Goal: Task Accomplishment & Management: Manage account settings

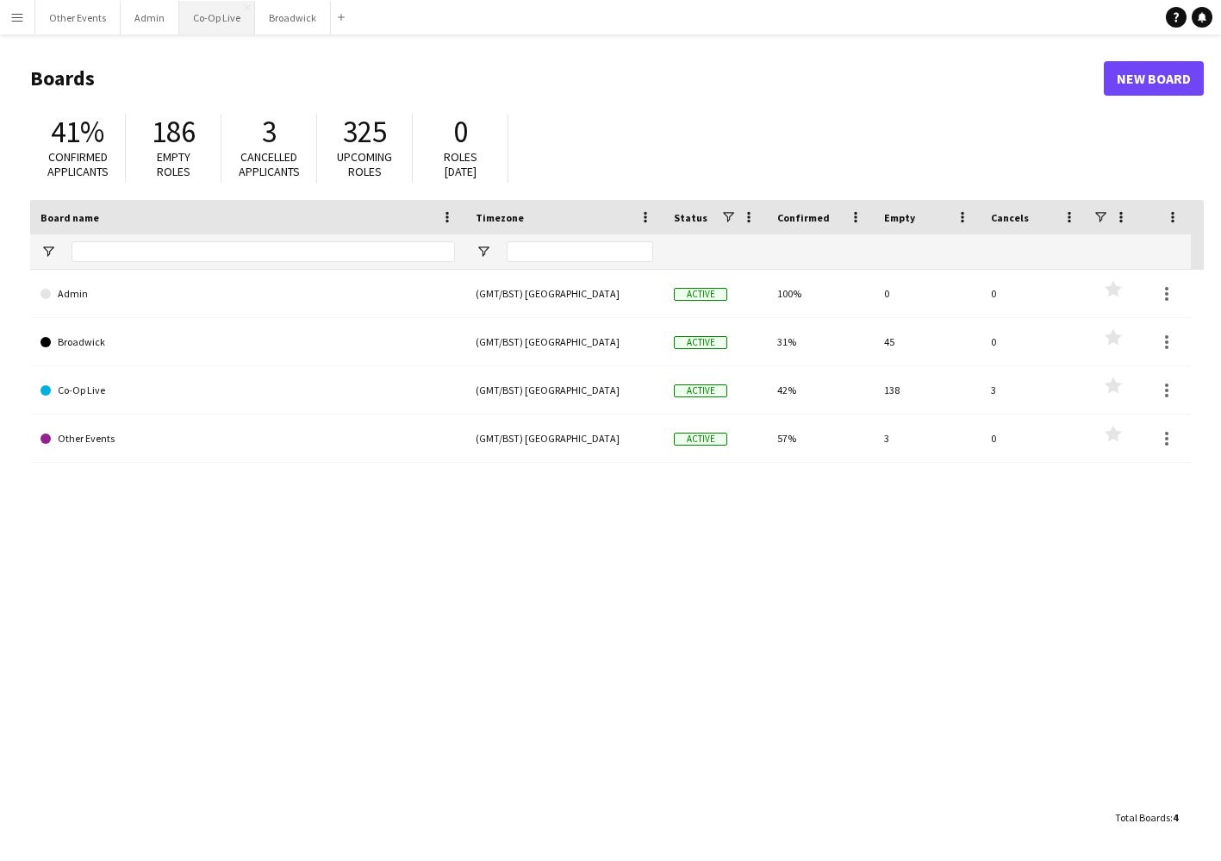
click at [222, 18] on button "Co-Op Live Close" at bounding box center [217, 18] width 76 height 34
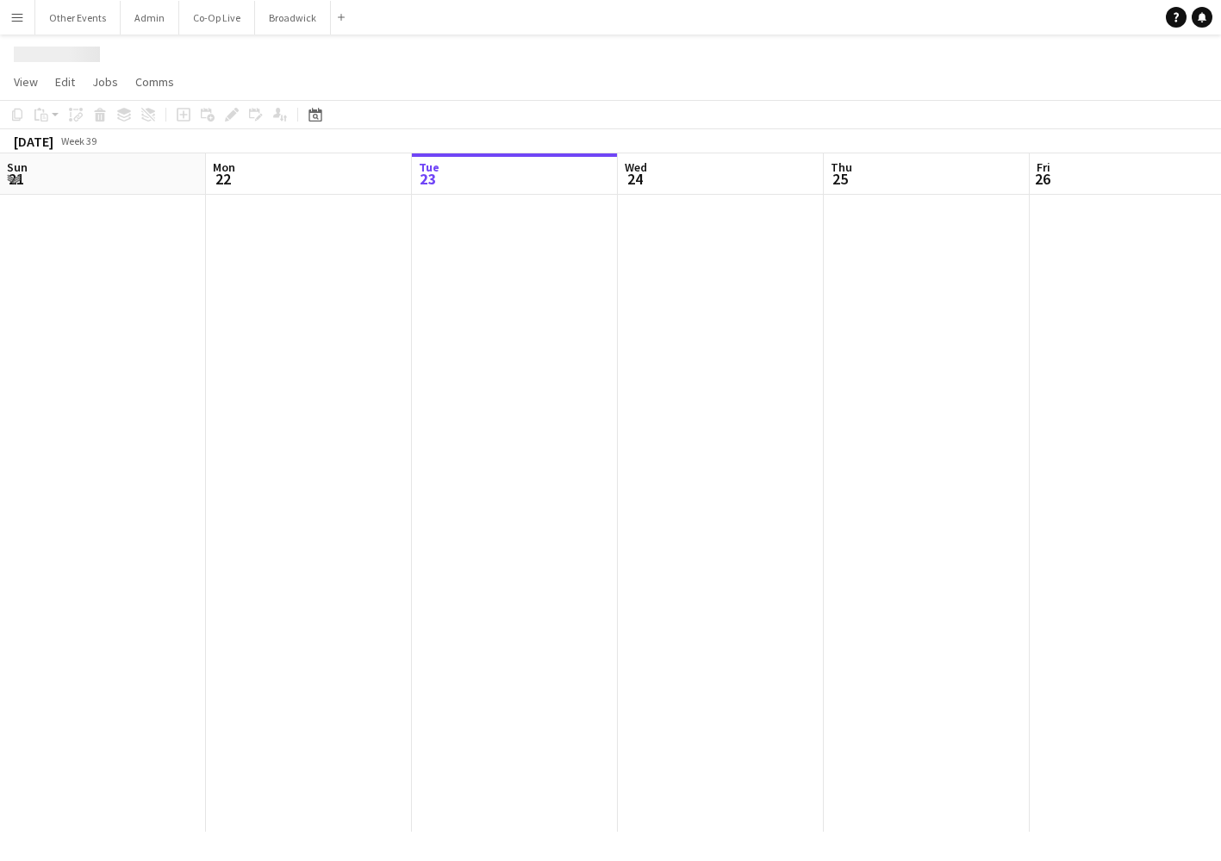
scroll to position [0, 582]
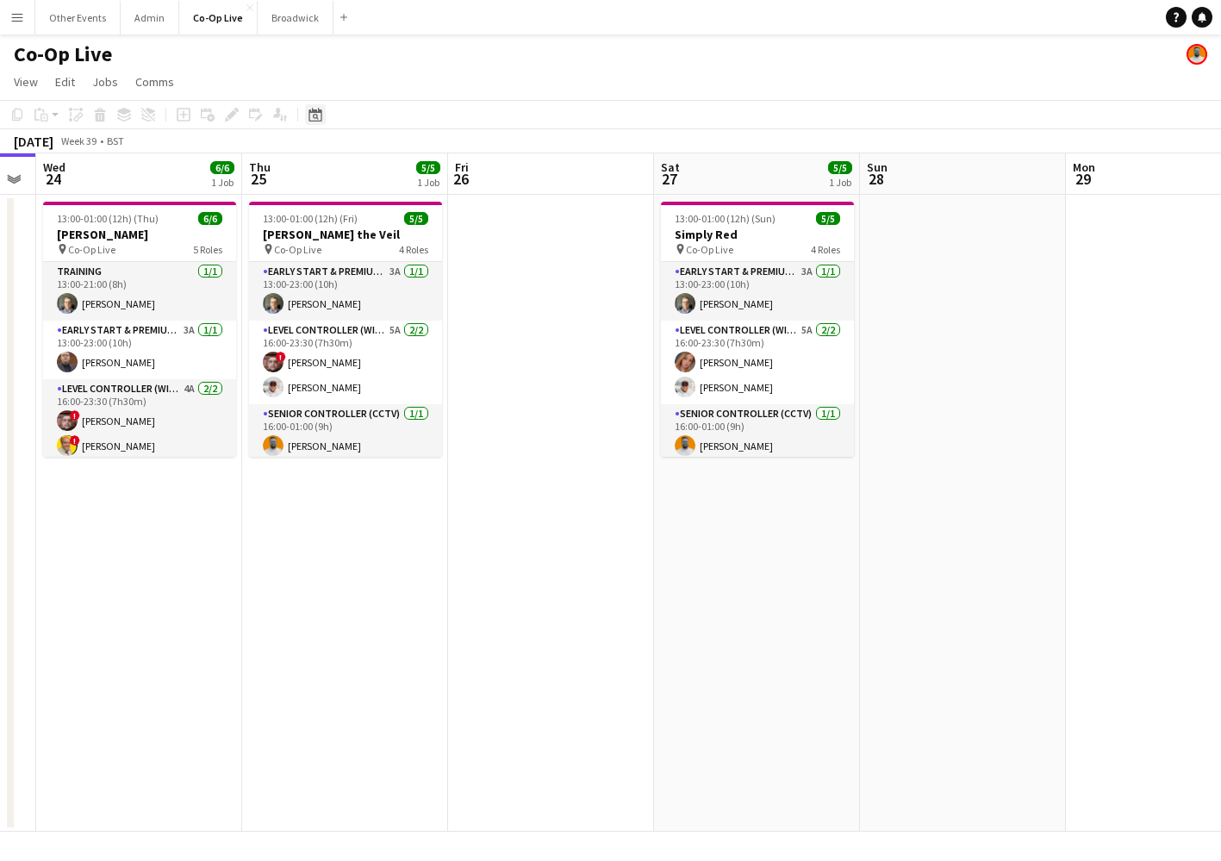
click at [313, 109] on icon at bounding box center [315, 115] width 13 height 14
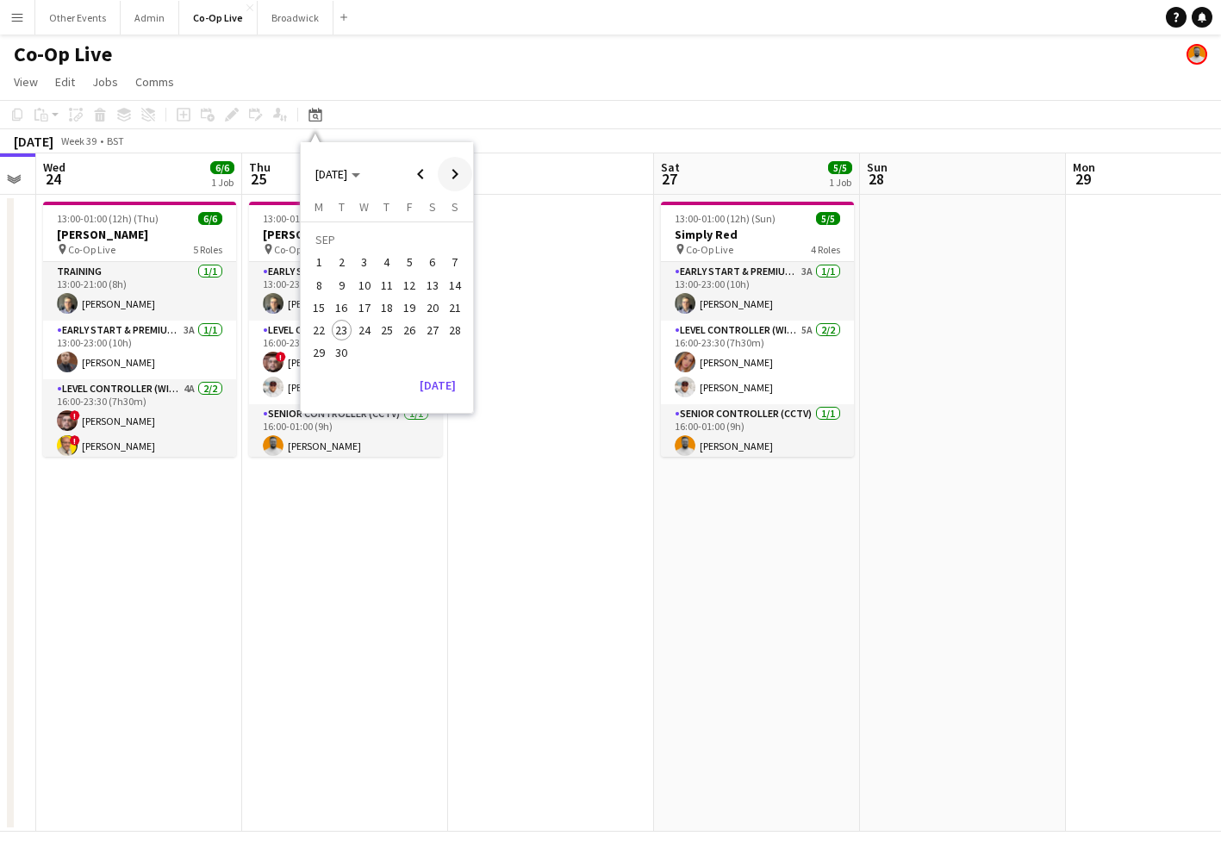
click at [453, 163] on span "Next month" at bounding box center [455, 174] width 34 height 34
click at [422, 331] on span "29" at bounding box center [432, 334] width 21 height 21
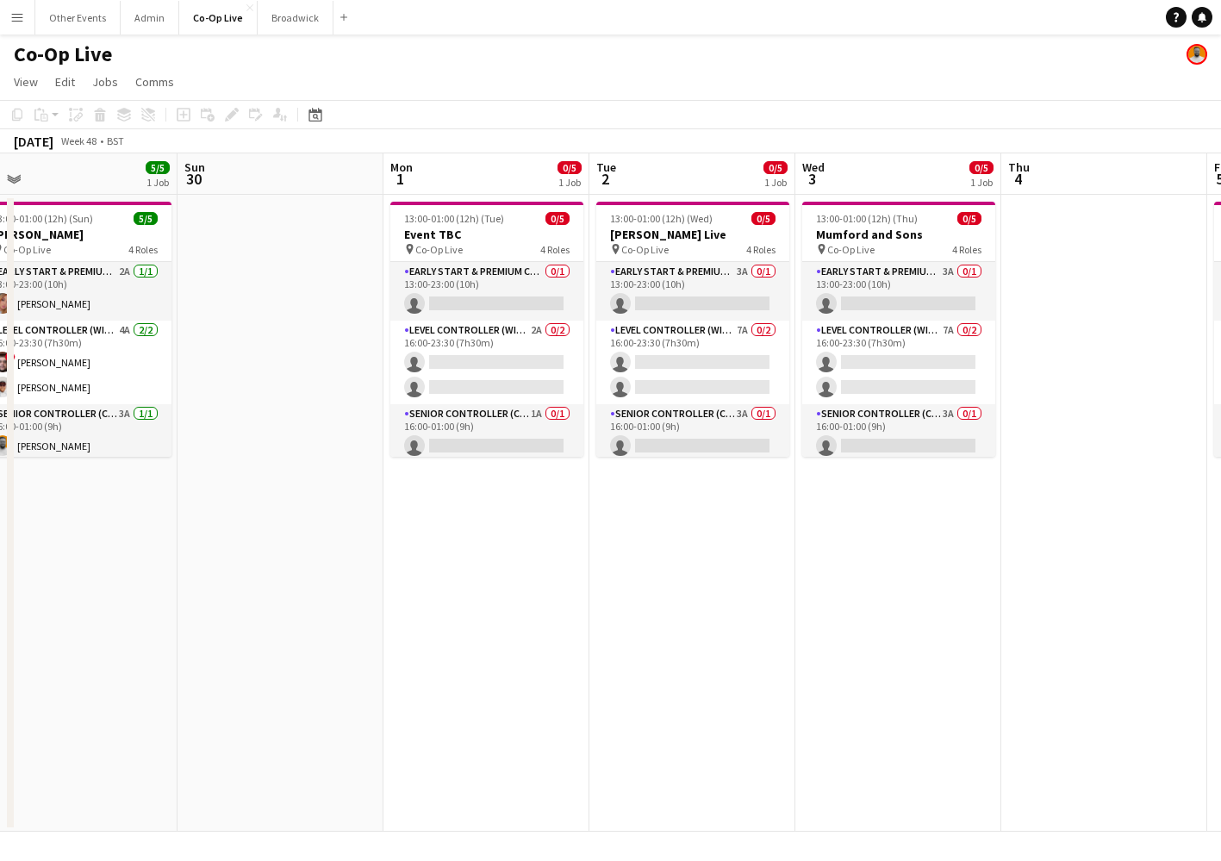
scroll to position [0, 665]
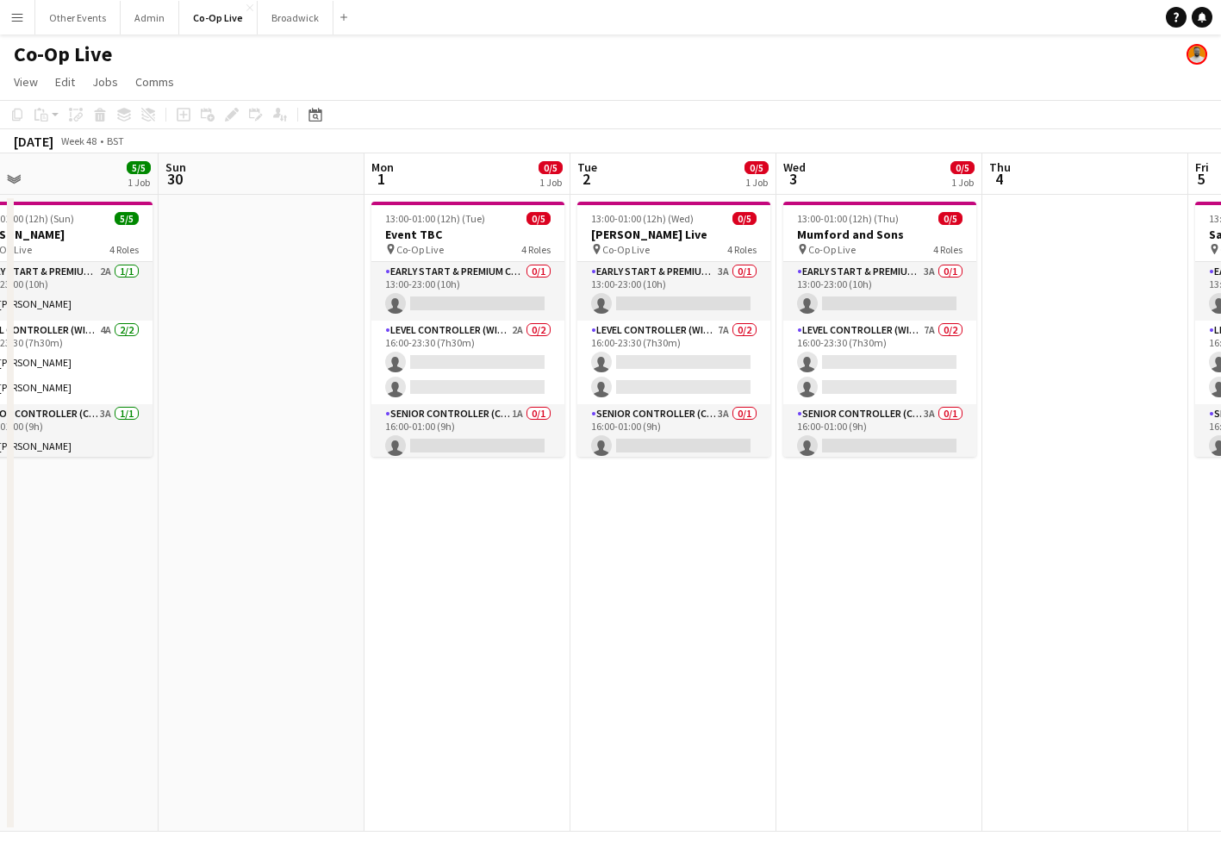
click at [520, 501] on app-date-cell "13:00-01:00 (12h) (Tue) 0/5 Event TBC pin Co-Op Live 4 Roles Early Start & Prem…" at bounding box center [468, 513] width 206 height 637
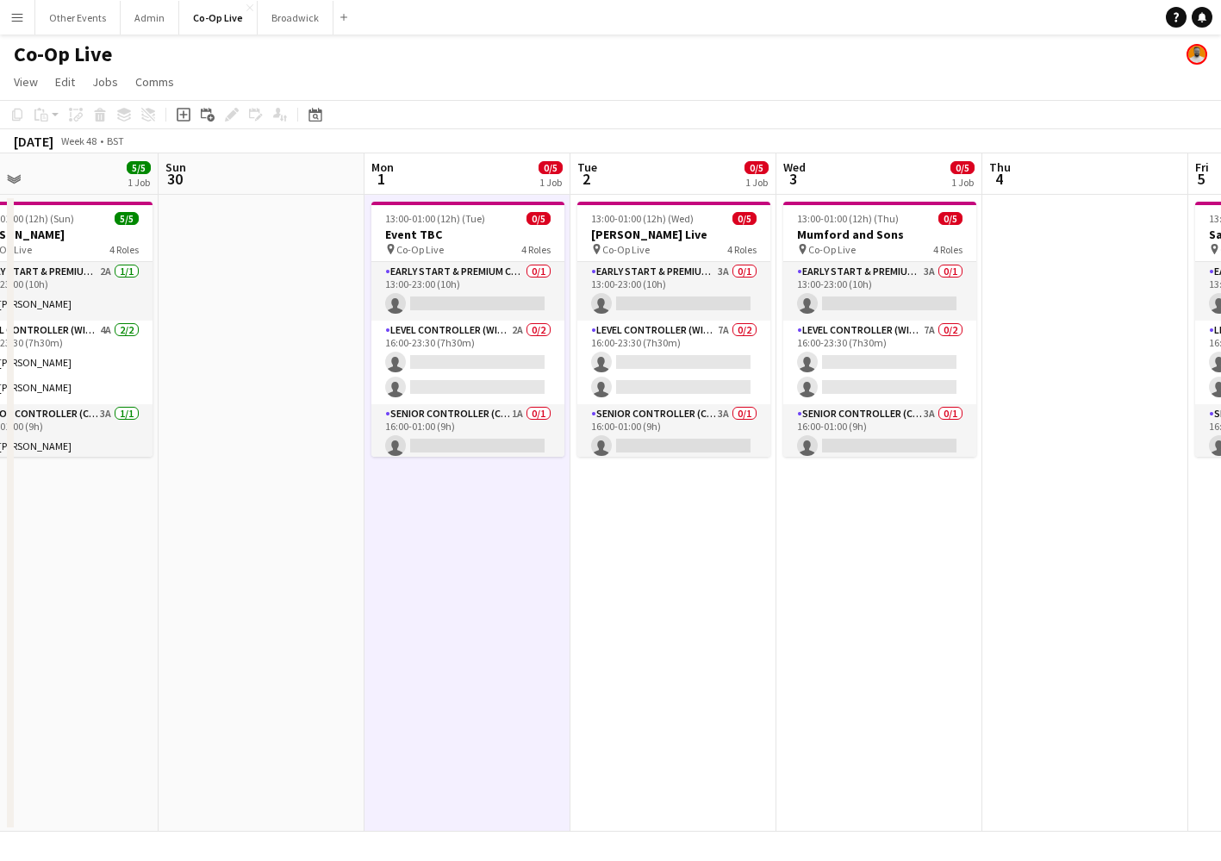
click at [668, 520] on app-date-cell "13:00-01:00 (12h) (Wed) 0/5 [PERSON_NAME] Live pin Co-Op Live 4 Roles Early Sta…" at bounding box center [674, 513] width 206 height 637
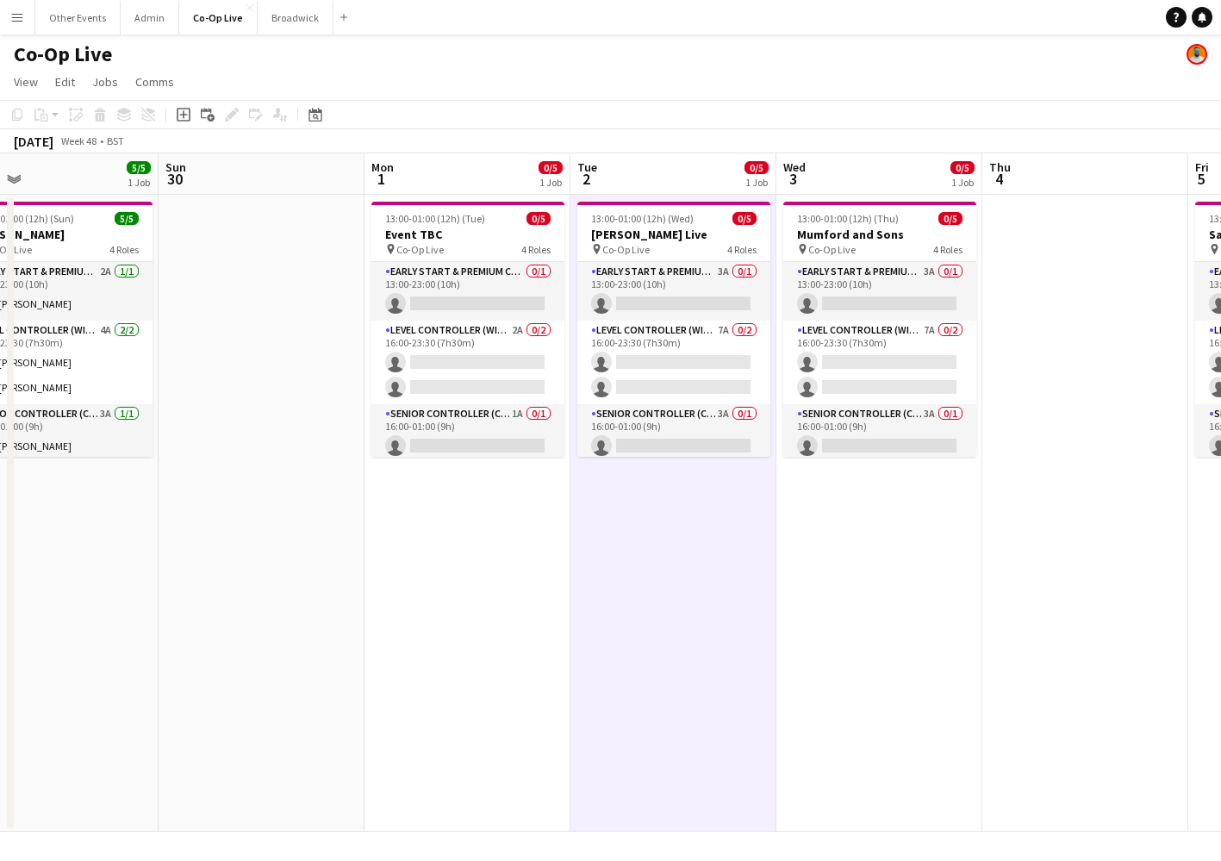
click at [679, 515] on app-date-cell "13:00-01:00 (12h) (Wed) 0/5 [PERSON_NAME] Live pin Co-Op Live 4 Roles Early Sta…" at bounding box center [674, 513] width 206 height 637
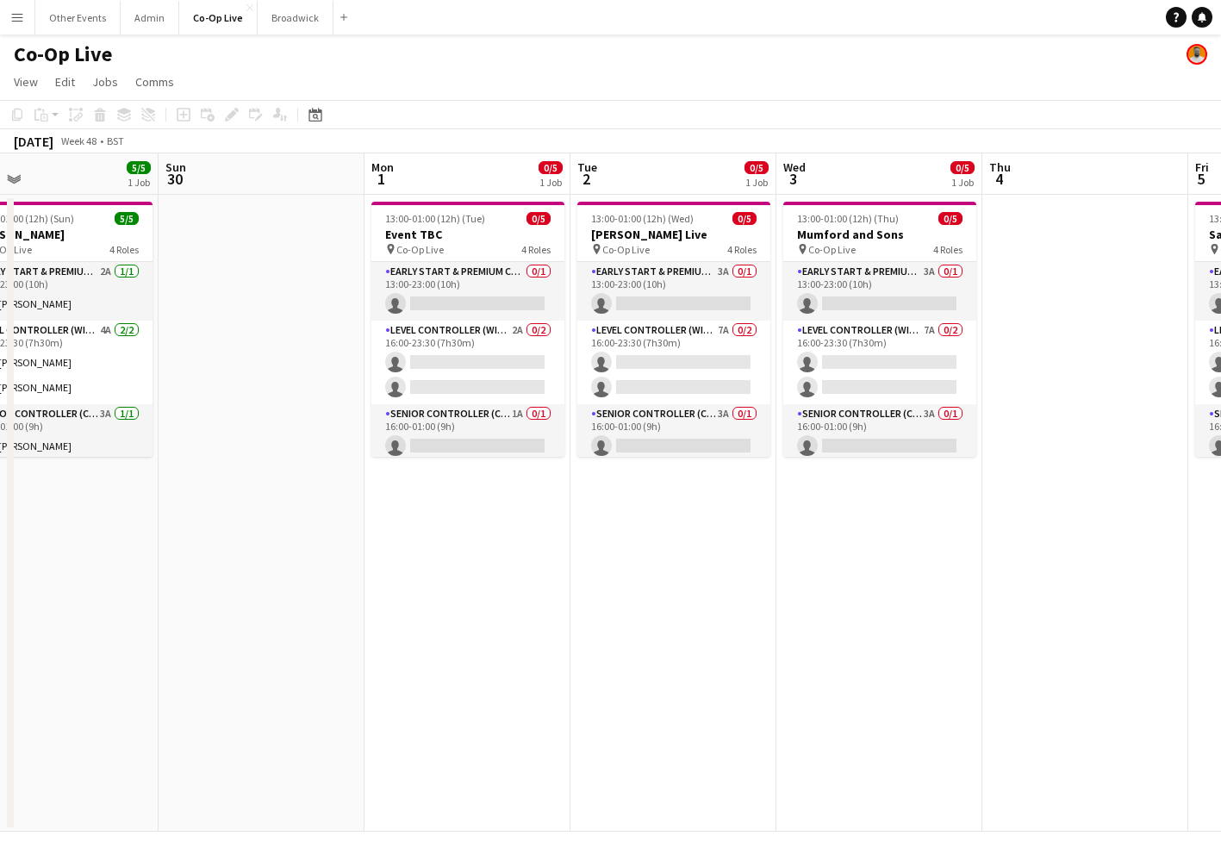
click at [863, 513] on app-date-cell "13:00-01:00 (12h) (Thu) 0/5 Mumford and Sons pin Co-Op Live 4 Roles Early Start…" at bounding box center [880, 513] width 206 height 637
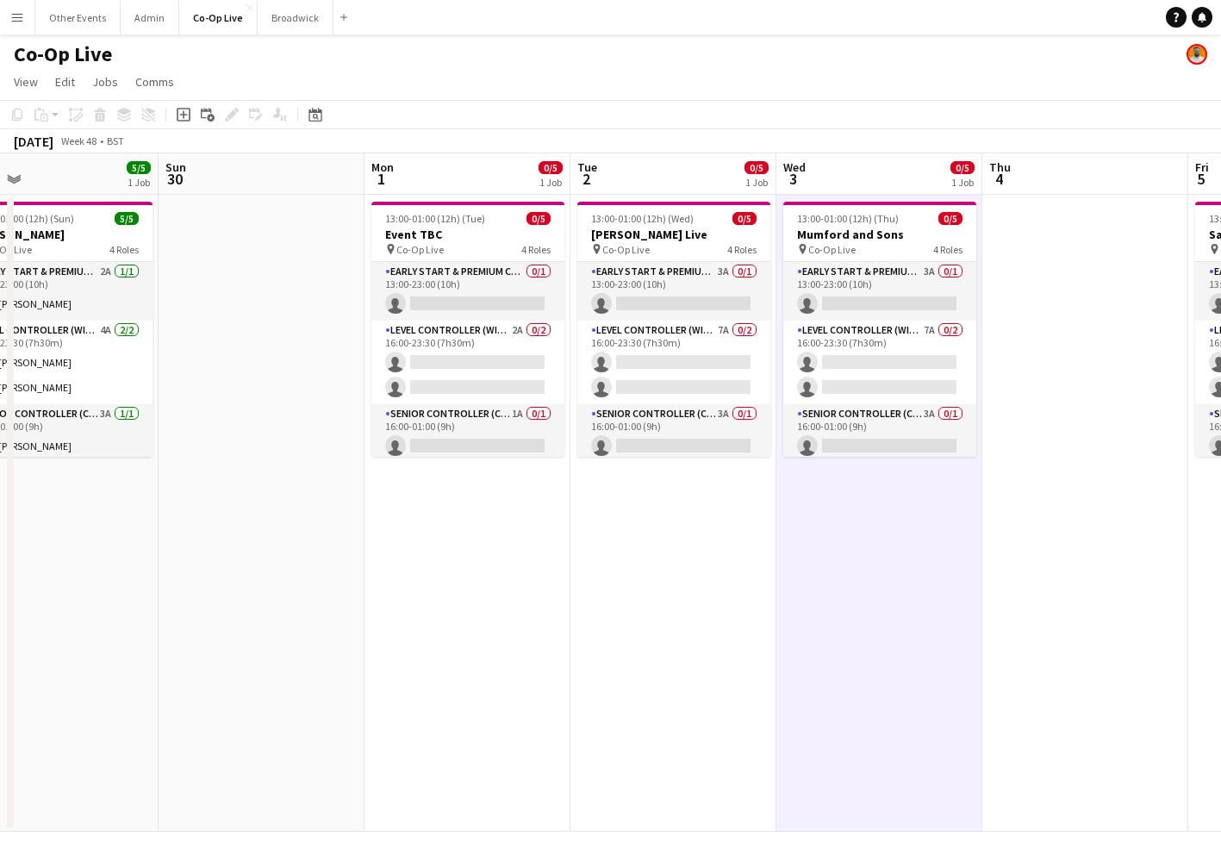
click at [858, 531] on app-date-cell "13:00-01:00 (12h) (Thu) 0/5 Mumford and Sons pin Co-Op Live 4 Roles Early Start…" at bounding box center [880, 513] width 206 height 637
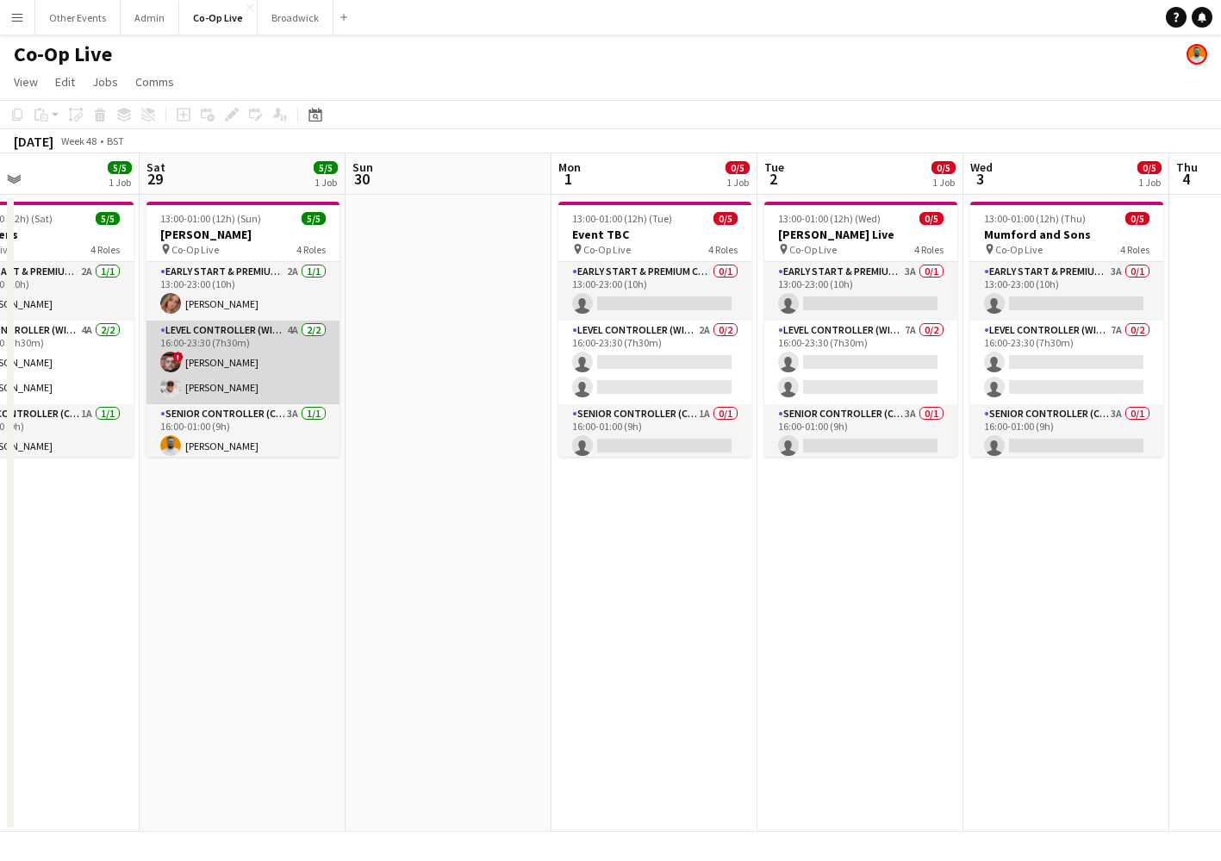
scroll to position [0, 0]
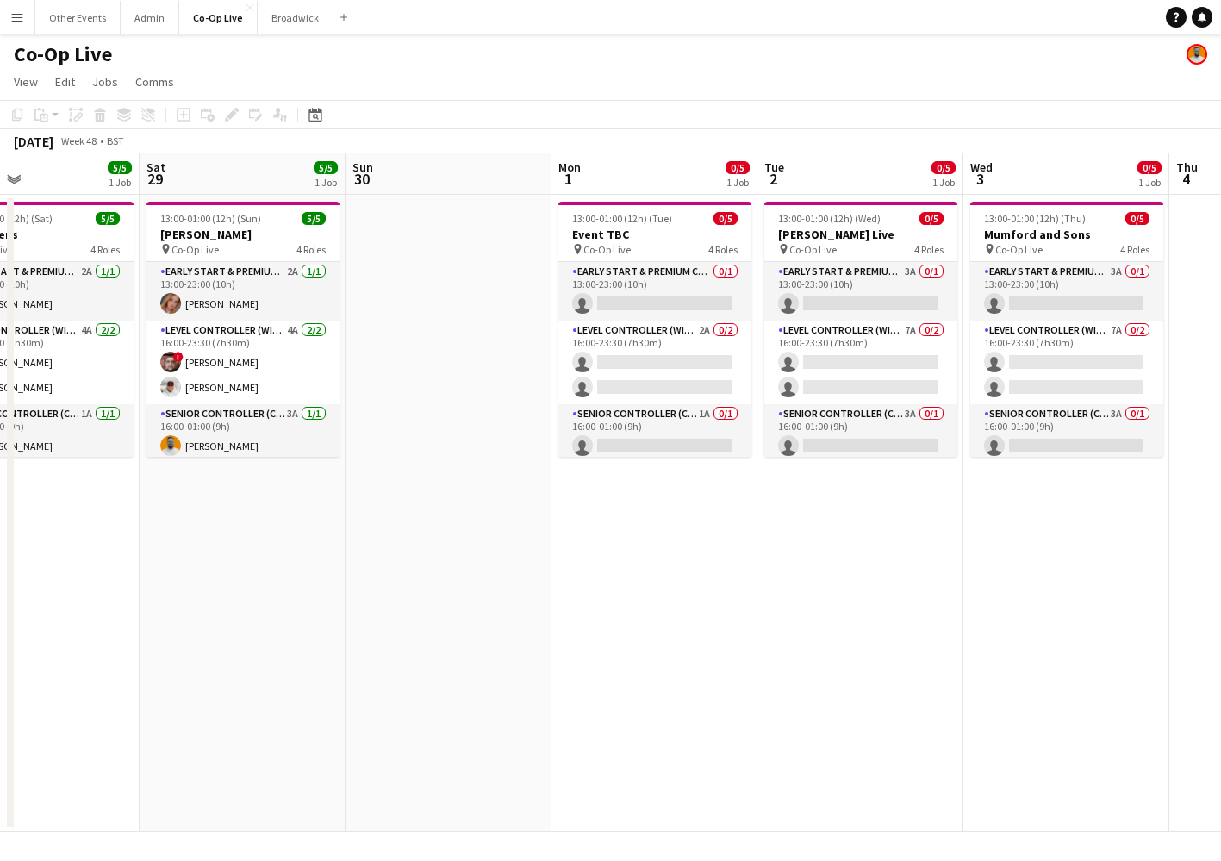
click at [496, 531] on app-date-cell at bounding box center [449, 513] width 206 height 637
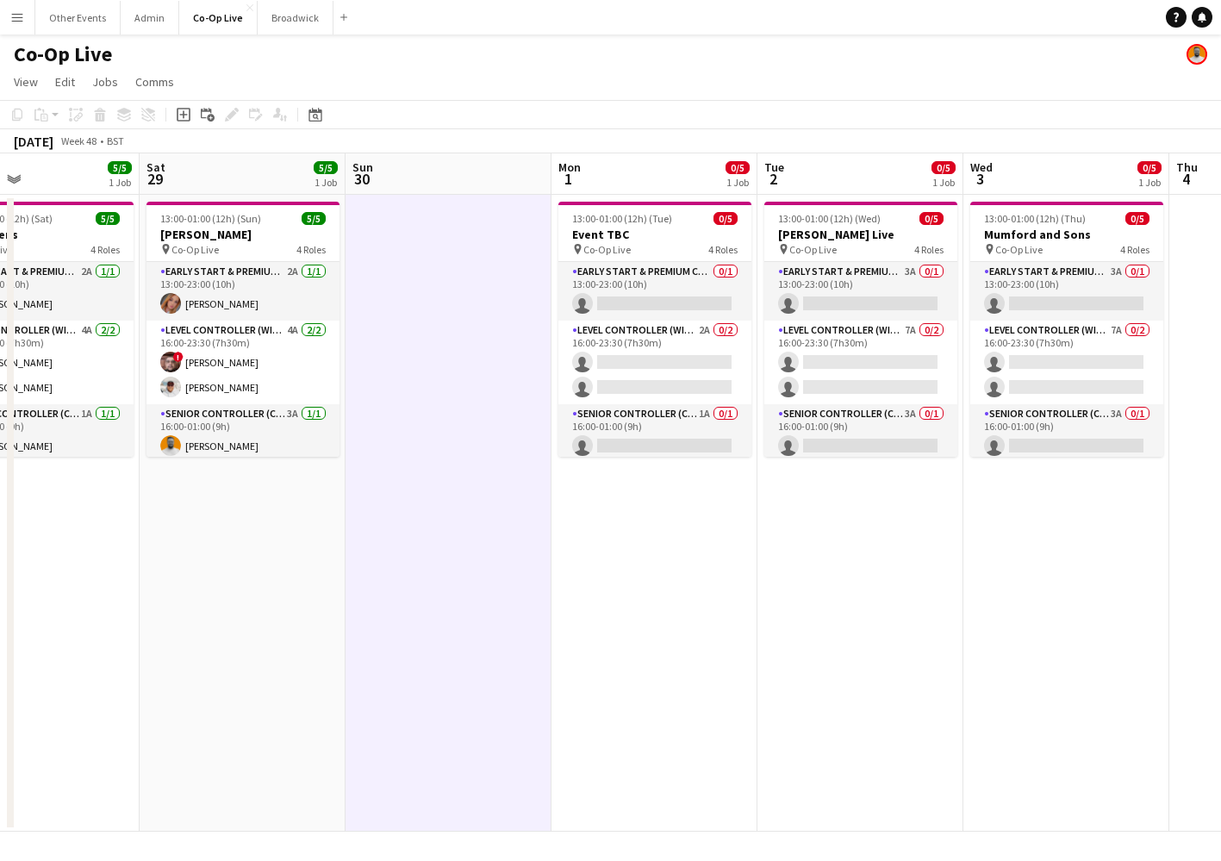
click at [417, 535] on app-date-cell at bounding box center [449, 513] width 206 height 637
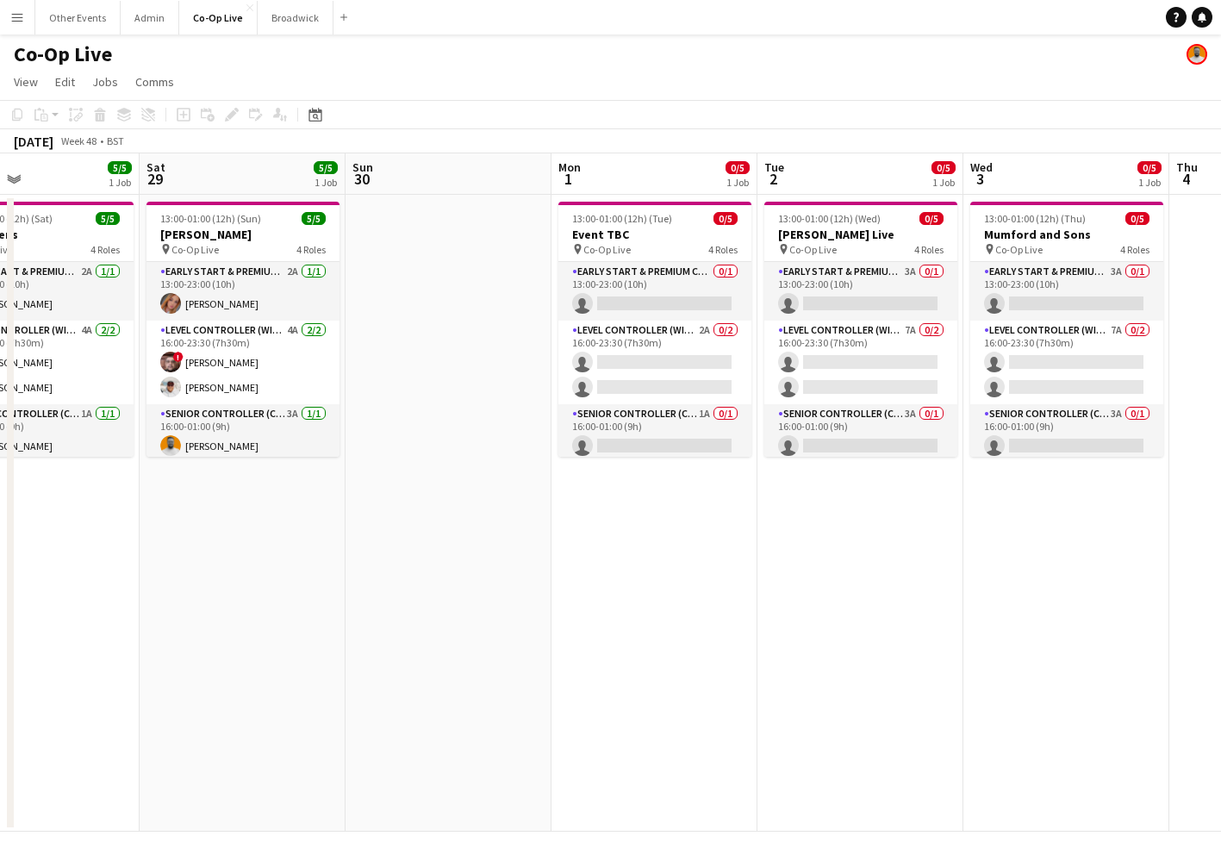
click at [447, 408] on app-date-cell at bounding box center [449, 513] width 206 height 637
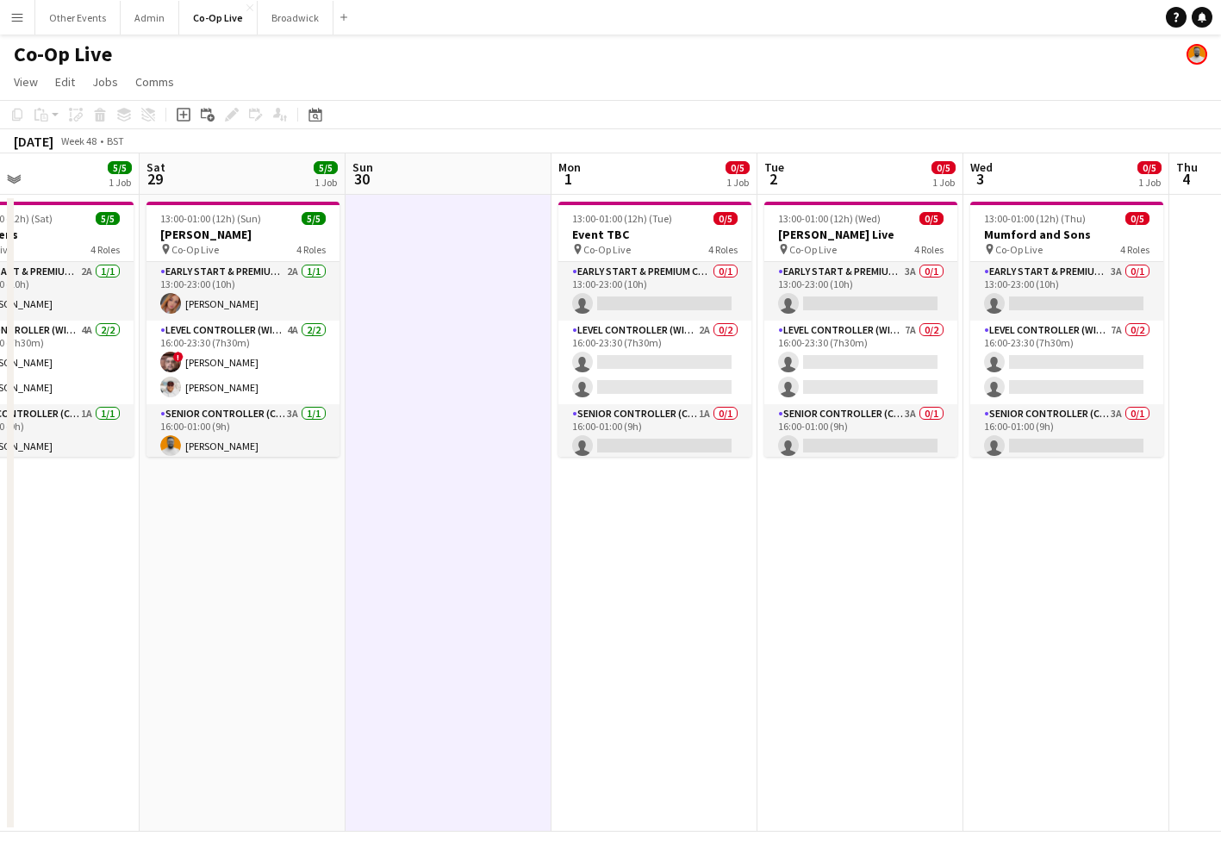
click at [440, 323] on app-date-cell at bounding box center [449, 513] width 206 height 637
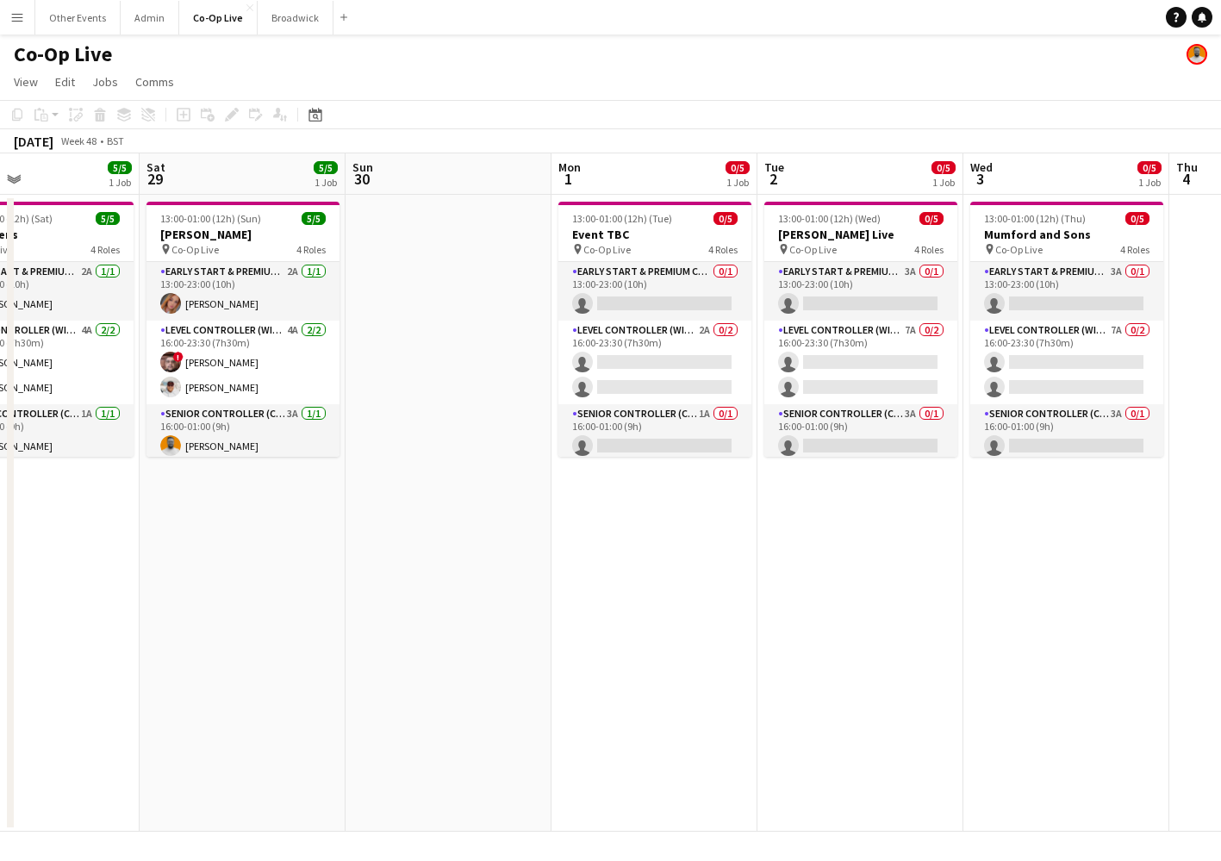
click at [442, 341] on app-date-cell at bounding box center [449, 513] width 206 height 637
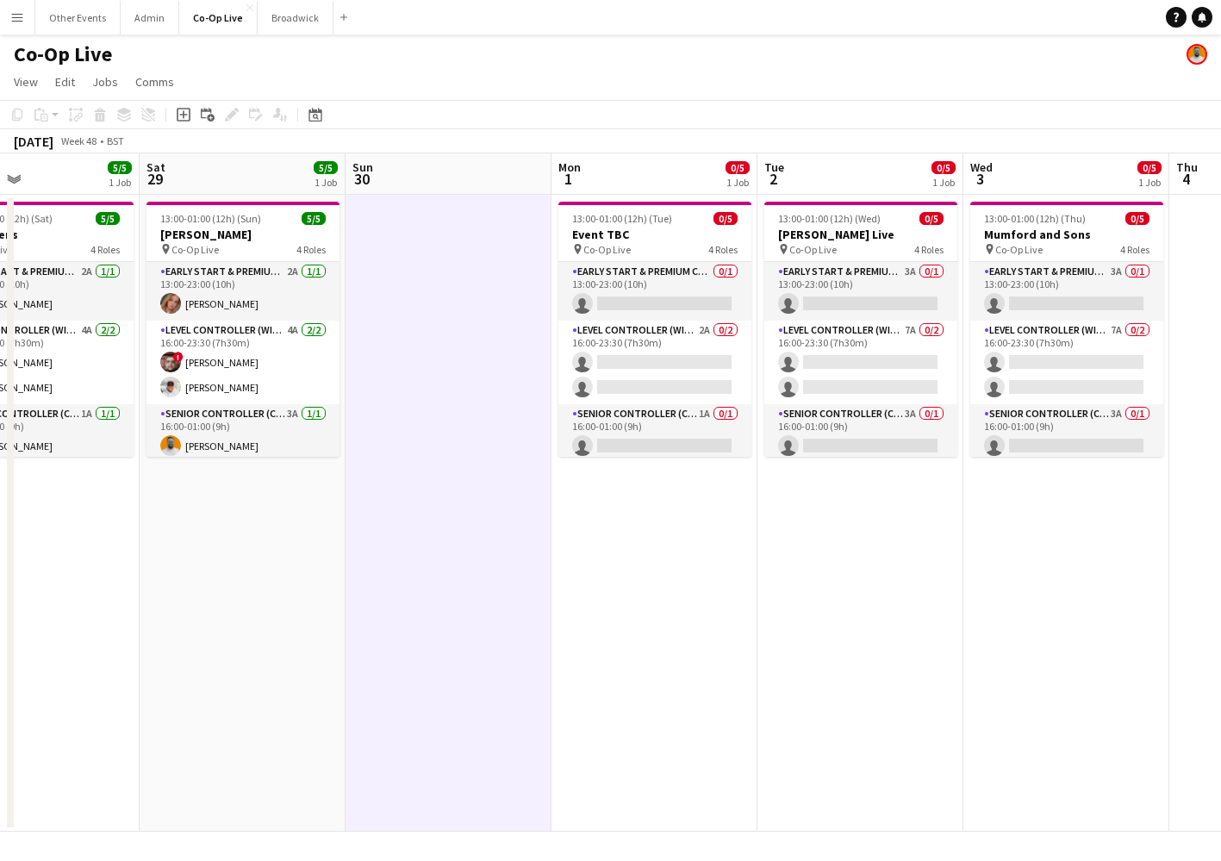
click at [442, 341] on app-date-cell at bounding box center [449, 513] width 206 height 637
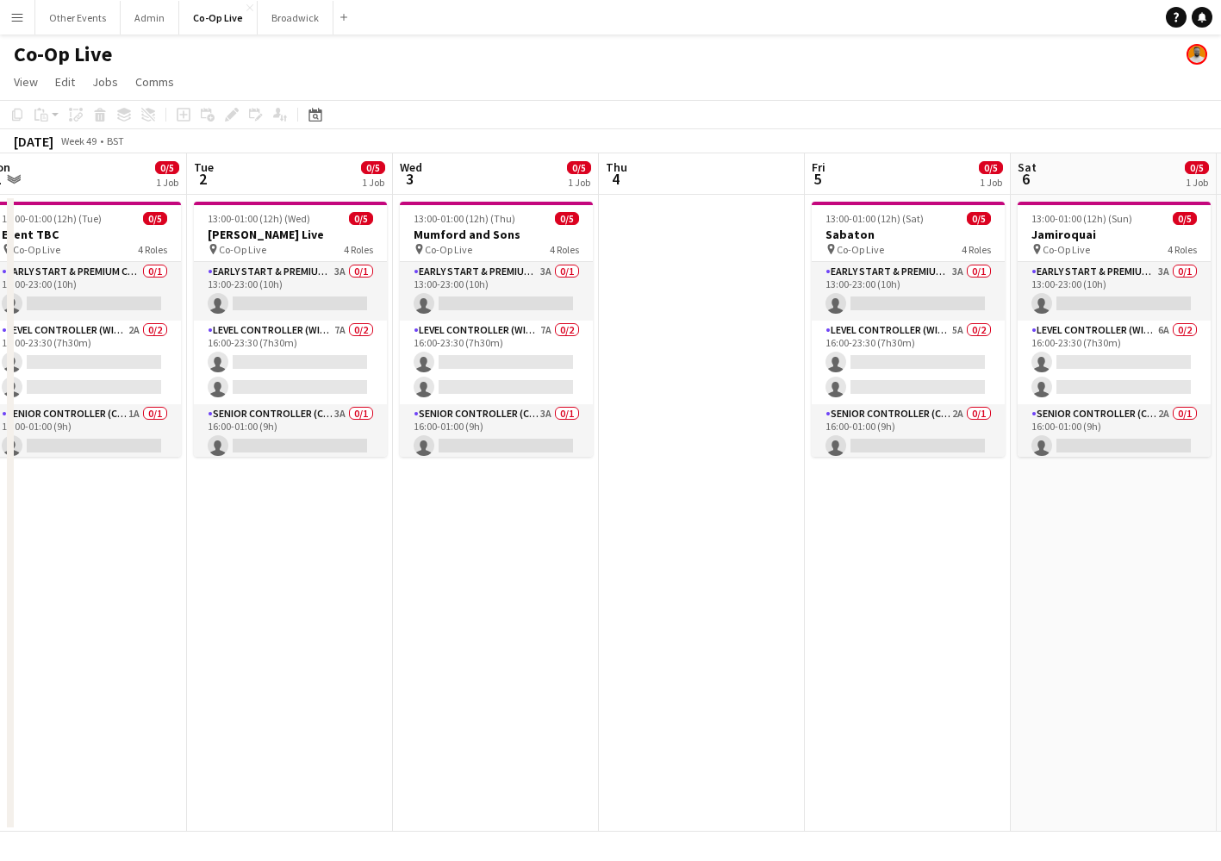
scroll to position [0, 645]
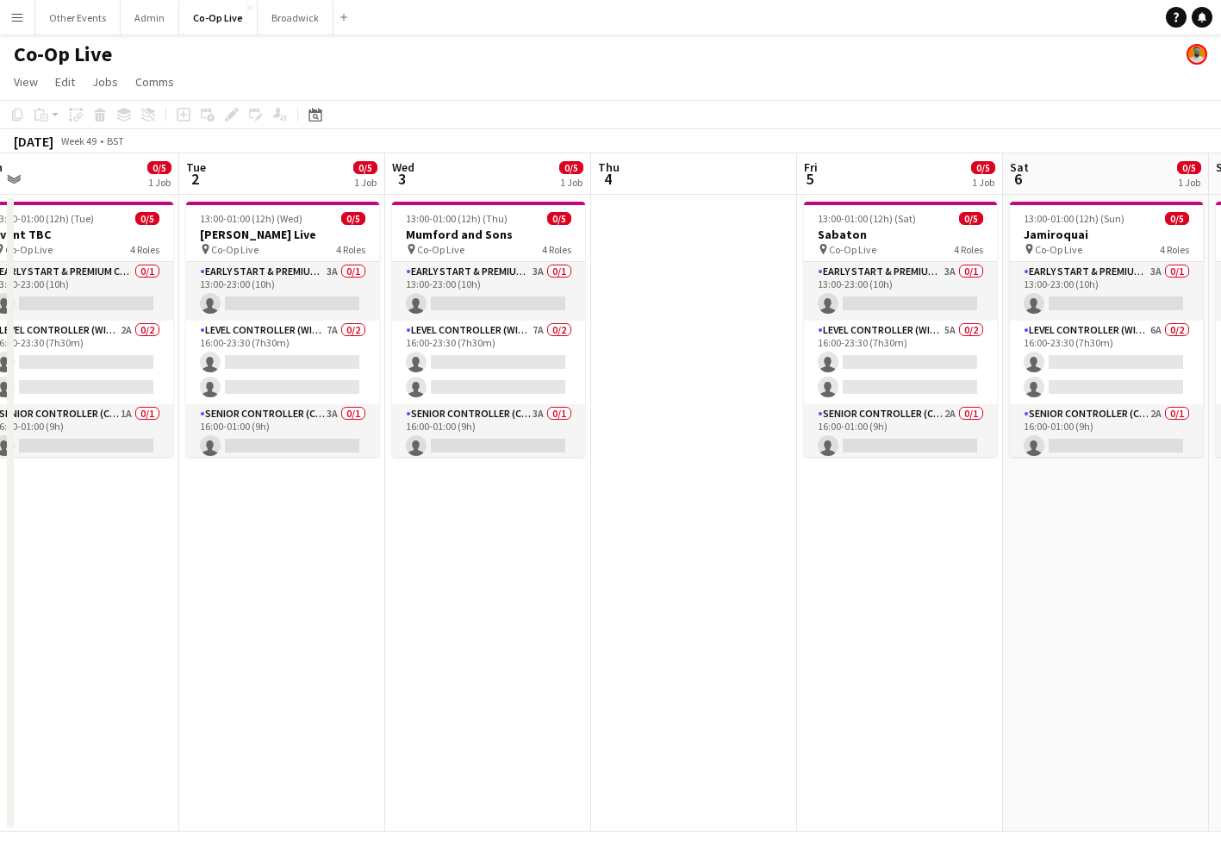
click at [683, 297] on app-date-cell at bounding box center [694, 513] width 206 height 637
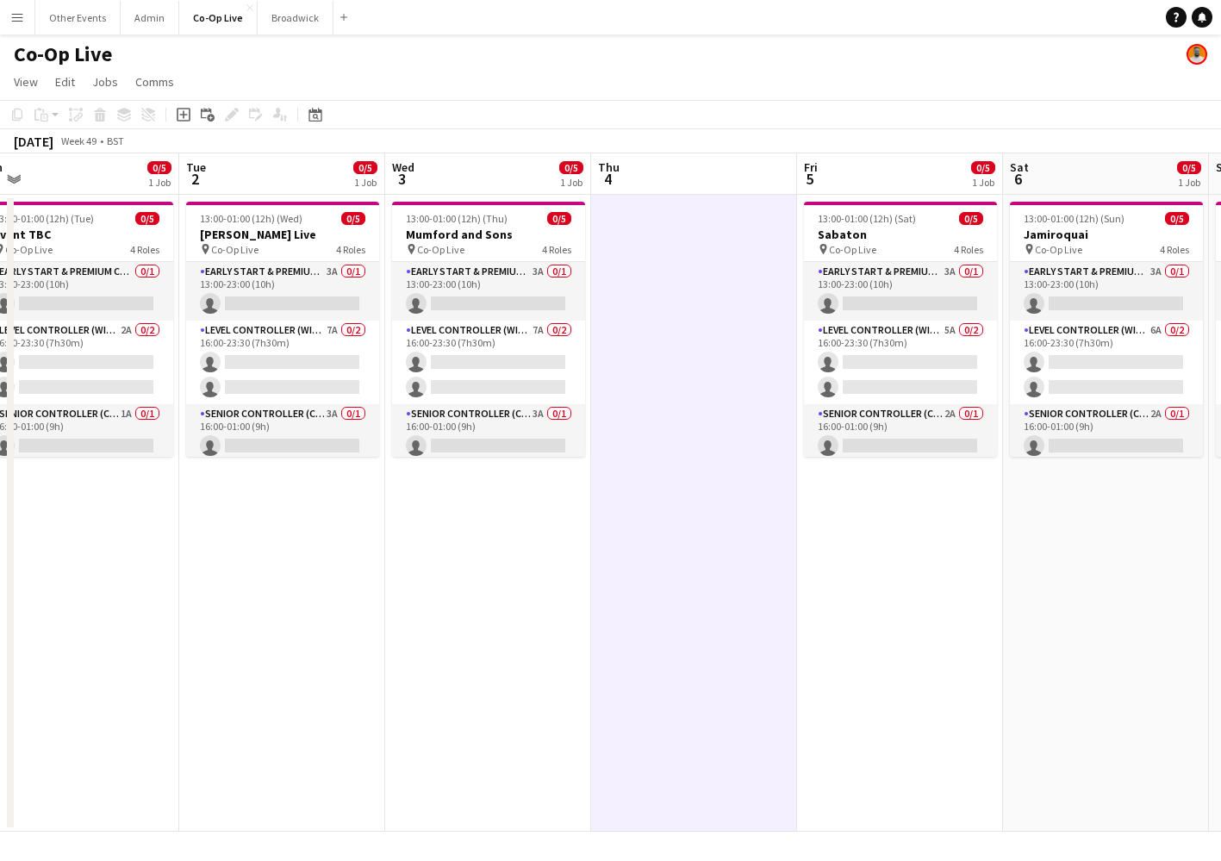
click at [712, 396] on app-date-cell at bounding box center [694, 513] width 206 height 637
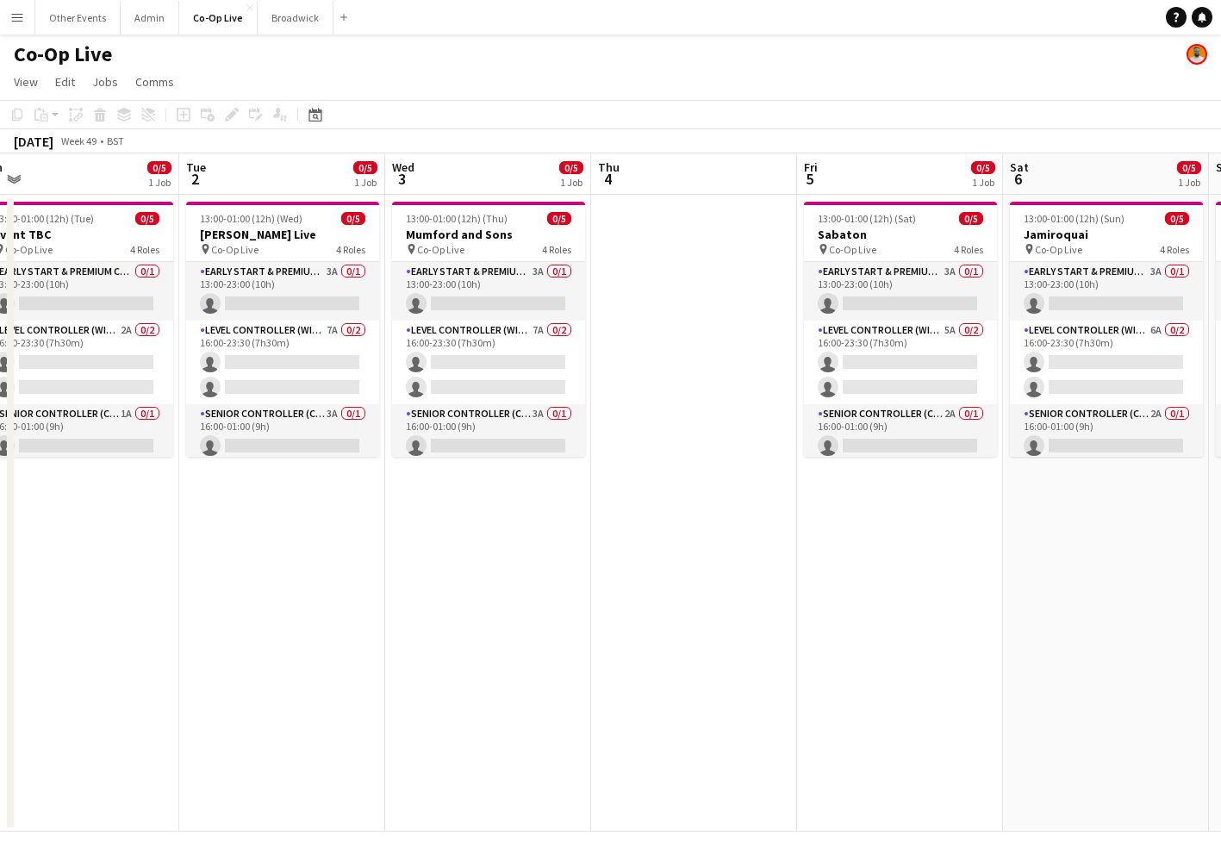
click at [685, 282] on app-date-cell at bounding box center [694, 513] width 206 height 637
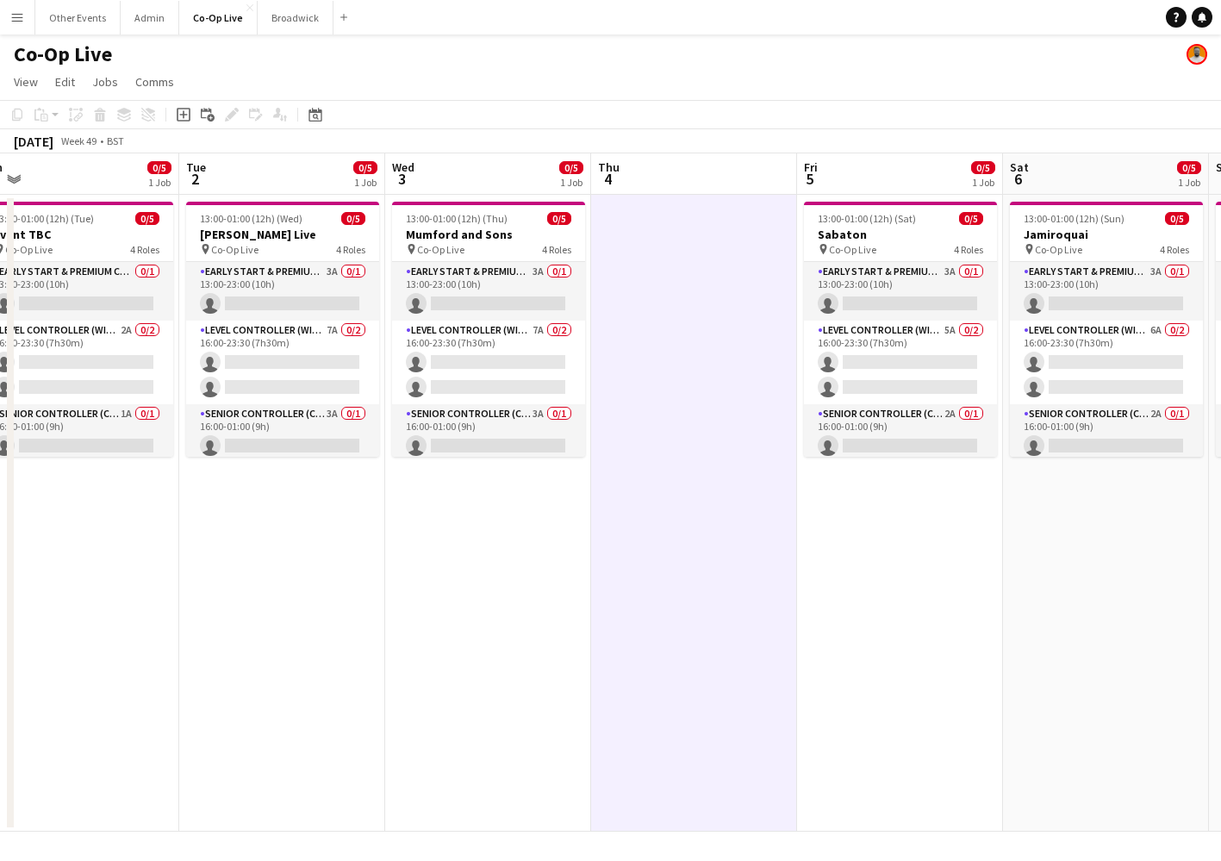
click at [704, 331] on app-date-cell at bounding box center [694, 513] width 206 height 637
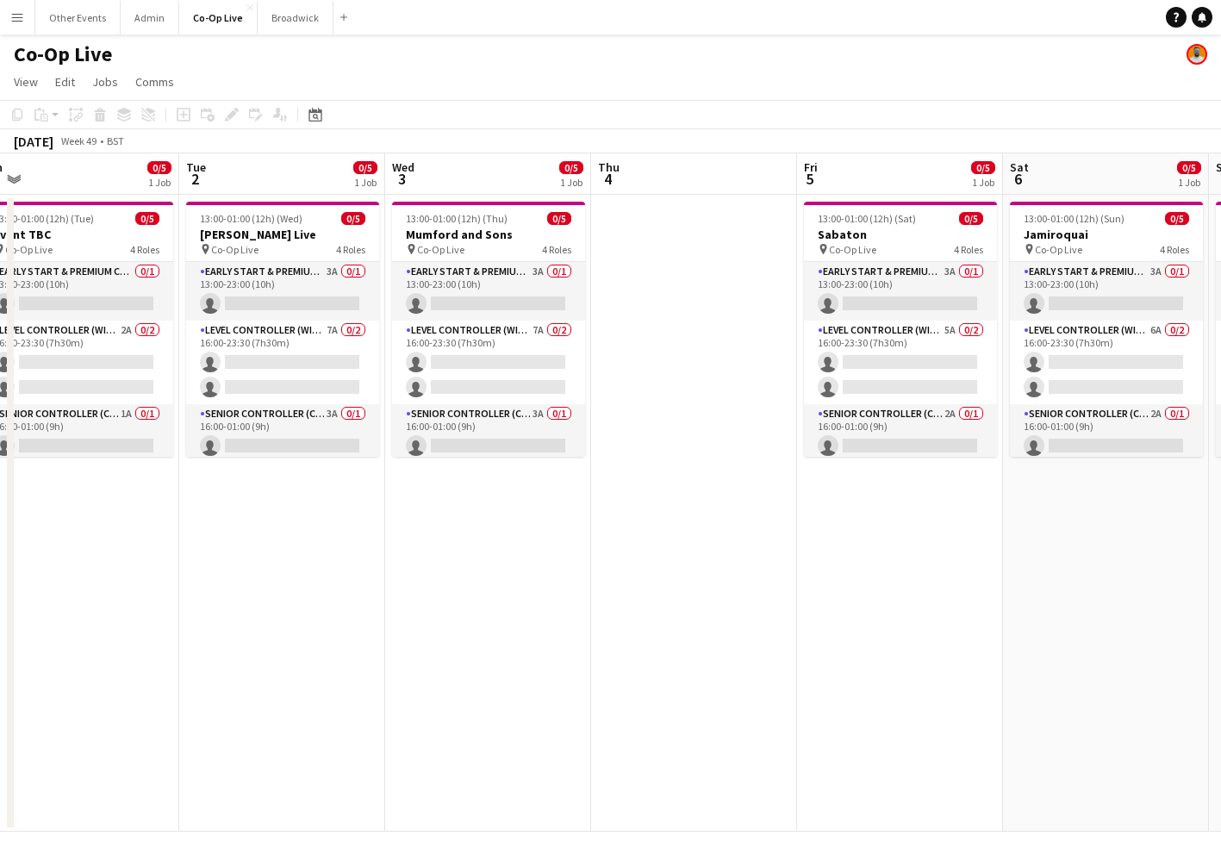
click at [690, 319] on app-date-cell at bounding box center [694, 513] width 206 height 637
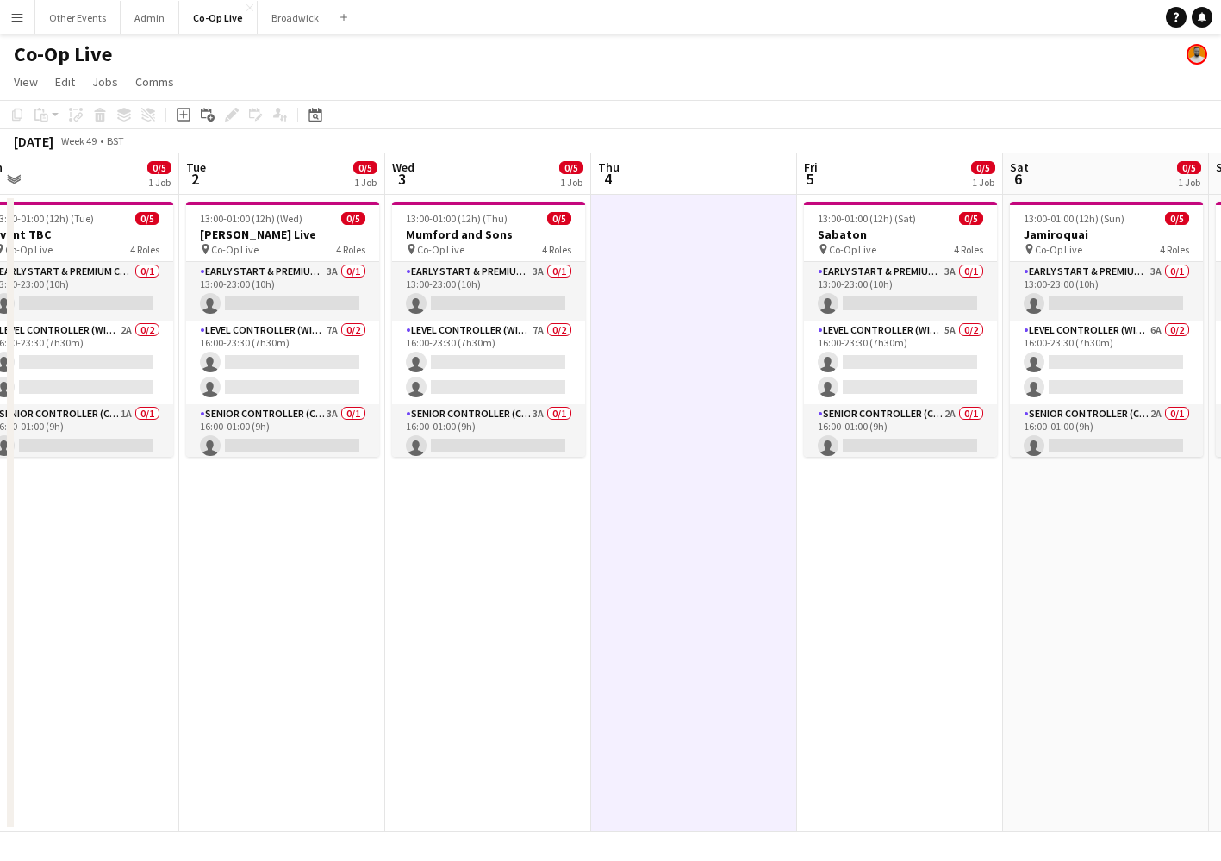
click at [690, 319] on app-date-cell at bounding box center [694, 513] width 206 height 637
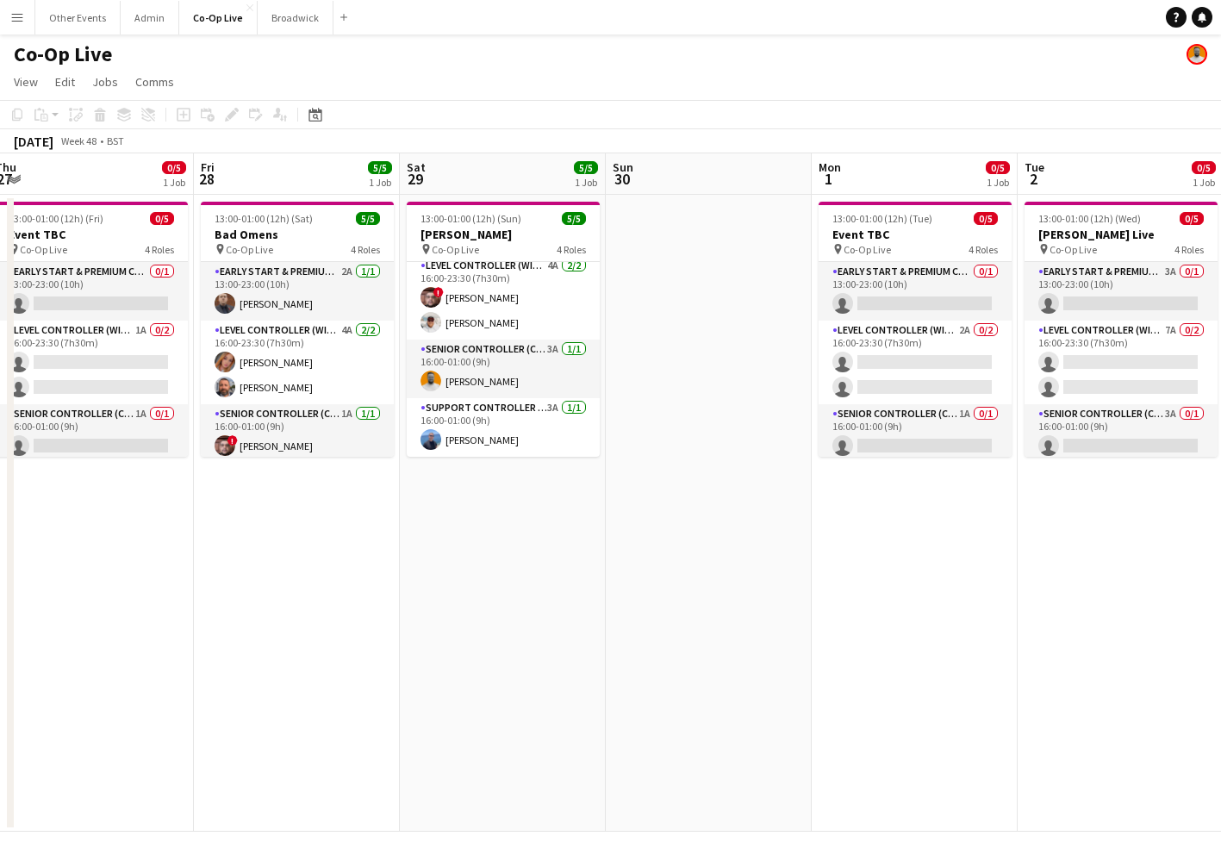
scroll to position [0, 642]
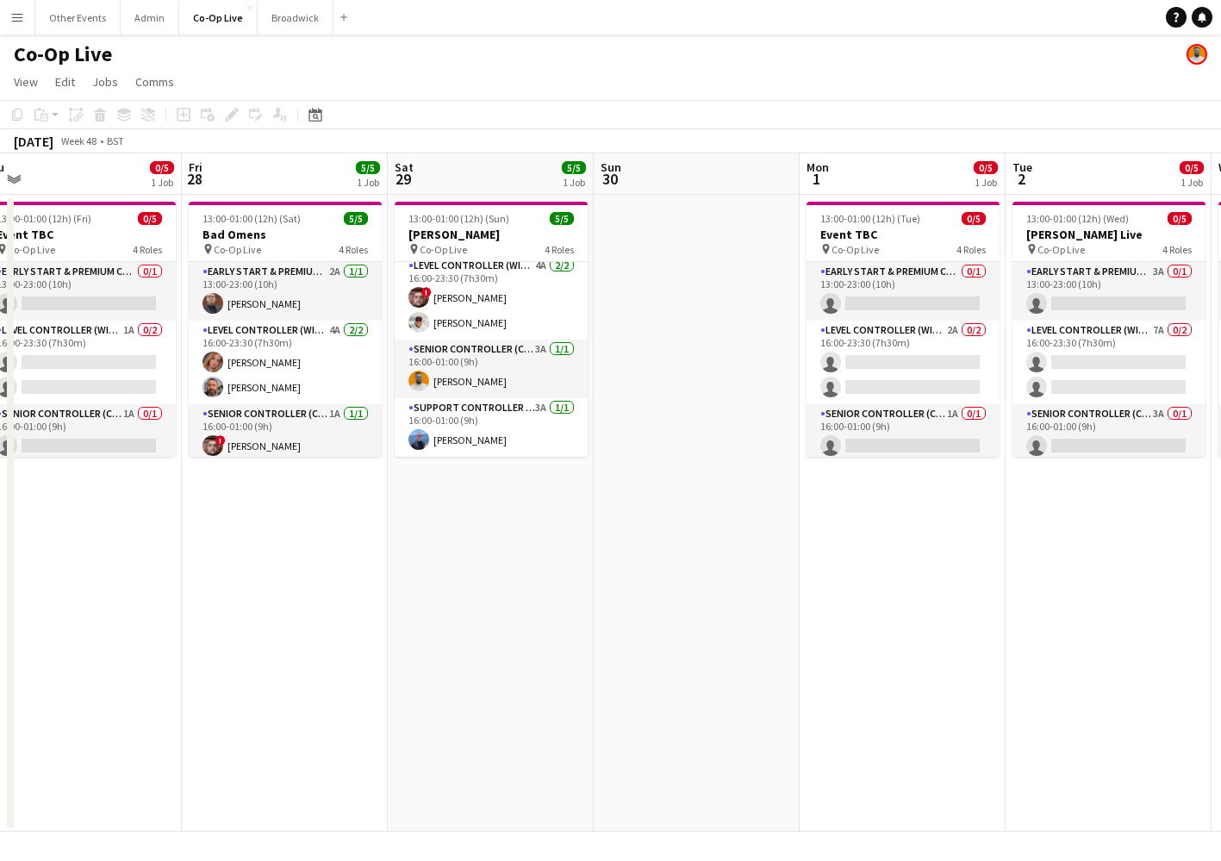
click at [473, 0] on app-navbar "Menu Boards Boards Boards All jobs Status Workforce Workforce My Workforce Recr…" at bounding box center [610, 17] width 1221 height 34
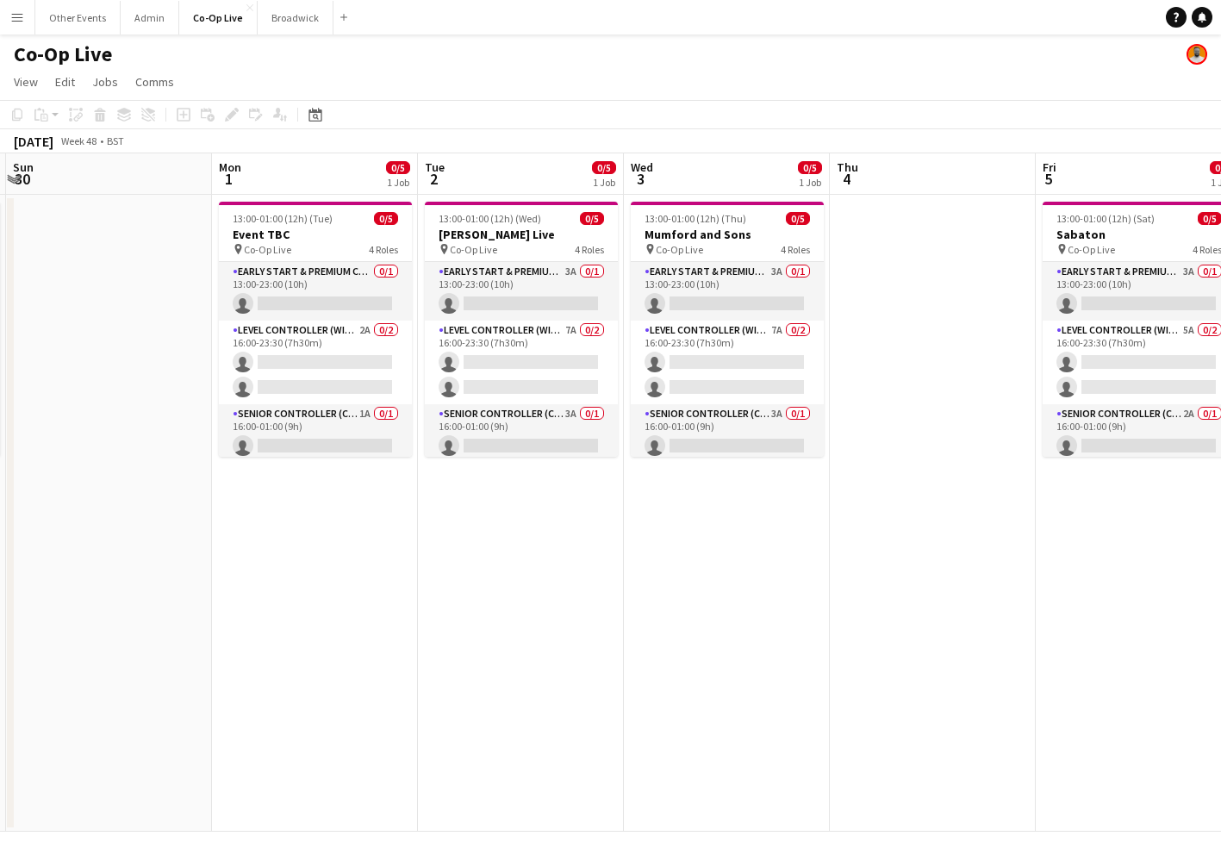
scroll to position [0, 424]
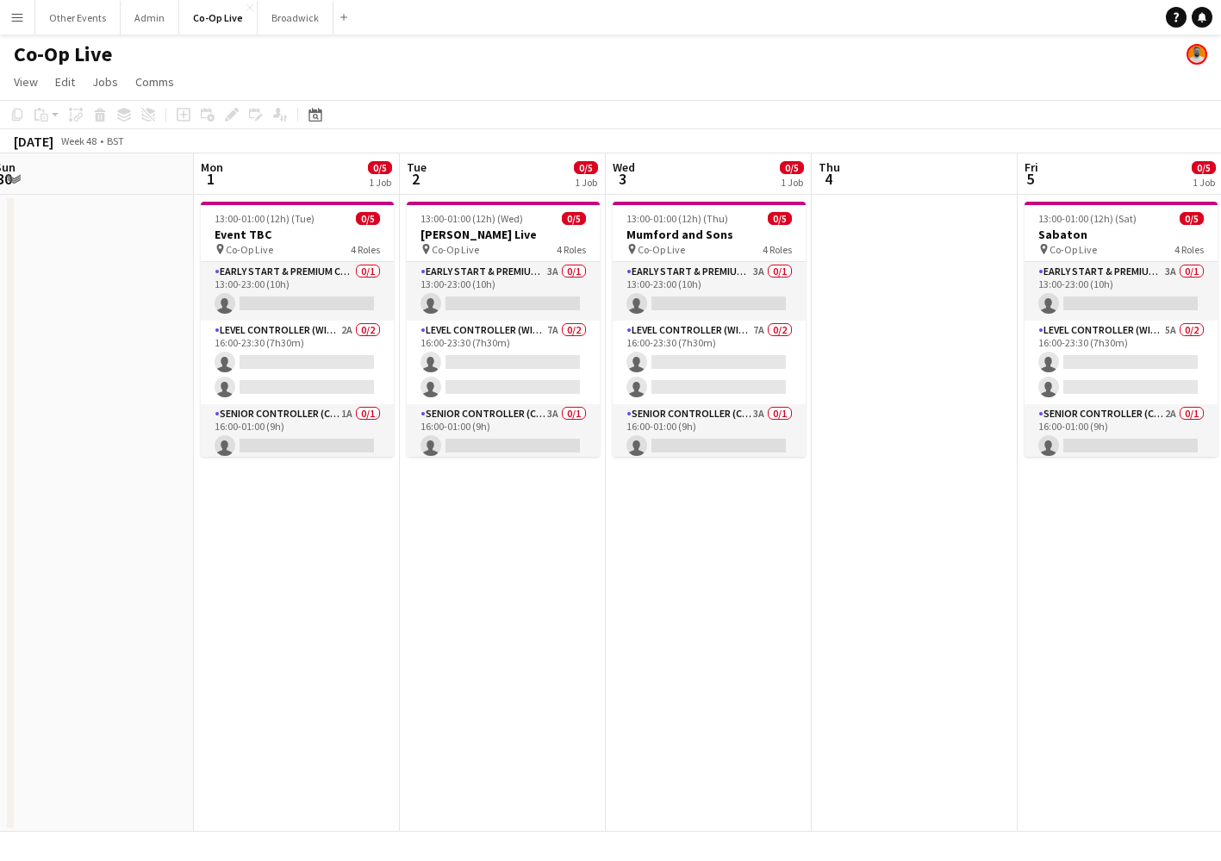
click at [622, 86] on app-page-menu "View Day view expanded Day view collapsed Month view Date picker Jump to [DATE]…" at bounding box center [610, 83] width 1221 height 33
click at [591, 91] on app-page-menu "View Day view expanded Day view collapsed Month view Date picker Jump to [DATE]…" at bounding box center [610, 83] width 1221 height 33
click at [603, 84] on app-page-menu "View Day view expanded Day view collapsed Month view Date picker Jump to [DATE]…" at bounding box center [610, 83] width 1221 height 33
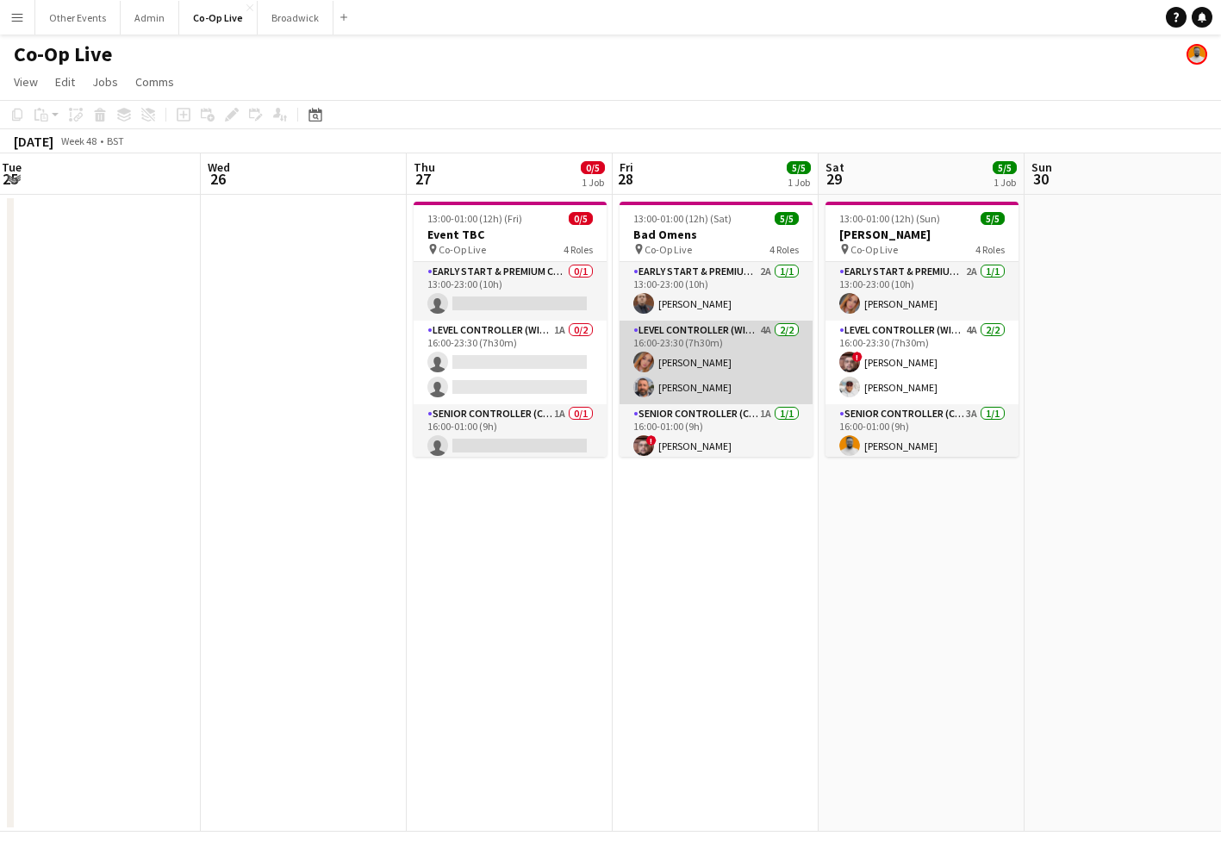
scroll to position [0, 0]
click at [765, 369] on app-card-role "Level Controller (with CCTV) 4A [DATE] 16:00-23:30 (7h30m) [PERSON_NAME] [PERSO…" at bounding box center [716, 363] width 193 height 84
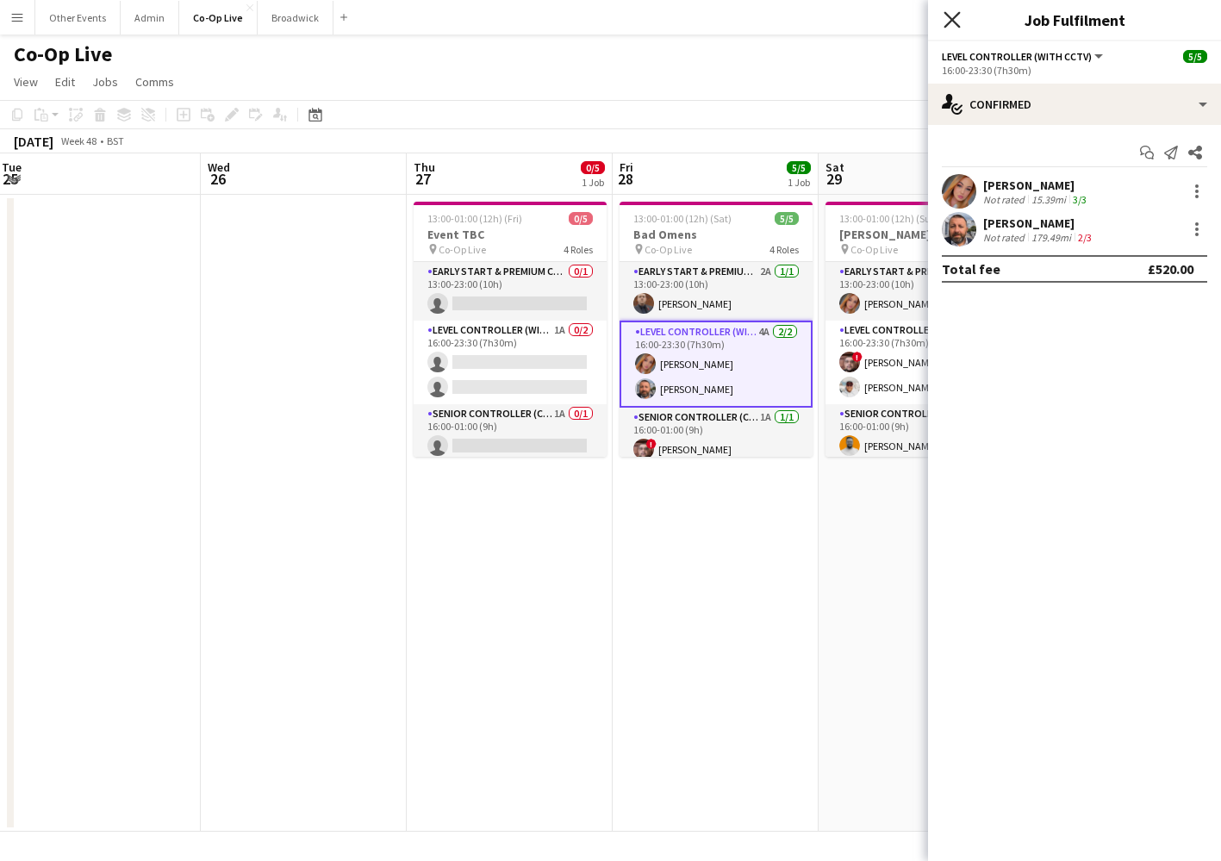
click at [952, 21] on icon at bounding box center [952, 19] width 16 height 16
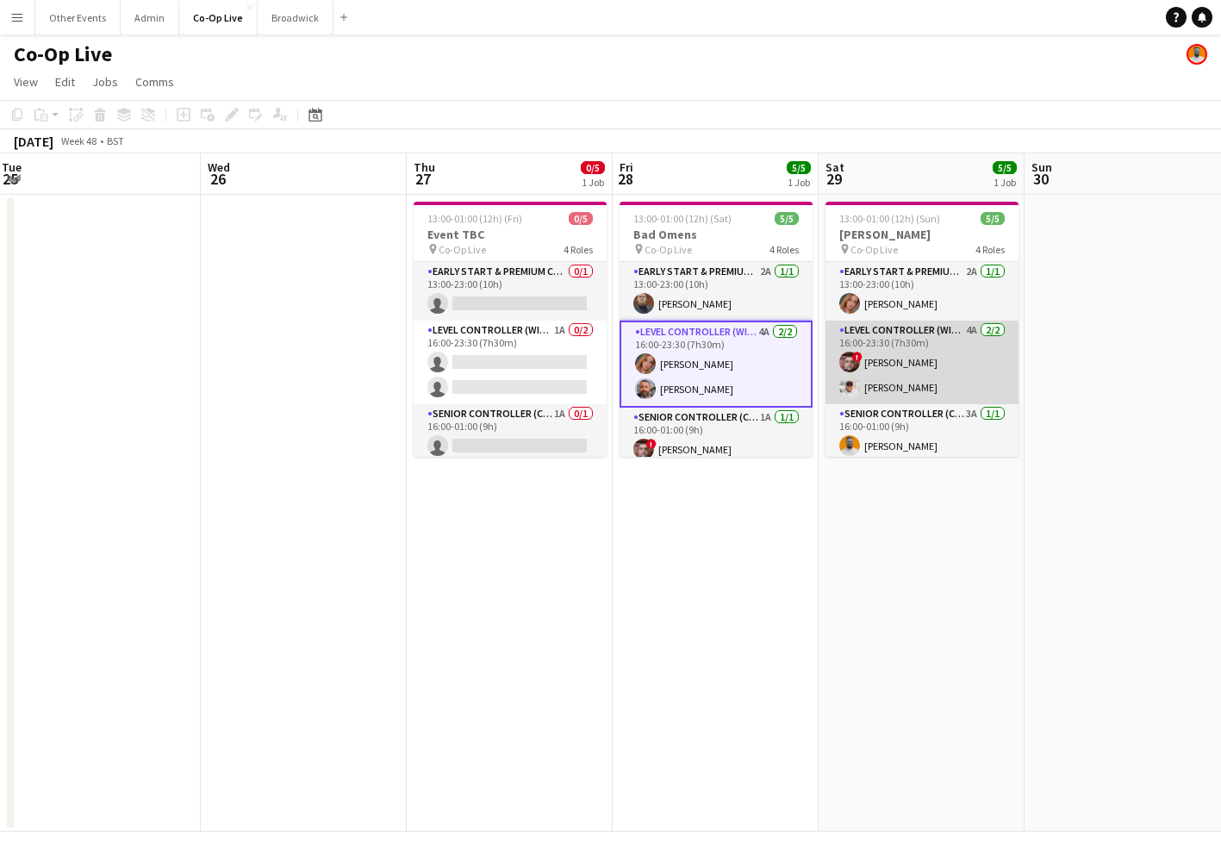
click at [959, 358] on app-card-role "Level Controller (with CCTV) 4A [DATE] 16:00-23:30 (7h30m) ! [PERSON_NAME] [PER…" at bounding box center [922, 363] width 193 height 84
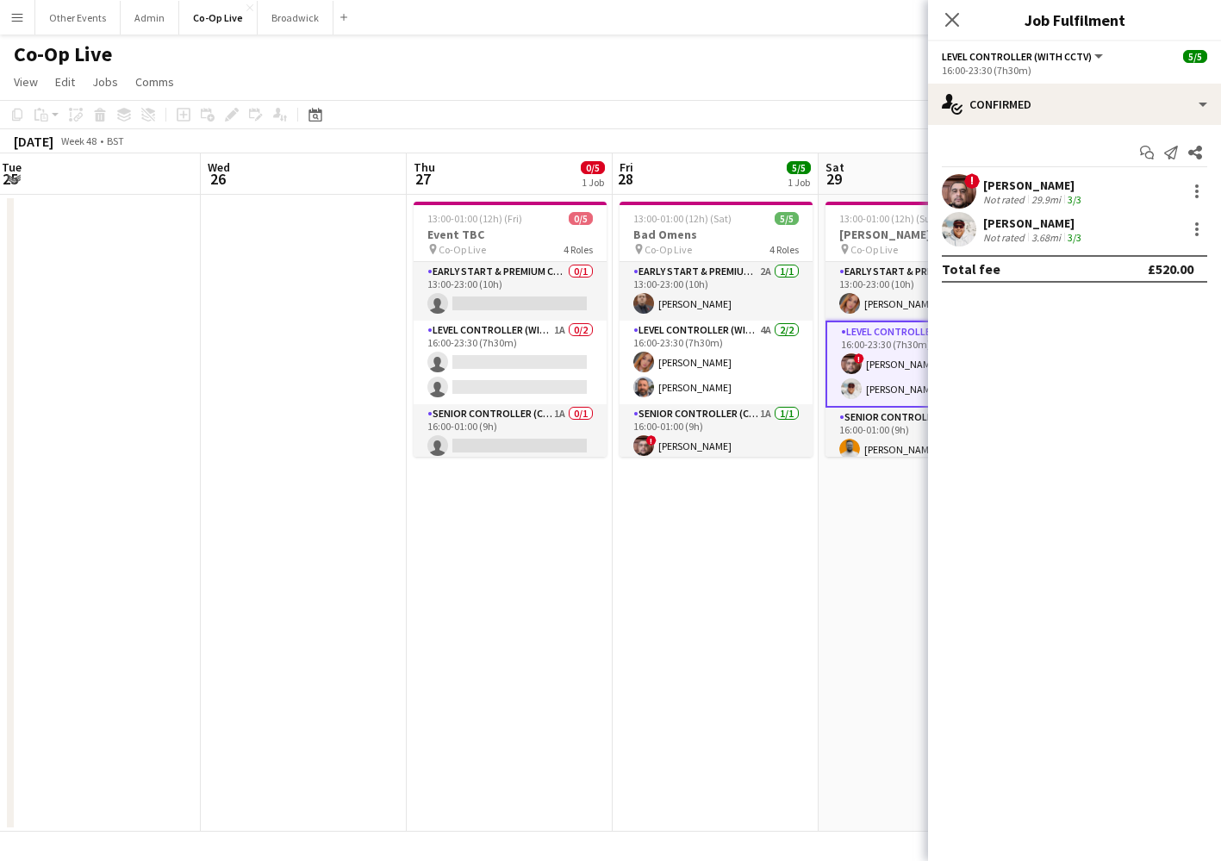
click at [884, 575] on app-date-cell "13:00-01:00 (12h) (Sun) 5/5 [PERSON_NAME] pin Co-Op Live 4 Roles Early Start & …" at bounding box center [922, 513] width 206 height 637
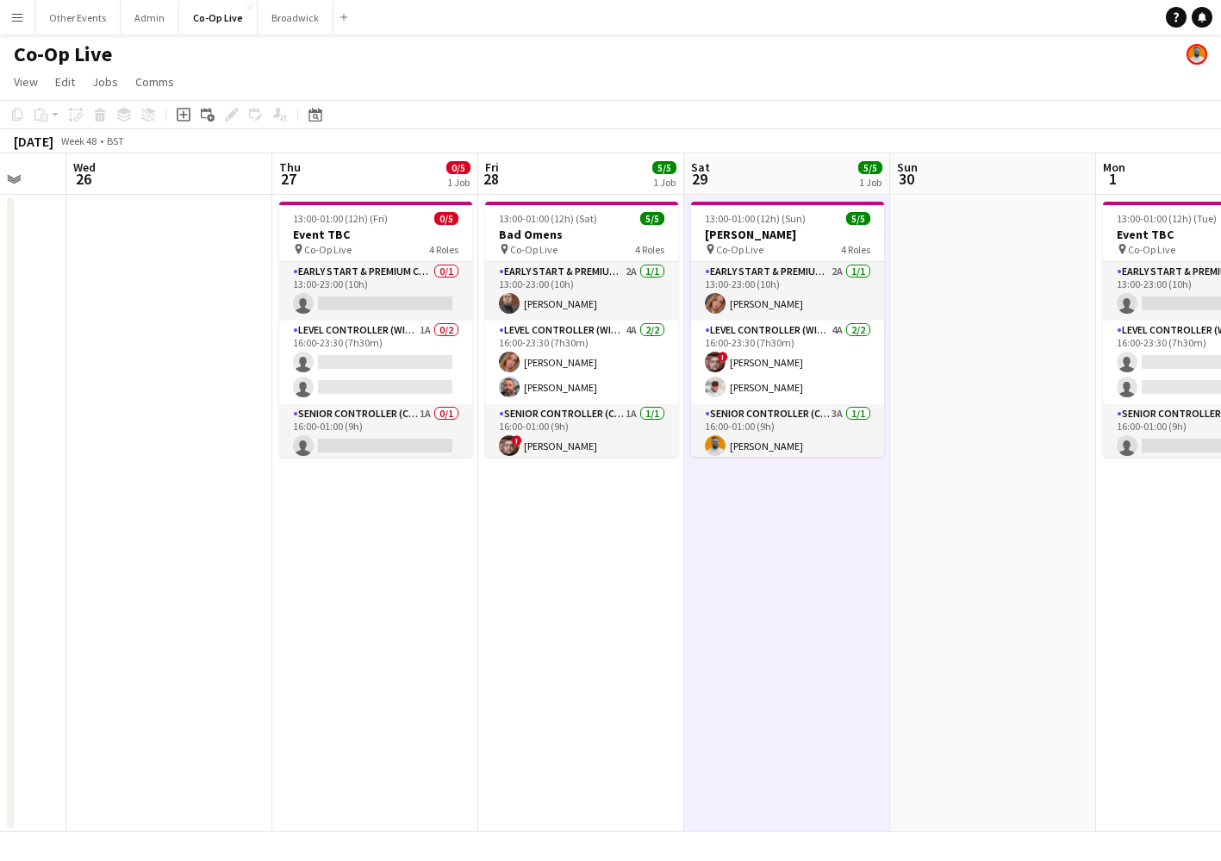
scroll to position [0, 559]
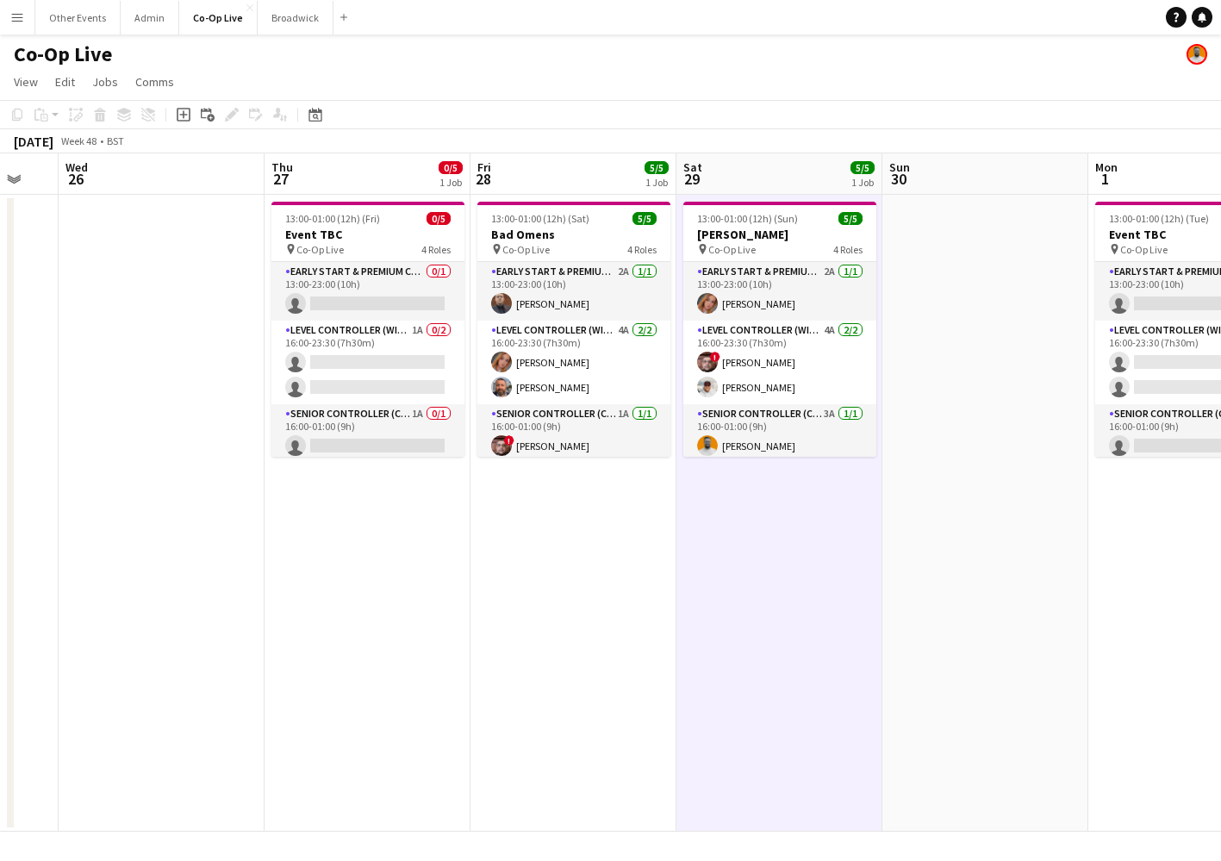
click at [740, 571] on app-date-cell "13:00-01:00 (12h) (Sun) 5/5 [PERSON_NAME] pin Co-Op Live 4 Roles Early Start & …" at bounding box center [780, 513] width 206 height 637
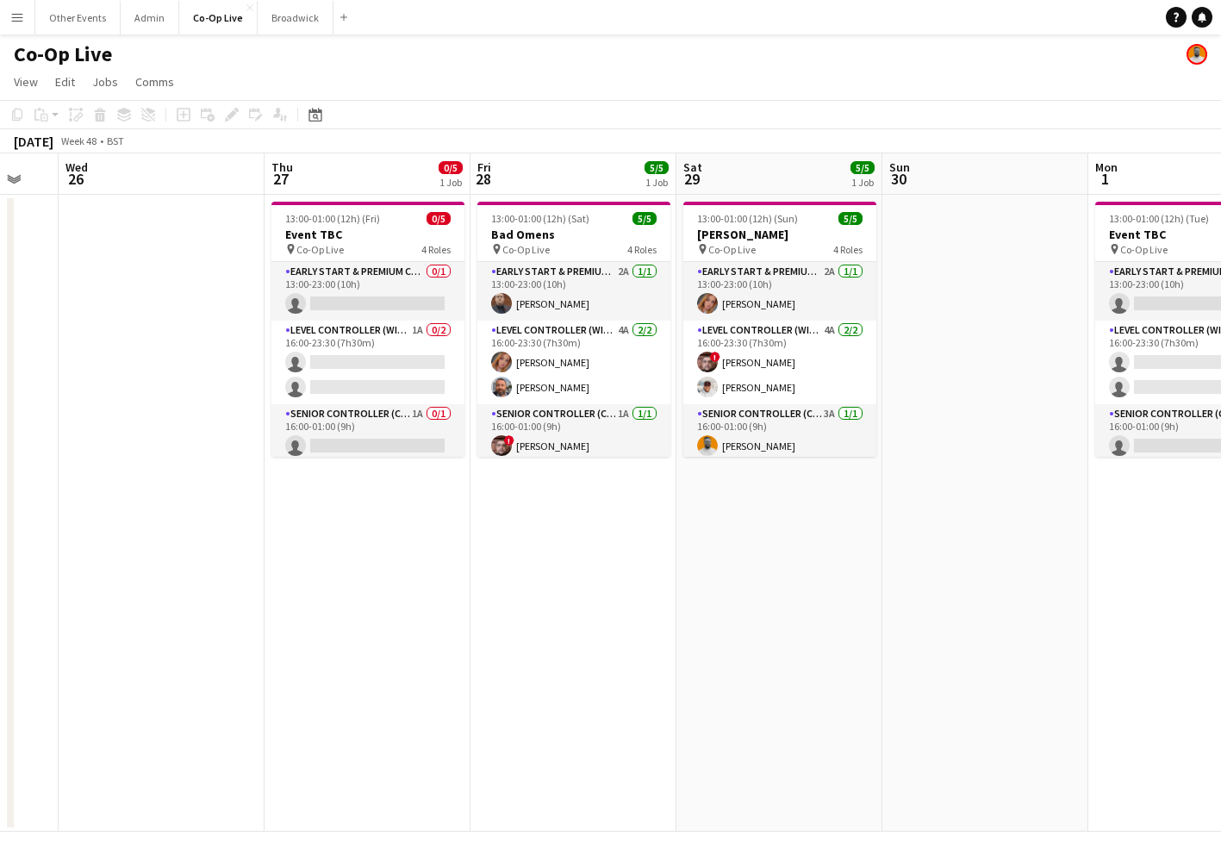
click at [637, 557] on app-date-cell "13:00-01:00 (12h) (Sat) 5/5 Bad Omens pin Co-Op Live 4 Roles Early Start & Prem…" at bounding box center [574, 513] width 206 height 637
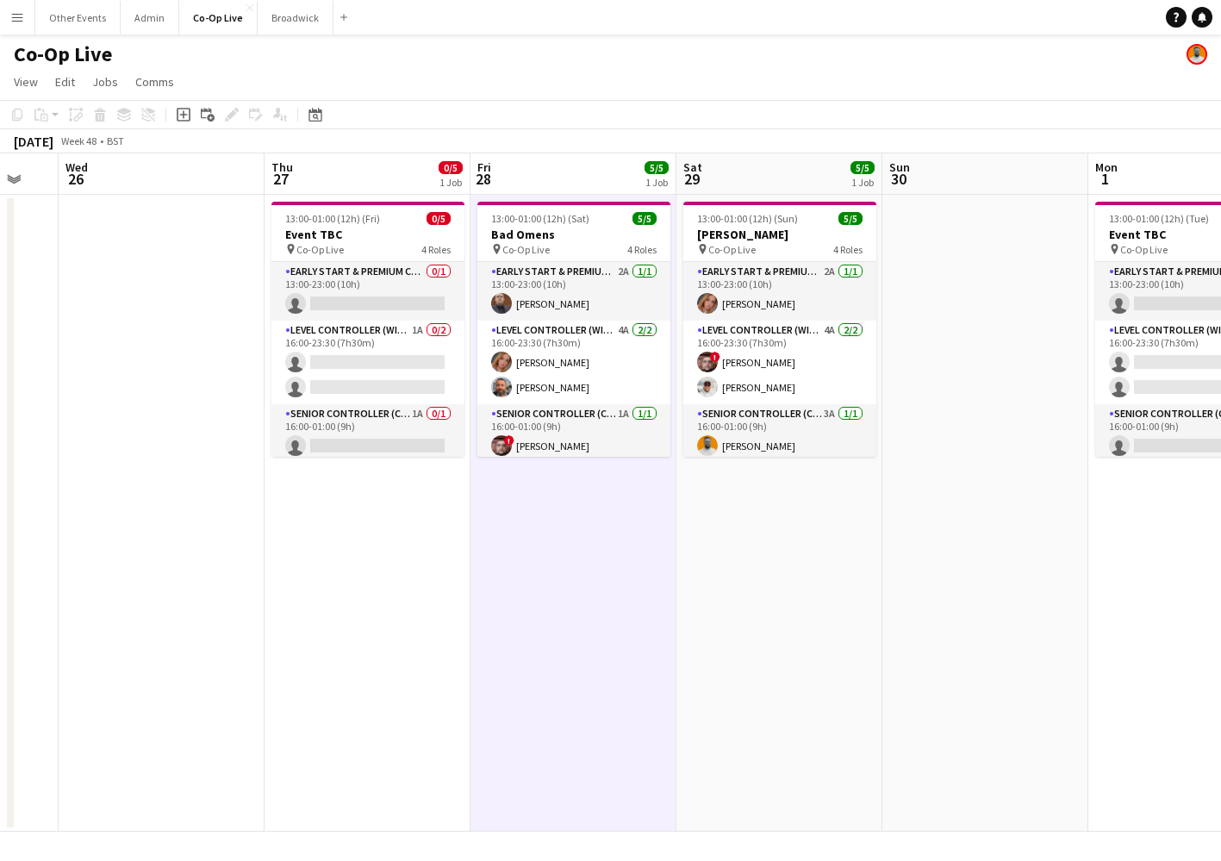
click at [615, 576] on app-date-cell "13:00-01:00 (12h) (Sat) 5/5 Bad Omens pin Co-Op Live 4 Roles Early Start & Prem…" at bounding box center [574, 513] width 206 height 637
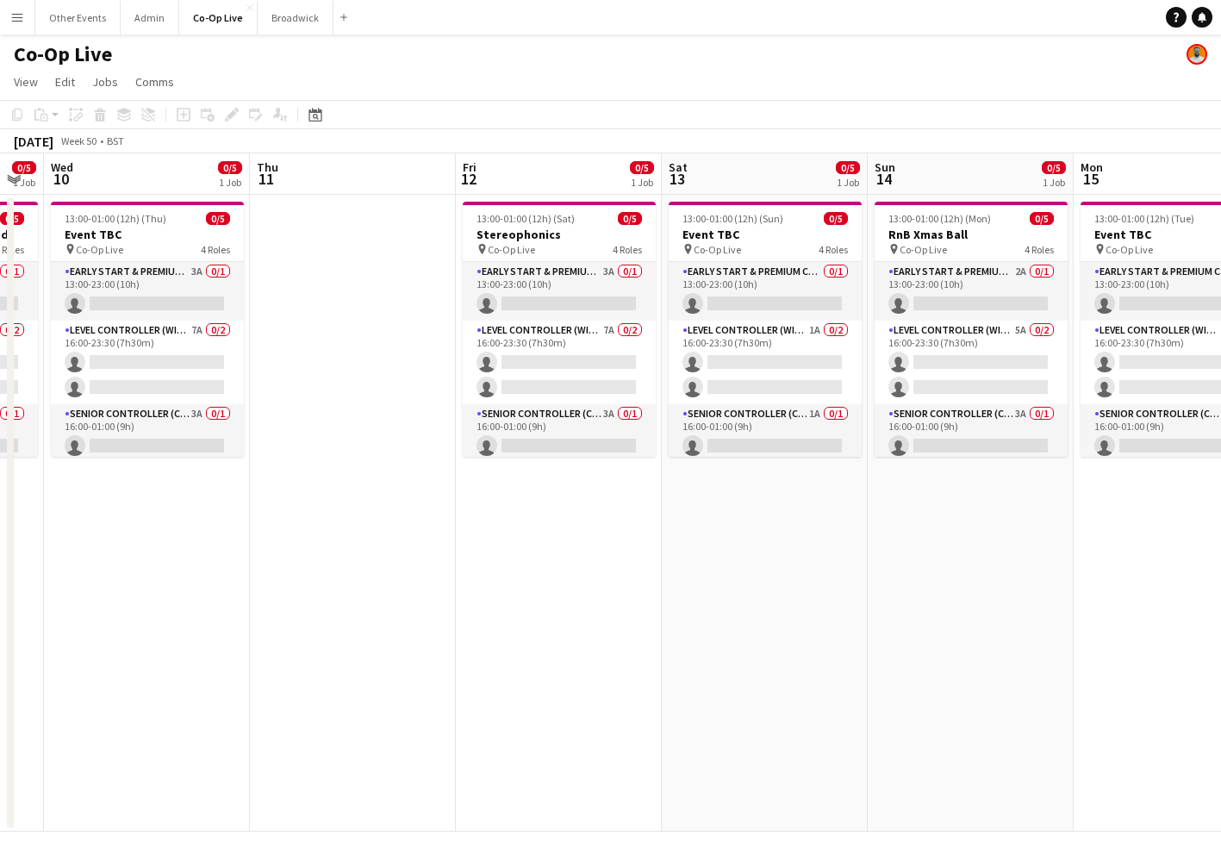
scroll to position [0, 576]
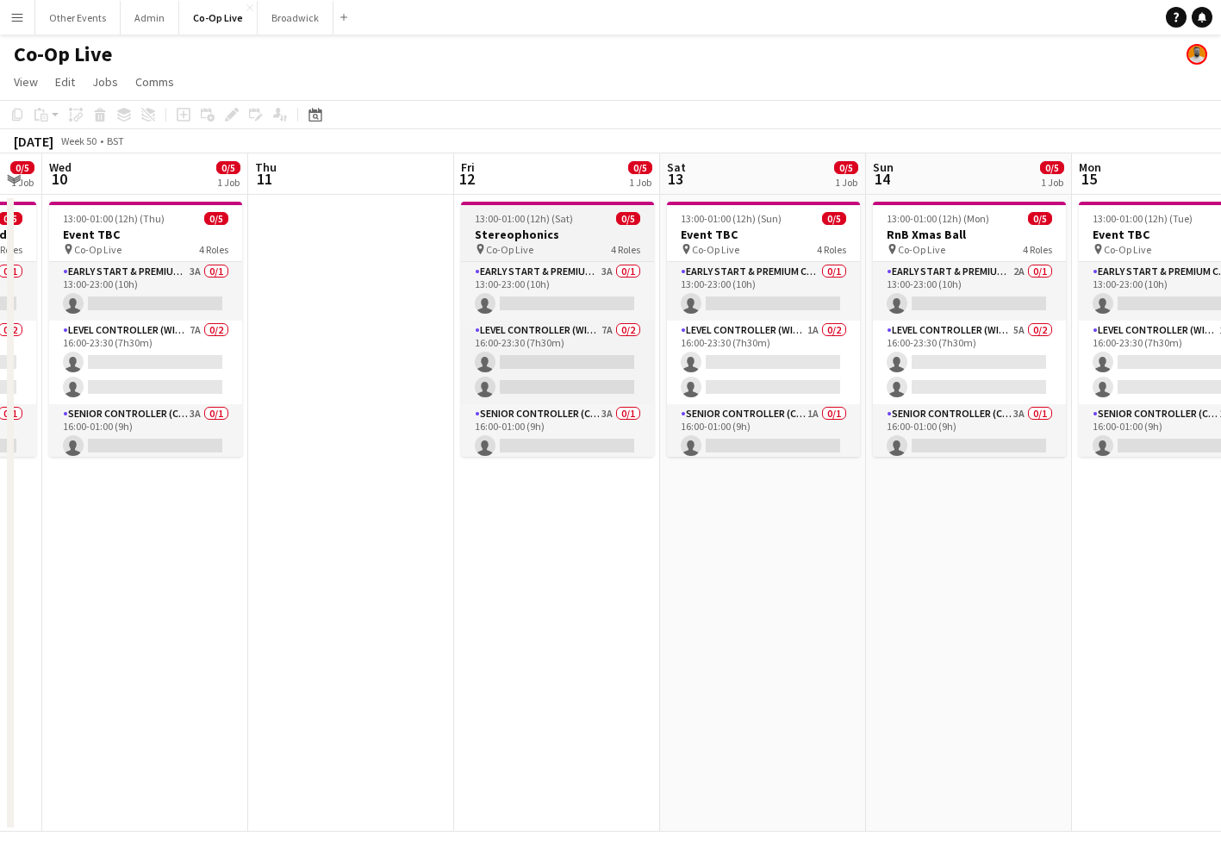
click at [553, 229] on h3 "Stereophonics" at bounding box center [557, 235] width 193 height 16
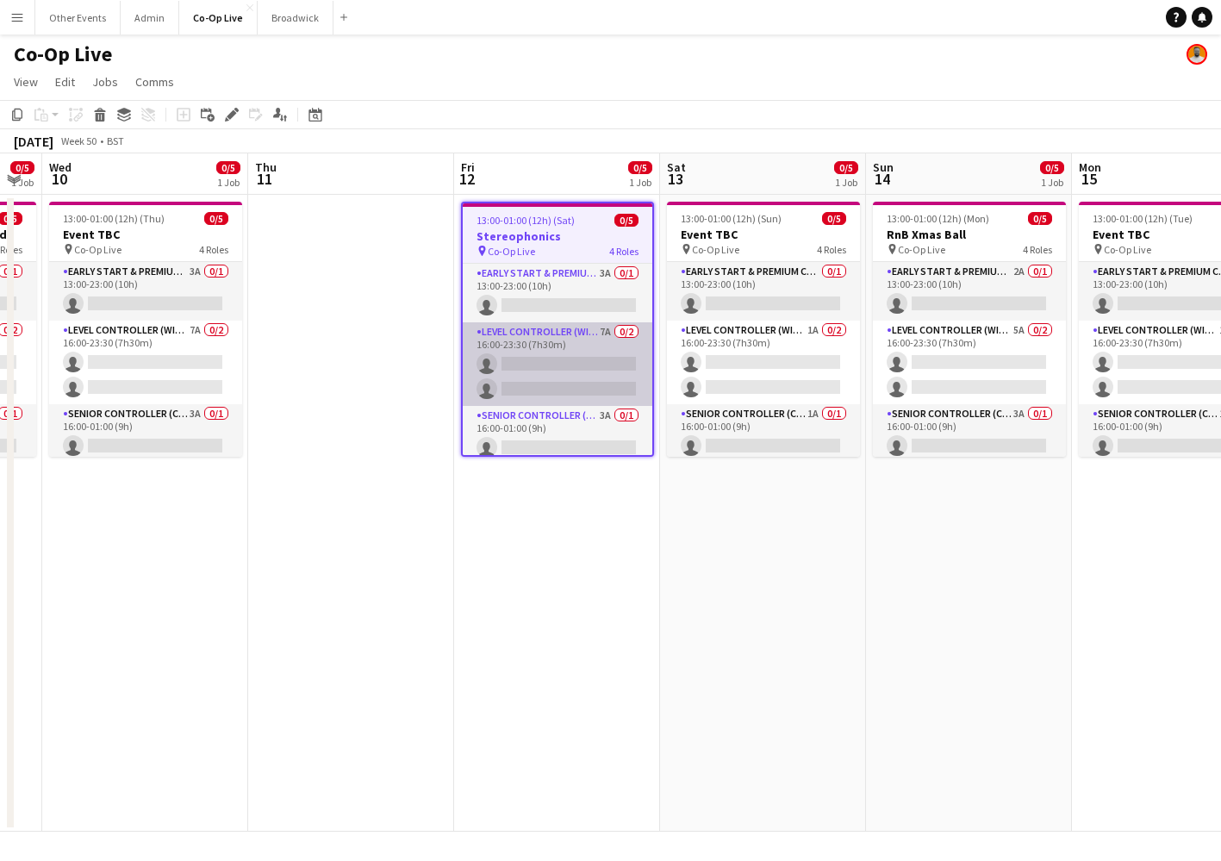
scroll to position [51, 0]
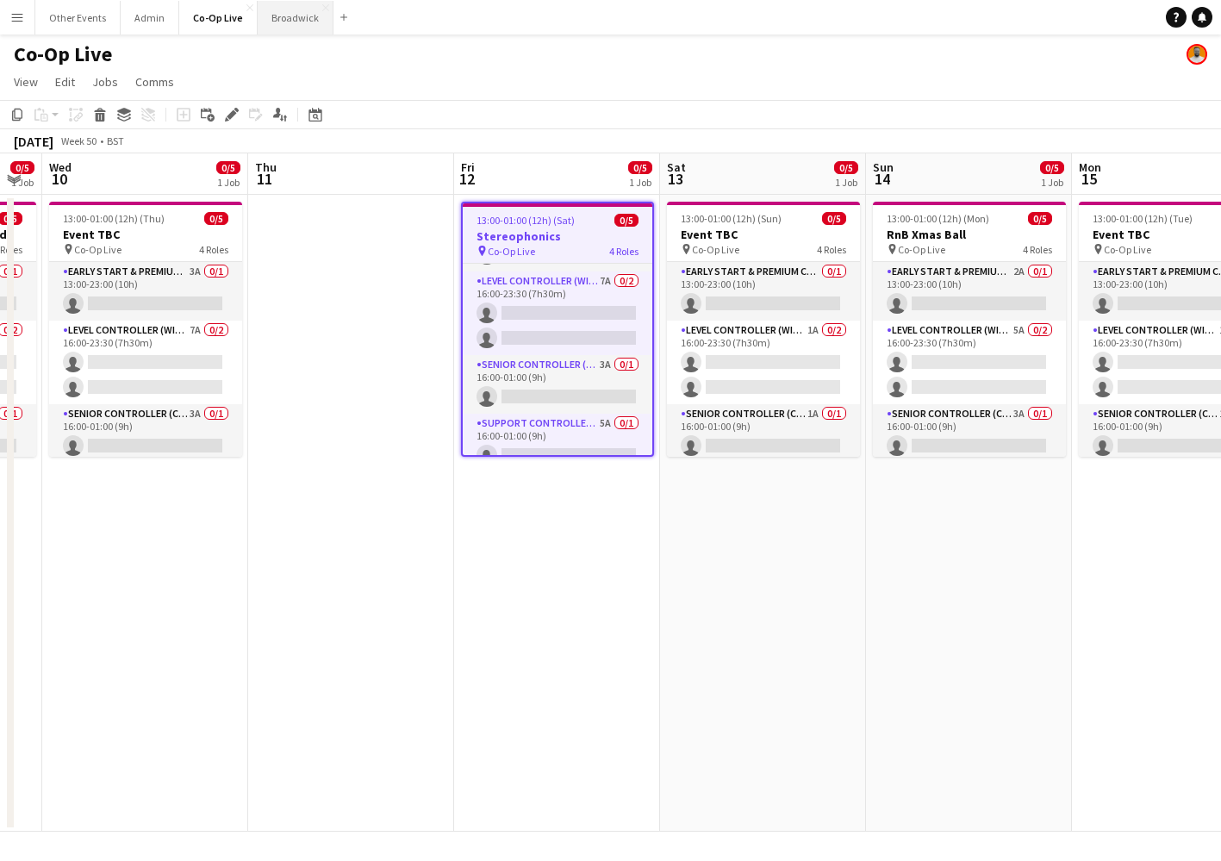
click at [284, 28] on button "Broadwick Close" at bounding box center [296, 18] width 76 height 34
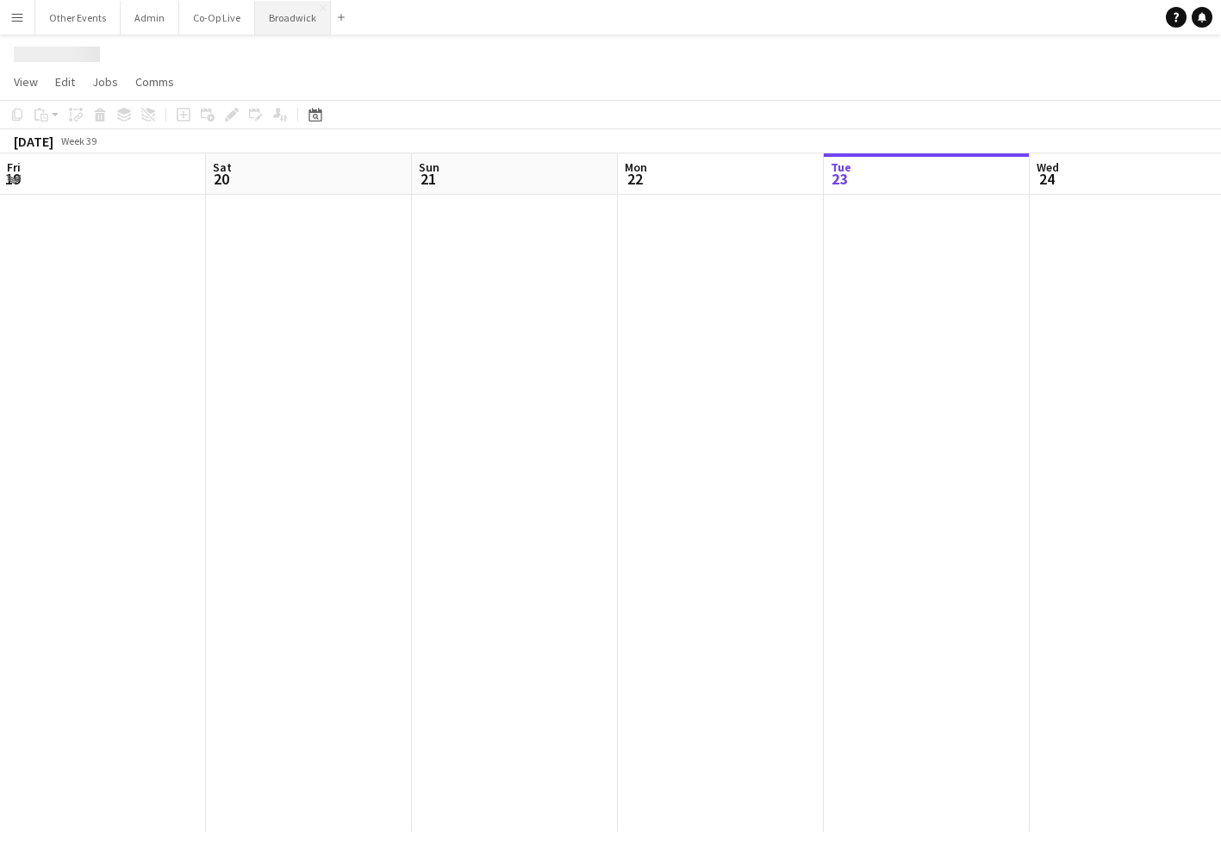
scroll to position [0, 806]
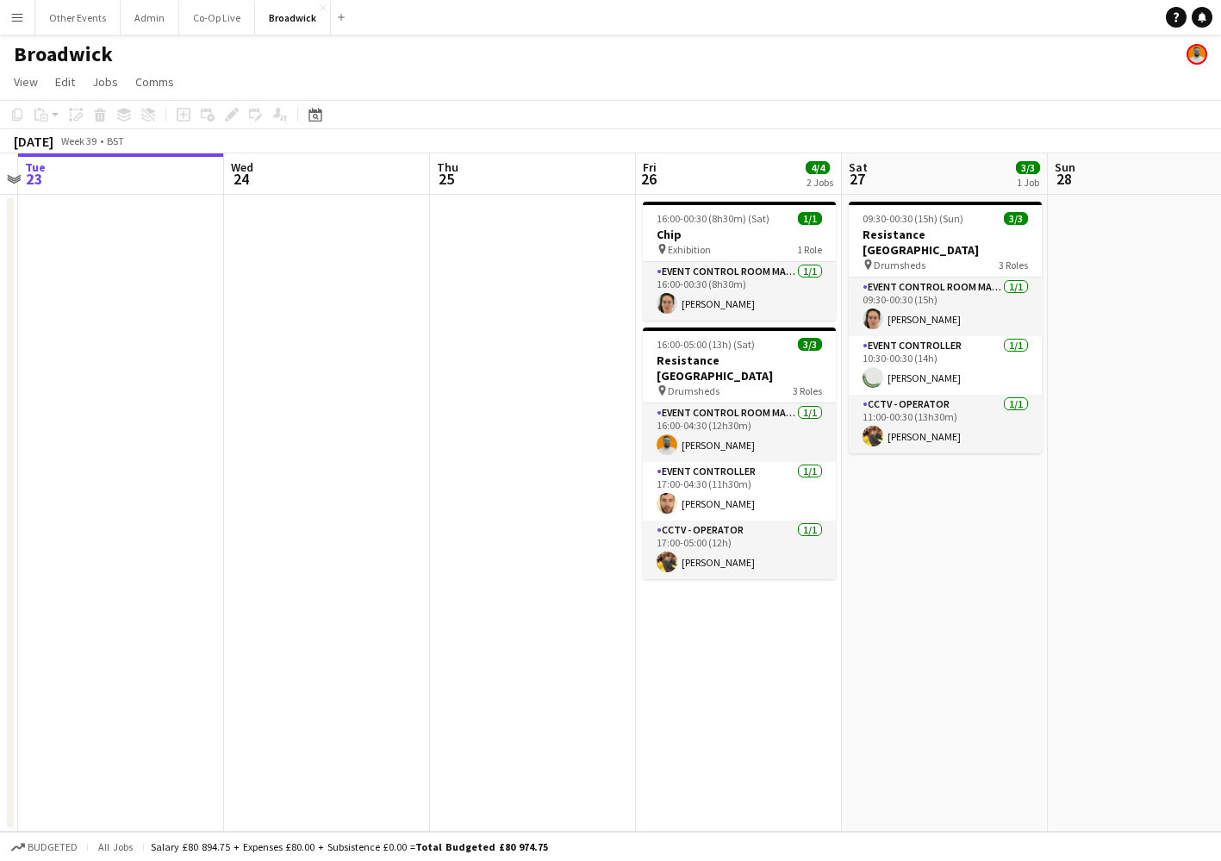
click at [503, 94] on app-page-menu "View Day view expanded Day view collapsed Month view Date picker Jump to [DATE]…" at bounding box center [610, 83] width 1221 height 33
click at [821, 44] on div "Broadwick" at bounding box center [610, 50] width 1221 height 33
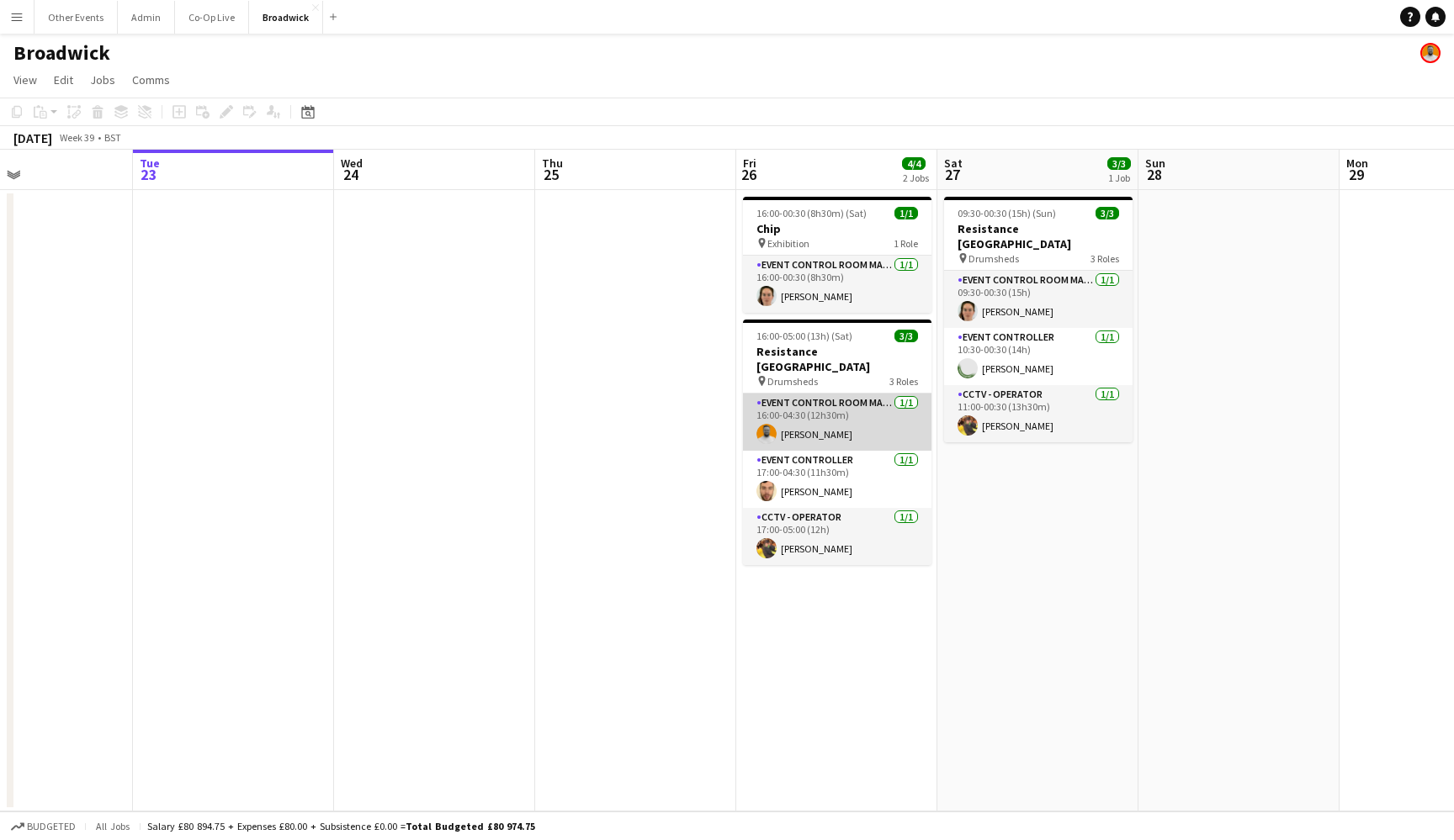
scroll to position [0, 0]
click at [219, 22] on button "Co-Op Live Close" at bounding box center [212, 18] width 74 height 33
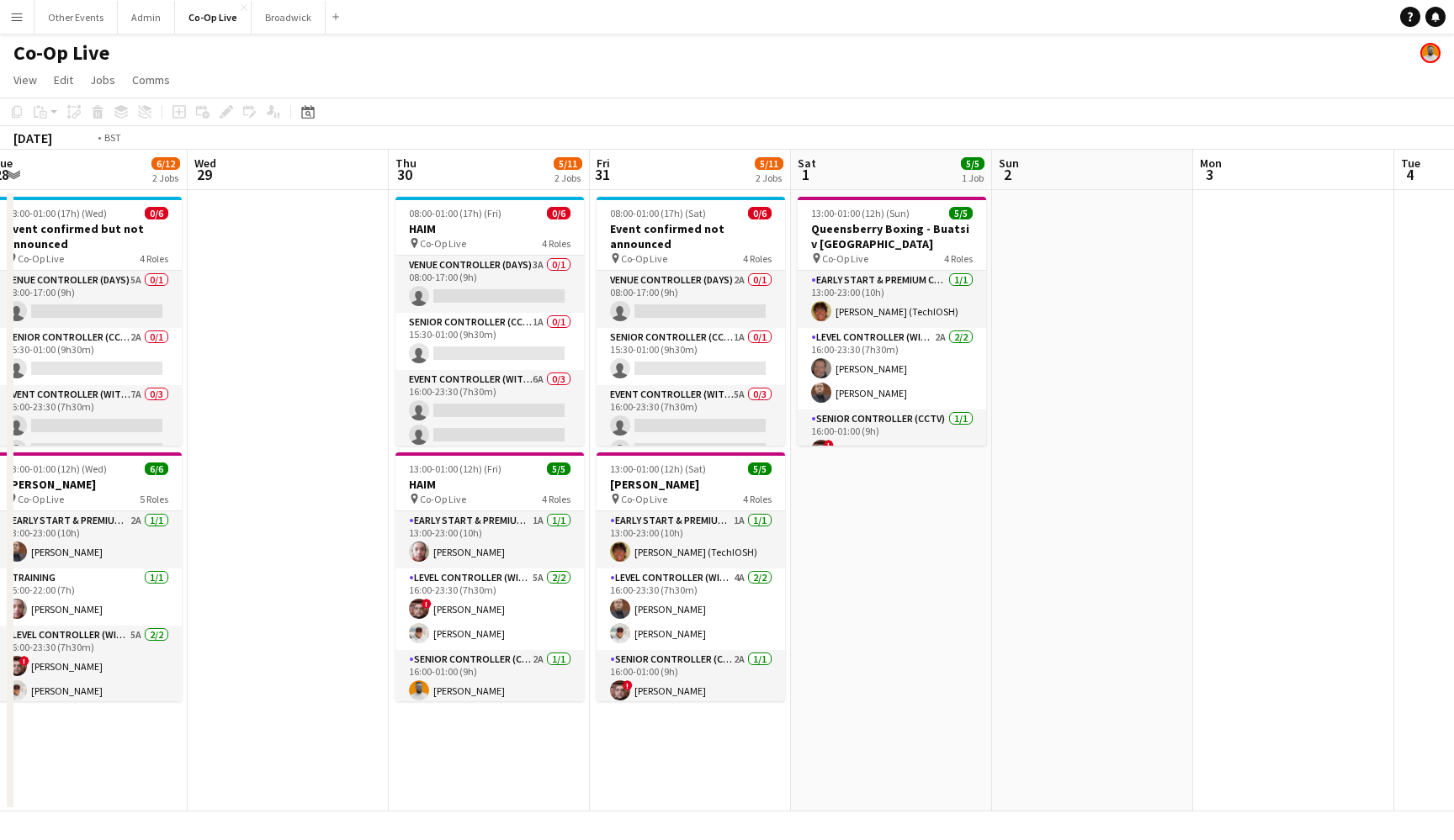
scroll to position [0, 508]
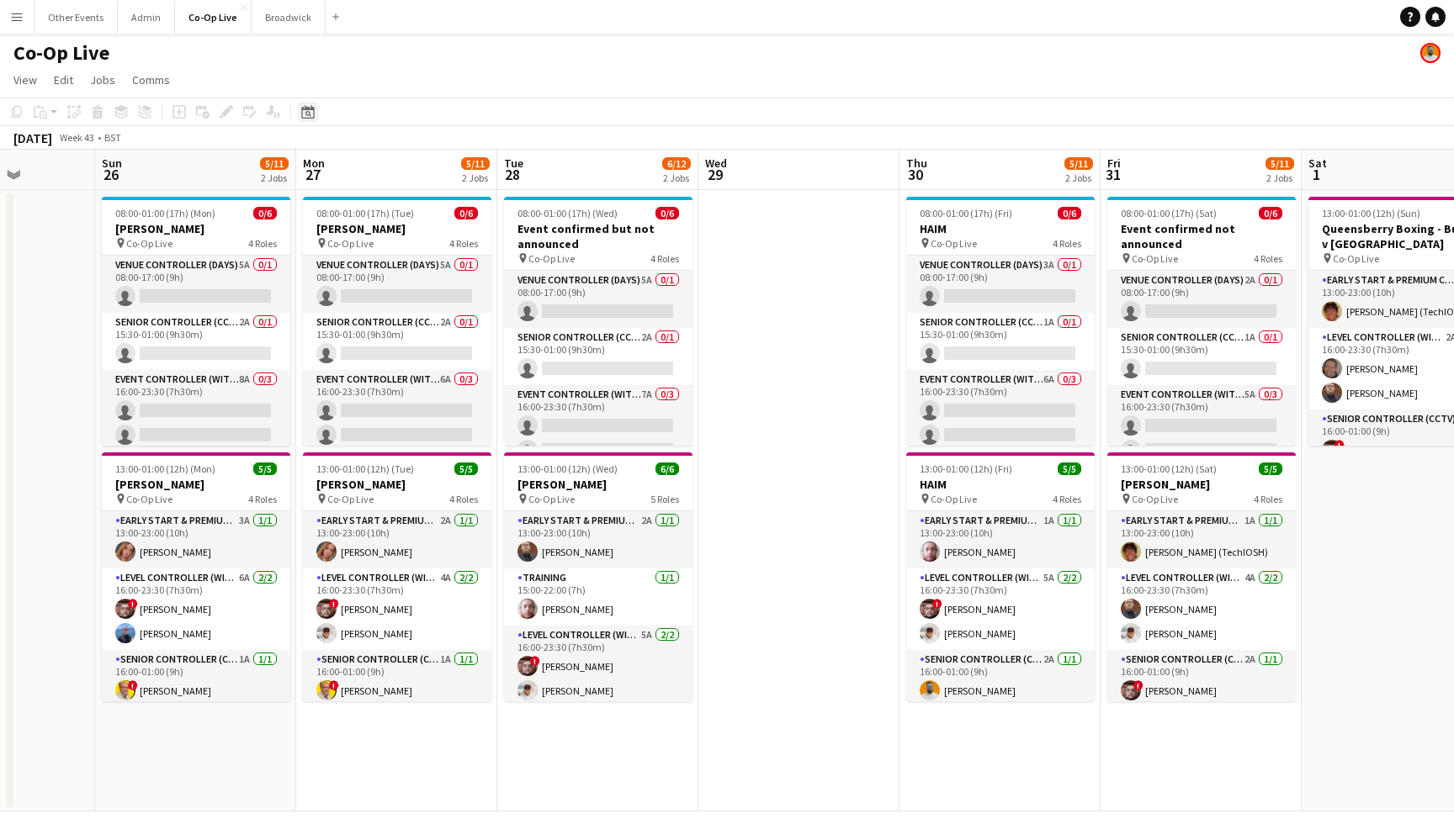
click at [312, 110] on icon at bounding box center [307, 112] width 13 height 14
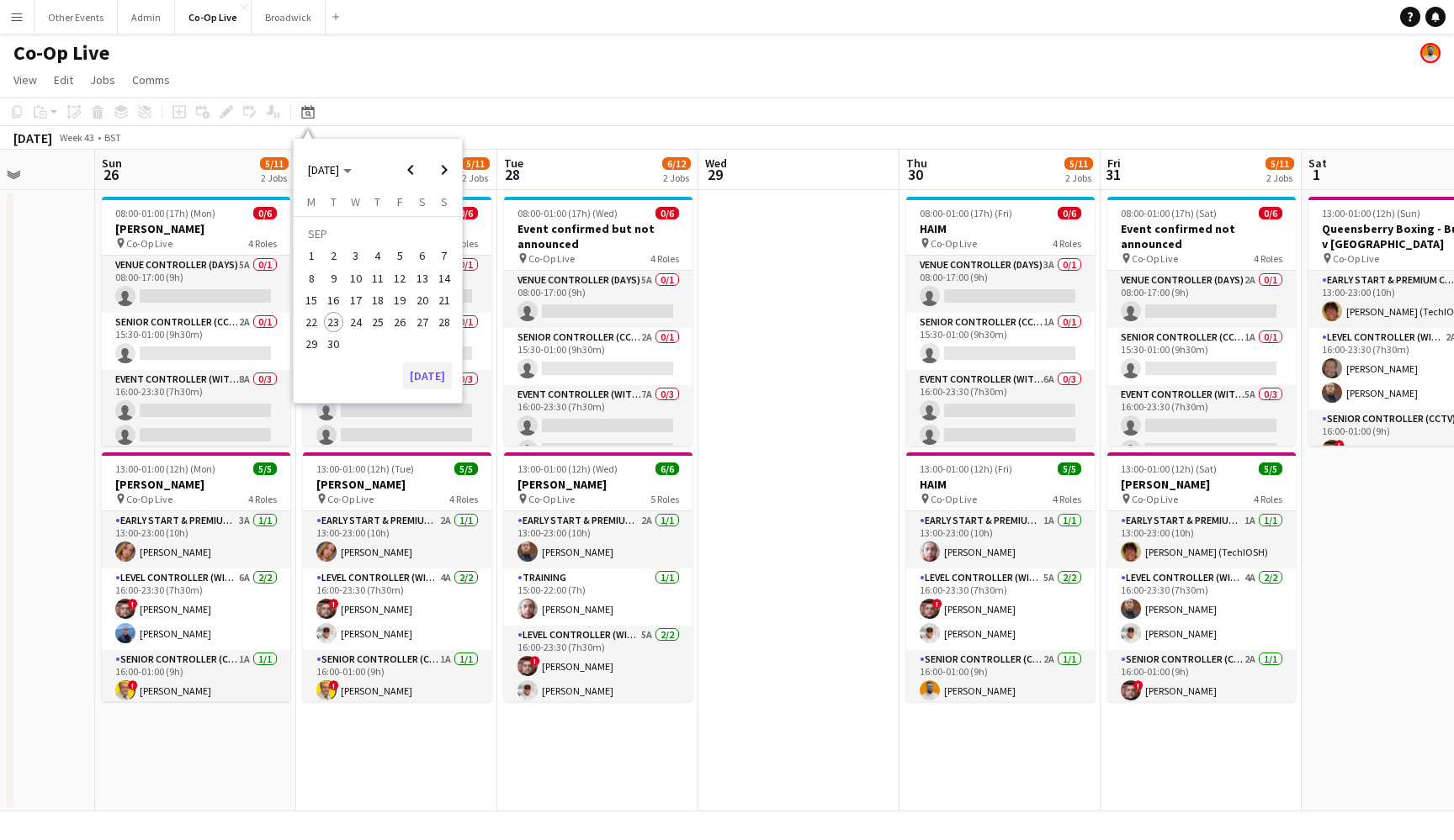
click at [430, 374] on button "[DATE]" at bounding box center [427, 377] width 49 height 27
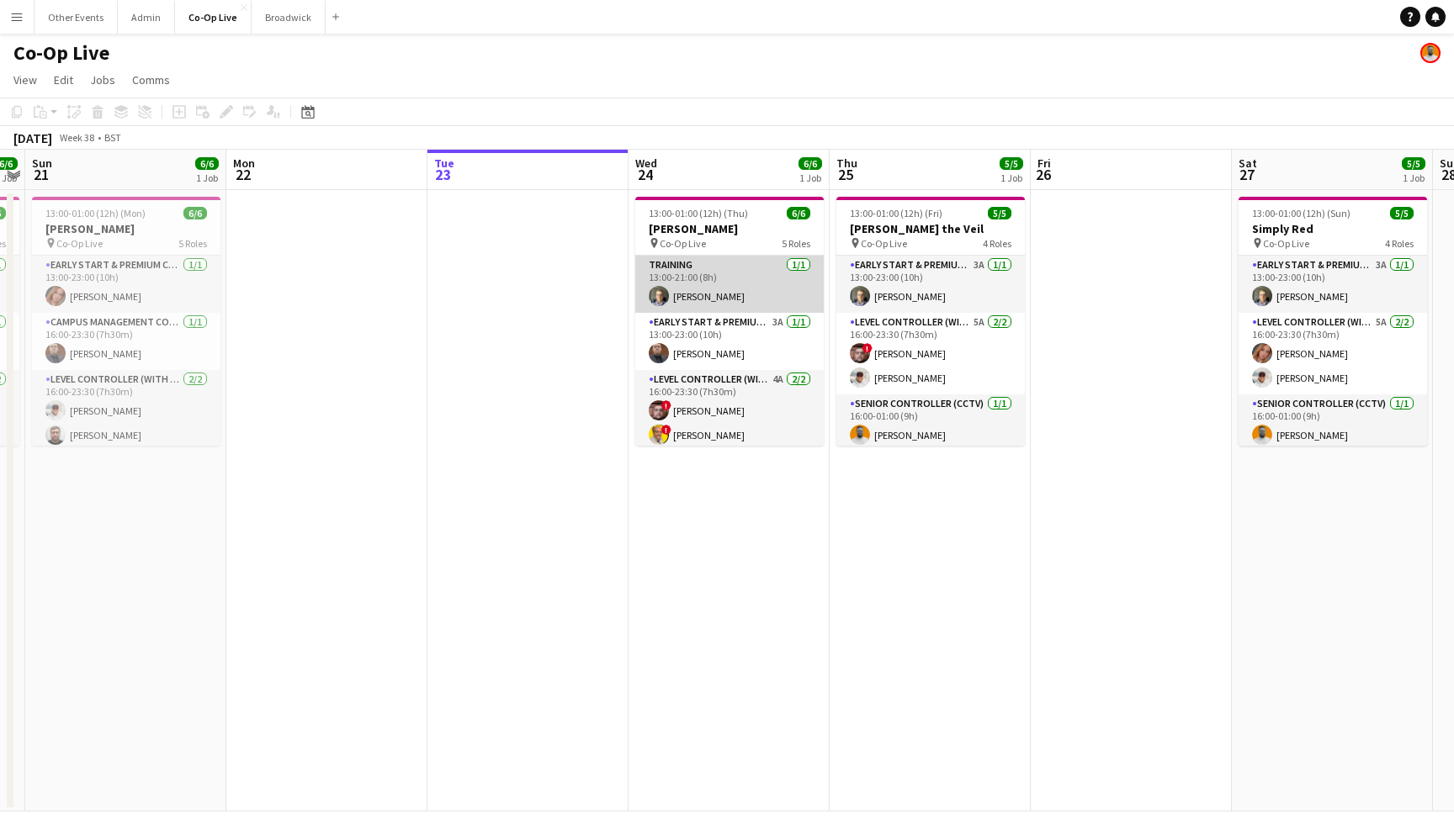
scroll to position [0, 0]
click at [753, 276] on app-card-role "Training [DATE] 13:00-21:00 (8h) [PERSON_NAME]" at bounding box center [729, 284] width 188 height 58
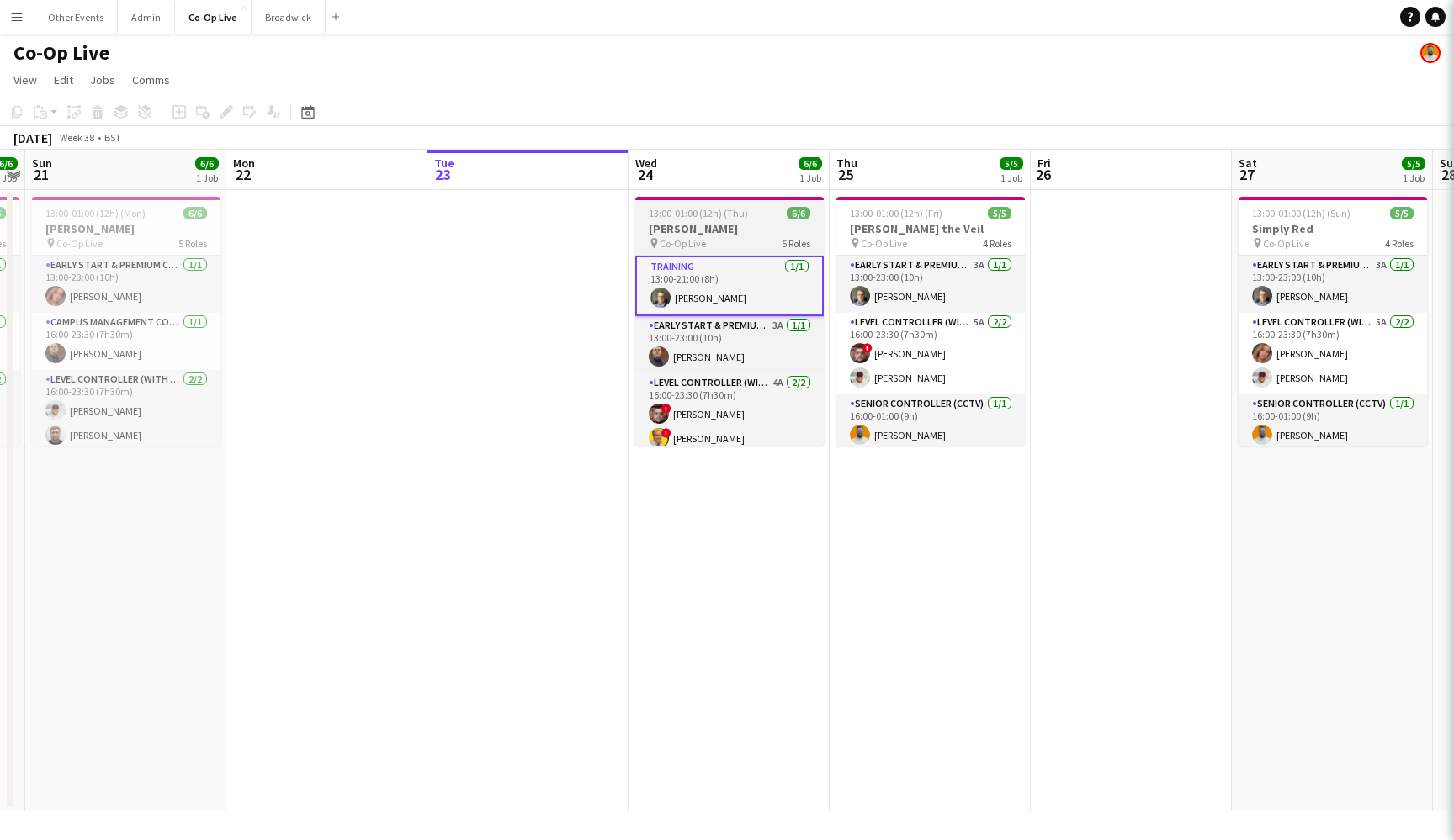
click at [748, 235] on h3 "[PERSON_NAME]" at bounding box center [729, 229] width 188 height 16
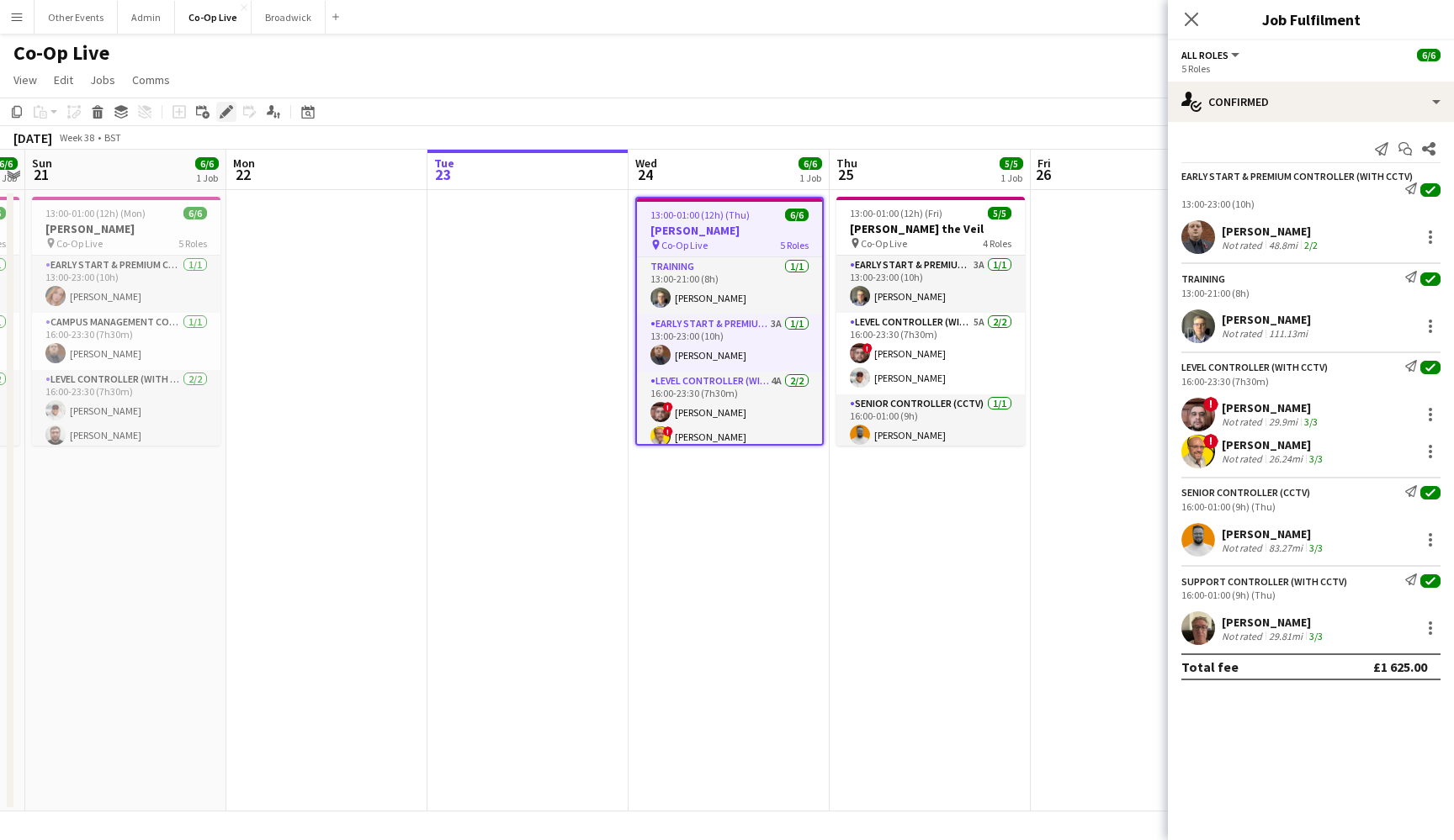
click at [223, 113] on icon at bounding box center [225, 111] width 9 height 9
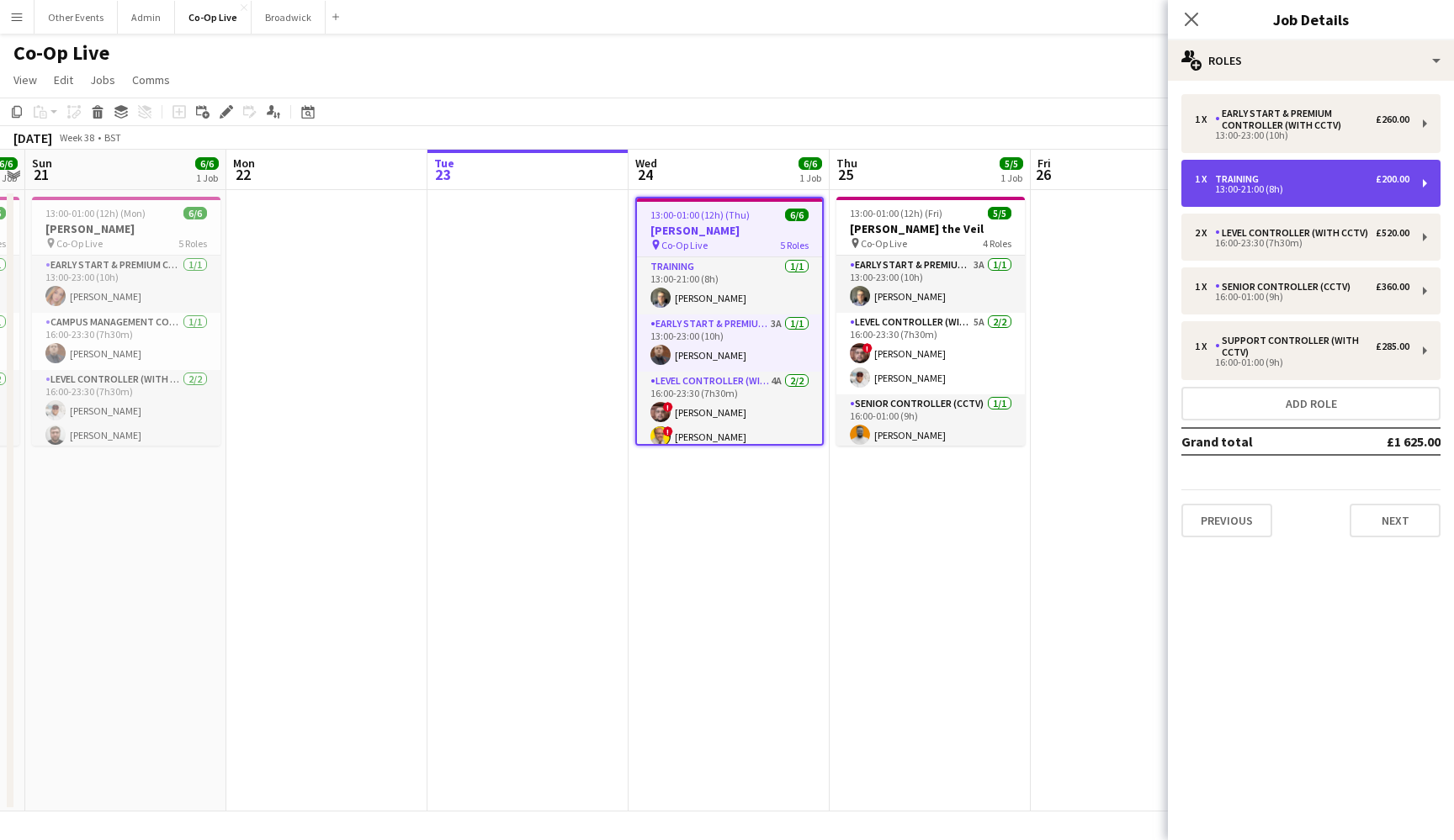
click at [1191, 177] on div "£200.00" at bounding box center [1392, 180] width 33 height 12
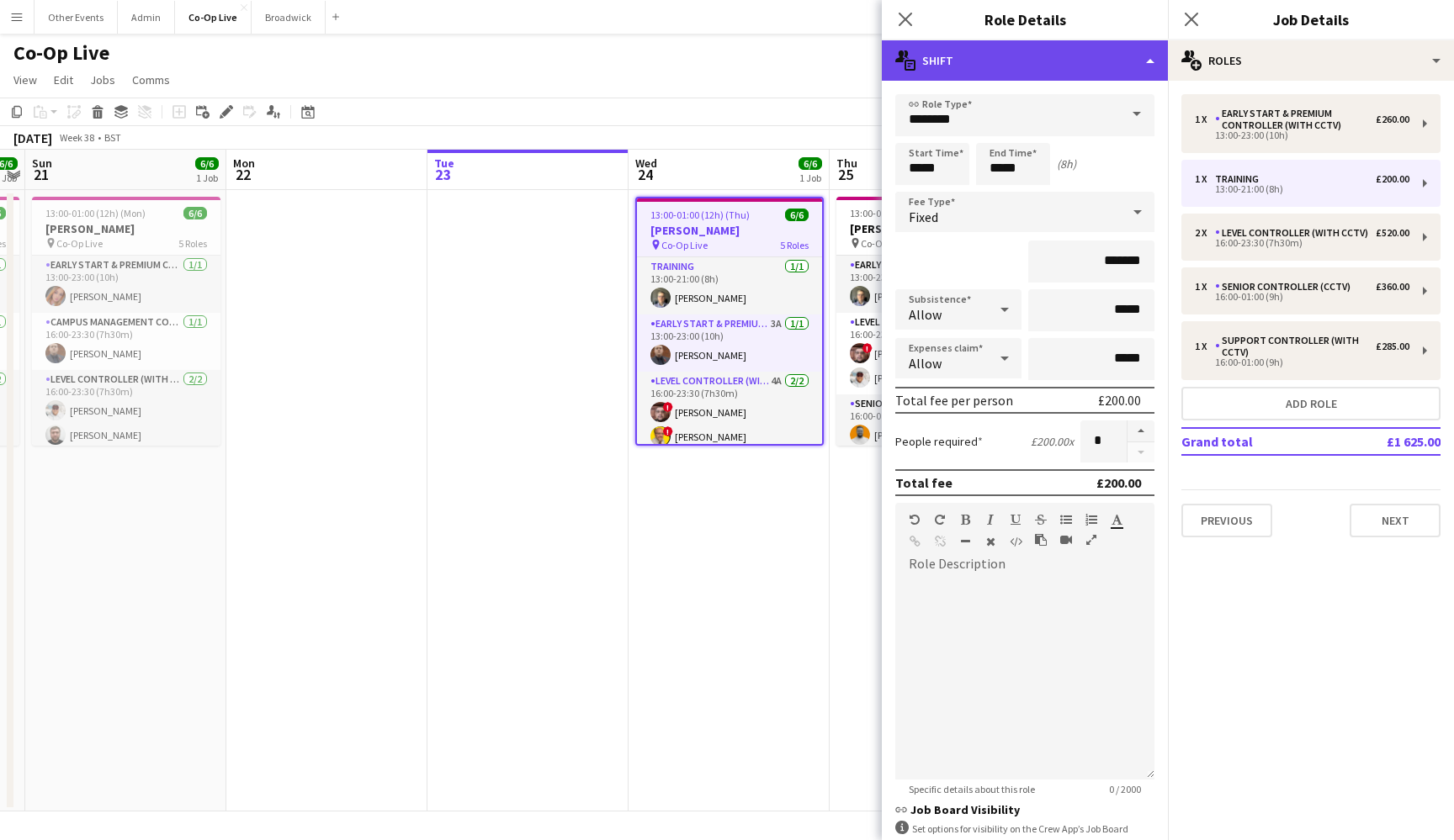
click at [1147, 63] on div "multiple-actions-text Shift" at bounding box center [1024, 60] width 286 height 40
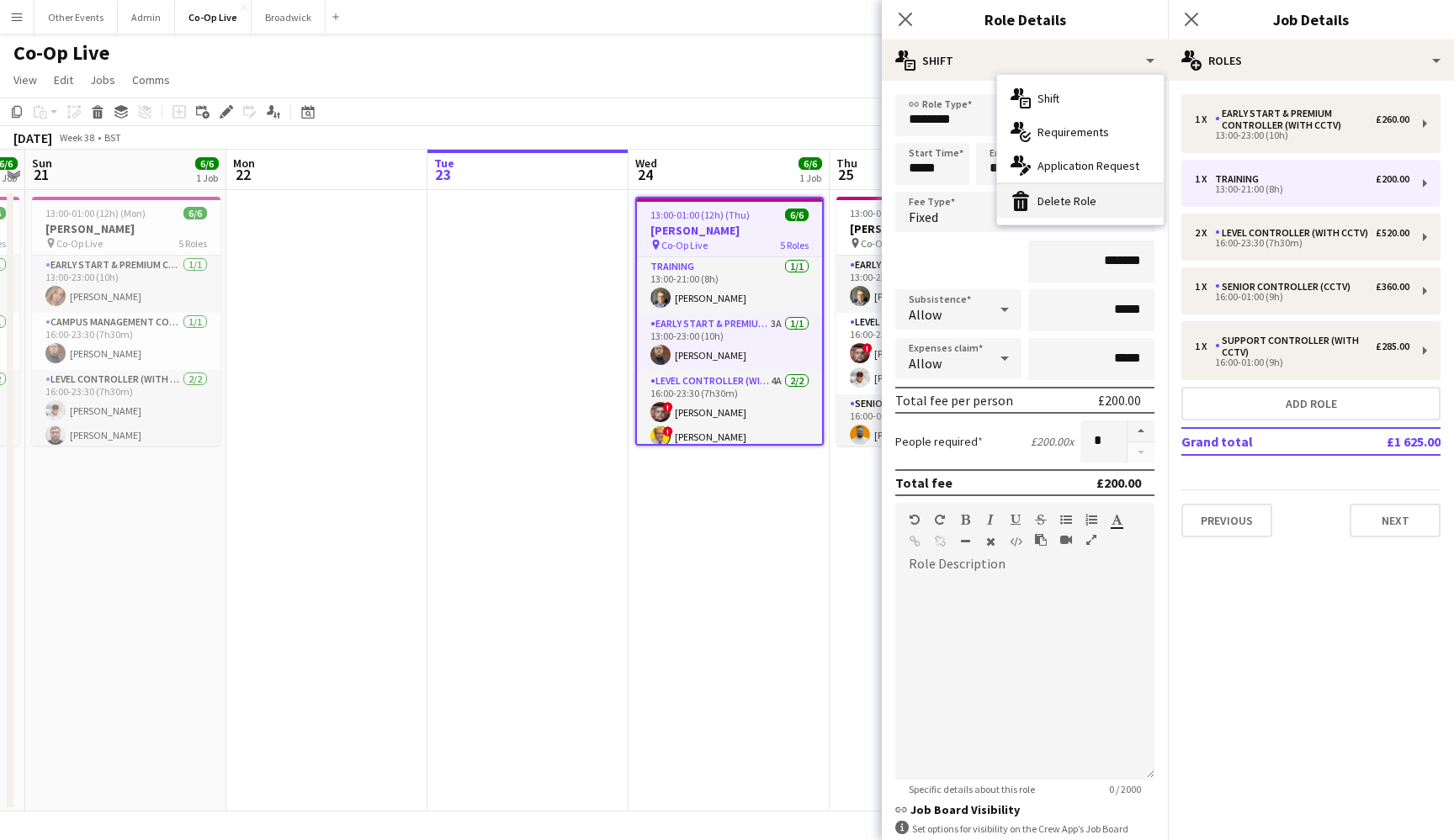
click at [1119, 193] on div "bin-2 Delete Role" at bounding box center [1080, 201] width 167 height 33
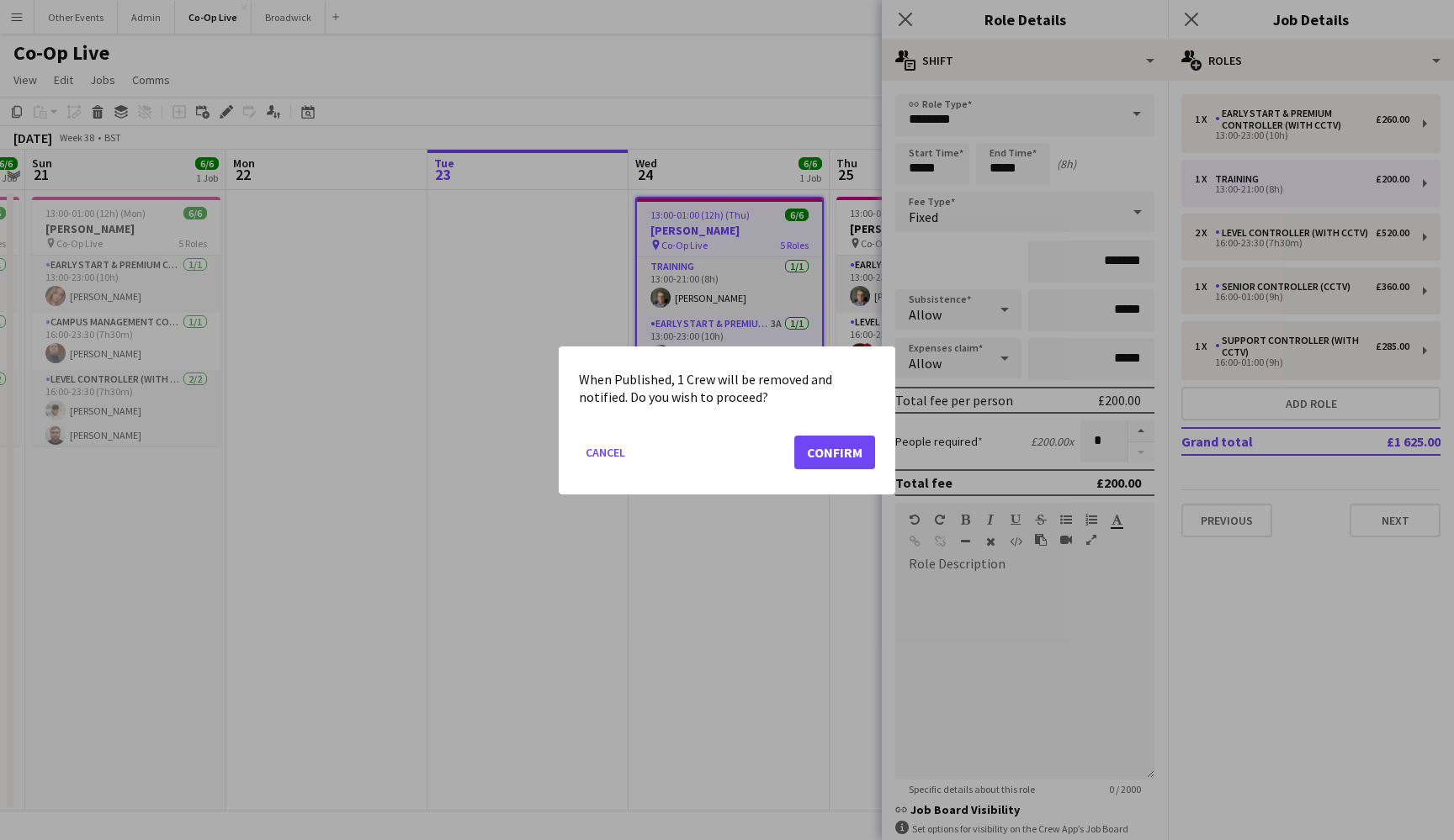
click at [841, 425] on mat-dialog-actions "Cancel Confirm" at bounding box center [726, 458] width 296 height 71
click at [841, 448] on button "Confirm" at bounding box center [834, 452] width 81 height 33
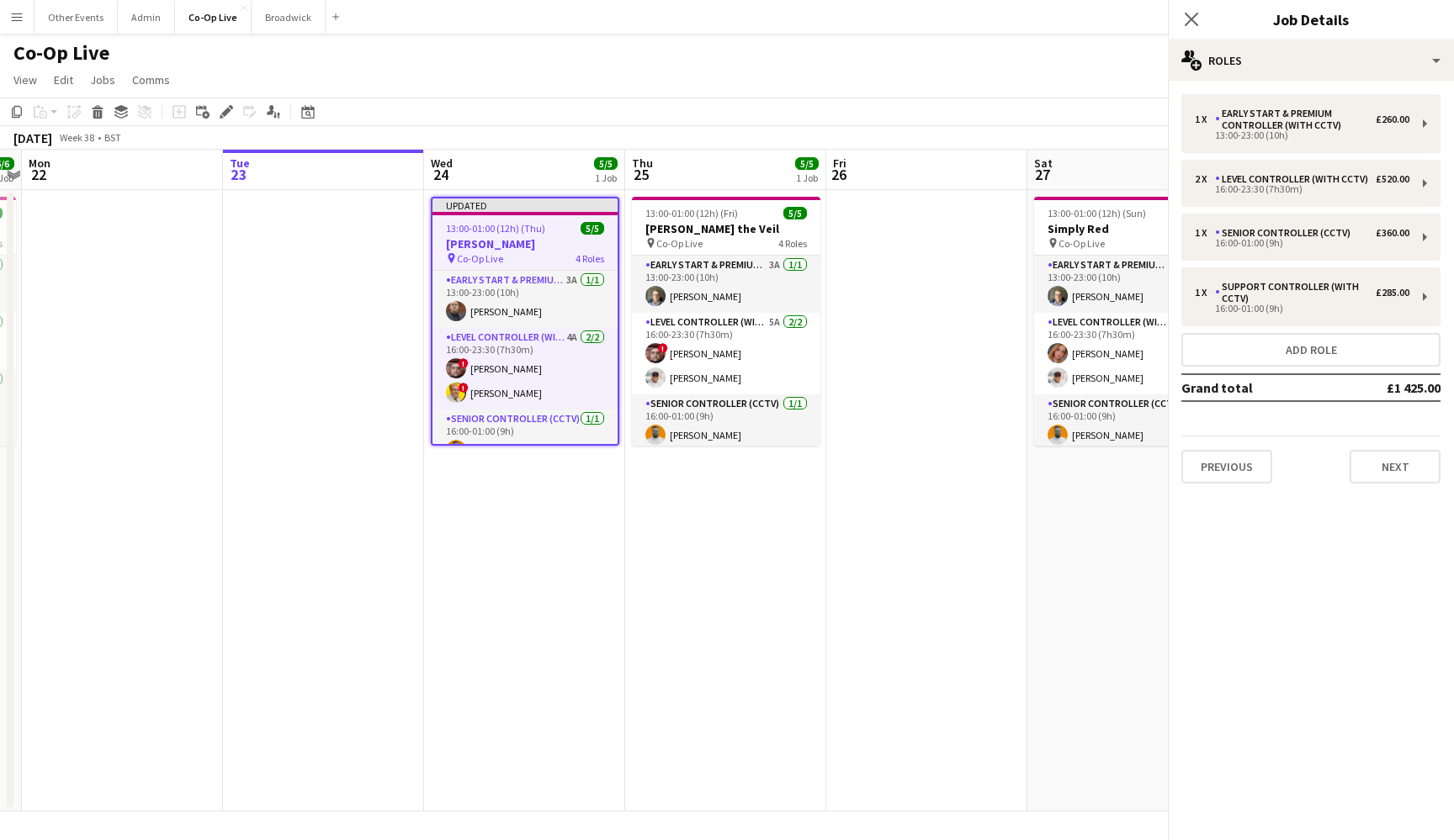
scroll to position [0, 583]
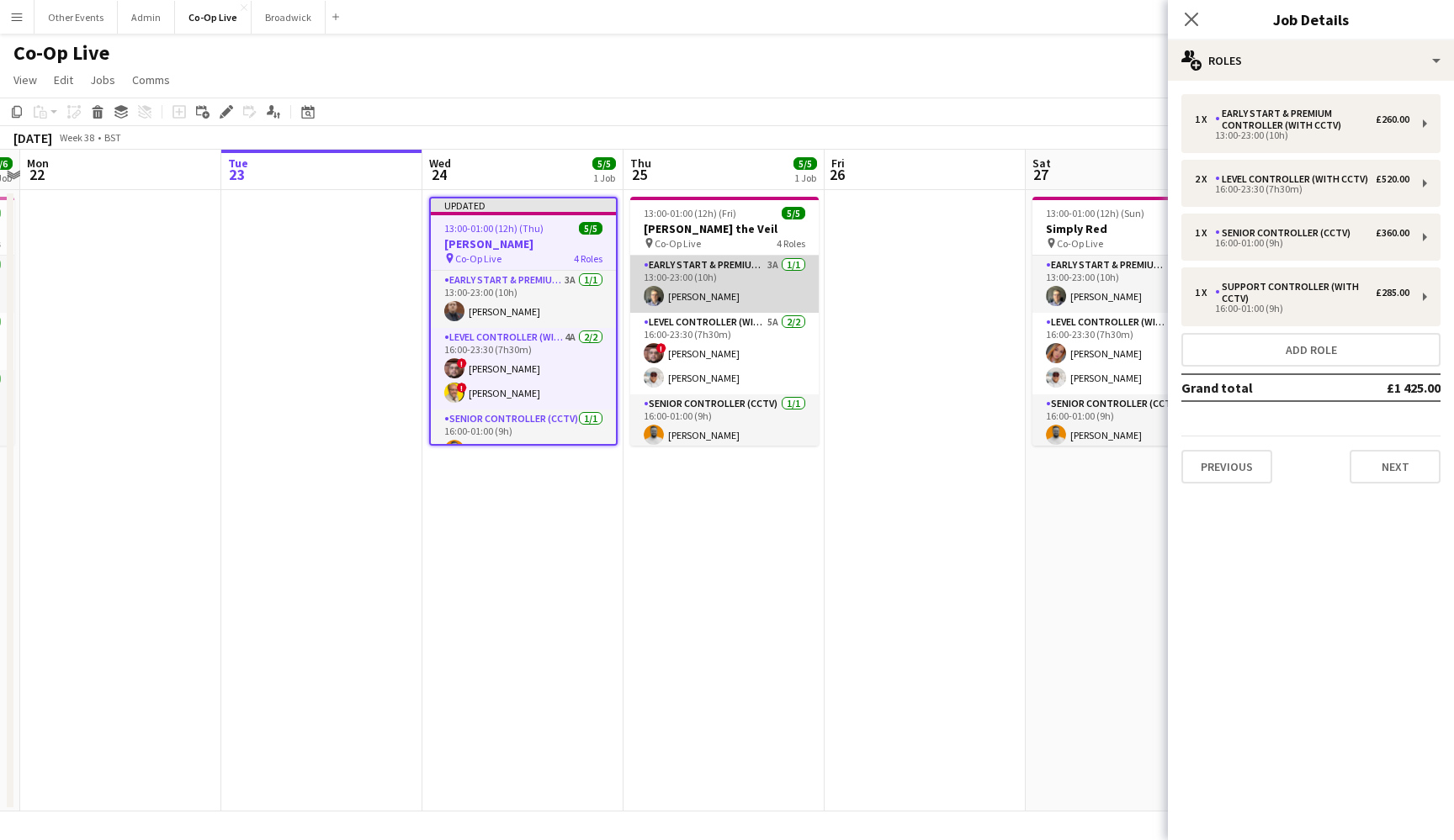
click at [725, 270] on app-card-role "Early Start & Premium Controller (with CCTV) 3A [DATE] 13:00-23:00 (10h) [PERSO…" at bounding box center [724, 284] width 188 height 58
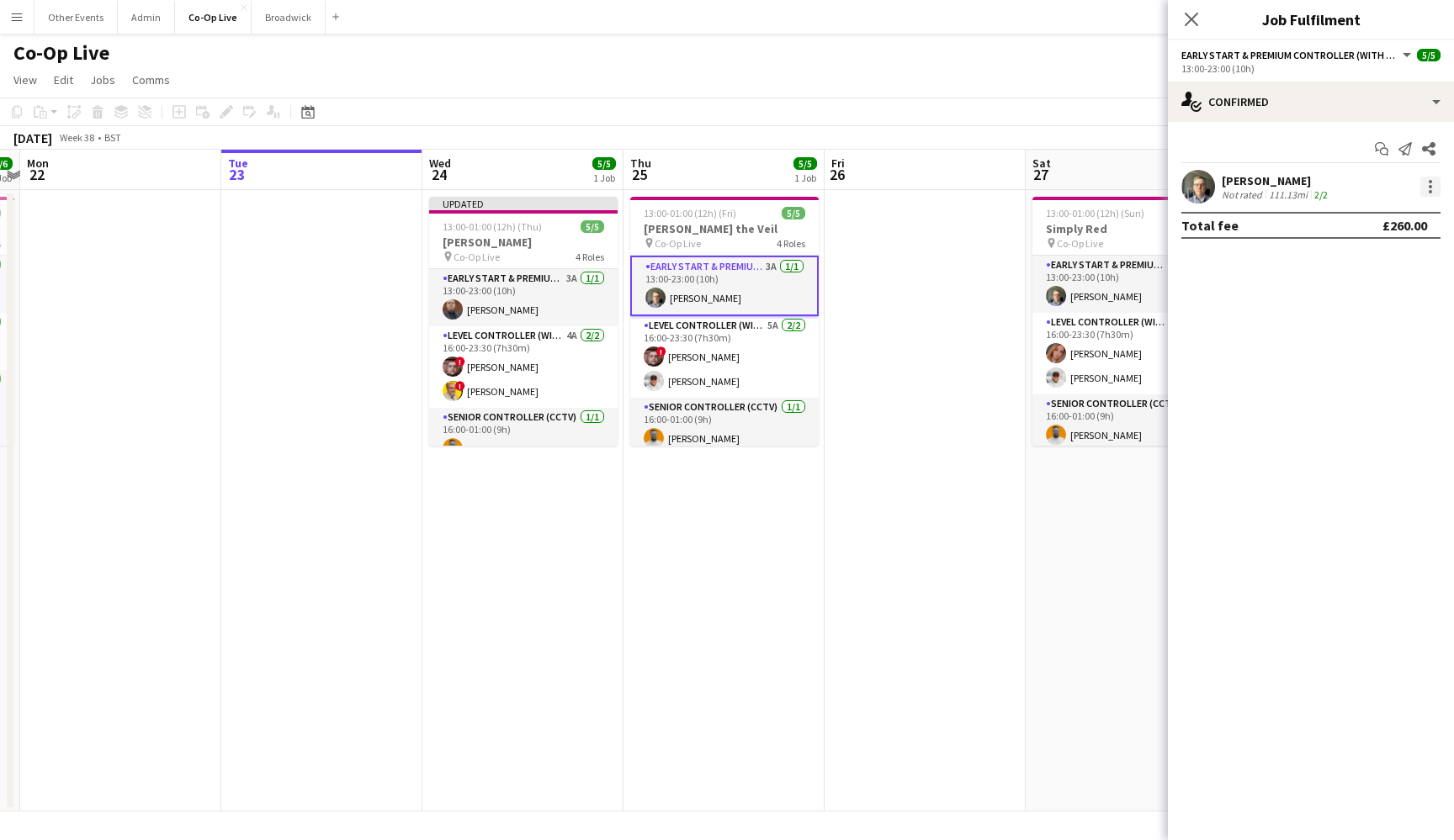
click at [1191, 188] on div at bounding box center [1430, 186] width 20 height 20
click at [1191, 362] on button "Remove" at bounding box center [1374, 379] width 131 height 40
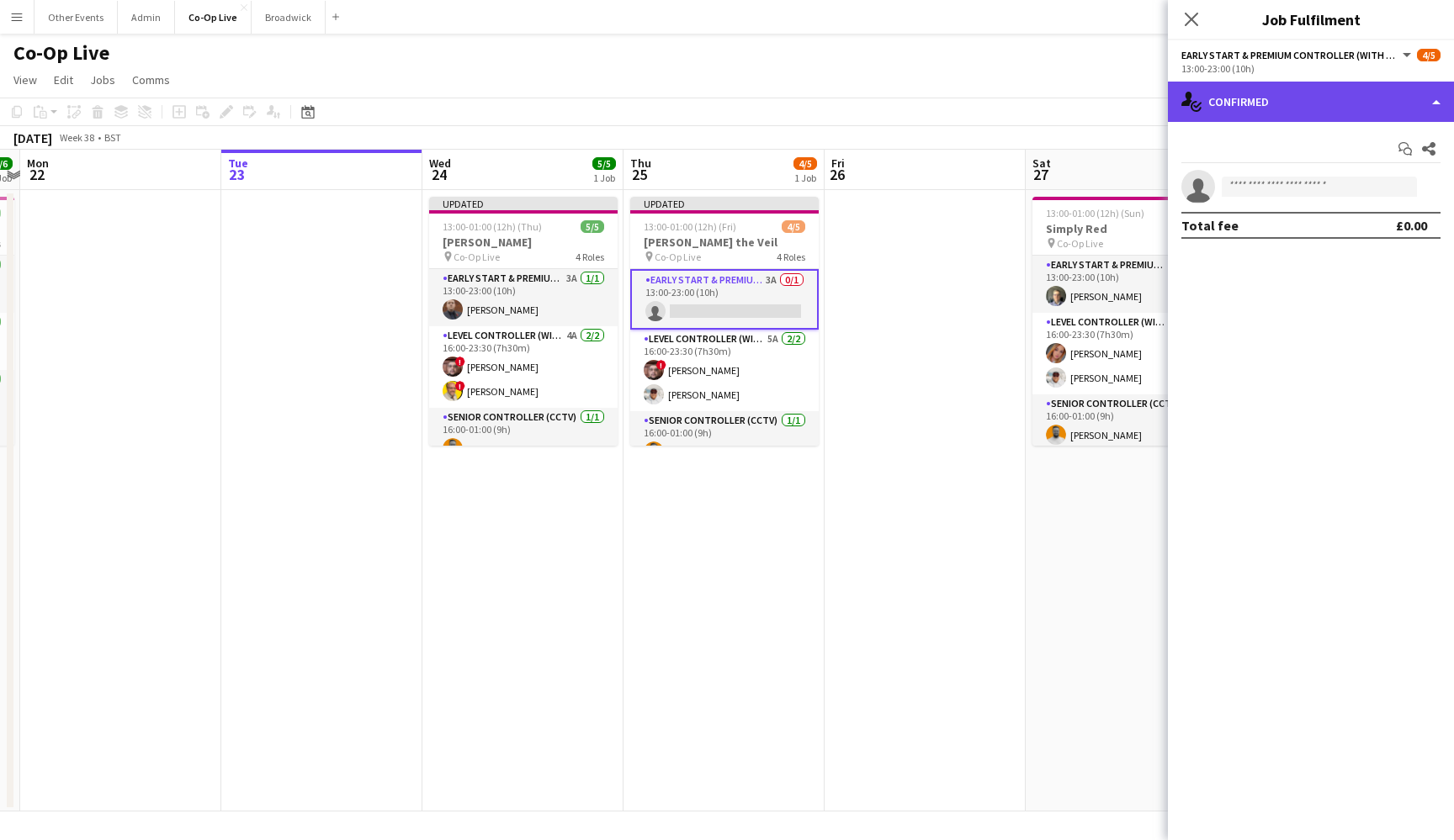
click at [1191, 113] on div "single-neutral-actions-check-2 Confirmed" at bounding box center [1311, 101] width 286 height 40
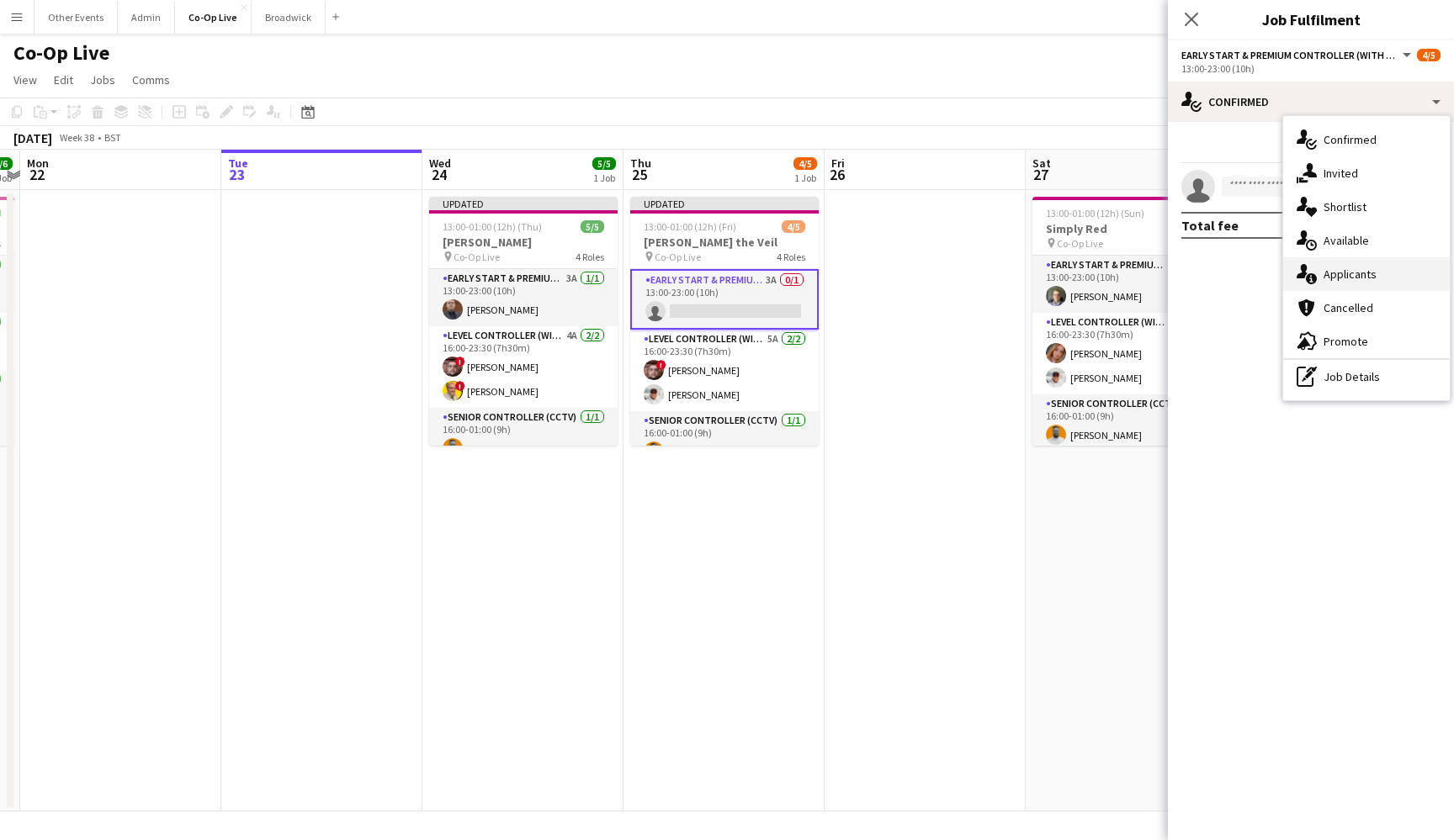
click at [1191, 280] on span "Applicants" at bounding box center [1350, 274] width 53 height 16
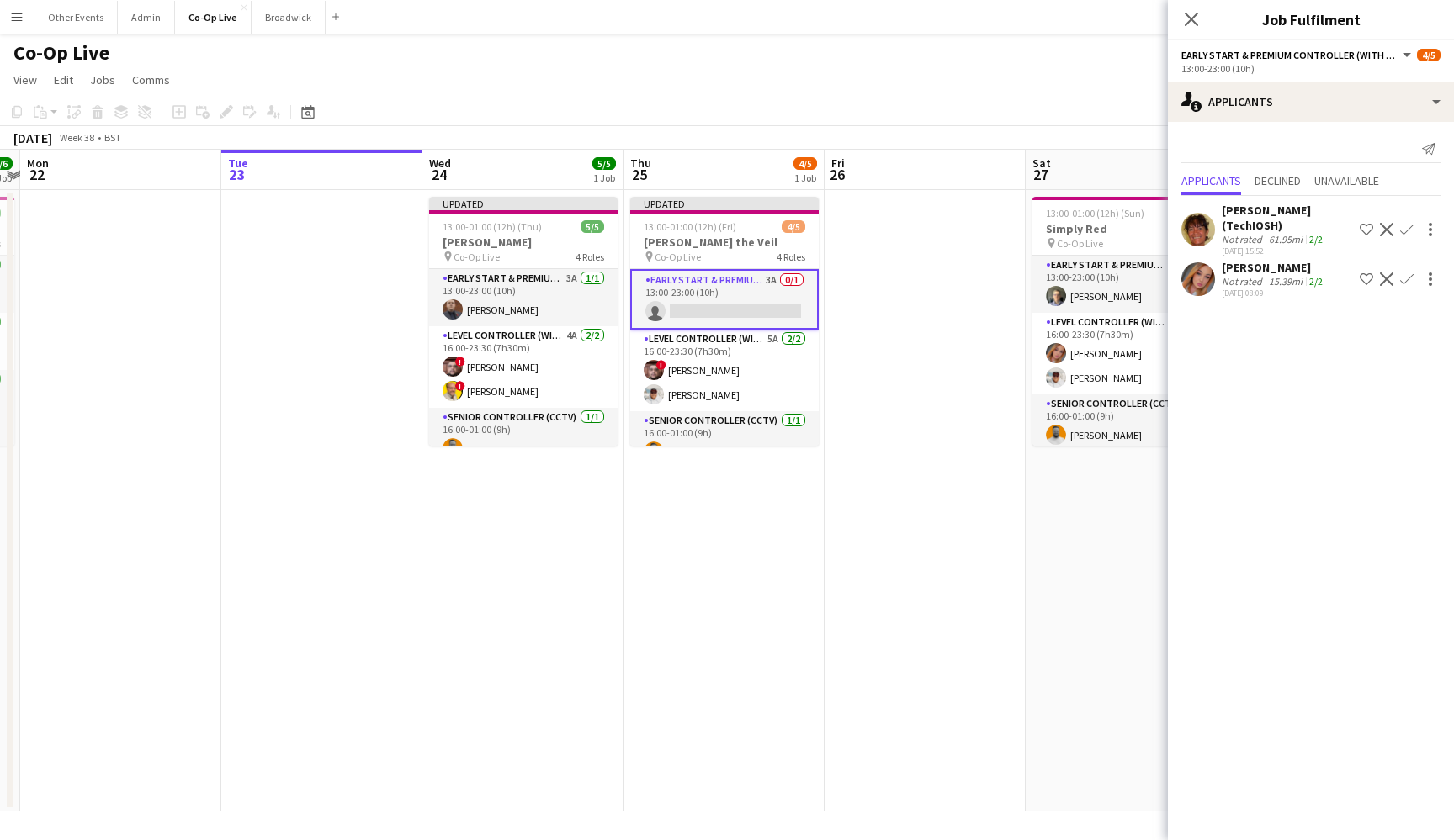
click at [1191, 280] on app-icon "Confirm" at bounding box center [1406, 279] width 14 height 14
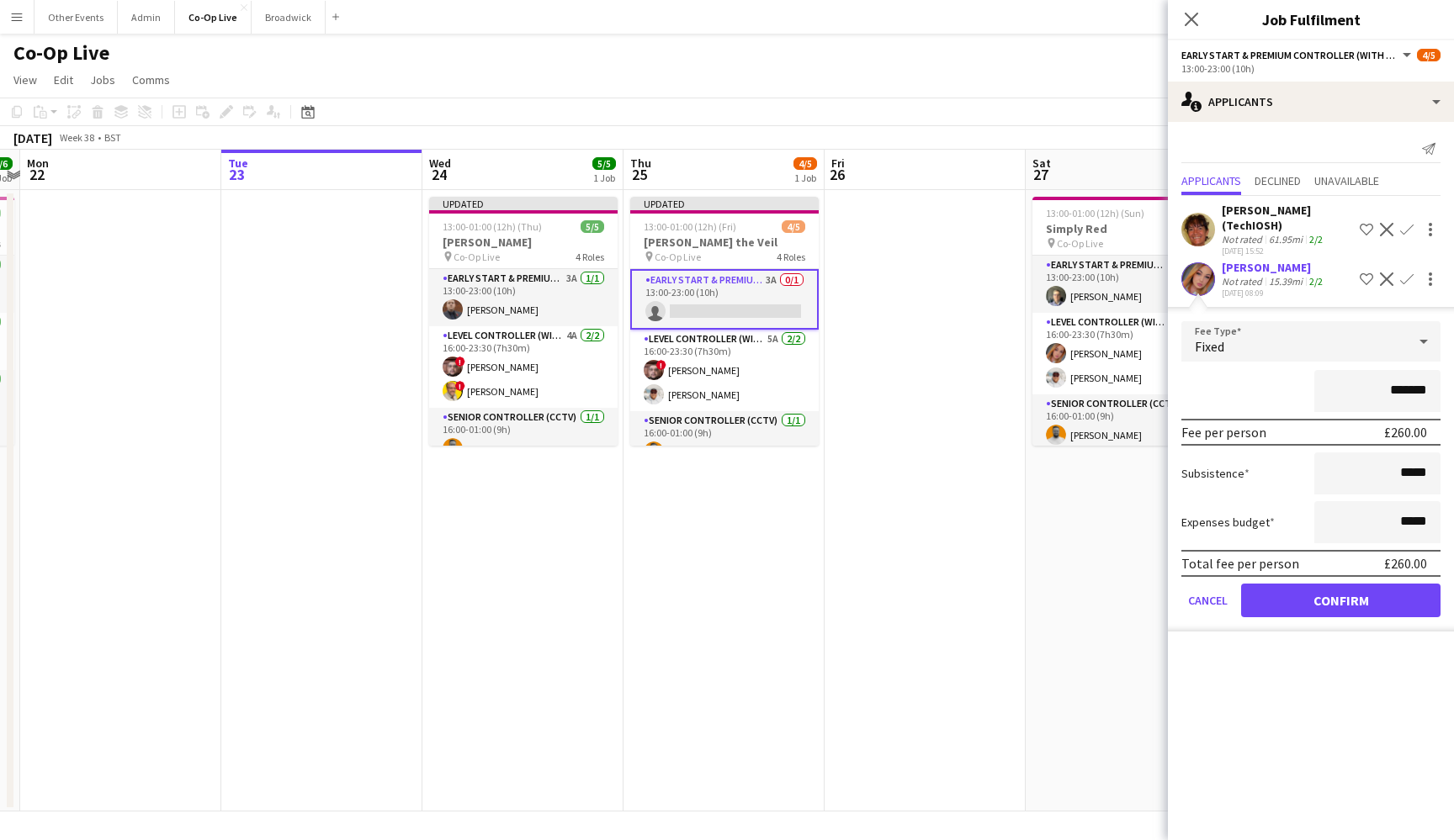
click at [1191, 610] on button "Confirm" at bounding box center [1340, 600] width 199 height 33
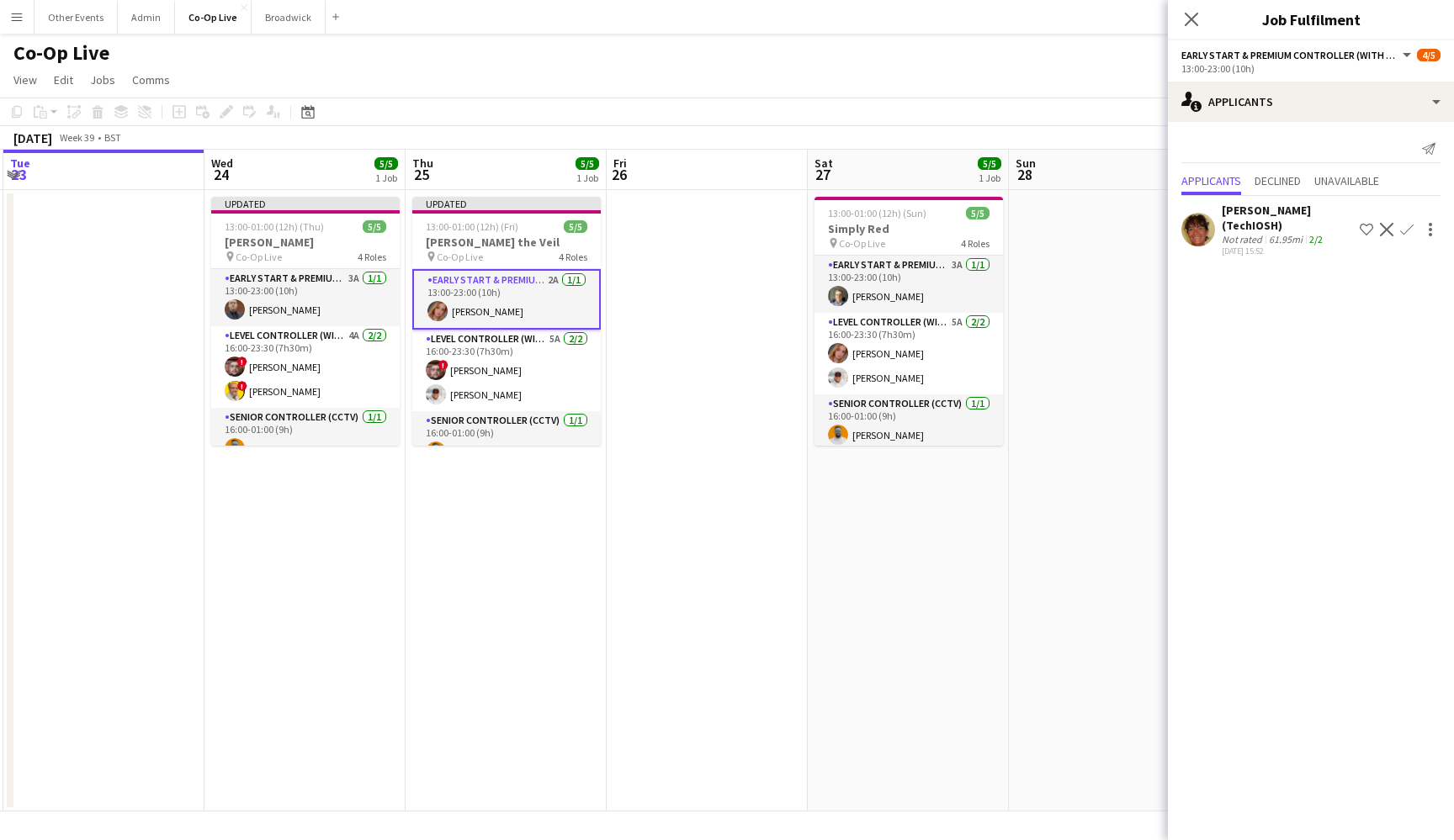
scroll to position [0, 430]
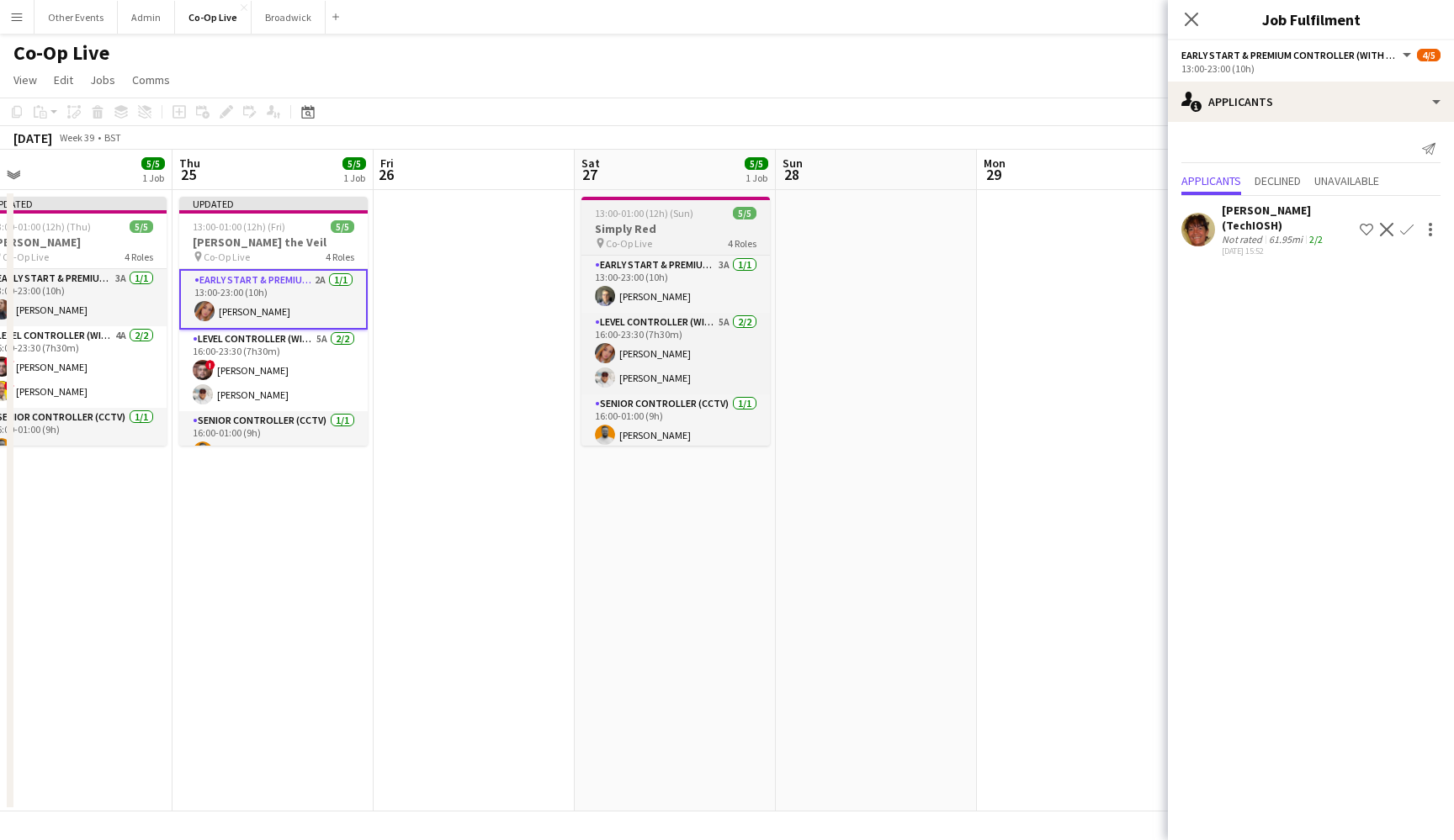
click at [701, 233] on h3 "Simply Red" at bounding box center [675, 229] width 188 height 16
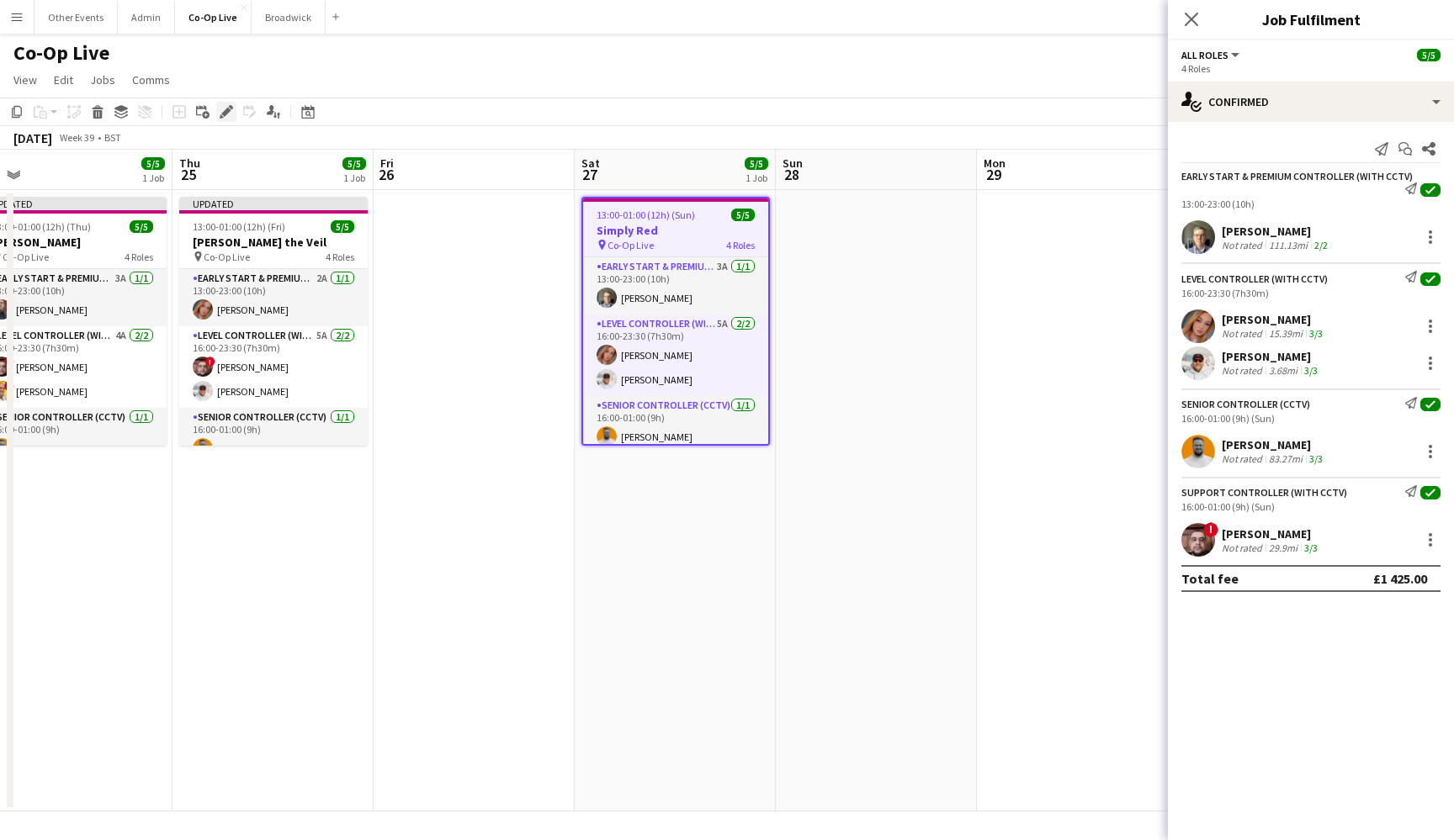
click at [227, 105] on icon "Edit" at bounding box center [226, 112] width 14 height 14
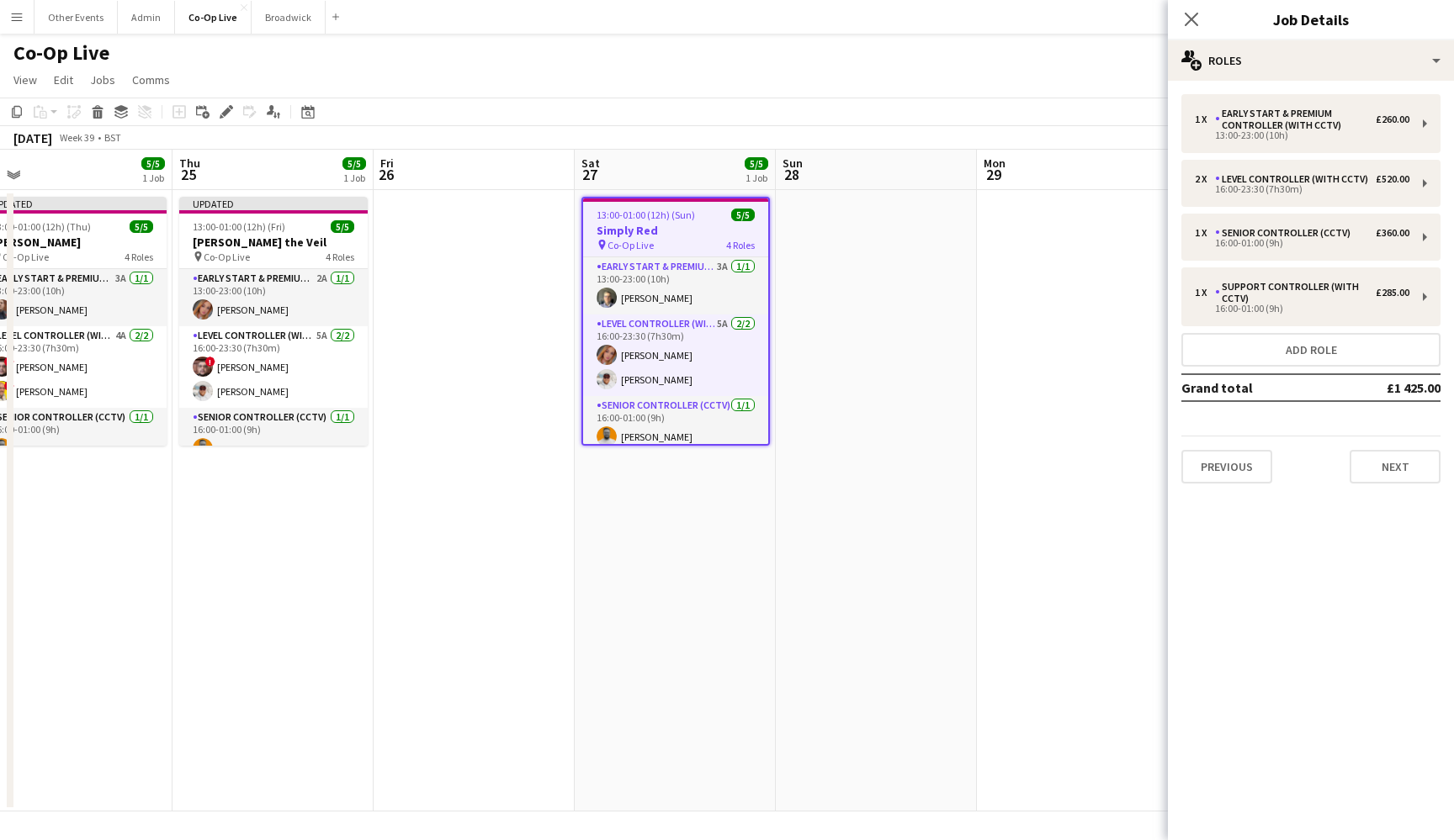
click at [841, 350] on app-date-cell at bounding box center [876, 500] width 201 height 621
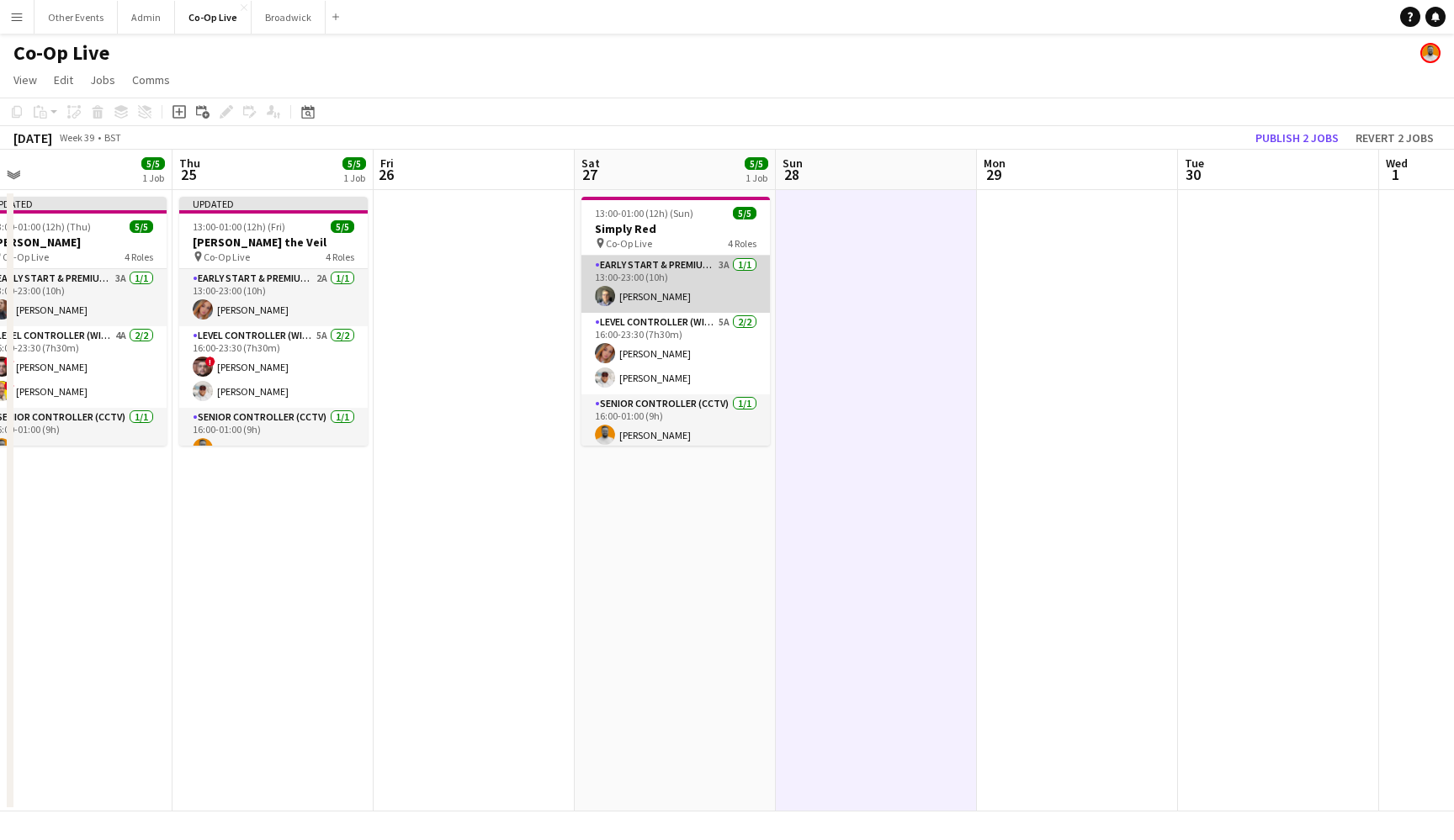
click at [709, 300] on app-card-role "Early Start & Premium Controller (with CCTV) 3A [DATE] 13:00-23:00 (10h) [PERSO…" at bounding box center [675, 284] width 188 height 58
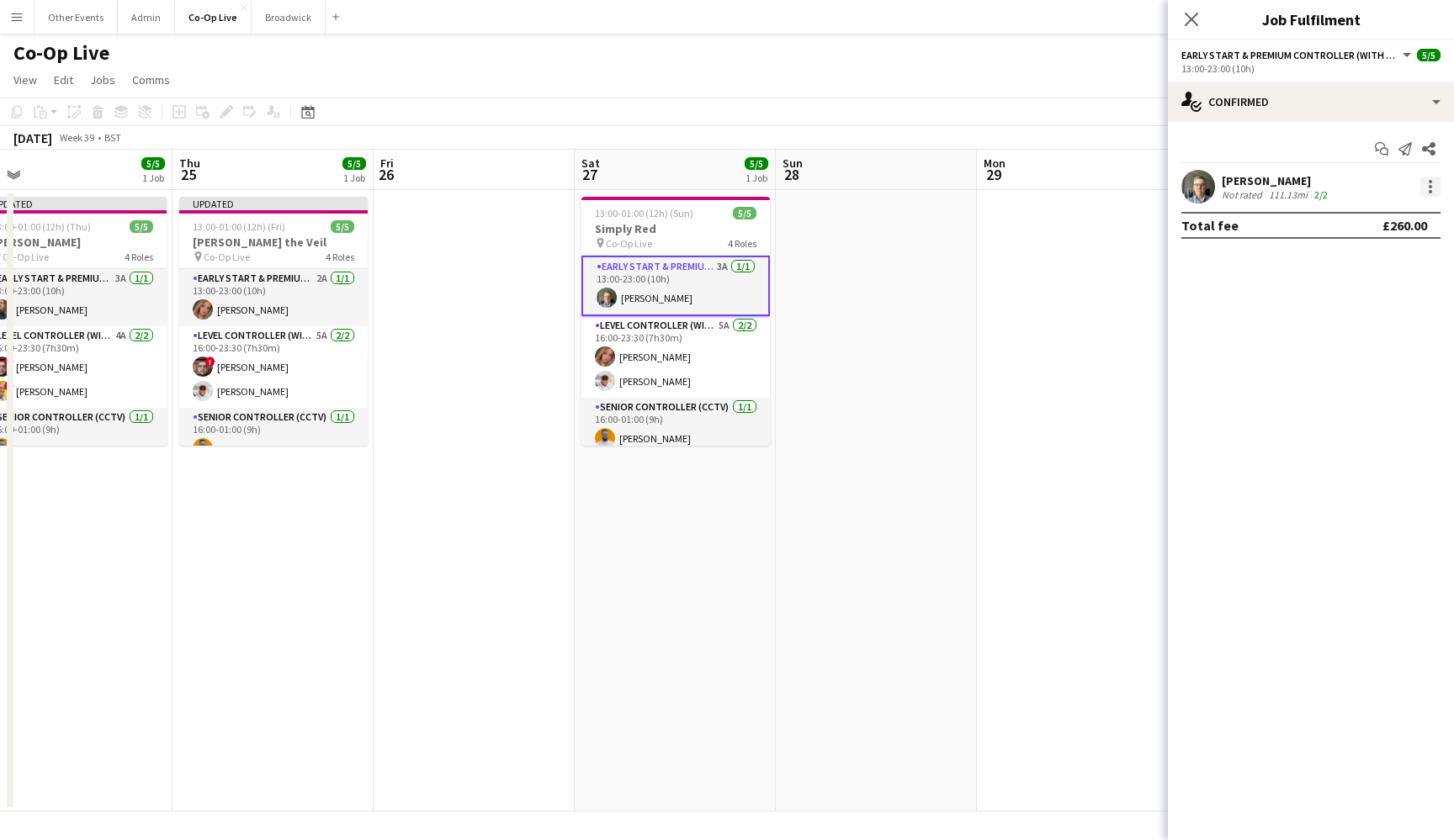
click at [1191, 189] on div at bounding box center [1430, 186] width 20 height 20
click at [1191, 368] on button "Remove" at bounding box center [1374, 379] width 131 height 40
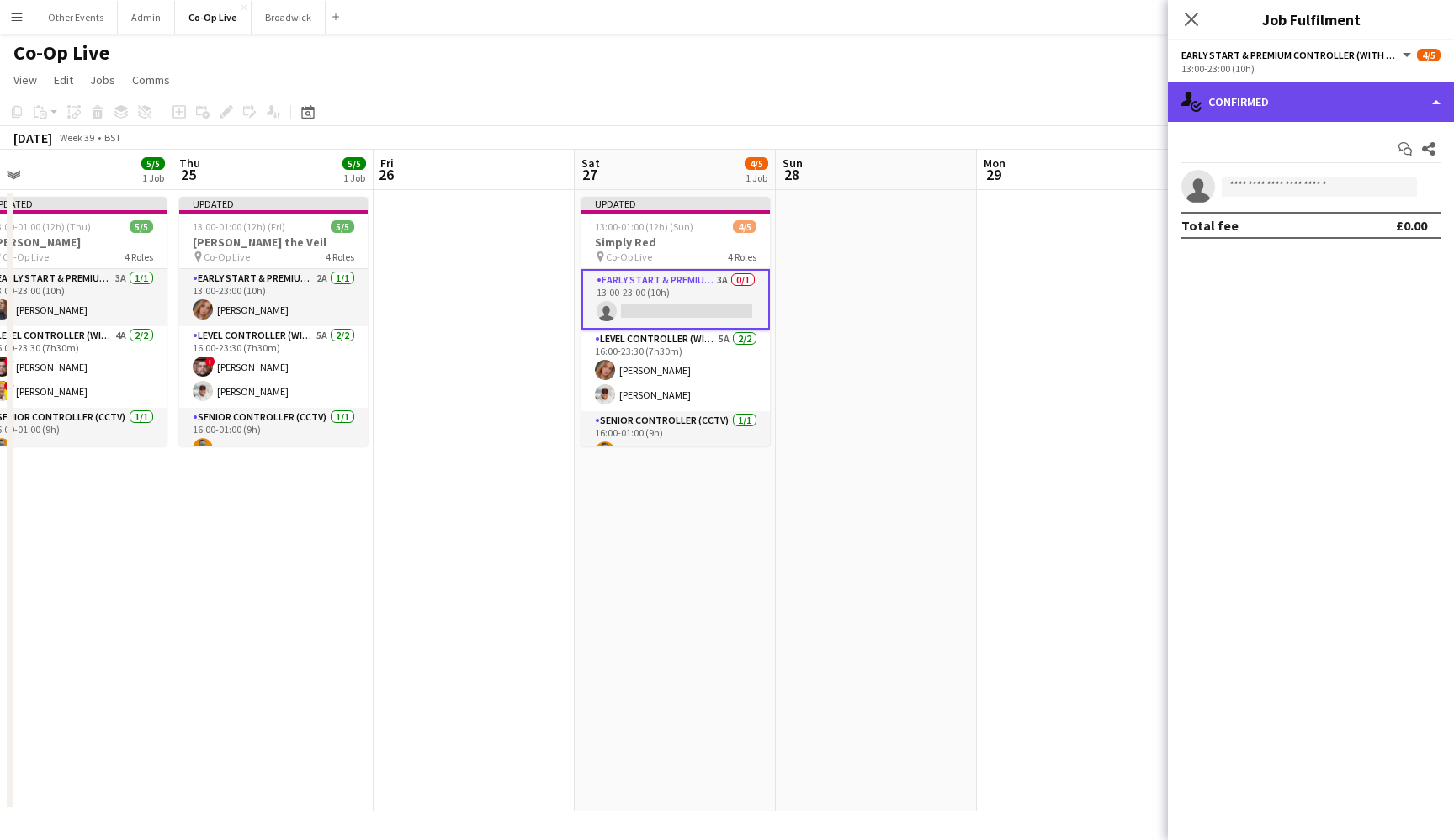
click at [1191, 104] on div "single-neutral-actions-check-2 Confirmed" at bounding box center [1311, 101] width 286 height 40
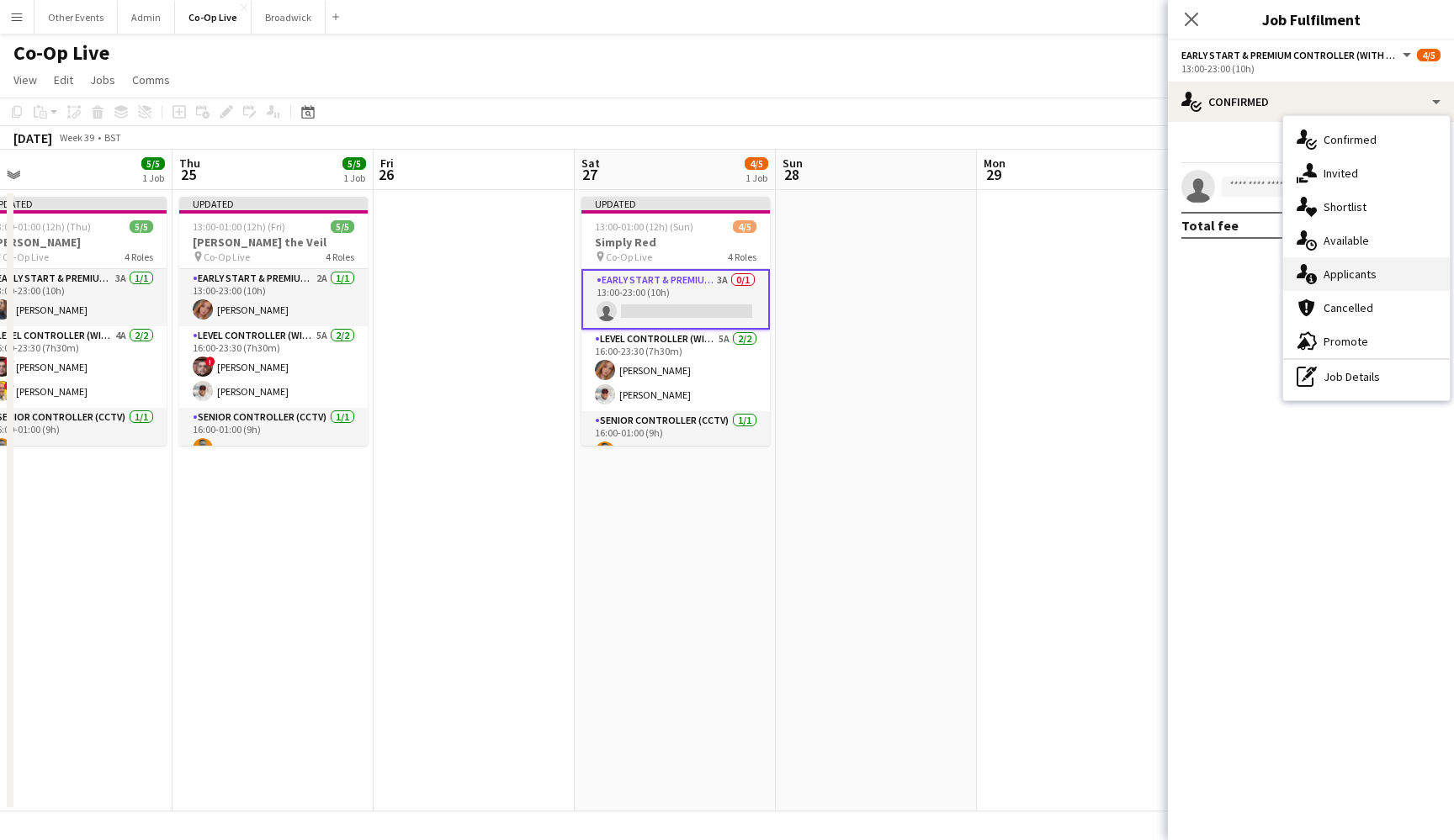
click at [1191, 279] on span "Applicants" at bounding box center [1350, 274] width 53 height 16
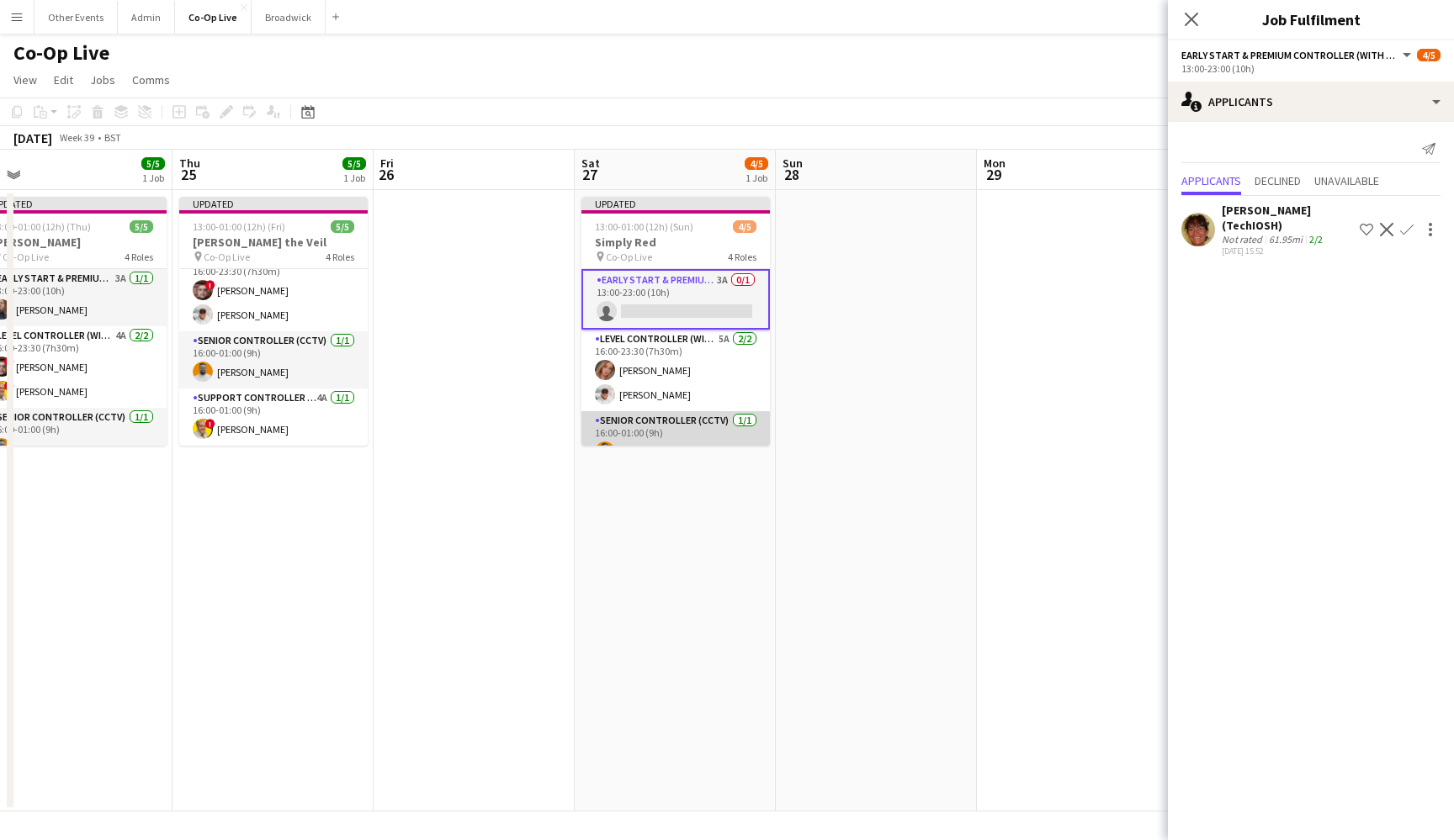
scroll to position [0, 0]
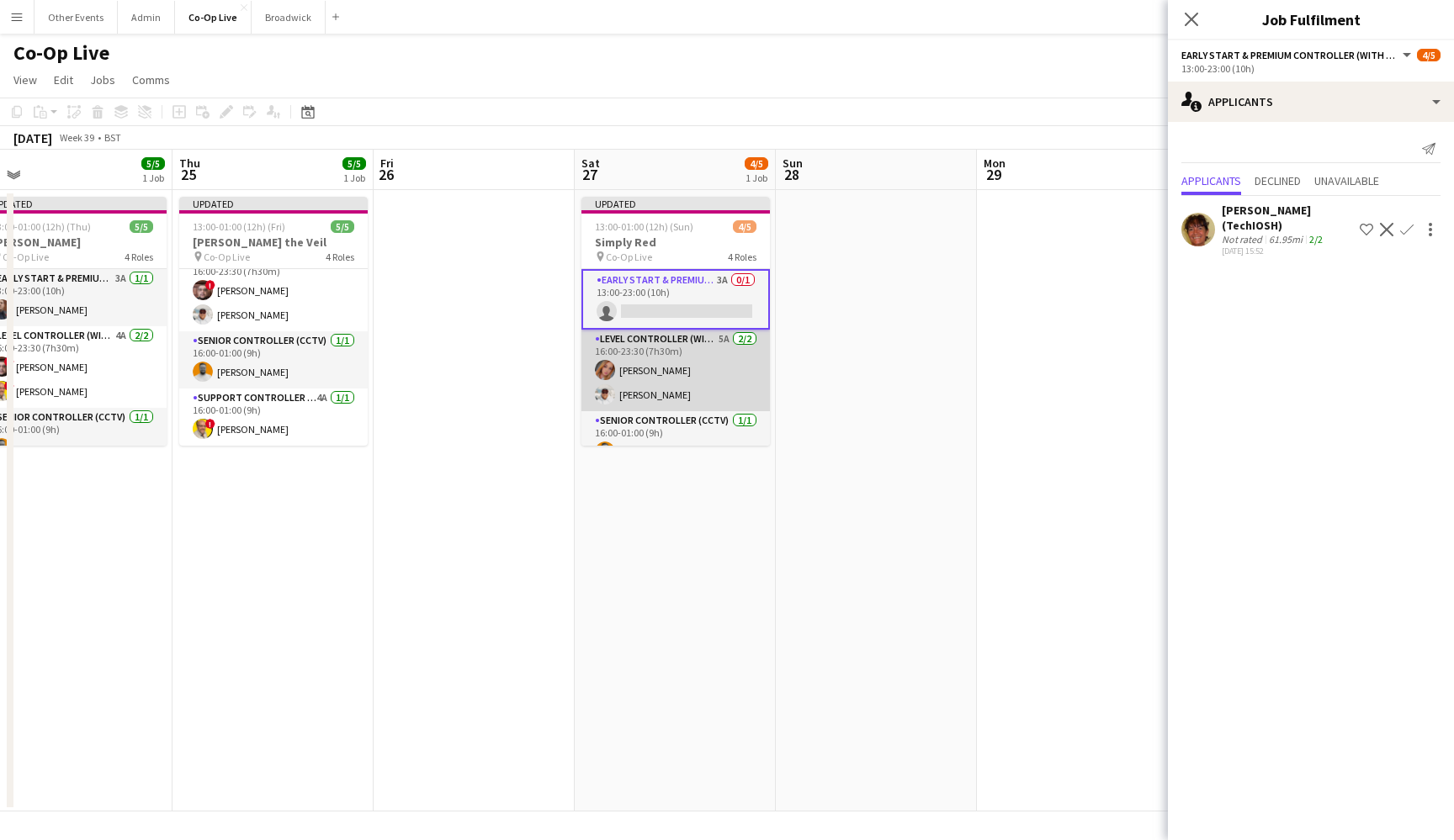
click at [684, 342] on app-card-role "Level Controller (with CCTV) 5A [DATE] 16:00-23:30 (7h30m) [PERSON_NAME] [PERSO…" at bounding box center [675, 371] width 188 height 82
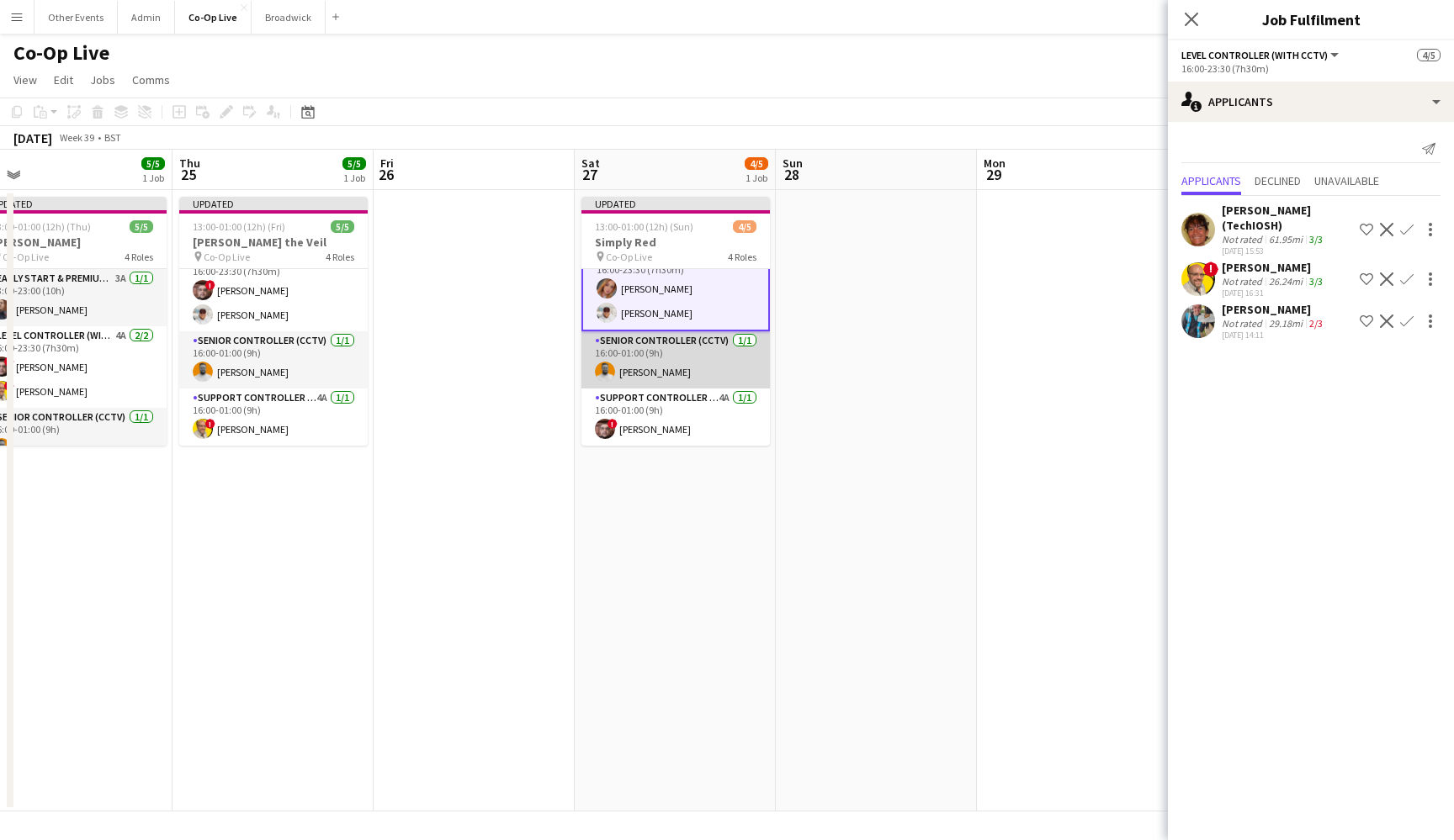
scroll to position [80, 0]
click at [702, 372] on app-card-role "Senior Controller (CCTV) [DATE] 16:00-01:00 (9h) [PERSON_NAME]" at bounding box center [675, 360] width 188 height 58
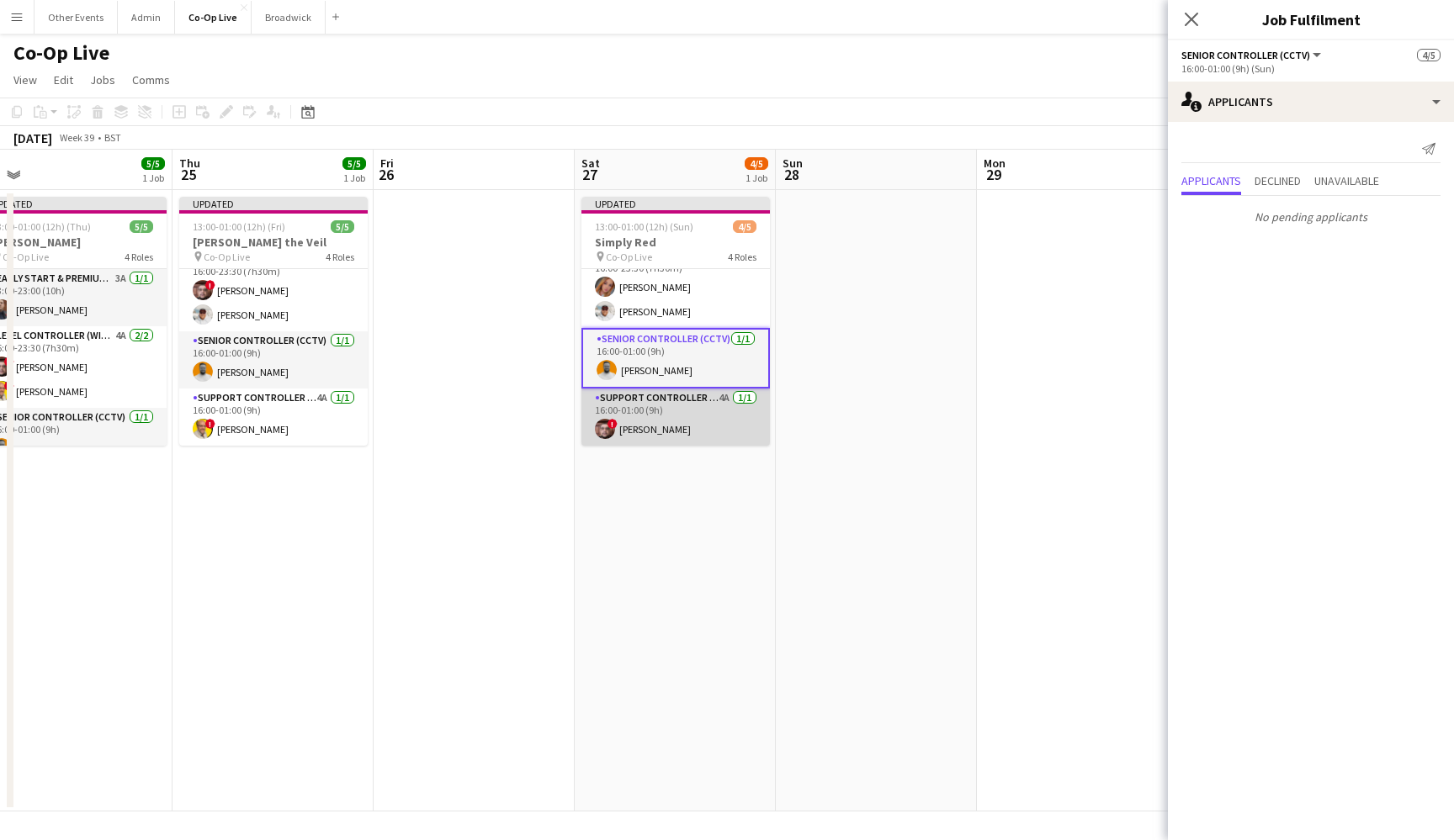
click at [699, 413] on app-card-role "Support Controller (with CCTV) 4A [DATE] 16:00-01:00 (9h) ! [PERSON_NAME]" at bounding box center [675, 417] width 188 height 58
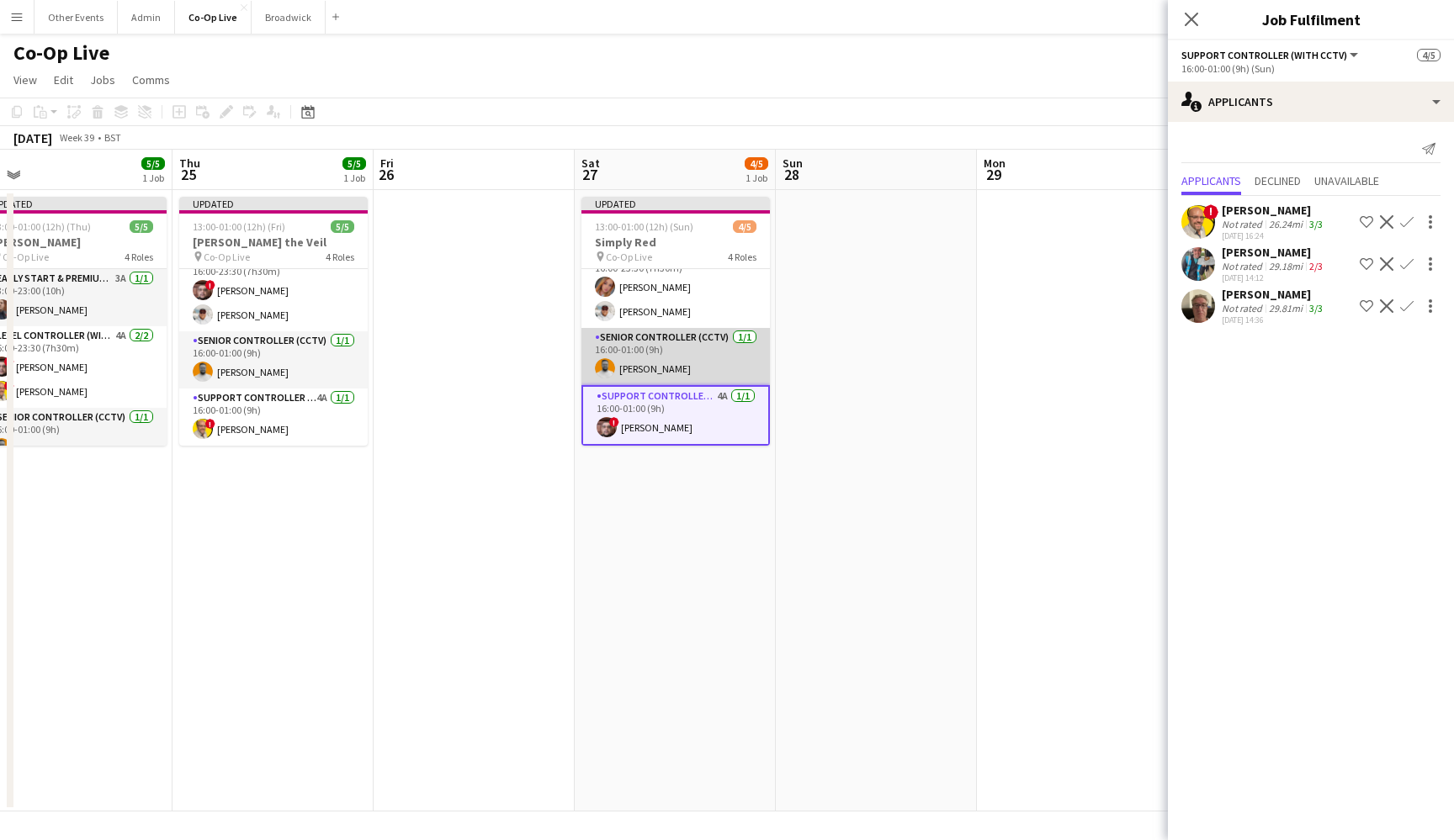
click at [692, 366] on app-card-role "Senior Controller (CCTV) [DATE] 16:00-01:00 (9h) [PERSON_NAME]" at bounding box center [675, 356] width 188 height 58
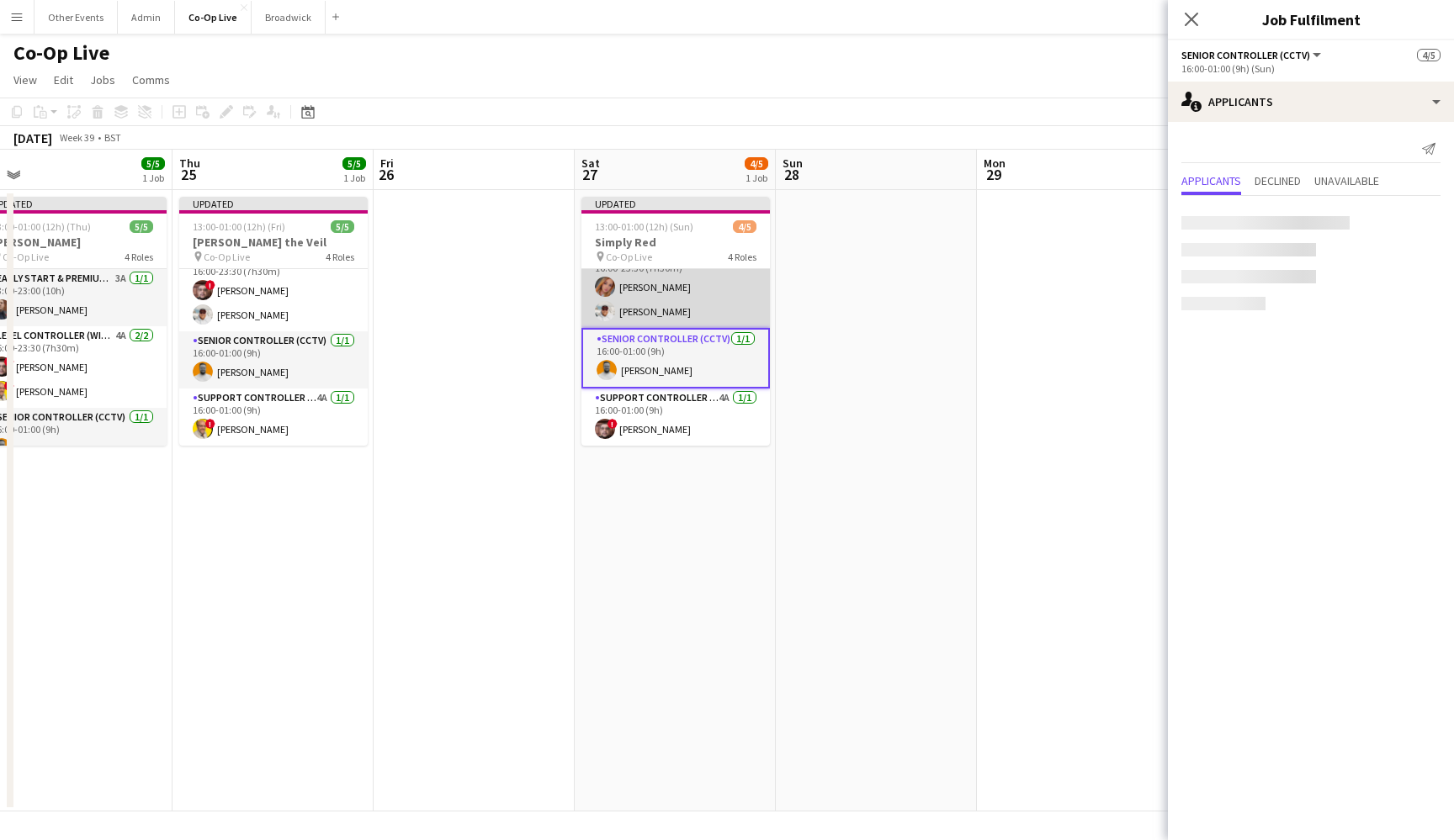
click at [689, 320] on app-card-role "Level Controller (with CCTV) 5A [DATE] 16:00-23:30 (7h30m) [PERSON_NAME] [PERSO…" at bounding box center [675, 288] width 188 height 82
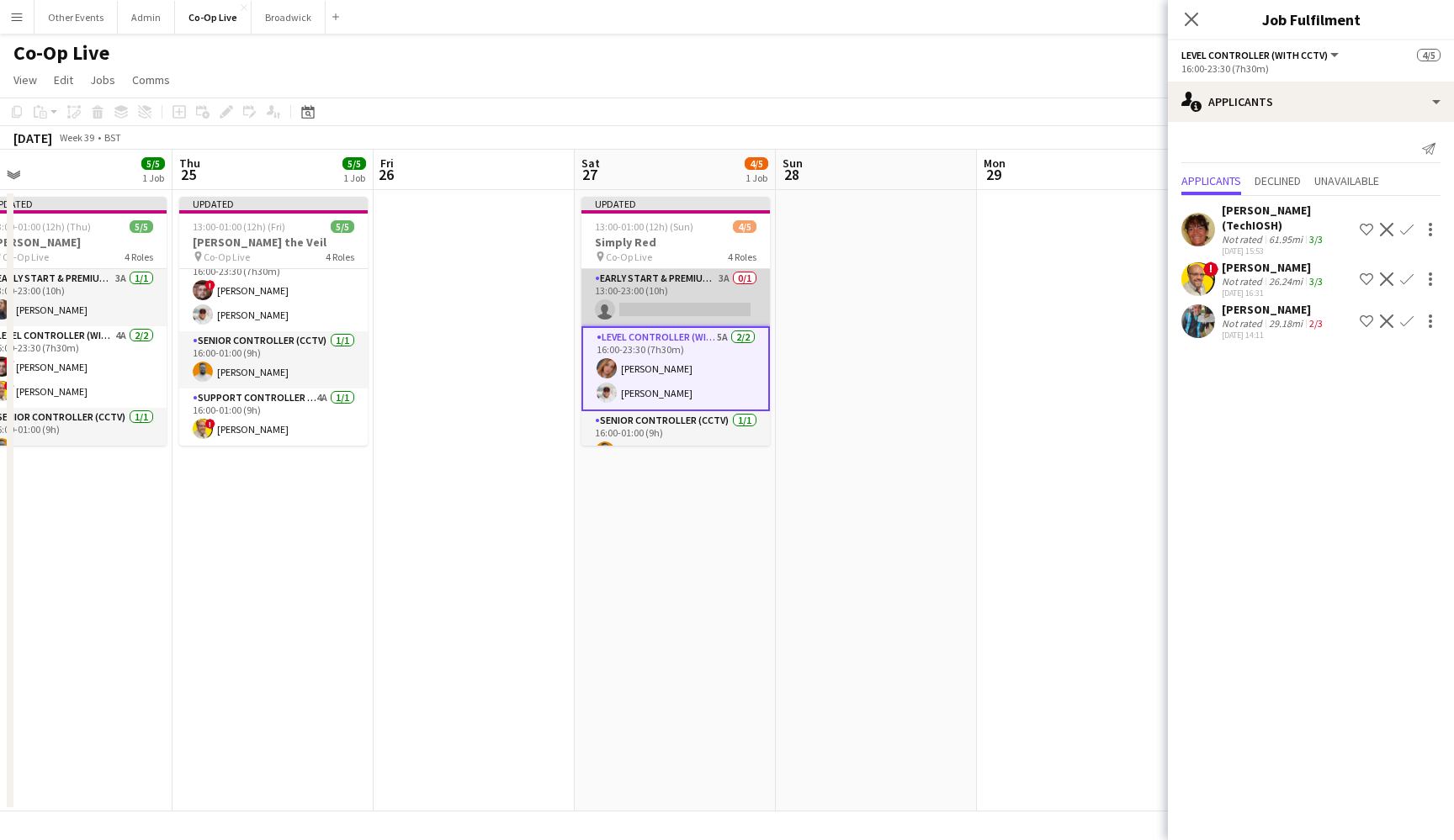
scroll to position [0, 0]
click at [688, 296] on app-card-role "Early Start & Premium Controller (with CCTV) 3A 0/1 13:00-23:00 (10h) single-ne…" at bounding box center [675, 298] width 188 height 58
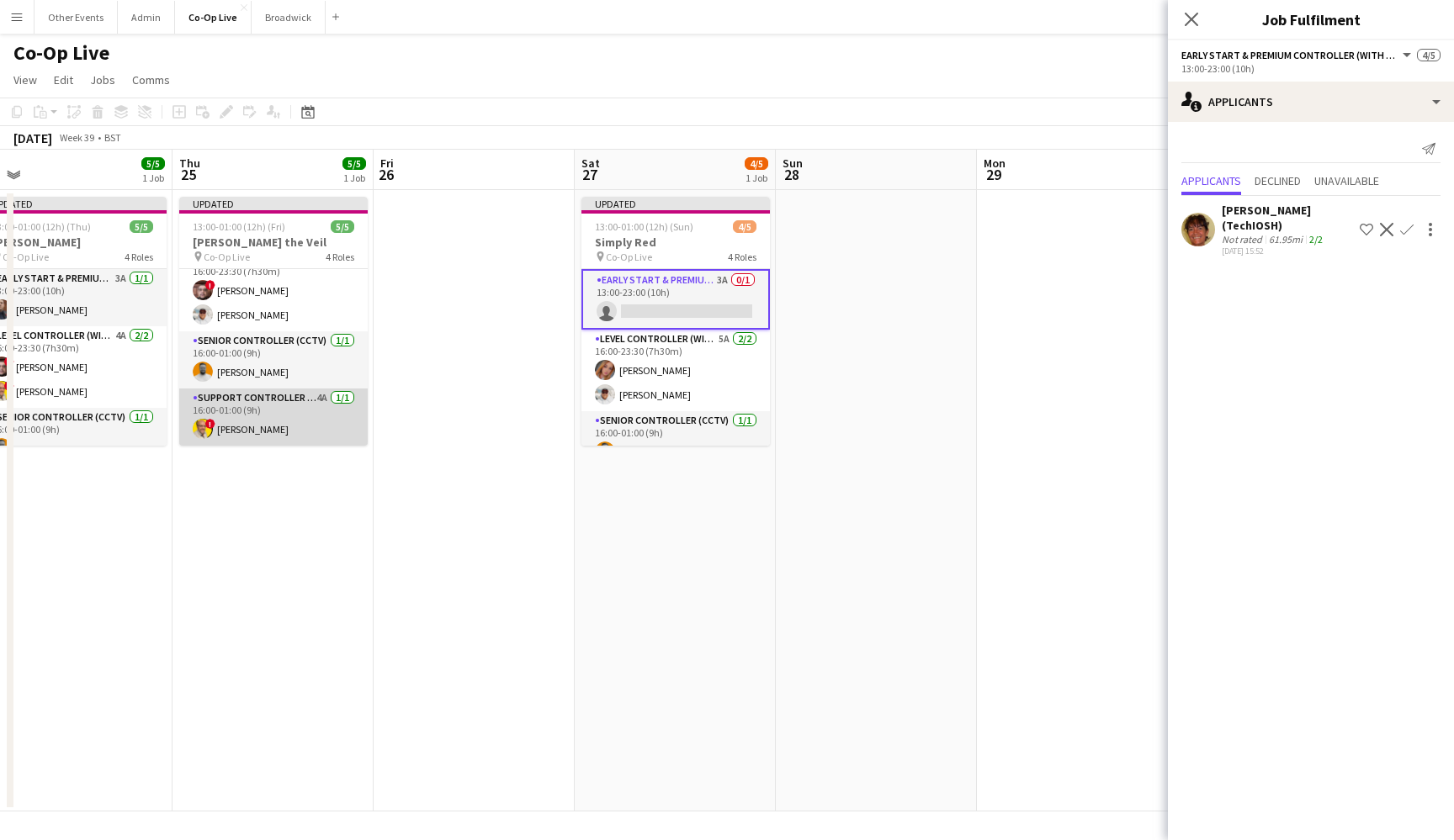
click at [278, 418] on app-card-role "Support Controller (with CCTV) 4A [DATE] 16:00-01:00 (9h) ! [PERSON_NAME]" at bounding box center [273, 417] width 188 height 58
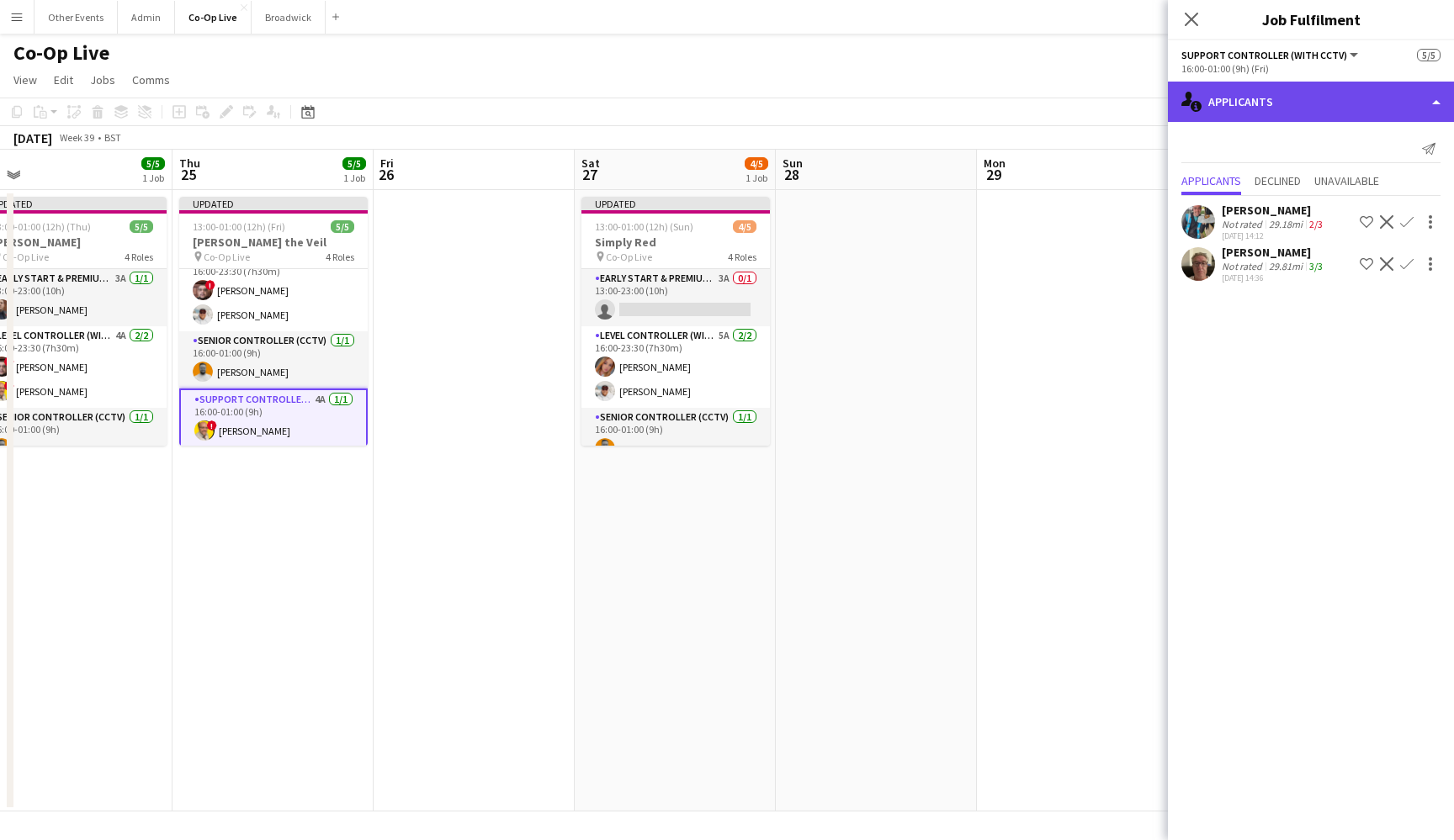
click at [1191, 103] on div "single-neutral-actions-information Applicants" at bounding box center [1311, 101] width 286 height 40
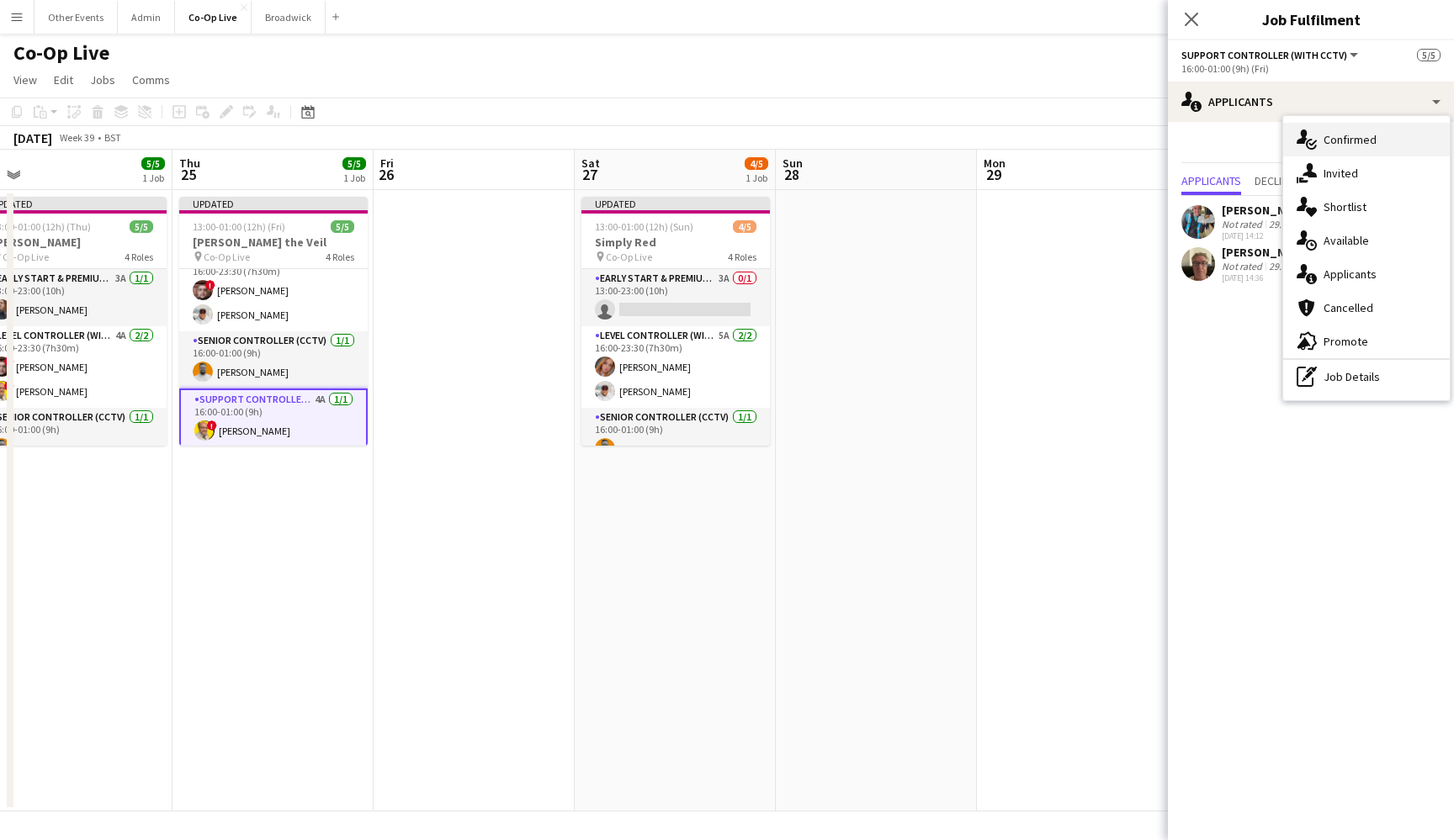
click at [1191, 140] on span "Confirmed" at bounding box center [1350, 140] width 53 height 16
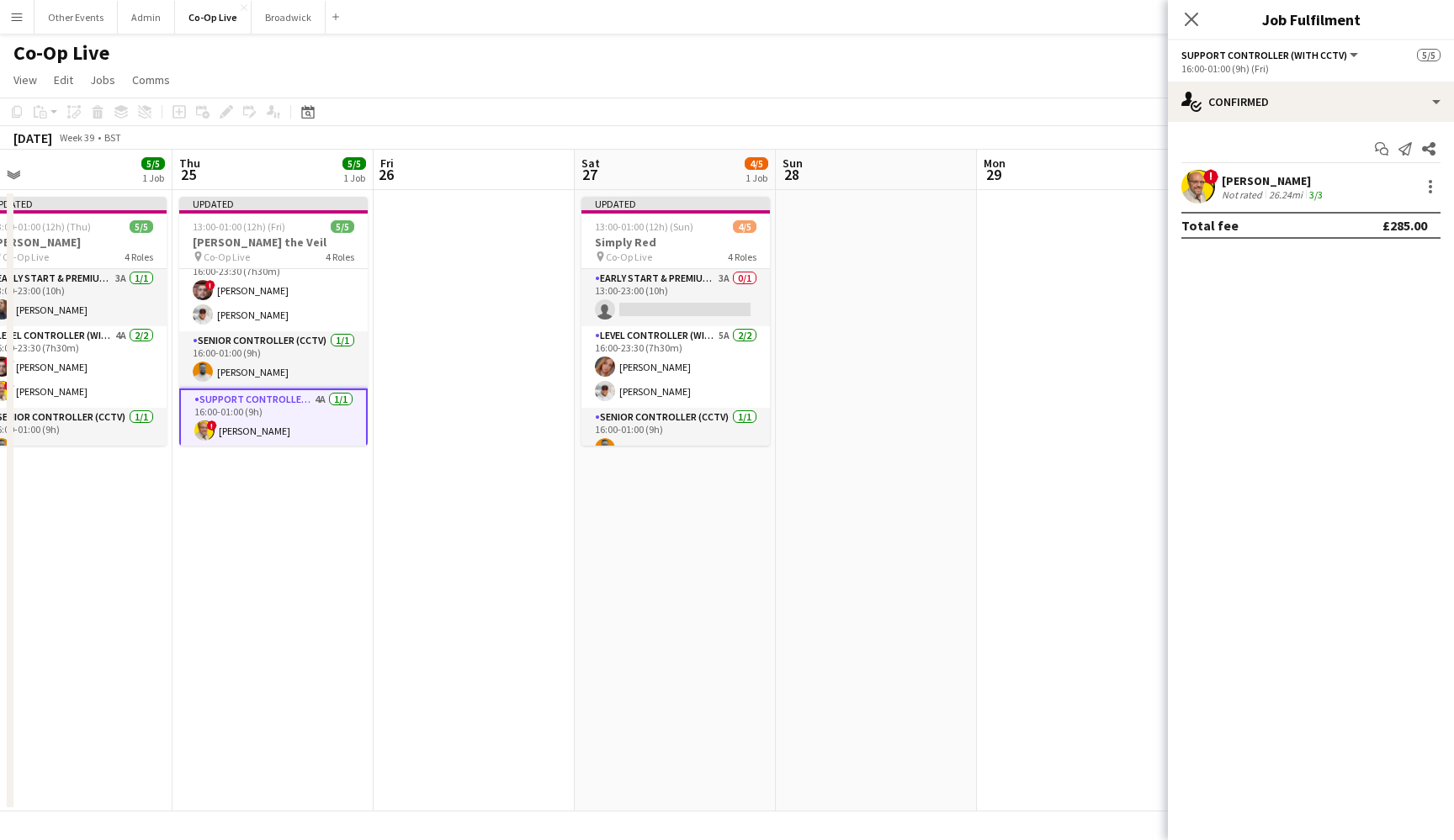
click at [1191, 180] on div "[PERSON_NAME]" at bounding box center [1273, 181] width 104 height 16
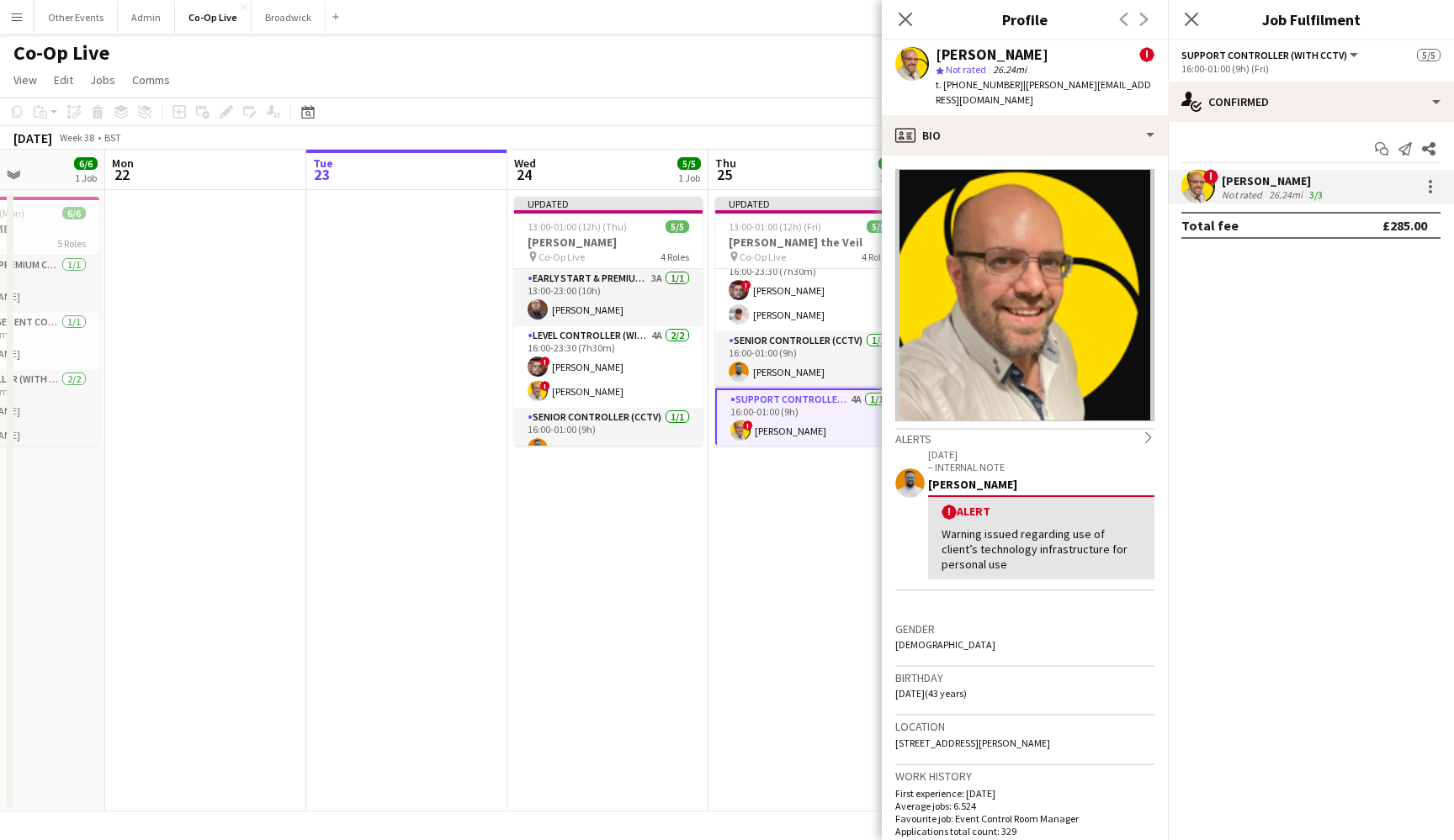
scroll to position [0, 505]
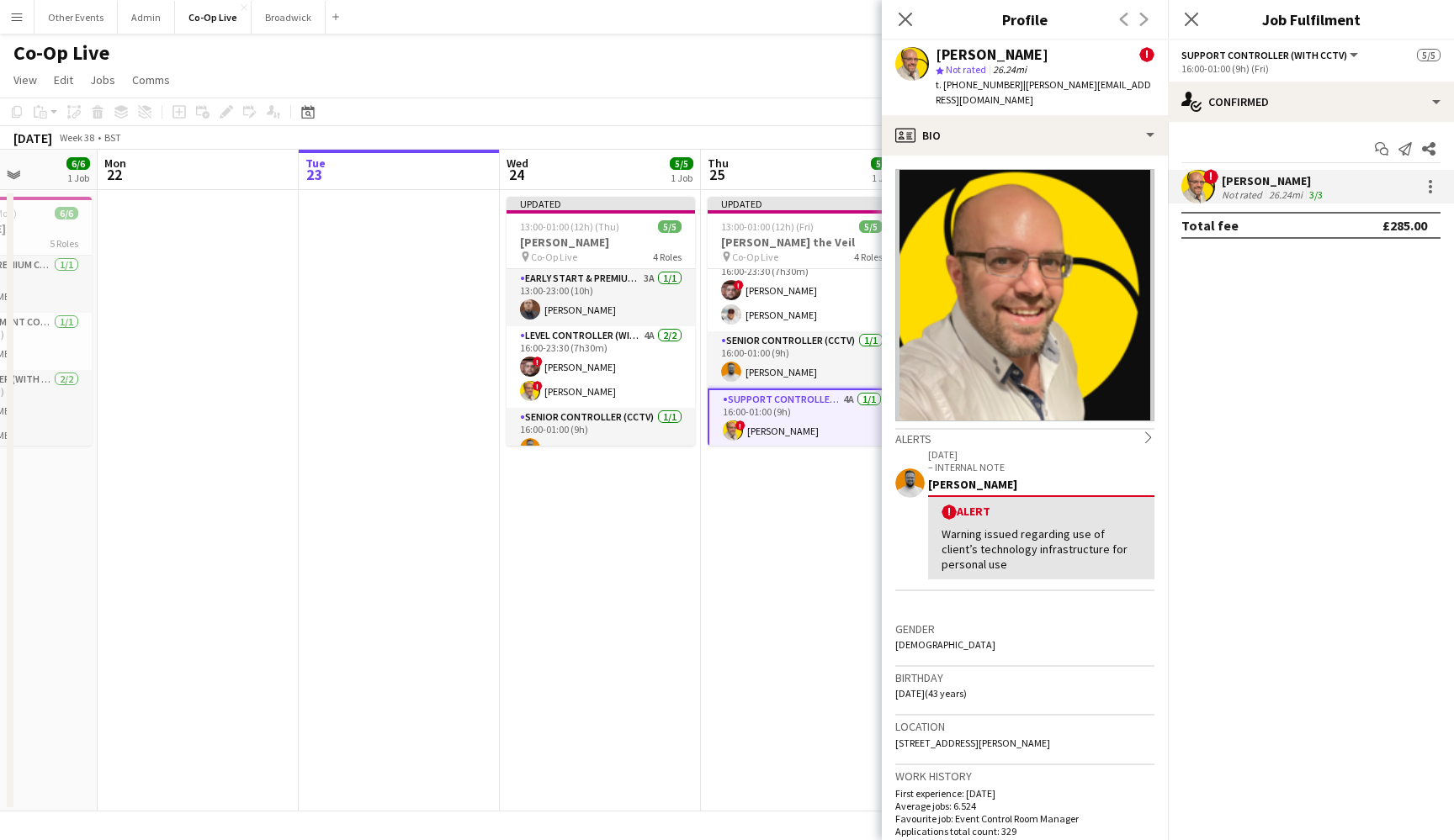
click at [17, 17] on app-icon "Menu" at bounding box center [17, 17] width 14 height 14
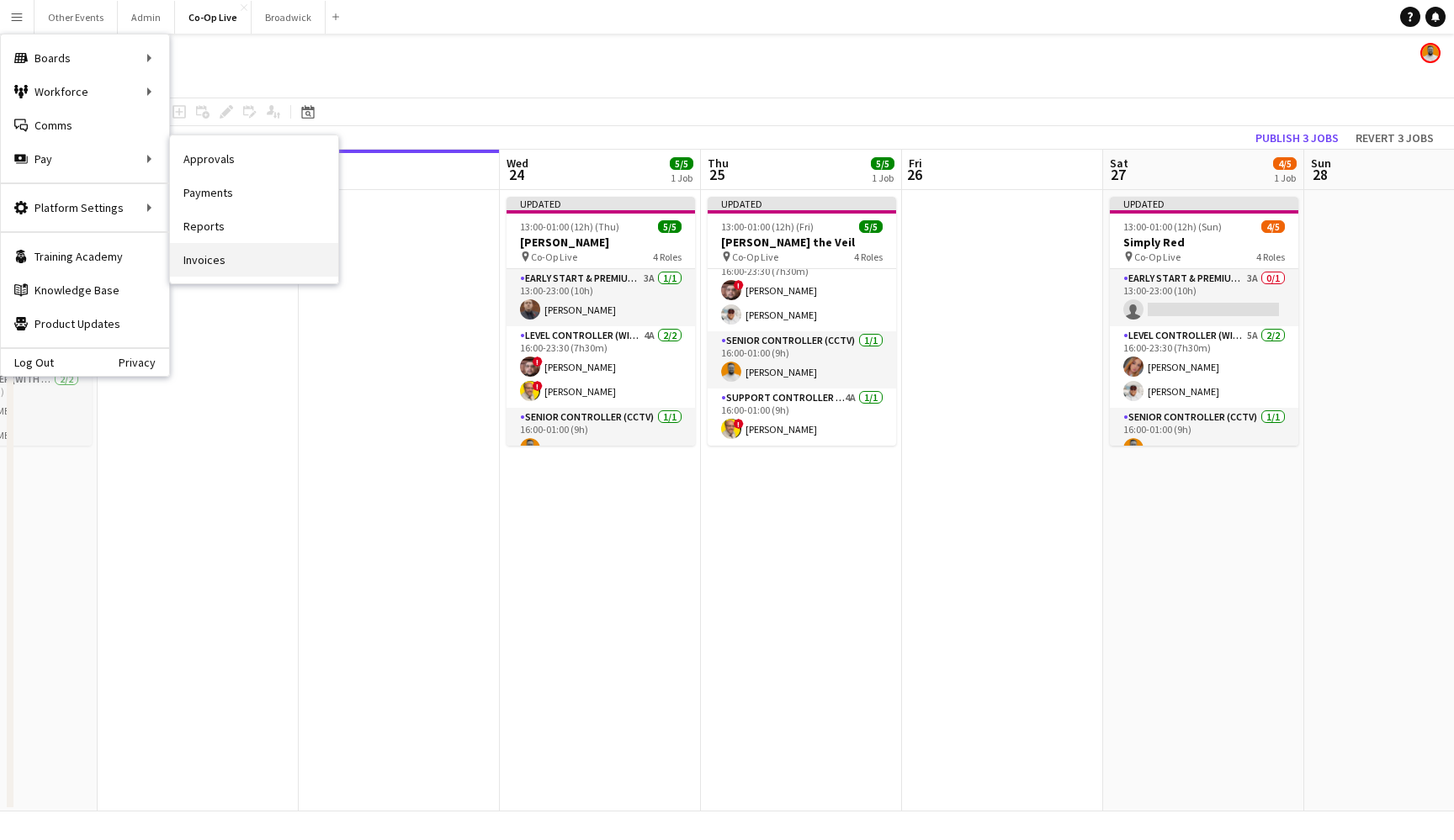
click at [221, 257] on link "Invoices" at bounding box center [254, 260] width 168 height 33
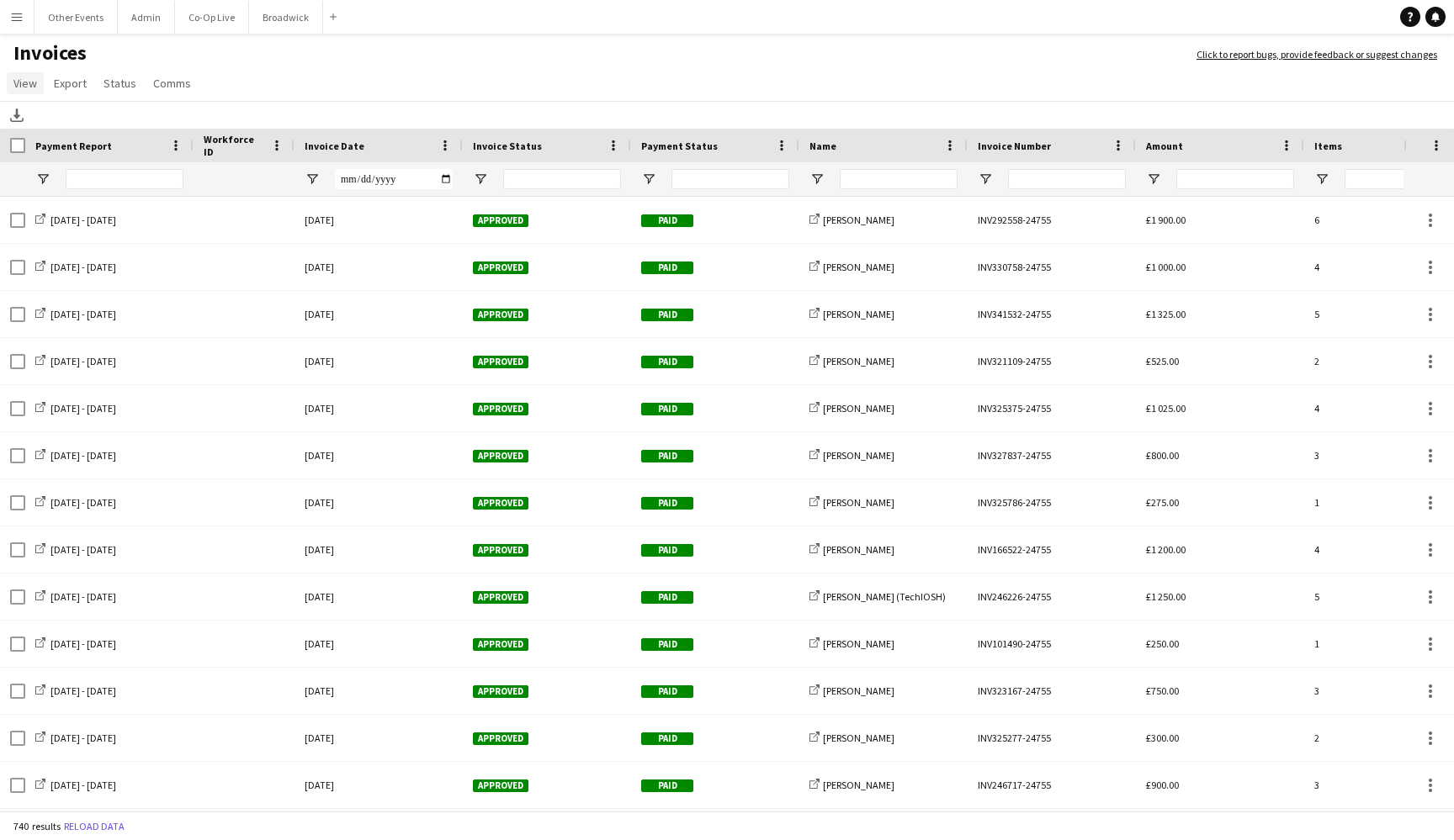
click at [21, 78] on span "View" at bounding box center [25, 84] width 23 height 16
click at [90, 154] on span "Customise filters" at bounding box center [64, 155] width 87 height 16
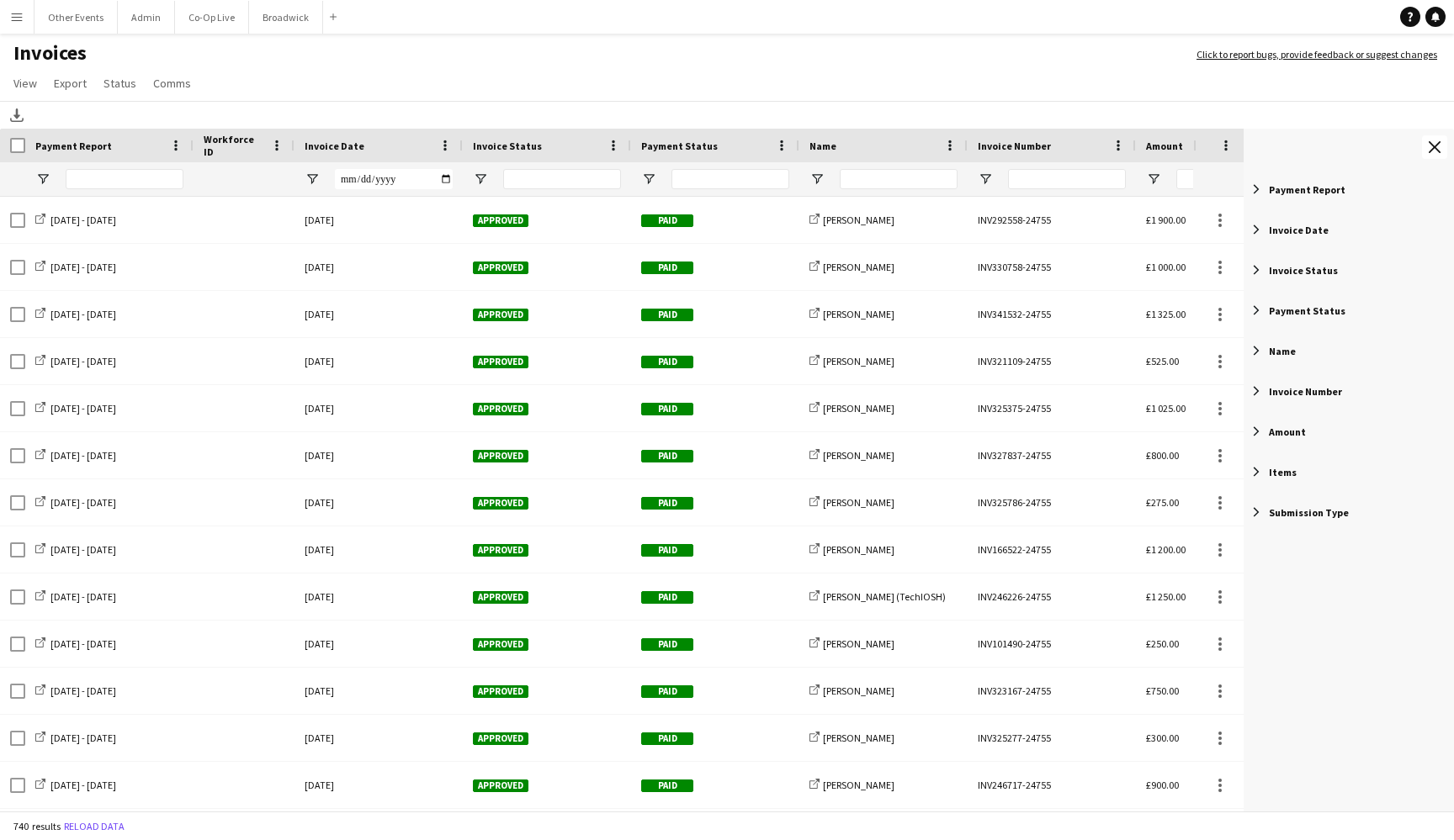
click at [1191, 310] on span "Payment Status" at bounding box center [1307, 310] width 76 height 13
click at [1191, 439] on div "Paid" at bounding box center [1359, 431] width 187 height 20
click at [18, 27] on button "Menu" at bounding box center [17, 17] width 33 height 33
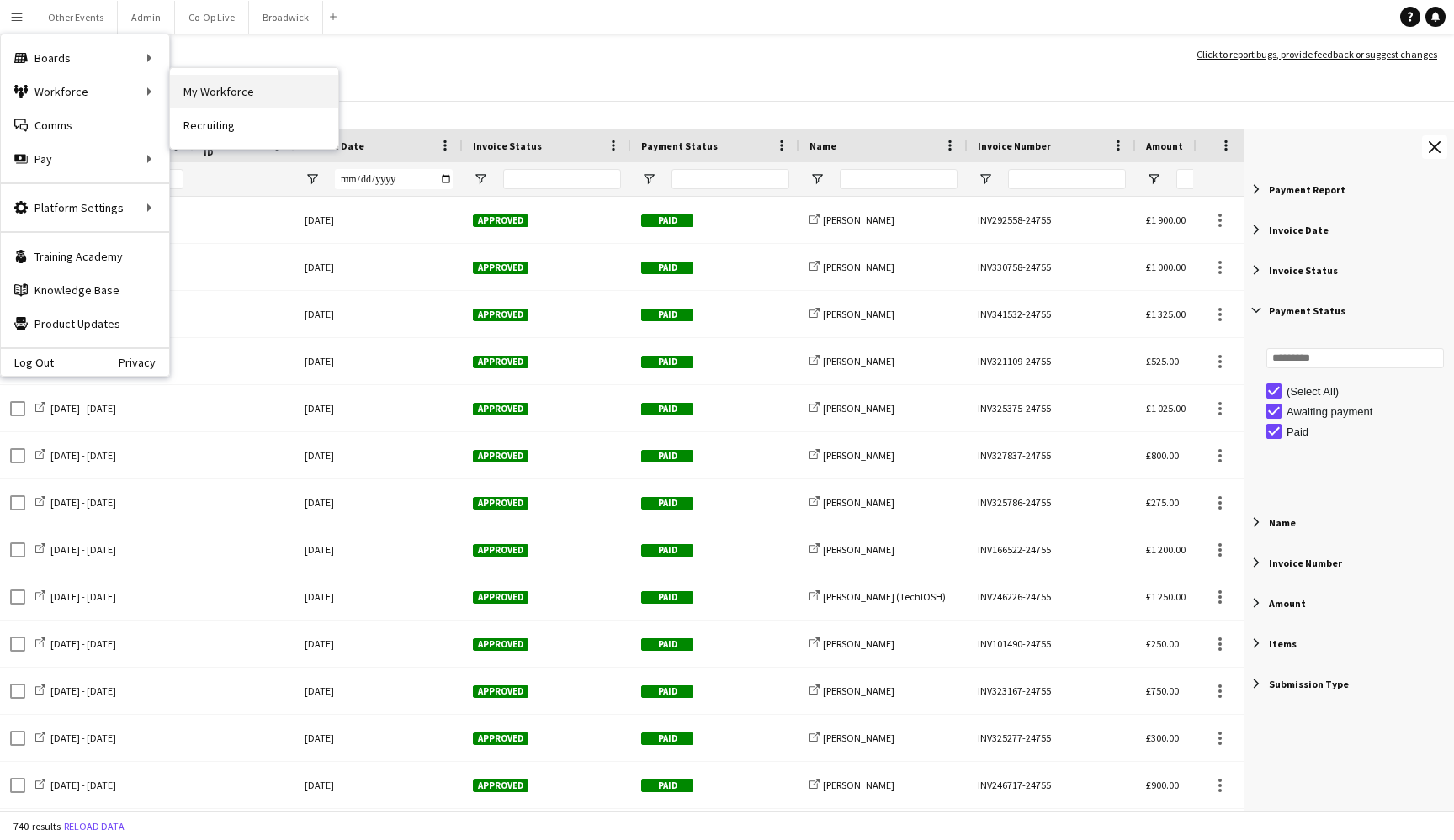
click at [302, 87] on link "My Workforce" at bounding box center [254, 92] width 168 height 33
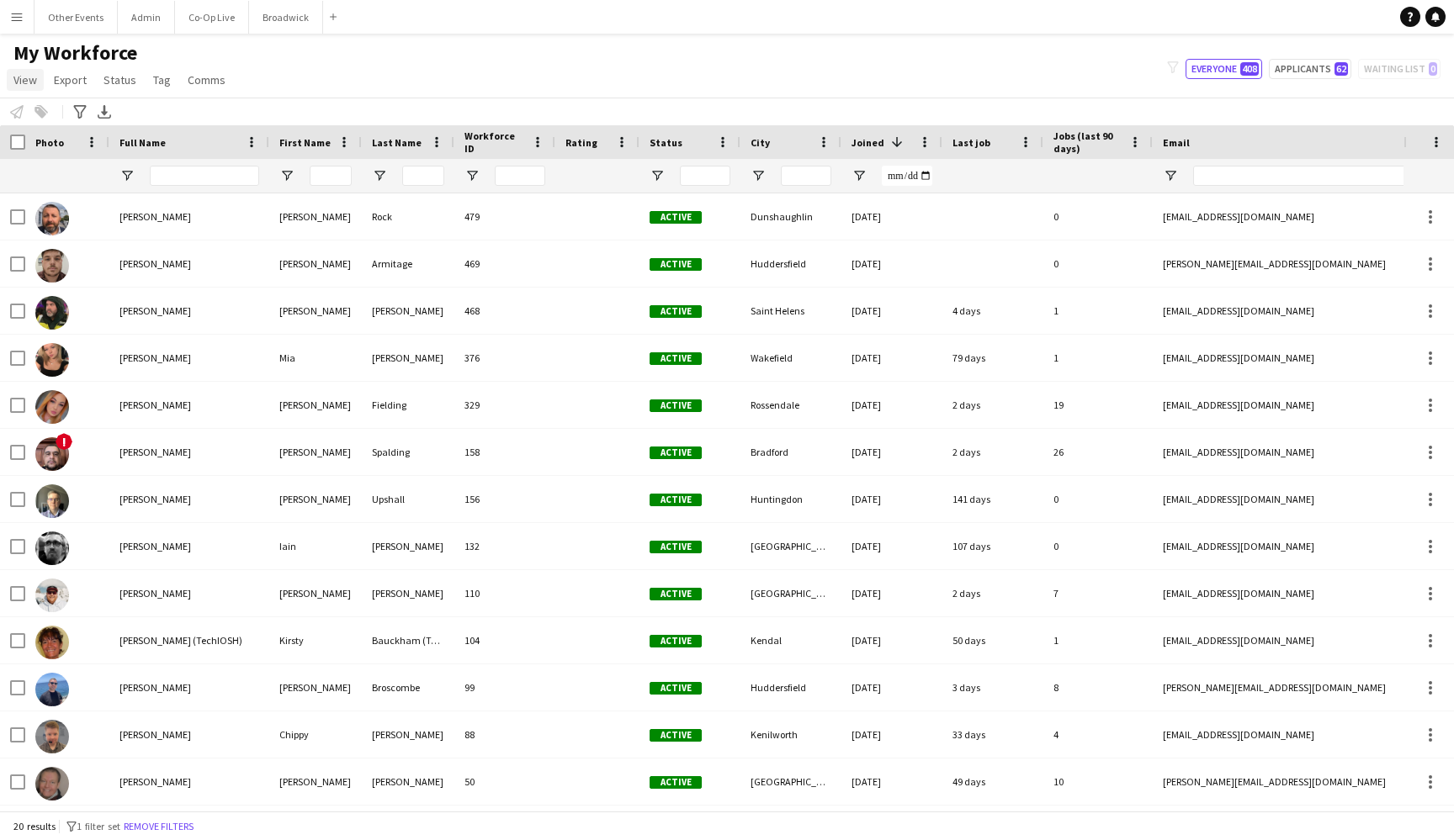
click at [23, 90] on link "View" at bounding box center [25, 80] width 37 height 21
click at [429, 85] on div "My Workforce View Views Default view New view Update view Delete view Edit name…" at bounding box center [727, 68] width 1454 height 58
click at [21, 17] on app-icon "Menu" at bounding box center [17, 17] width 14 height 14
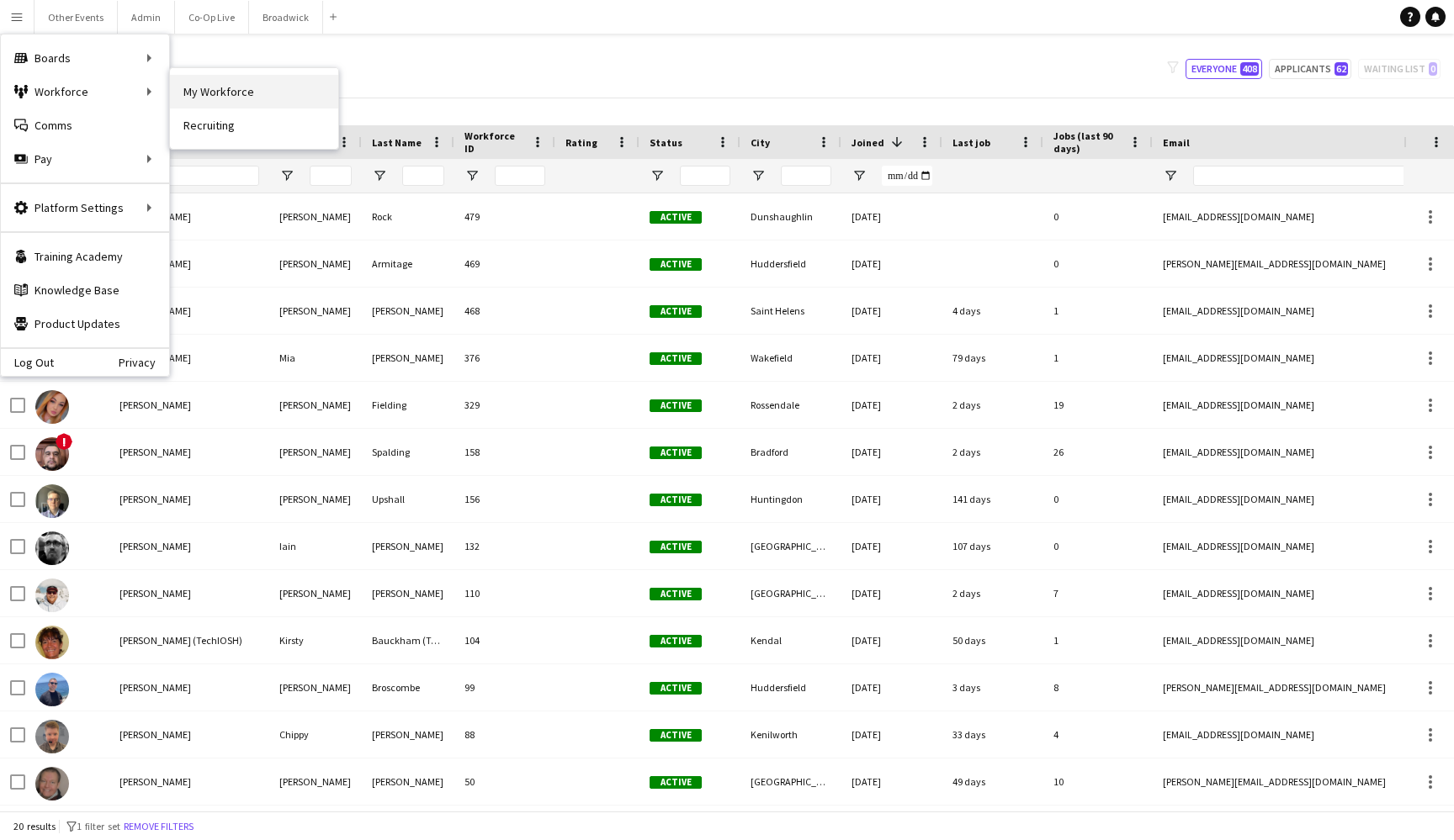
click at [266, 100] on link "My Workforce" at bounding box center [254, 92] width 168 height 33
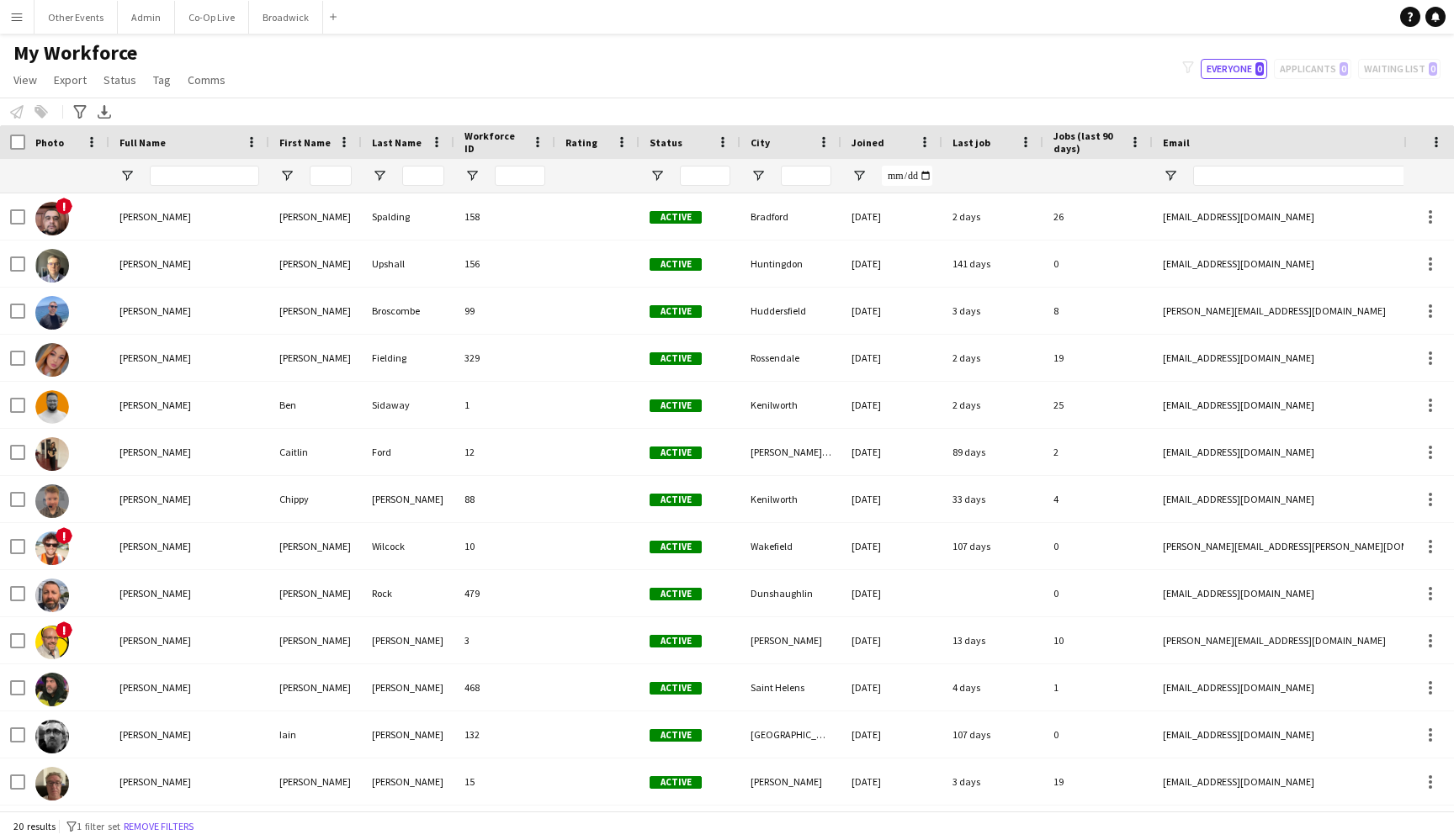
click at [37, 64] on span "My Workforce" at bounding box center [75, 53] width 124 height 25
click at [36, 78] on span "View" at bounding box center [25, 80] width 23 height 16
click at [76, 203] on span "Customise filters" at bounding box center [64, 201] width 87 height 16
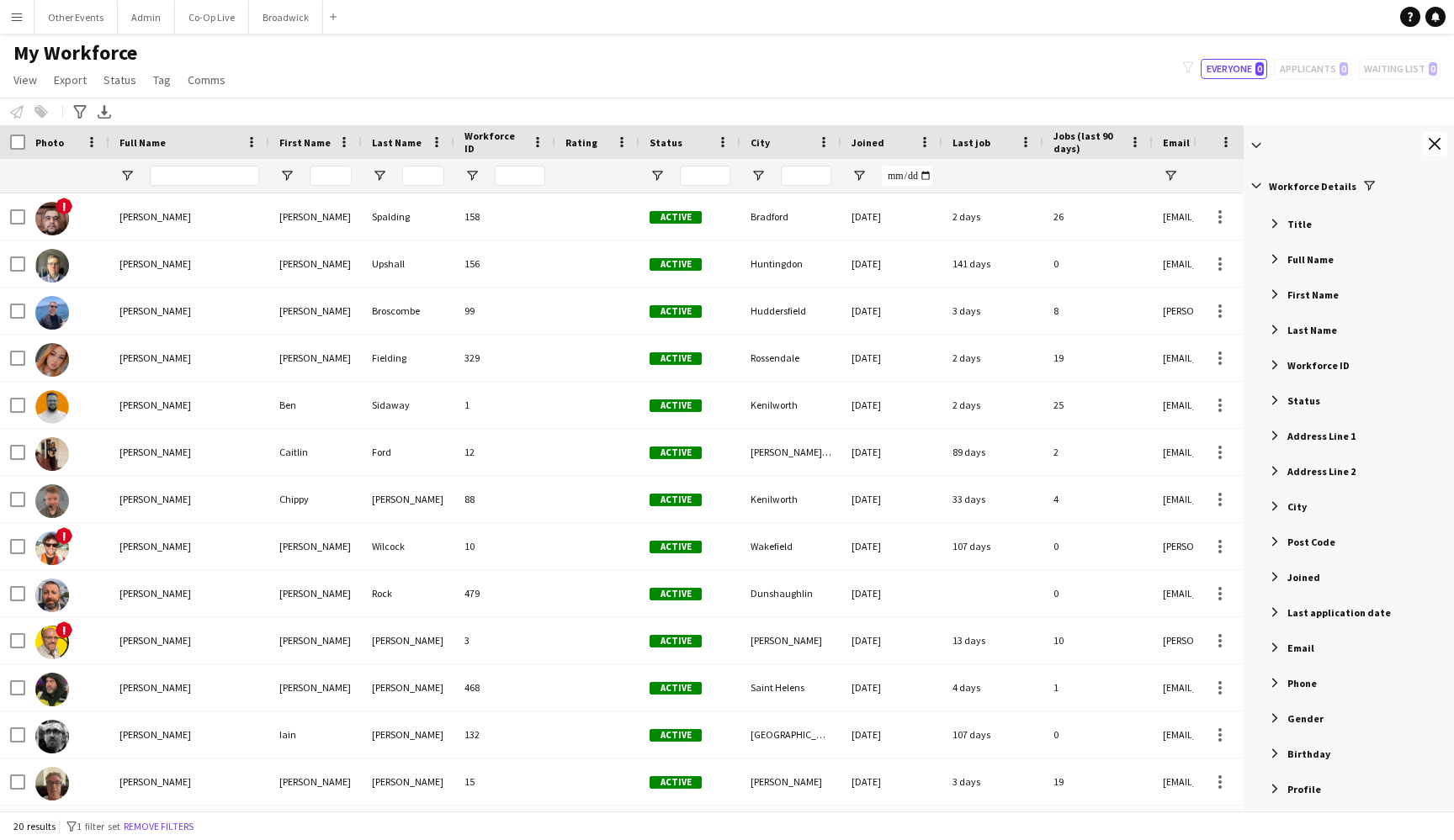
click at [20, 33] on main "My Workforce View Views Default view New view Update view Delete view Edit name…" at bounding box center [727, 424] width 1454 height 783
click at [20, 23] on button "Menu" at bounding box center [17, 17] width 33 height 33
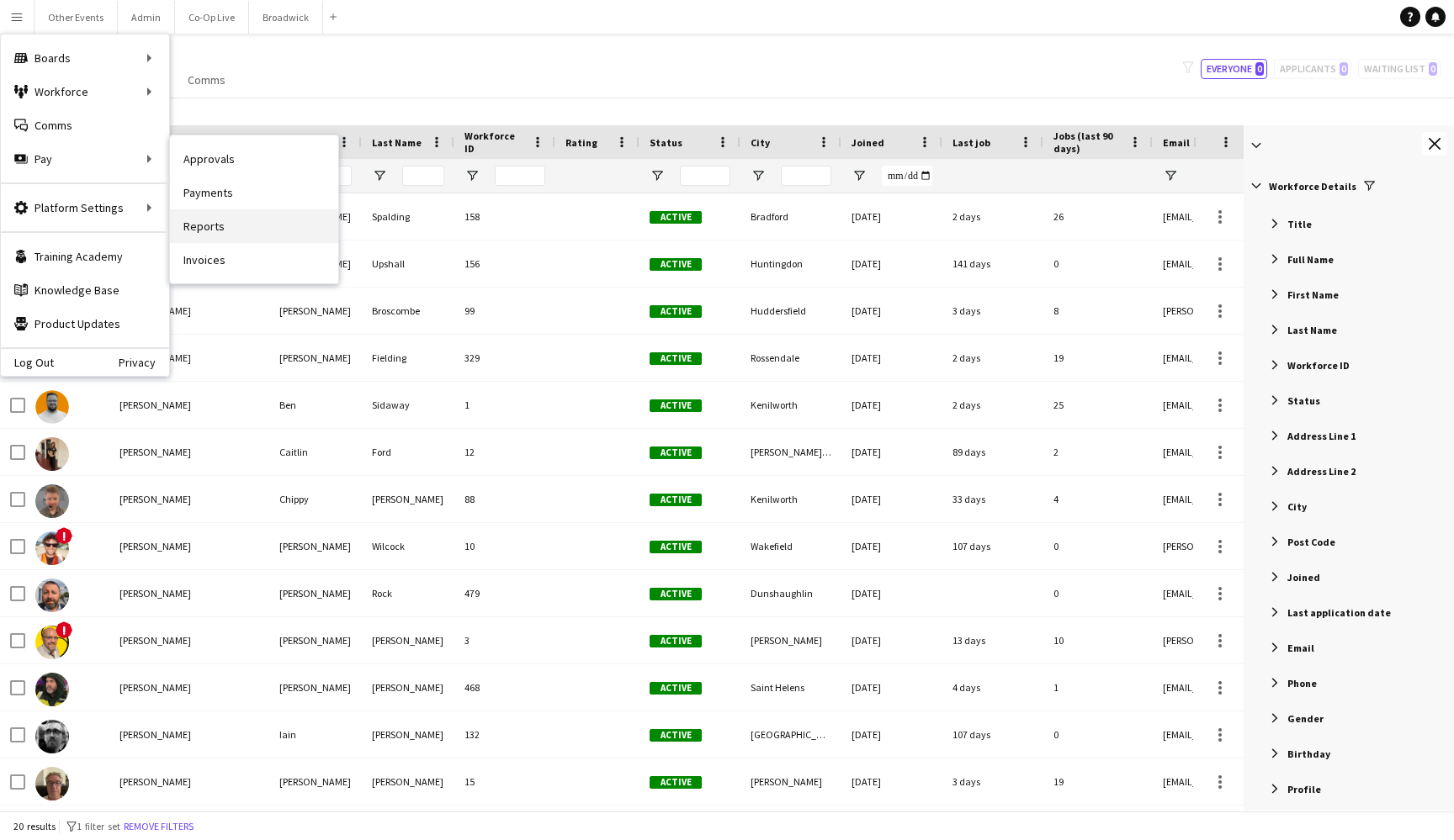
click at [246, 217] on link "Reports" at bounding box center [254, 226] width 168 height 33
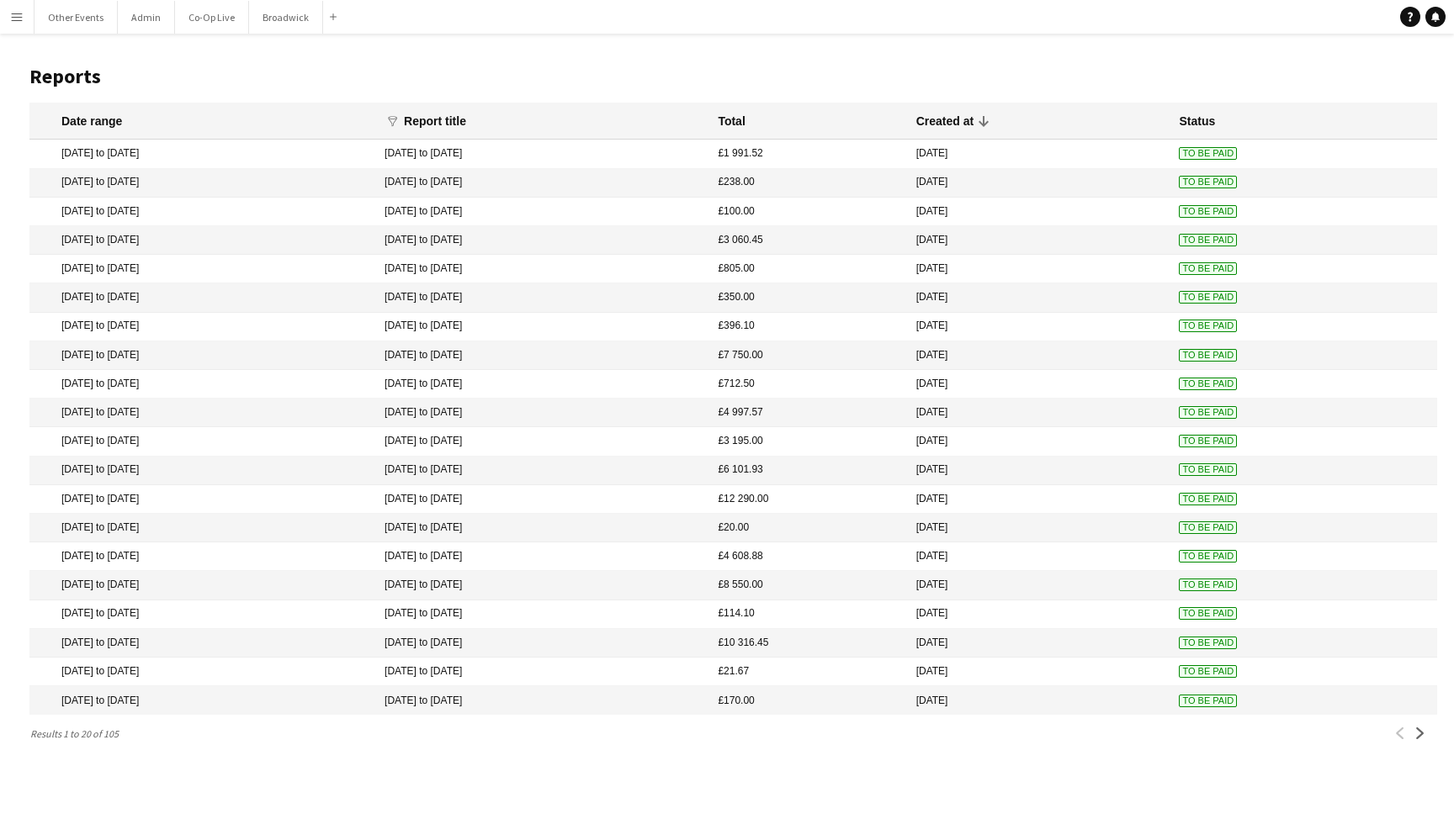
click at [18, 24] on button "Menu" at bounding box center [17, 17] width 33 height 33
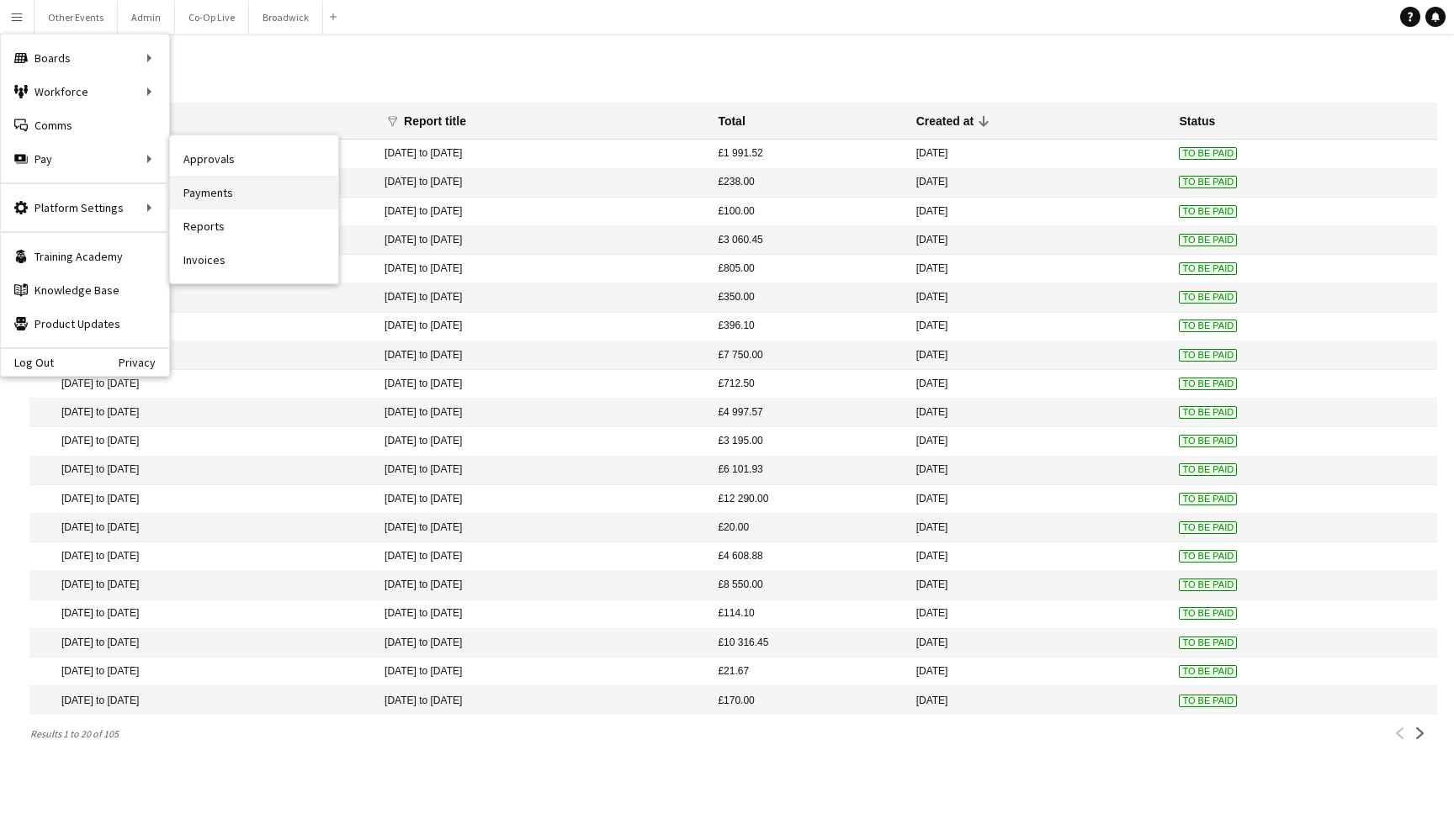
click at [280, 193] on link "Payments" at bounding box center [254, 192] width 168 height 33
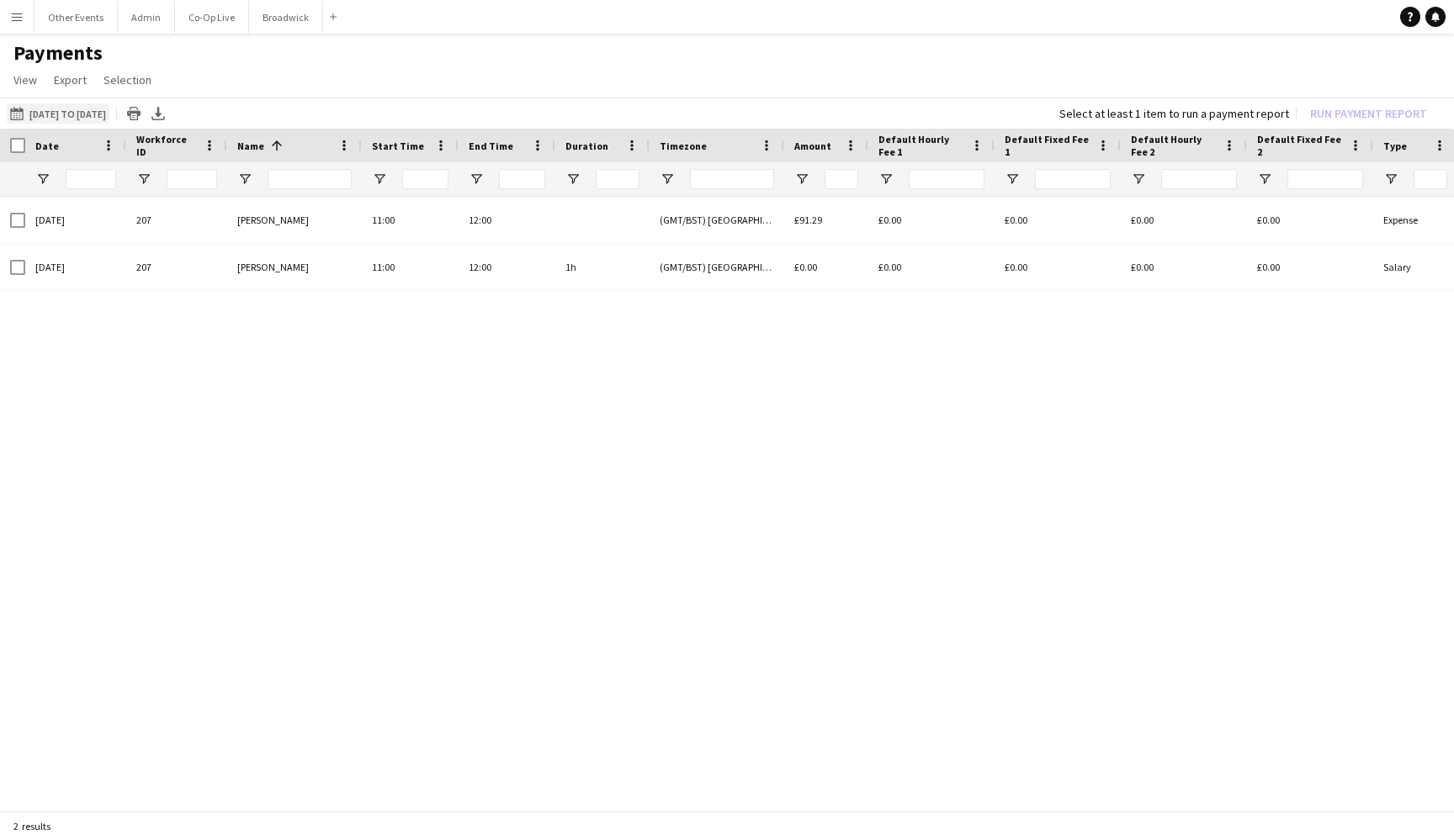
click at [109, 119] on button "[DATE] to [DATE] [DATE] to [DATE]" at bounding box center [58, 113] width 102 height 20
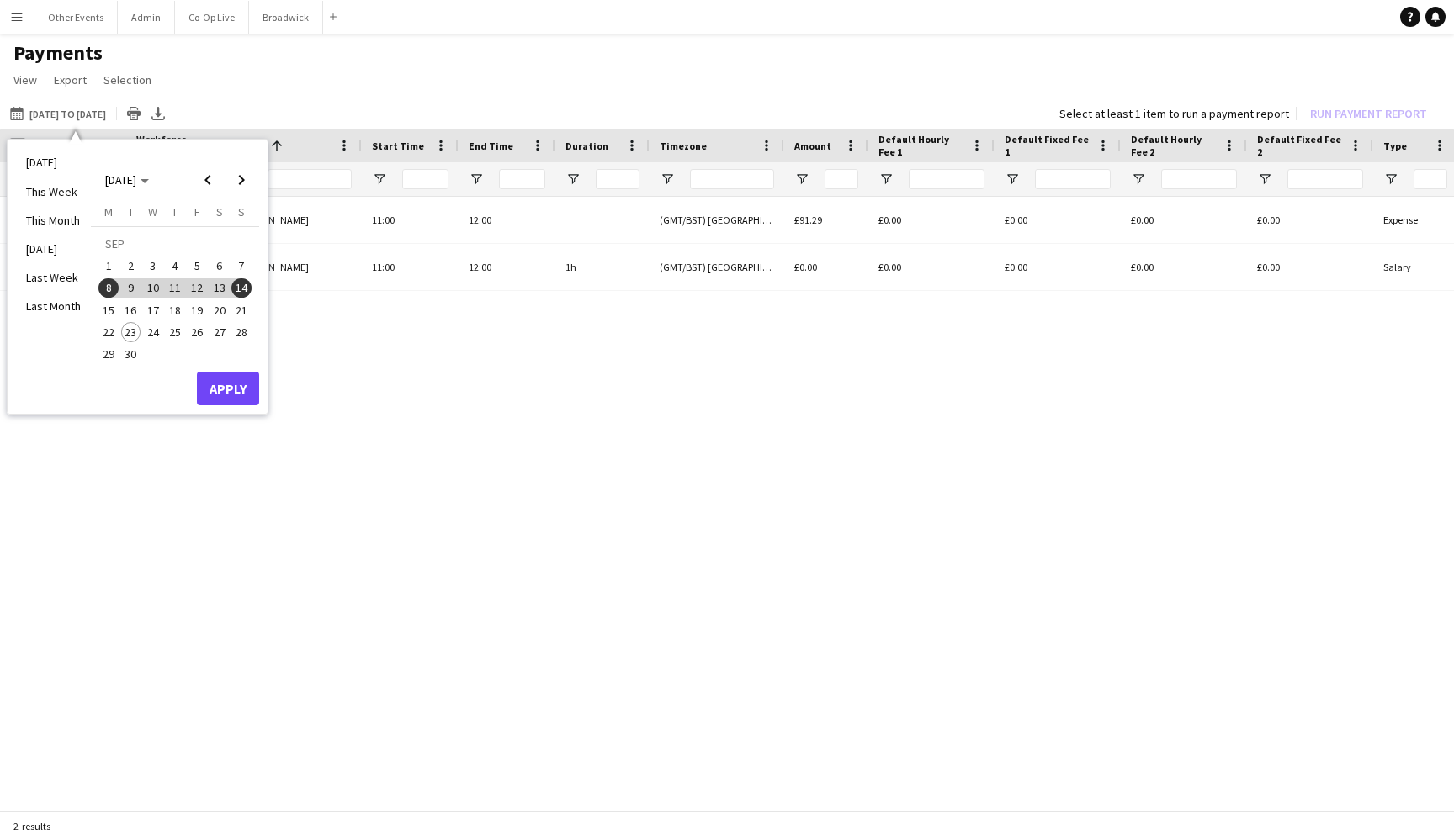
click at [113, 314] on span "15" at bounding box center [108, 310] width 20 height 20
click at [238, 308] on span "21" at bounding box center [241, 310] width 20 height 20
click at [237, 401] on button "Apply" at bounding box center [228, 388] width 62 height 33
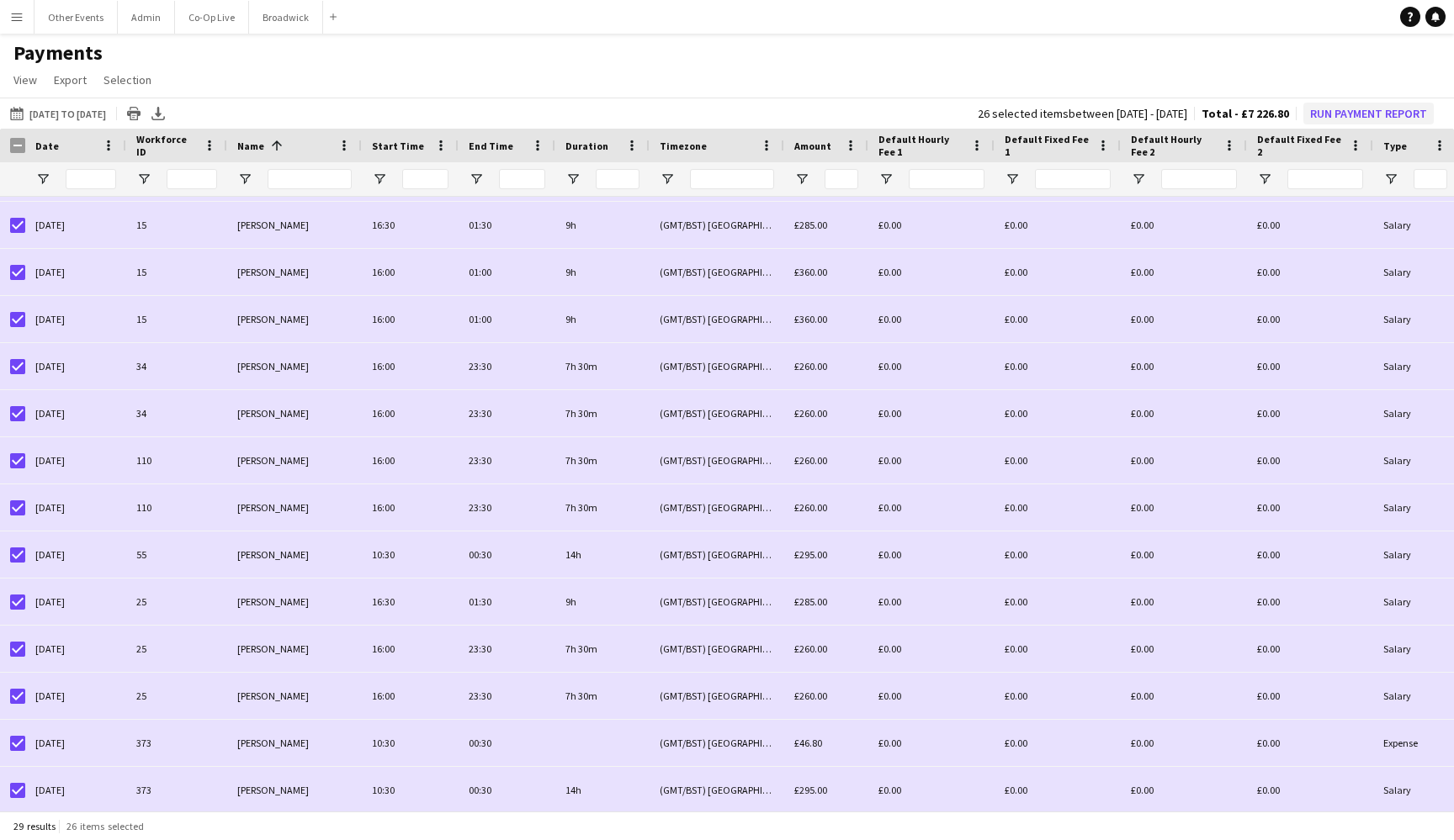
click at [1191, 111] on button "Run Payment Report" at bounding box center [1368, 113] width 131 height 21
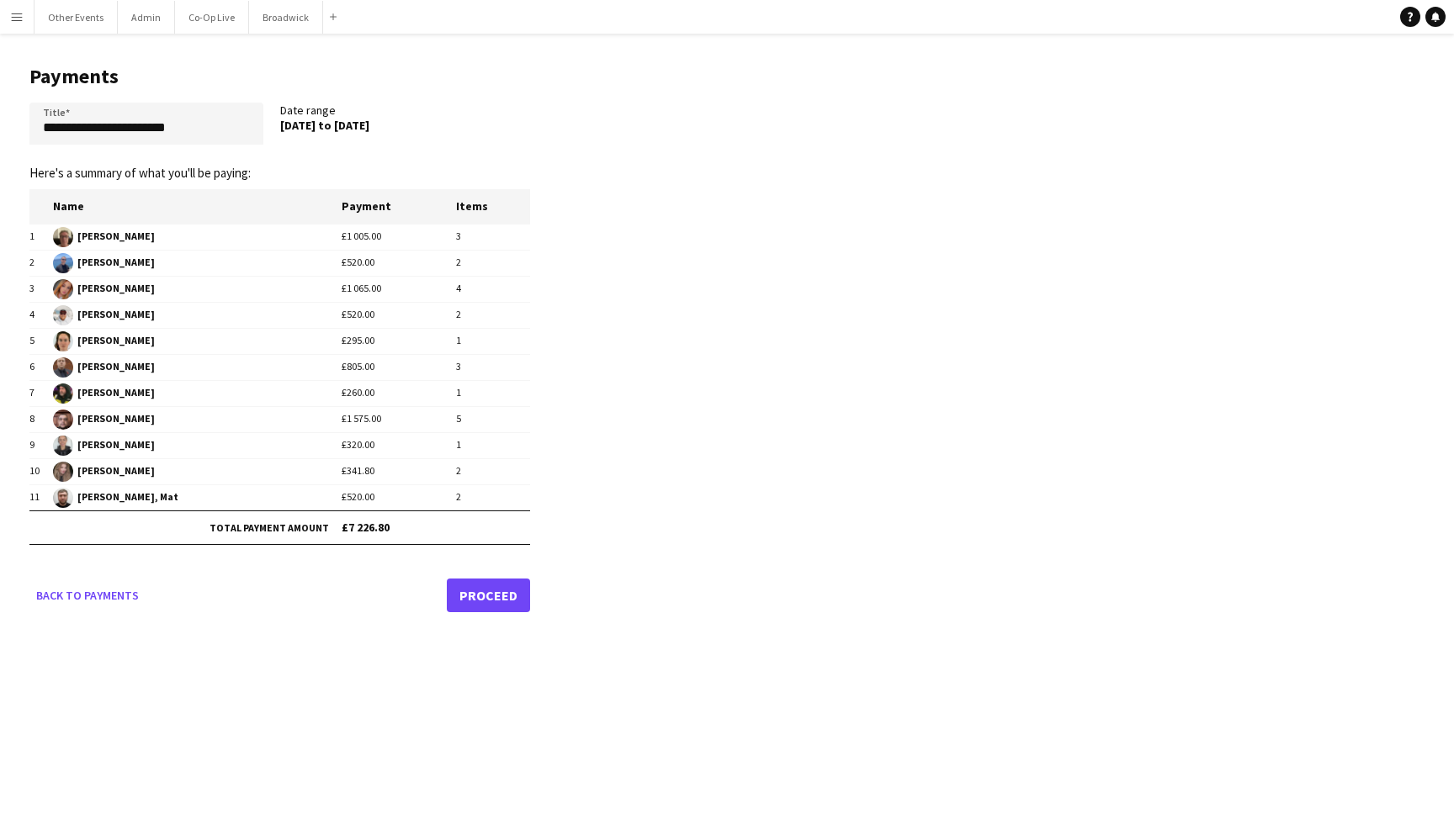
drag, startPoint x: 281, startPoint y: 127, endPoint x: 437, endPoint y: 125, distance: 156.0
click at [437, 125] on div "[DATE] to [DATE]" at bounding box center [397, 126] width 234 height 16
copy div "[DATE] to [DATE]"
drag, startPoint x: 214, startPoint y: 140, endPoint x: 14, endPoint y: 135, distance: 200.1
click at [14, 135] on main "**********" at bounding box center [273, 335] width 546 height 604
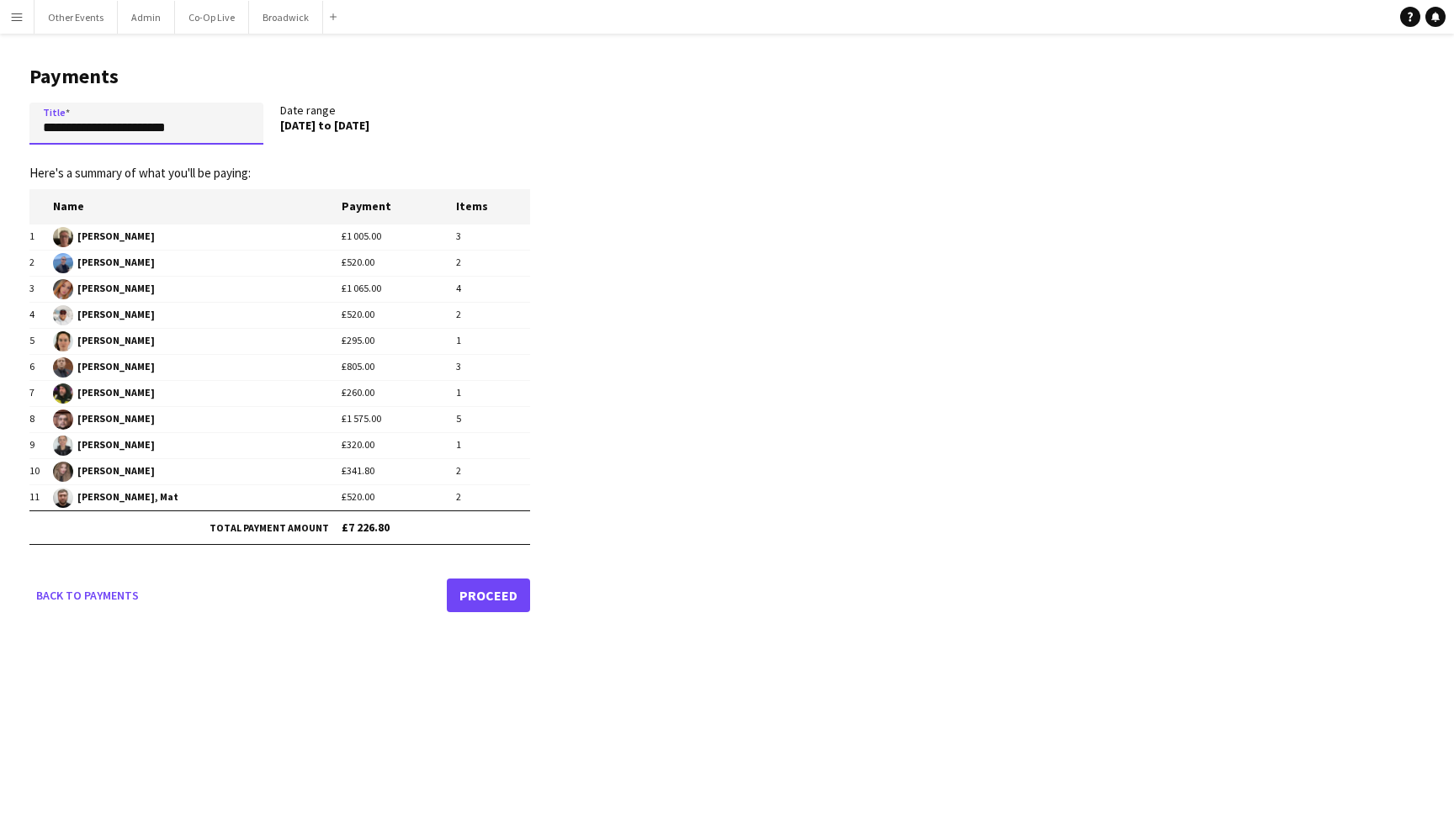
paste input "**"
type input "**********"
click at [744, 465] on app-pay-new-report "**********" at bounding box center [727, 335] width 1454 height 604
click at [506, 595] on link "Proceed" at bounding box center [488, 595] width 83 height 33
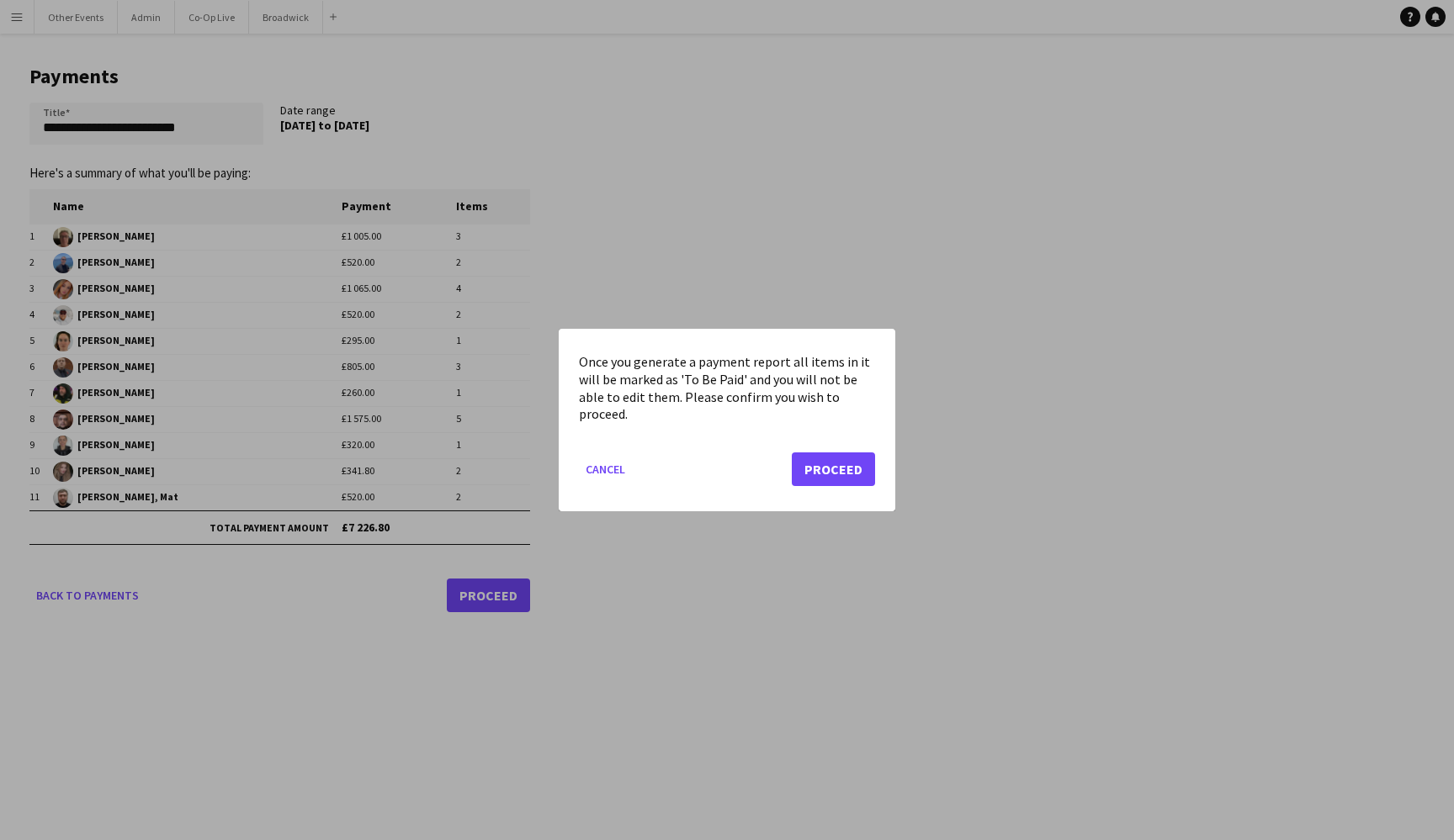
click at [831, 463] on button "Proceed" at bounding box center [832, 469] width 83 height 33
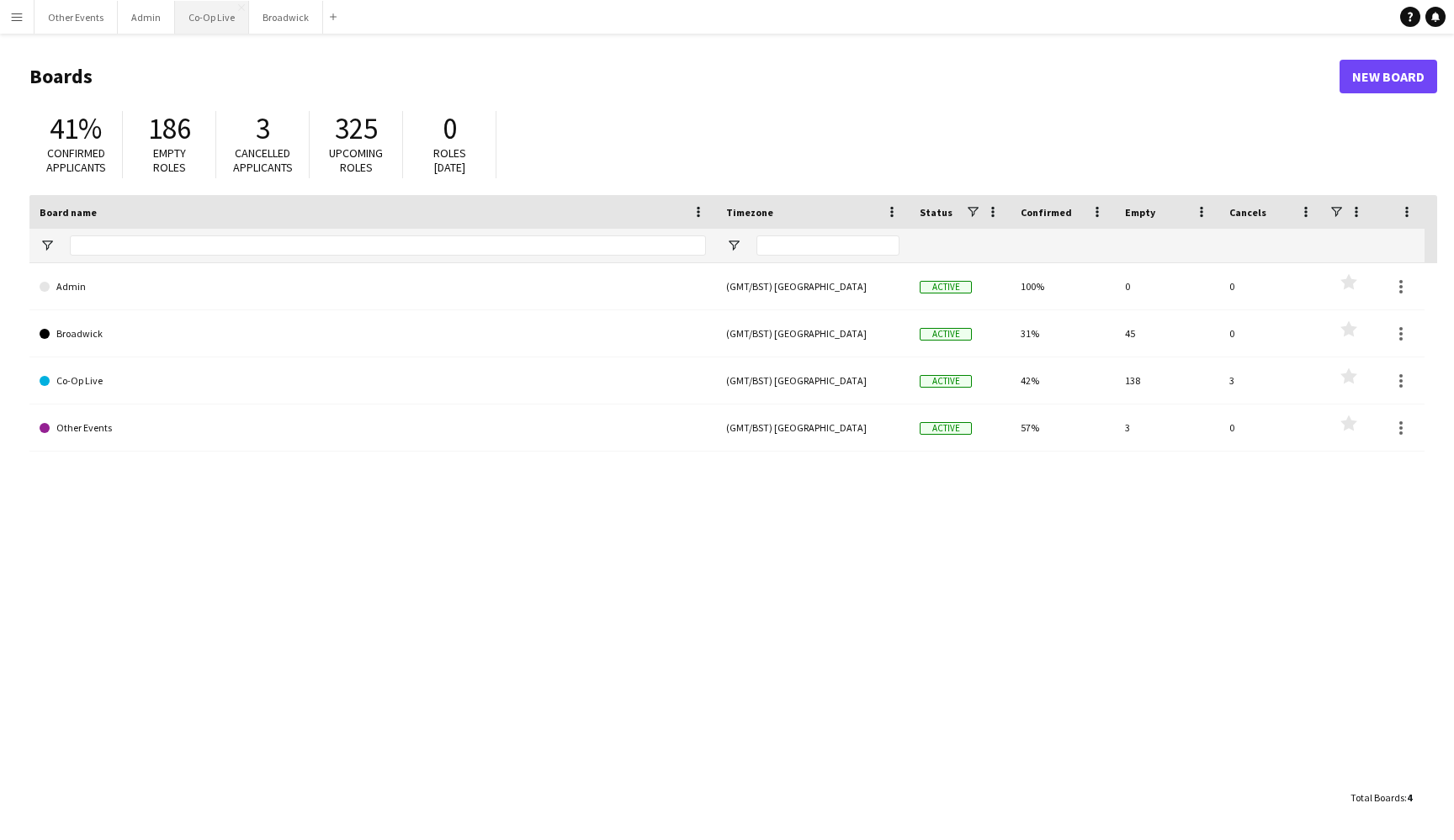
click at [196, 20] on button "Co-Op Live Close" at bounding box center [212, 18] width 74 height 33
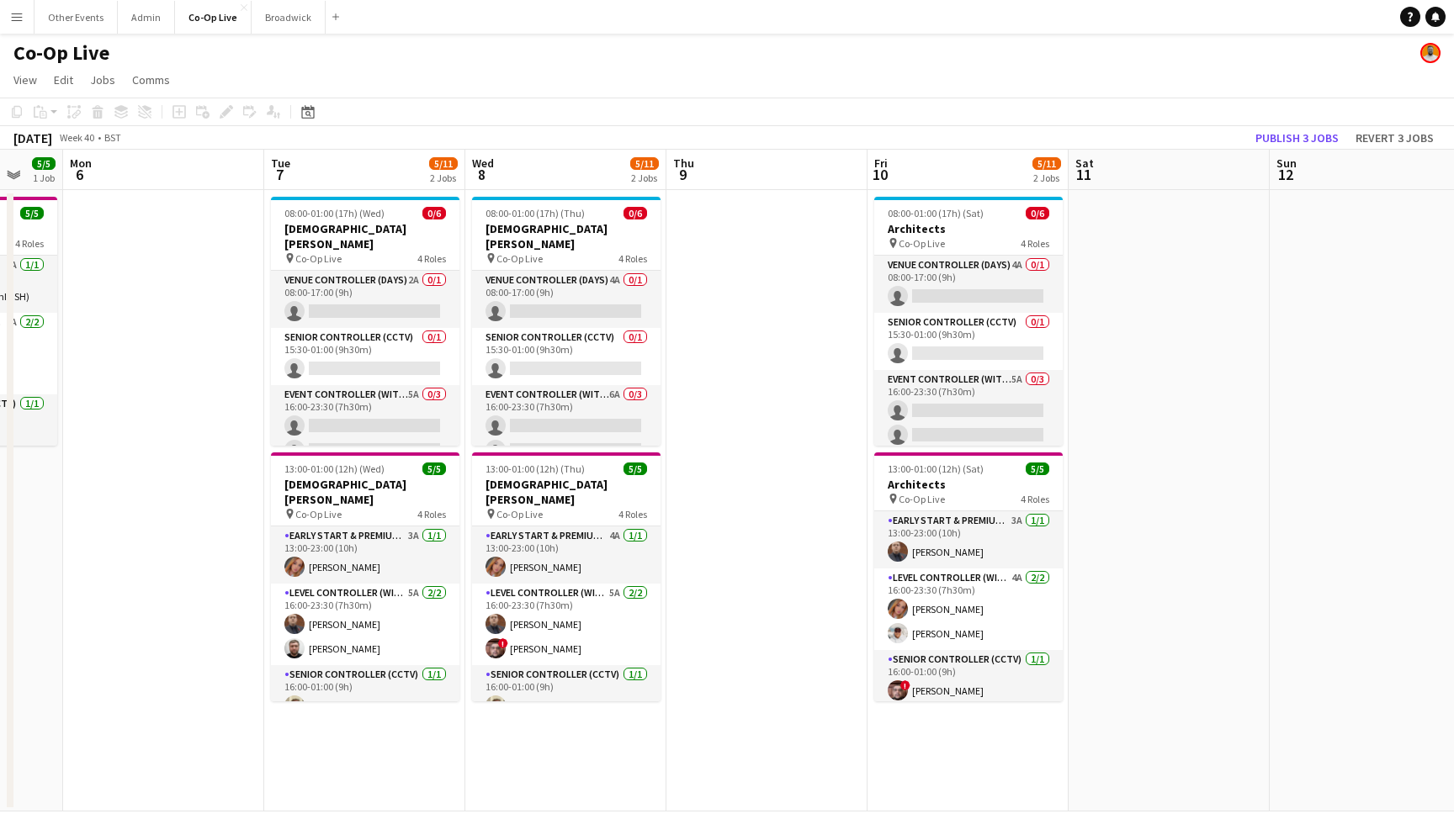
scroll to position [0, 501]
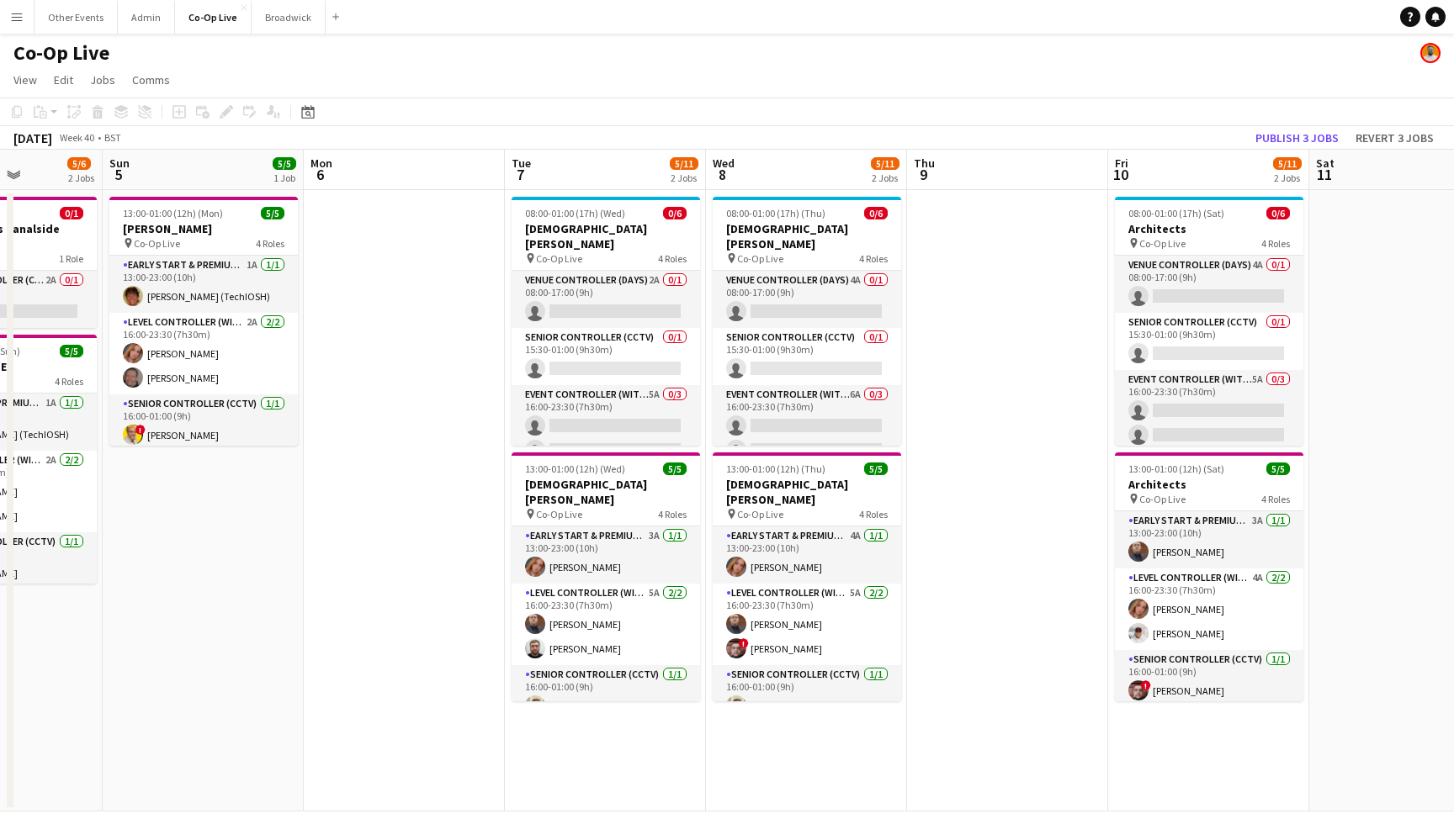
click at [326, 107] on app-toolbar "Copy Paste Paste Command V Paste with crew Command Shift V Paste linked Job Del…" at bounding box center [727, 111] width 1454 height 28
click at [300, 106] on div "Date picker" at bounding box center [307, 111] width 20 height 20
click at [448, 378] on button "[DATE]" at bounding box center [427, 377] width 49 height 27
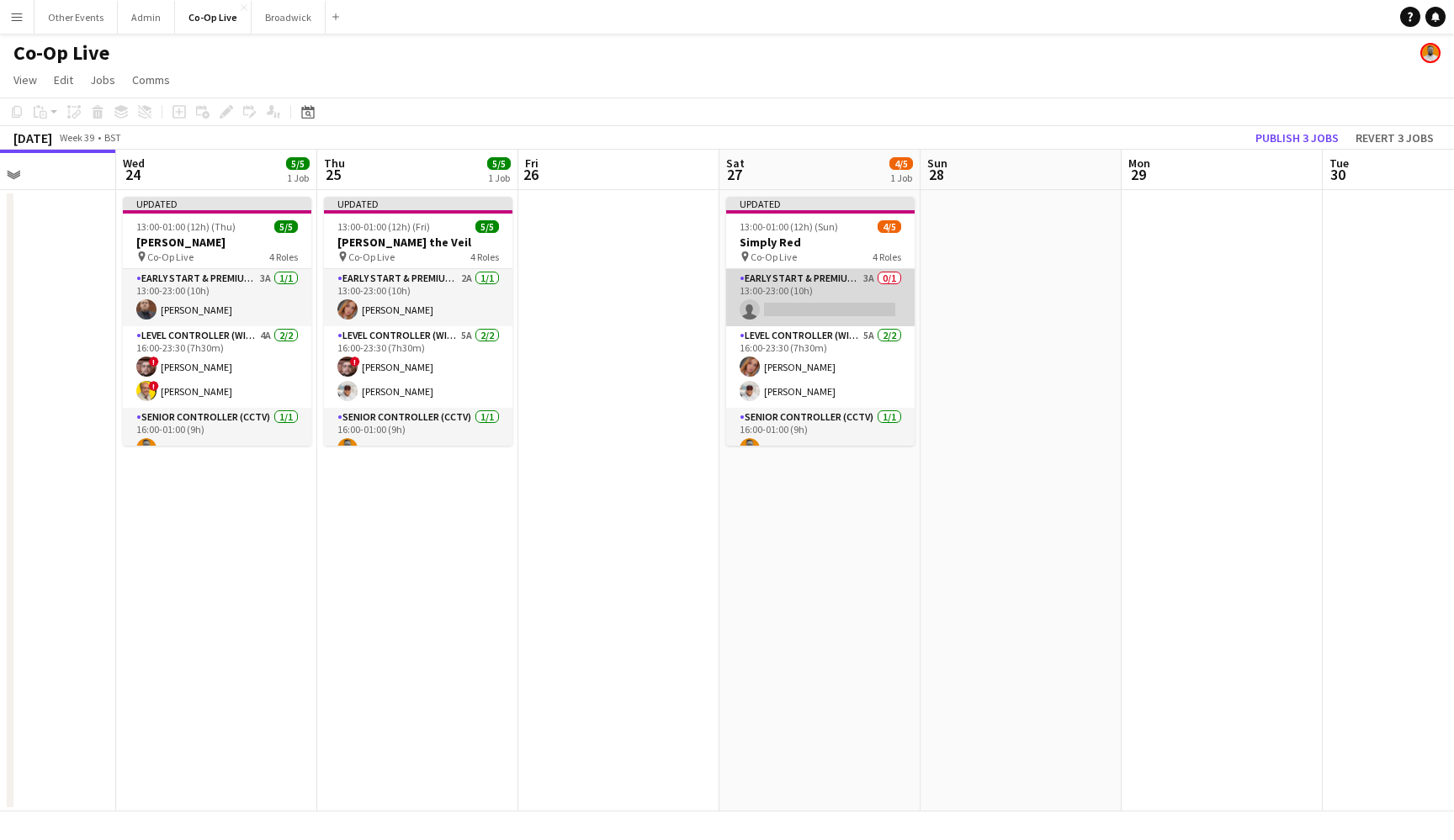
scroll to position [-1, 0]
click at [851, 295] on app-card-role "Early Start & Premium Controller (with CCTV) 3A 0/1 13:00-23:00 (10h) single-ne…" at bounding box center [820, 298] width 188 height 58
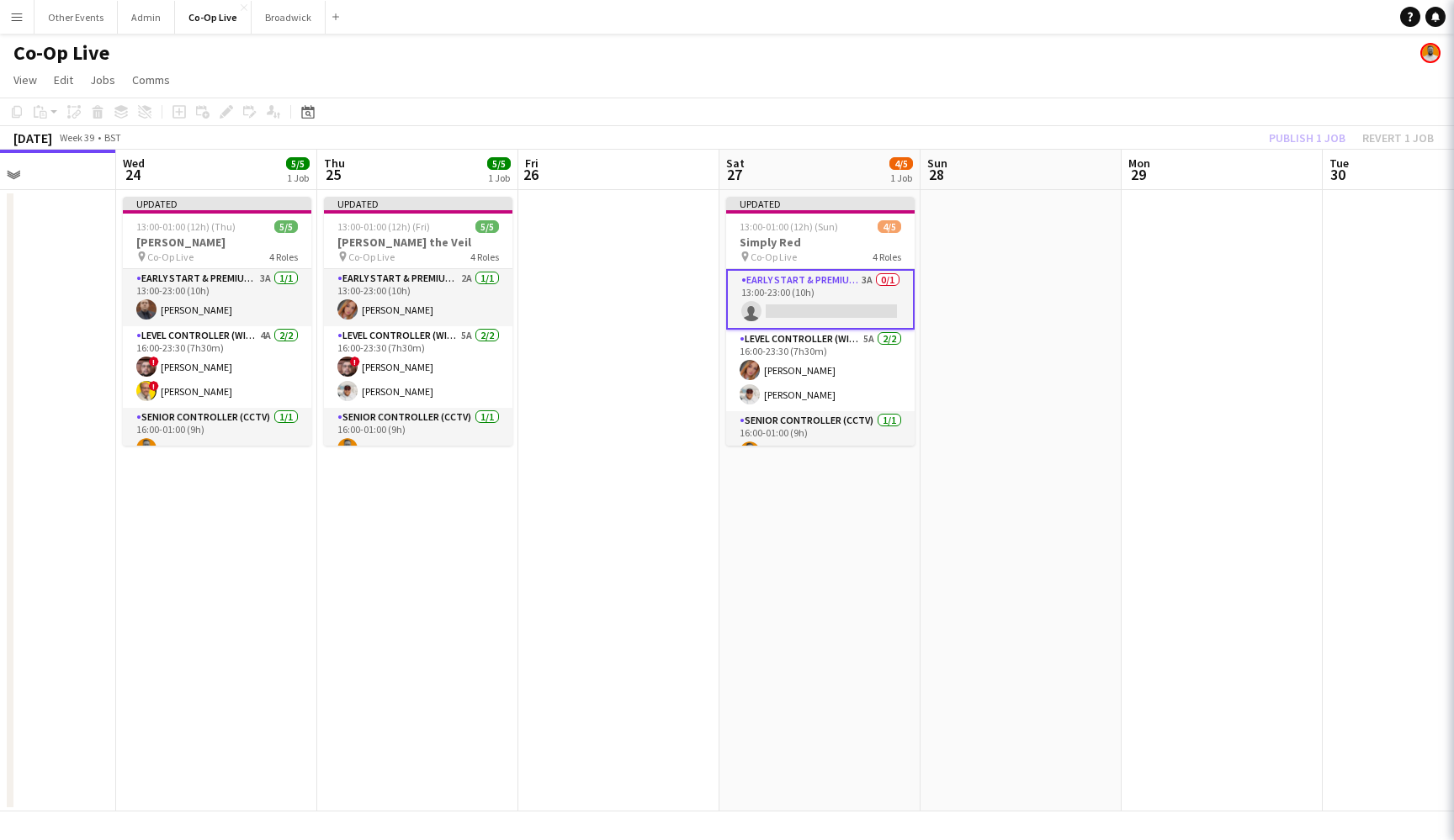
scroll to position [0, 0]
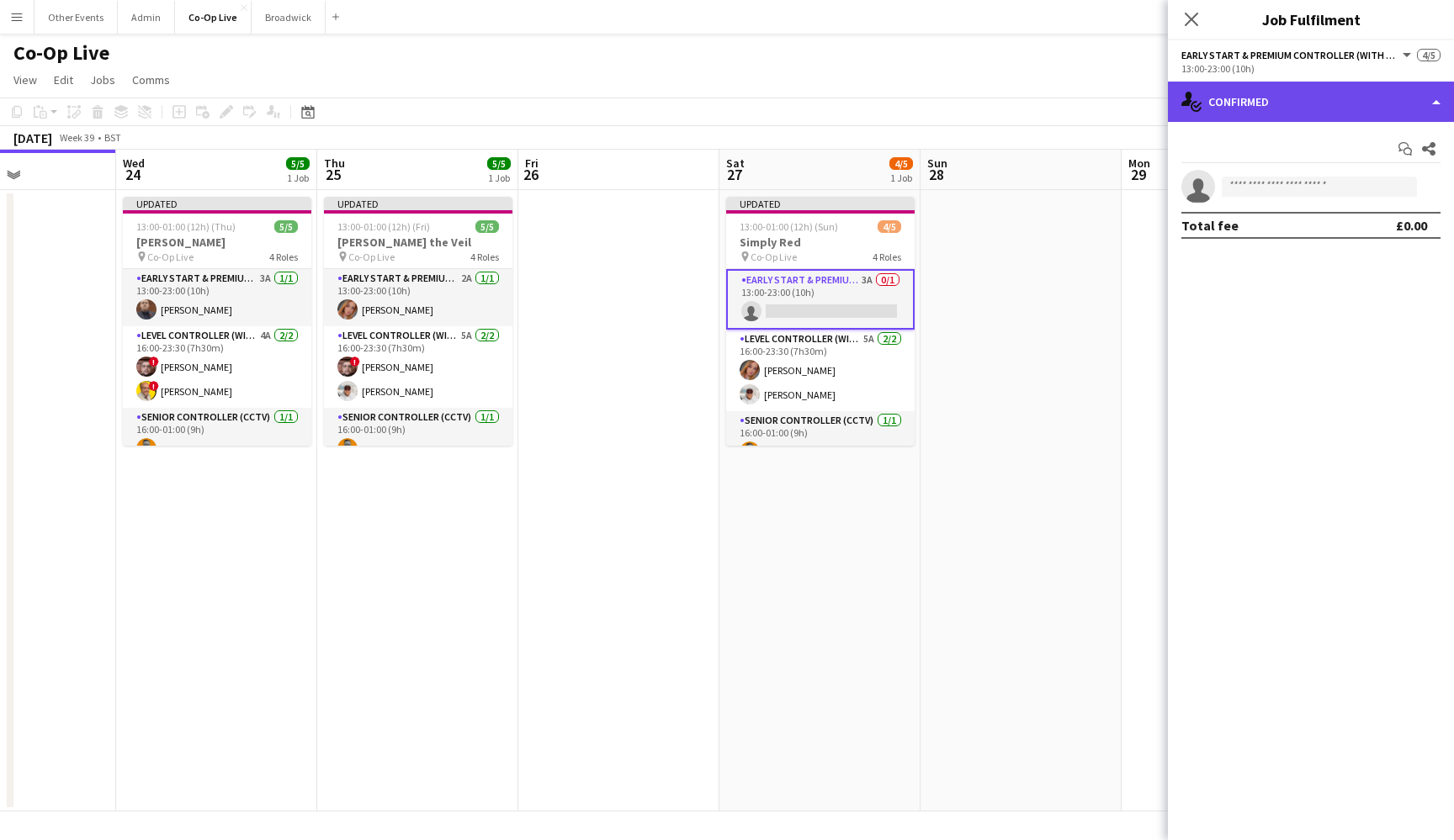
click at [1414, 100] on div "single-neutral-actions-check-2 Confirmed" at bounding box center [1311, 101] width 286 height 40
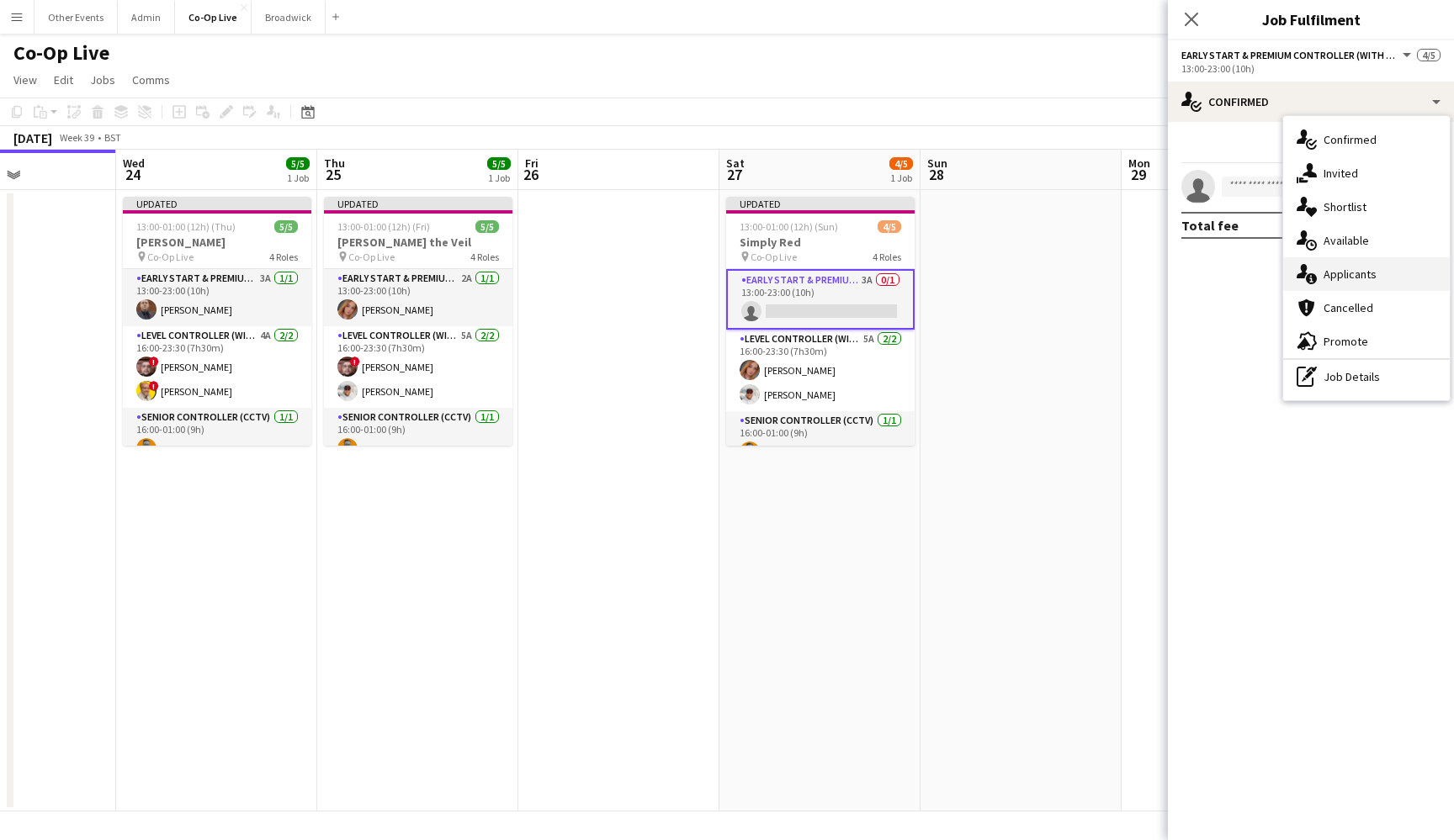
click at [1402, 289] on div "single-neutral-actions-information Applicants" at bounding box center [1366, 274] width 167 height 33
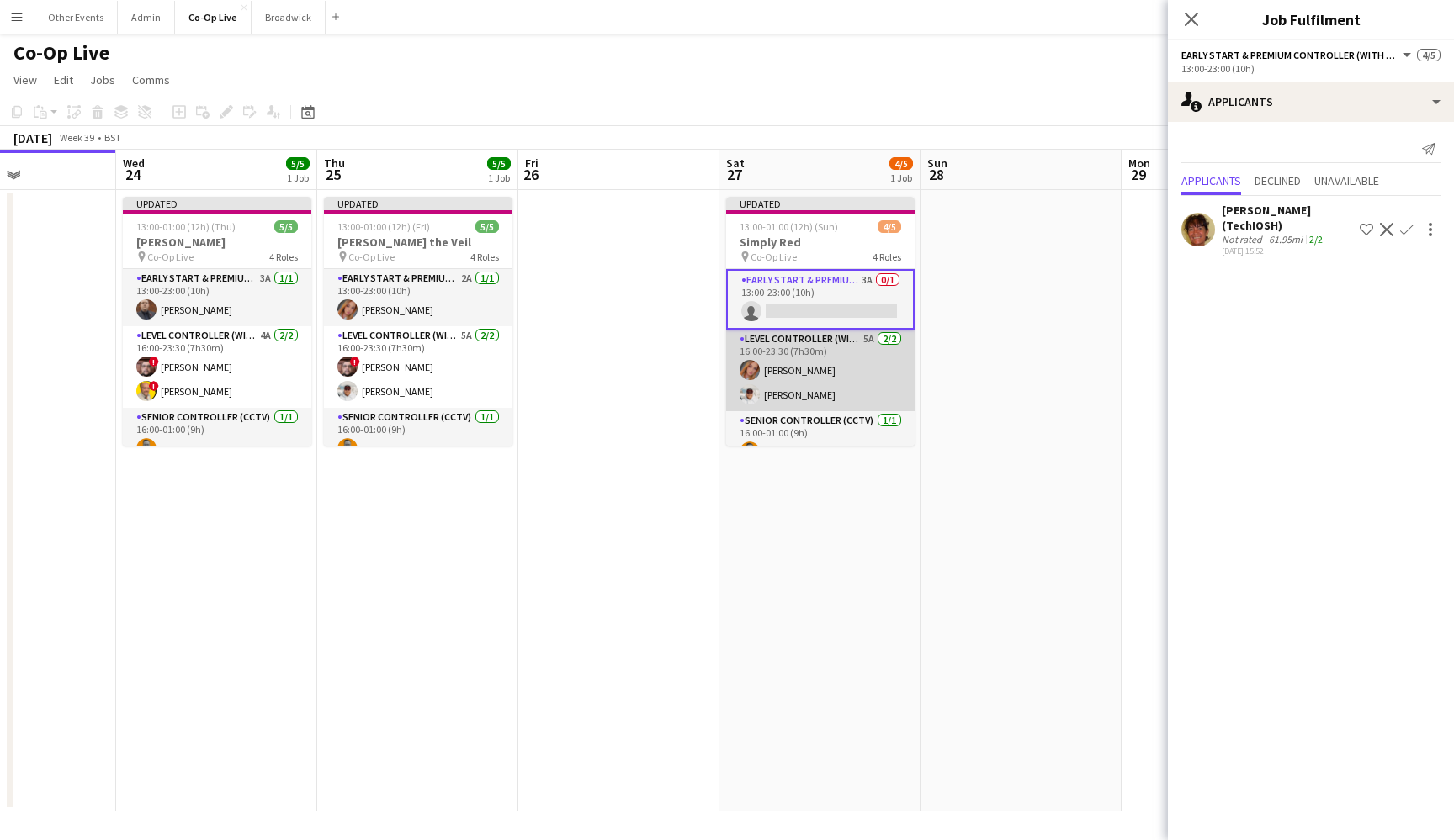
click at [808, 382] on app-card-role "Level Controller (with CCTV) 5A [DATE] 16:00-23:30 (7h30m) [PERSON_NAME] [PERSO…" at bounding box center [820, 371] width 188 height 82
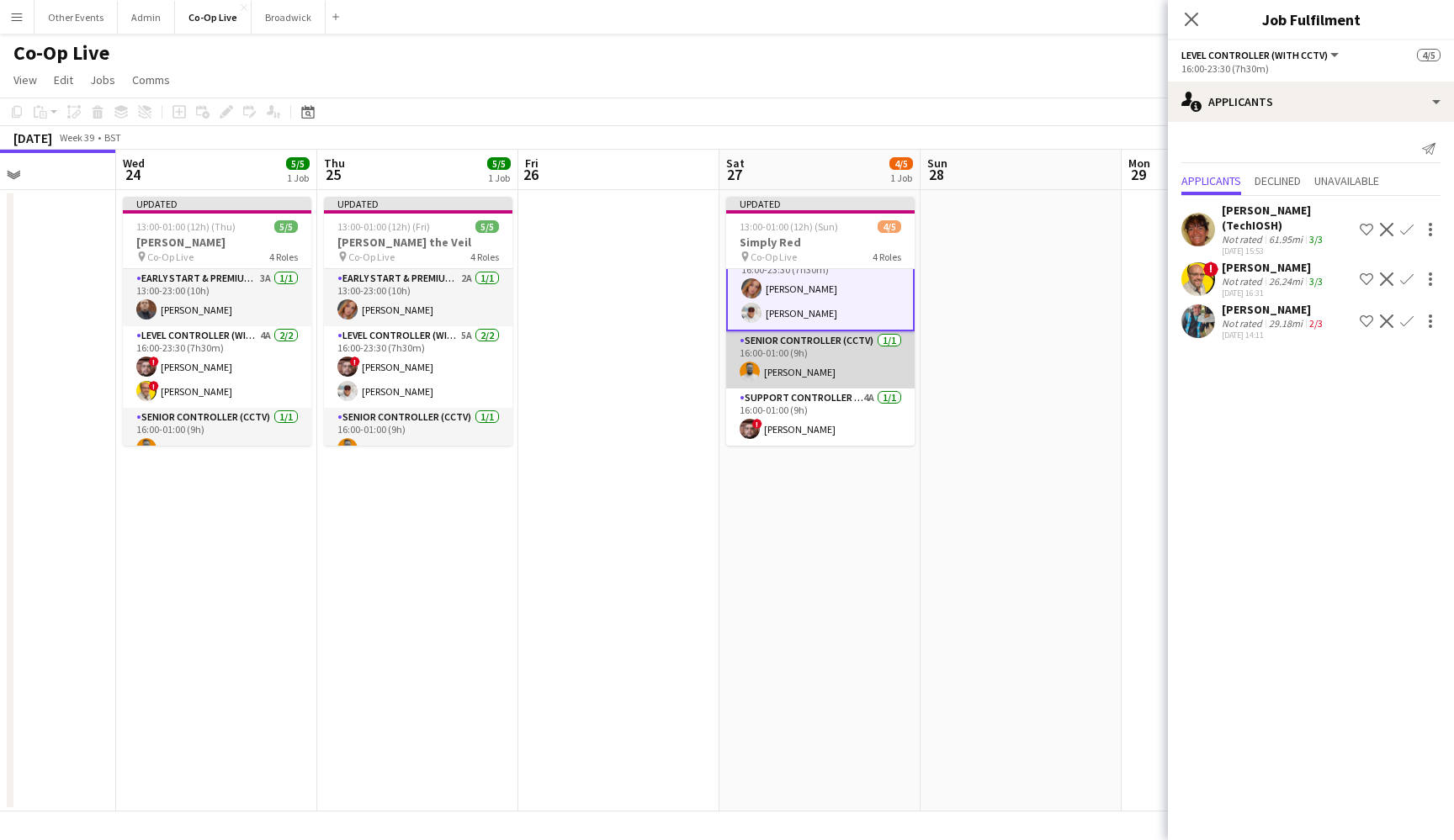
scroll to position [80, 0]
click at [838, 357] on app-card-role "Senior Controller (CCTV) [DATE] 16:00-01:00 (9h) [PERSON_NAME]" at bounding box center [820, 360] width 188 height 58
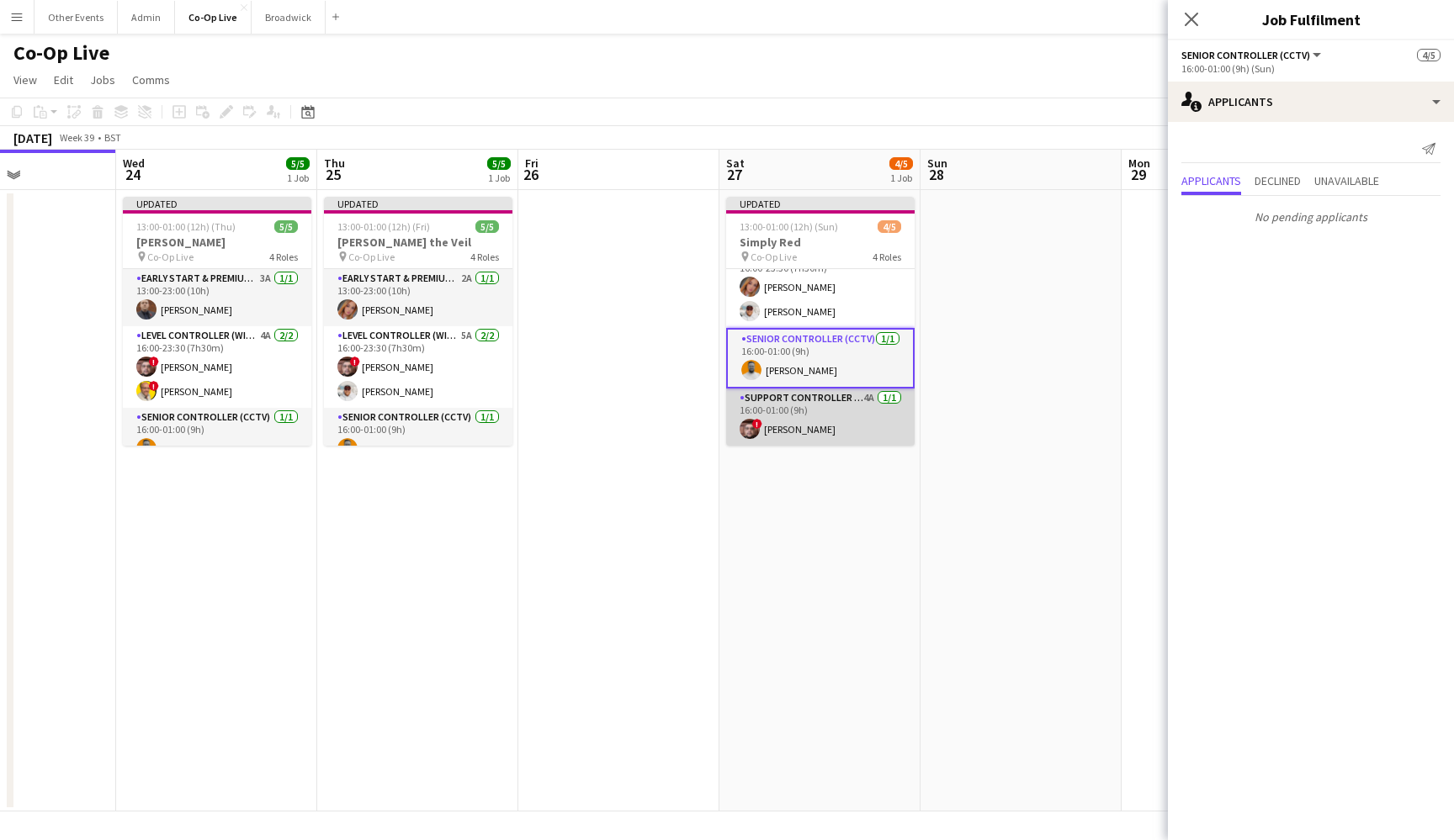
click at [851, 420] on app-card-role "Support Controller (with CCTV) 4A [DATE] 16:00-01:00 (9h) ! [PERSON_NAME]" at bounding box center [820, 417] width 188 height 58
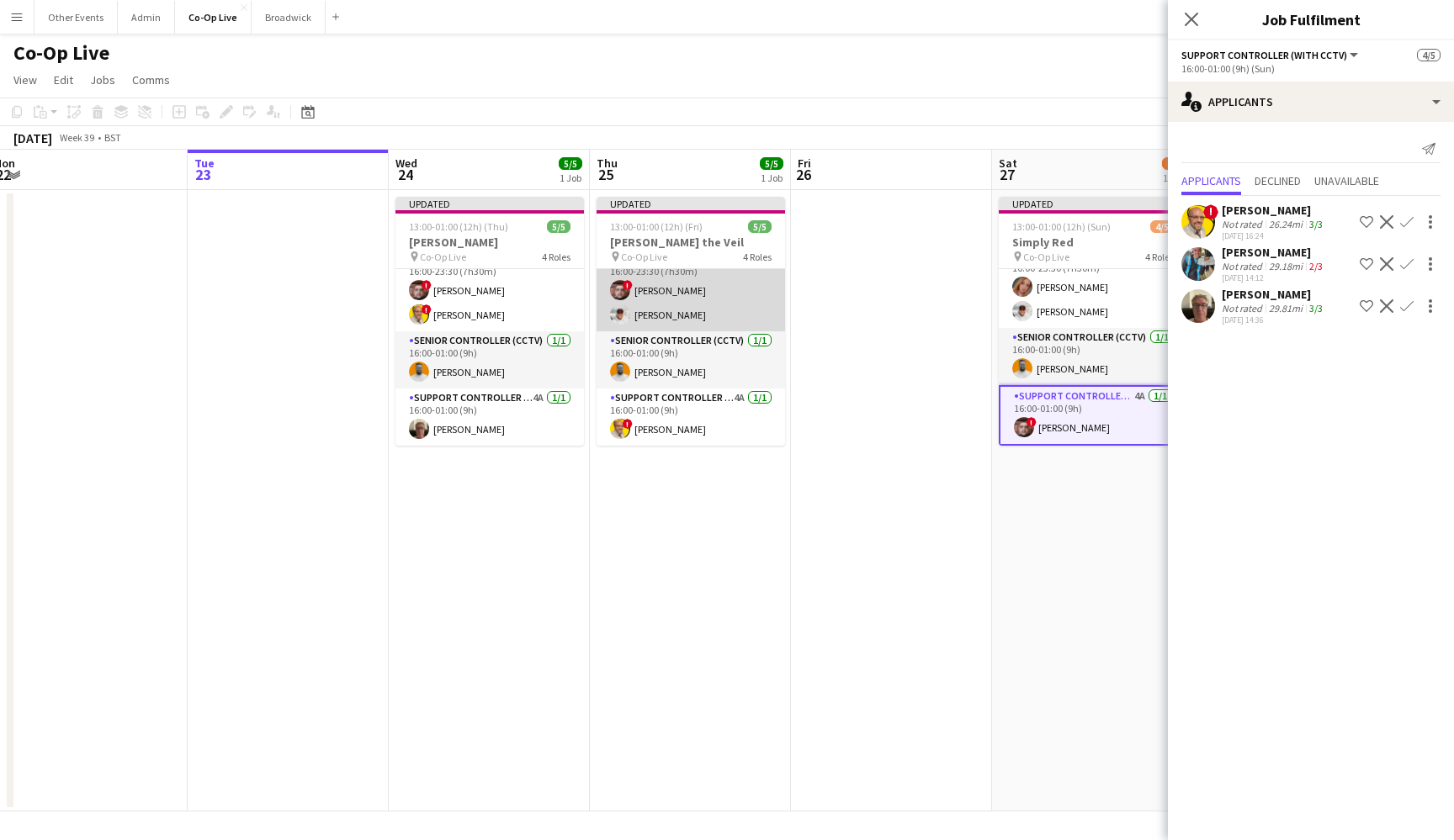
scroll to position [76, 0]
click at [724, 510] on app-date-cell "Updated 13:00-01:00 (12h) (Fri) 5/5 Pierce the Veil pin Co-Op Live 4 Roles Earl…" at bounding box center [690, 500] width 201 height 621
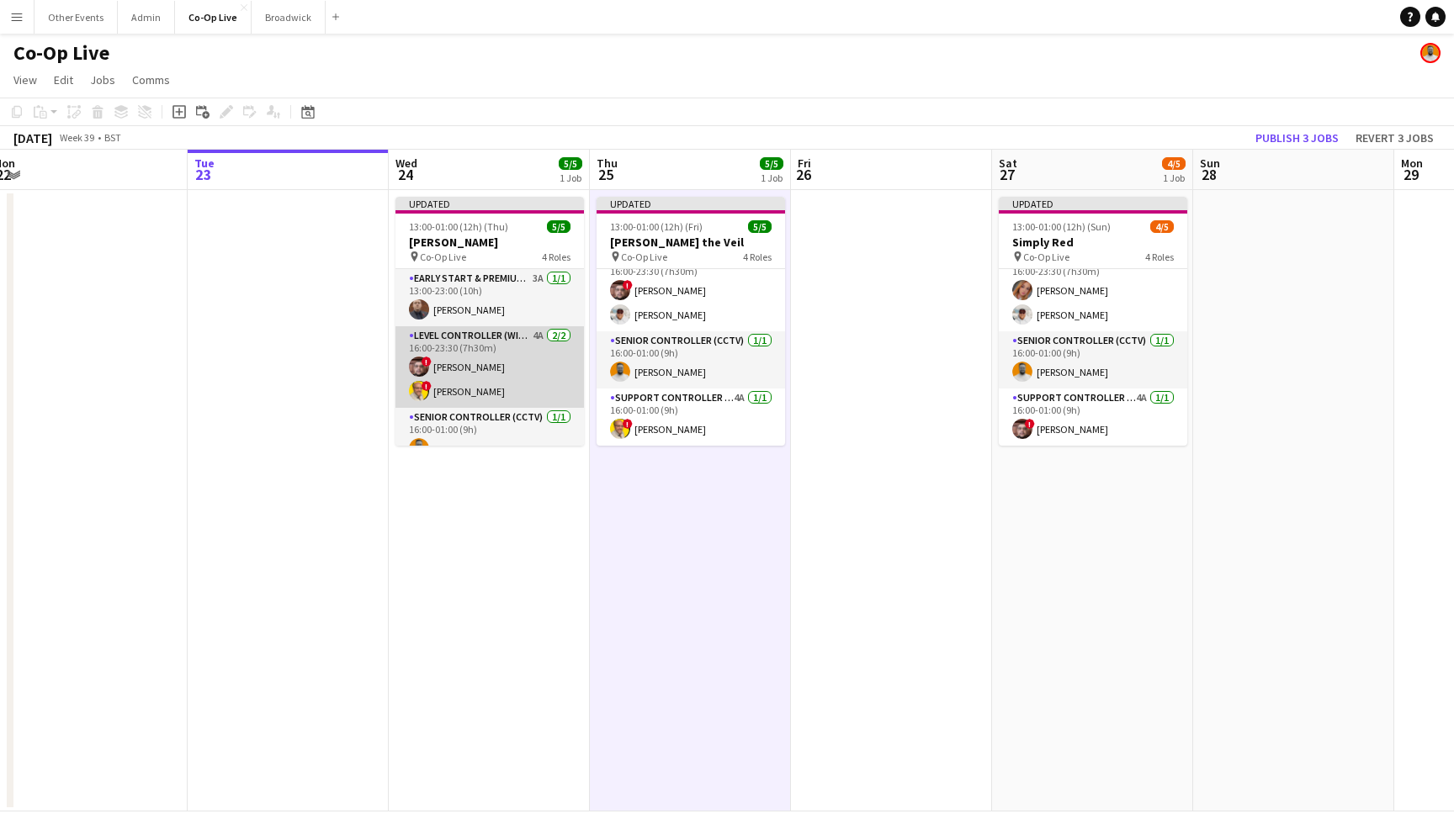
scroll to position [0, 0]
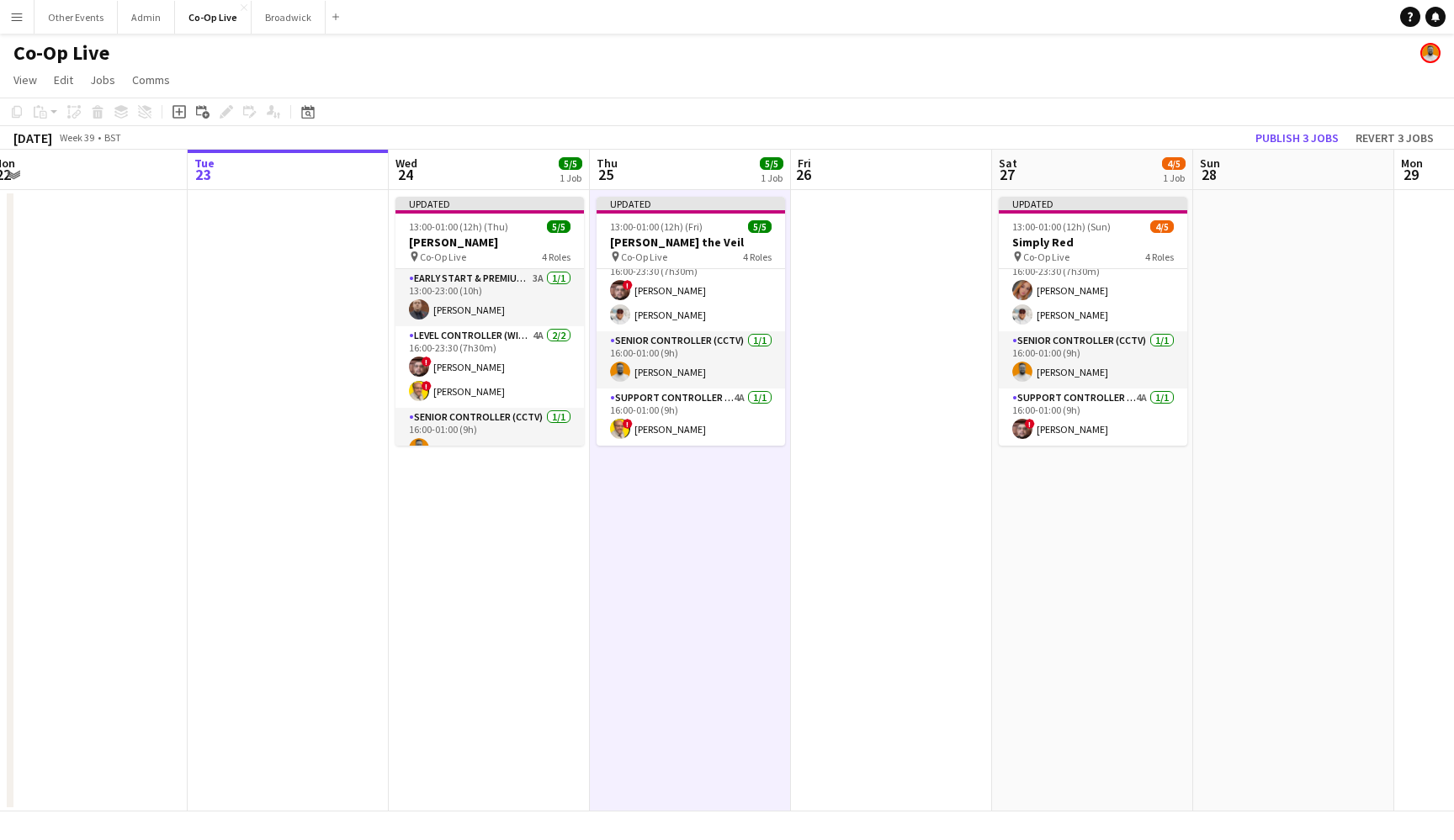
click at [521, 109] on app-toolbar "Copy Paste Paste Command V Paste with crew Command Shift V Paste linked Job Del…" at bounding box center [727, 111] width 1454 height 28
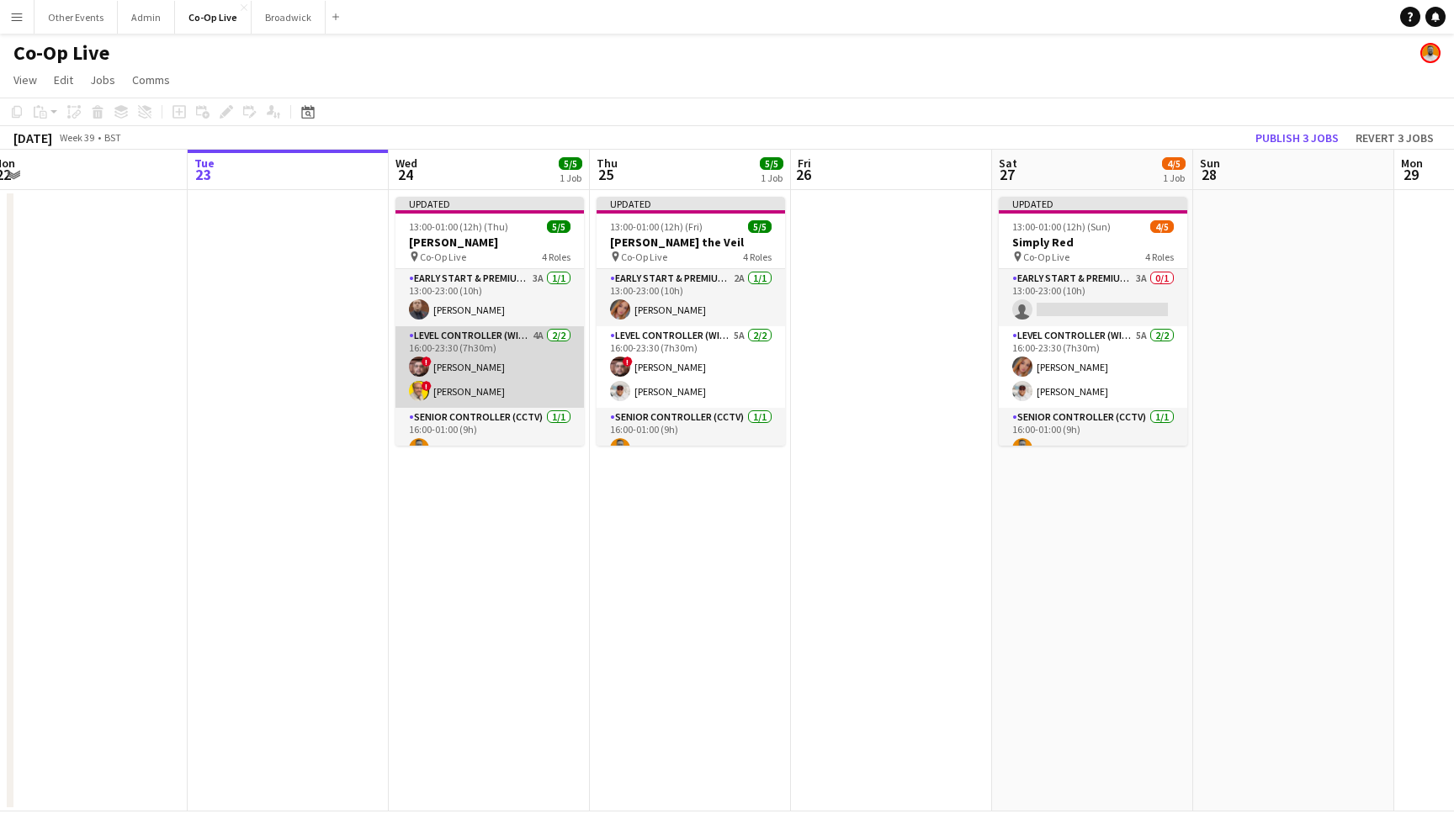
scroll to position [-1, 0]
click at [516, 314] on app-card-role "Early Start & Premium Controller (with CCTV) 3A 1/1 13:00-23:00 (10h) Peter McG…" at bounding box center [489, 298] width 188 height 58
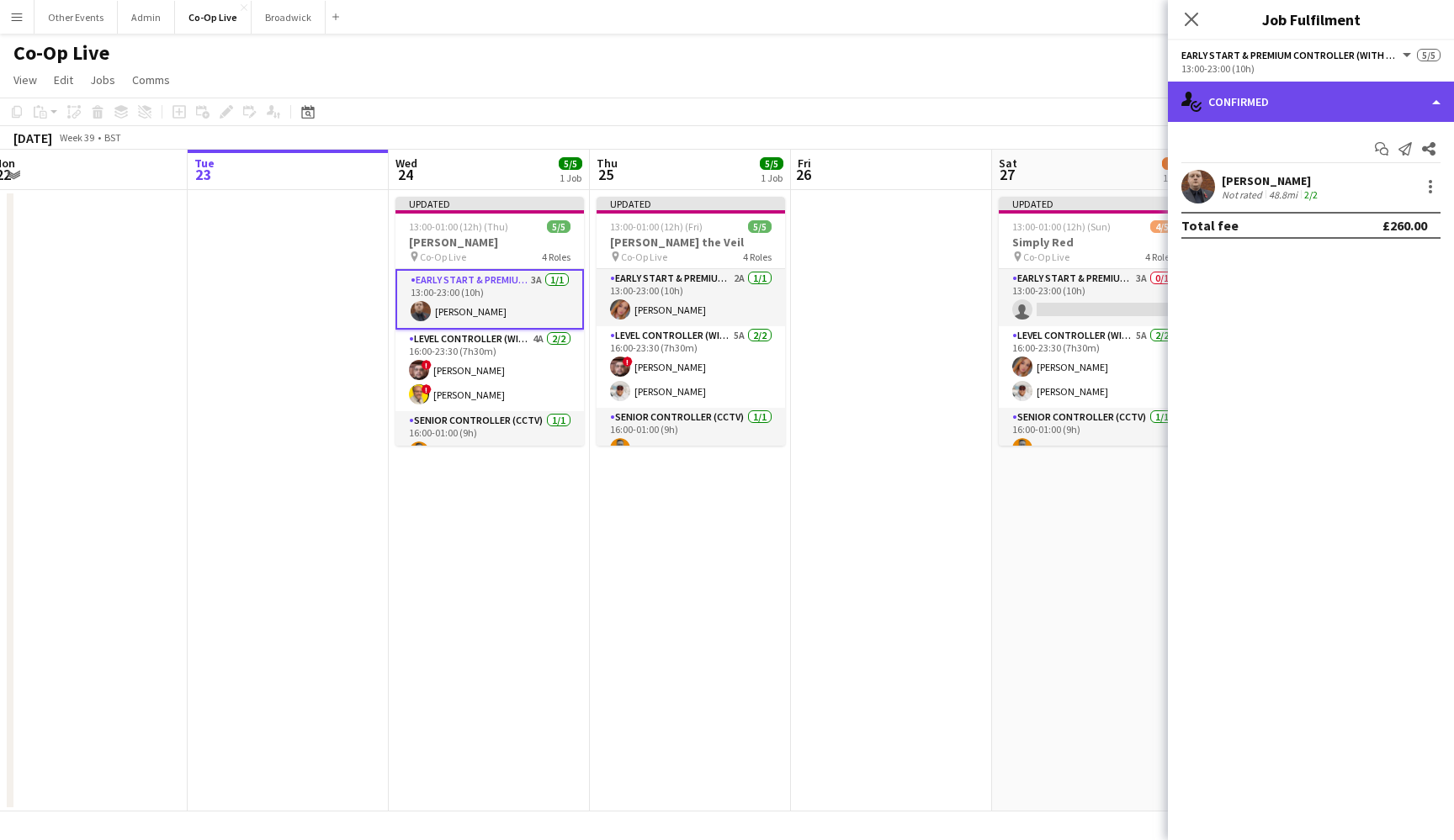
click at [1439, 117] on div "single-neutral-actions-check-2 Confirmed" at bounding box center [1311, 101] width 286 height 40
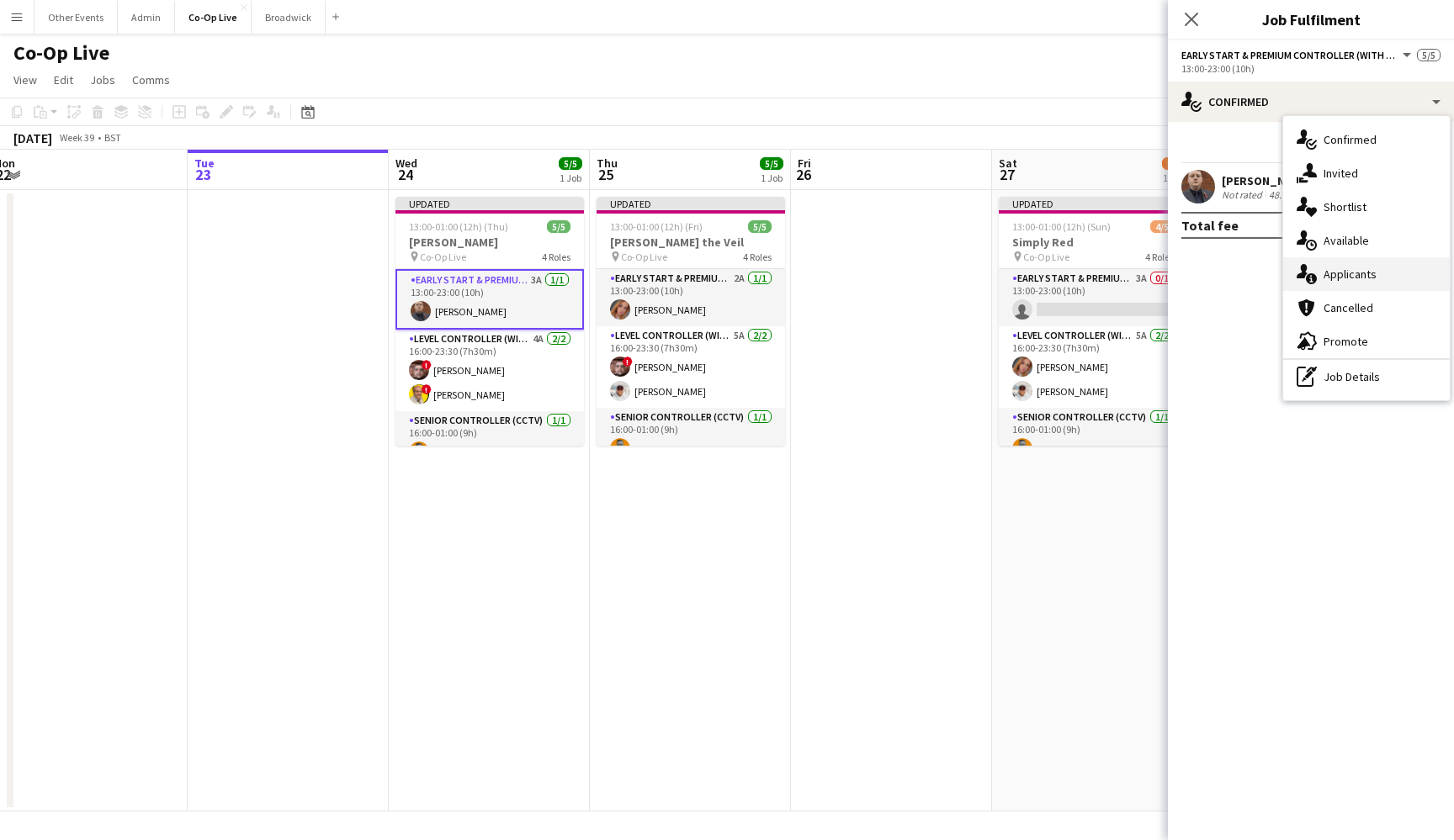
click at [1356, 262] on div "single-neutral-actions-information Applicants" at bounding box center [1366, 274] width 167 height 33
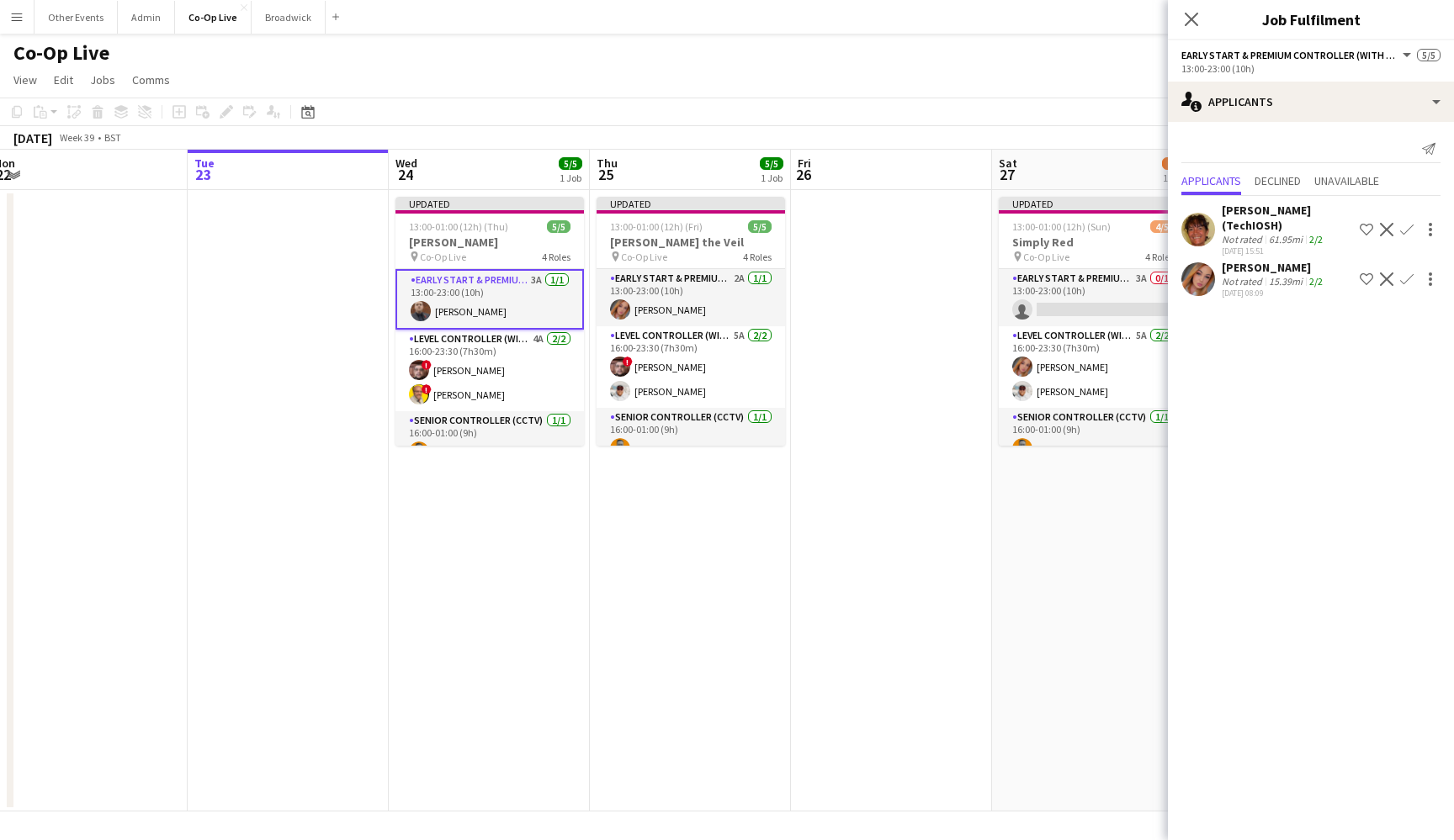
click at [857, 395] on app-date-cell at bounding box center [891, 500] width 201 height 621
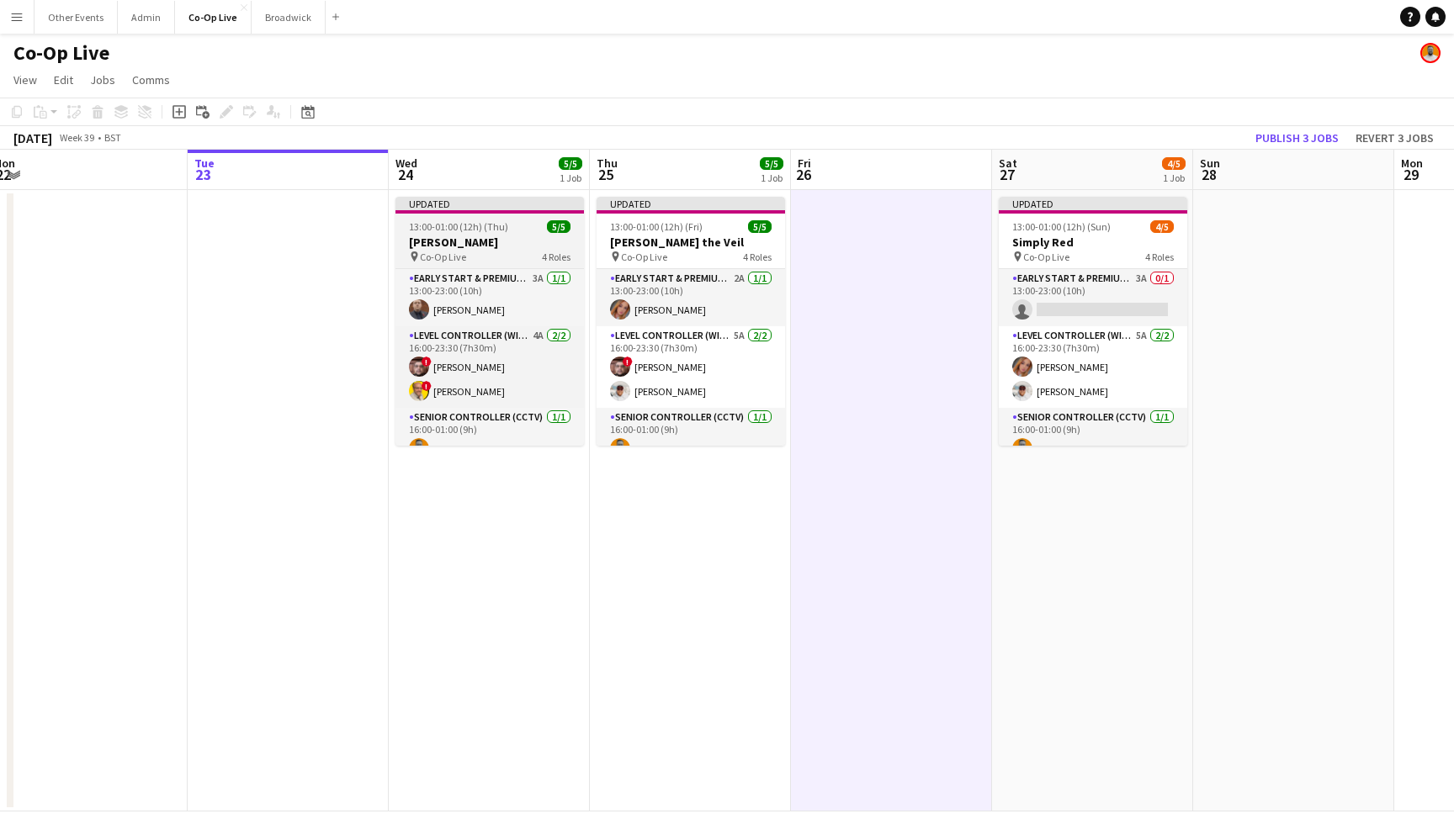
click at [525, 243] on h3 "[PERSON_NAME]" at bounding box center [489, 243] width 188 height 16
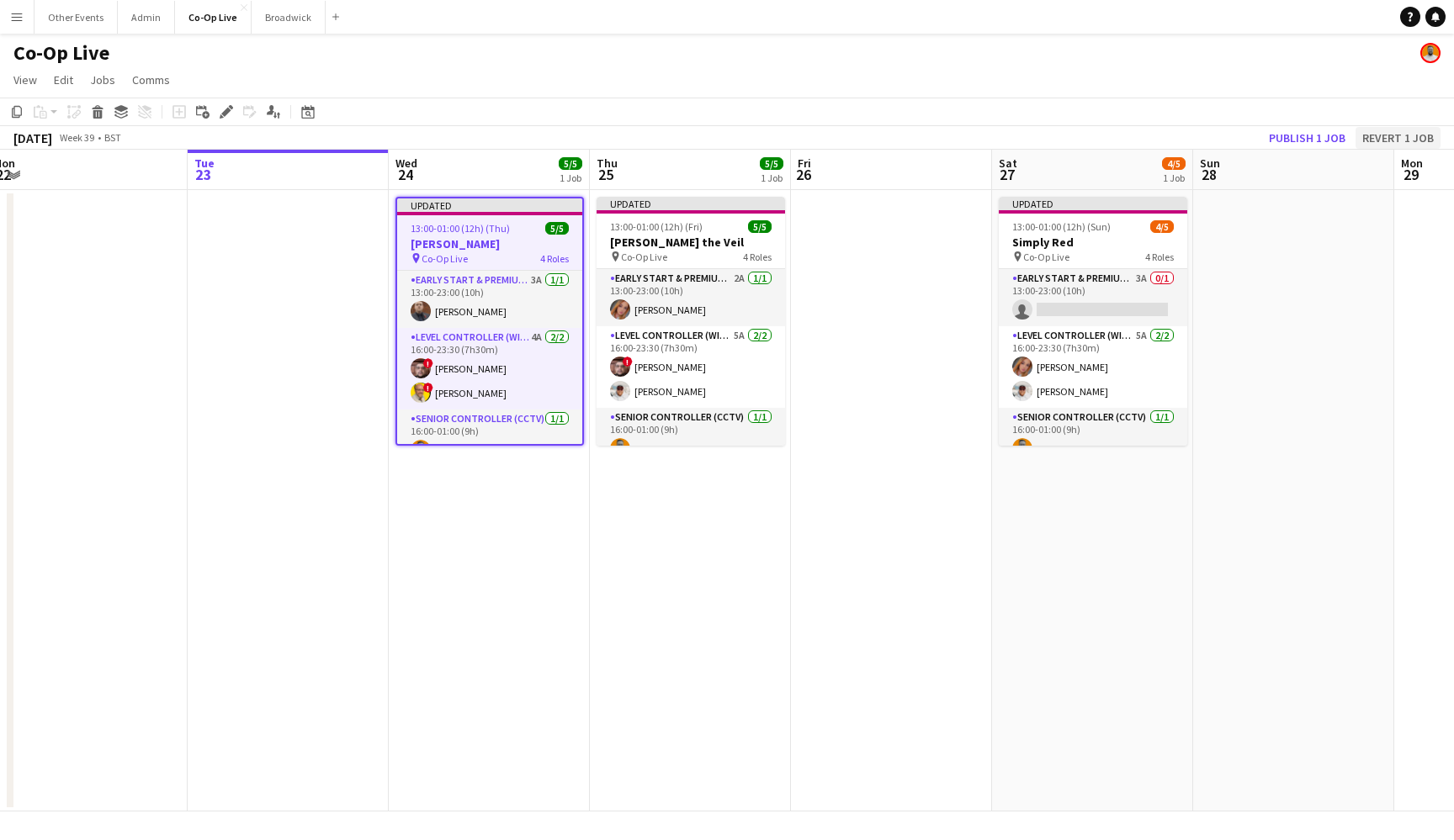
click at [1372, 134] on button "Revert 1 job" at bounding box center [1397, 138] width 85 height 21
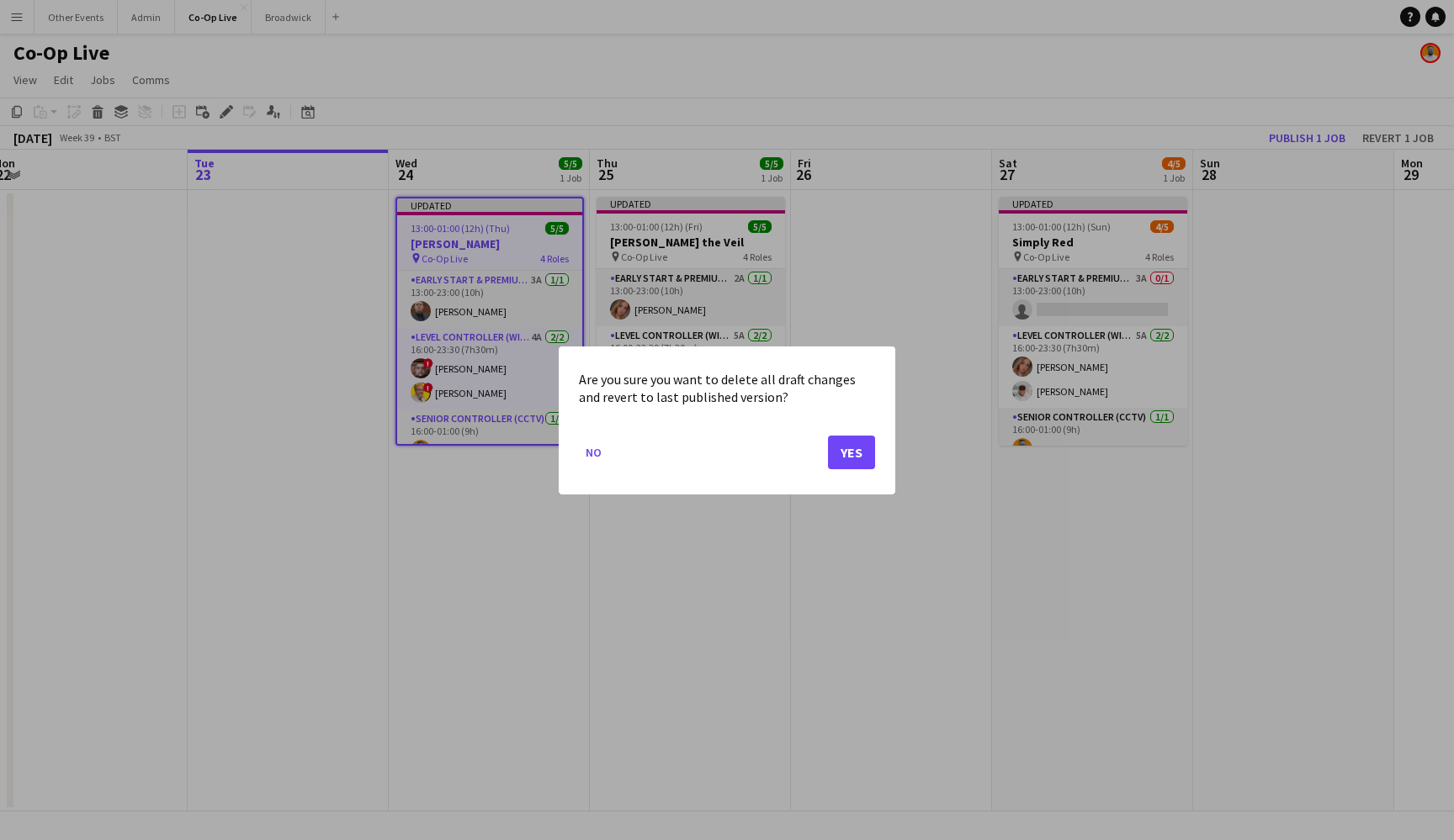
click at [845, 444] on button "Yes" at bounding box center [851, 452] width 47 height 33
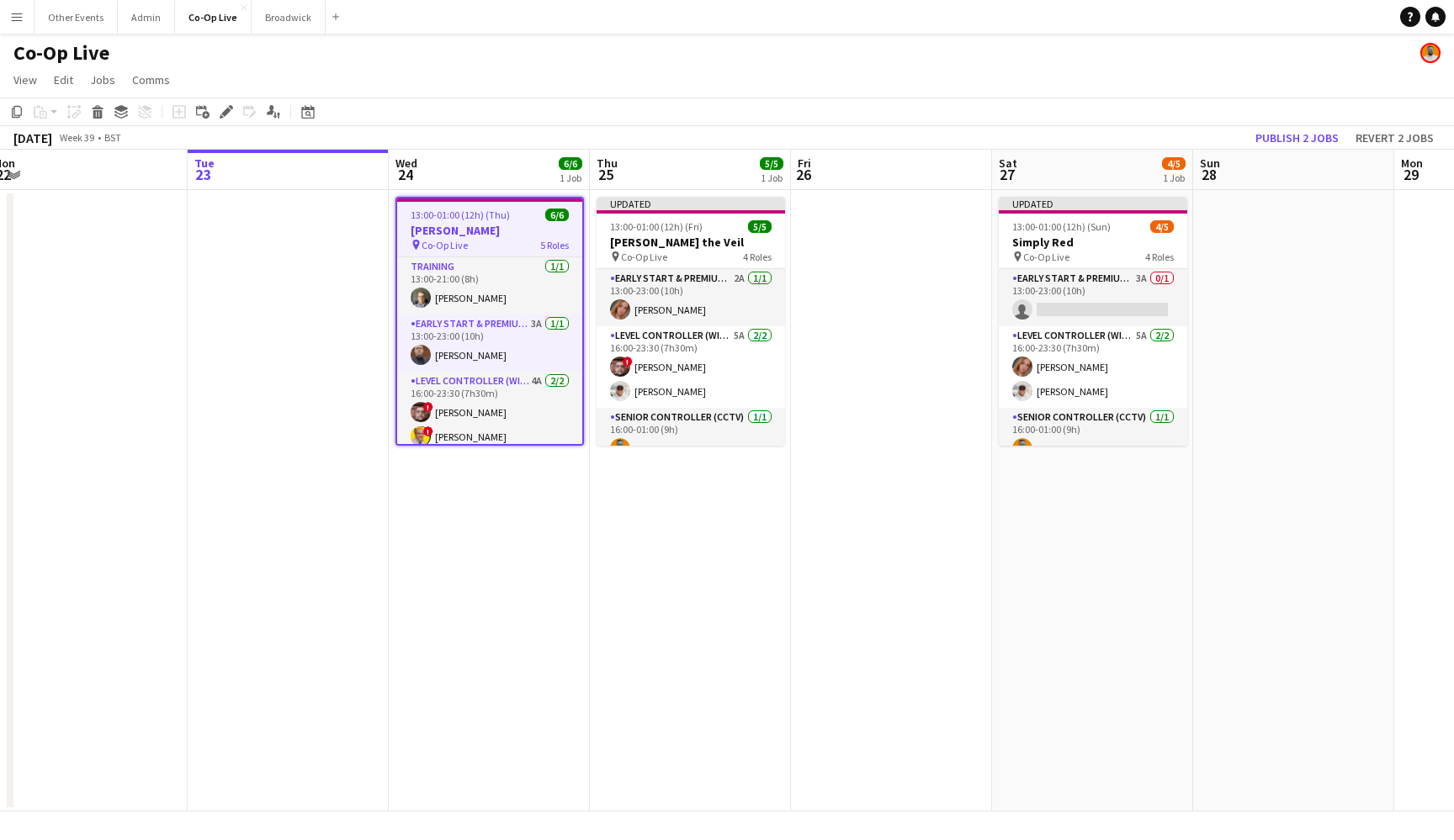
click at [532, 549] on app-date-cell "13:00-01:00 (12h) (Thu) 6/6 [PERSON_NAME] pin Co-Op Live 5 Roles Training [DATE…" at bounding box center [489, 500] width 201 height 621
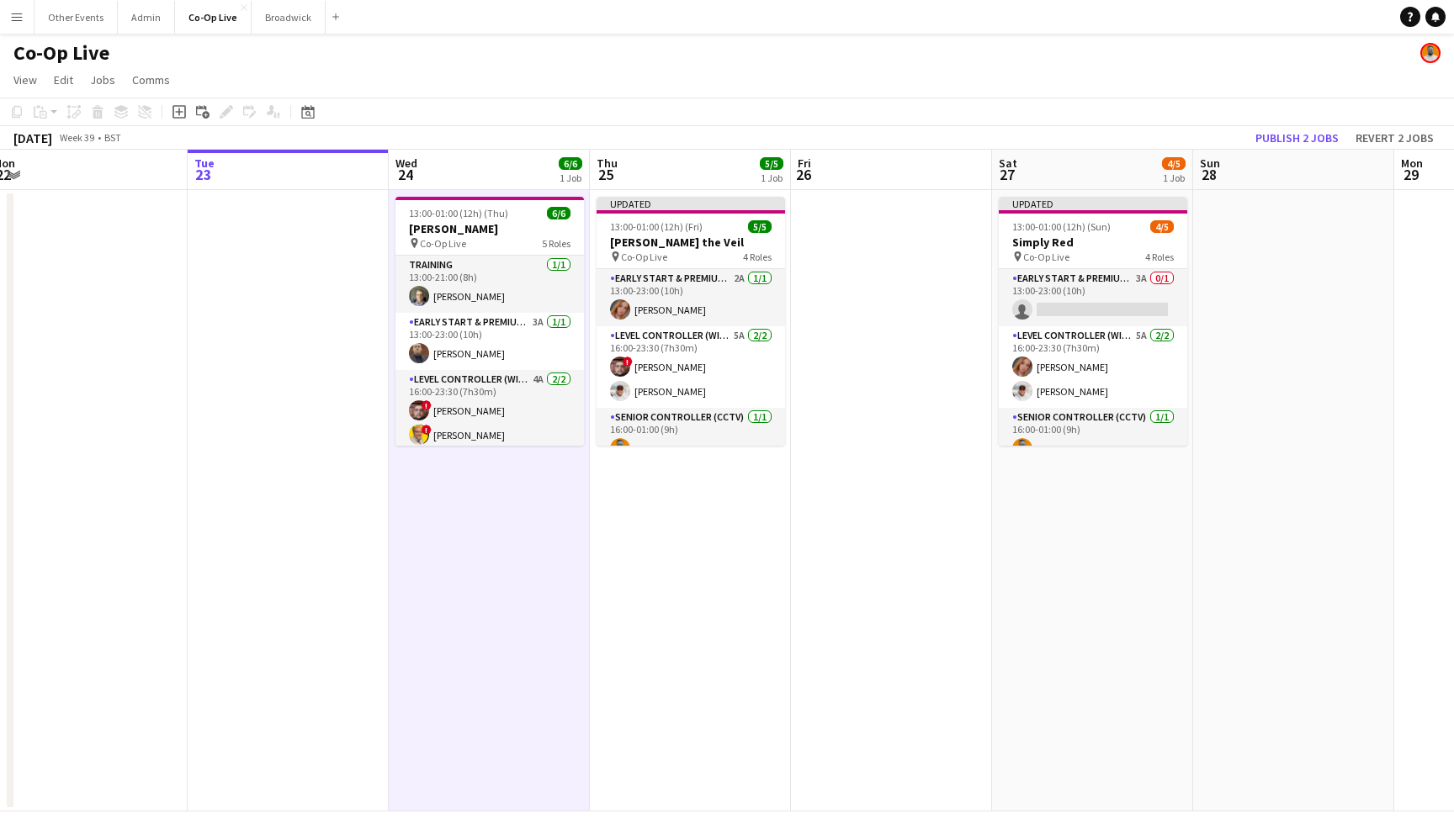
click at [499, 233] on h3 "[PERSON_NAME]" at bounding box center [489, 229] width 188 height 16
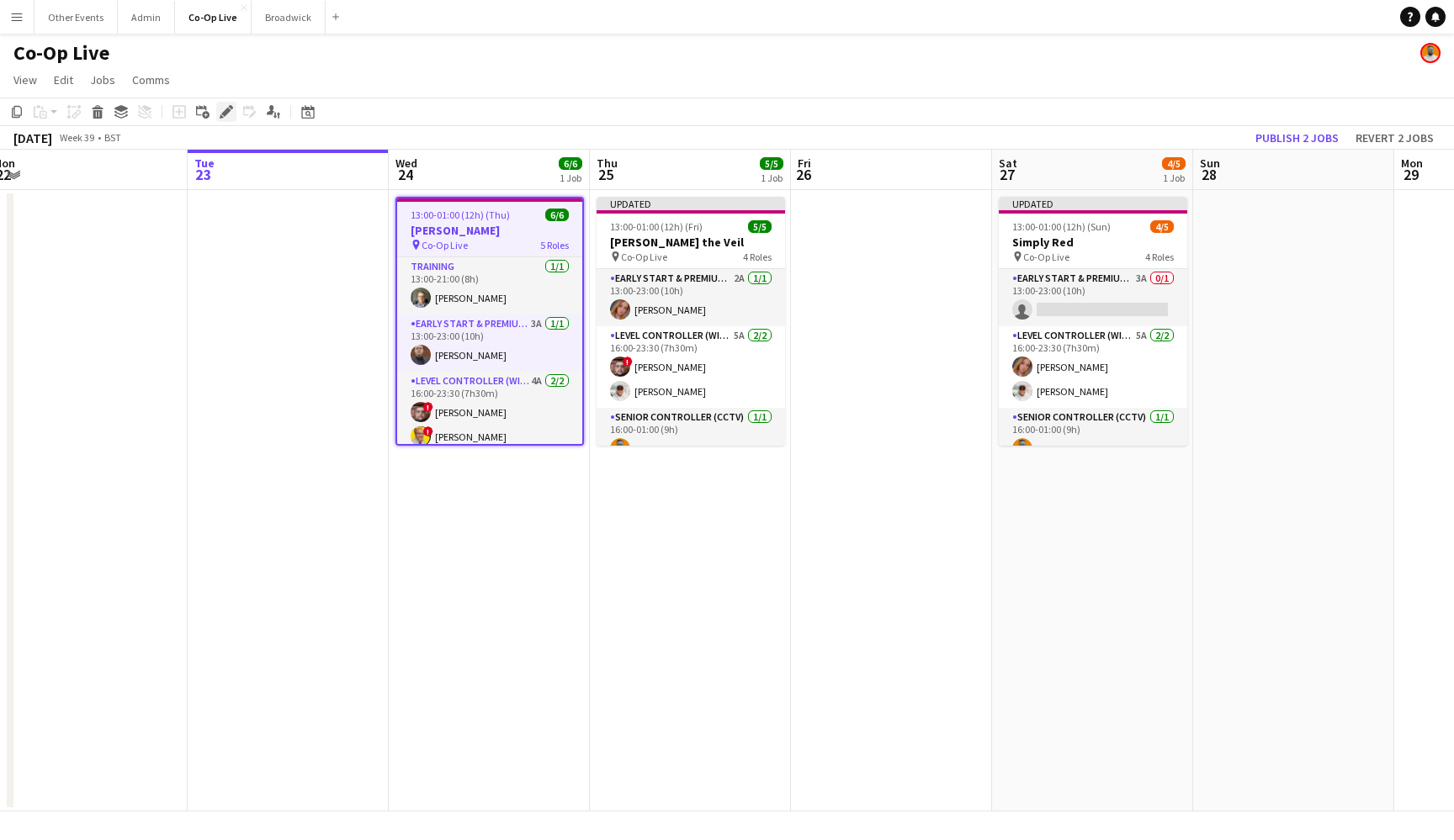
click at [217, 116] on div "Edit" at bounding box center [226, 111] width 20 height 20
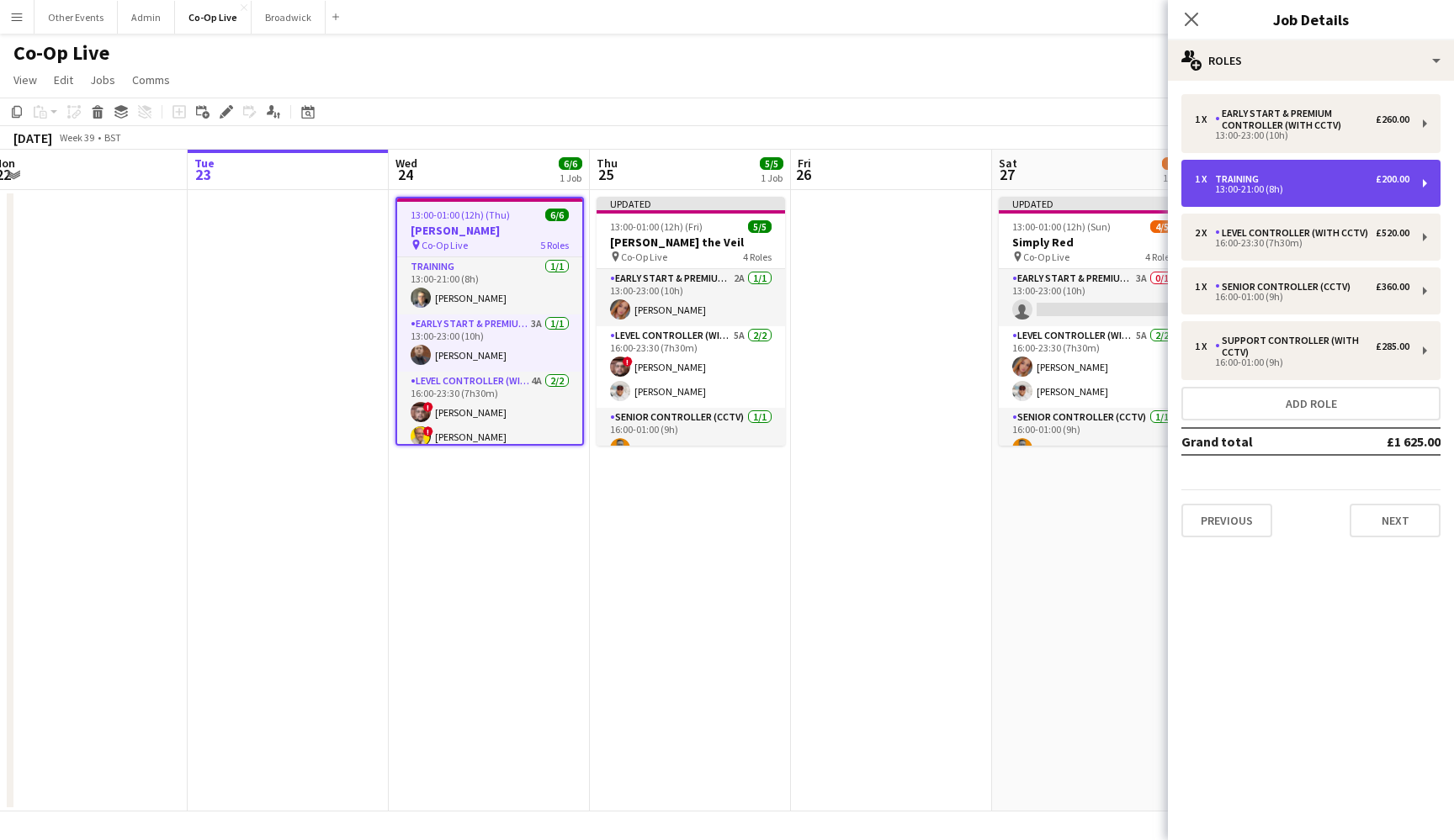
click at [1393, 179] on div "£200.00" at bounding box center [1392, 180] width 33 height 12
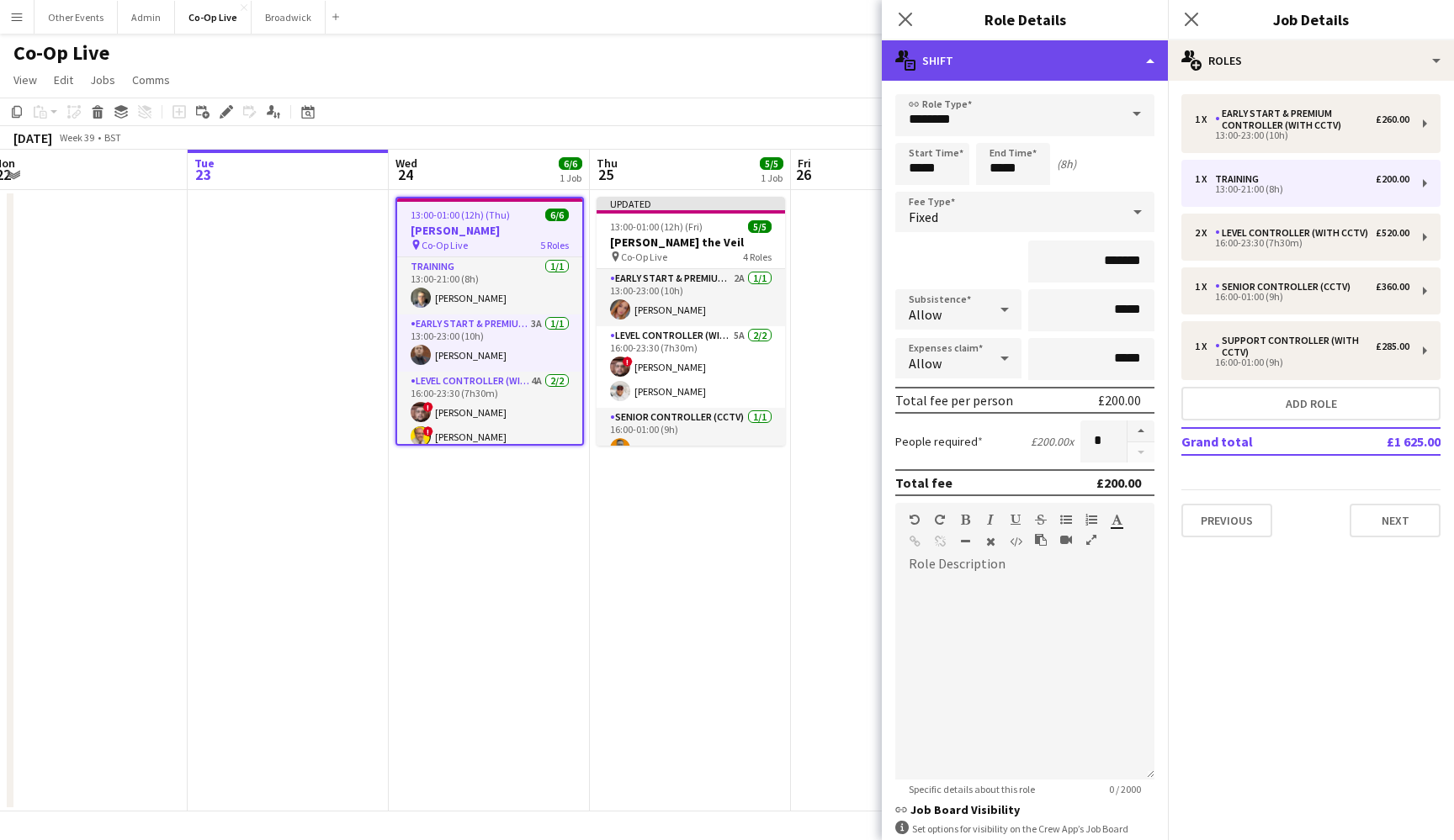
click at [1139, 65] on div "multiple-actions-text Shift" at bounding box center [1024, 60] width 286 height 40
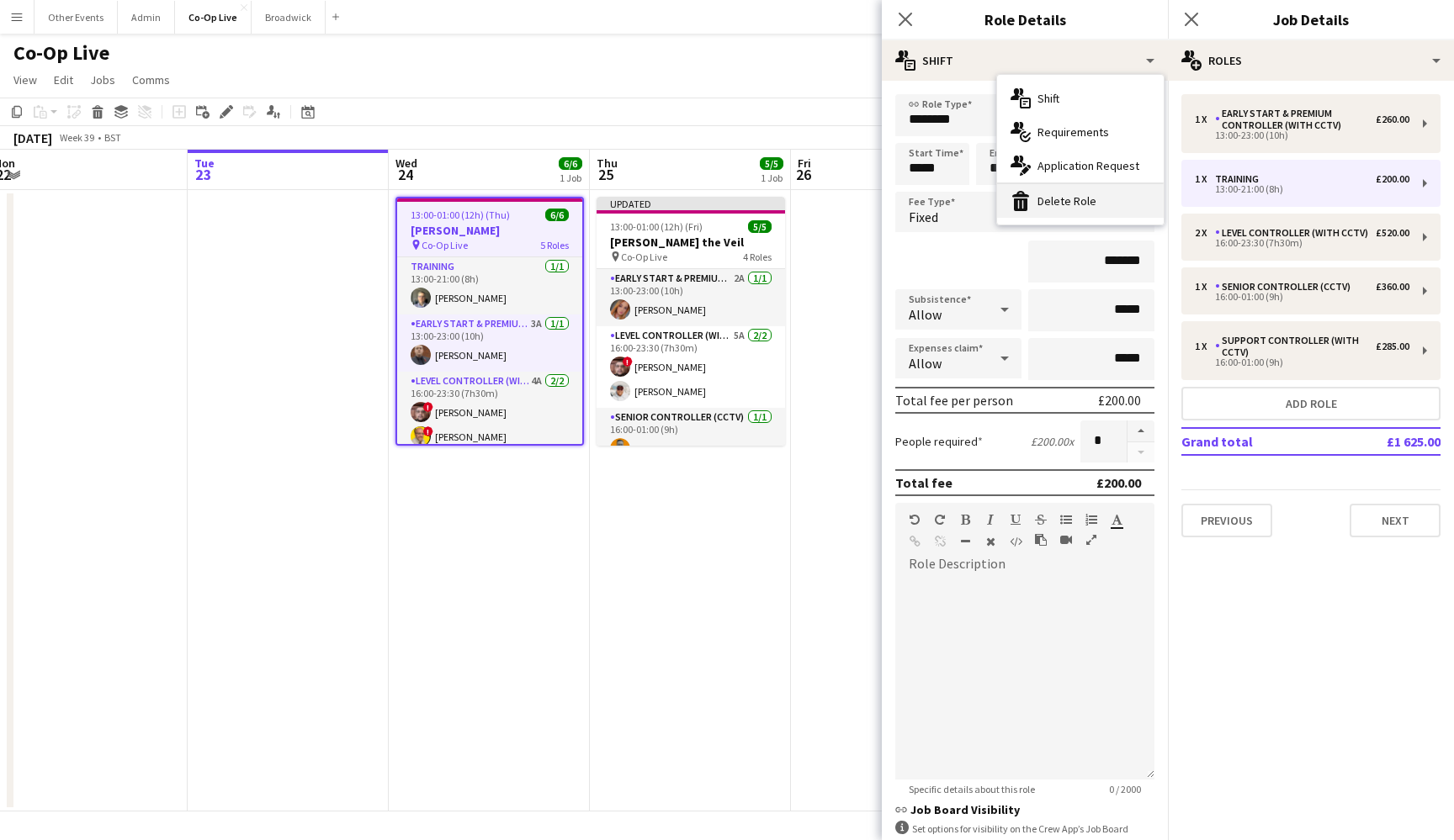
click at [1115, 202] on div "bin-2 Delete Role" at bounding box center [1080, 201] width 167 height 33
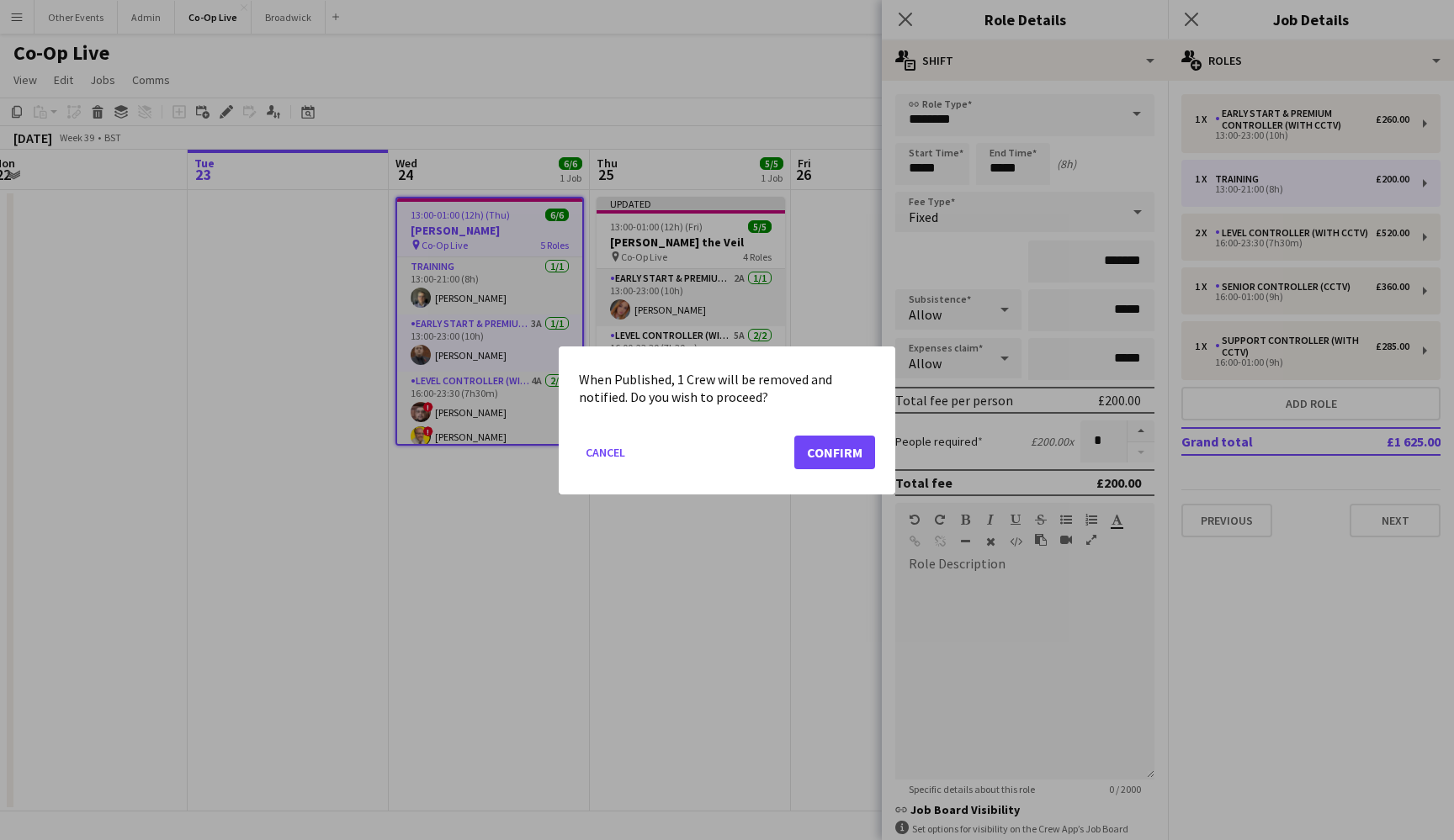
click at [828, 459] on button "Confirm" at bounding box center [834, 452] width 81 height 33
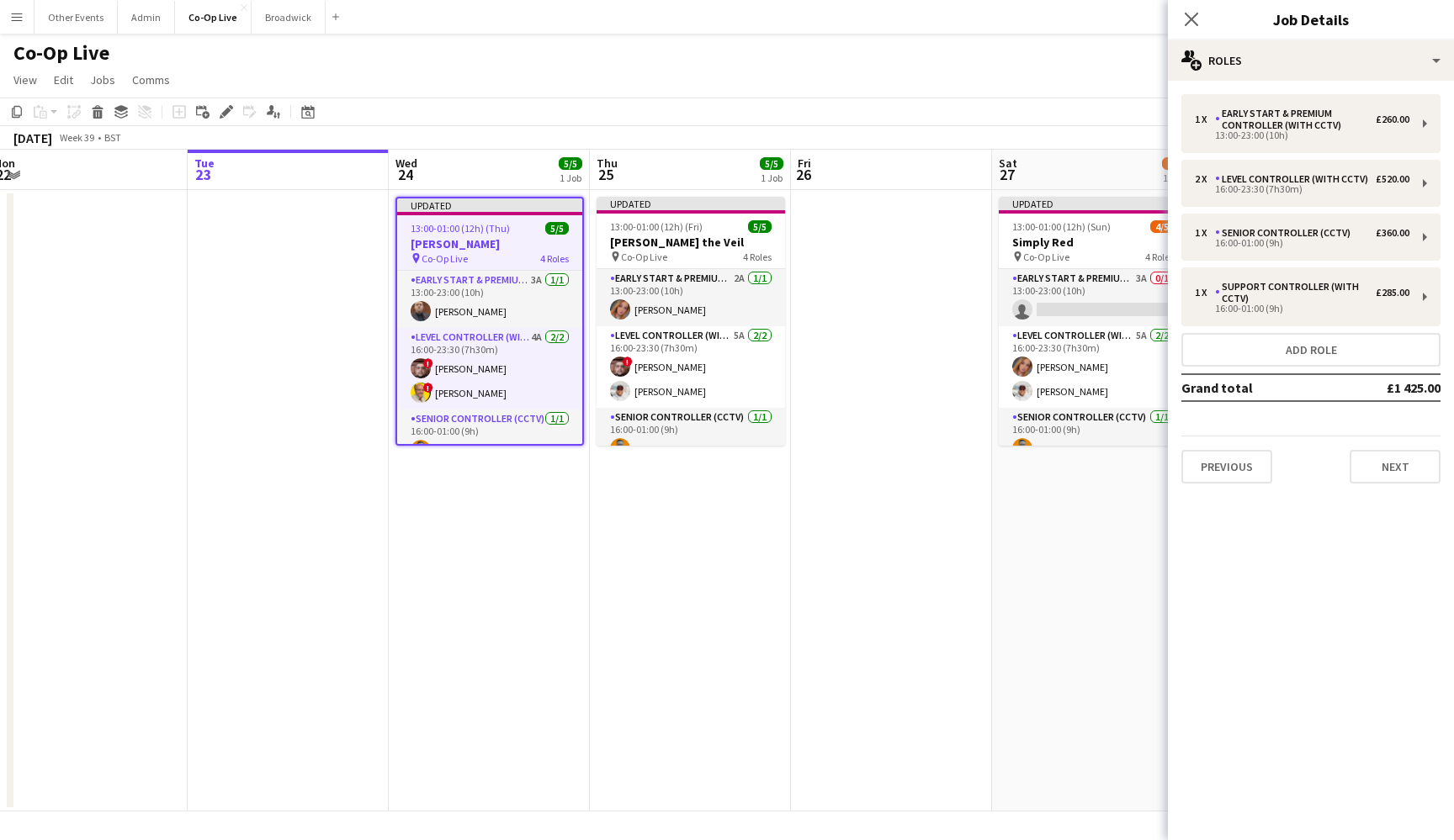
click at [835, 340] on app-date-cell at bounding box center [891, 500] width 201 height 621
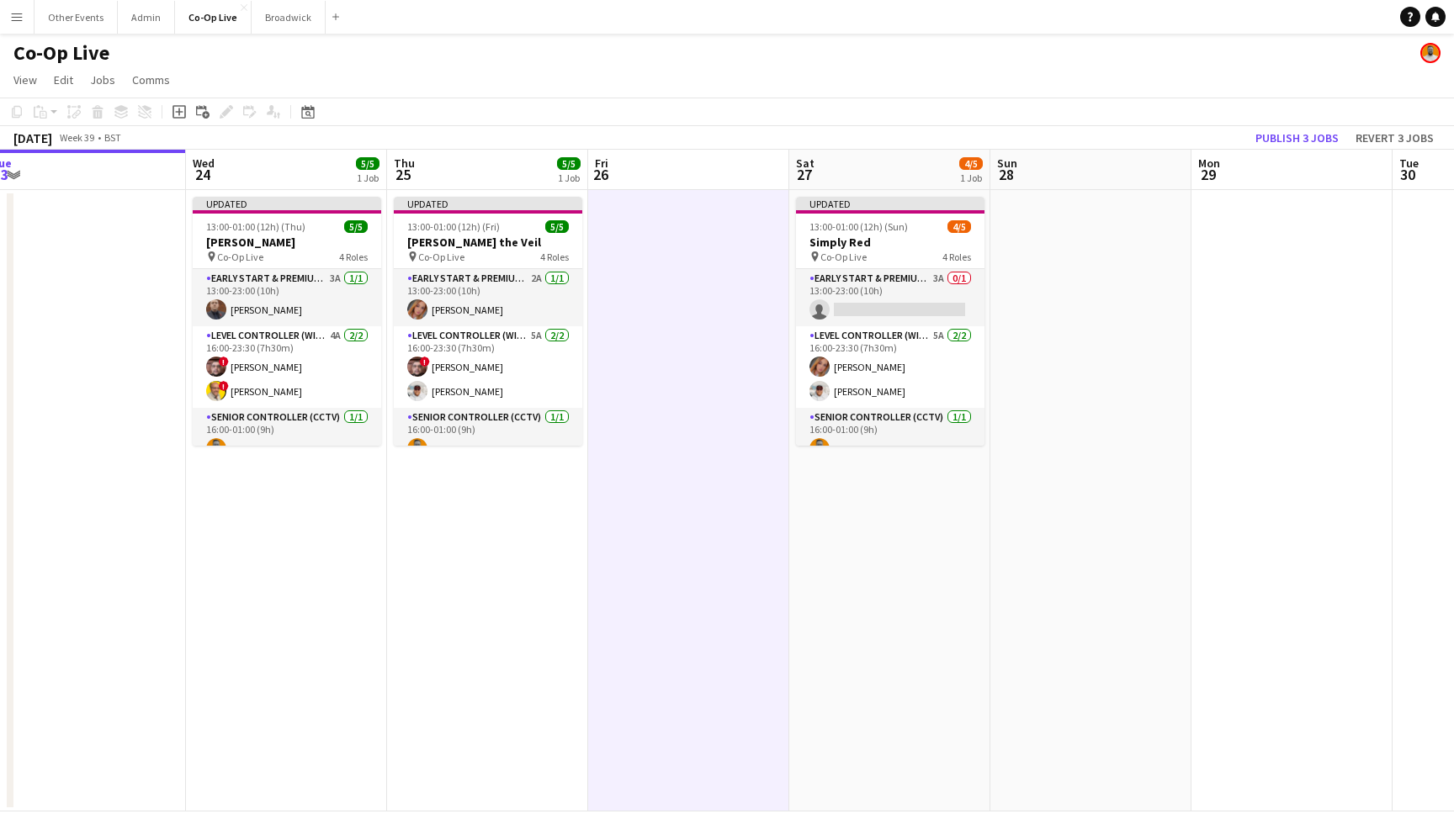
scroll to position [0, 416]
click at [924, 301] on app-card-role "Early Start & Premium Controller (with CCTV) 3A 0/1 13:00-23:00 (10h) single-ne…" at bounding box center [891, 298] width 188 height 58
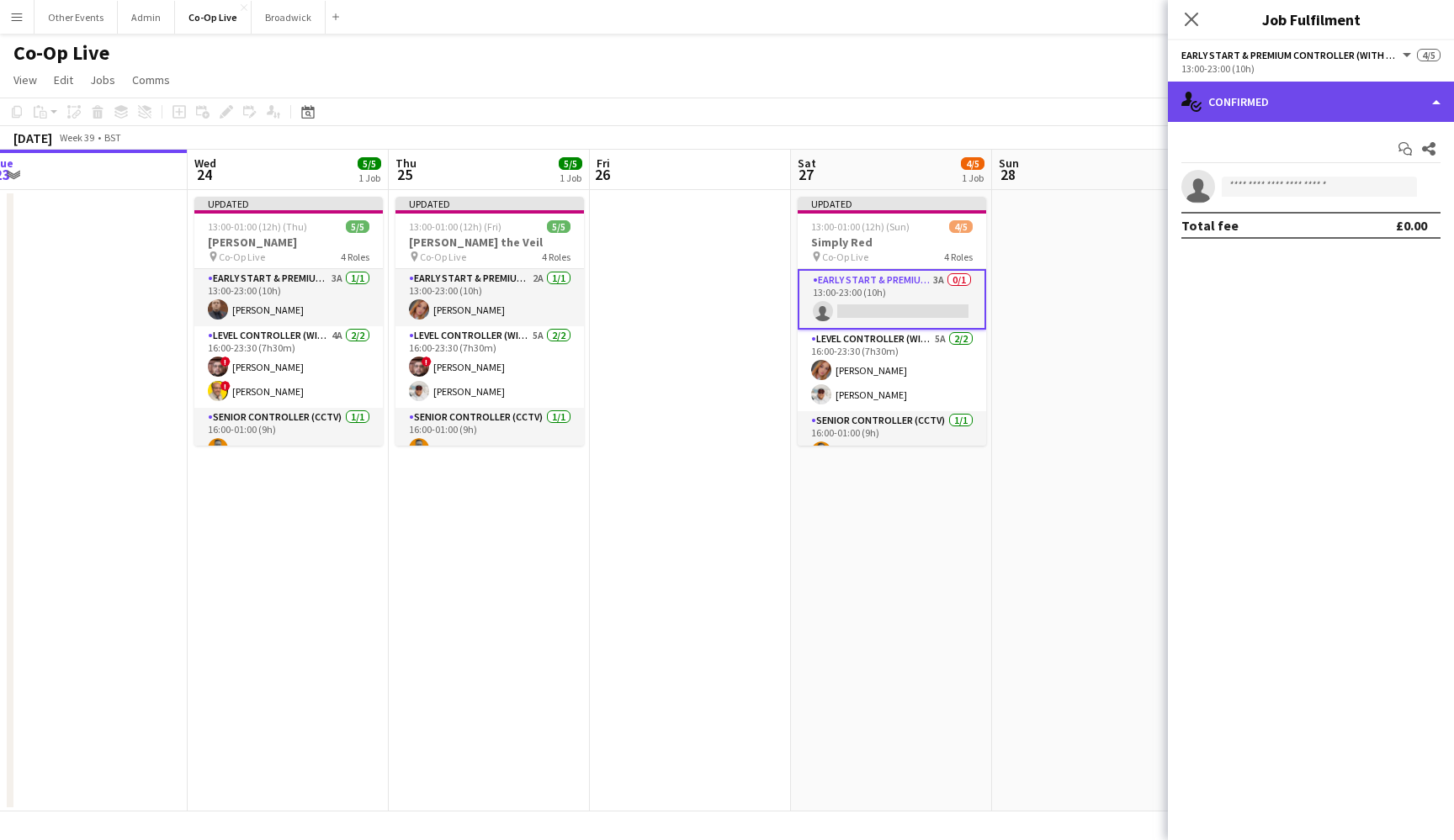
click at [1392, 89] on div "single-neutral-actions-check-2 Confirmed" at bounding box center [1311, 101] width 286 height 40
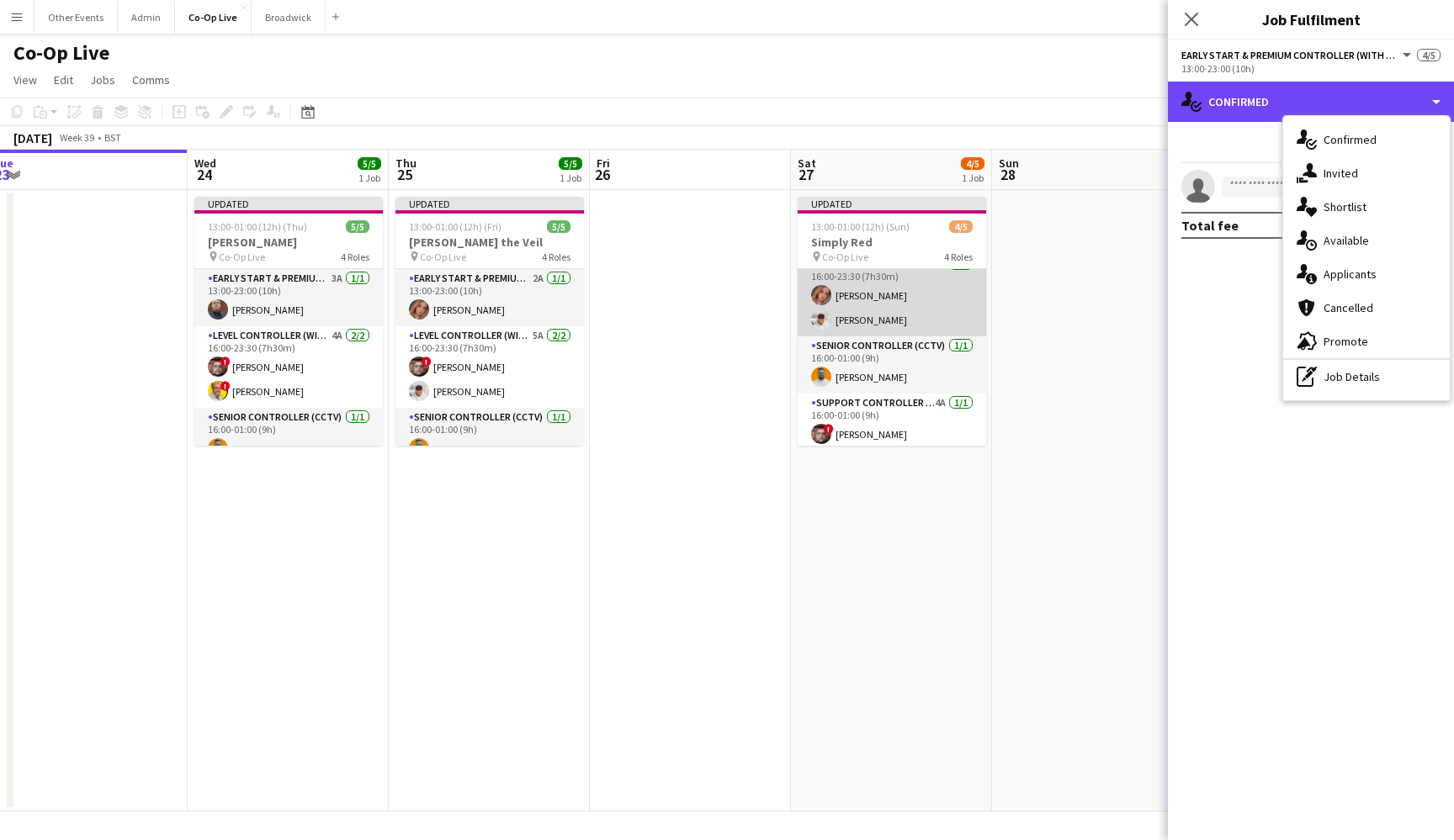
scroll to position [78, 0]
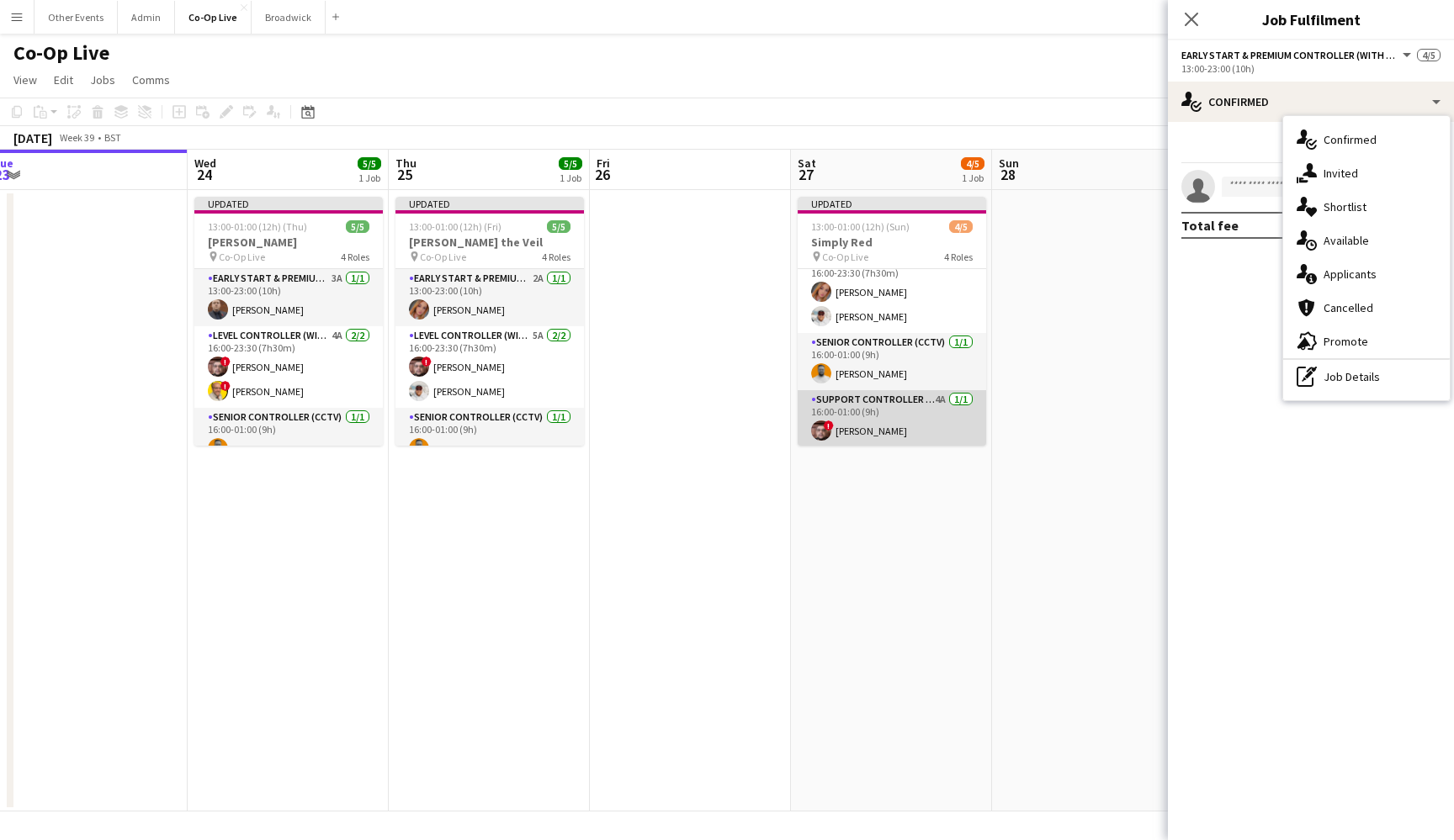
click at [931, 427] on app-card-role "Support Controller (with CCTV) 4A [DATE] 16:00-01:00 (9h) ! [PERSON_NAME]" at bounding box center [891, 419] width 188 height 58
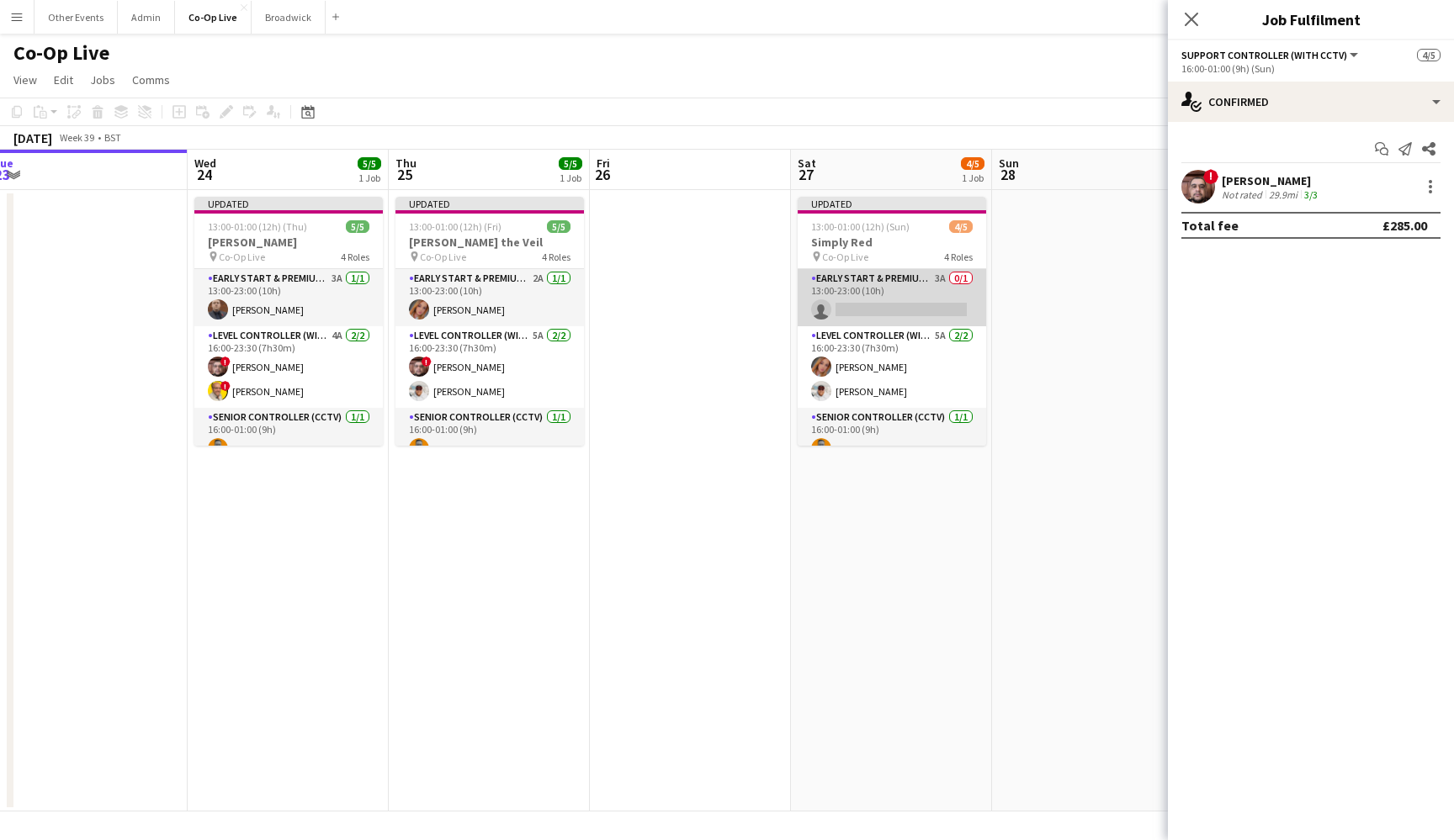
scroll to position [-1, 0]
click at [924, 303] on app-card-role "Early Start & Premium Controller (with CCTV) 3A 0/1 13:00-23:00 (10h) single-ne…" at bounding box center [891, 298] width 188 height 58
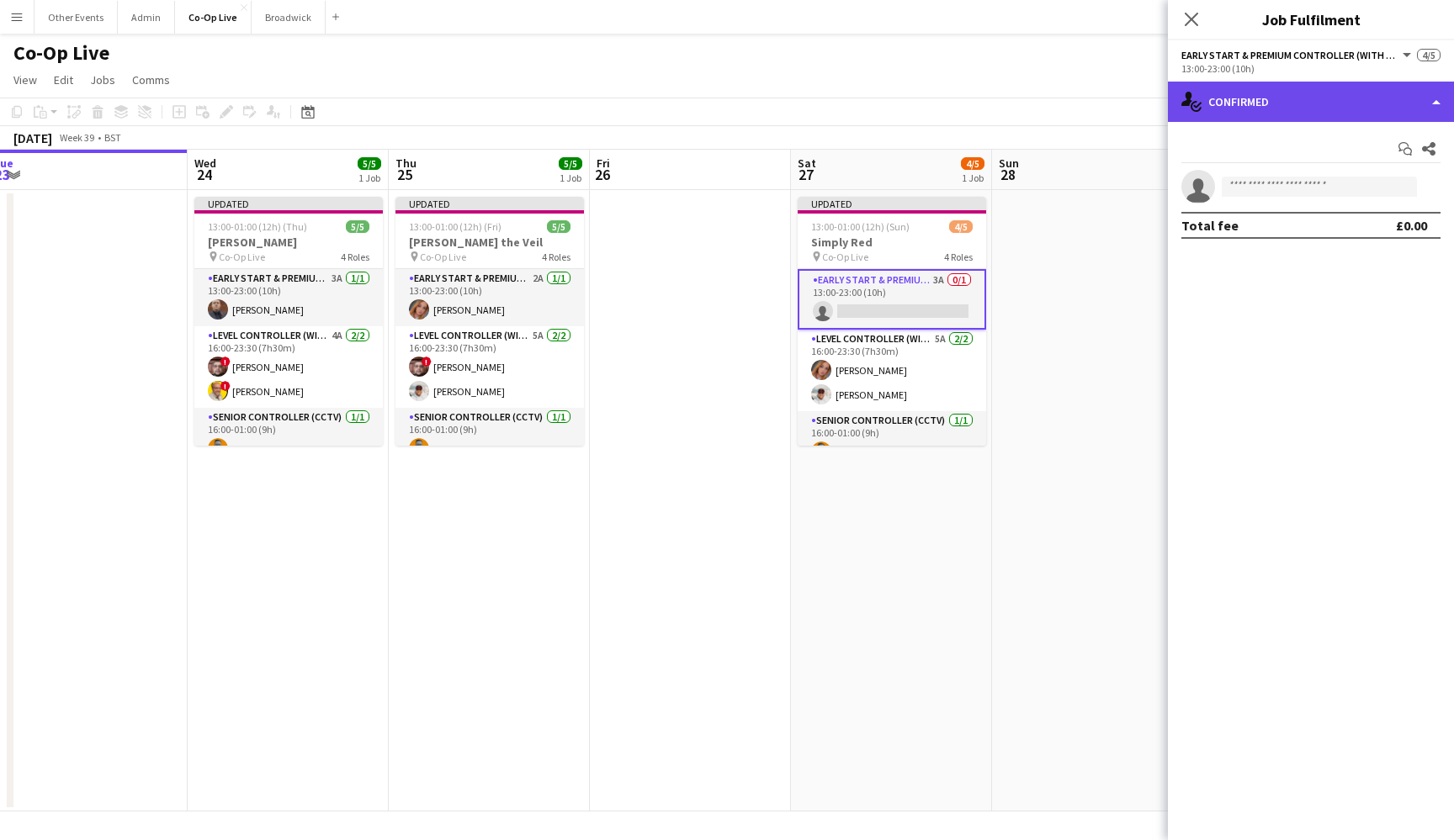
click at [1322, 119] on div "single-neutral-actions-check-2 Confirmed" at bounding box center [1311, 101] width 286 height 40
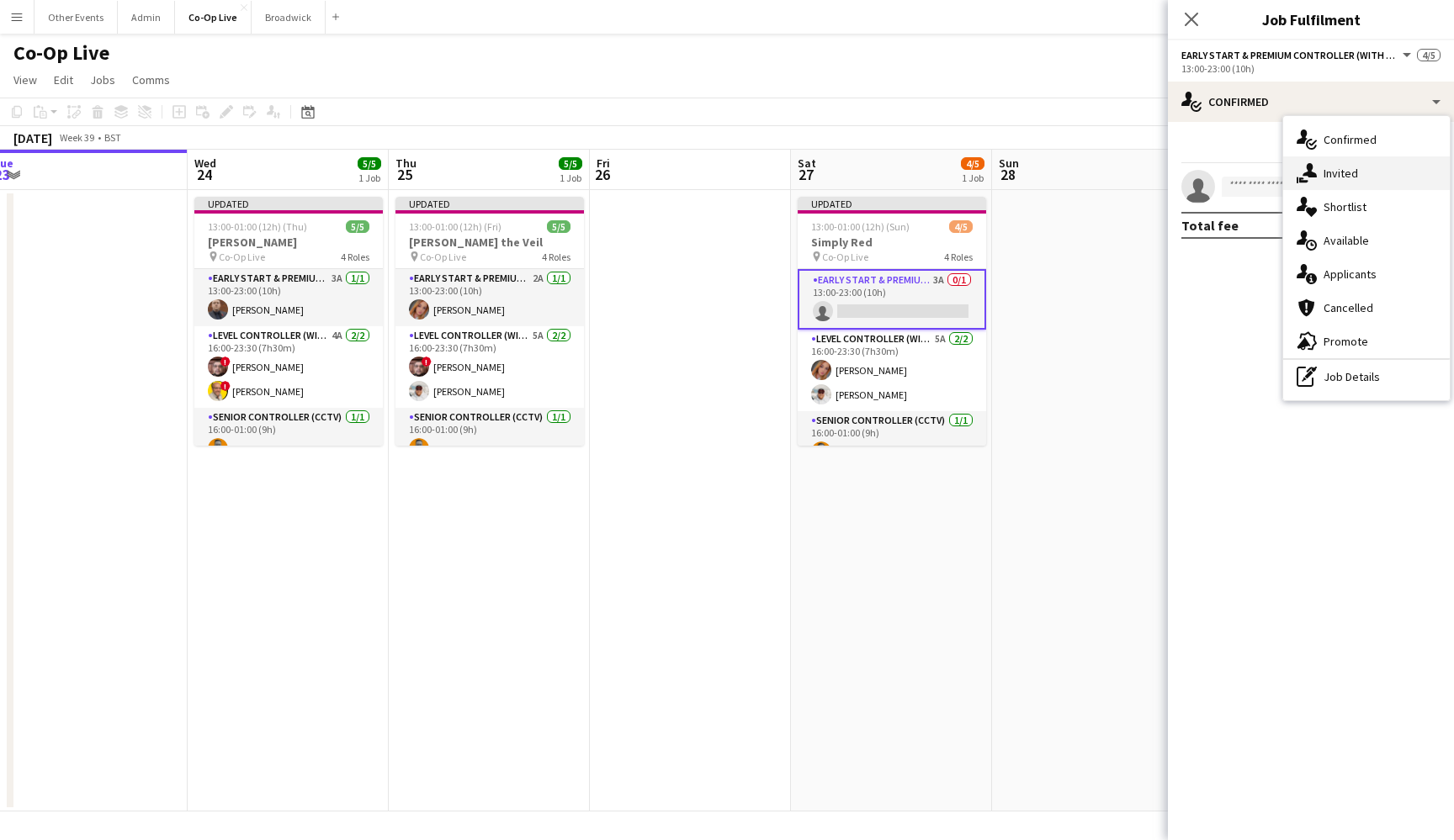
click at [1360, 176] on div "single-neutral-actions-share-1 Invited" at bounding box center [1366, 173] width 167 height 33
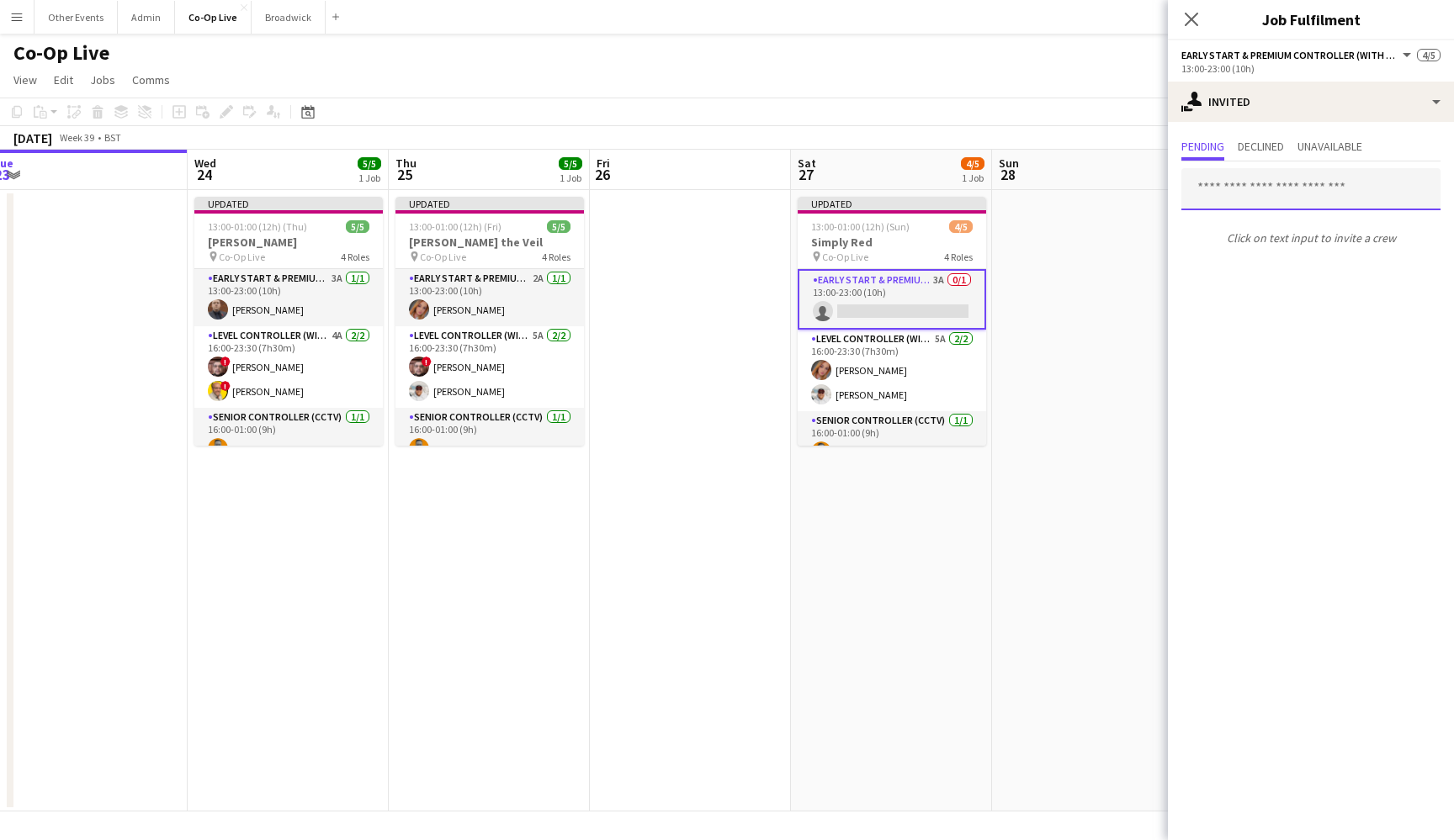
click at [1301, 188] on input "text" at bounding box center [1311, 188] width 260 height 42
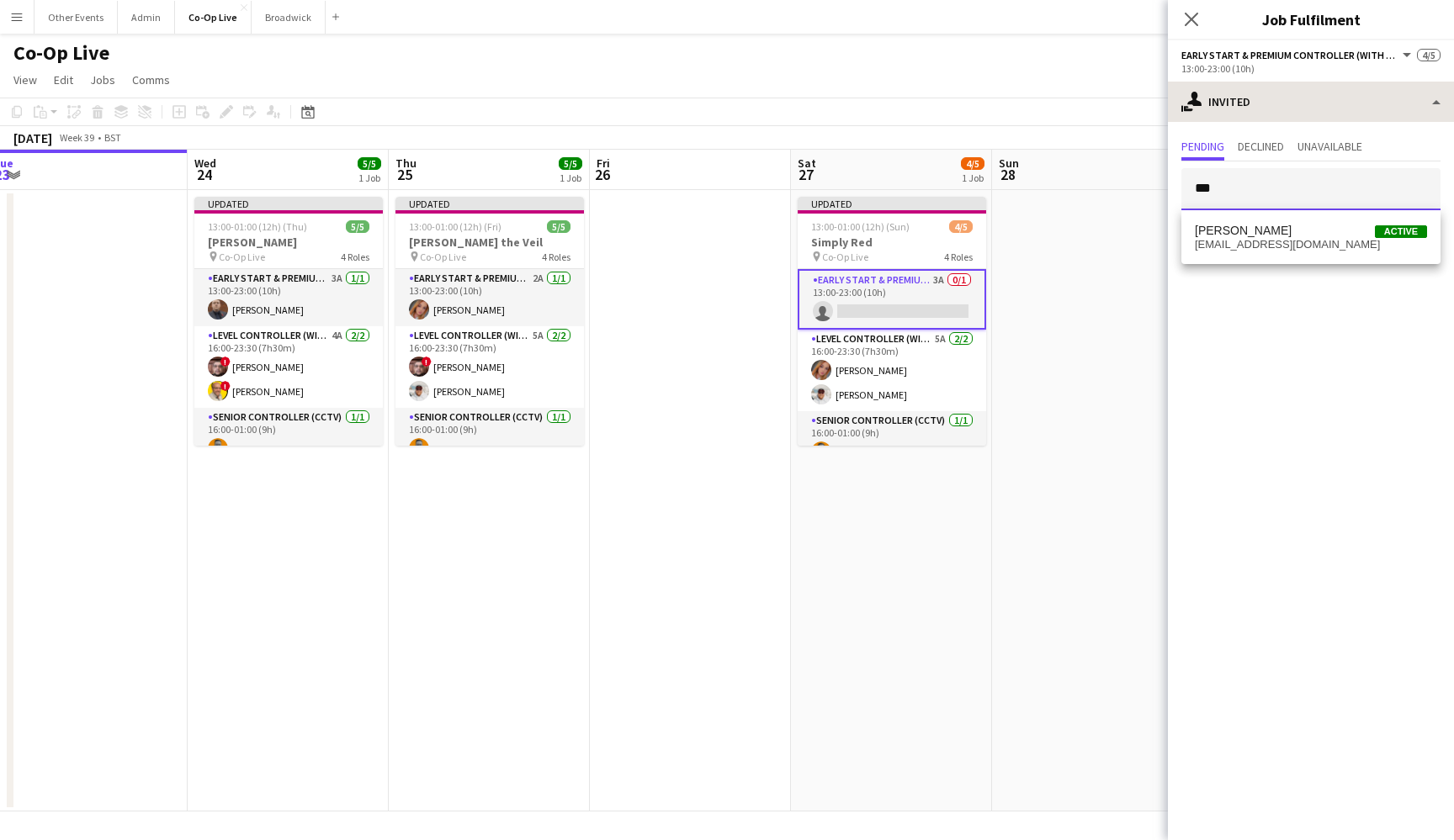
type input "***"
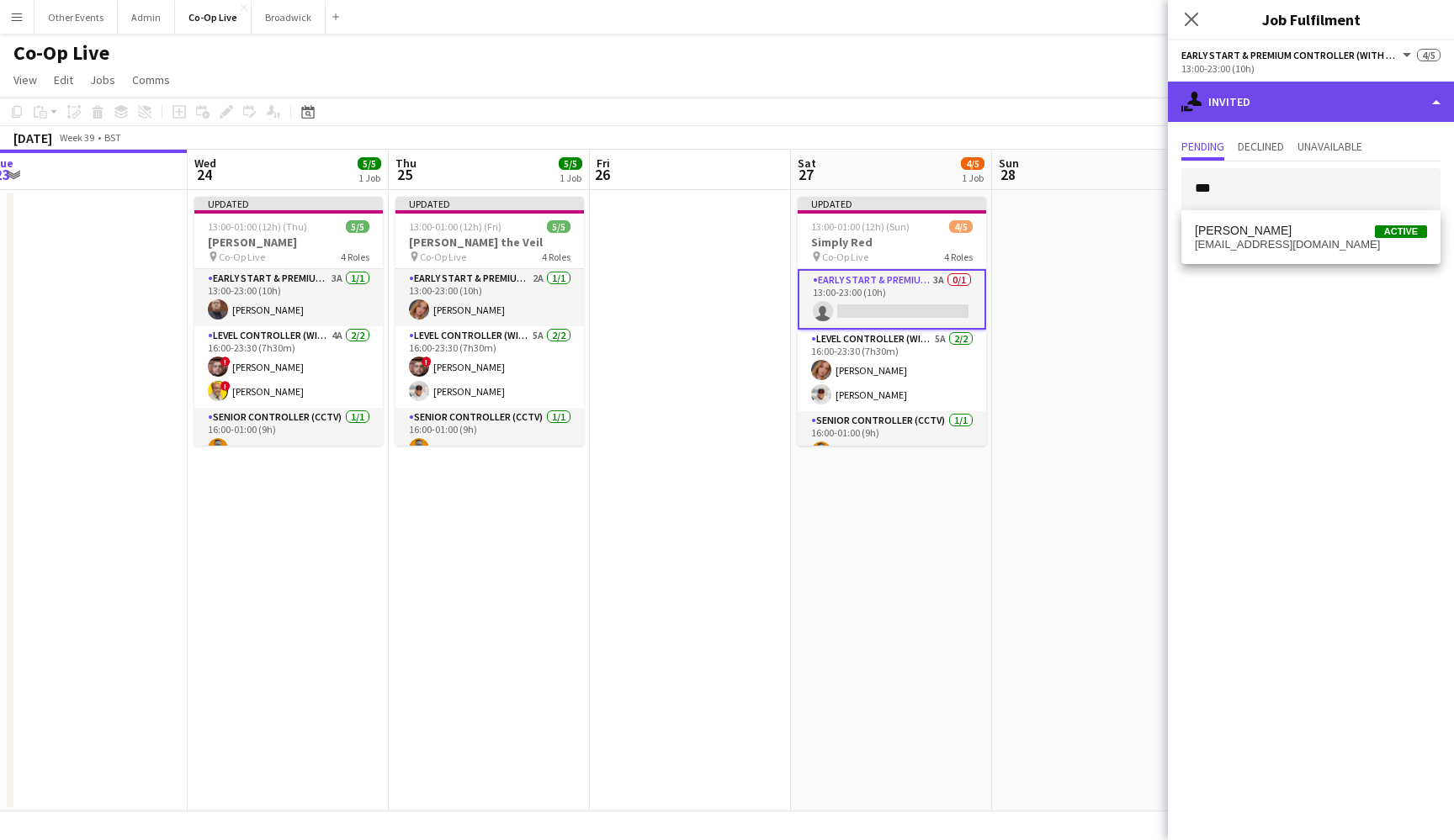
click at [1315, 98] on div "single-neutral-actions-share-1 Invited" at bounding box center [1311, 101] width 286 height 40
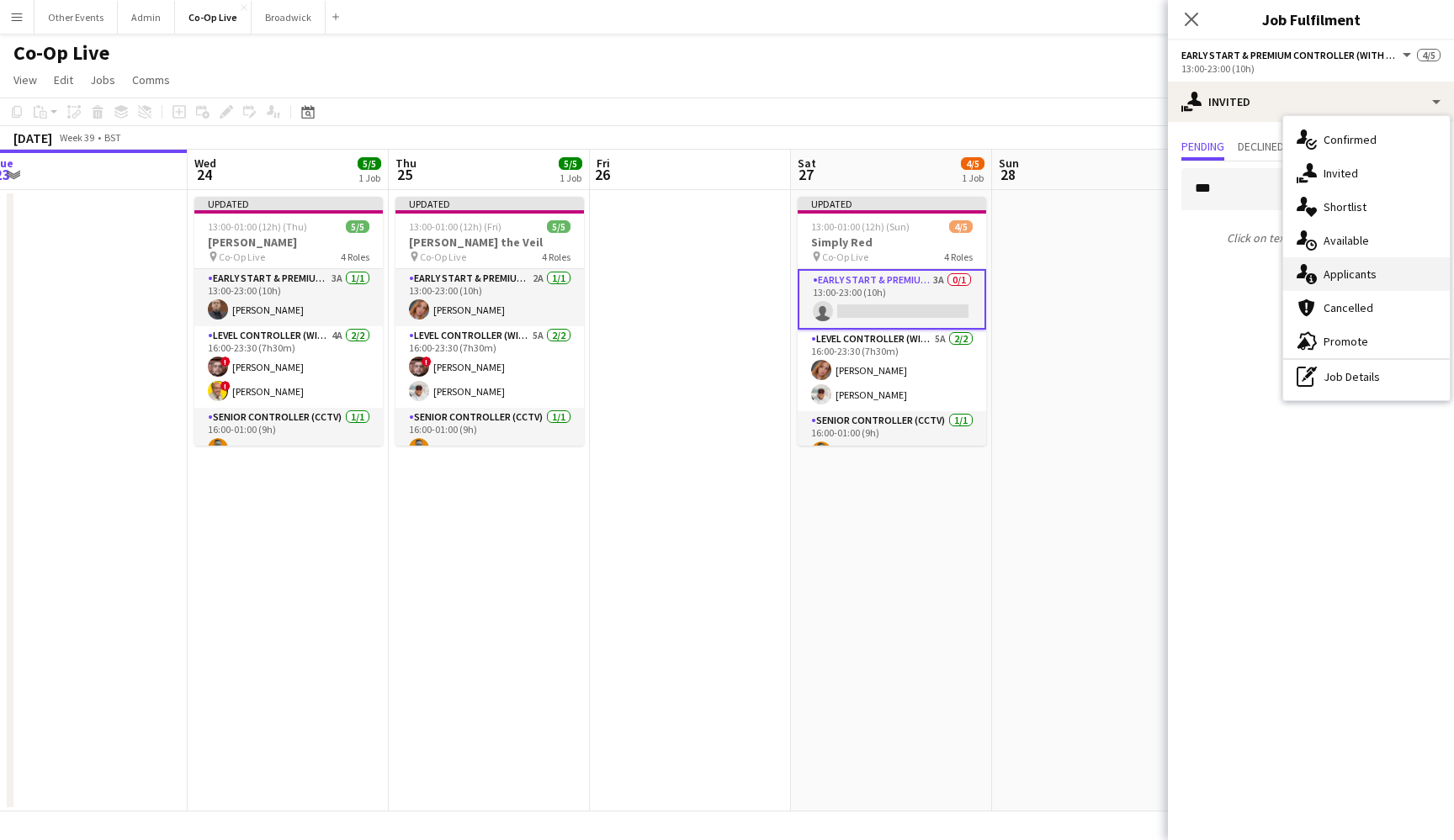
click at [1379, 277] on div "single-neutral-actions-information Applicants" at bounding box center [1366, 274] width 167 height 33
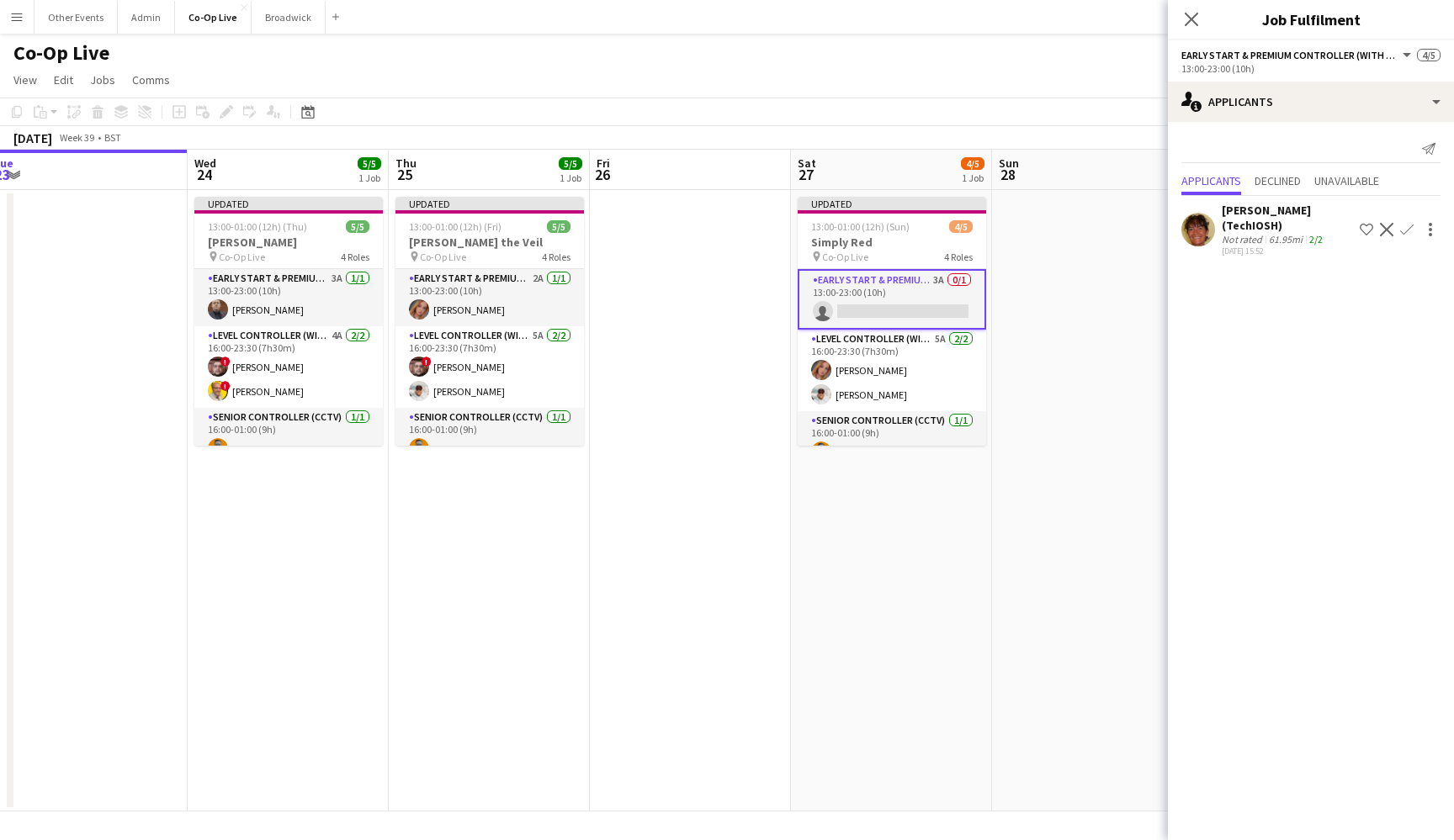
click at [1405, 229] on app-icon "Confirm" at bounding box center [1406, 229] width 14 height 14
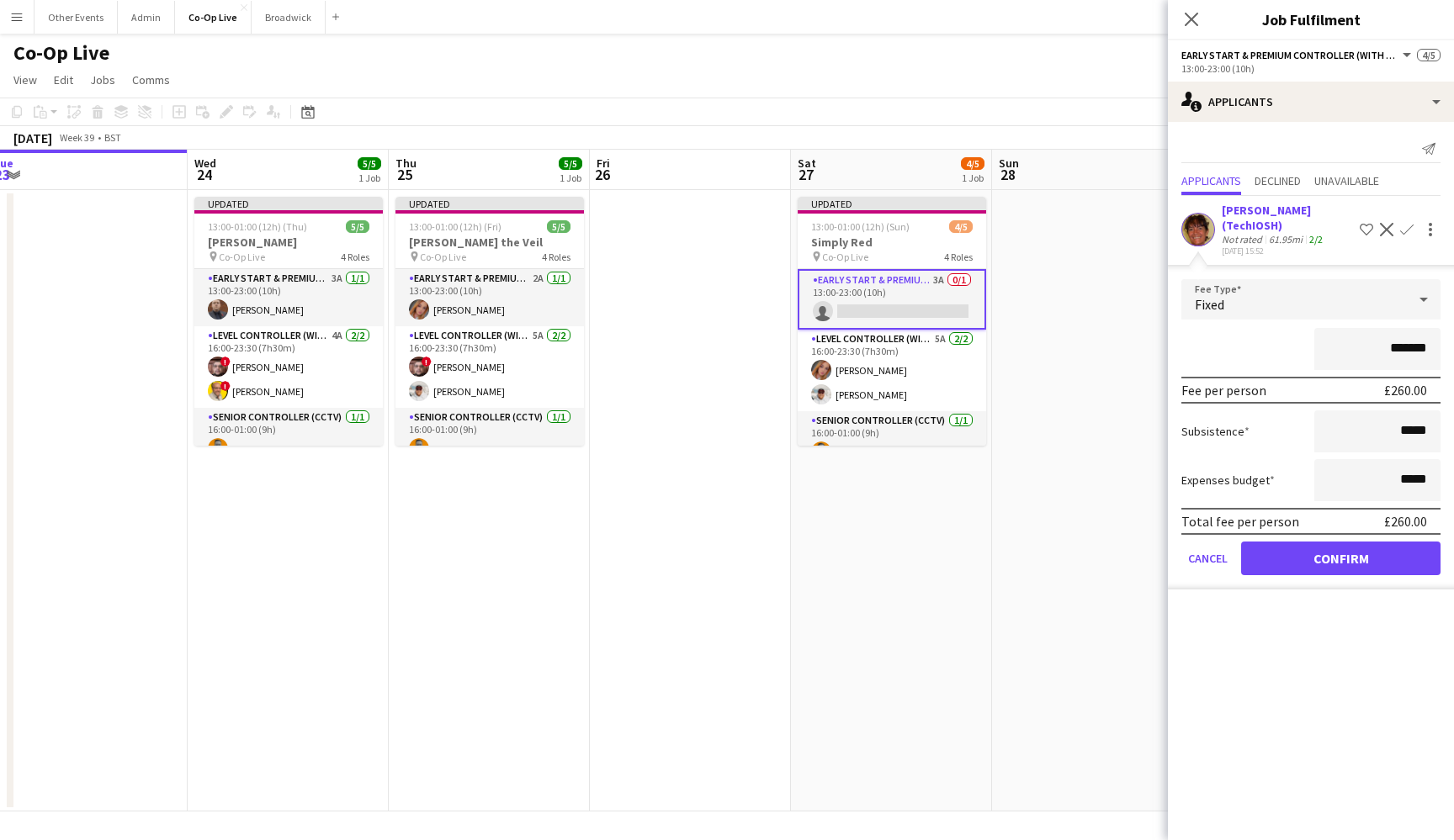
click at [1345, 565] on button "Confirm" at bounding box center [1340, 558] width 199 height 33
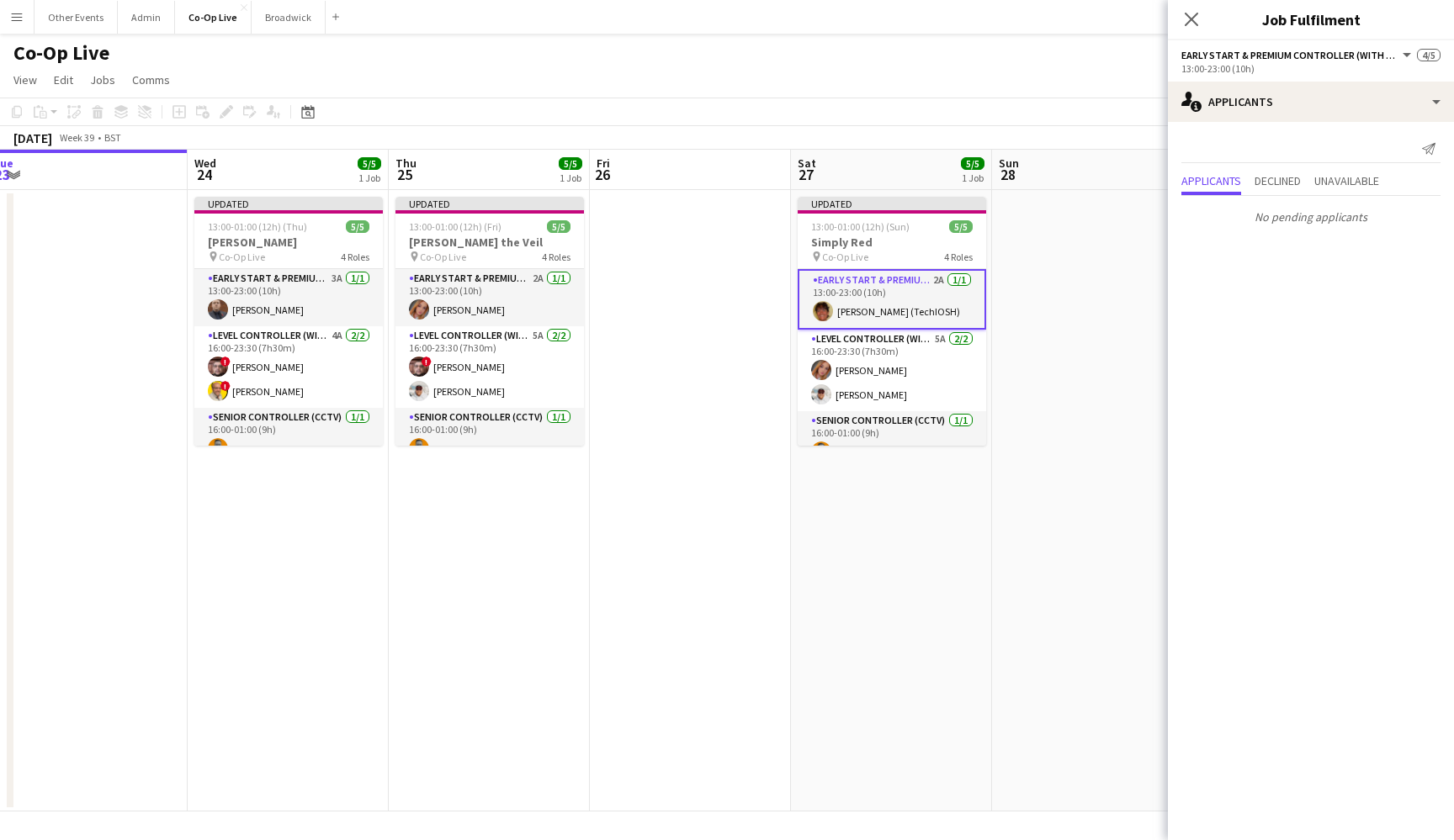
click at [1079, 446] on app-date-cell at bounding box center [1092, 500] width 201 height 621
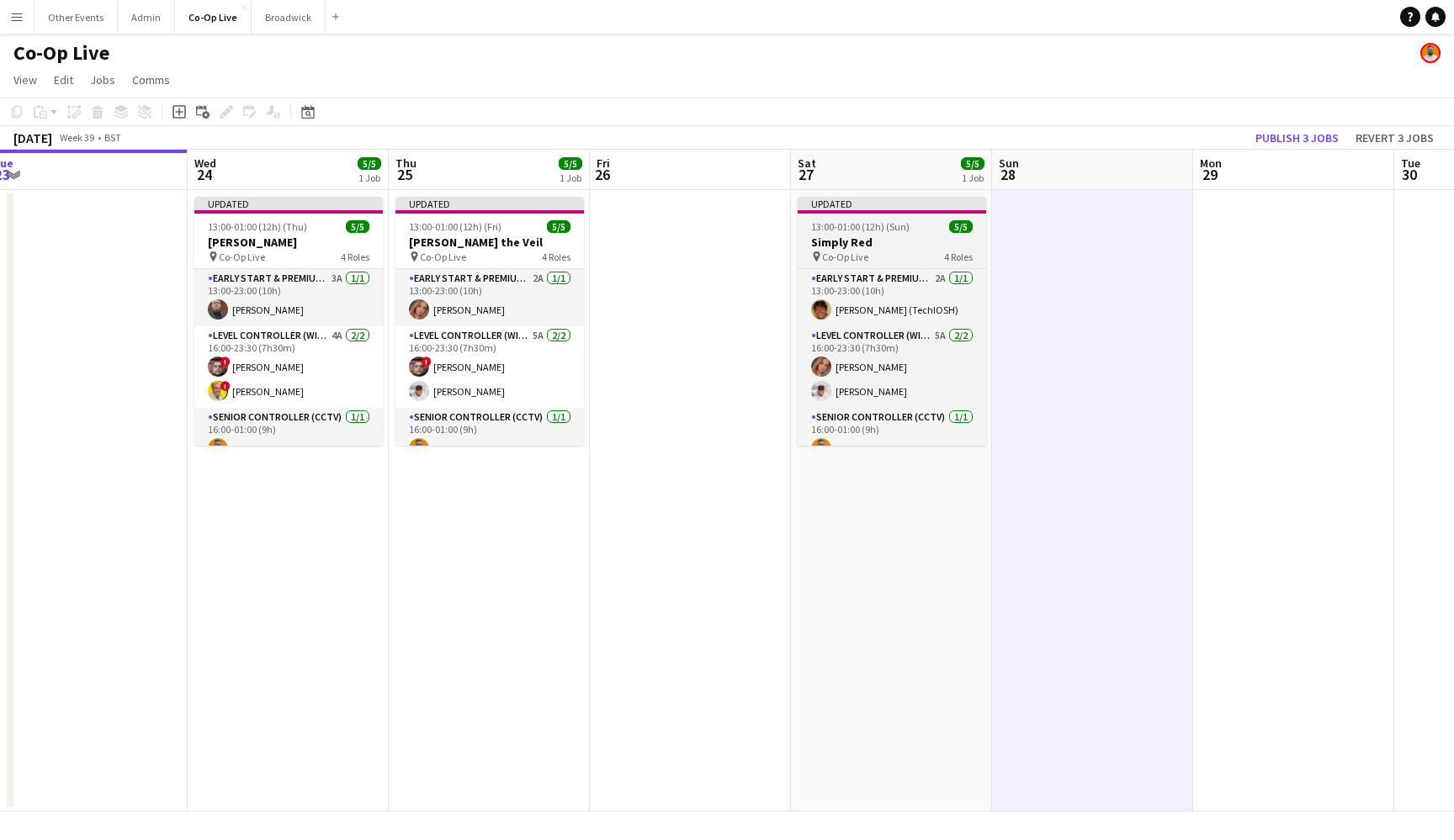
click at [899, 256] on div "pin Co-Op Live 4 Roles" at bounding box center [891, 257] width 188 height 14
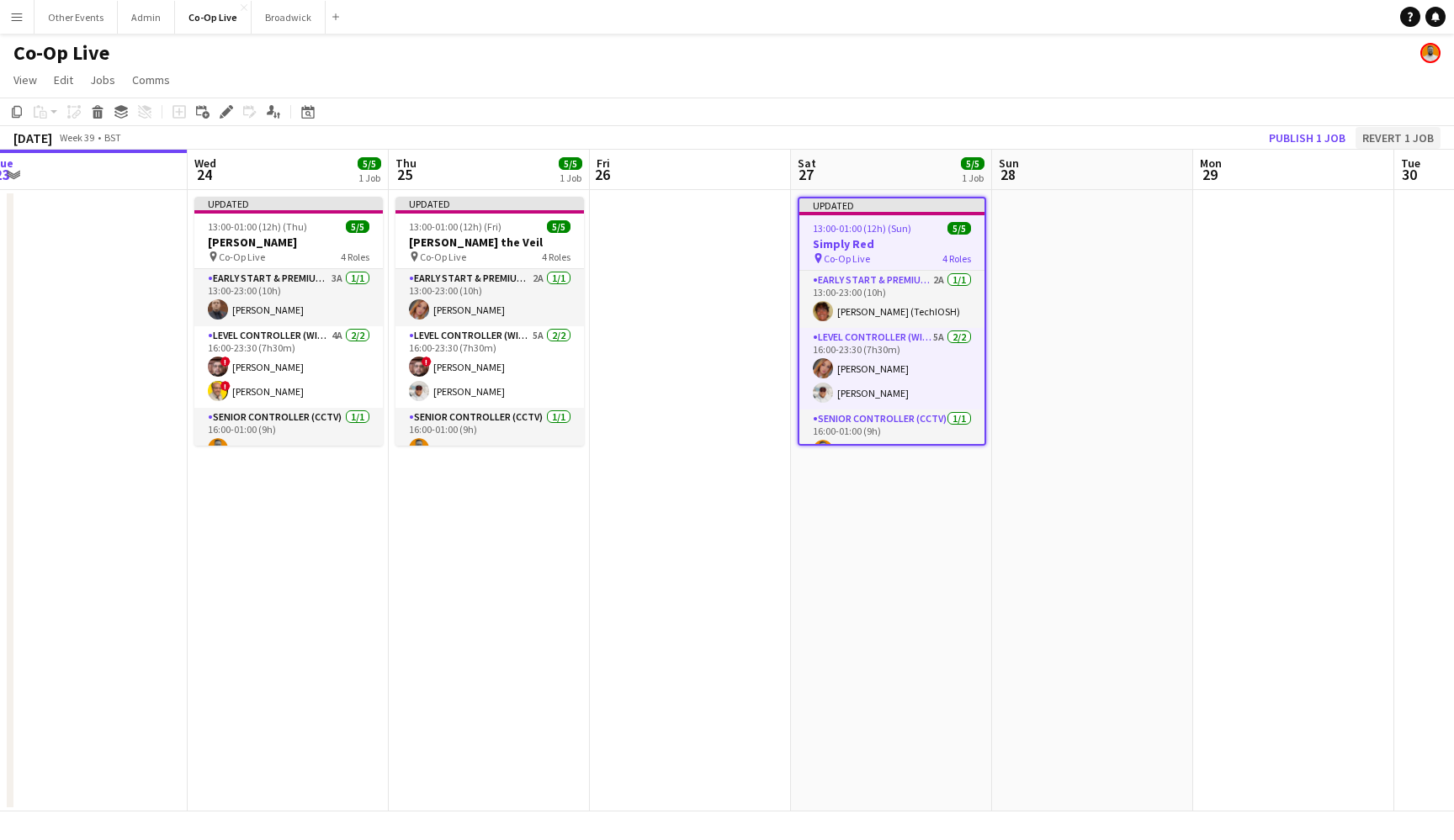
click at [1422, 143] on button "Revert 1 job" at bounding box center [1397, 138] width 85 height 21
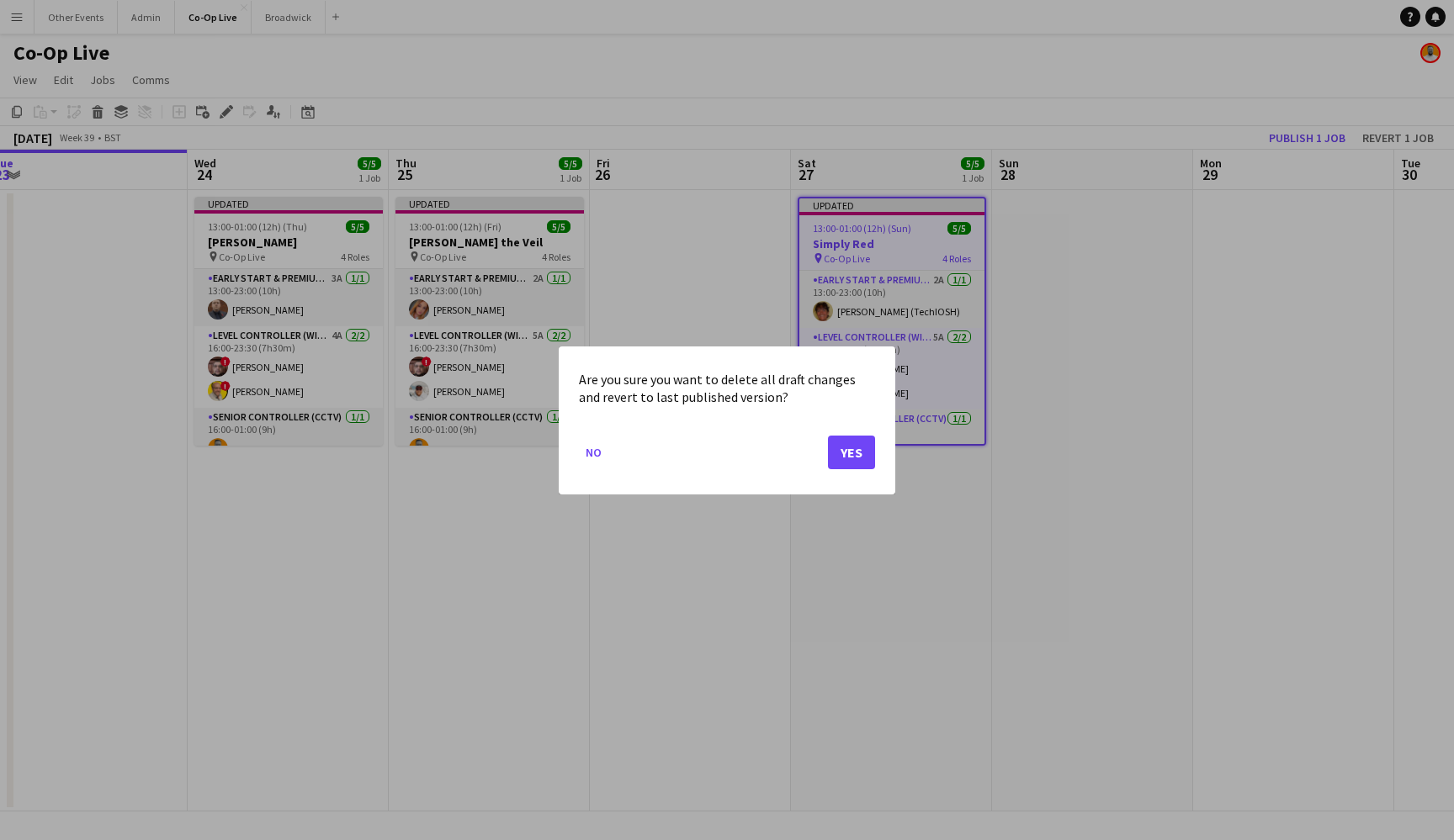
click at [850, 465] on button "Yes" at bounding box center [851, 452] width 47 height 33
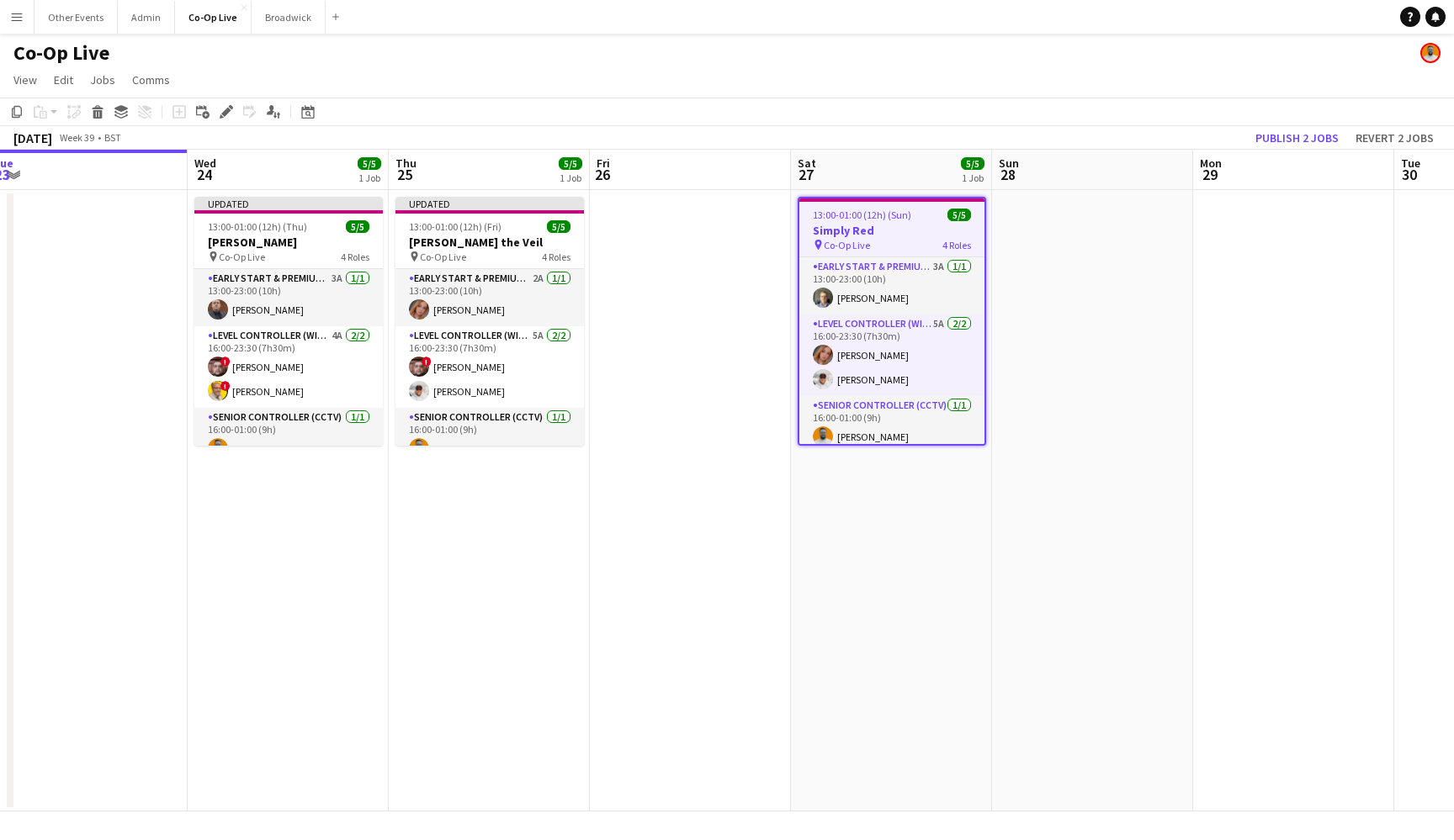
click at [915, 219] on div "13:00-01:00 (12h) (Sun) 5/5" at bounding box center [892, 215] width 185 height 13
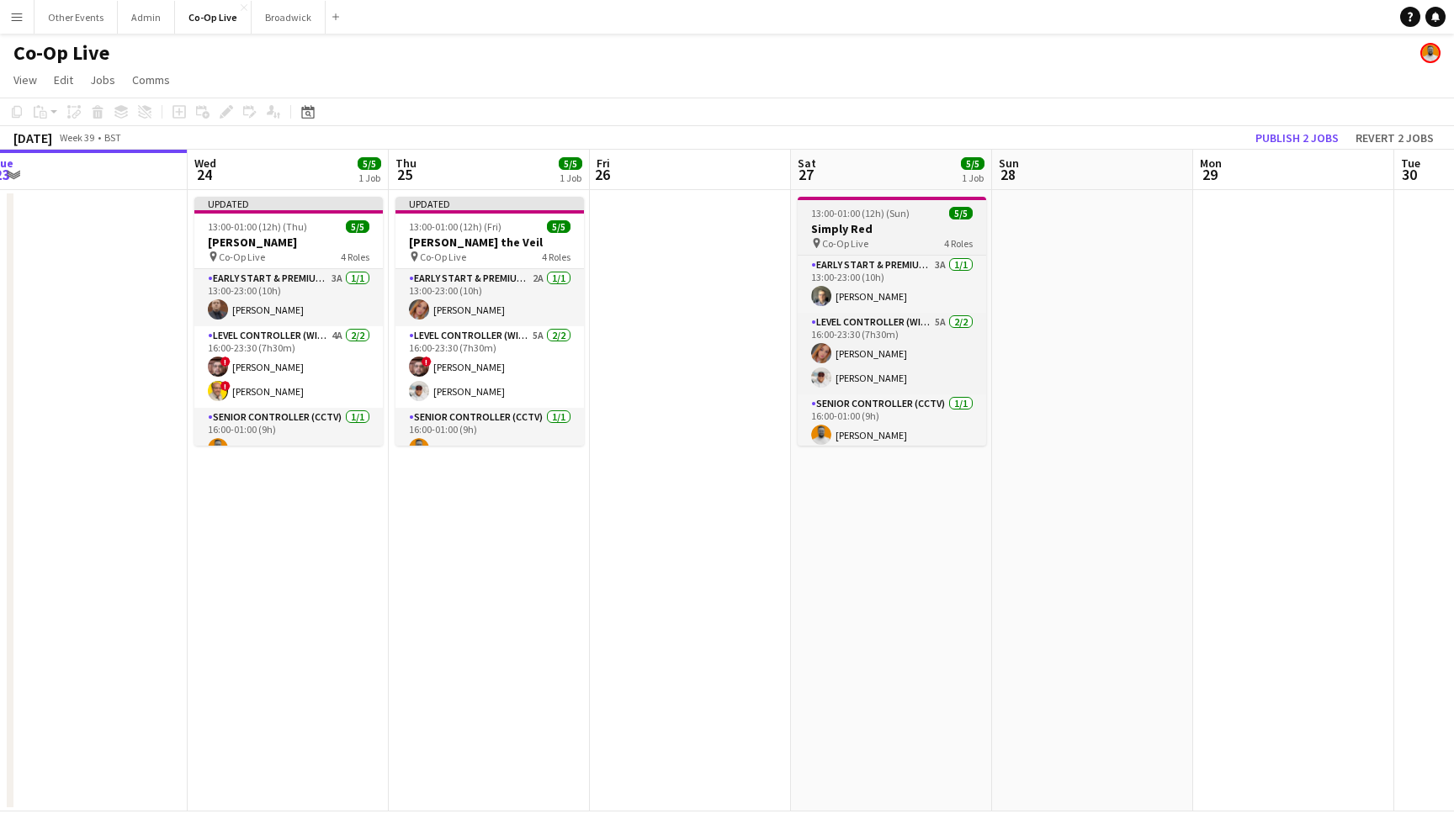
click at [887, 231] on h3 "Simply Red" at bounding box center [891, 229] width 188 height 16
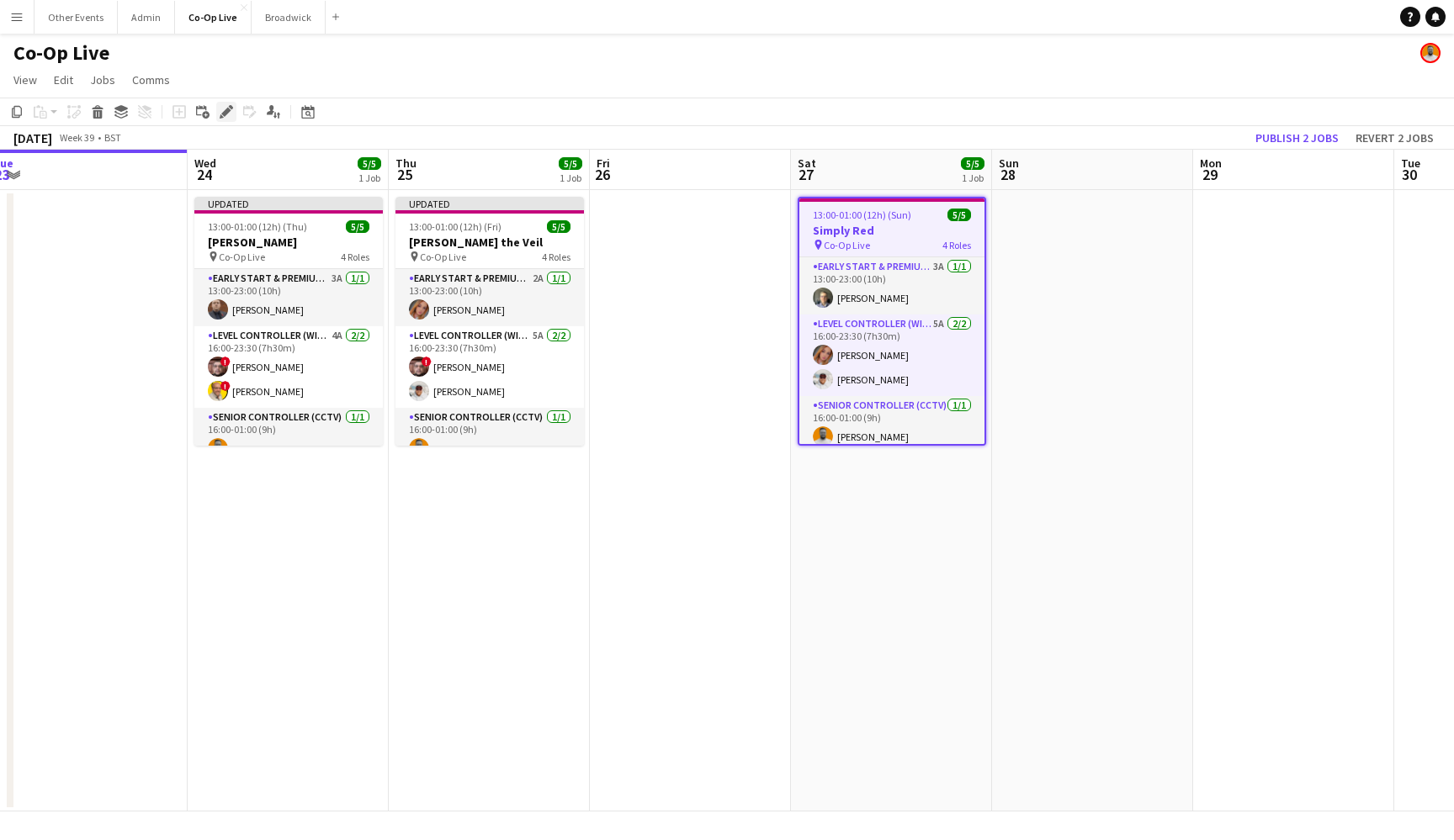
click at [228, 119] on icon "Edit" at bounding box center [226, 112] width 14 height 14
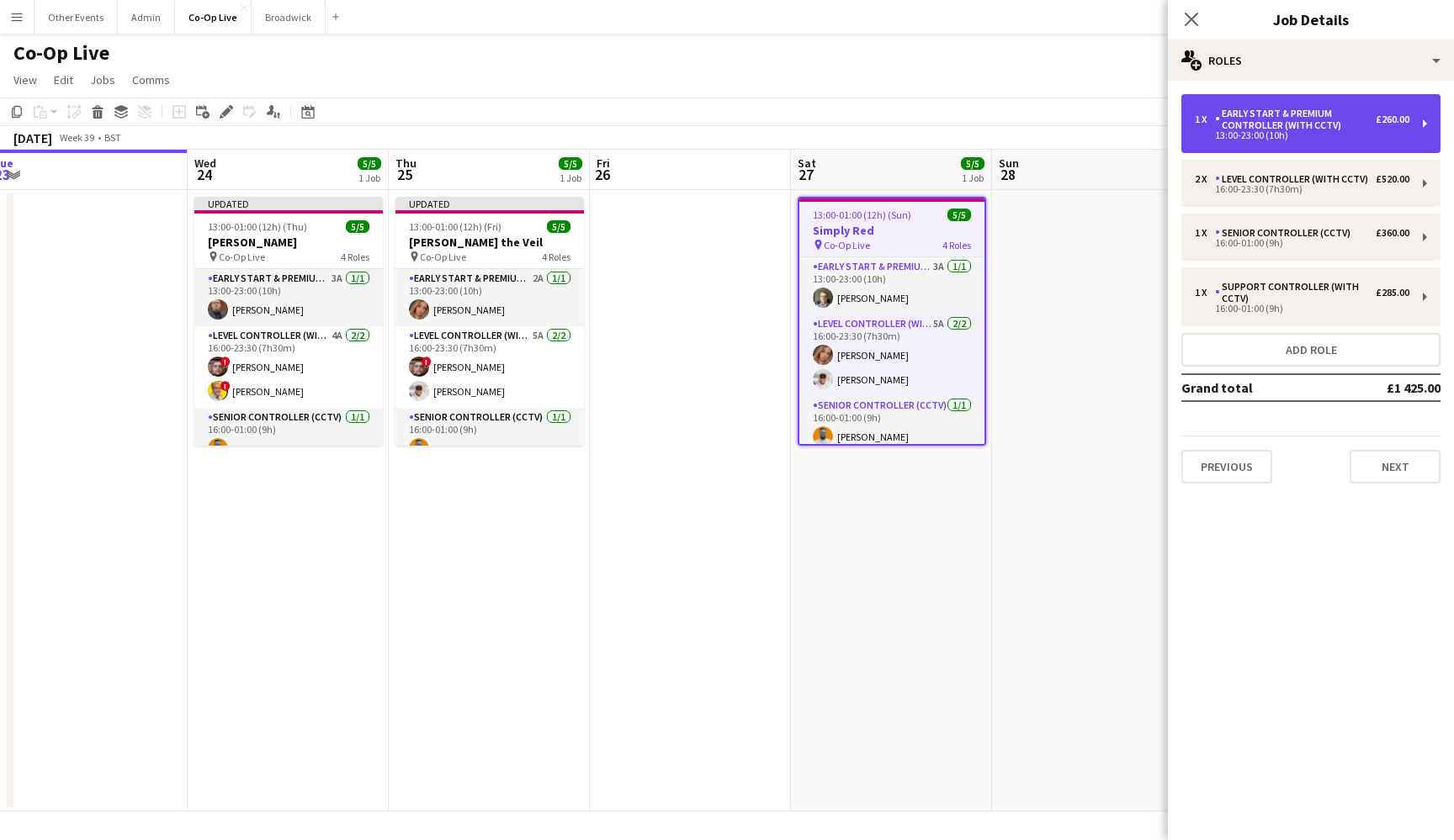
click at [1412, 128] on div "1 x Early Start & Premium Controller (with CCTV) £260.00 13:00-23:00 (10h)" at bounding box center [1311, 124] width 260 height 59
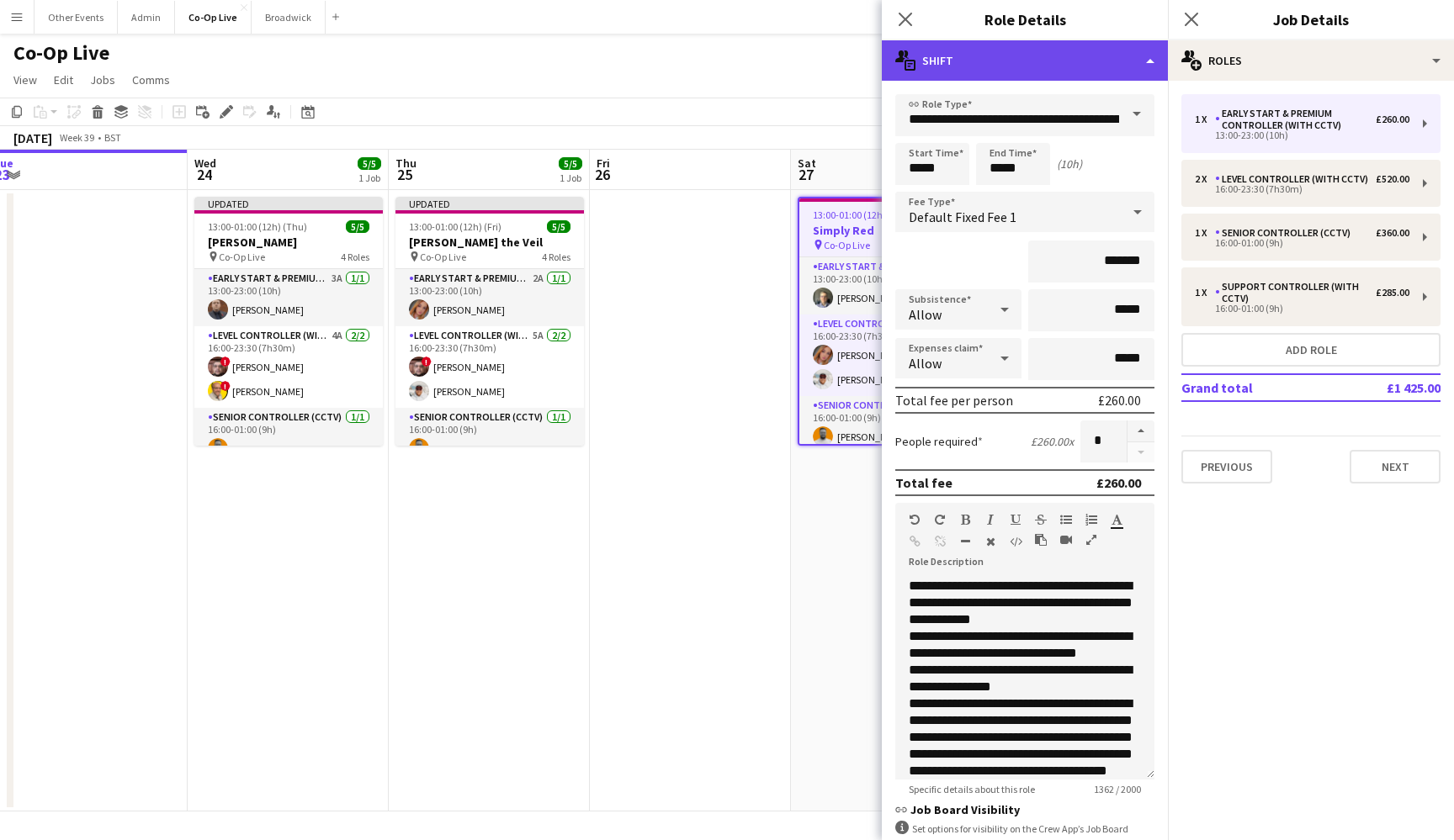
click at [1150, 63] on div "multiple-actions-text Shift" at bounding box center [1024, 60] width 286 height 40
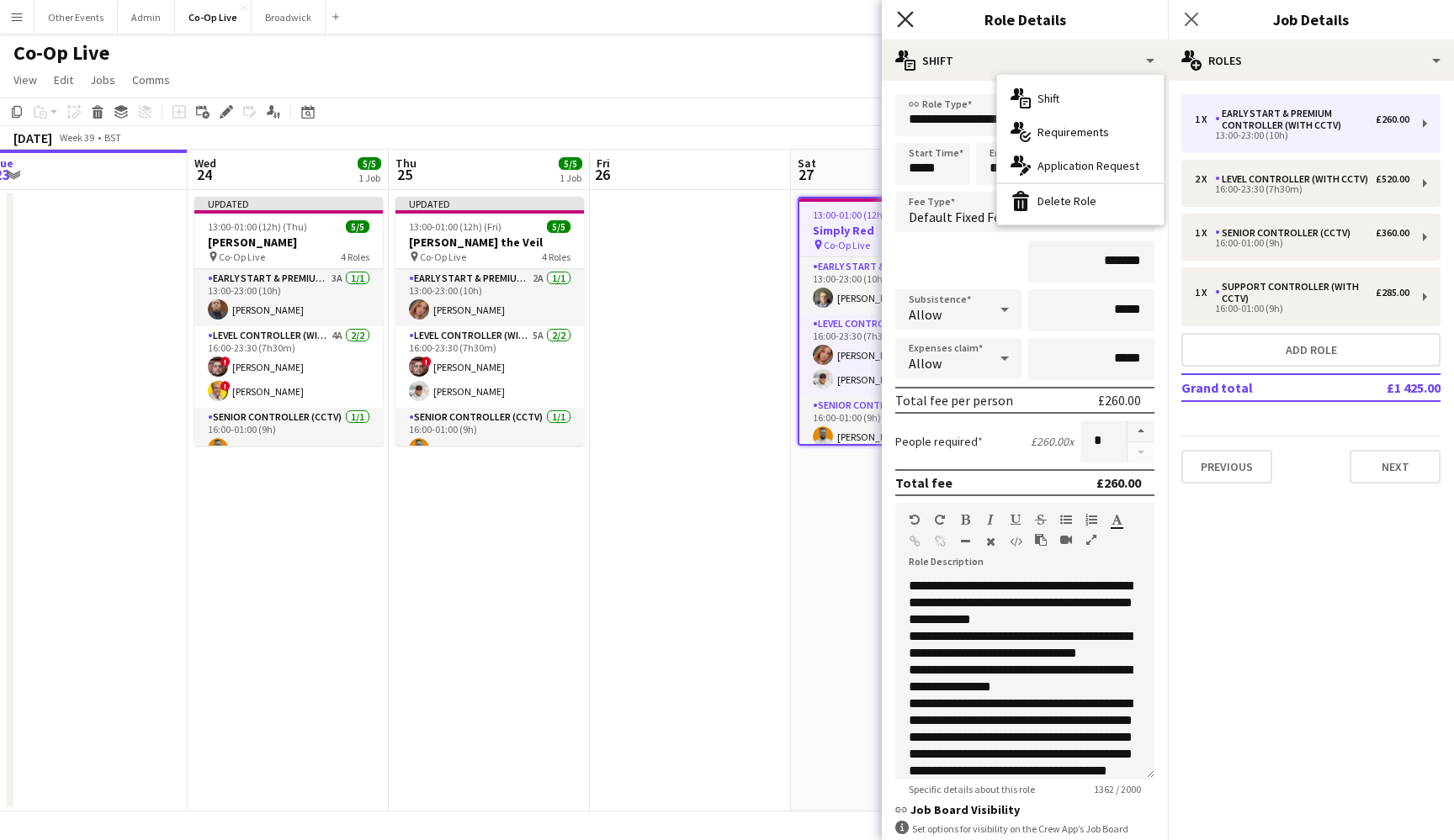
click at [902, 21] on icon at bounding box center [905, 19] width 16 height 16
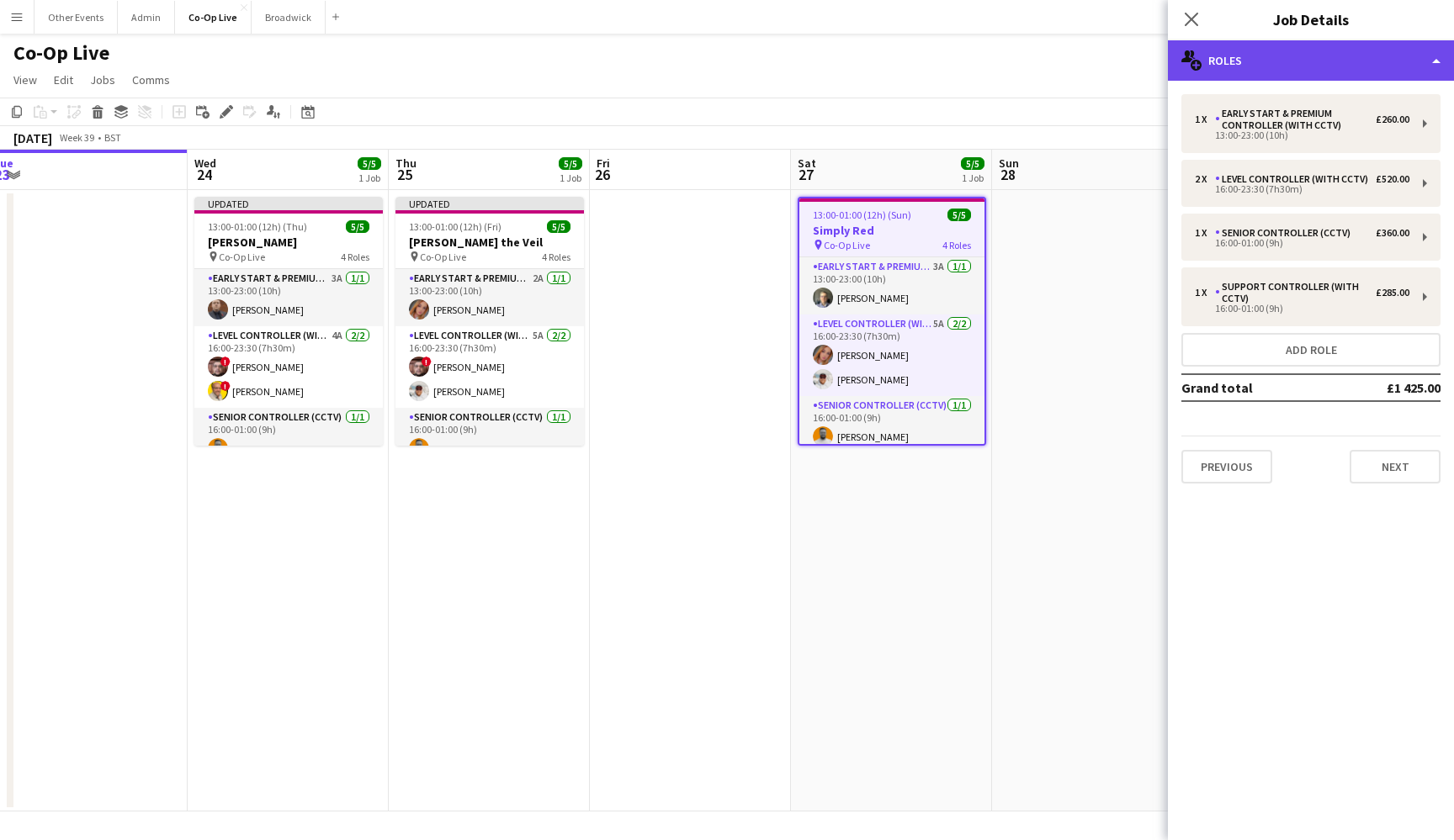
click at [1357, 42] on div "multiple-users-add Roles" at bounding box center [1311, 60] width 286 height 40
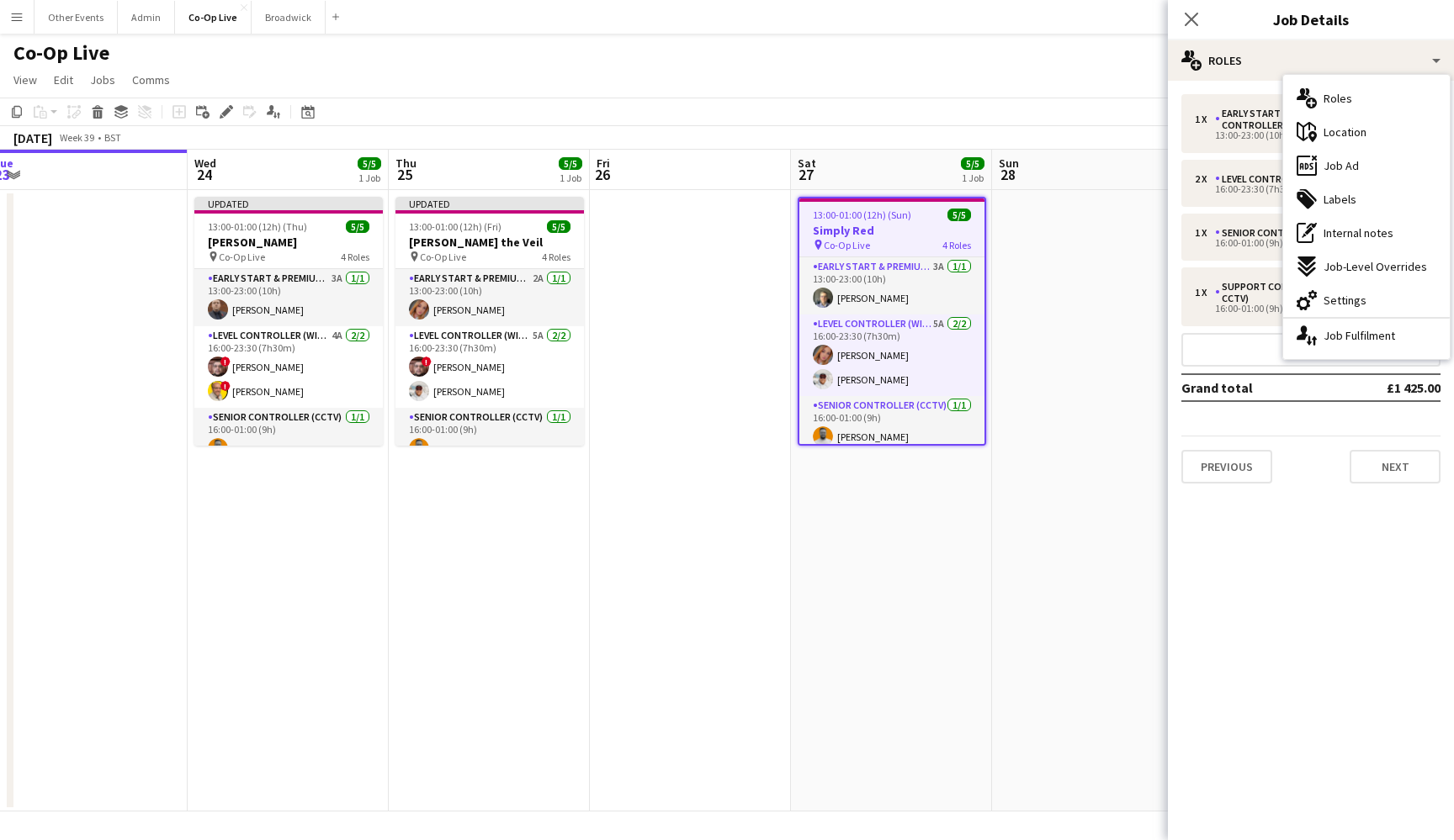
click at [1079, 213] on app-date-cell at bounding box center [1092, 500] width 201 height 621
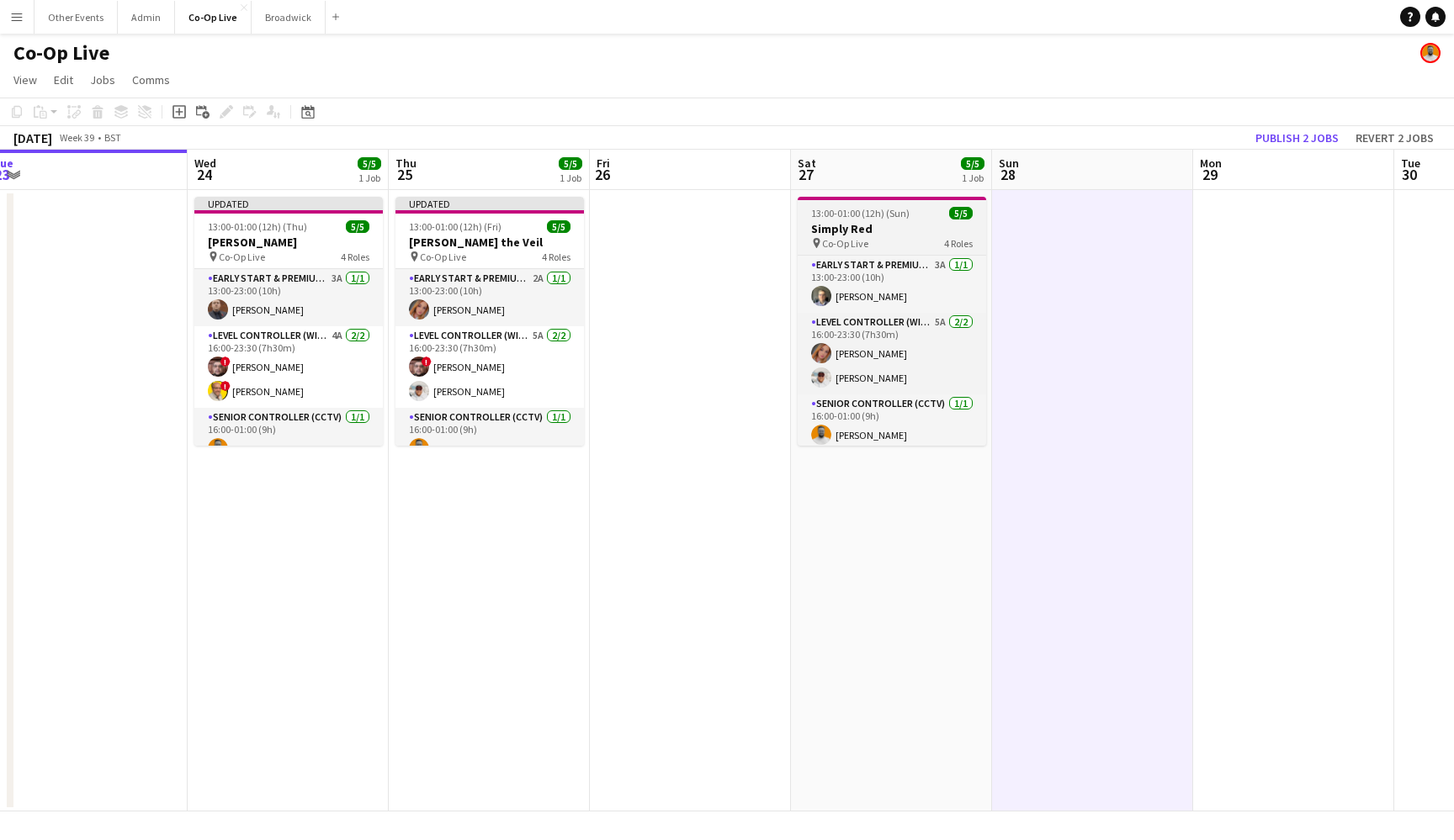
click at [904, 217] on span "13:00-01:00 (12h) (Sun)" at bounding box center [860, 213] width 99 height 13
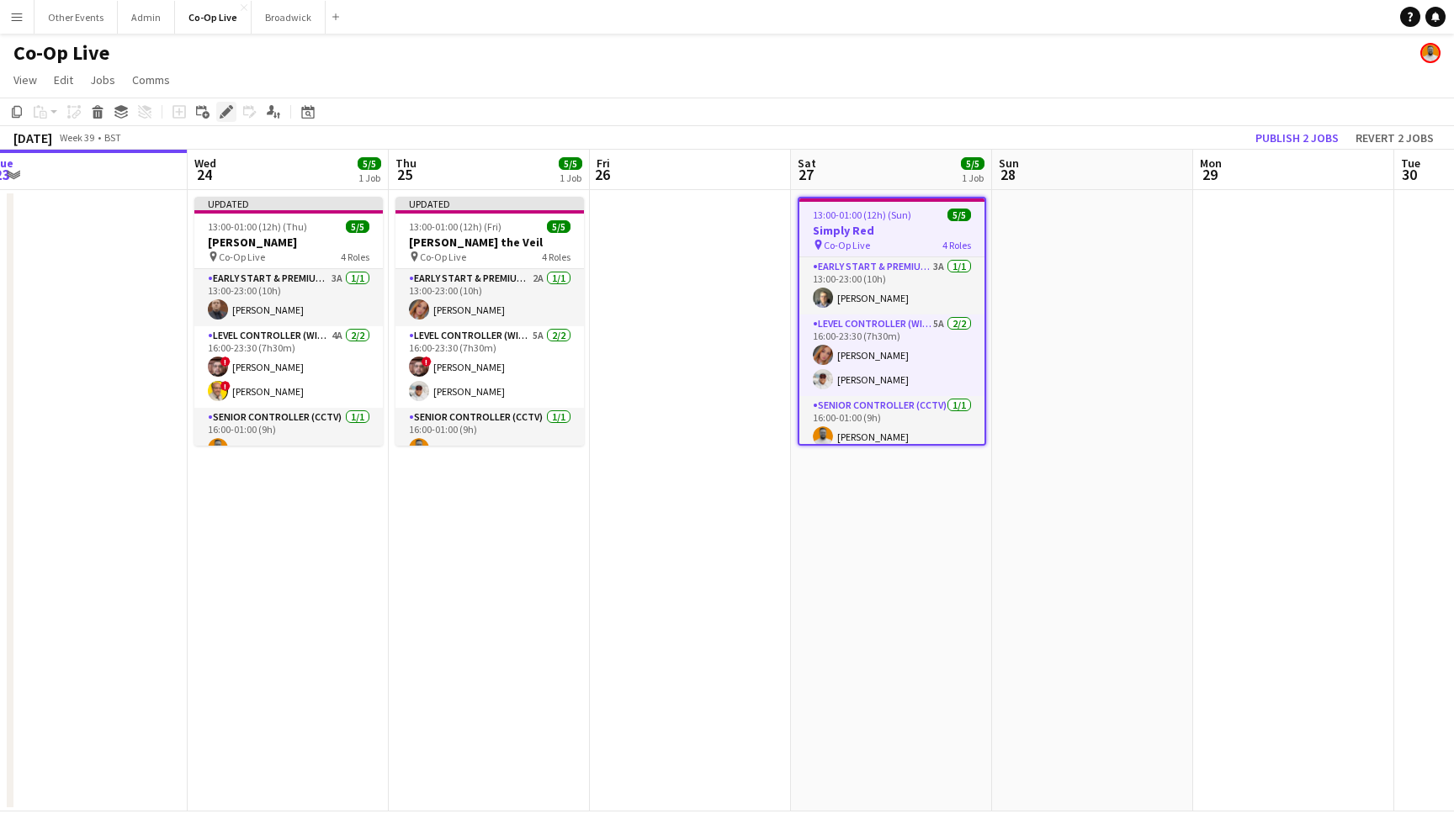
click at [222, 106] on div "Edit" at bounding box center [226, 111] width 20 height 20
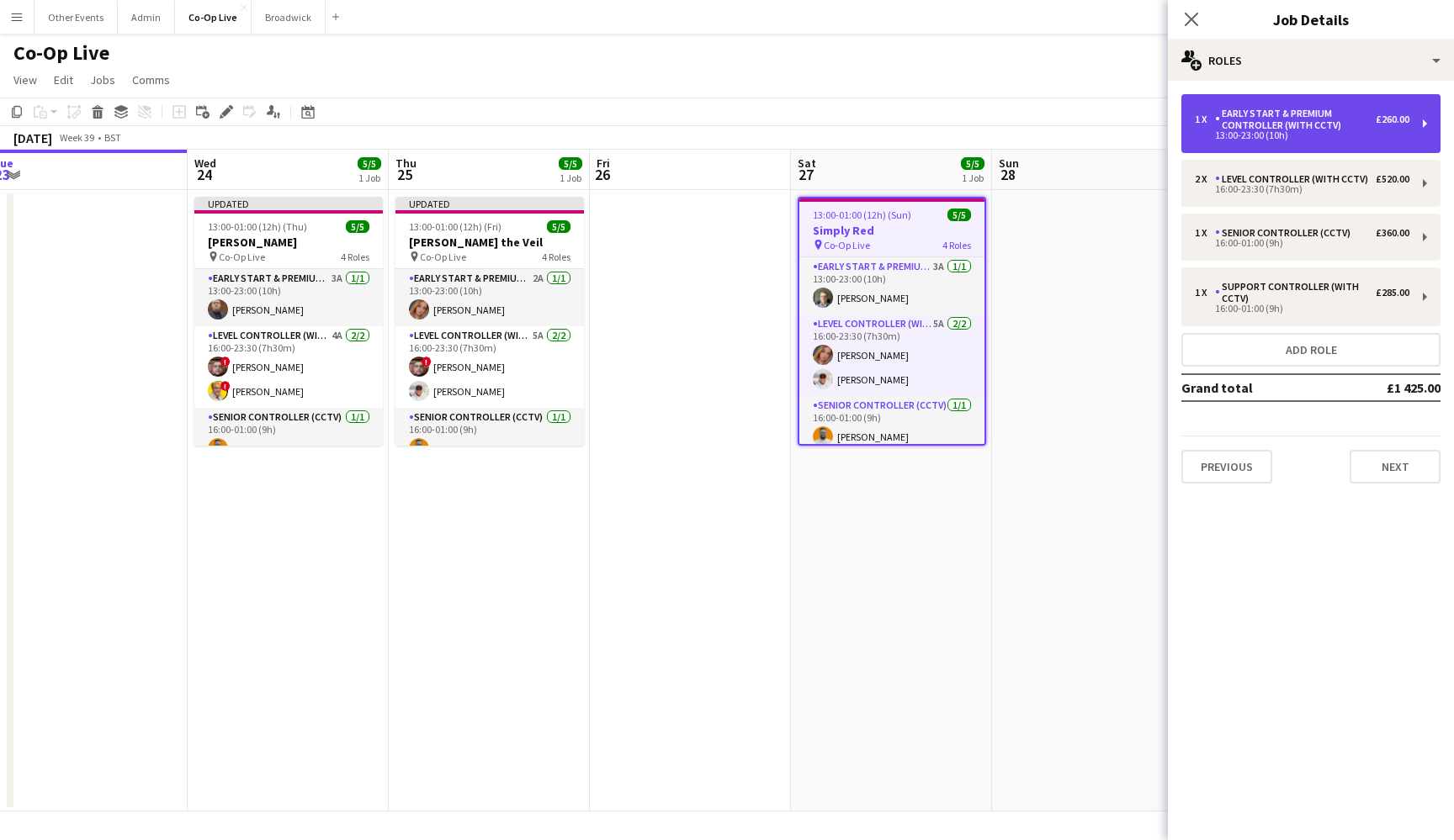
click at [1427, 122] on div "1 x Early Start & Premium Controller (with CCTV) £260.00 13:00-23:00 (10h)" at bounding box center [1311, 124] width 260 height 59
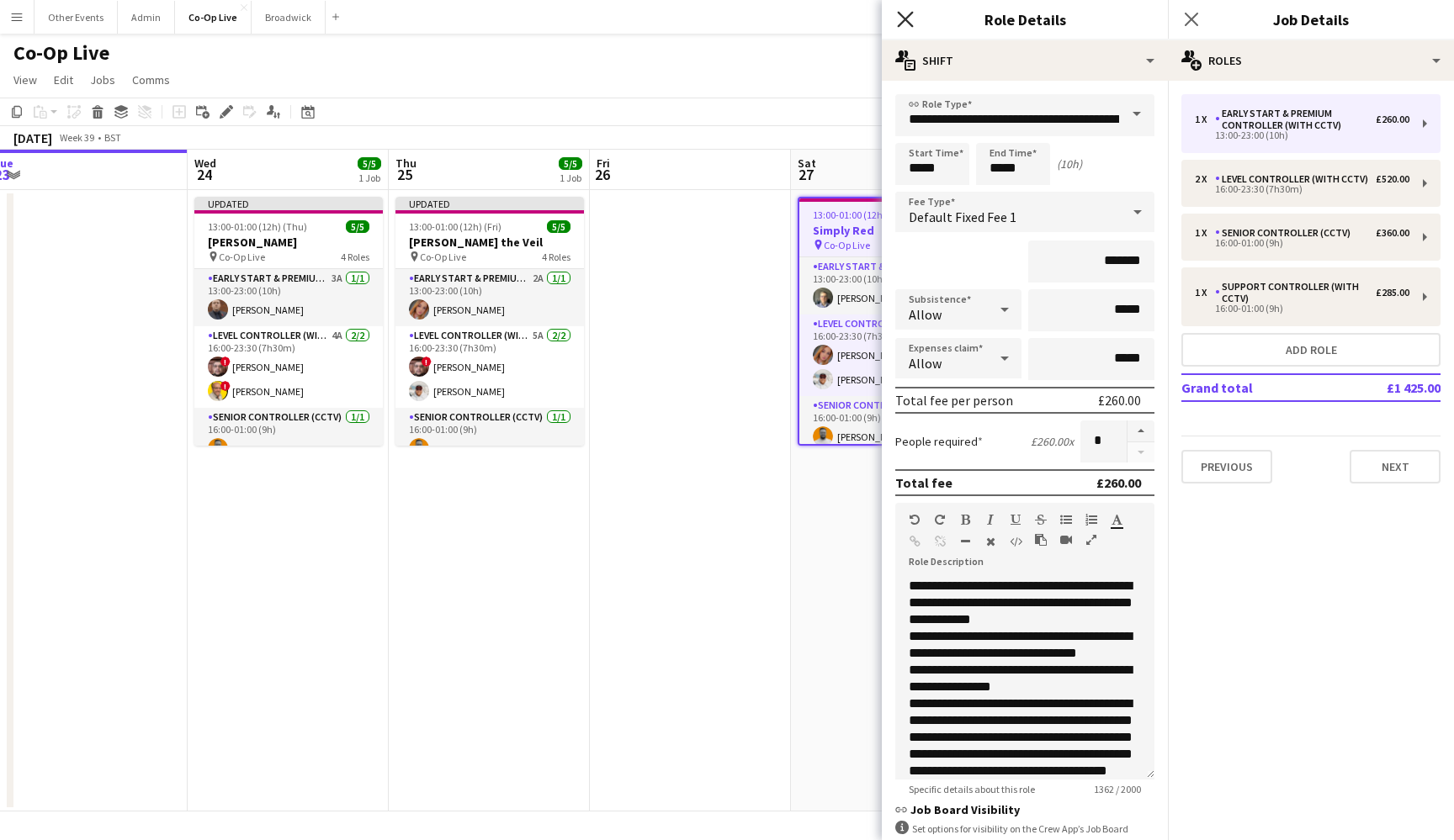
click at [907, 27] on icon "Close pop-in" at bounding box center [905, 19] width 16 height 16
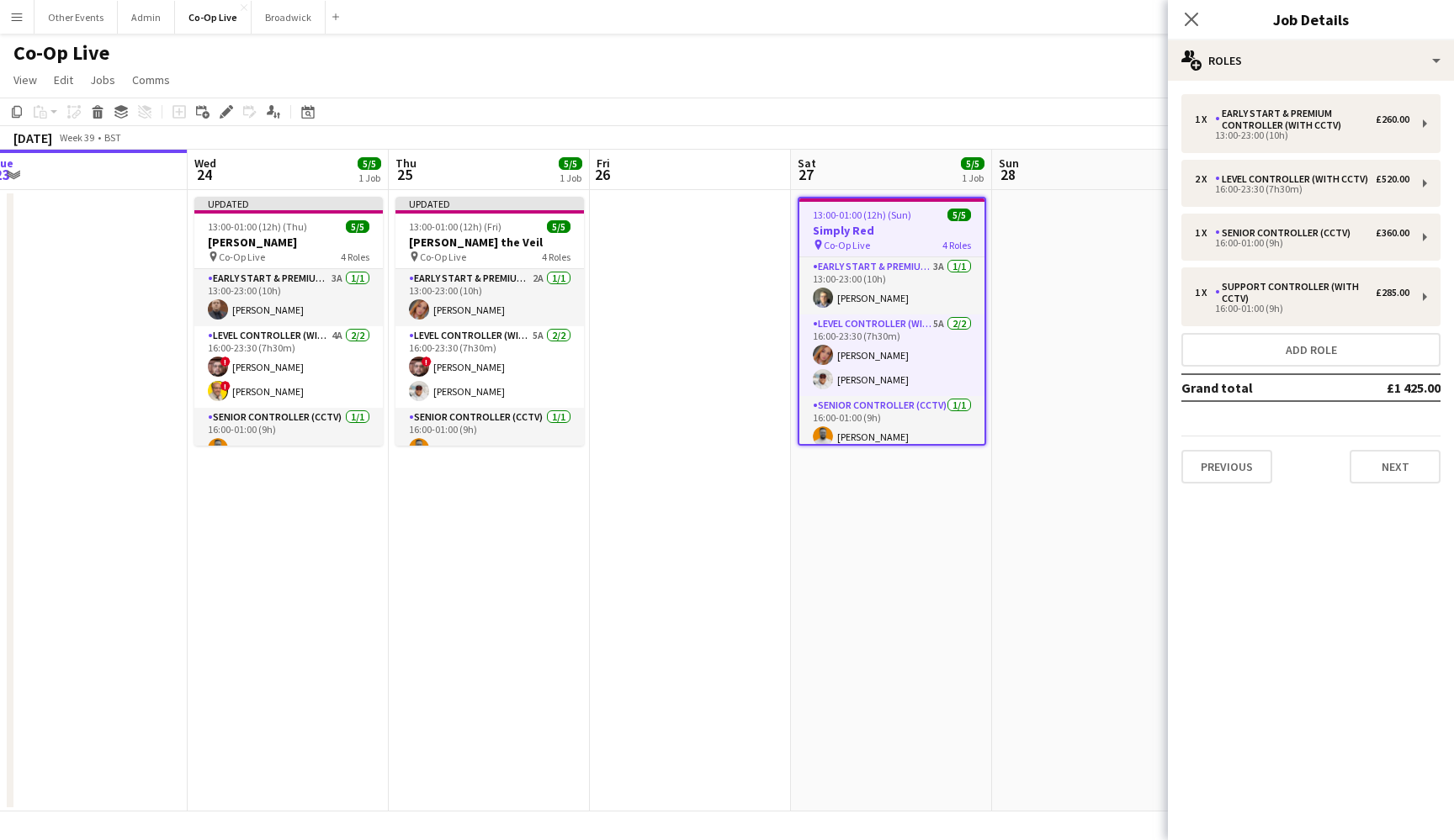
click at [993, 280] on app-date-cell at bounding box center [1092, 500] width 201 height 621
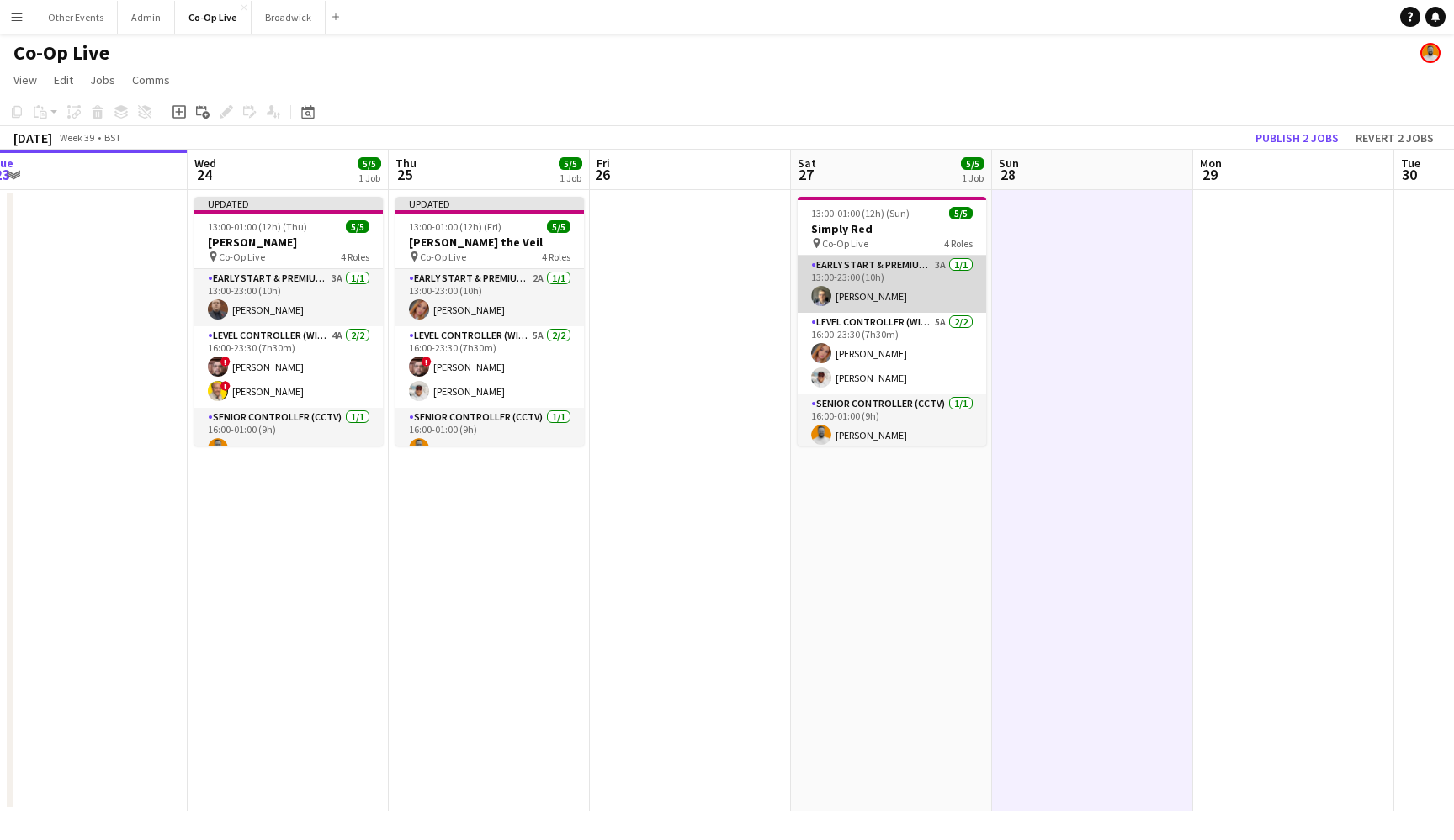
click at [954, 285] on app-card-role "Early Start & Premium Controller (with CCTV) 3A [DATE] 13:00-23:00 (10h) [PERSO…" at bounding box center [891, 284] width 188 height 58
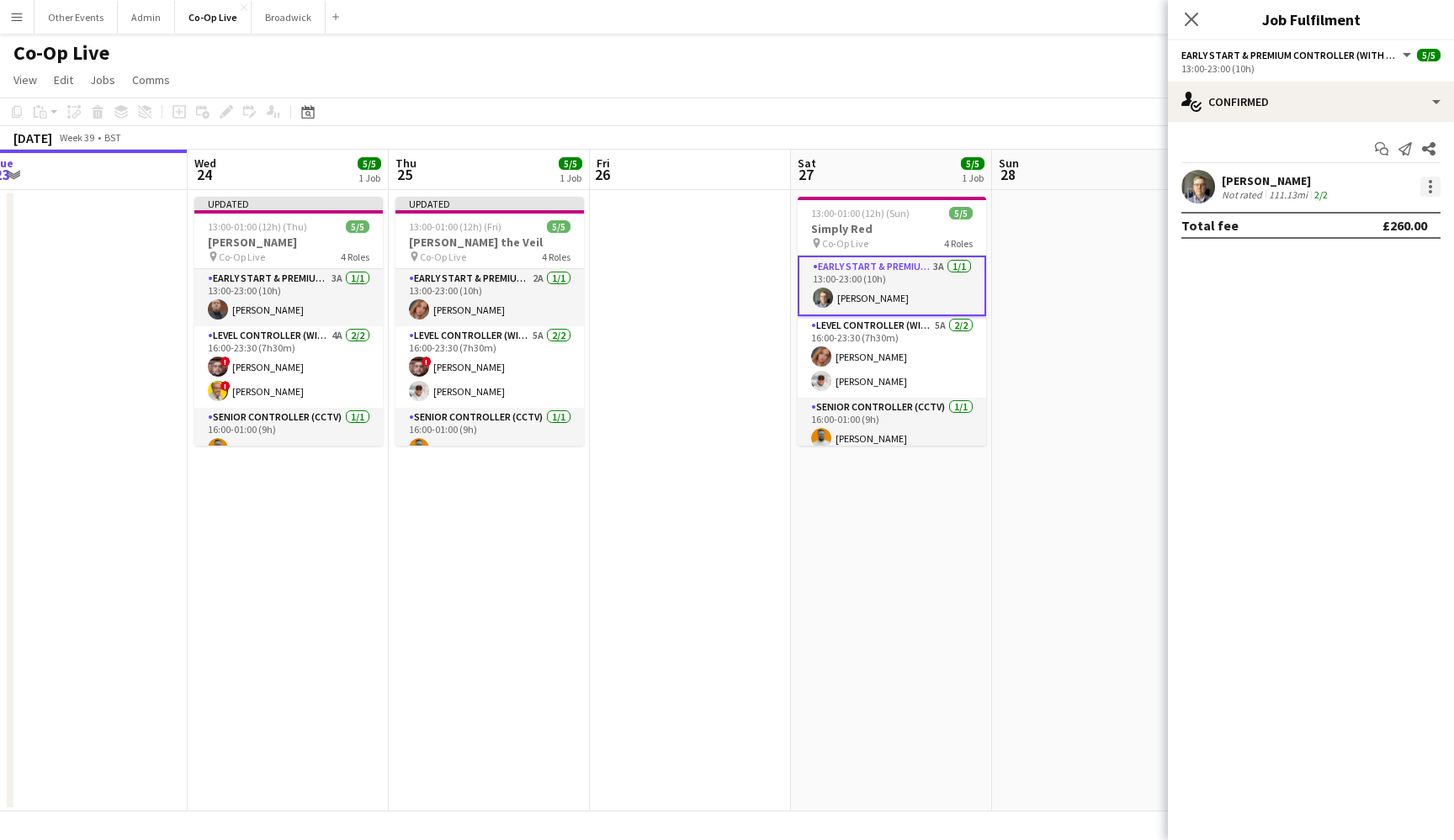
click at [1429, 189] on div at bounding box center [1430, 186] width 20 height 20
click at [1380, 381] on span "Remove" at bounding box center [1374, 380] width 104 height 16
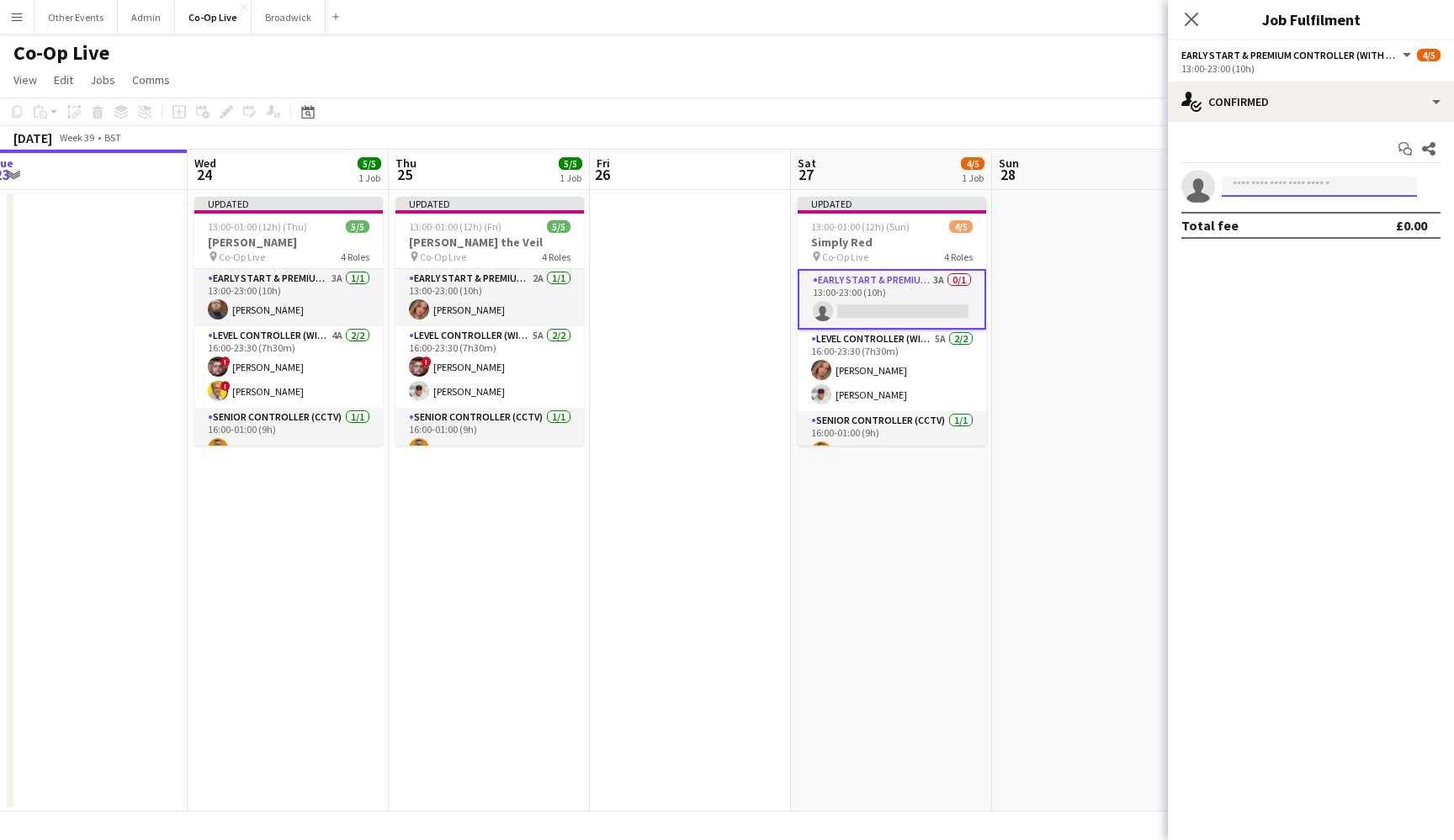
click at [1302, 188] on input at bounding box center [1319, 186] width 195 height 20
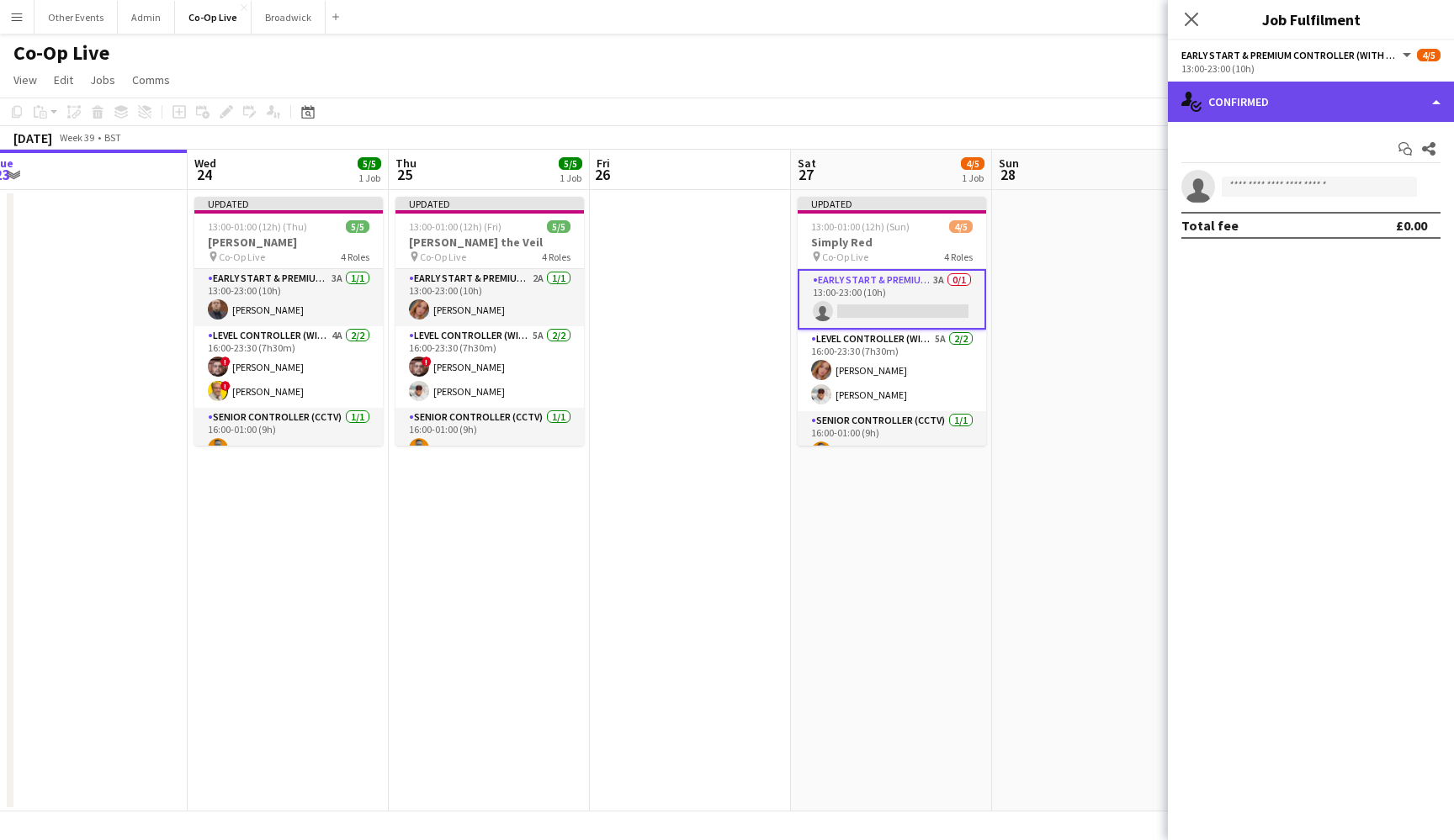
click at [1312, 119] on div "single-neutral-actions-check-2 Confirmed" at bounding box center [1311, 101] width 286 height 40
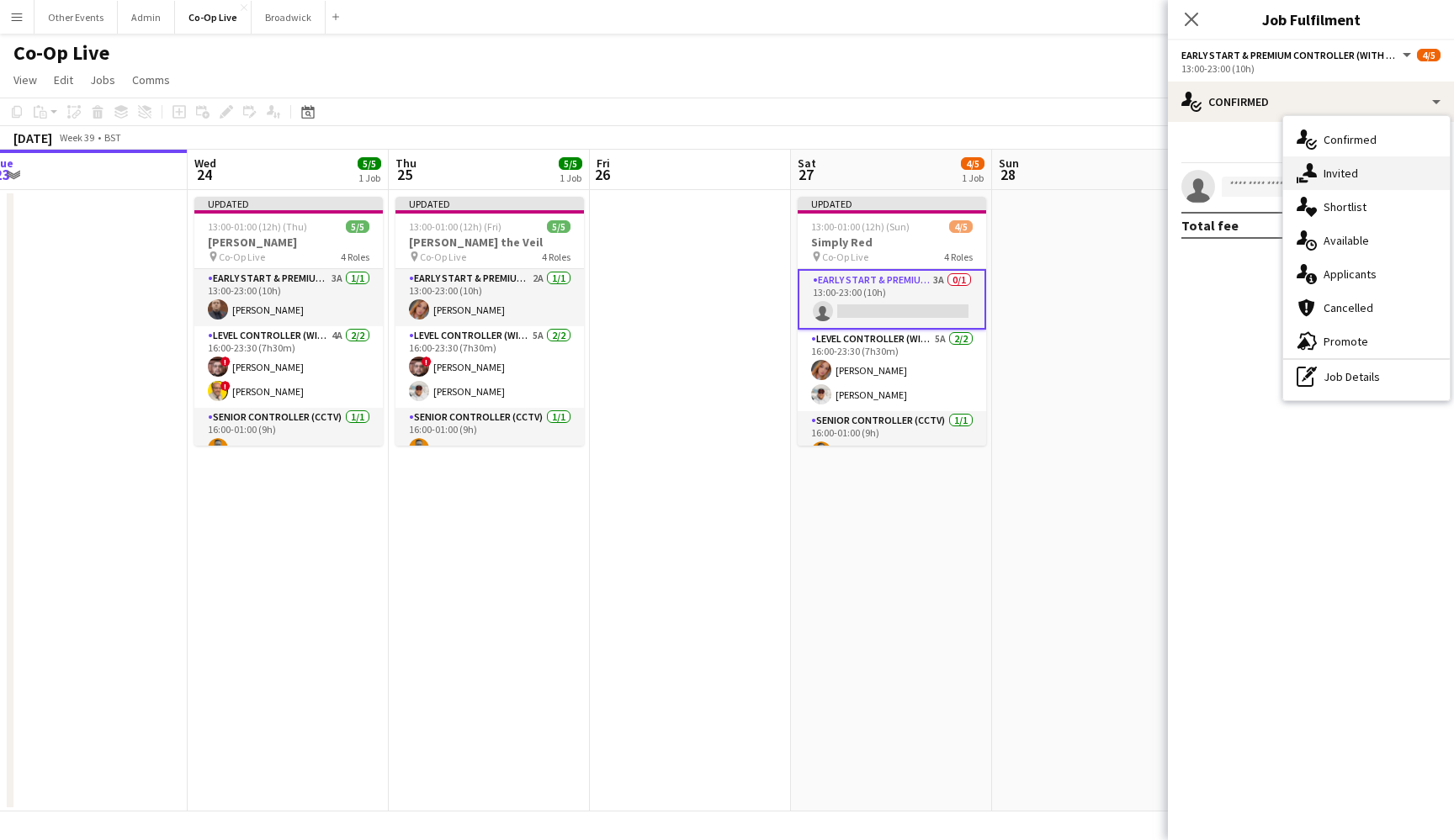
click at [1329, 188] on div "single-neutral-actions-share-1 Invited" at bounding box center [1366, 173] width 167 height 33
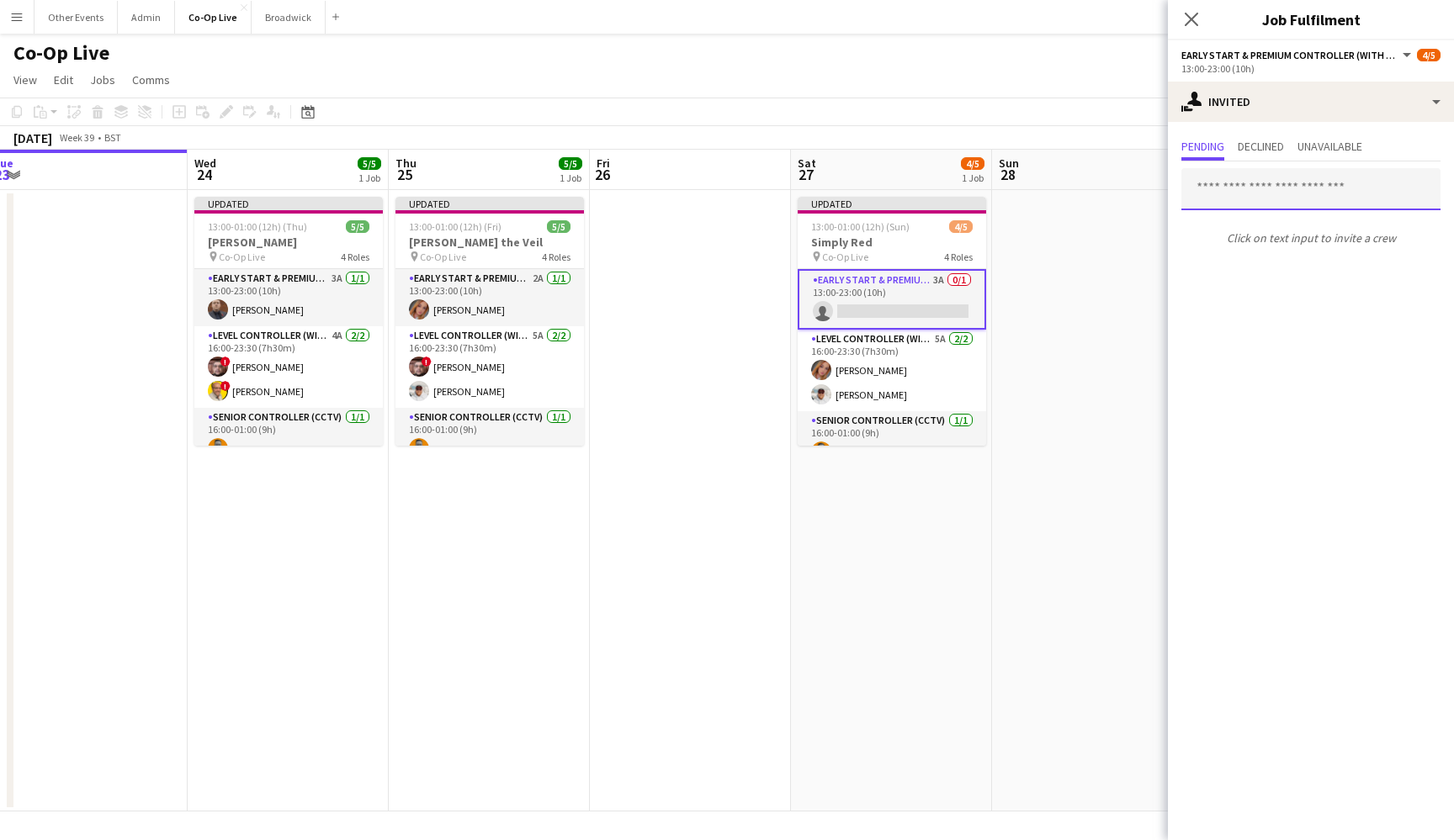
click at [1287, 205] on input "text" at bounding box center [1311, 188] width 260 height 42
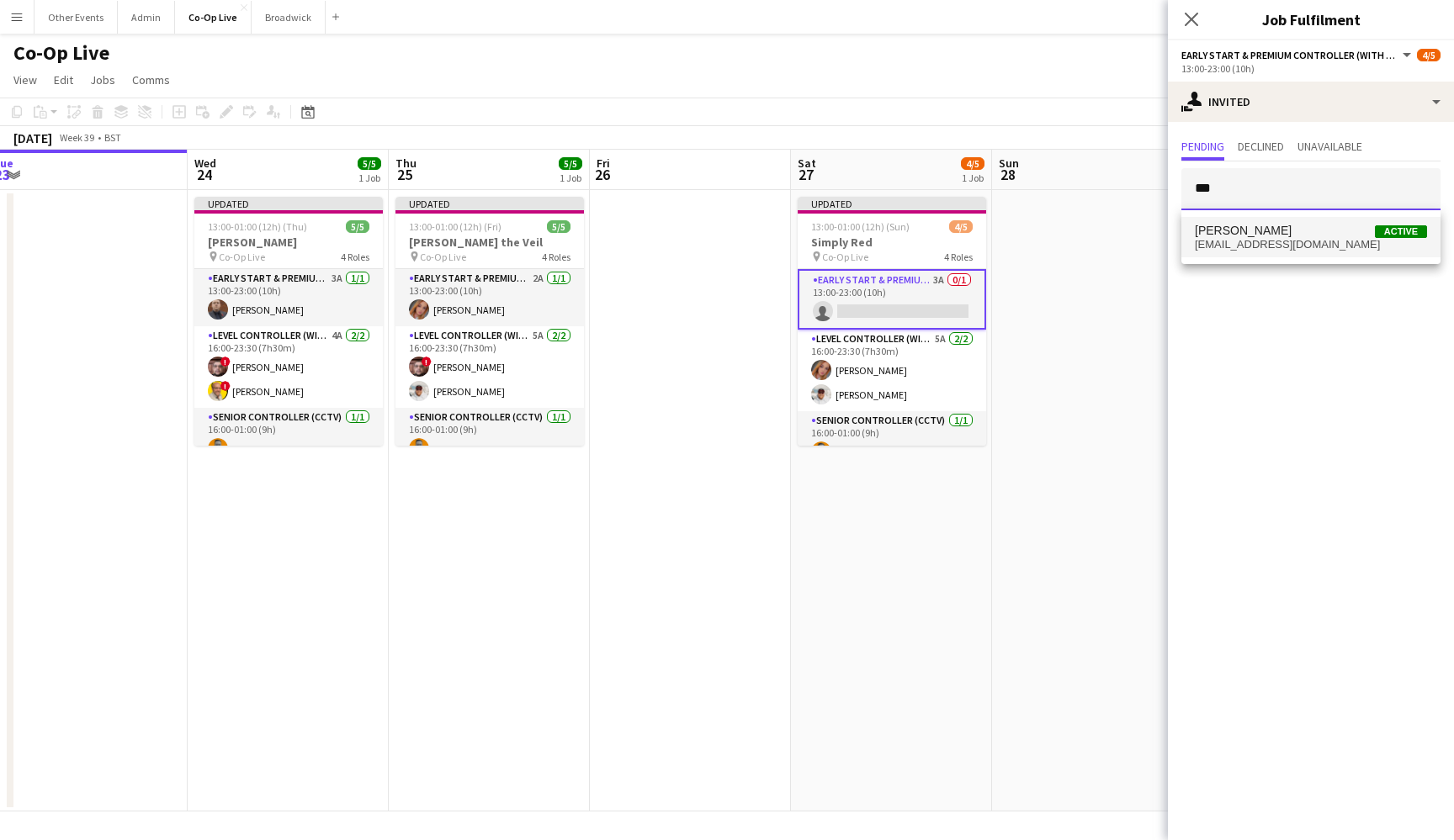
type input "***"
click at [1283, 253] on mat-option "Kevin Anderson Active kevinanderson59@hotmail.co.uk" at bounding box center [1311, 236] width 260 height 40
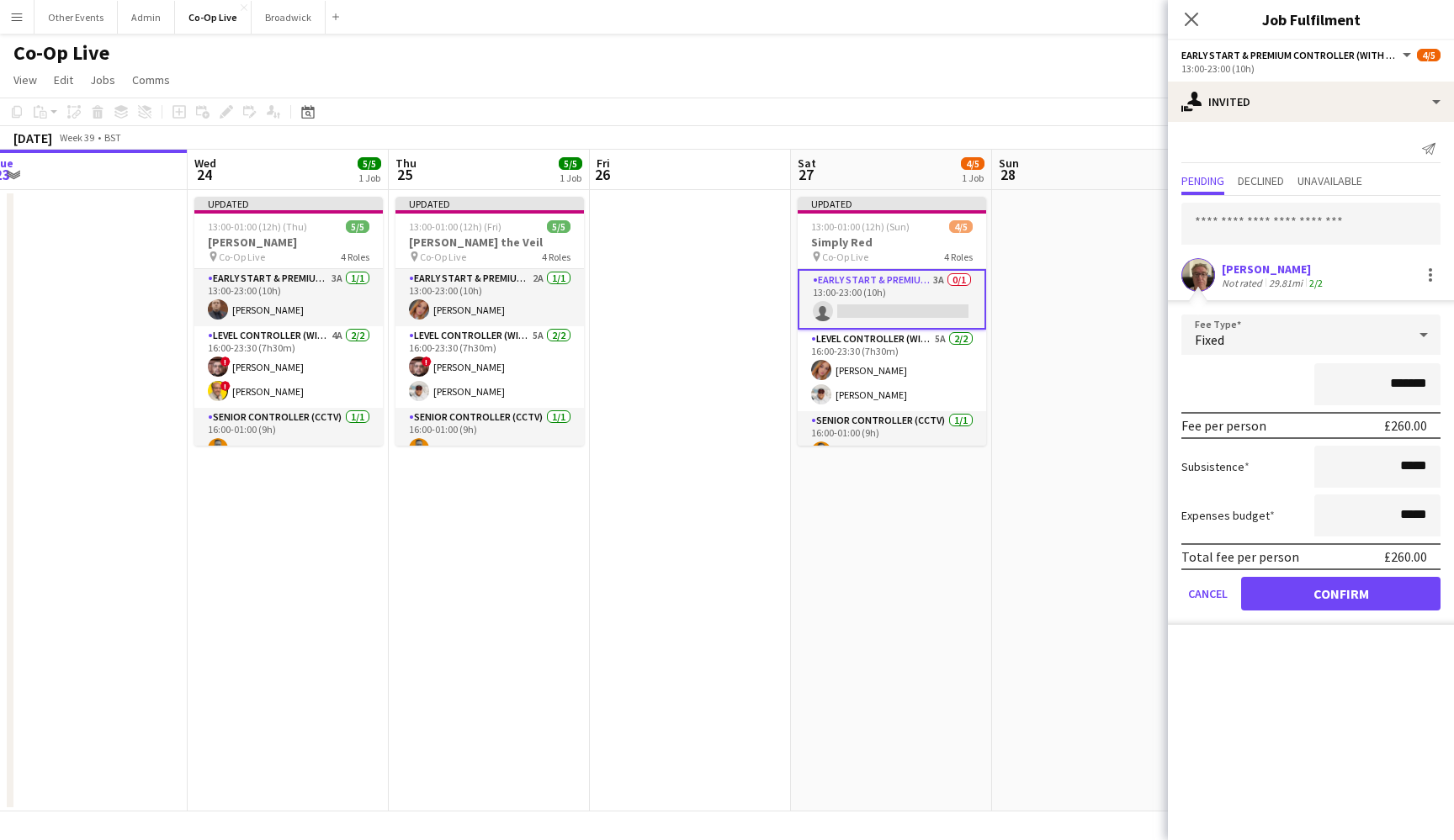
click at [1346, 593] on button "Confirm" at bounding box center [1340, 593] width 199 height 33
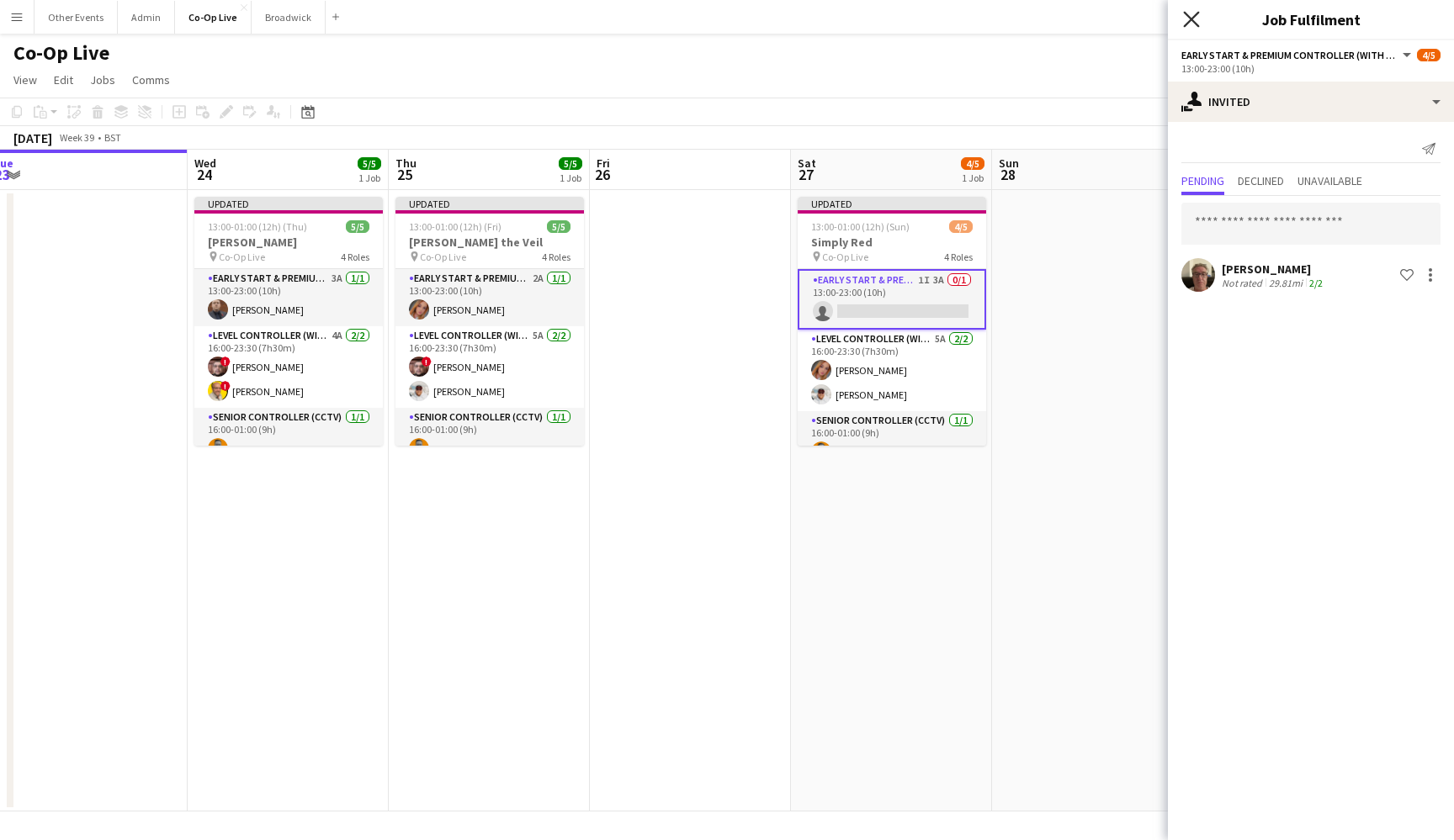
click at [1188, 27] on icon "Close pop-in" at bounding box center [1191, 19] width 16 height 16
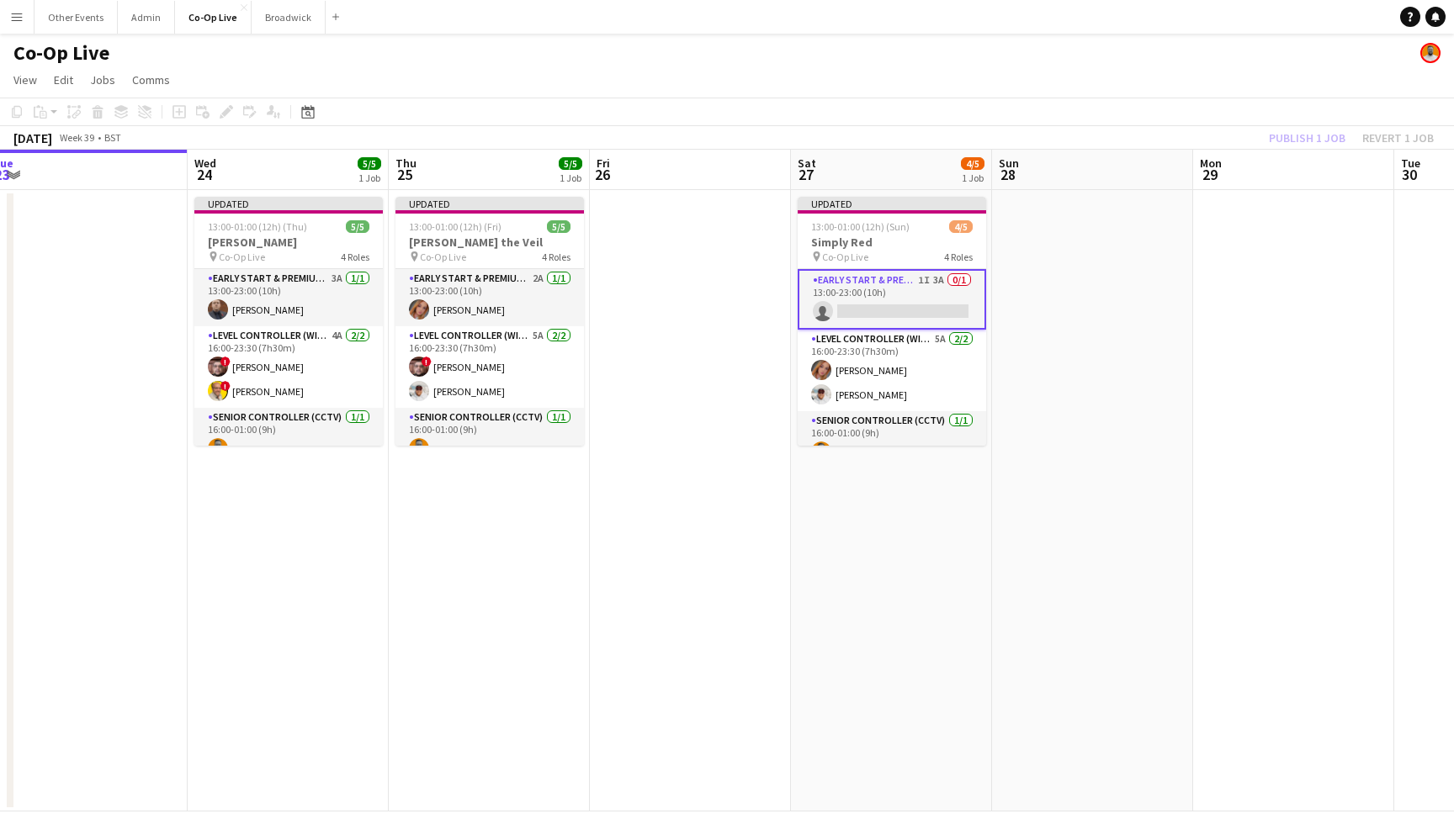
click at [1106, 318] on app-date-cell at bounding box center [1092, 500] width 201 height 621
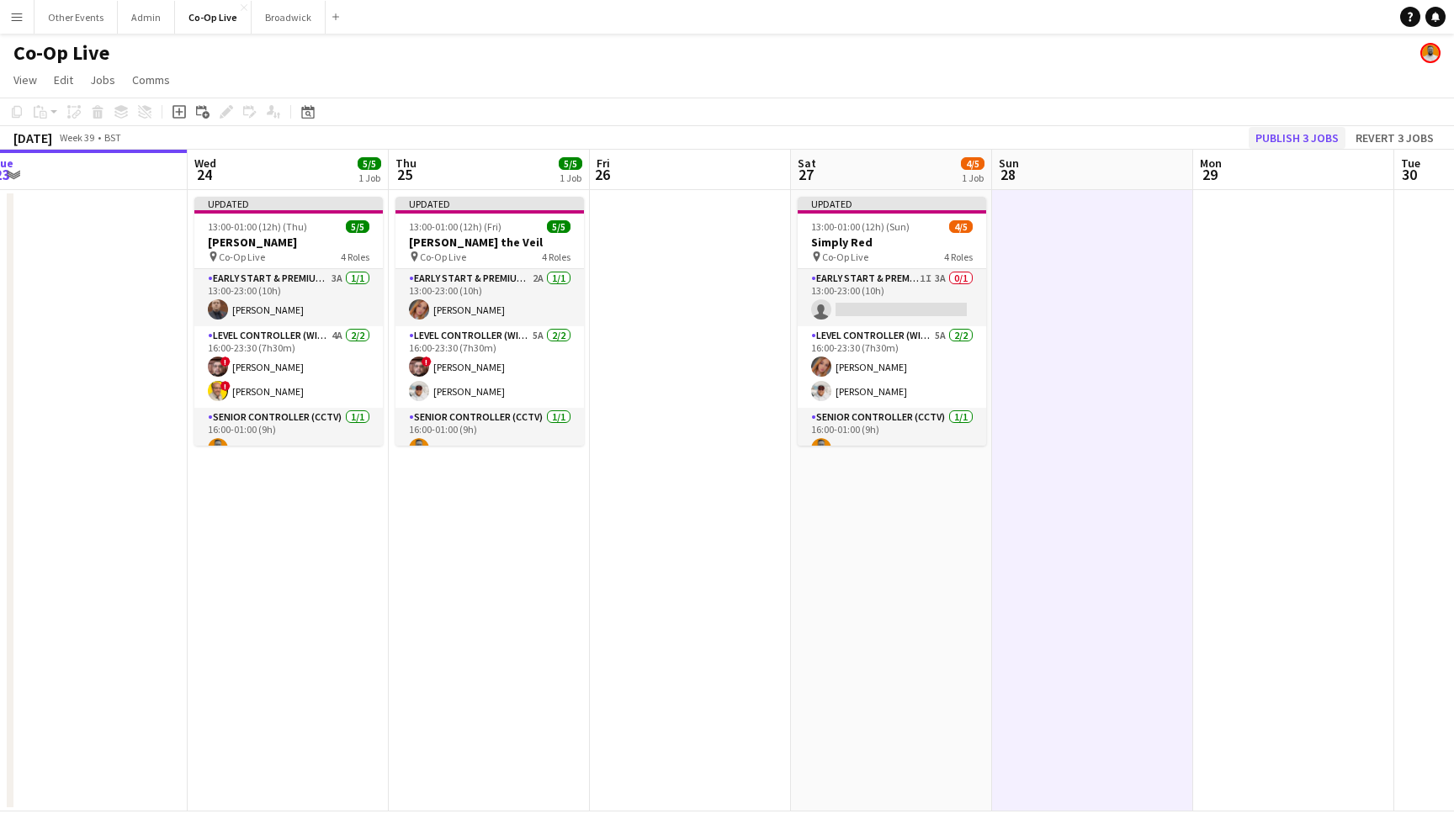
click at [1304, 139] on button "Publish 3 jobs" at bounding box center [1296, 138] width 97 height 21
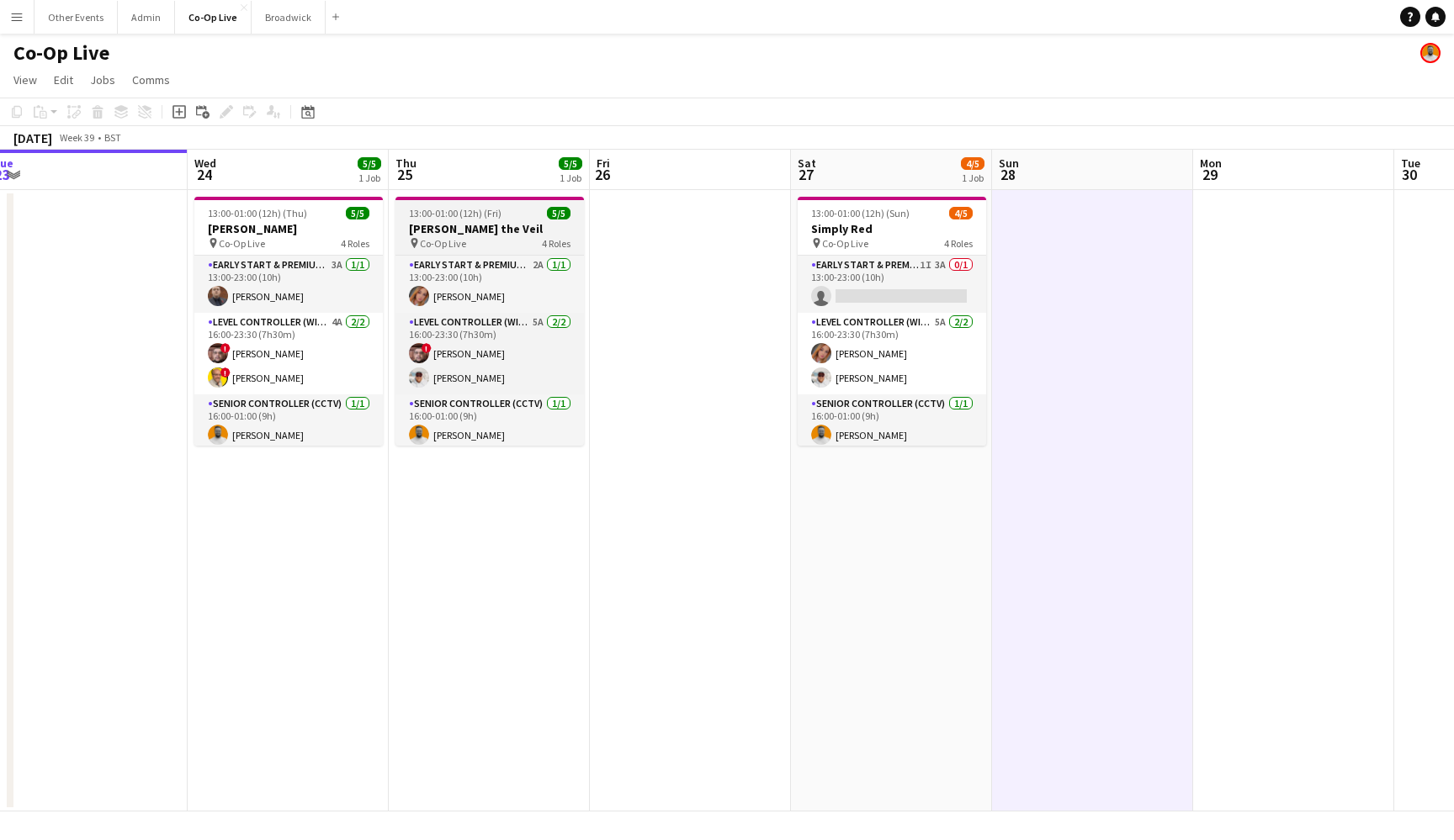
click at [451, 222] on app-job-card "13:00-01:00 (12h) (Fri) 5/5 Pierce the Veil pin Co-Op Live 4 Roles Early Start …" at bounding box center [489, 321] width 188 height 249
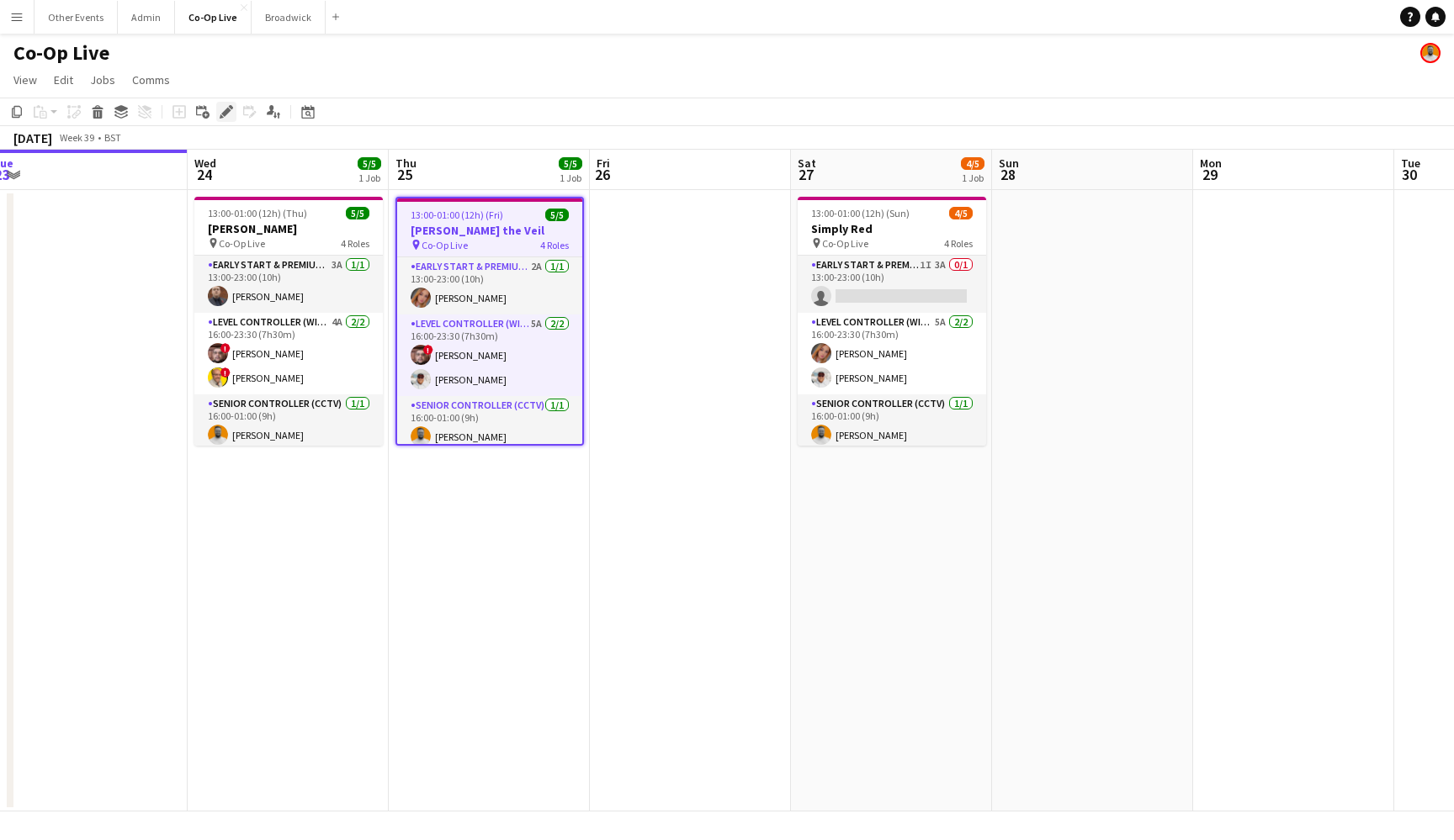
click at [230, 116] on icon "Edit" at bounding box center [226, 112] width 14 height 14
type input "**********"
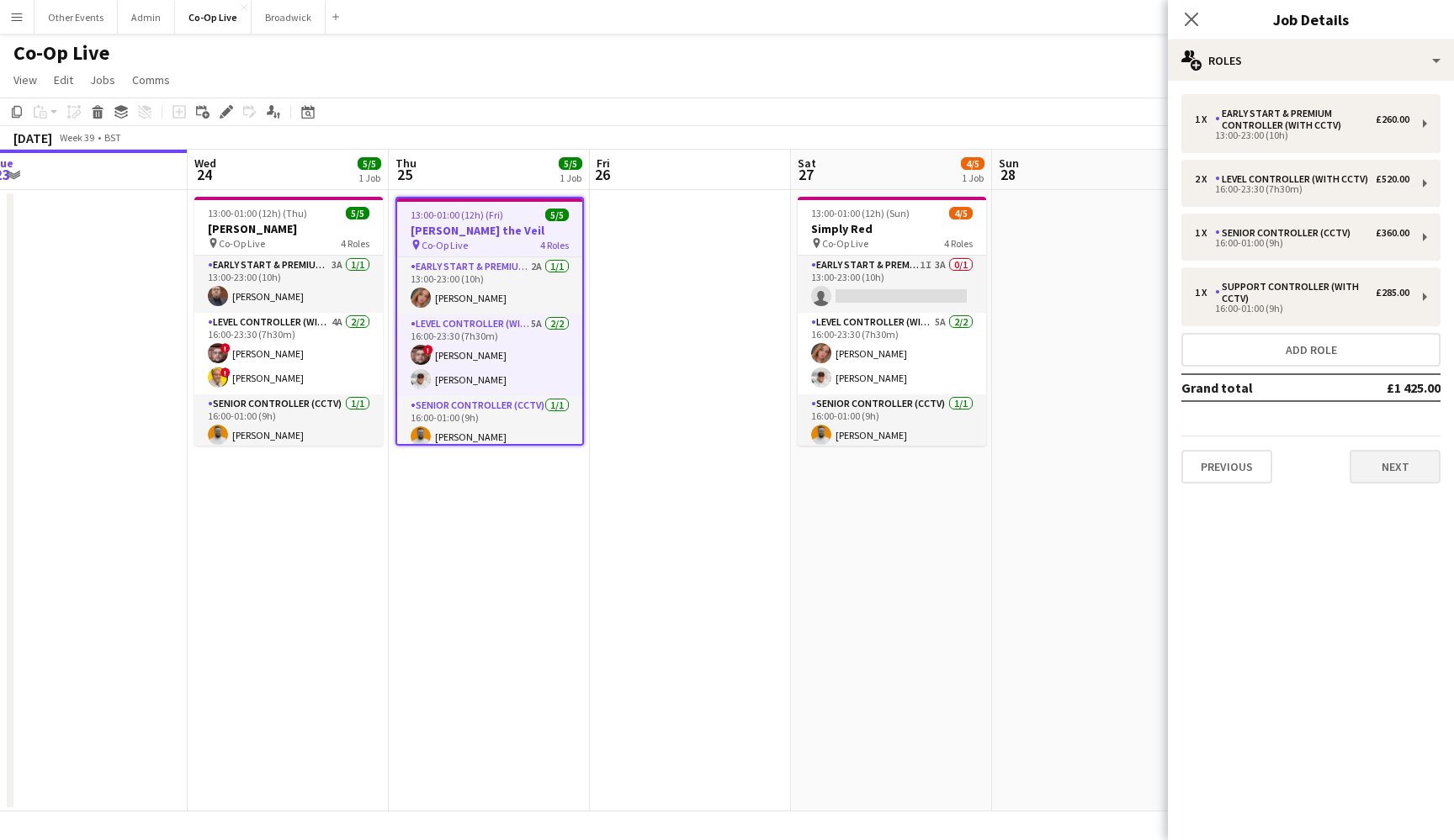
click at [1402, 471] on button "Next" at bounding box center [1394, 466] width 91 height 33
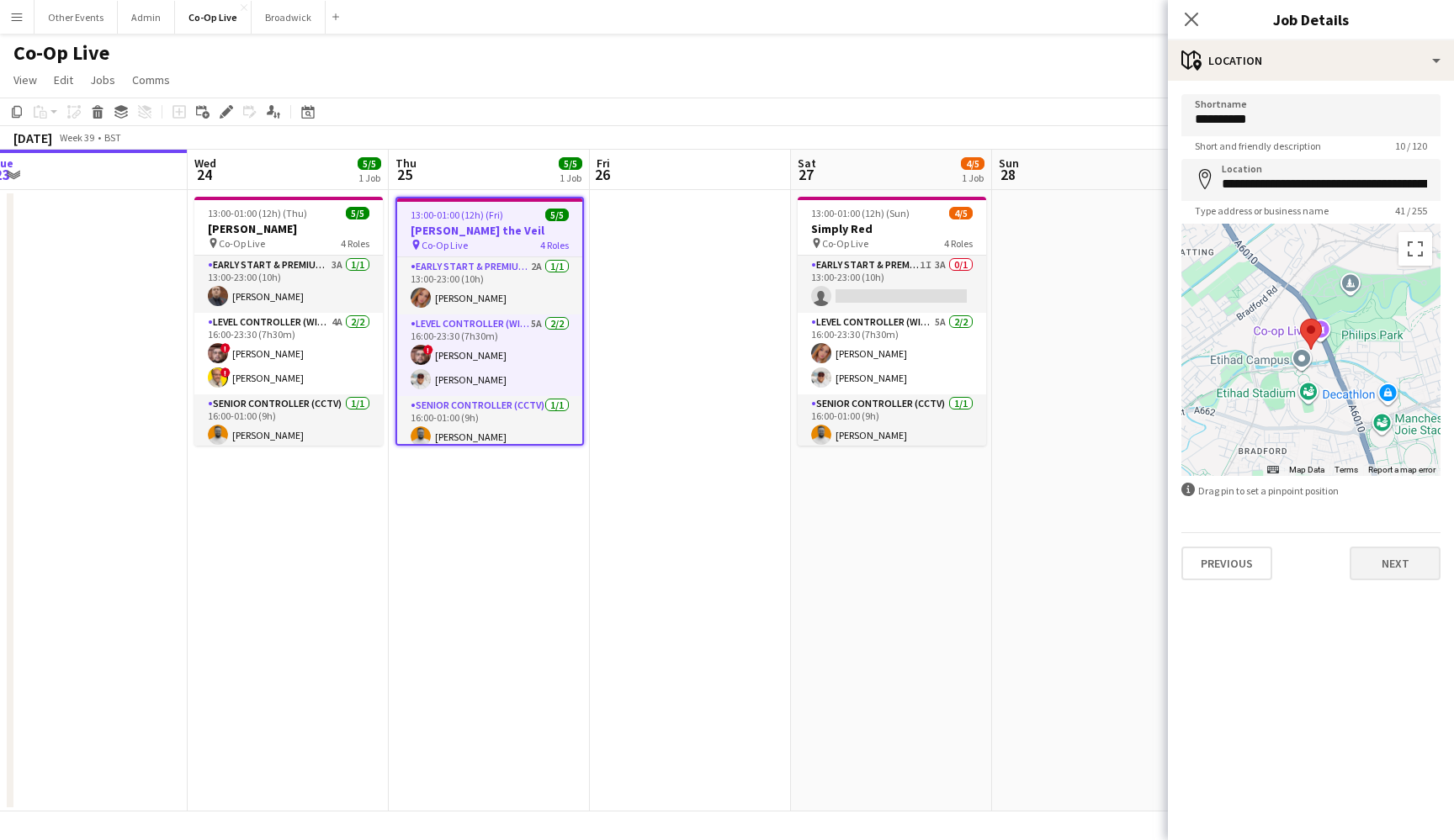
click at [1396, 561] on button "Next" at bounding box center [1394, 563] width 91 height 33
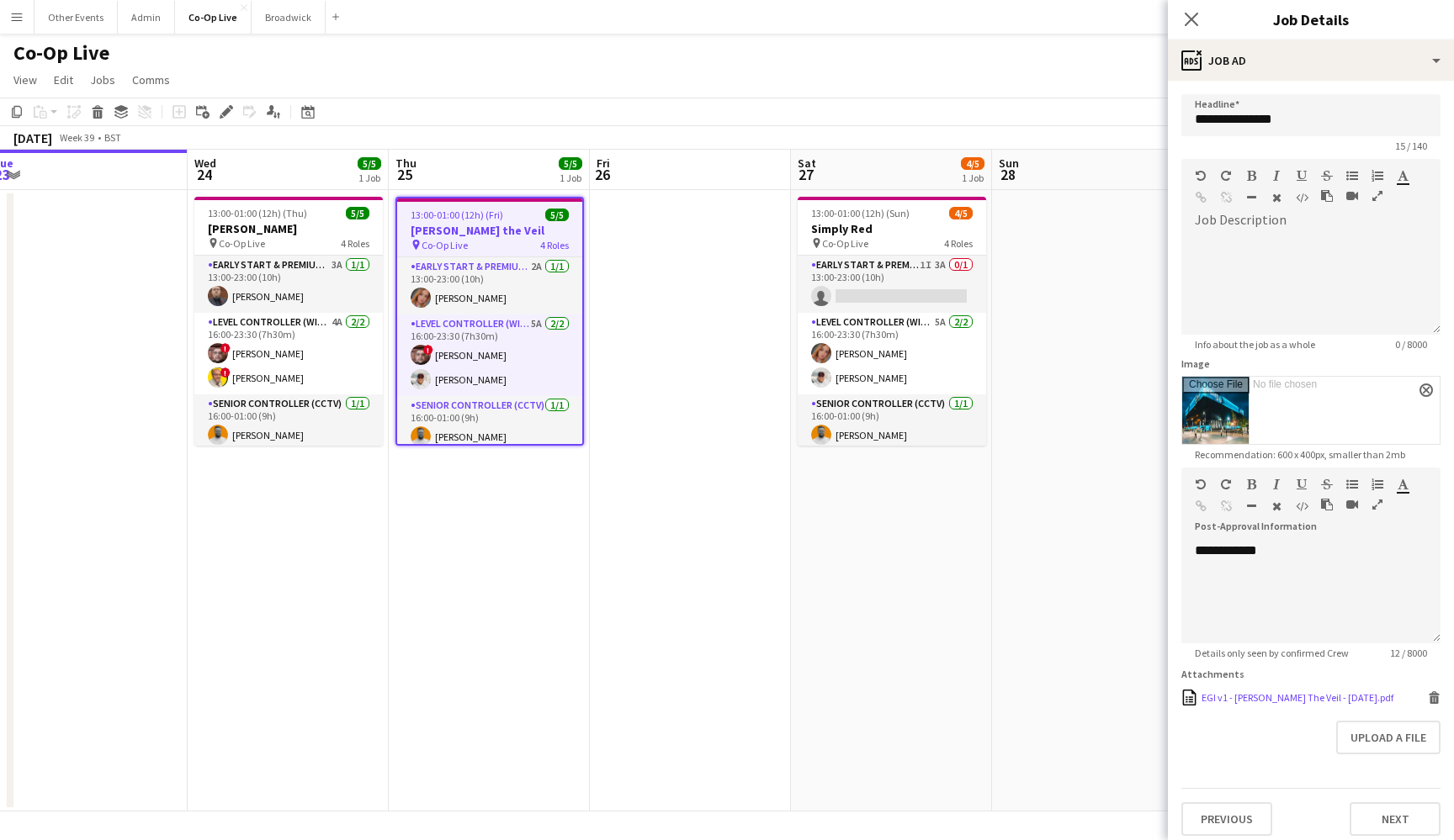
click at [1308, 698] on div "EGI v1 - Pierce The Veil - 25.09.25.pdf" at bounding box center [1297, 698] width 192 height 13
click at [681, 265] on app-date-cell at bounding box center [690, 500] width 201 height 621
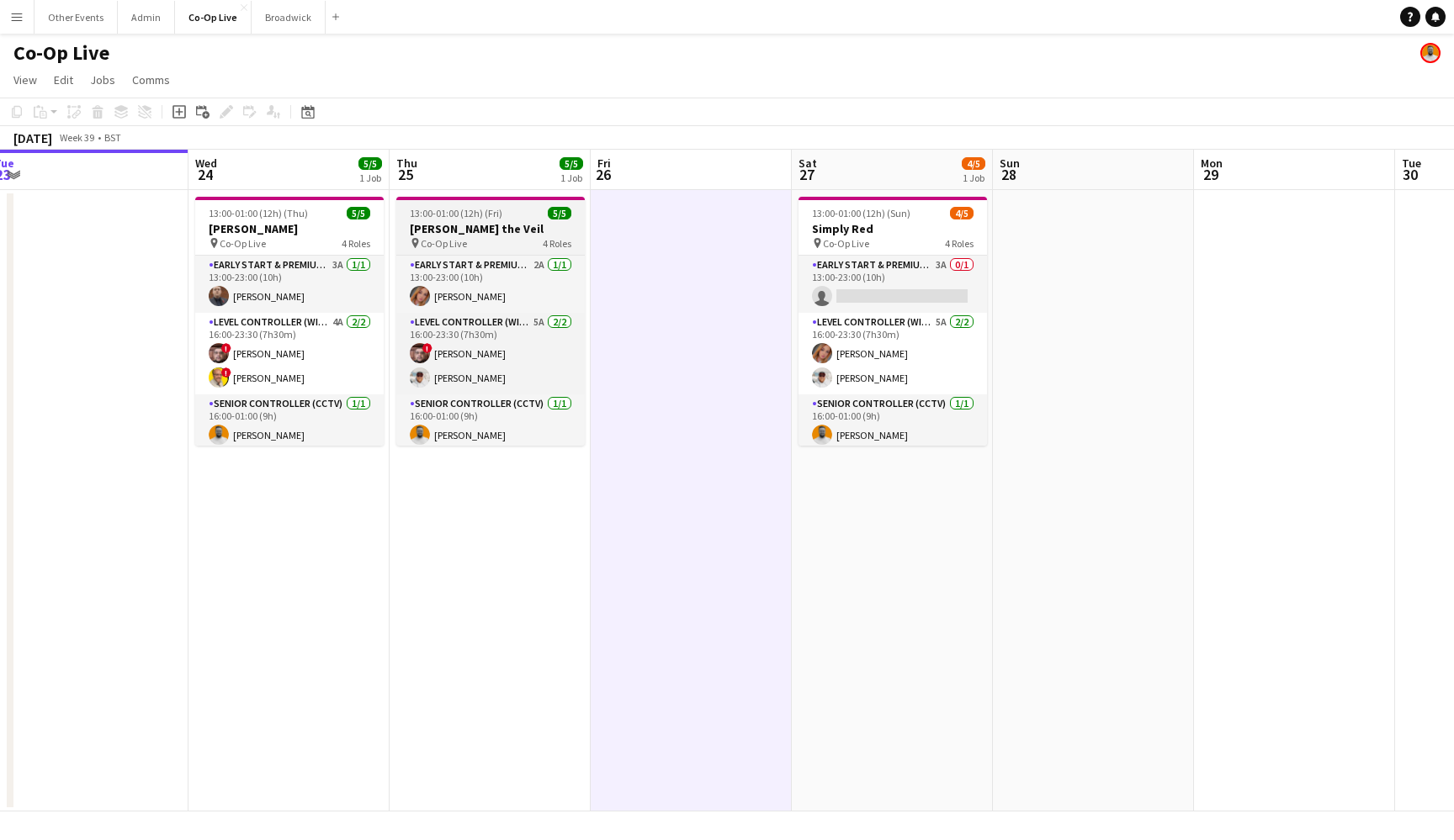
click at [508, 246] on div "pin Co-Op Live 4 Roles" at bounding box center [490, 243] width 188 height 14
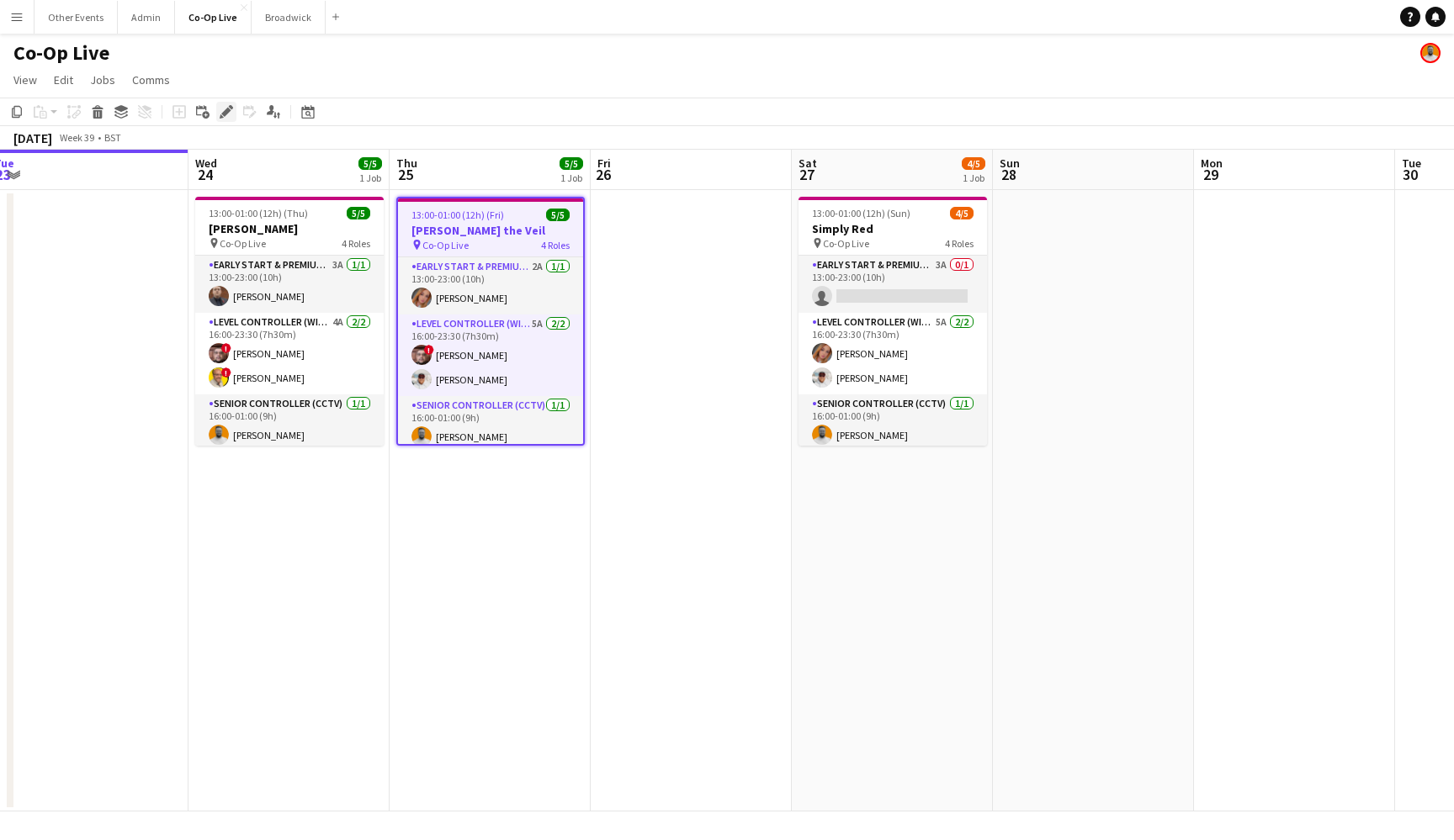
click at [222, 115] on icon at bounding box center [225, 111] width 9 height 9
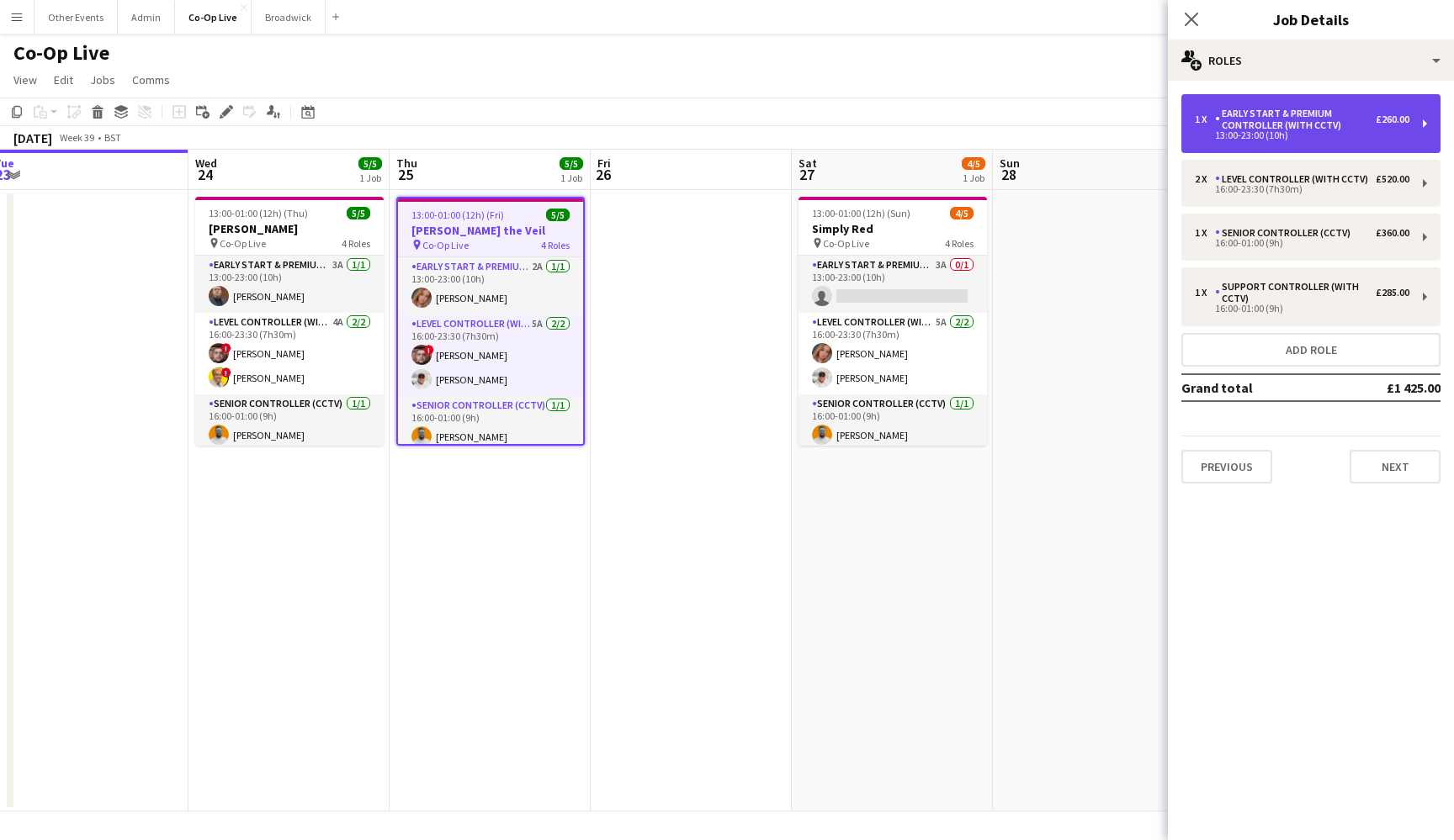
click at [1415, 134] on div "1 x Early Start & Premium Controller (with CCTV) £260.00 13:00-23:00 (10h)" at bounding box center [1311, 124] width 260 height 59
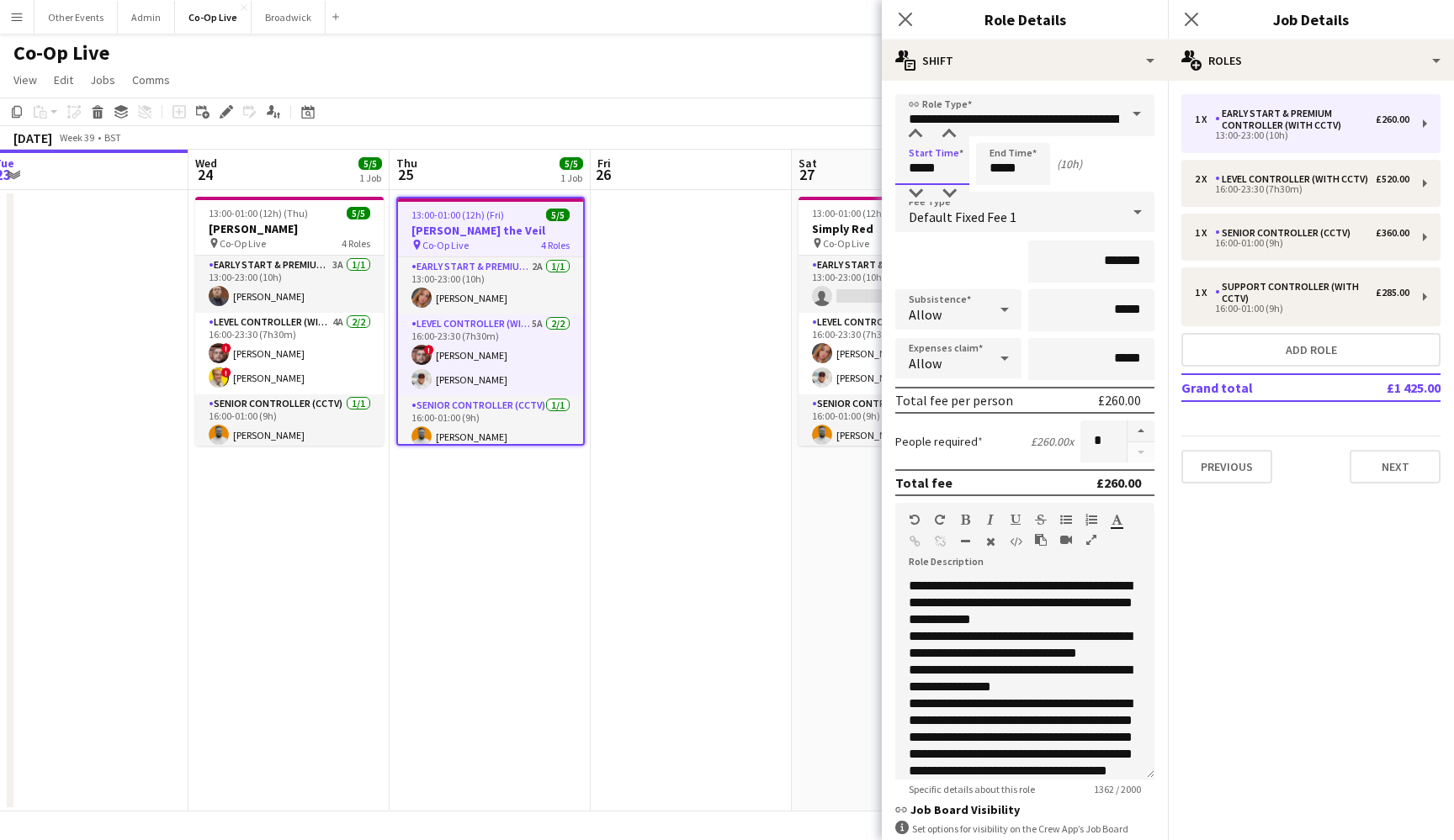
click at [918, 178] on input "*****" at bounding box center [932, 164] width 74 height 42
type input "*****"
click at [918, 194] on div at bounding box center [915, 193] width 33 height 17
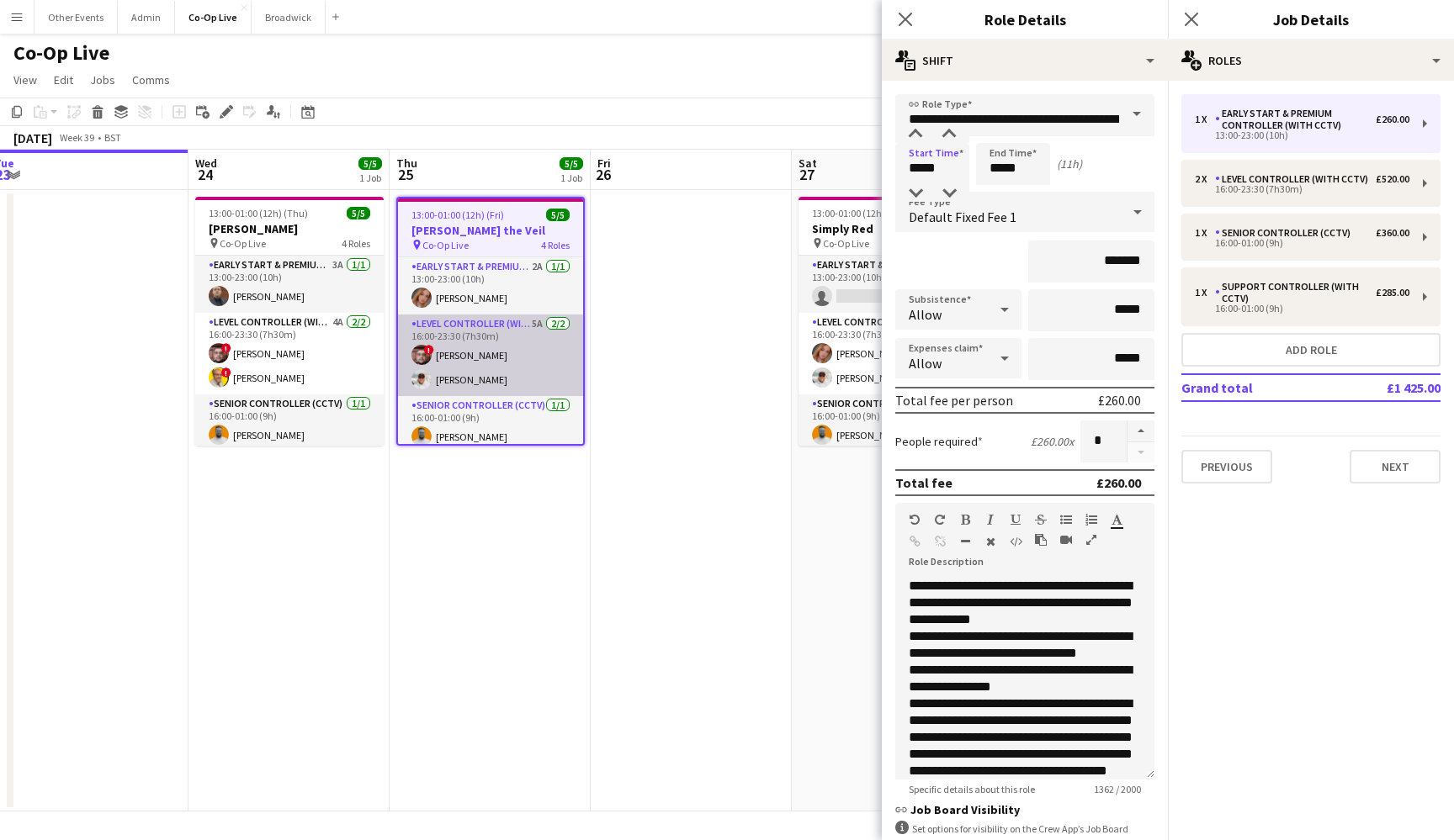
click at [480, 381] on app-card-role "Level Controller (with CCTV) 5A 2/2 16:00-23:30 (7h30m) ! Aaron Spalding Matt G…" at bounding box center [491, 355] width 185 height 82
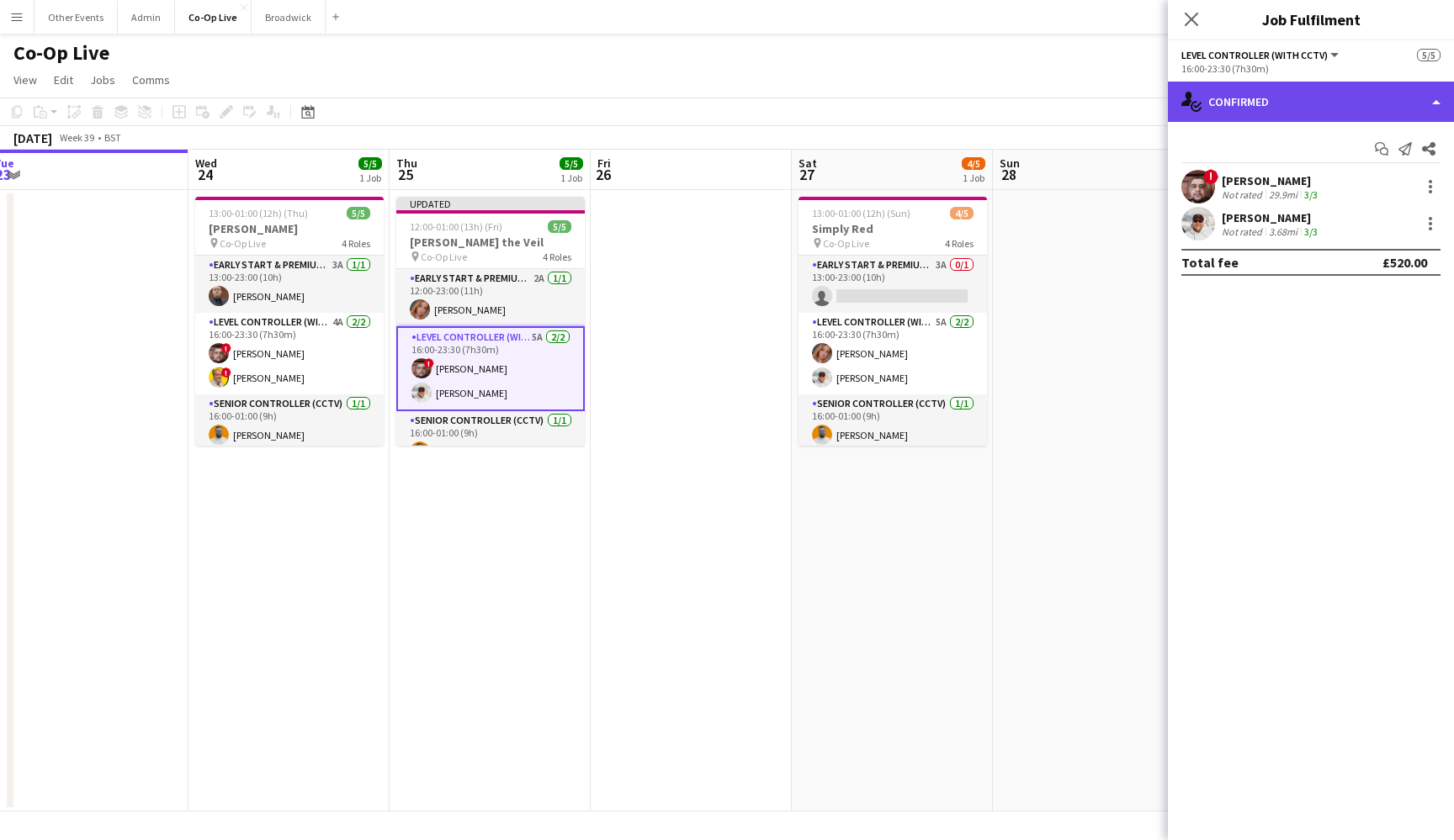
click at [1428, 100] on div "single-neutral-actions-check-2 Confirmed" at bounding box center [1311, 101] width 286 height 40
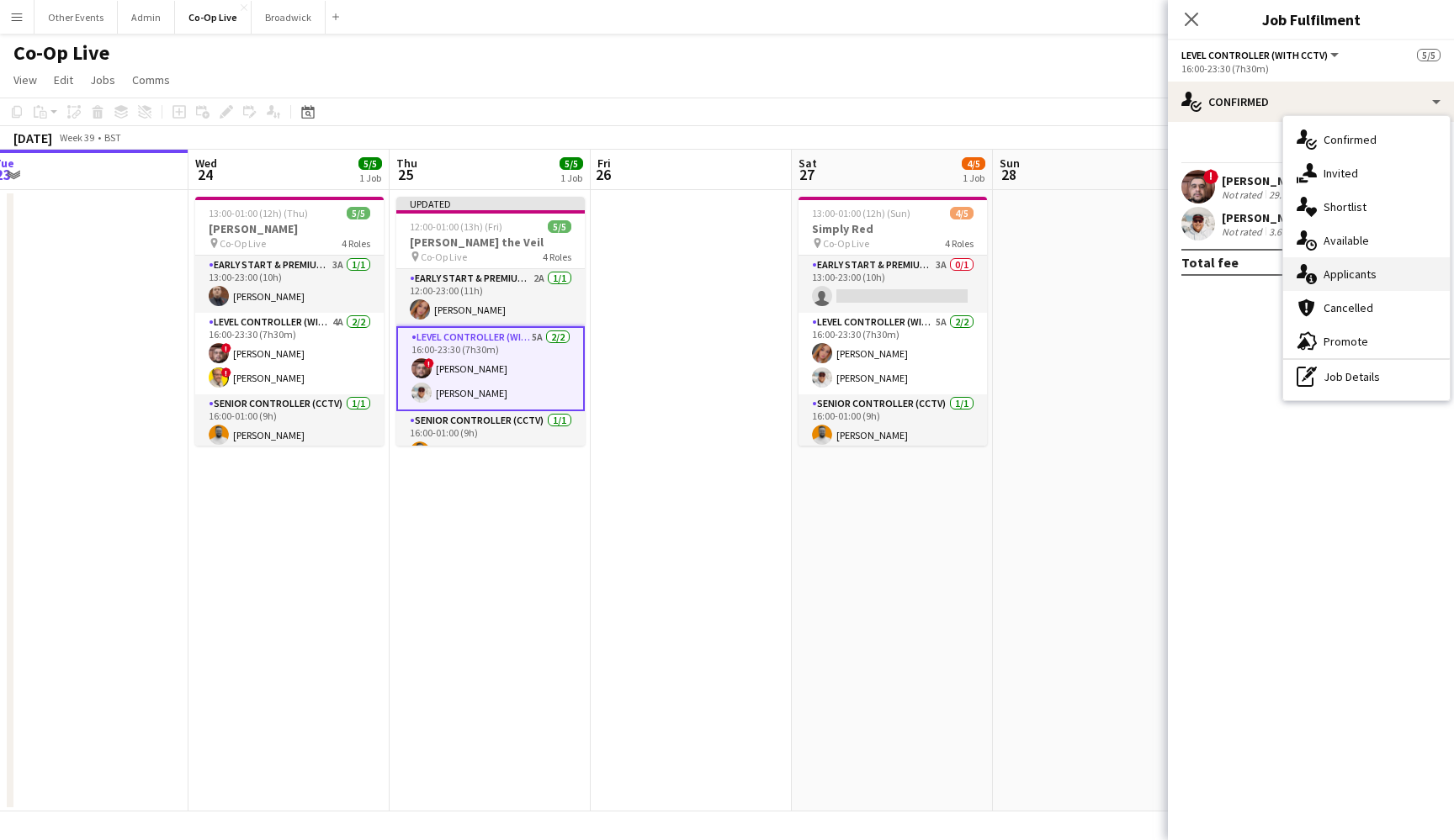
click at [1370, 272] on span "Applicants" at bounding box center [1350, 274] width 53 height 16
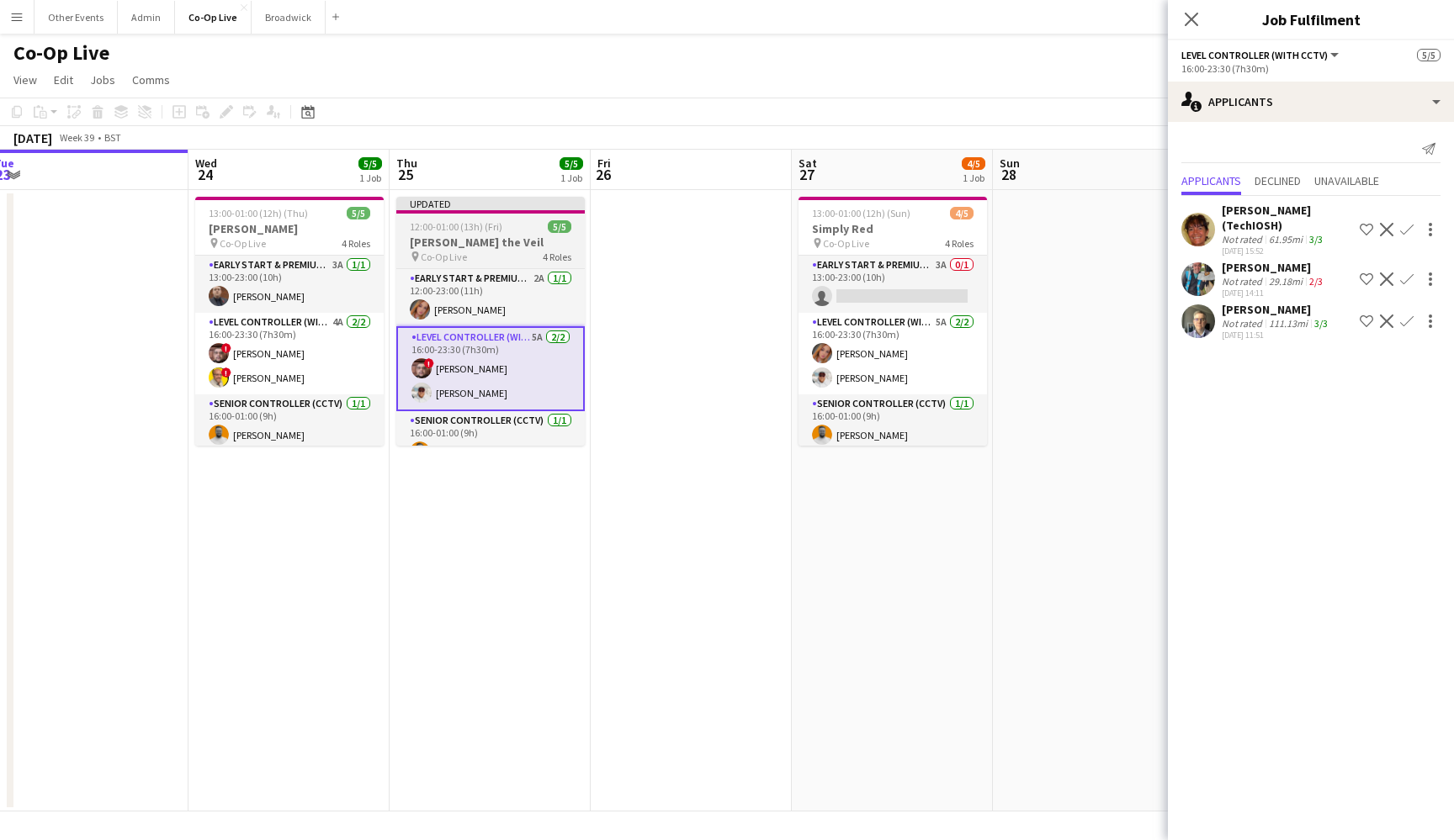
click at [490, 222] on span "12:00-01:00 (13h) (Fri)" at bounding box center [456, 226] width 93 height 13
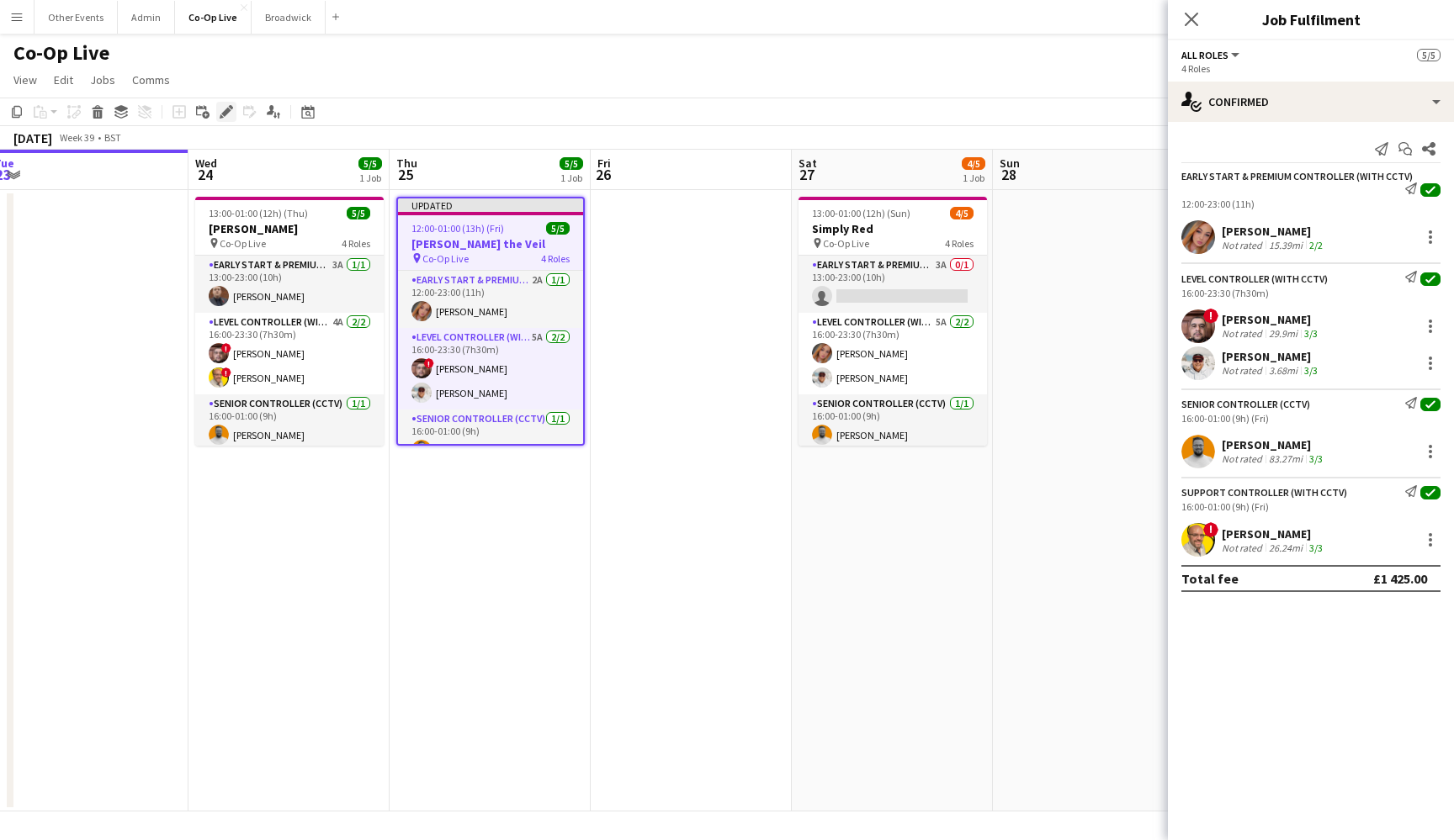
click at [230, 113] on icon at bounding box center [225, 111] width 9 height 9
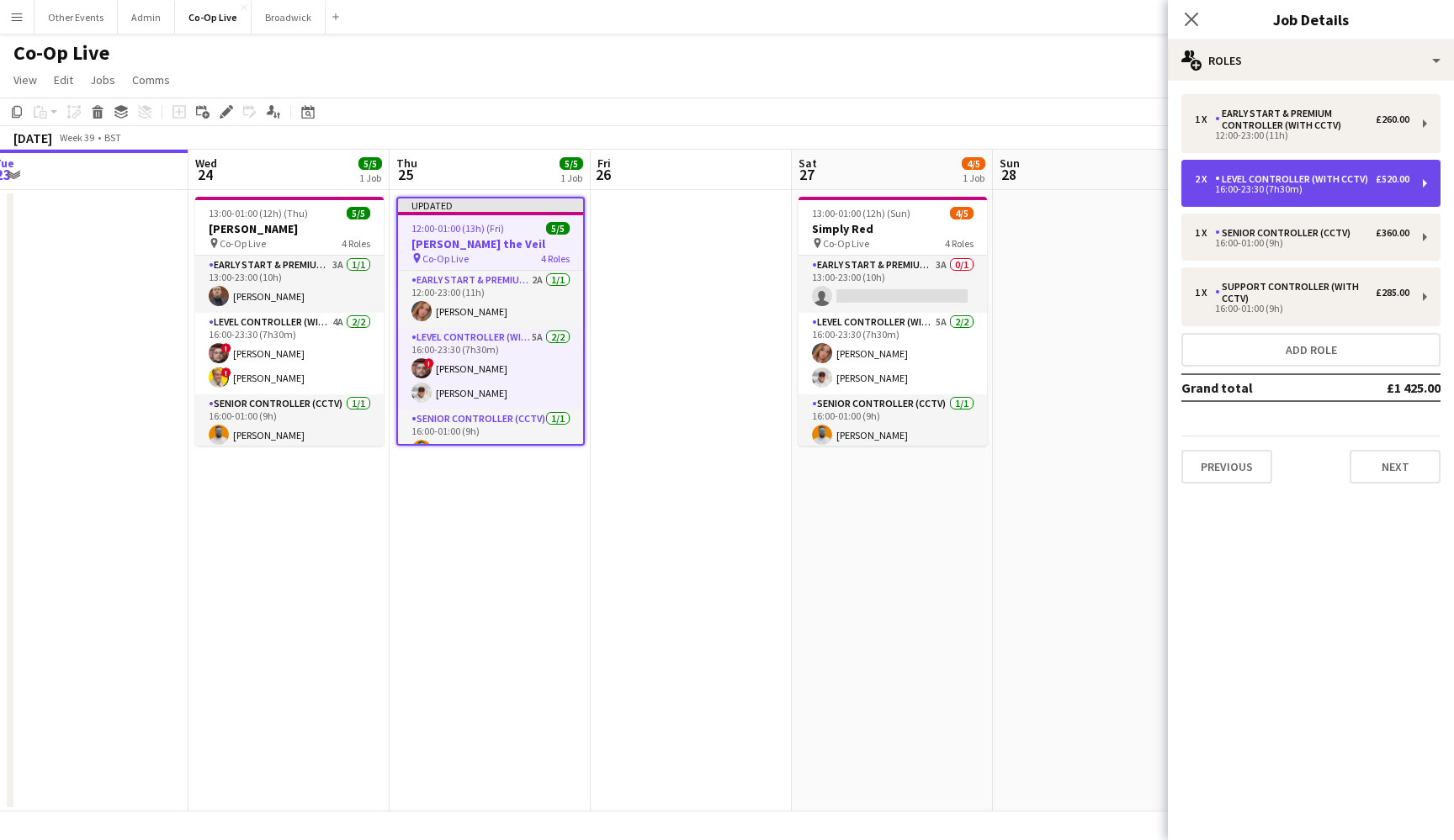
click at [1320, 181] on div "Level Controller (with CCTV)" at bounding box center [1295, 180] width 160 height 12
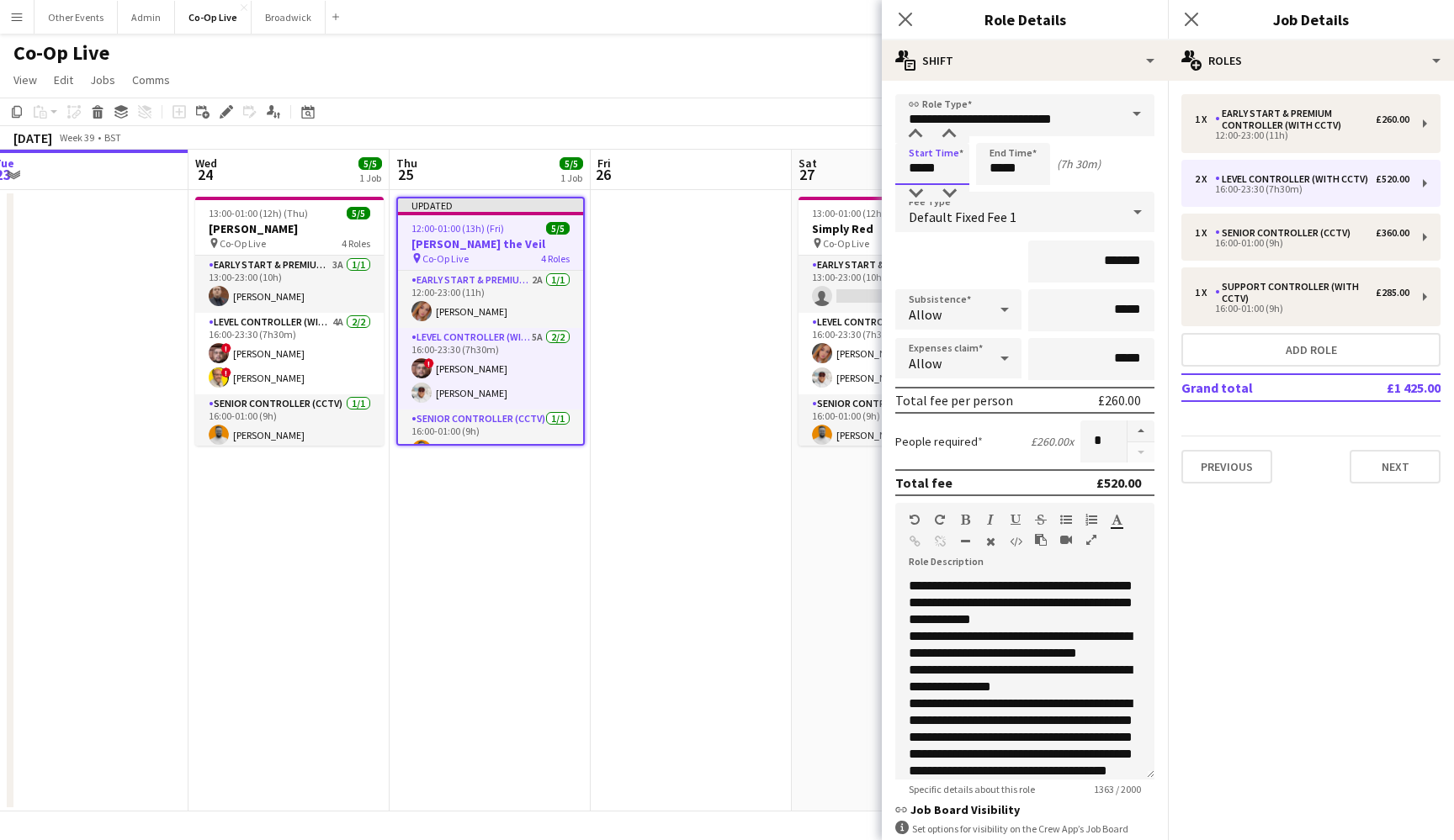
click at [914, 183] on input "*****" at bounding box center [932, 164] width 74 height 42
type input "*****"
click at [915, 194] on div at bounding box center [915, 193] width 33 height 17
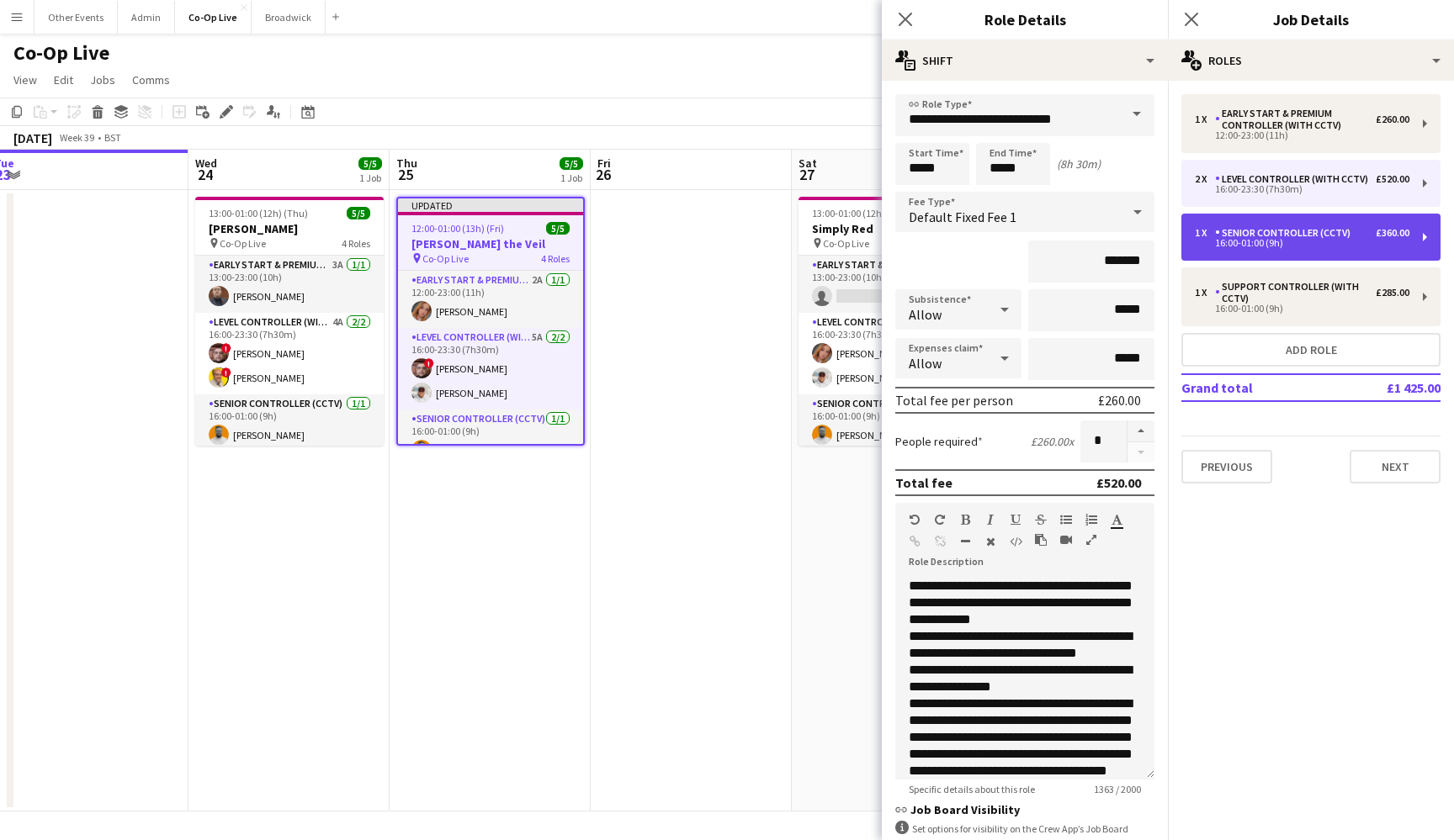
click at [1279, 235] on div "Senior Controller (CCTV)" at bounding box center [1286, 233] width 142 height 12
type input "**********"
type input "*****"
type input "*******"
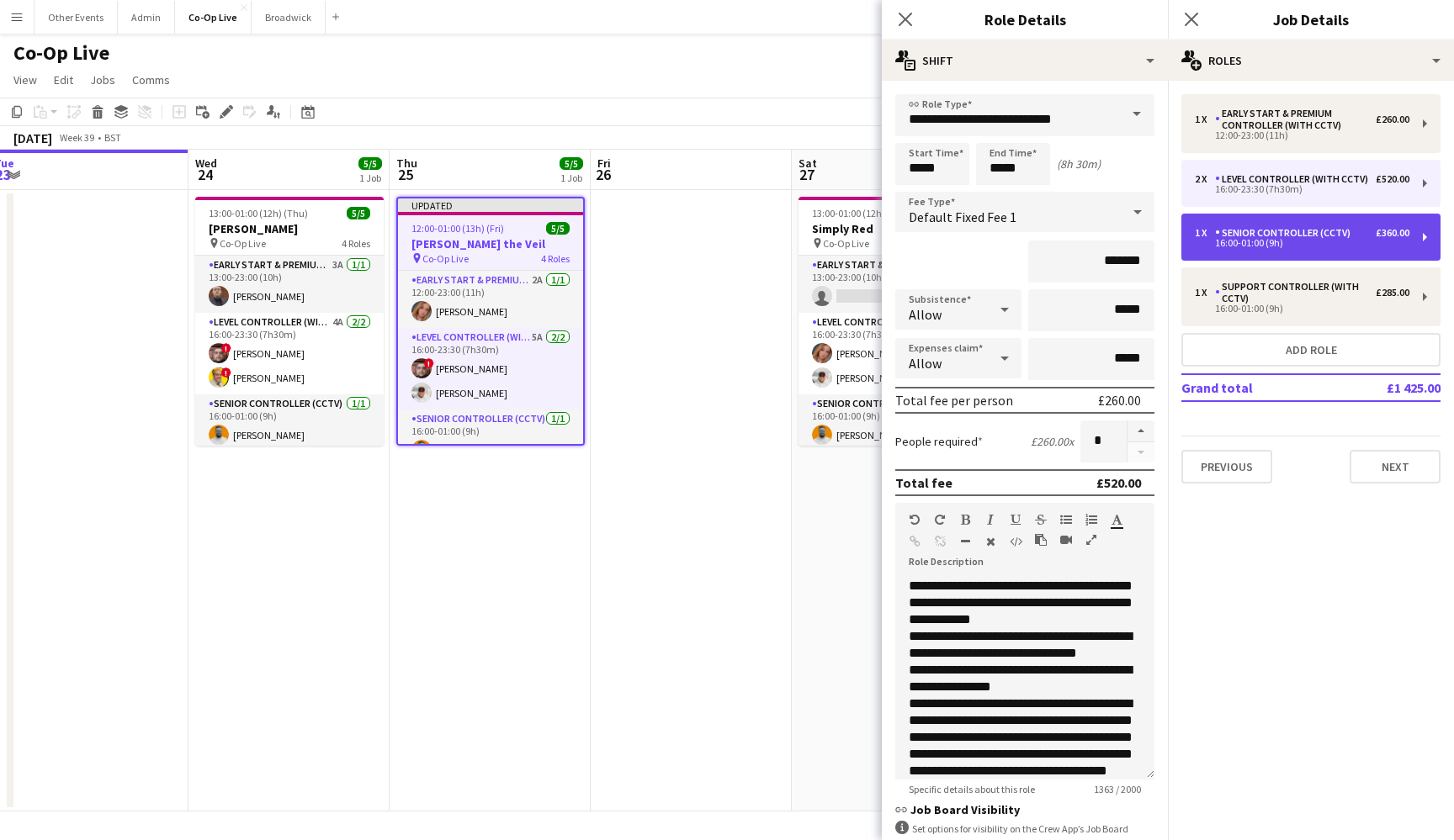
type input "*"
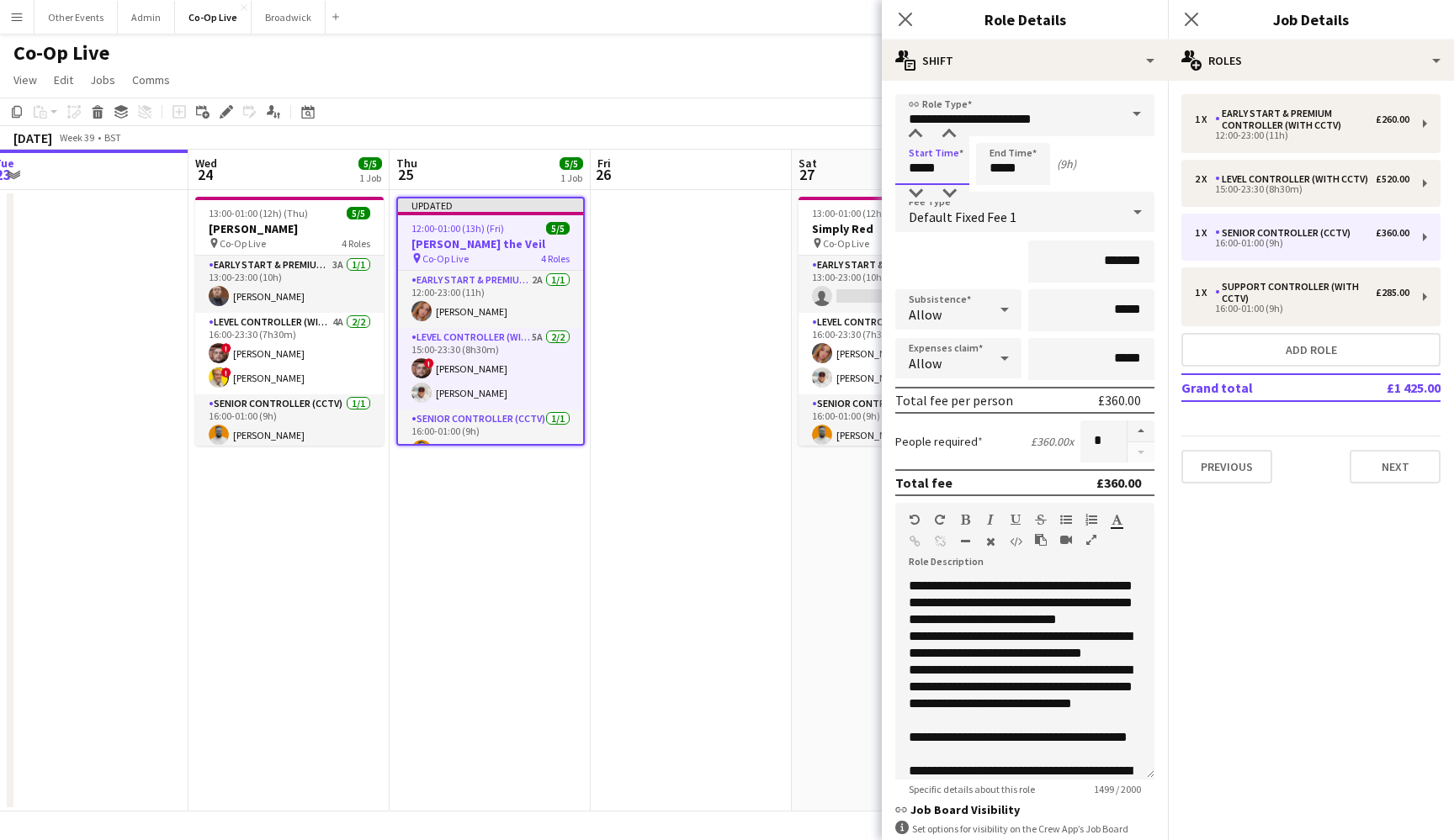
click at [916, 181] on input "*****" at bounding box center [932, 164] width 74 height 42
type input "*****"
click at [916, 192] on div at bounding box center [915, 193] width 33 height 17
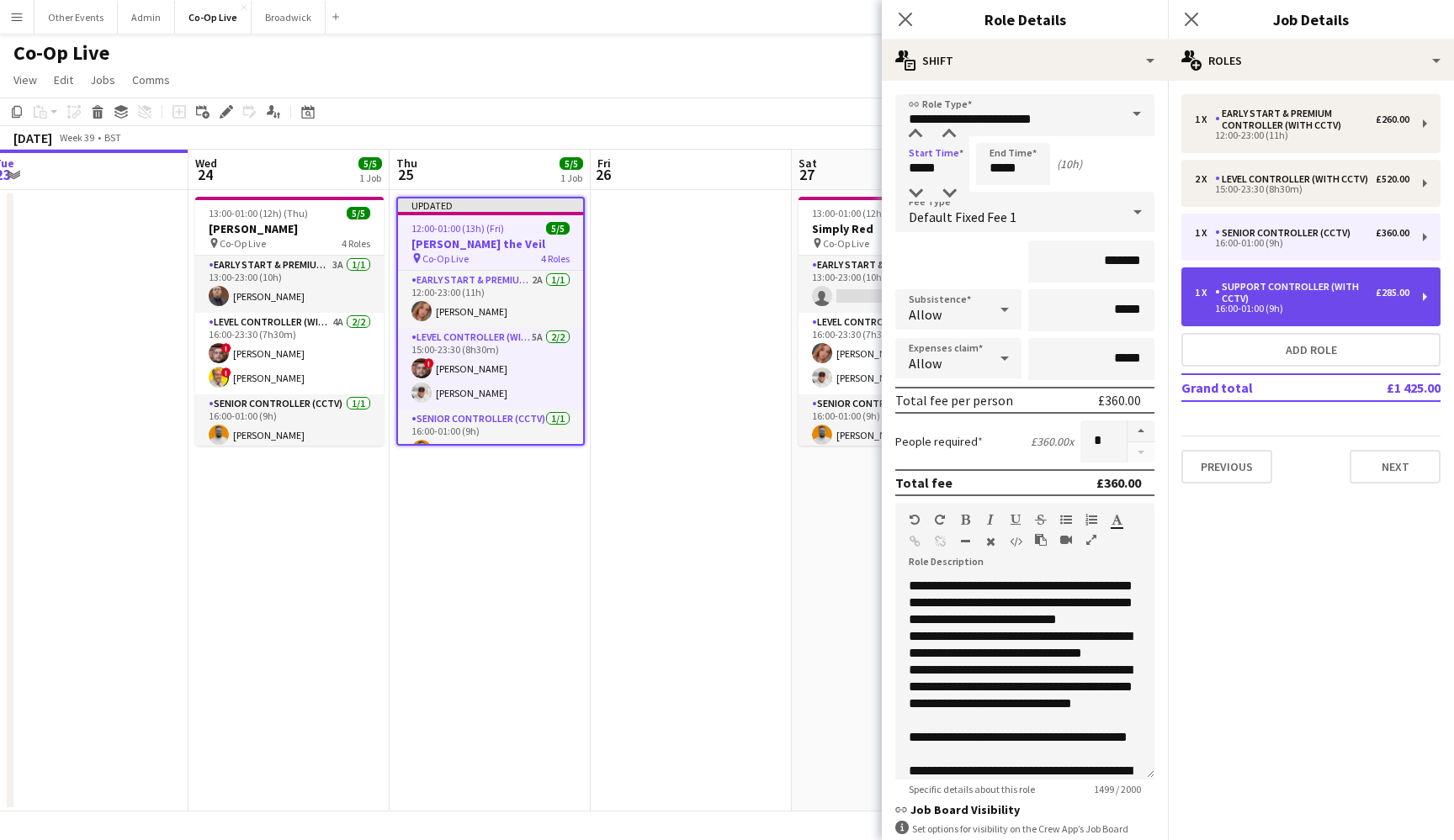
click at [1313, 286] on div "Support Controller (with CCTV)" at bounding box center [1295, 293] width 161 height 23
type input "**********"
type input "*****"
type input "*******"
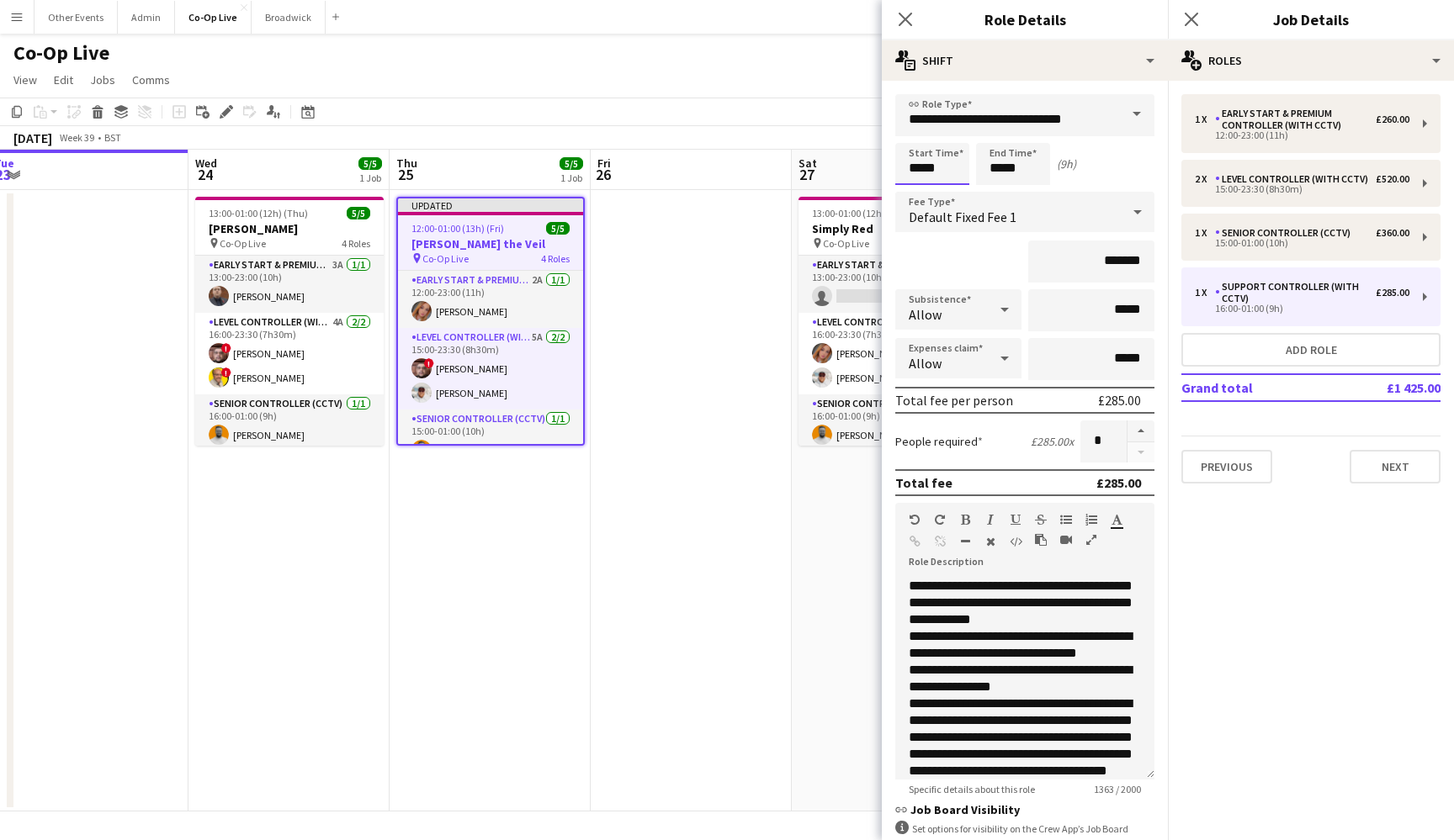
click at [917, 180] on input "*****" at bounding box center [932, 164] width 74 height 42
type input "*****"
click at [917, 198] on div at bounding box center [915, 193] width 33 height 17
click at [1307, 459] on div "Previous Next" at bounding box center [1311, 460] width 260 height 48
click at [689, 328] on app-date-cell at bounding box center [691, 500] width 201 height 621
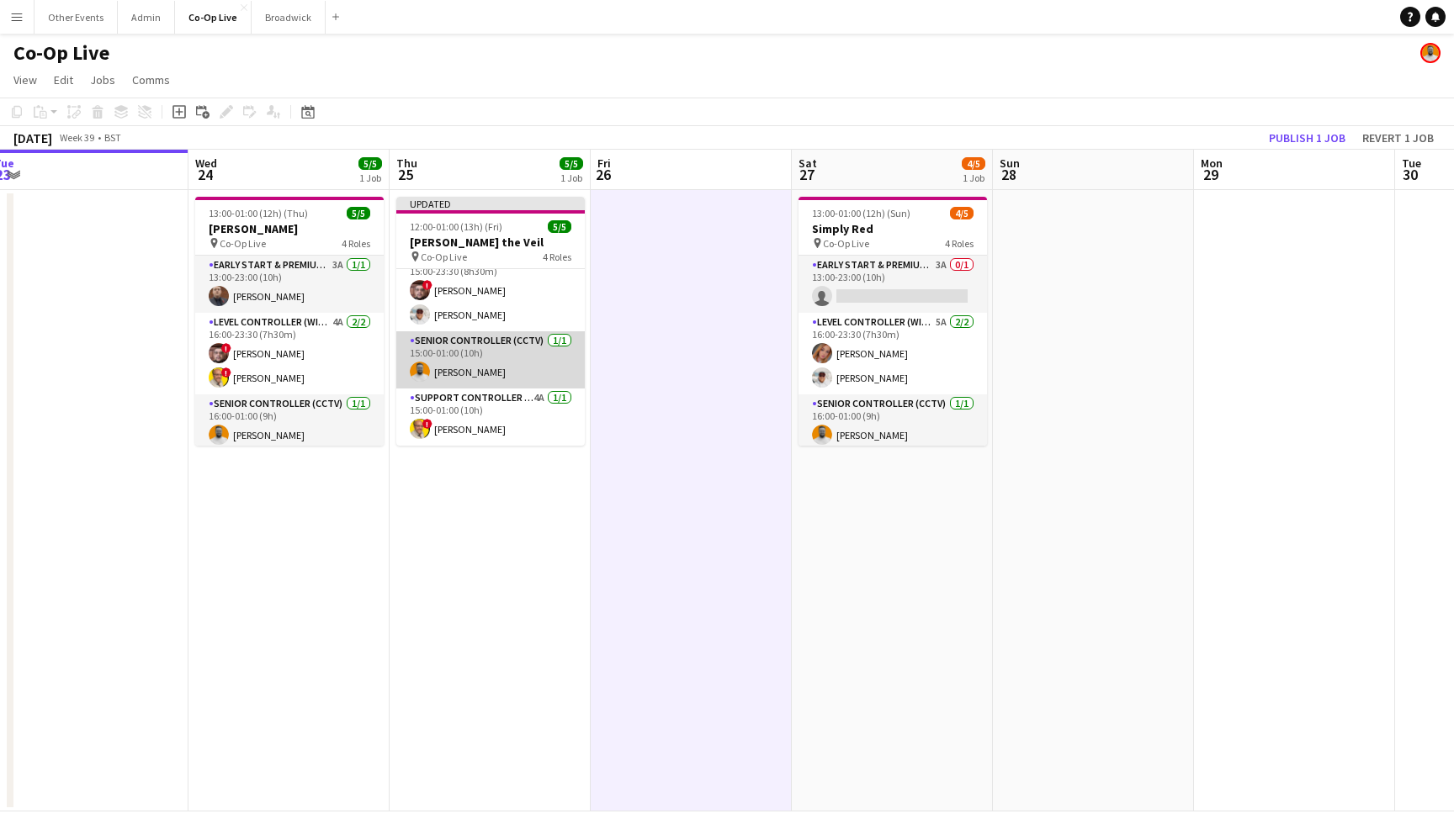
scroll to position [76, 0]
click at [528, 351] on app-card-role "Senior Controller (CCTV) 1/1 15:00-01:00 (10h) Ben Sidaway" at bounding box center [490, 360] width 188 height 58
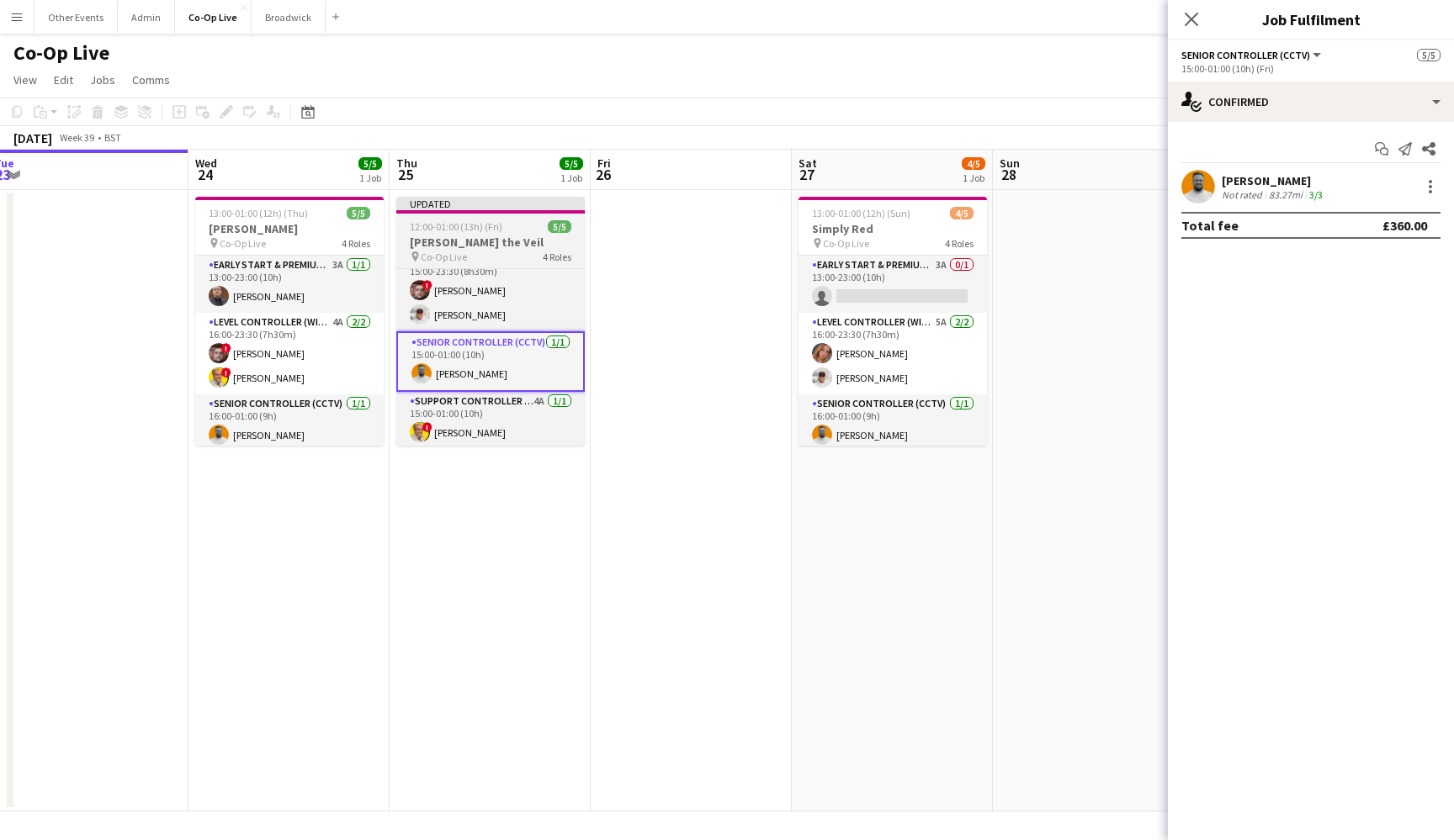
click at [497, 243] on h3 "[PERSON_NAME] the Veil" at bounding box center [490, 243] width 188 height 16
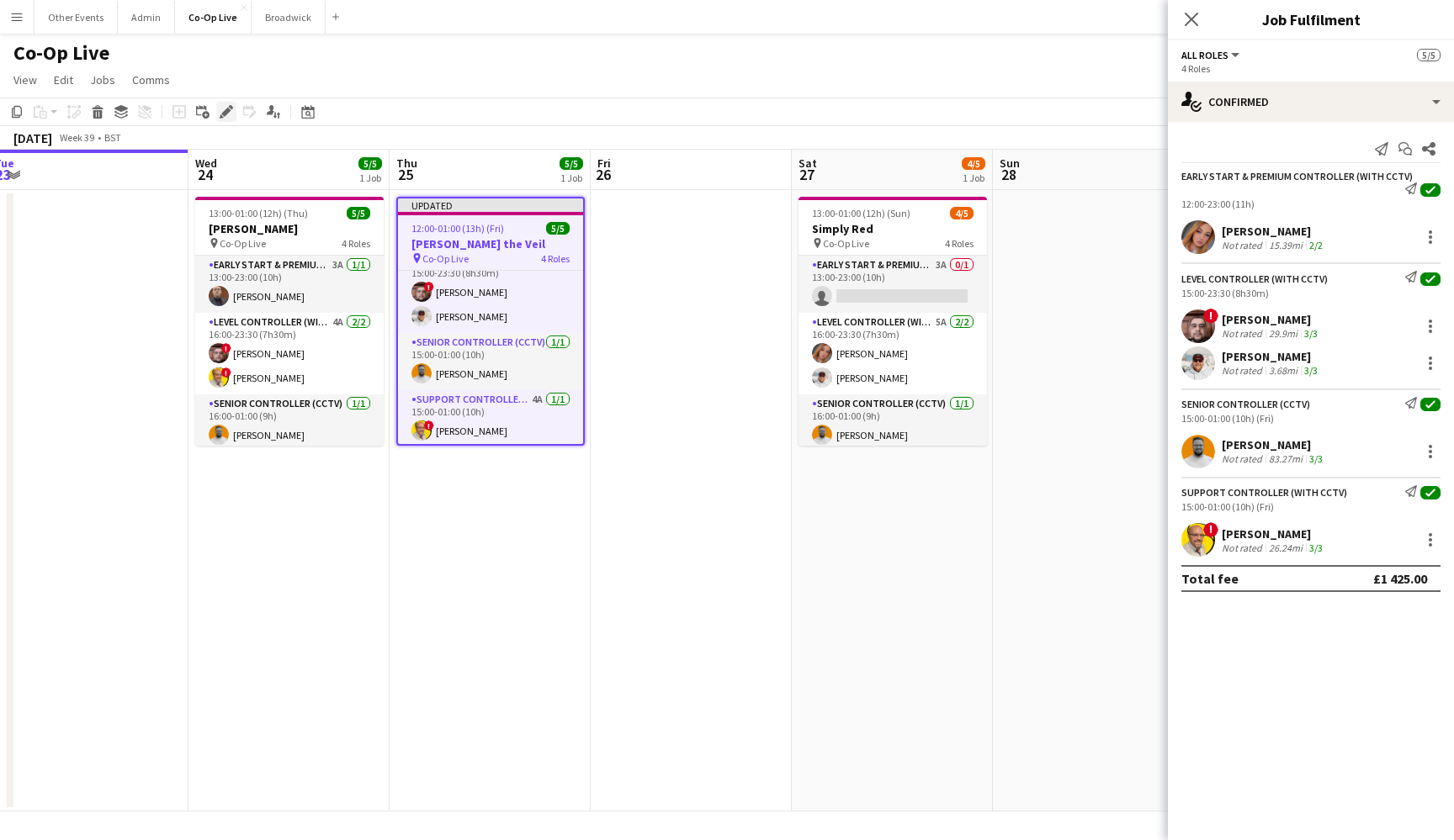
click at [220, 113] on icon "Edit" at bounding box center [226, 112] width 14 height 14
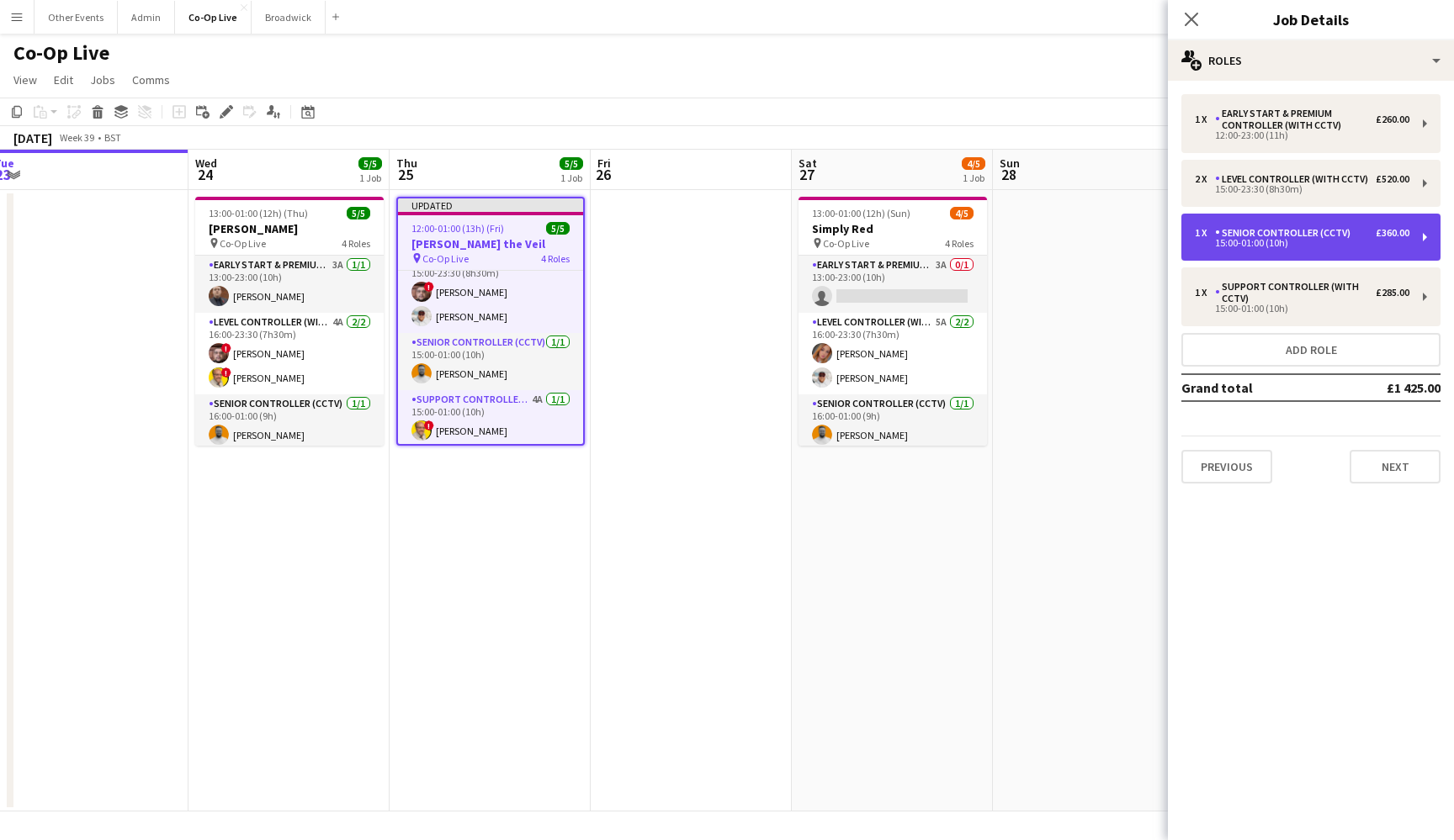
click at [1302, 238] on div "Senior Controller (CCTV)" at bounding box center [1286, 233] width 142 height 12
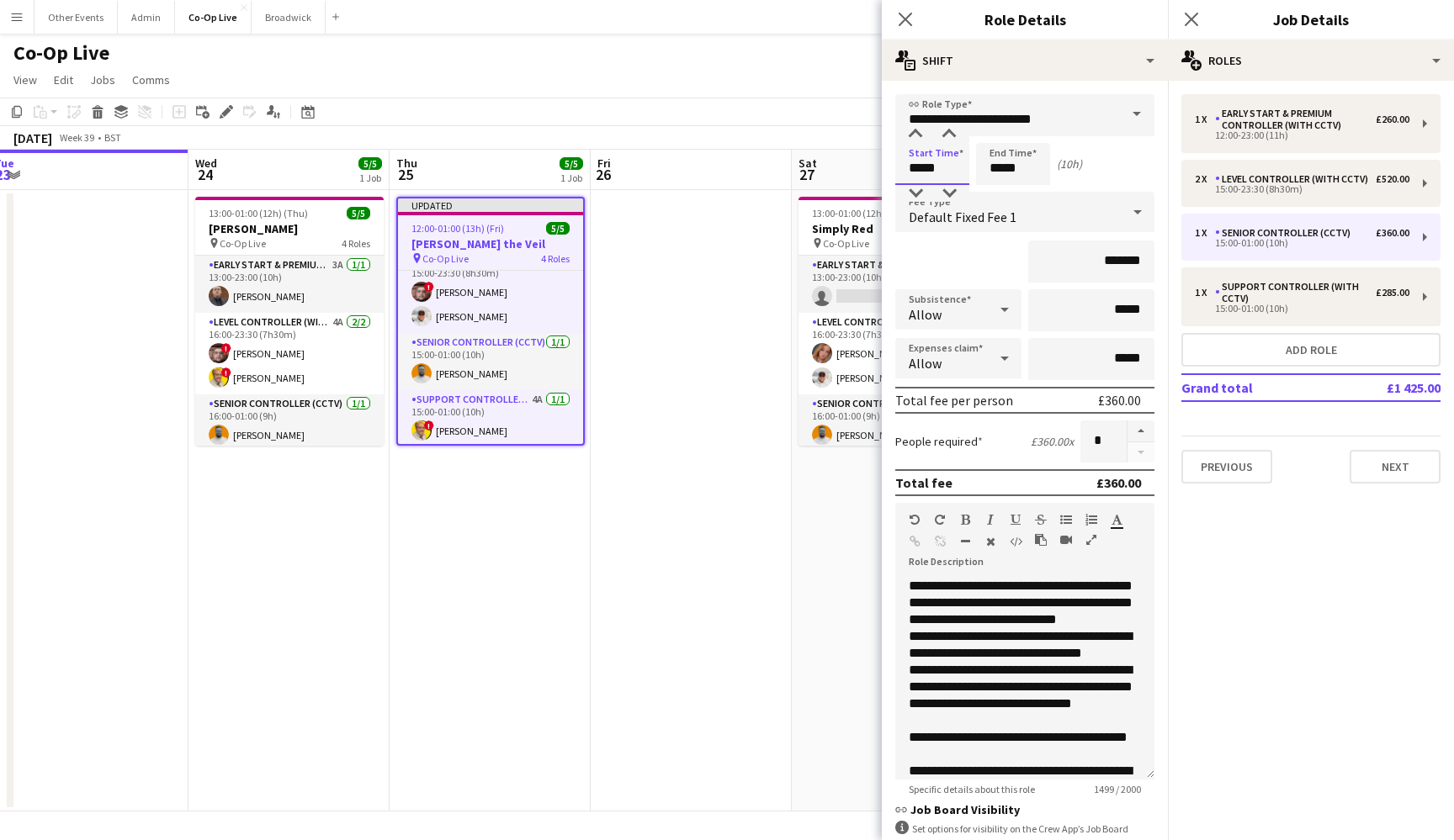
click at [917, 180] on input "*****" at bounding box center [932, 164] width 74 height 42
type input "*****"
click at [918, 195] on div at bounding box center [915, 193] width 33 height 17
click at [755, 299] on app-date-cell at bounding box center [691, 500] width 201 height 621
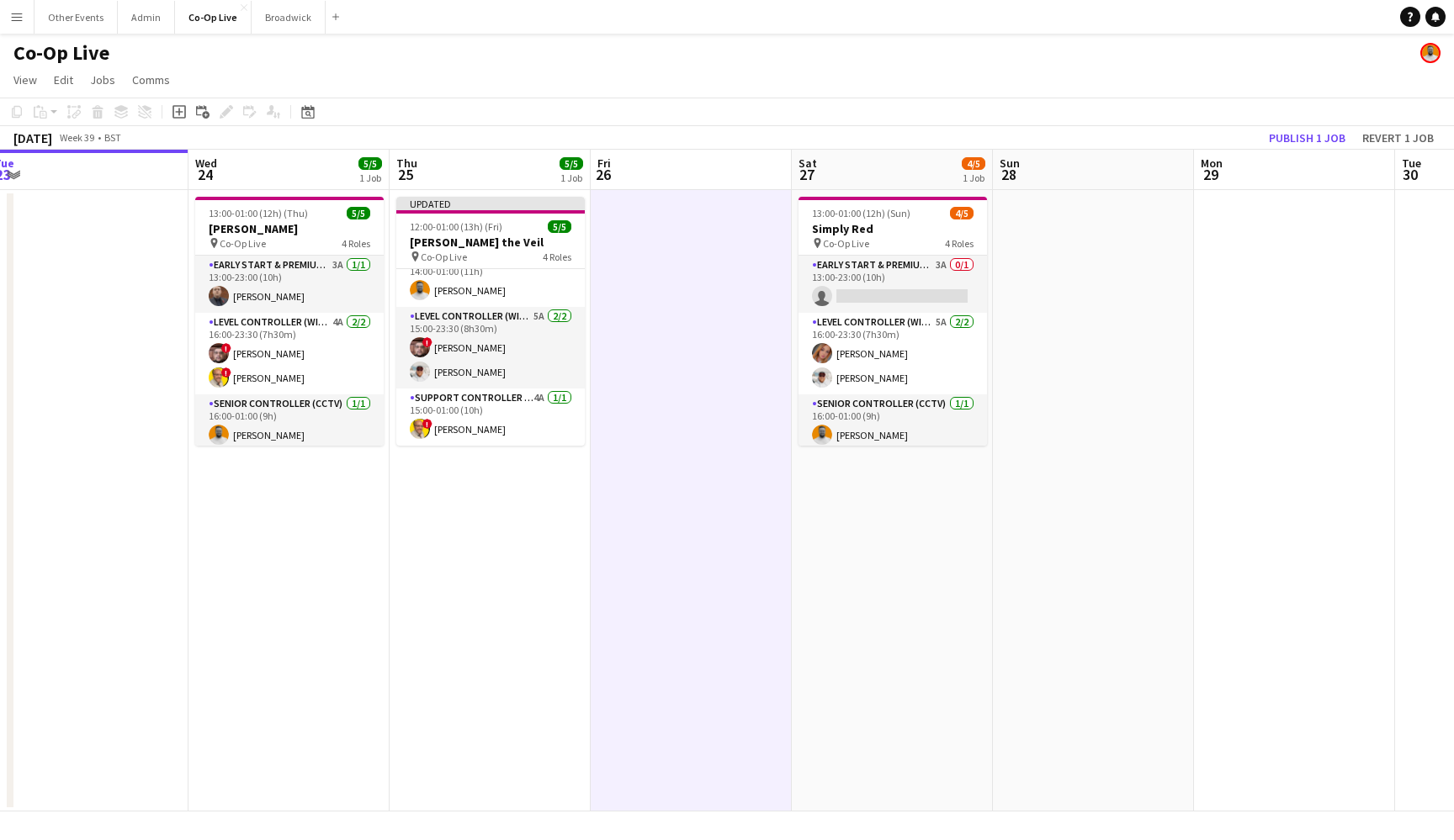
click at [647, 313] on app-date-cell at bounding box center [691, 500] width 201 height 621
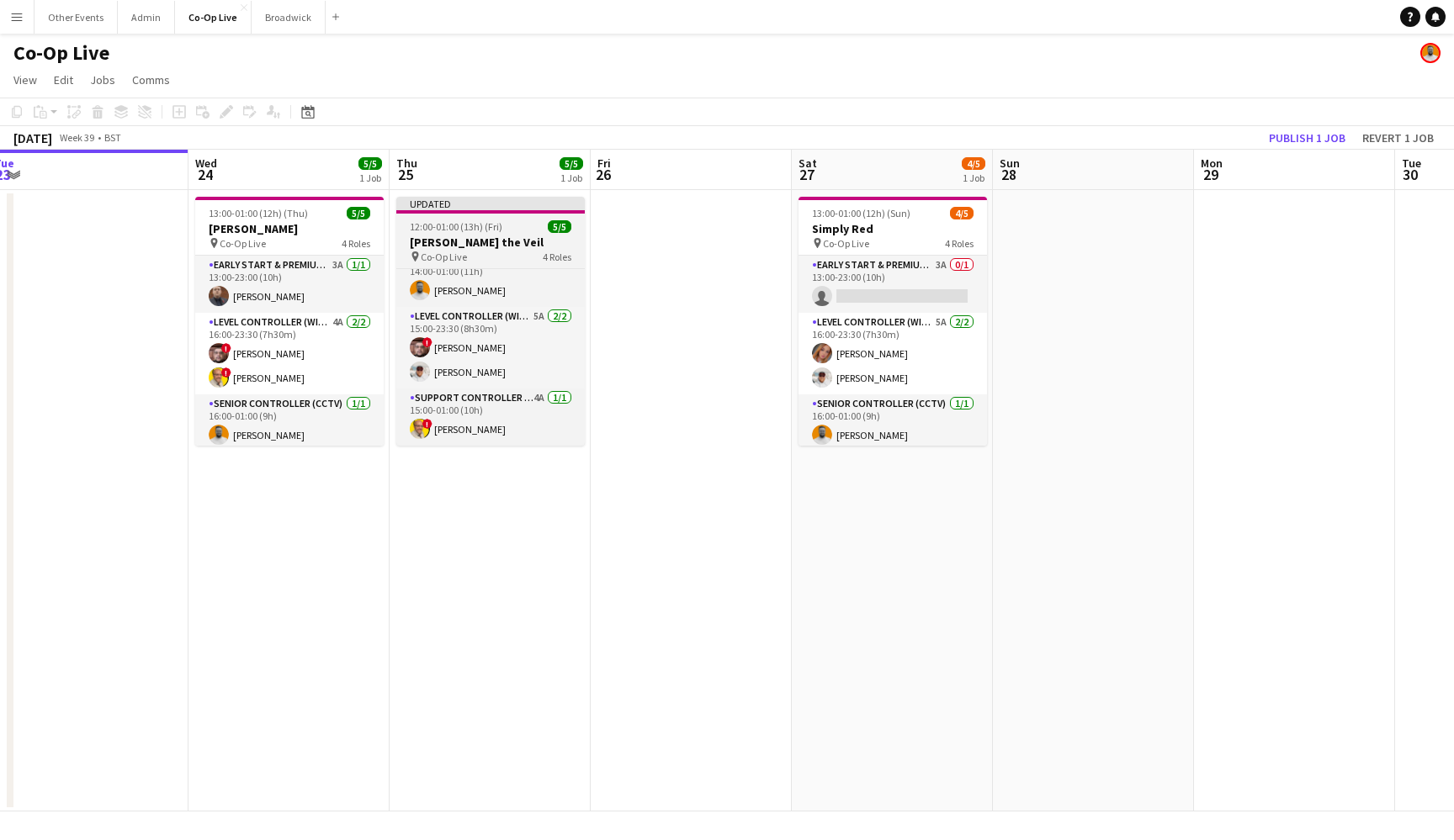
click at [488, 241] on h3 "[PERSON_NAME] the Veil" at bounding box center [490, 243] width 188 height 16
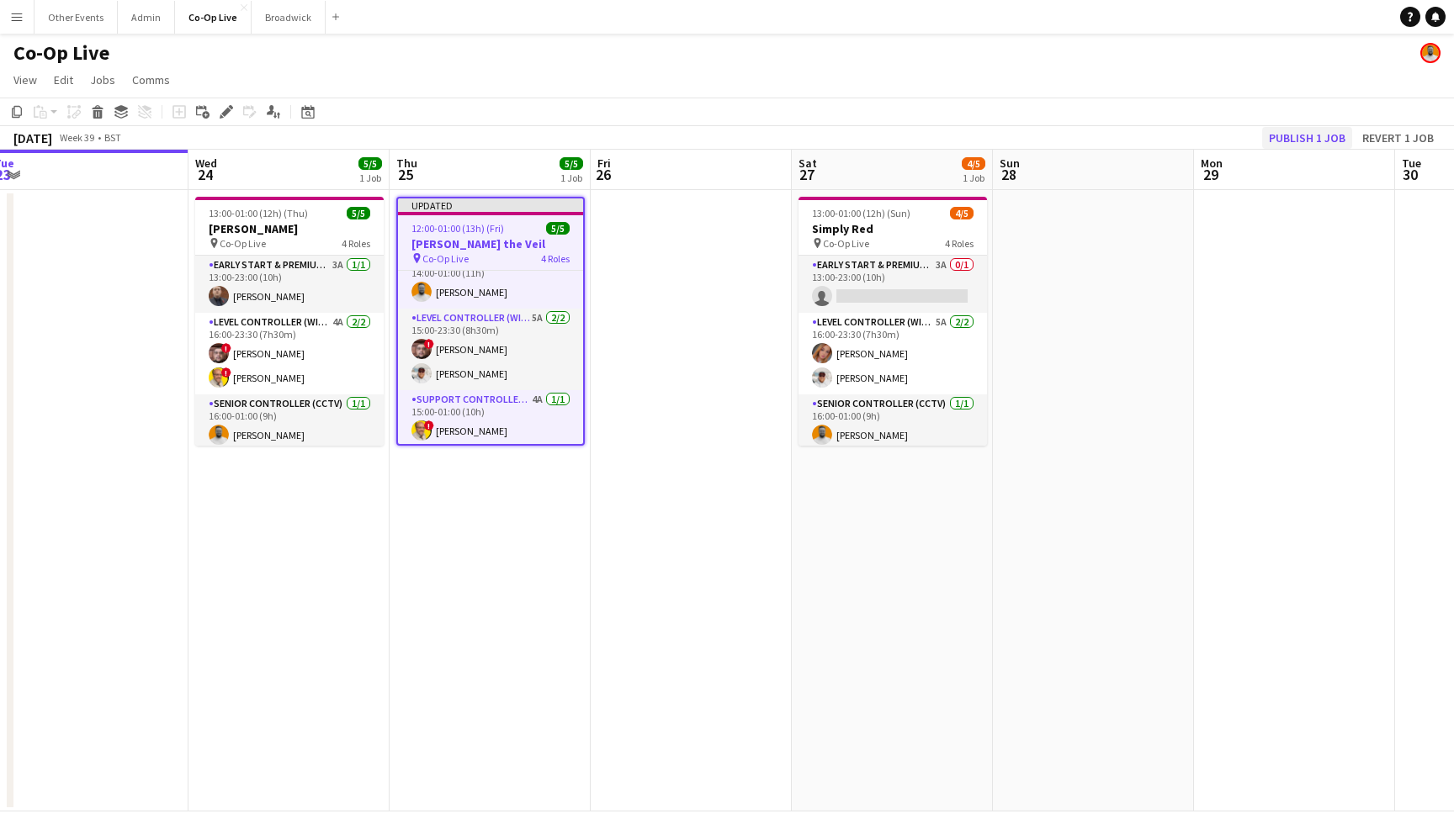
click at [1295, 138] on button "Publish 1 job" at bounding box center [1307, 138] width 90 height 21
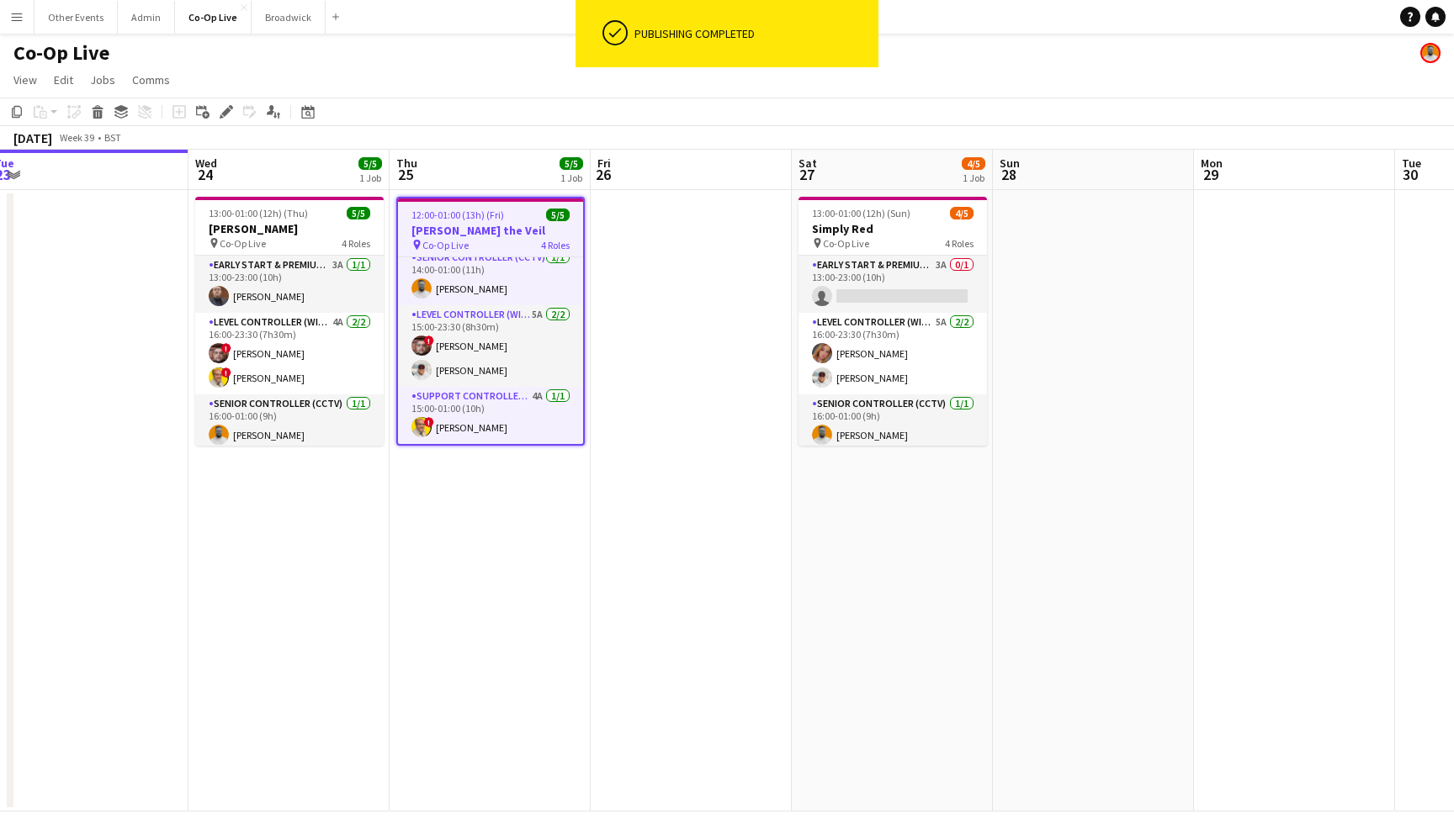
scroll to position [66, 0]
click at [132, 88] on span "Comms" at bounding box center [150, 80] width 38 height 16
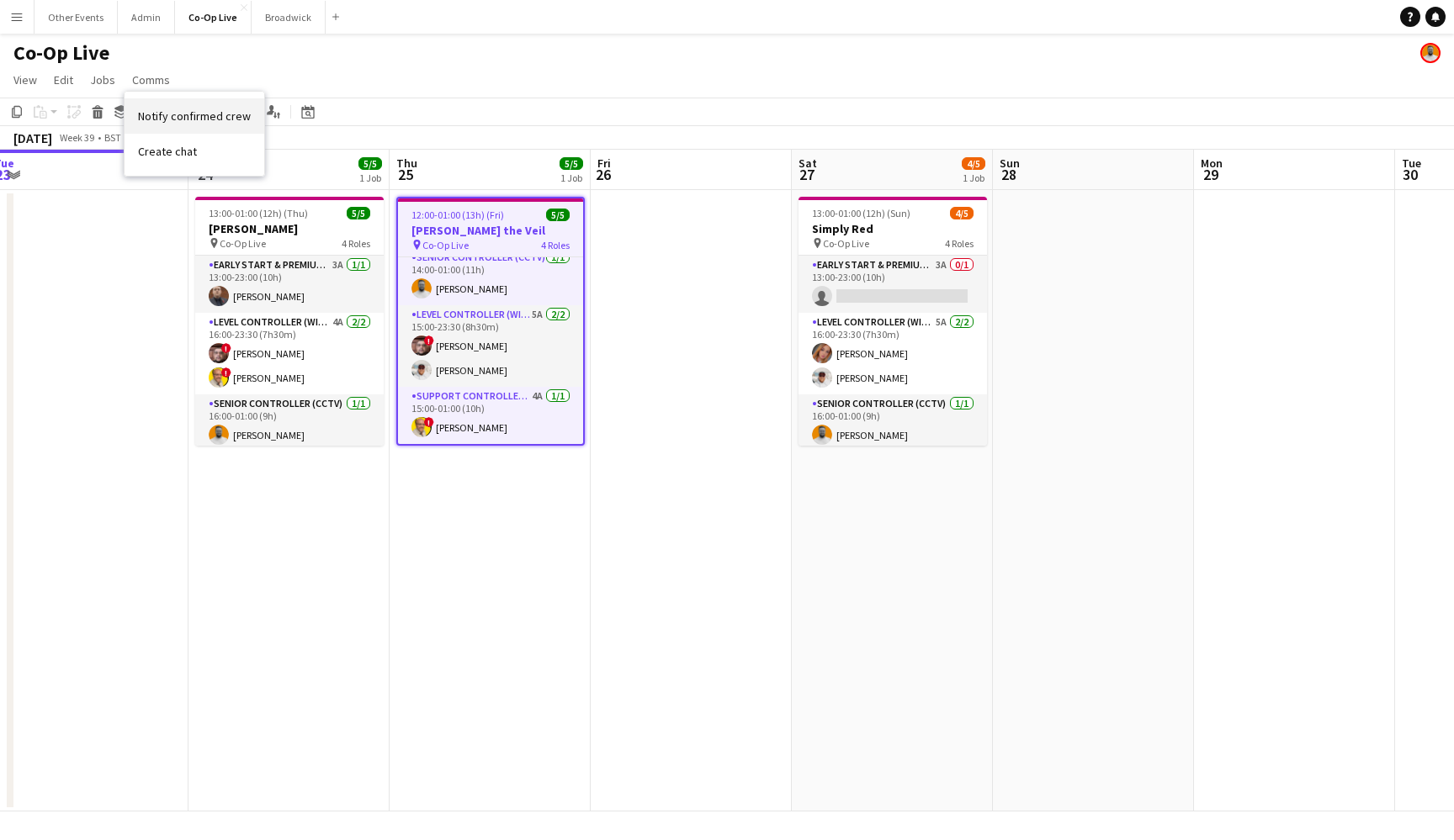
click at [178, 113] on span "Notify confirmed crew" at bounding box center [194, 116] width 113 height 16
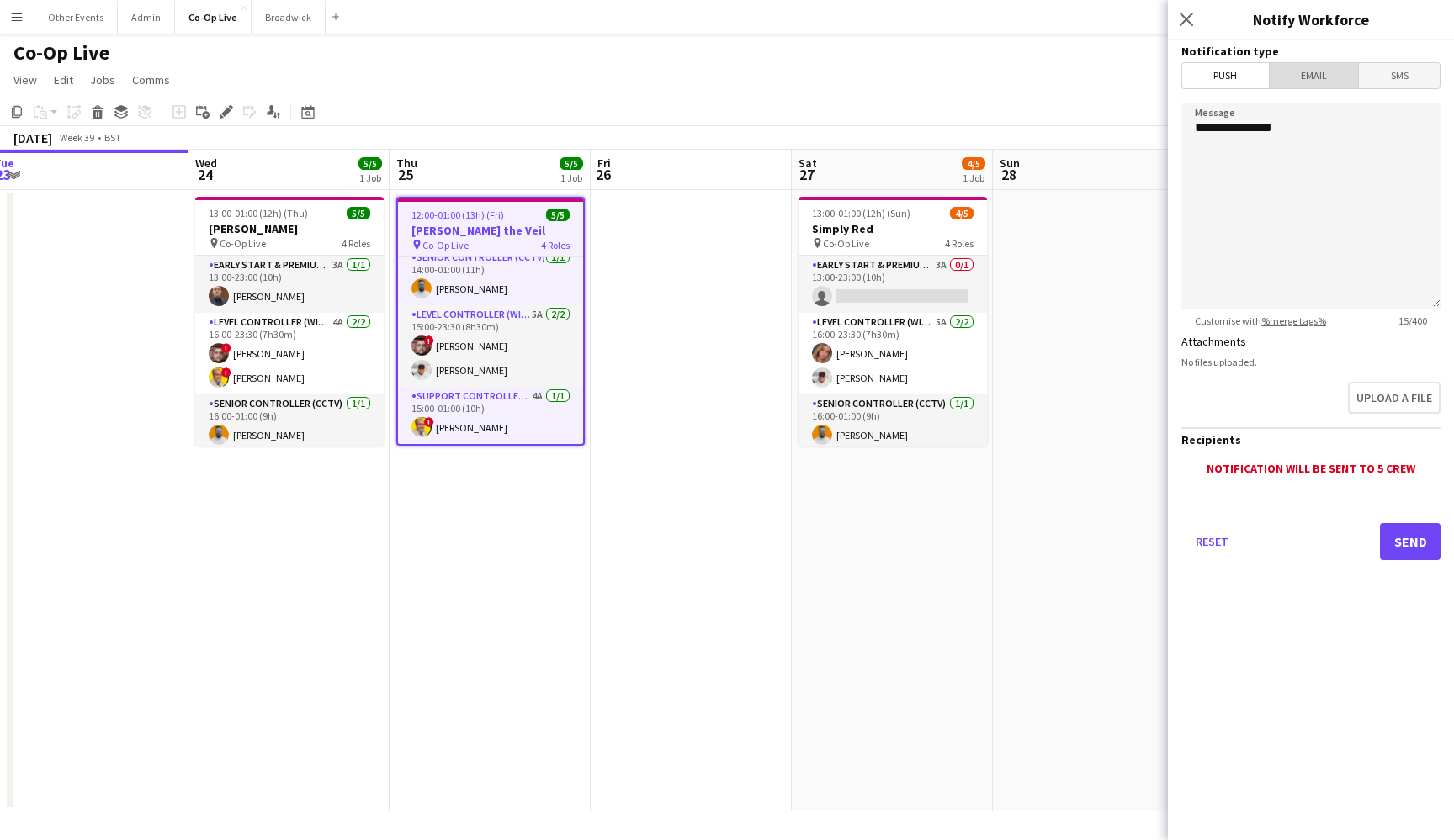
click at [1331, 73] on span "Email" at bounding box center [1313, 76] width 89 height 25
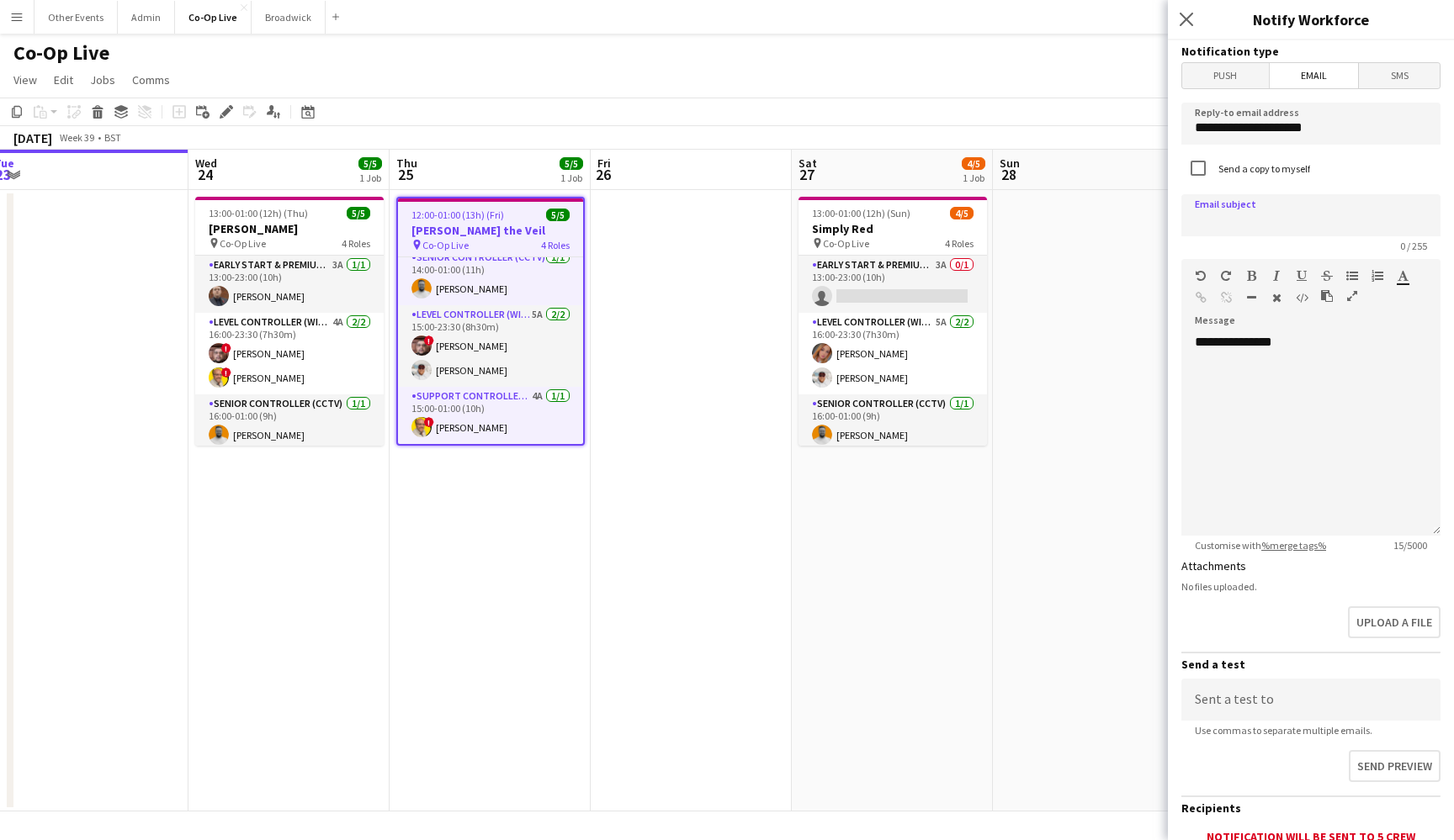
click at [1251, 82] on span "Push" at bounding box center [1225, 76] width 87 height 25
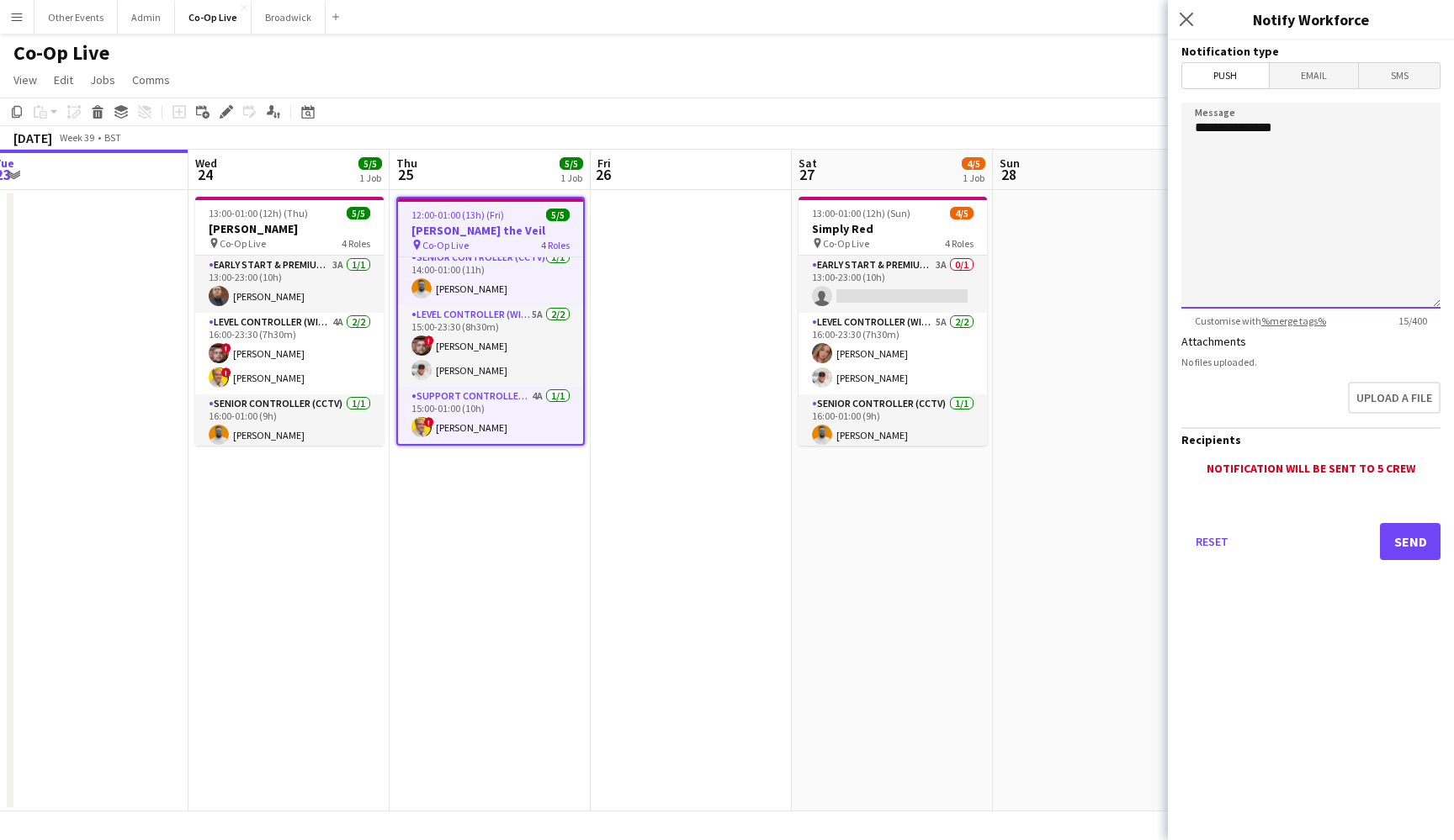
click at [1298, 198] on textarea "**********" at bounding box center [1311, 205] width 260 height 206
drag, startPoint x: 1268, startPoint y: 165, endPoint x: 1208, endPoint y: 133, distance: 68.0
click at [1208, 133] on textarea "**********" at bounding box center [1311, 205] width 260 height 206
type textarea "**********"
click at [1399, 544] on button "Send" at bounding box center [1410, 541] width 61 height 37
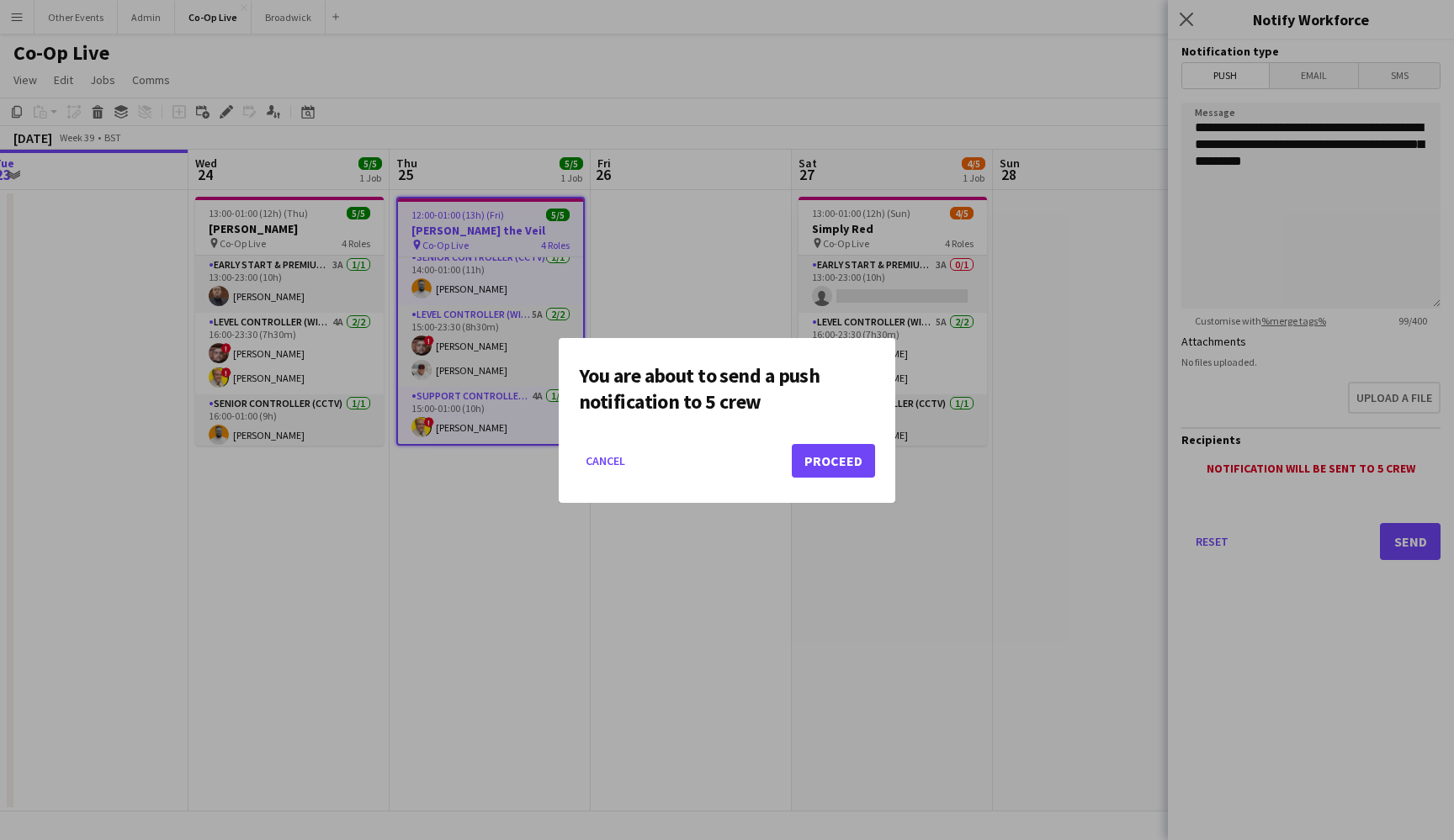
click at [826, 461] on button "Proceed" at bounding box center [832, 460] width 83 height 33
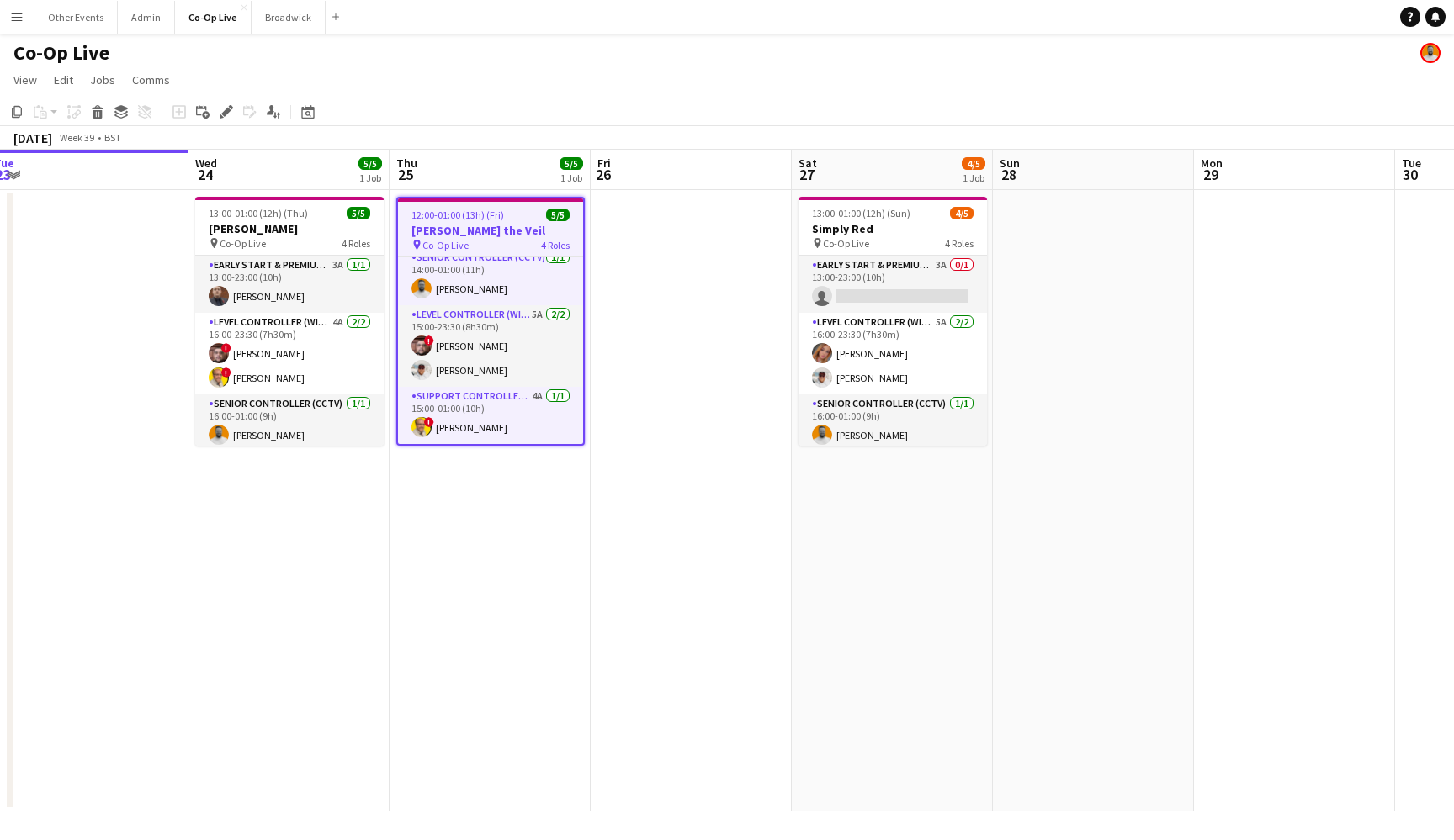
click at [1026, 4] on app-navbar "Menu Boards Boards Boards All jobs Status Workforce Workforce My Workforce Recr…" at bounding box center [727, 17] width 1454 height 33
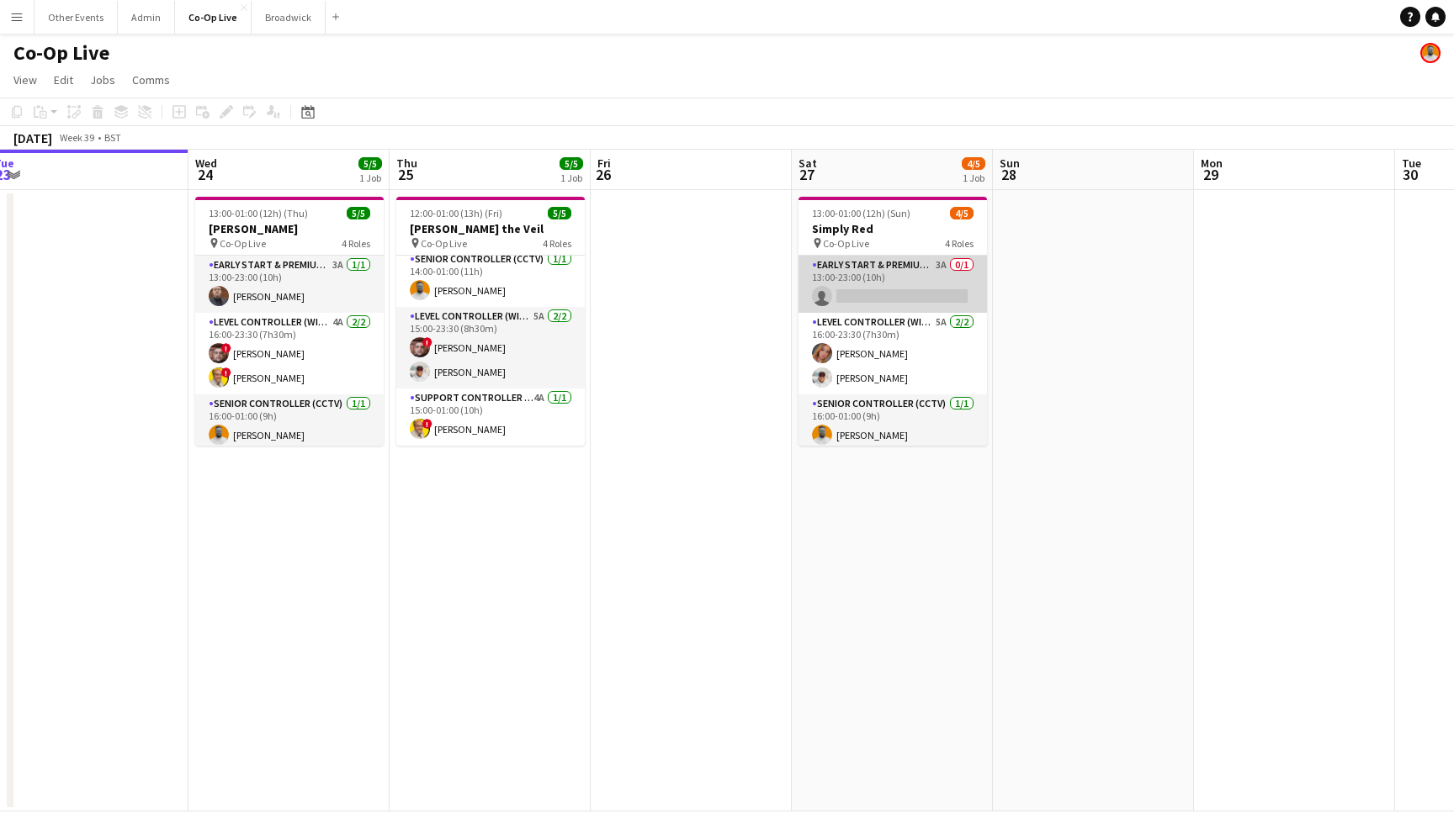
click at [867, 308] on app-card-role "Early Start & Premium Controller (with CCTV) 3A 0/1 13:00-23:00 (10h) single-ne…" at bounding box center [892, 284] width 188 height 58
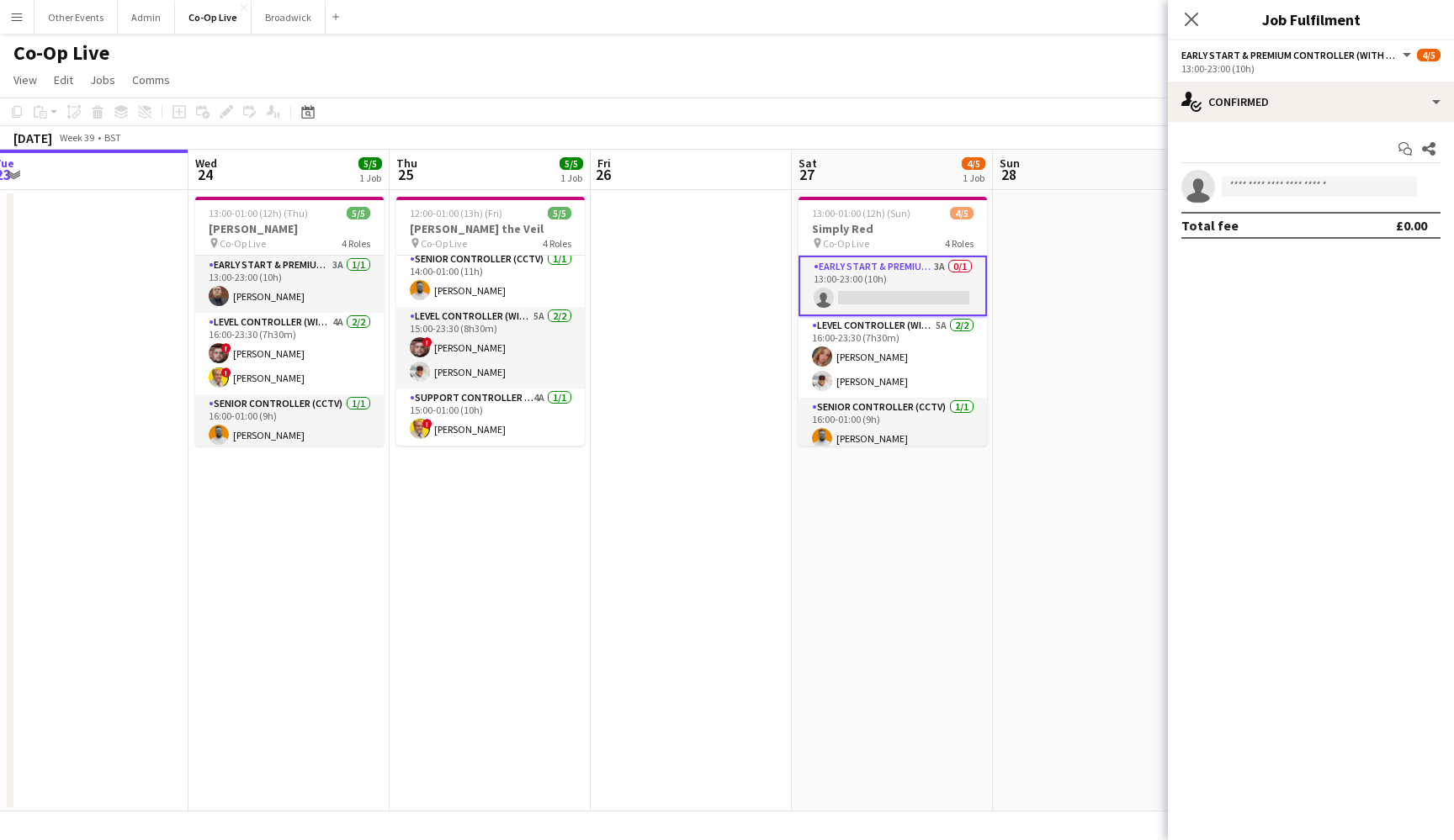
click at [1369, 72] on div "13:00-23:00 (10h)" at bounding box center [1311, 68] width 260 height 13
click at [1369, 95] on div "single-neutral-actions-check-2 Confirmed" at bounding box center [1311, 101] width 286 height 40
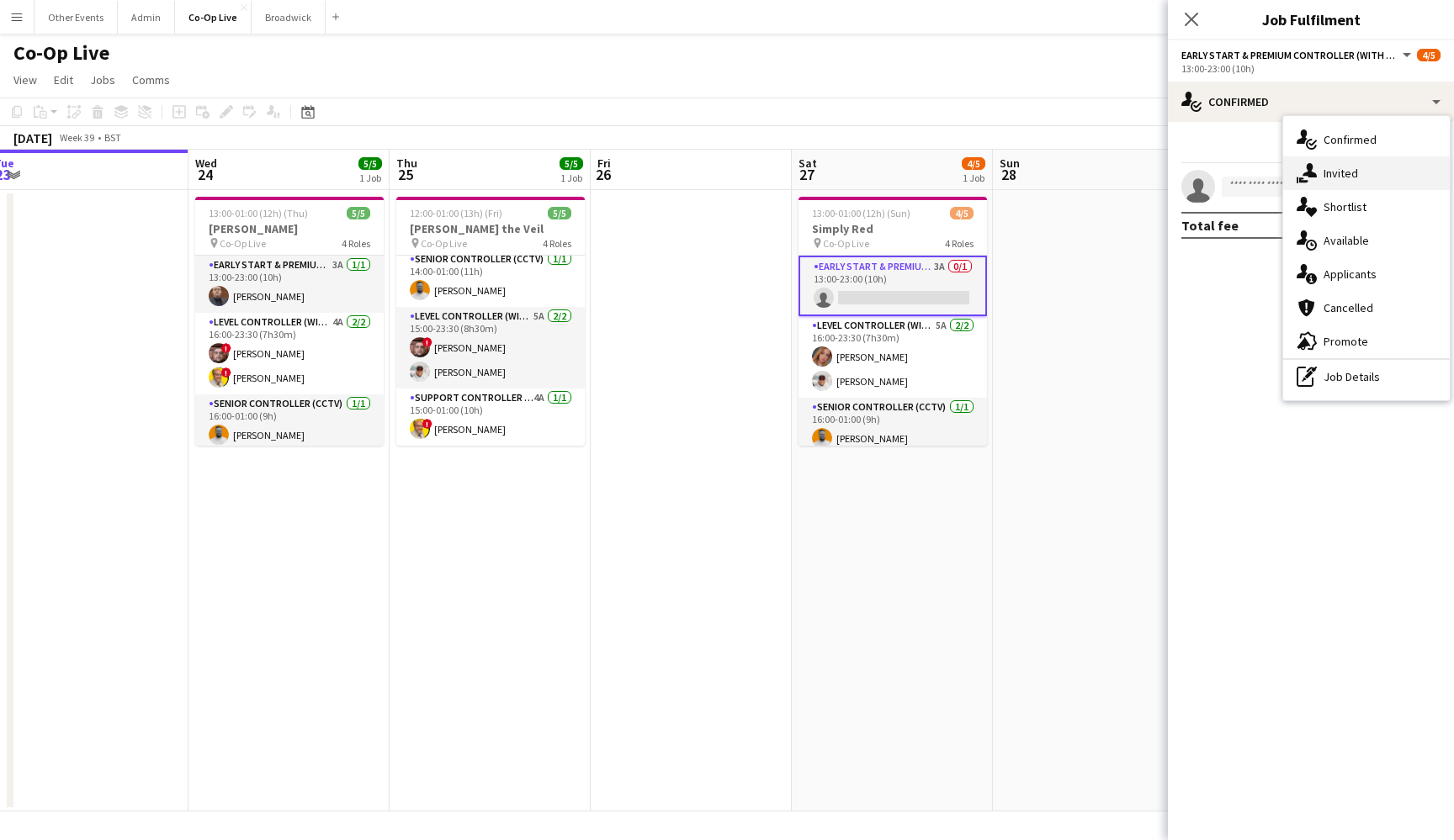
click at [1377, 180] on div "single-neutral-actions-share-1 Invited" at bounding box center [1366, 173] width 167 height 33
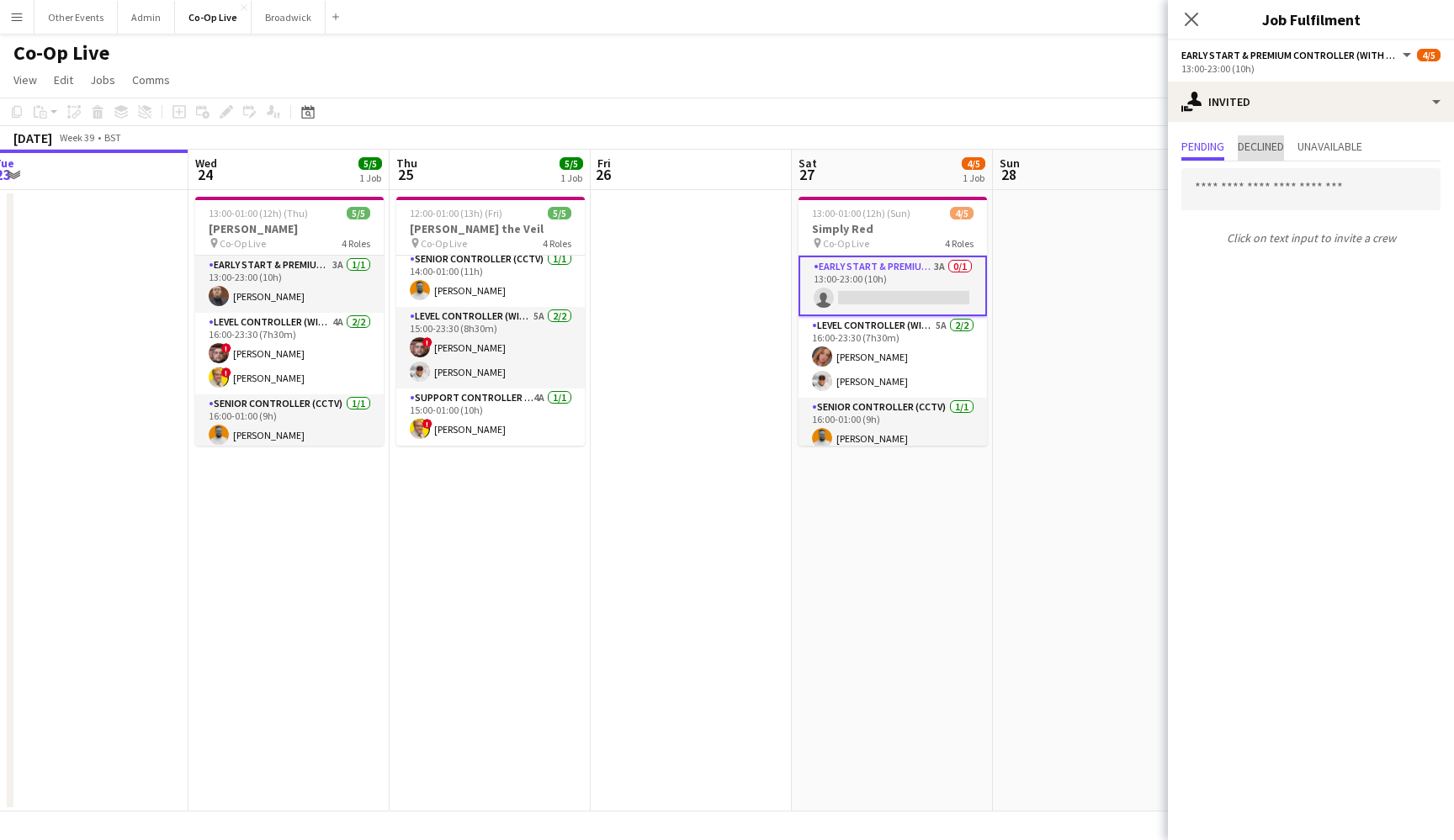
click at [1272, 148] on span "Declined" at bounding box center [1260, 146] width 46 height 12
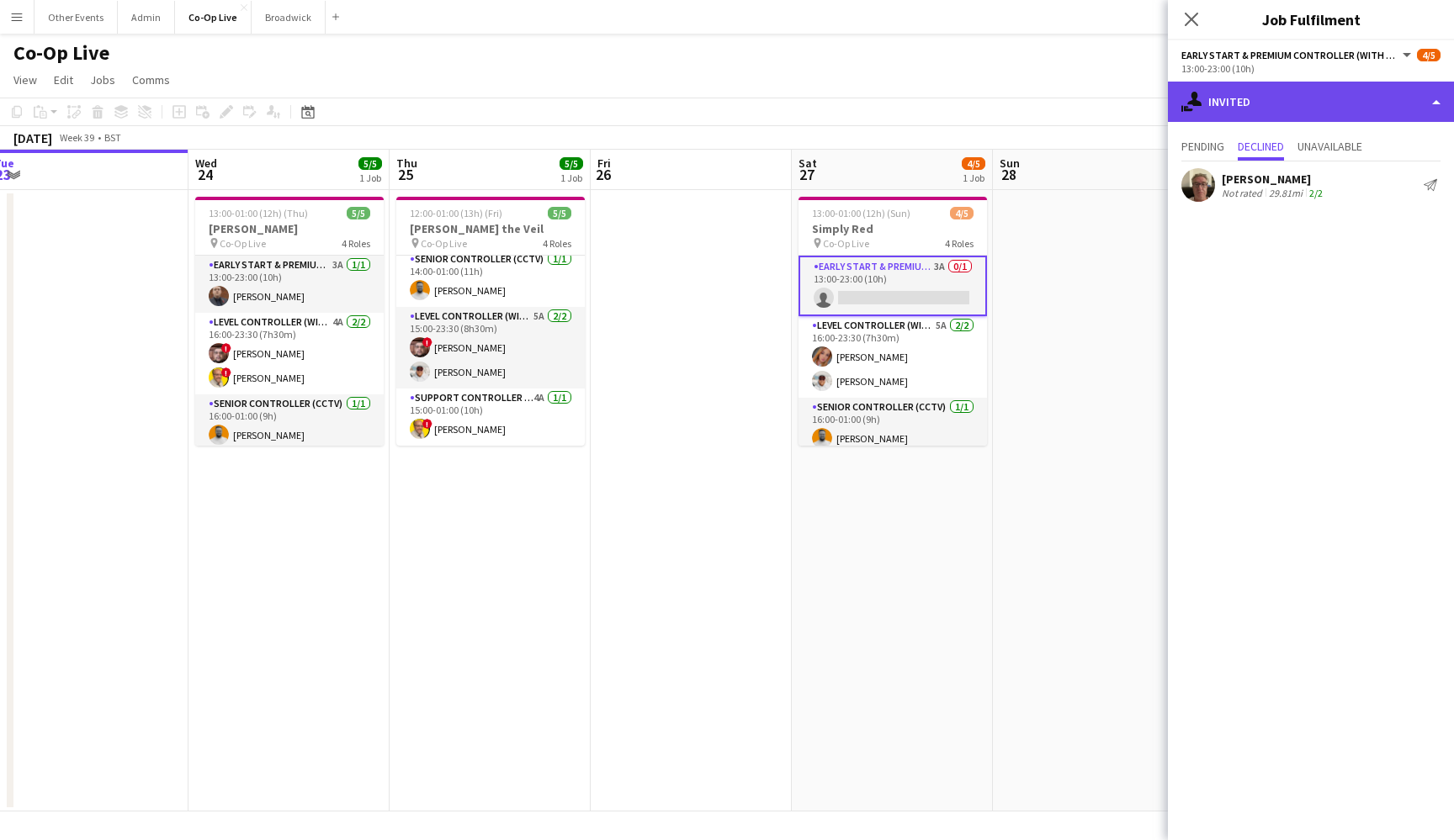
click at [1251, 100] on div "single-neutral-actions-share-1 Invited" at bounding box center [1311, 101] width 286 height 40
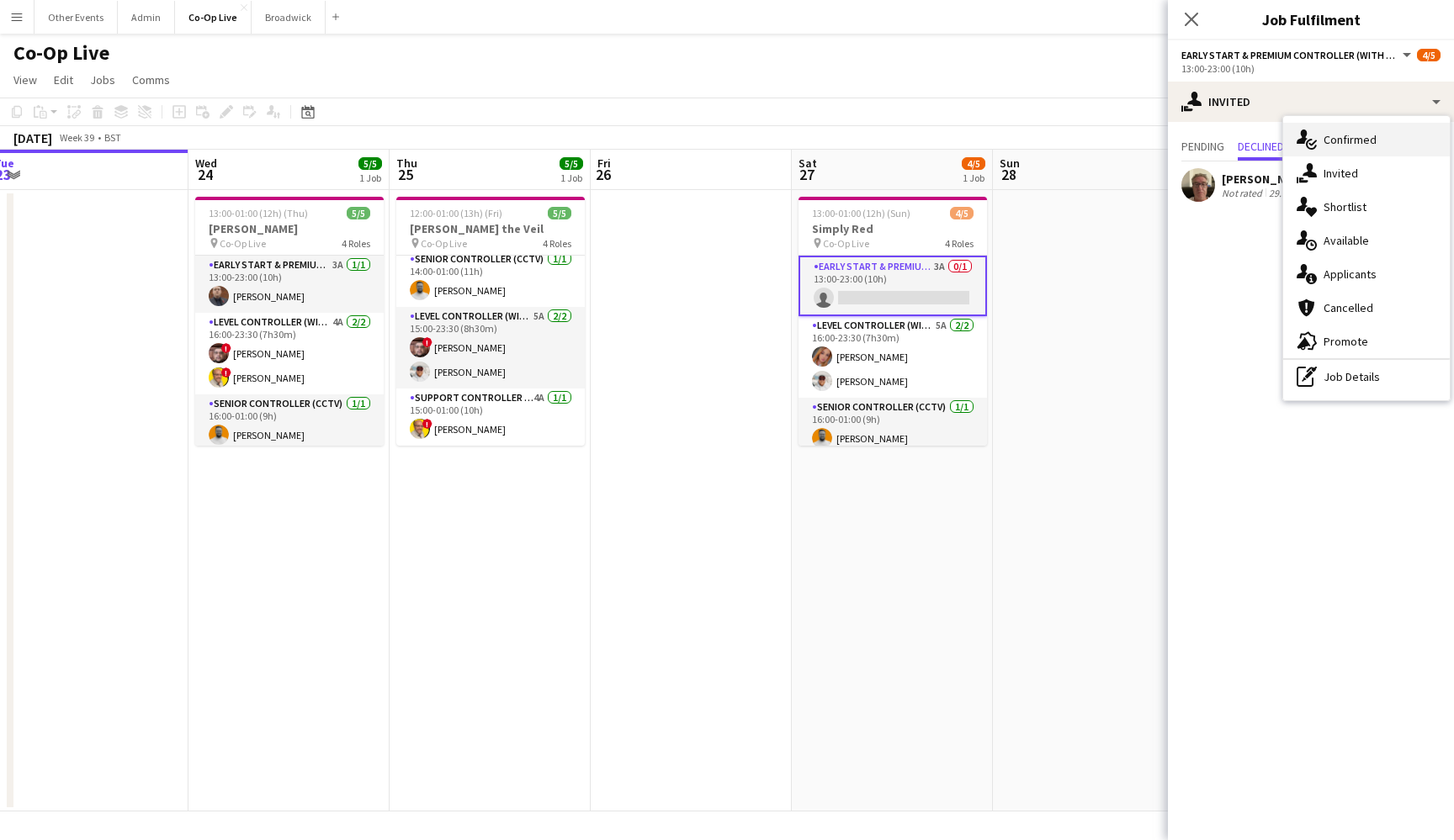
click at [1338, 140] on span "Confirmed" at bounding box center [1350, 140] width 53 height 16
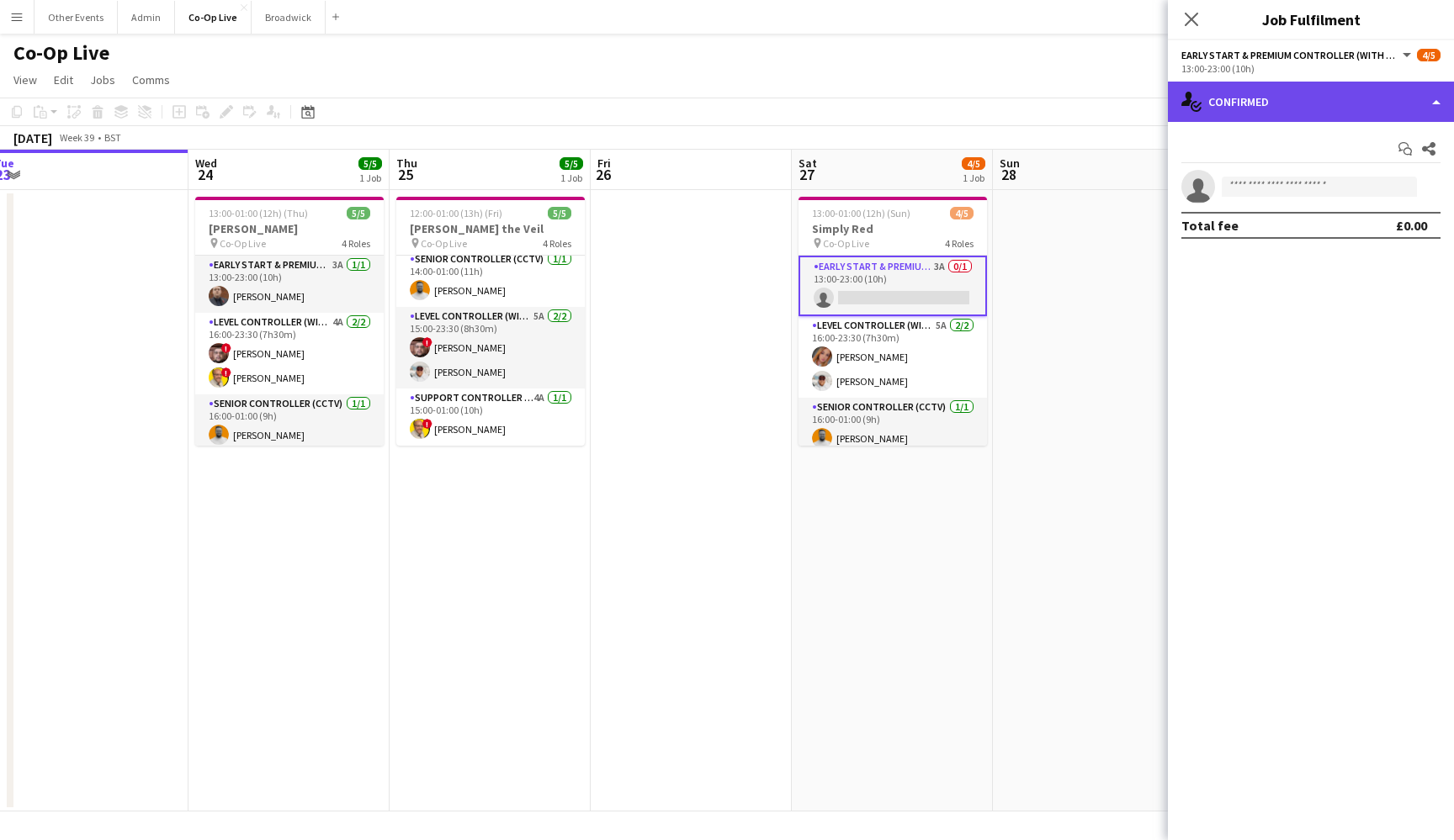
click at [1279, 119] on div "single-neutral-actions-check-2 Confirmed" at bounding box center [1311, 101] width 286 height 40
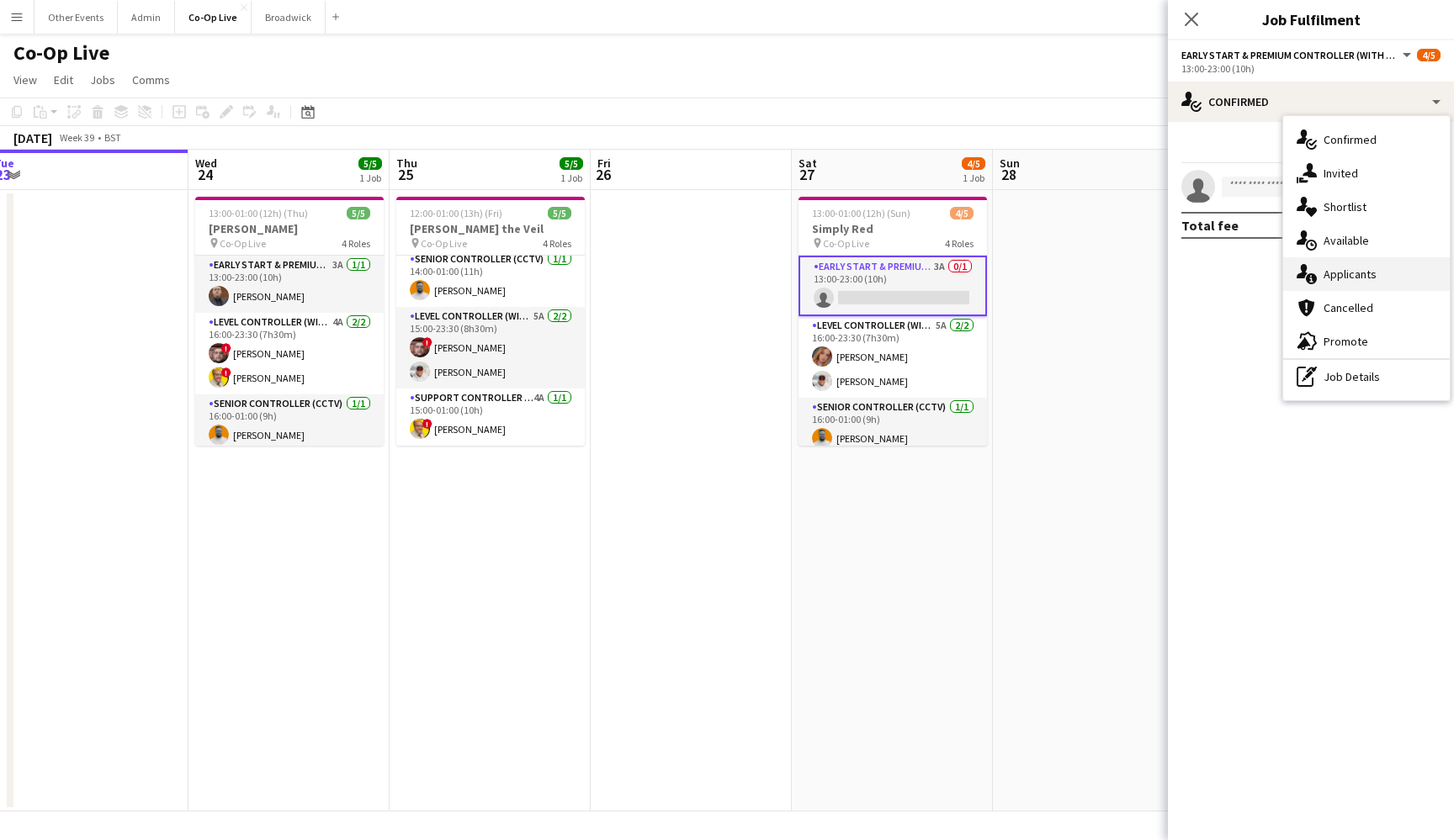
click at [1355, 270] on span "Applicants" at bounding box center [1350, 274] width 53 height 16
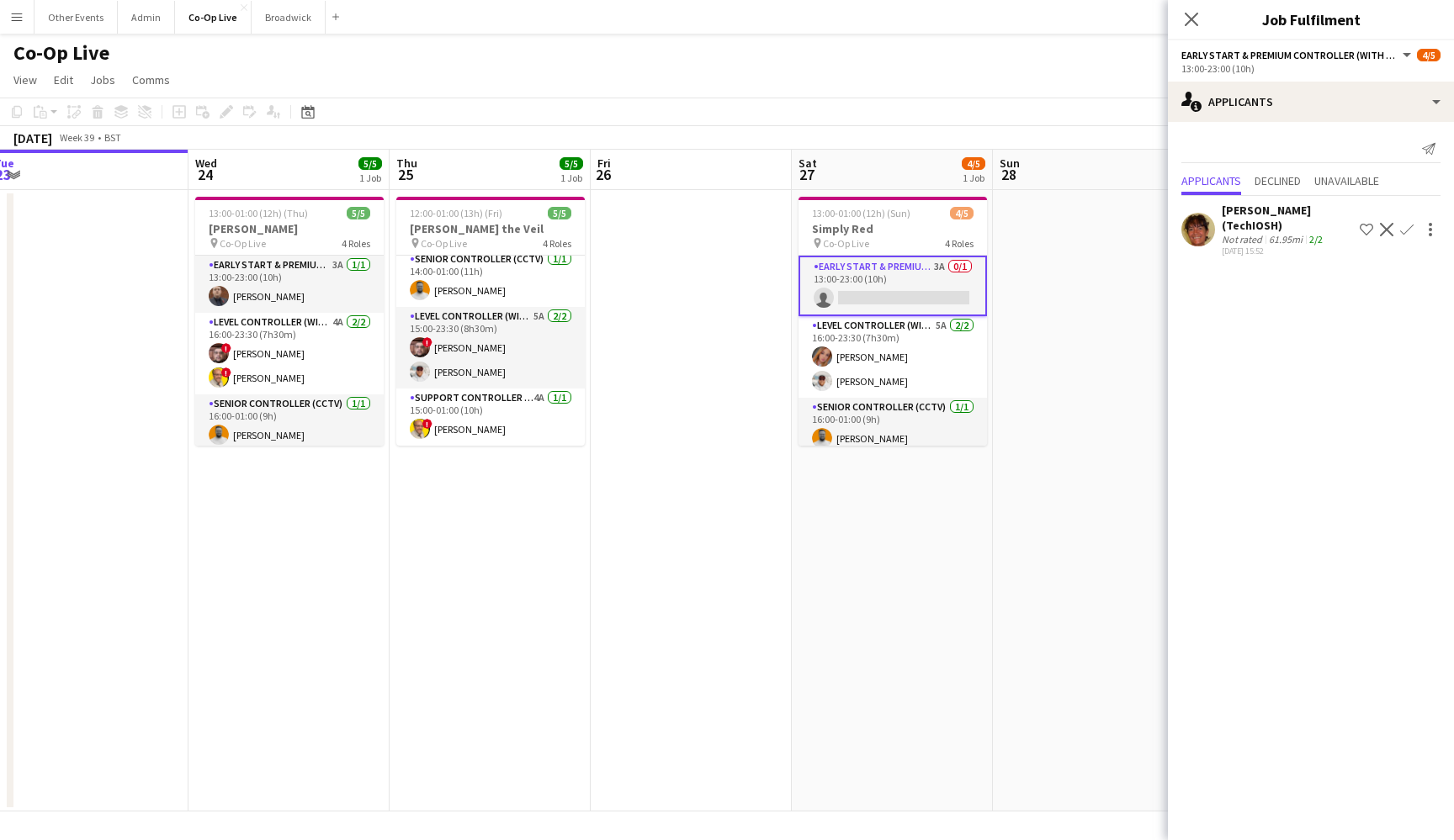
click at [1403, 232] on app-icon "Confirm" at bounding box center [1406, 229] width 14 height 14
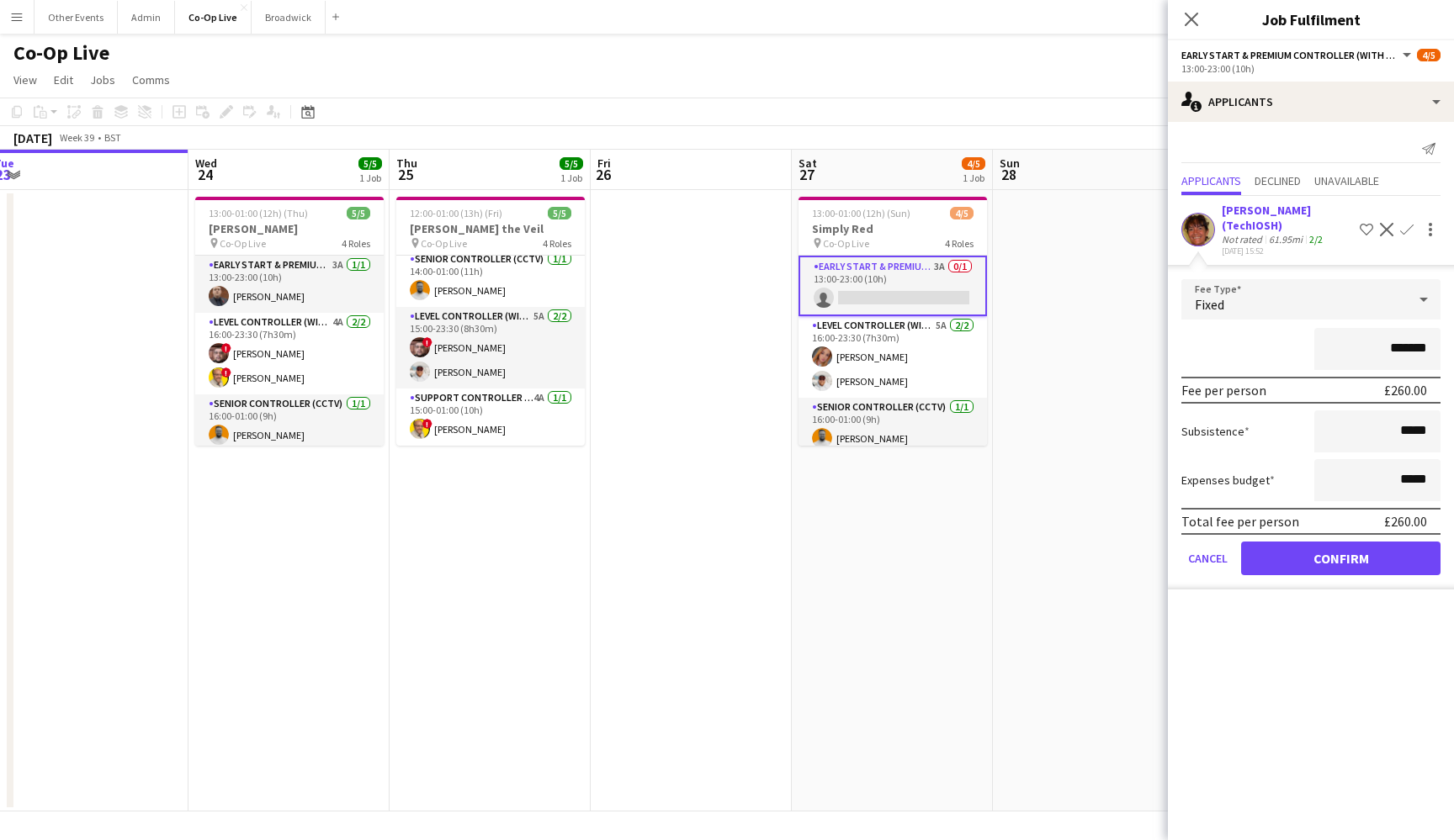
click at [1362, 556] on button "Confirm" at bounding box center [1340, 558] width 199 height 33
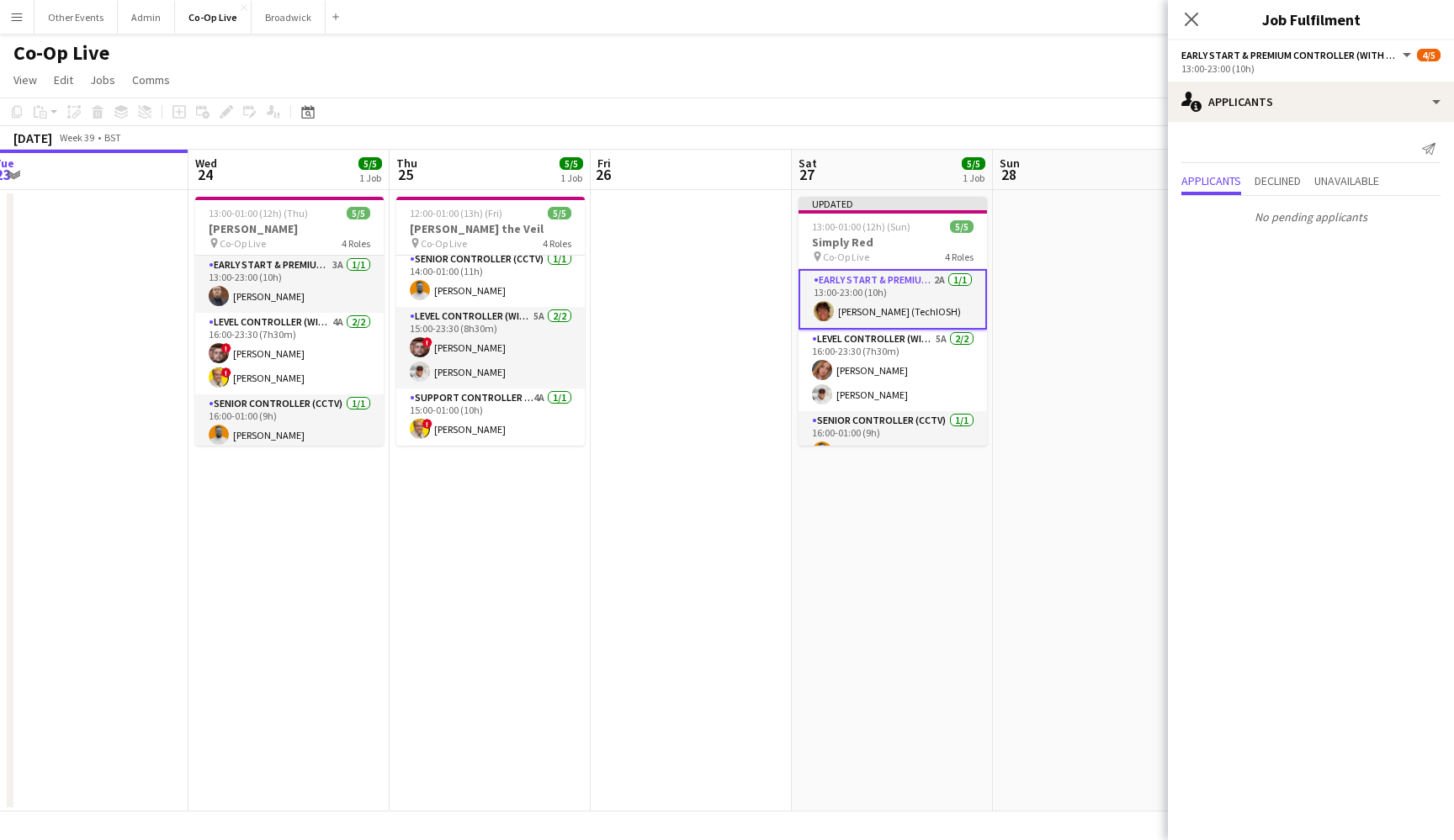
click at [1079, 455] on app-date-cell at bounding box center [1093, 500] width 201 height 621
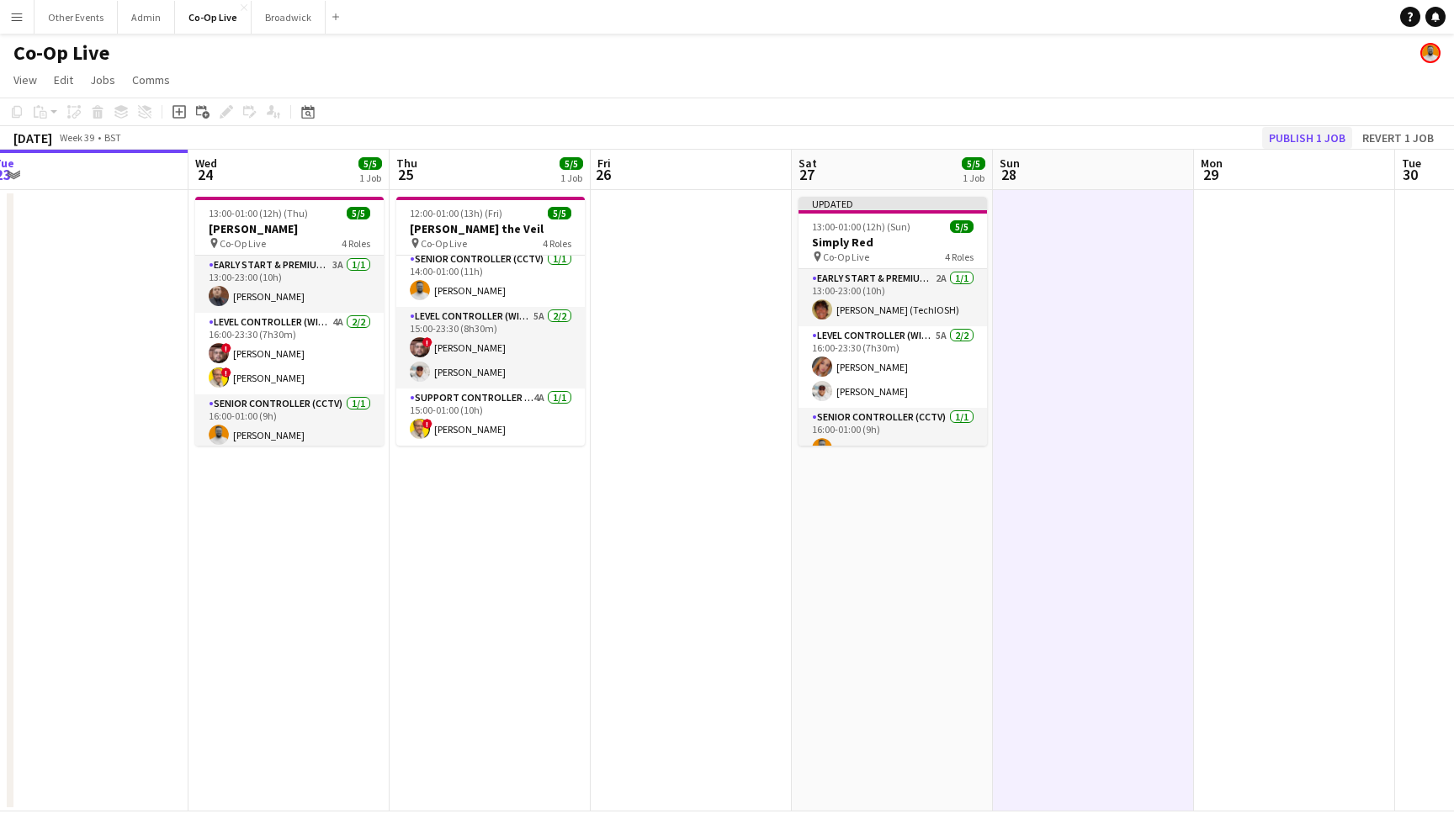
click at [1319, 146] on button "Publish 1 job" at bounding box center [1307, 138] width 90 height 21
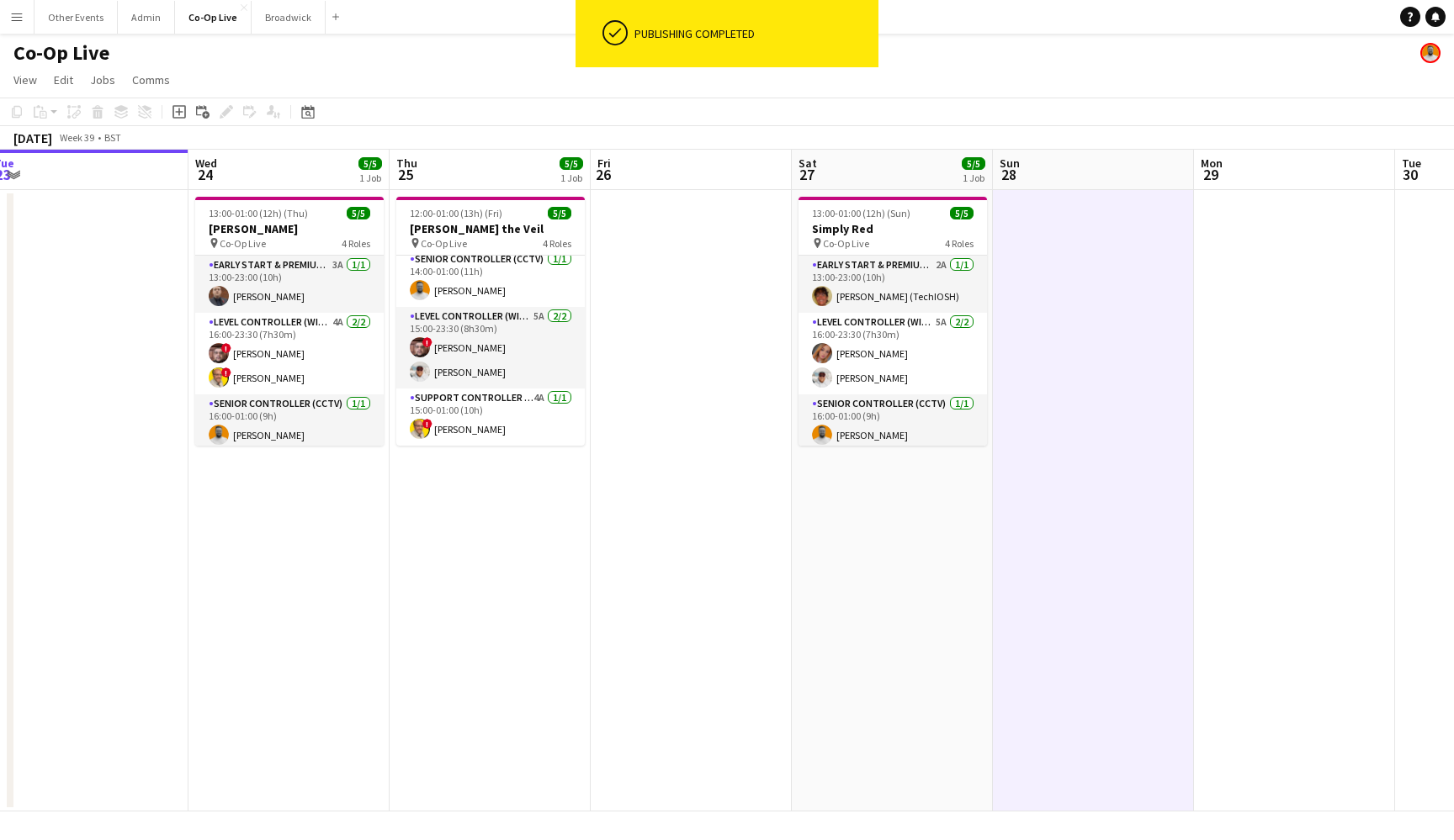
scroll to position [0, 0]
click at [1089, 387] on app-date-cell at bounding box center [1093, 500] width 201 height 621
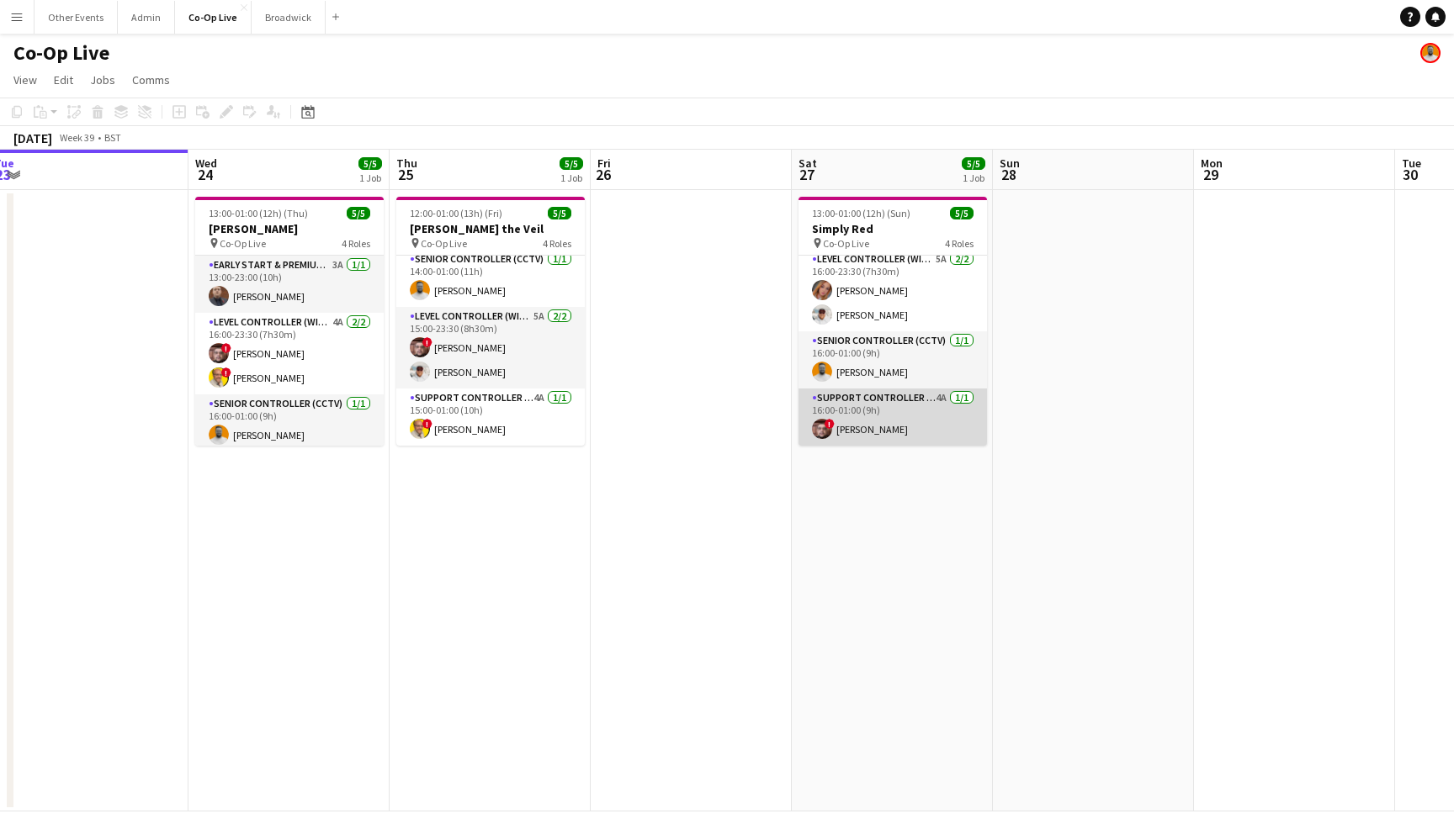
scroll to position [63, 0]
click at [936, 442] on app-card-role "Support Controller (with CCTV) 4A [DATE] 16:00-01:00 (9h) ! [PERSON_NAME]" at bounding box center [892, 417] width 188 height 58
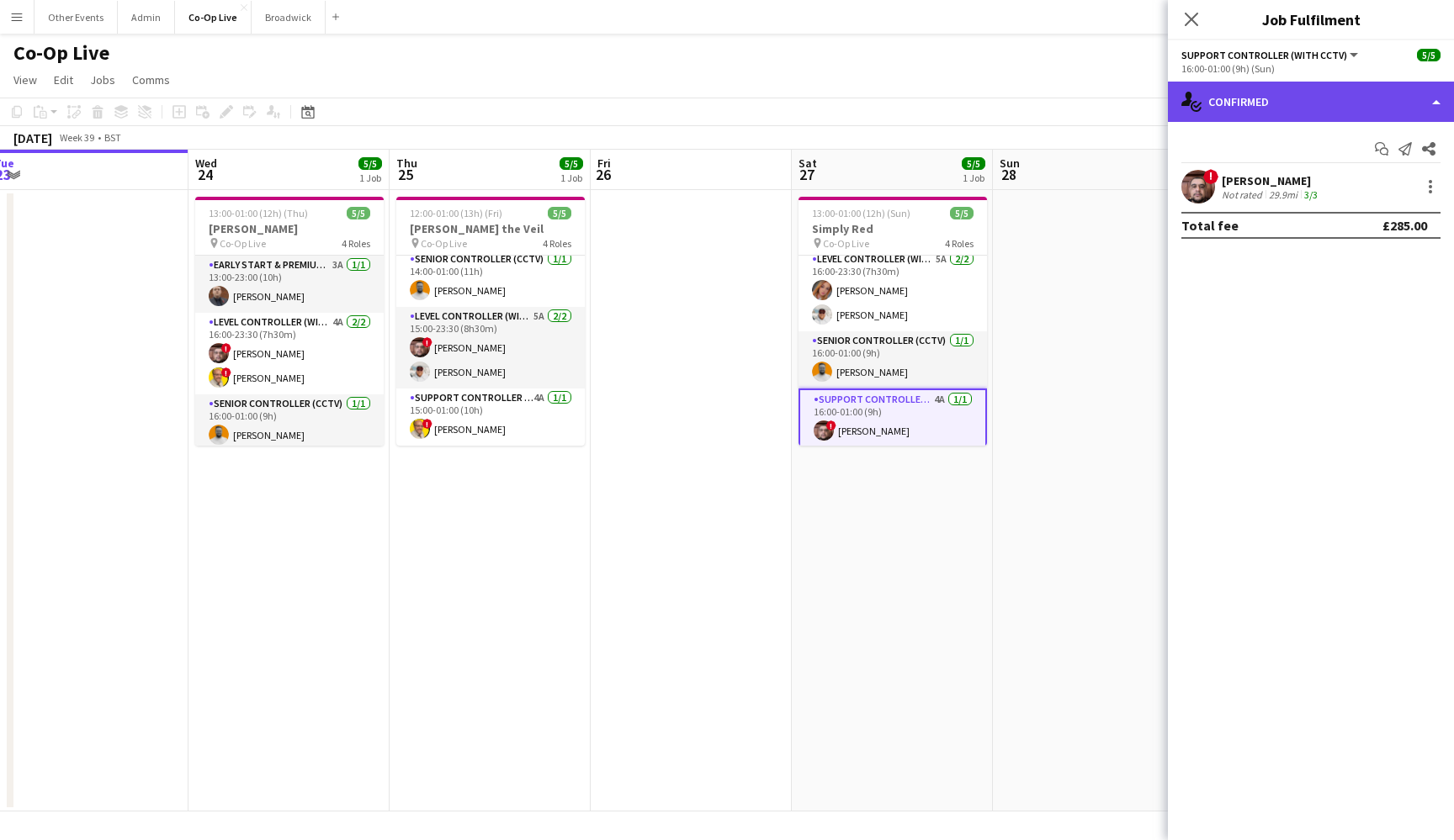
click at [1330, 97] on div "single-neutral-actions-check-2 Confirmed" at bounding box center [1311, 101] width 286 height 40
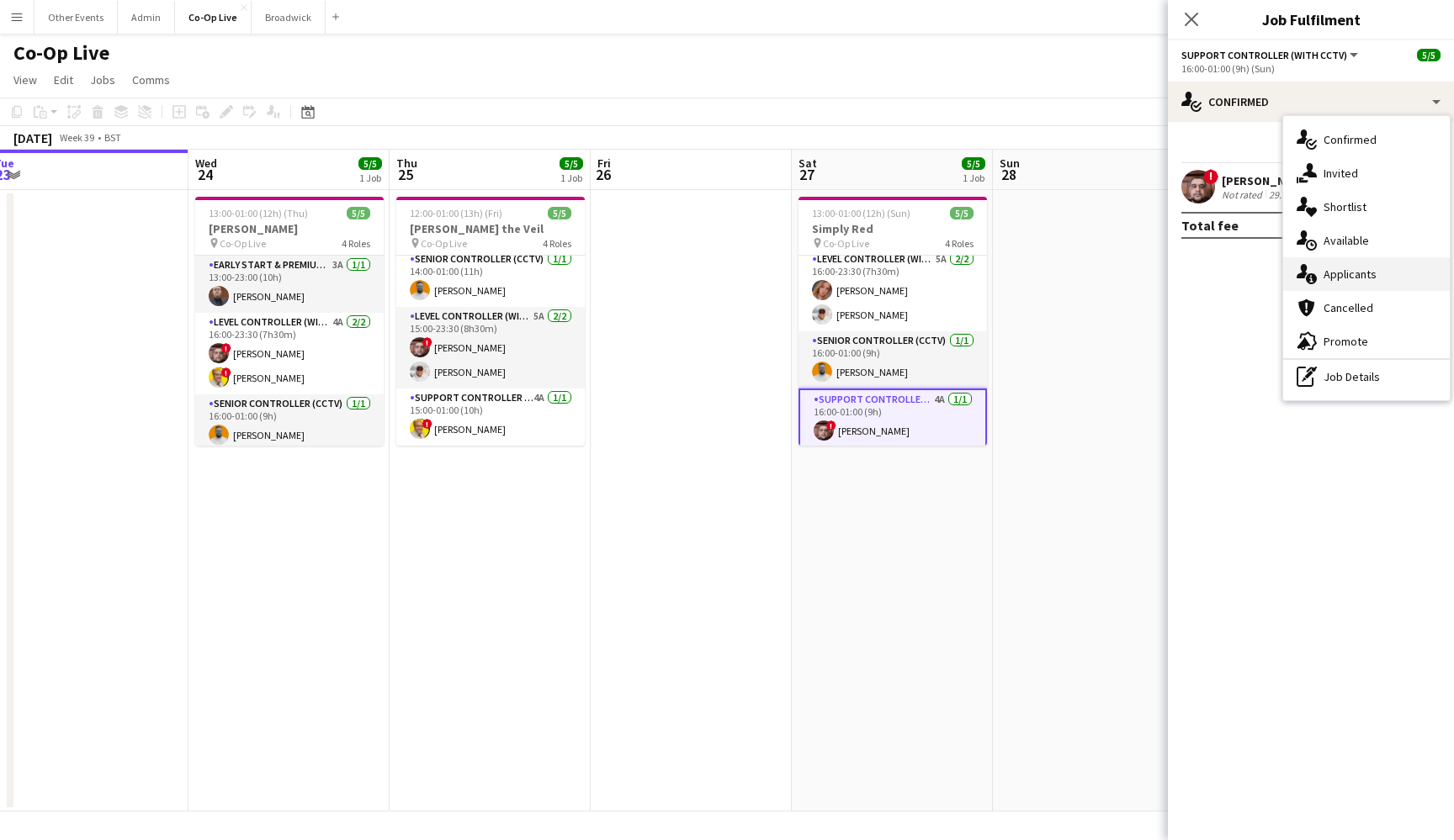
click at [1355, 277] on span "Applicants" at bounding box center [1350, 274] width 53 height 16
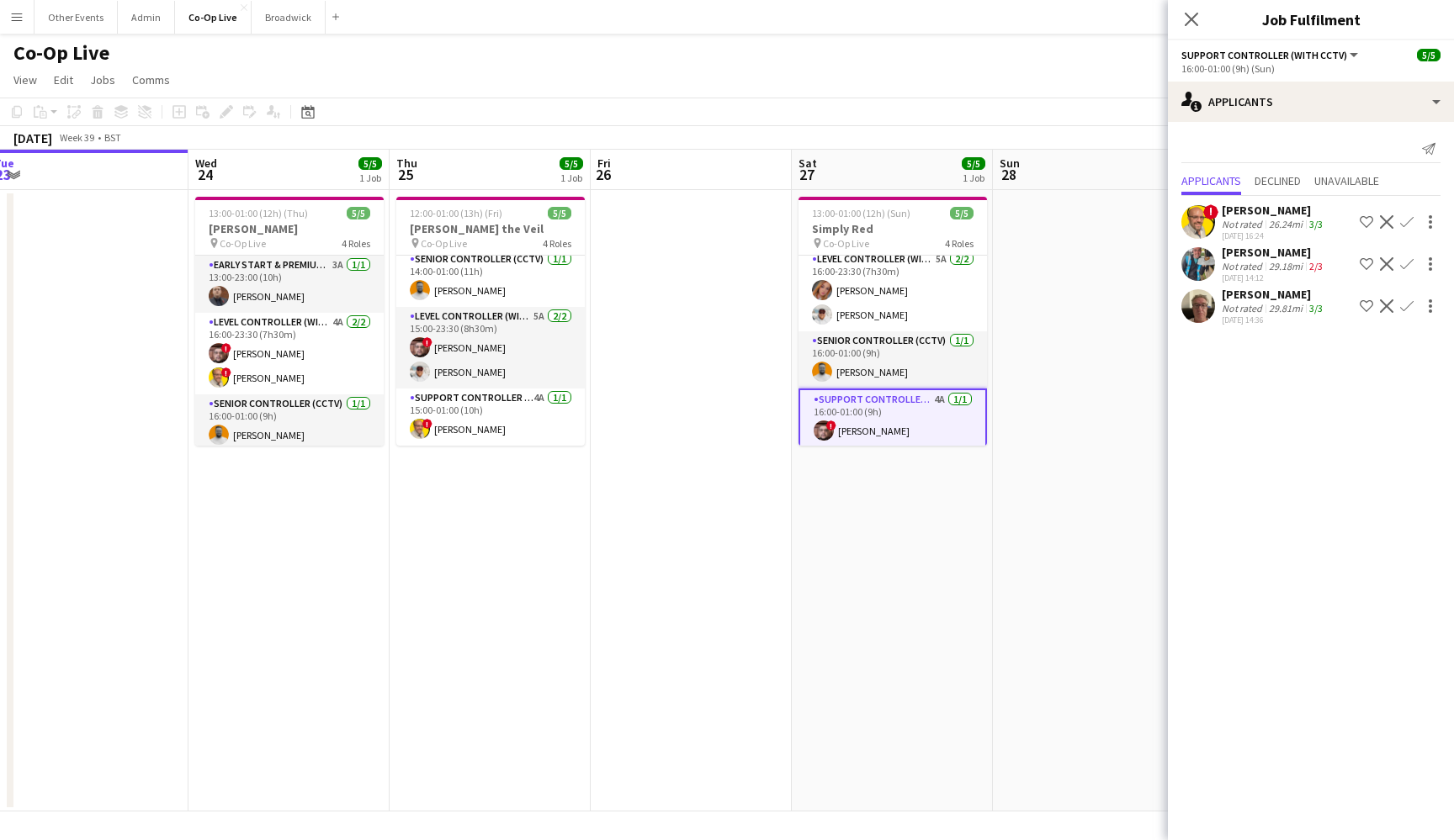
click at [1280, 260] on div "29.18mi" at bounding box center [1284, 265] width 40 height 13
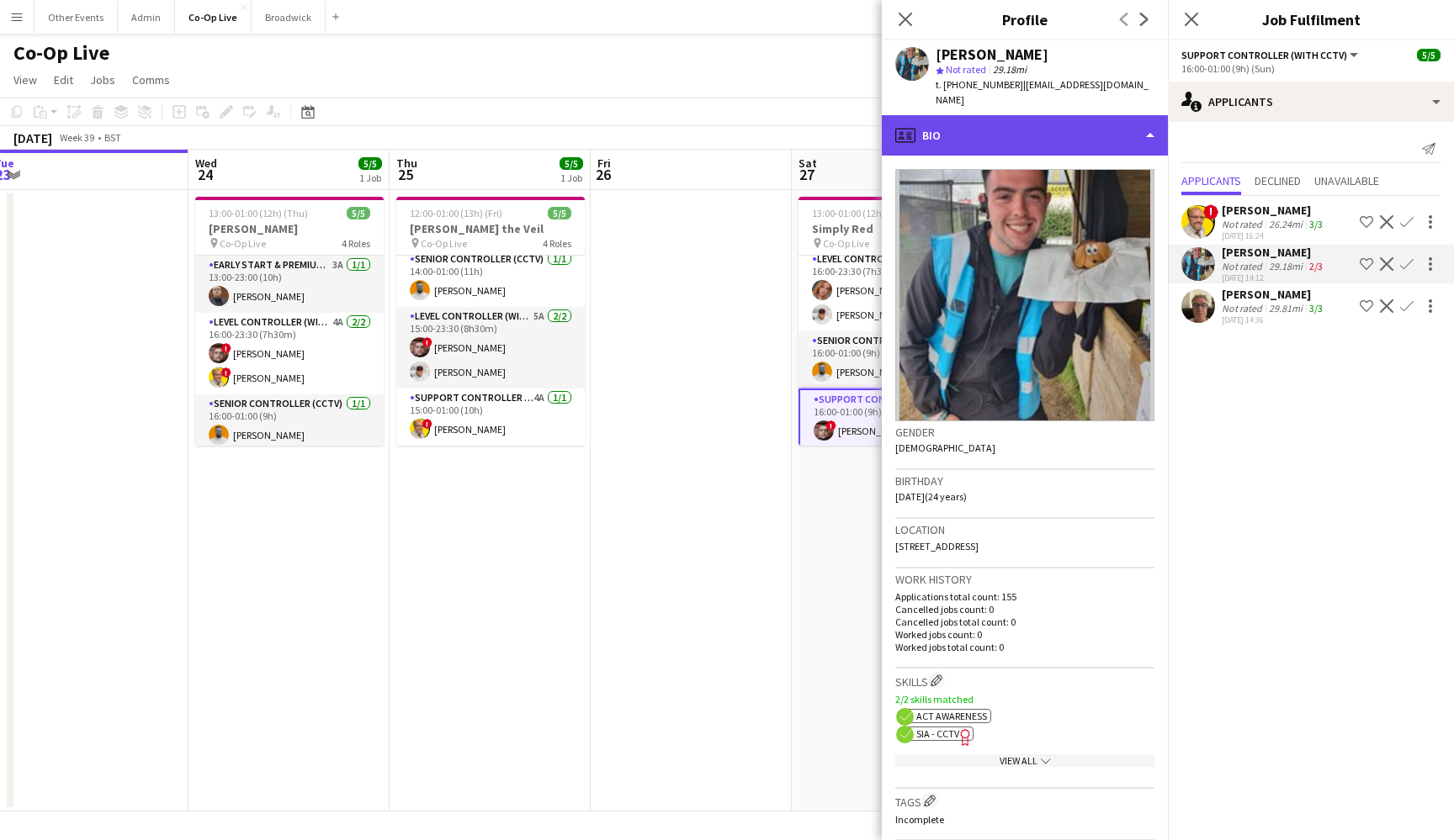
click at [1090, 147] on div "profile Bio" at bounding box center [1024, 135] width 286 height 40
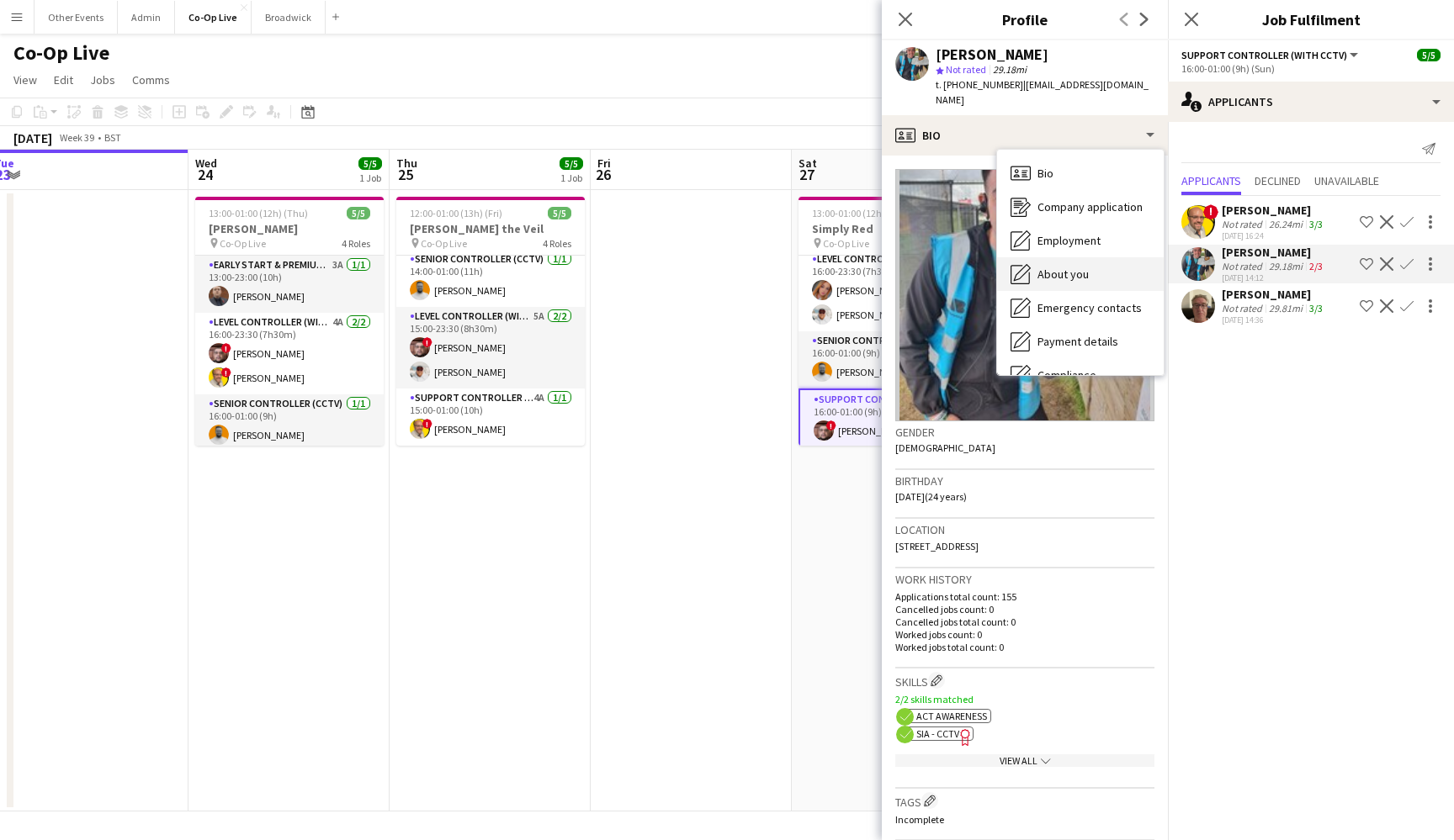
click at [1108, 276] on div "About you About you" at bounding box center [1080, 274] width 167 height 33
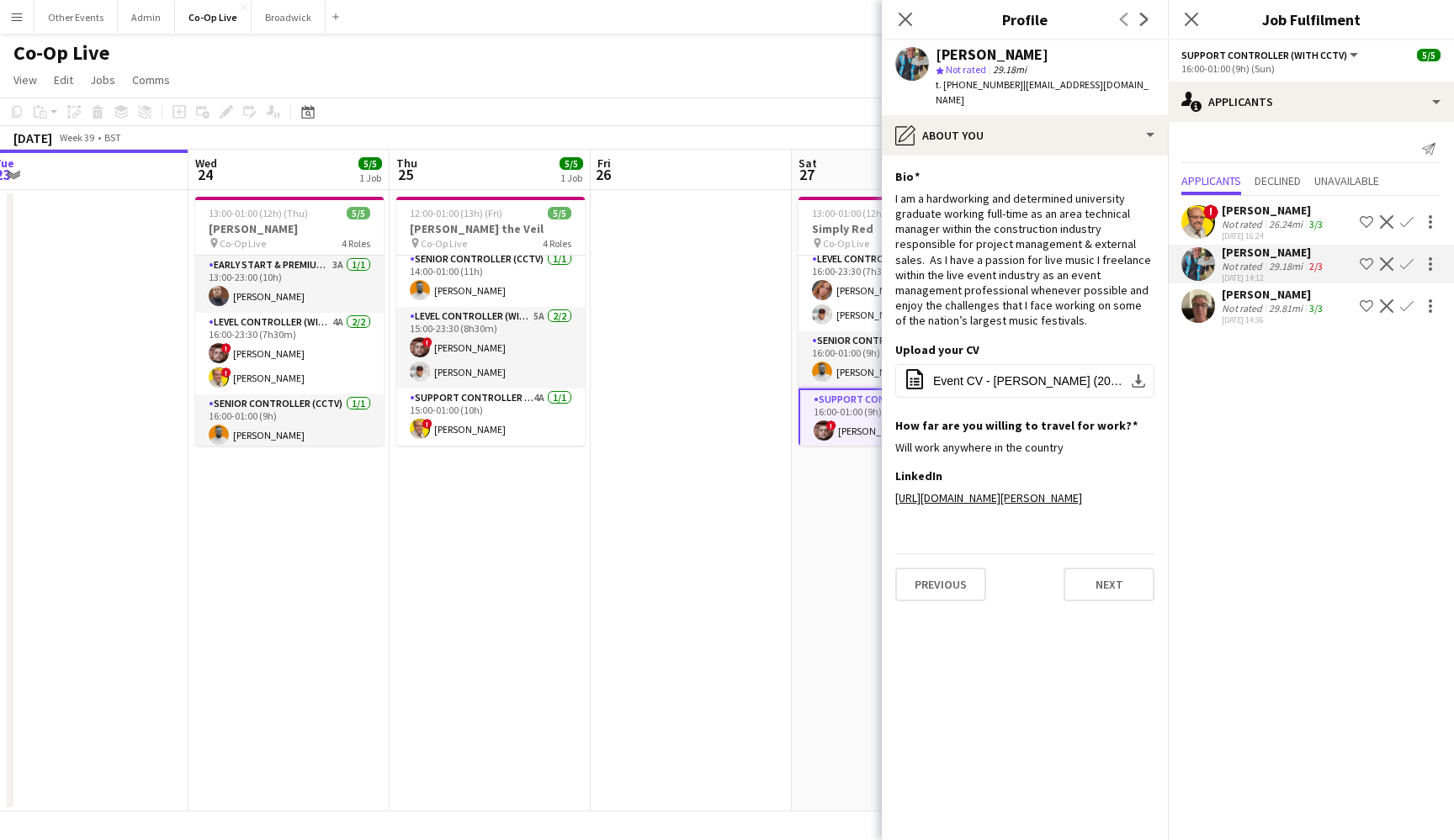
click at [1022, 167] on app-section-data-types "Bio Edit this field I am a hardworking and determined university graduate worki…" at bounding box center [1024, 498] width 286 height 685
click at [1019, 159] on app-section-data-types "Bio Edit this field I am a hardworking and determined university graduate worki…" at bounding box center [1024, 498] width 286 height 685
click at [906, 20] on icon at bounding box center [905, 19] width 16 height 16
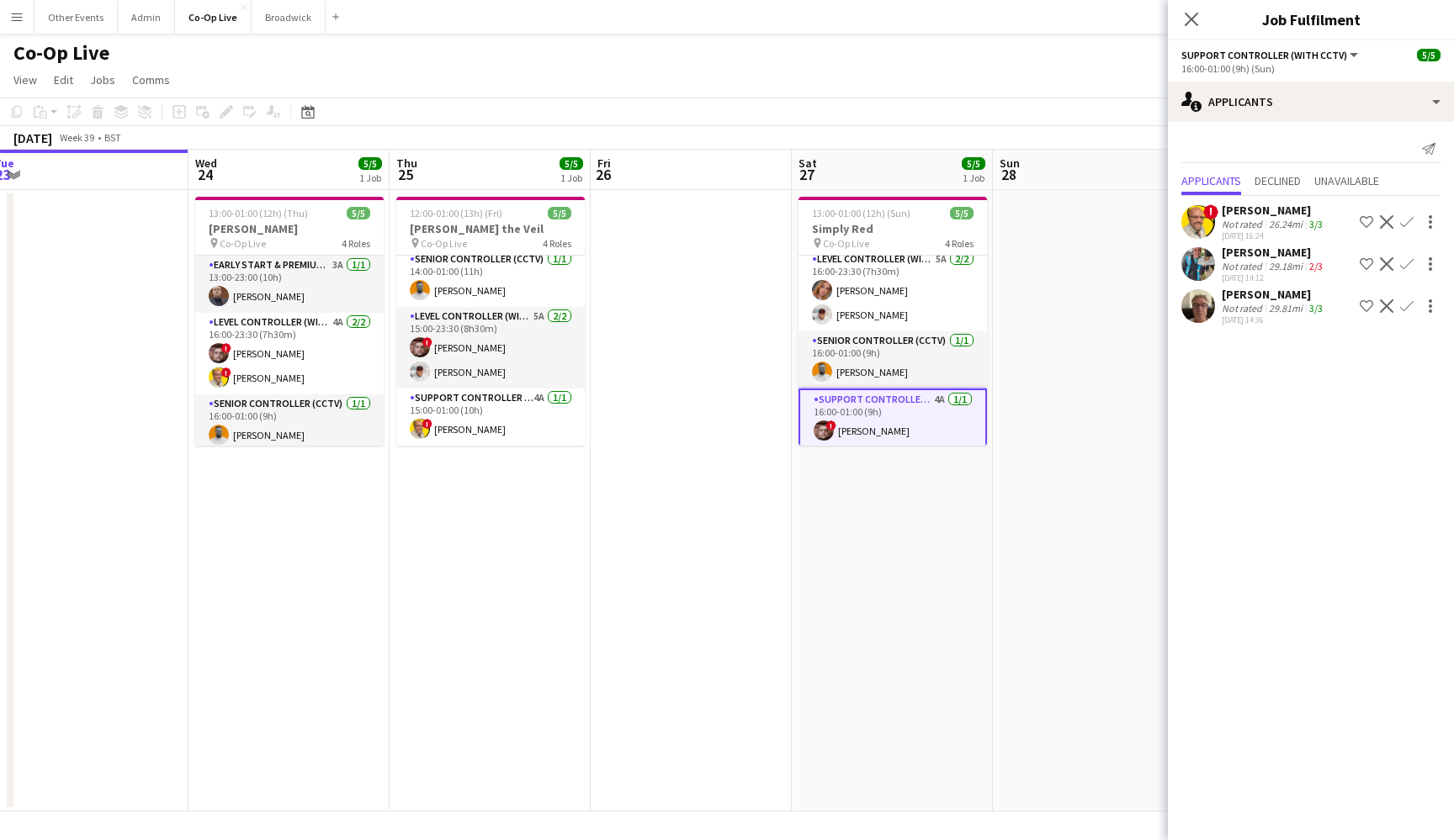
click at [949, 549] on app-date-cell "13:00-01:00 (12h) (Sun) 5/5 Simply Red pin Co-Op Live 4 Roles Early Start & Pre…" at bounding box center [892, 500] width 201 height 621
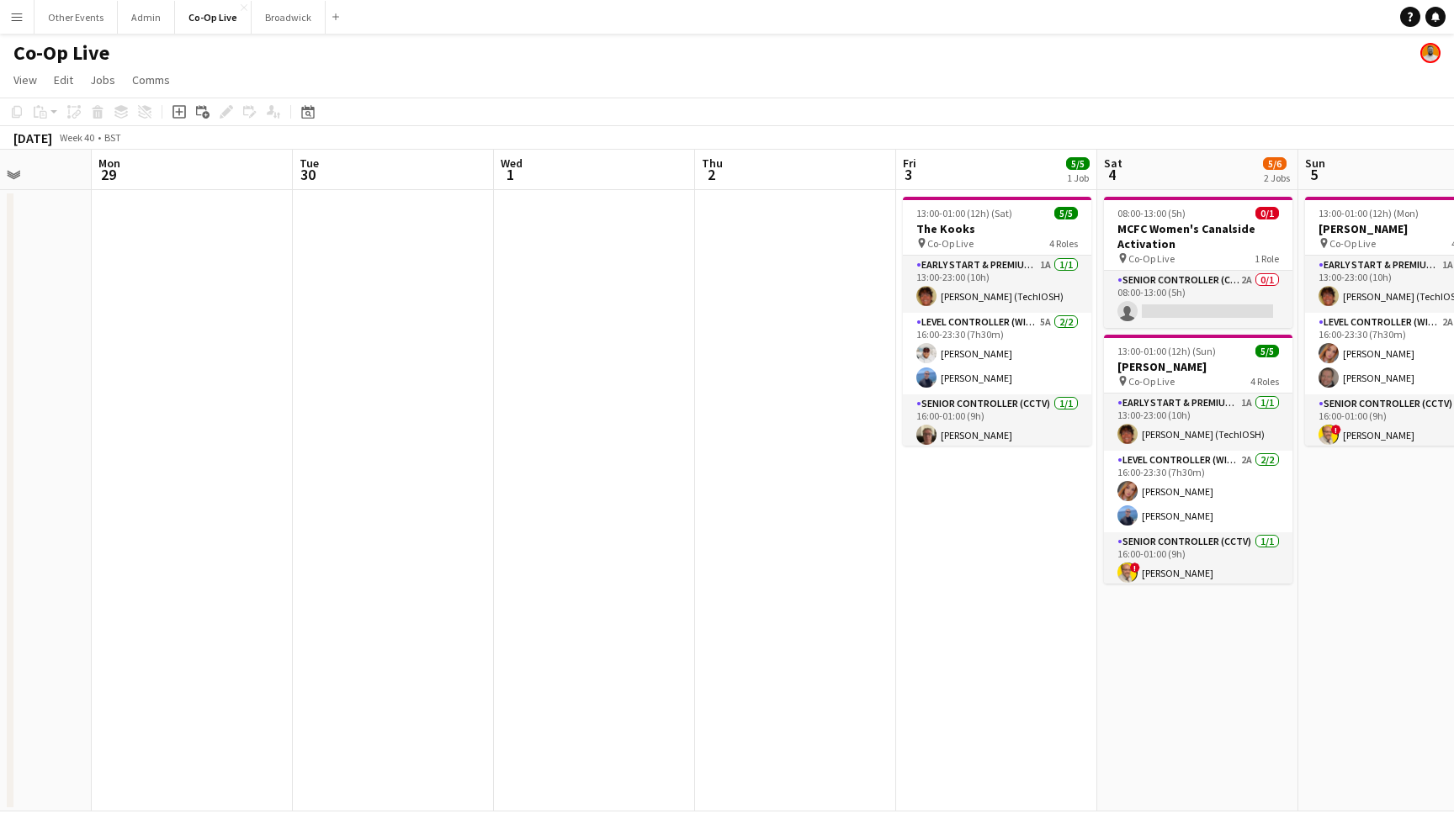
scroll to position [0, 511]
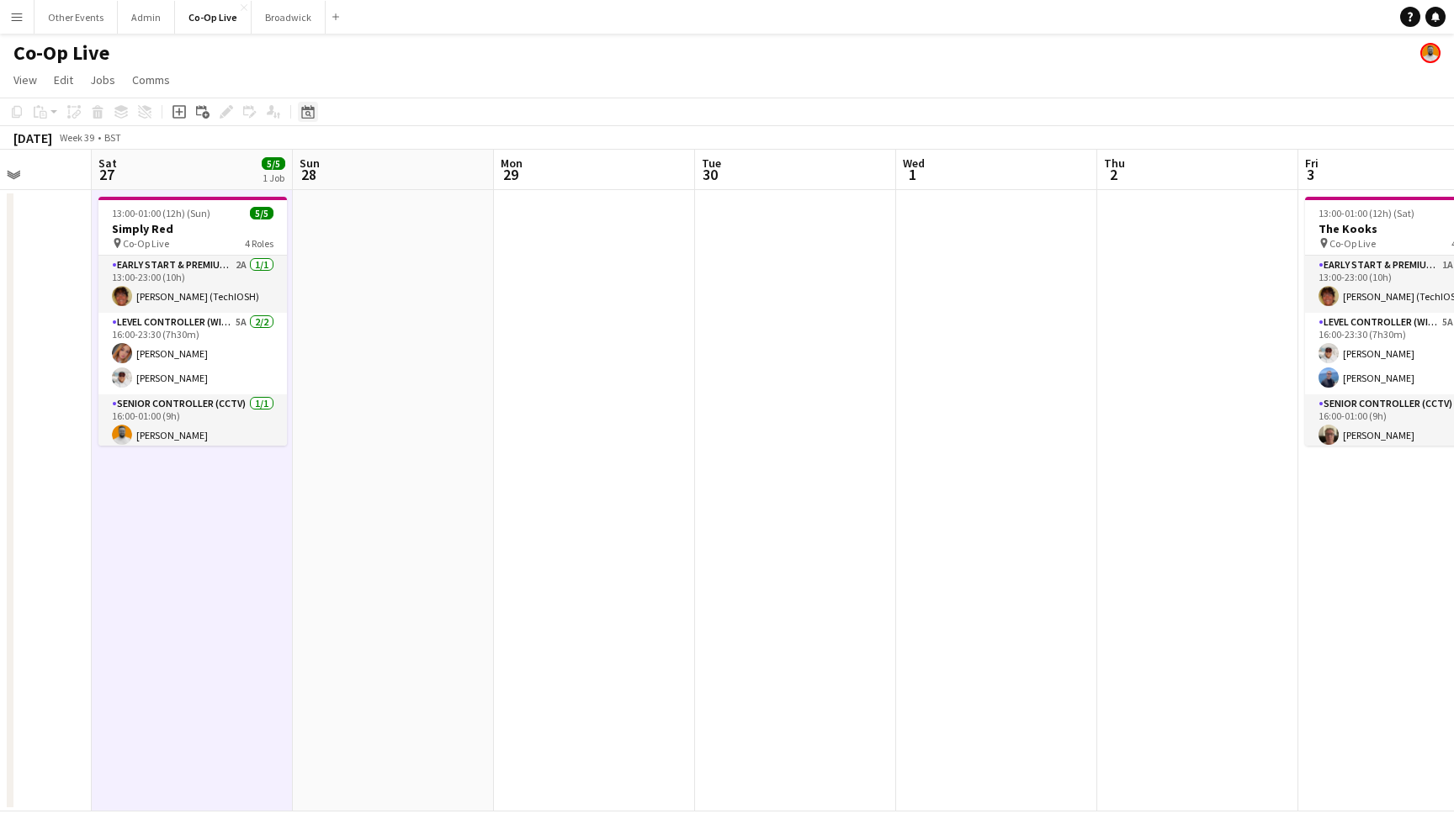
click at [315, 104] on div "Date picker" at bounding box center [307, 111] width 20 height 20
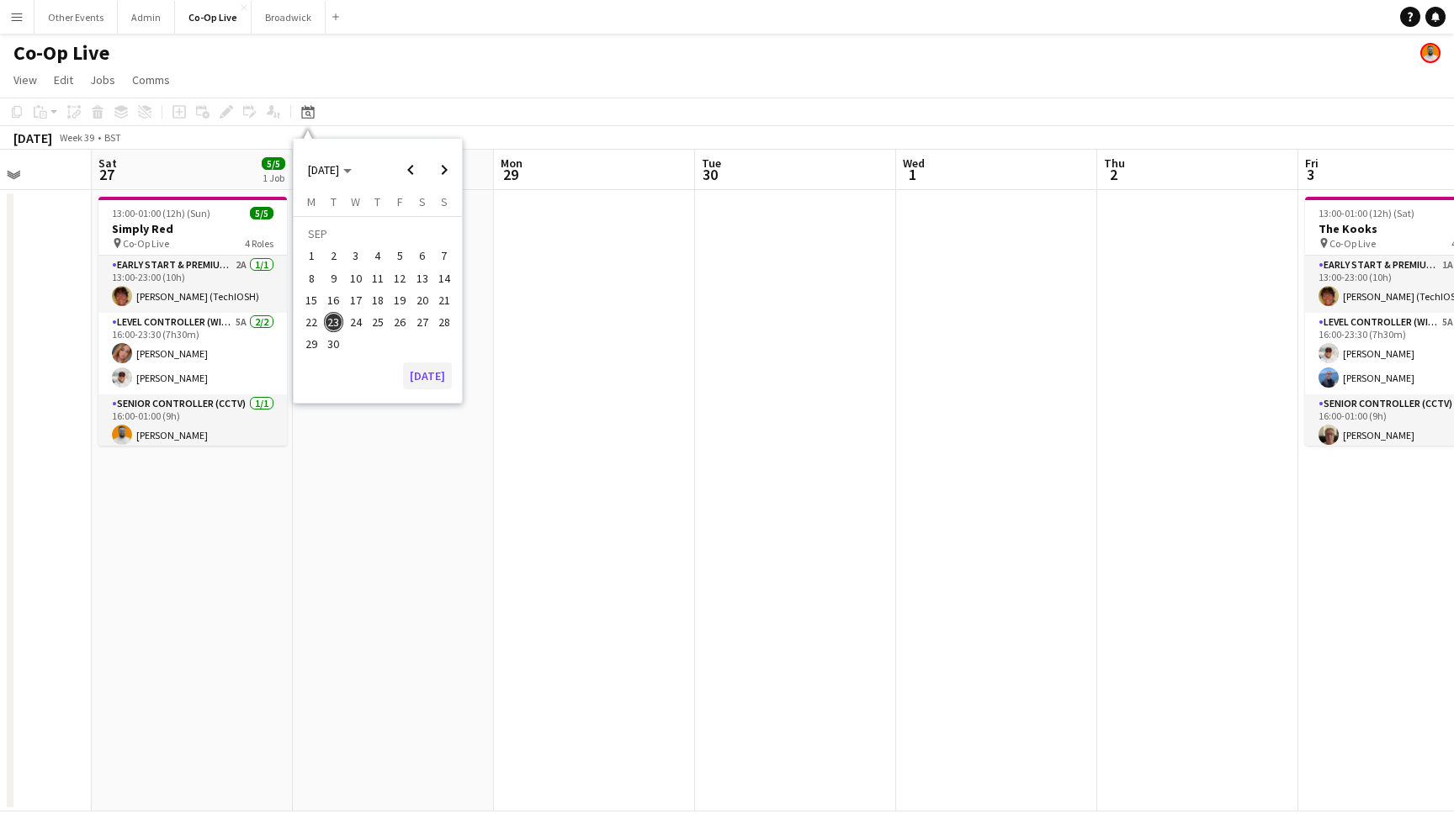
click at [419, 363] on button "[DATE]" at bounding box center [427, 377] width 49 height 27
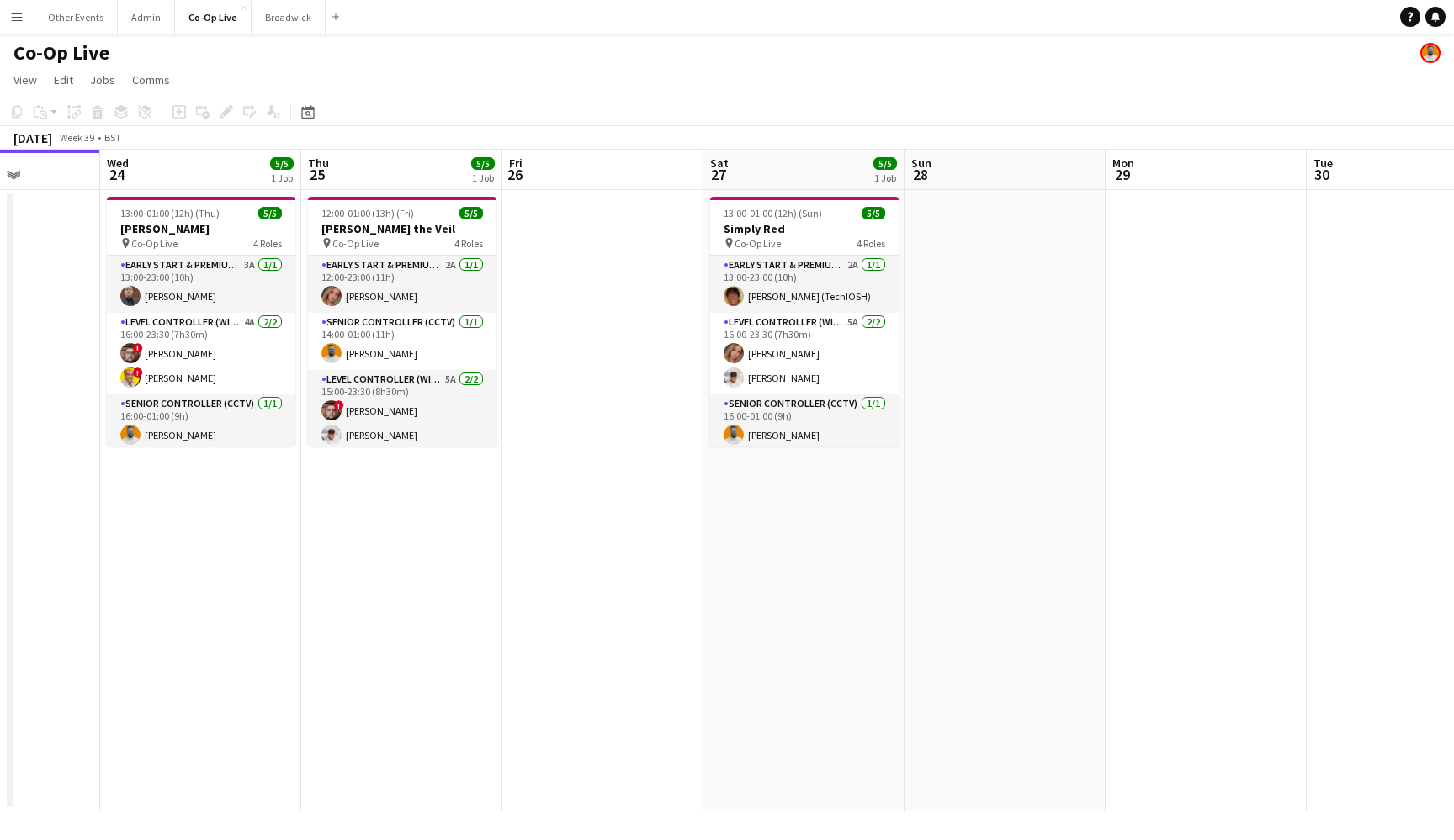
scroll to position [0, 0]
click at [574, 100] on app-toolbar "Copy Paste Paste Command V Paste with crew Command Shift V Paste linked Job Del…" at bounding box center [727, 111] width 1454 height 28
click at [577, 114] on app-toolbar "Copy Paste Paste Command V Paste with crew Command Shift V Paste linked Job Del…" at bounding box center [727, 111] width 1454 height 28
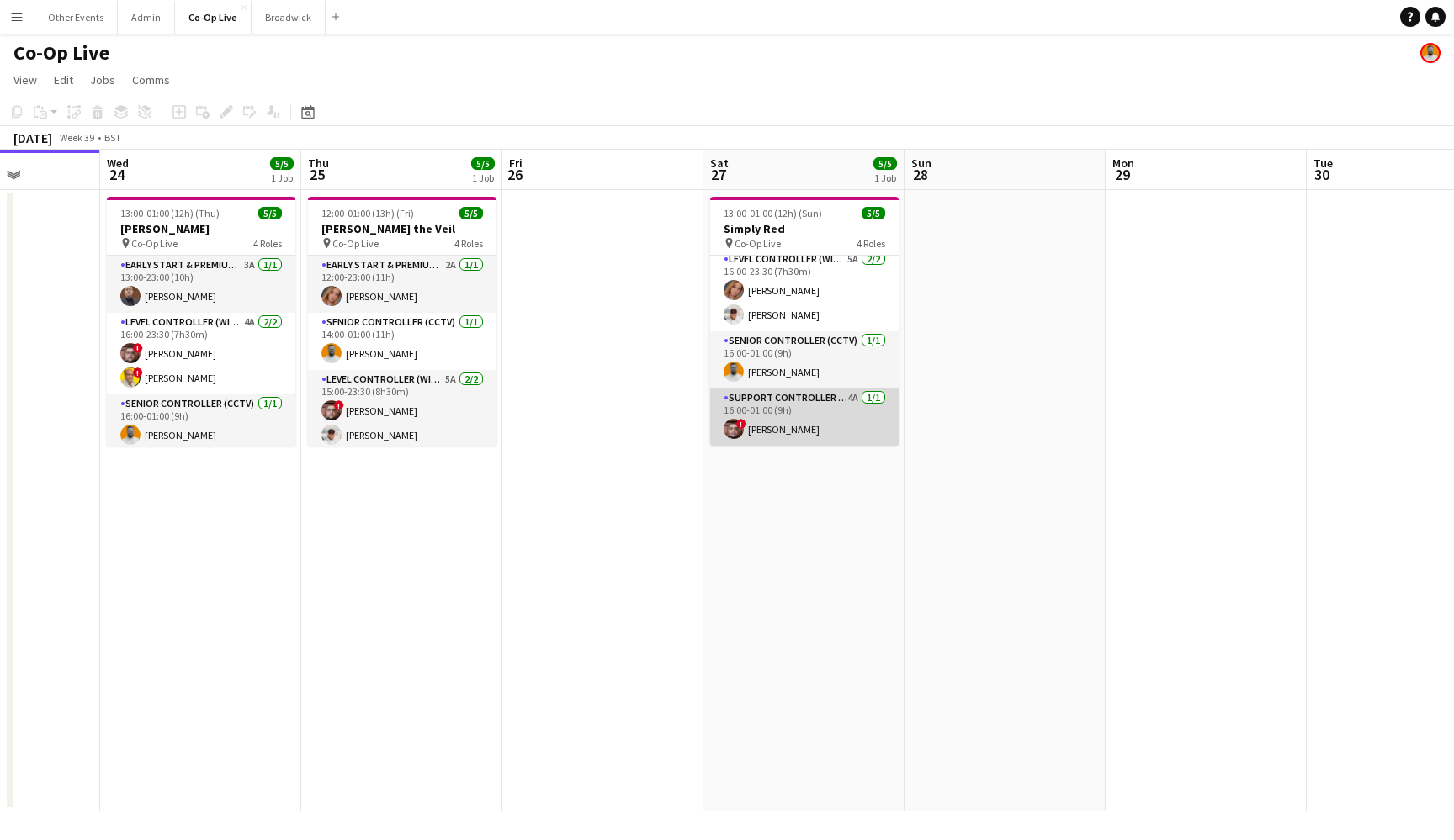
scroll to position [63, 0]
click at [841, 436] on app-card-role "Support Controller (with CCTV) 4A [DATE] 16:00-01:00 (9h) ! [PERSON_NAME]" at bounding box center [804, 417] width 188 height 58
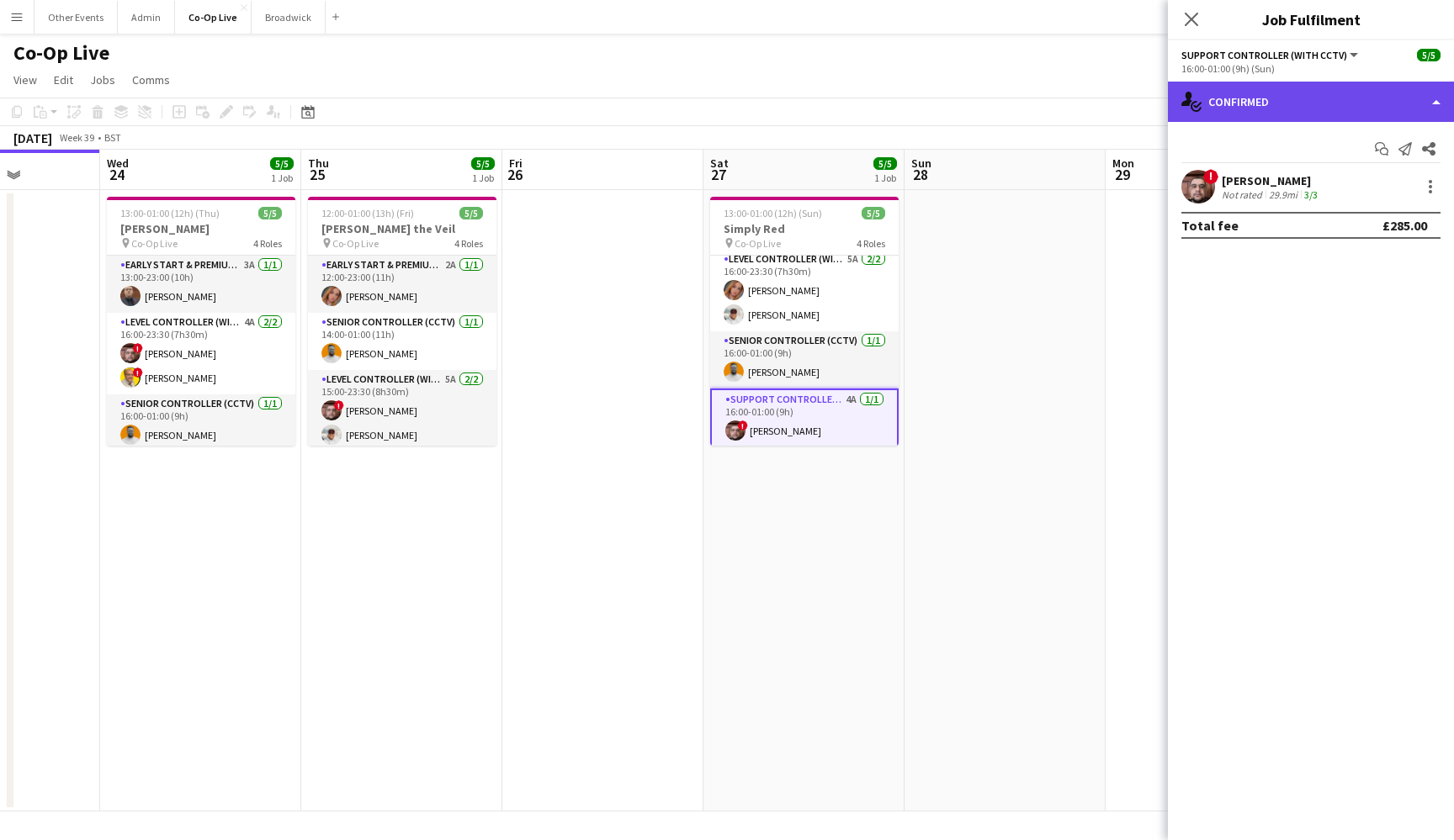
click at [1367, 103] on div "single-neutral-actions-check-2 Confirmed" at bounding box center [1311, 101] width 286 height 40
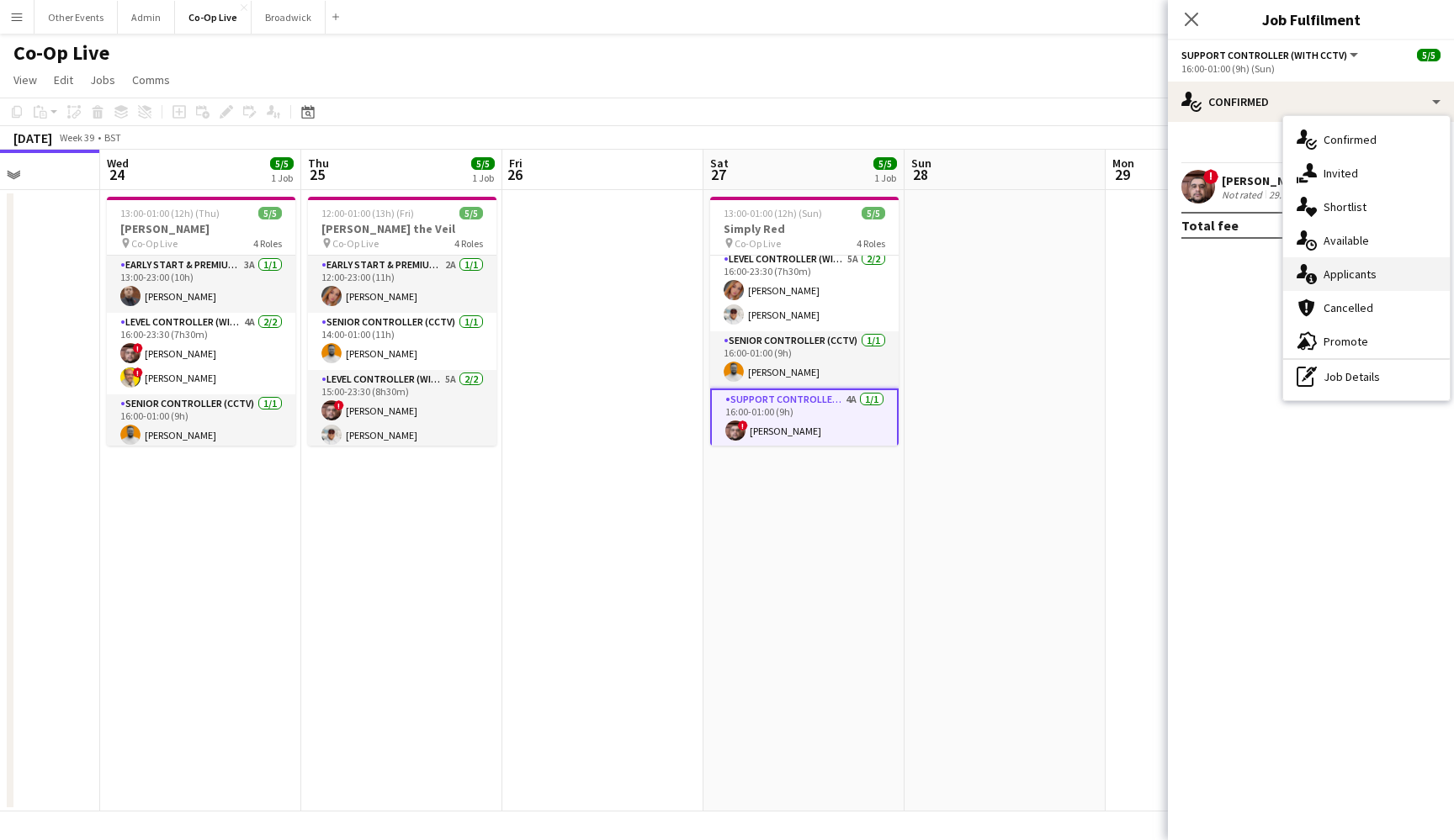
click at [1381, 286] on div "single-neutral-actions-information Applicants" at bounding box center [1366, 274] width 167 height 33
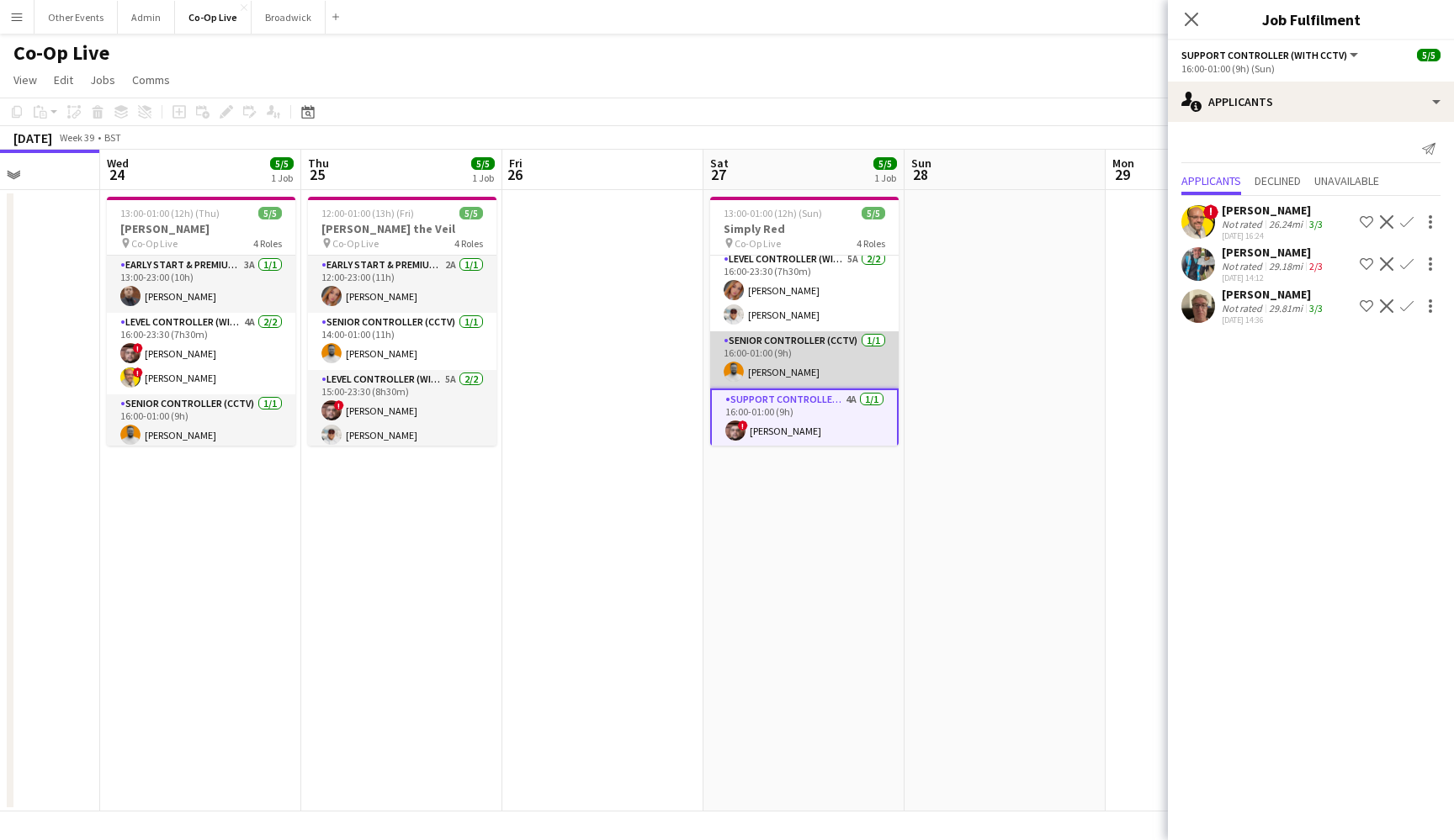
click at [814, 352] on app-card-role "Senior Controller (CCTV) [DATE] 16:00-01:00 (9h) [PERSON_NAME]" at bounding box center [804, 360] width 188 height 58
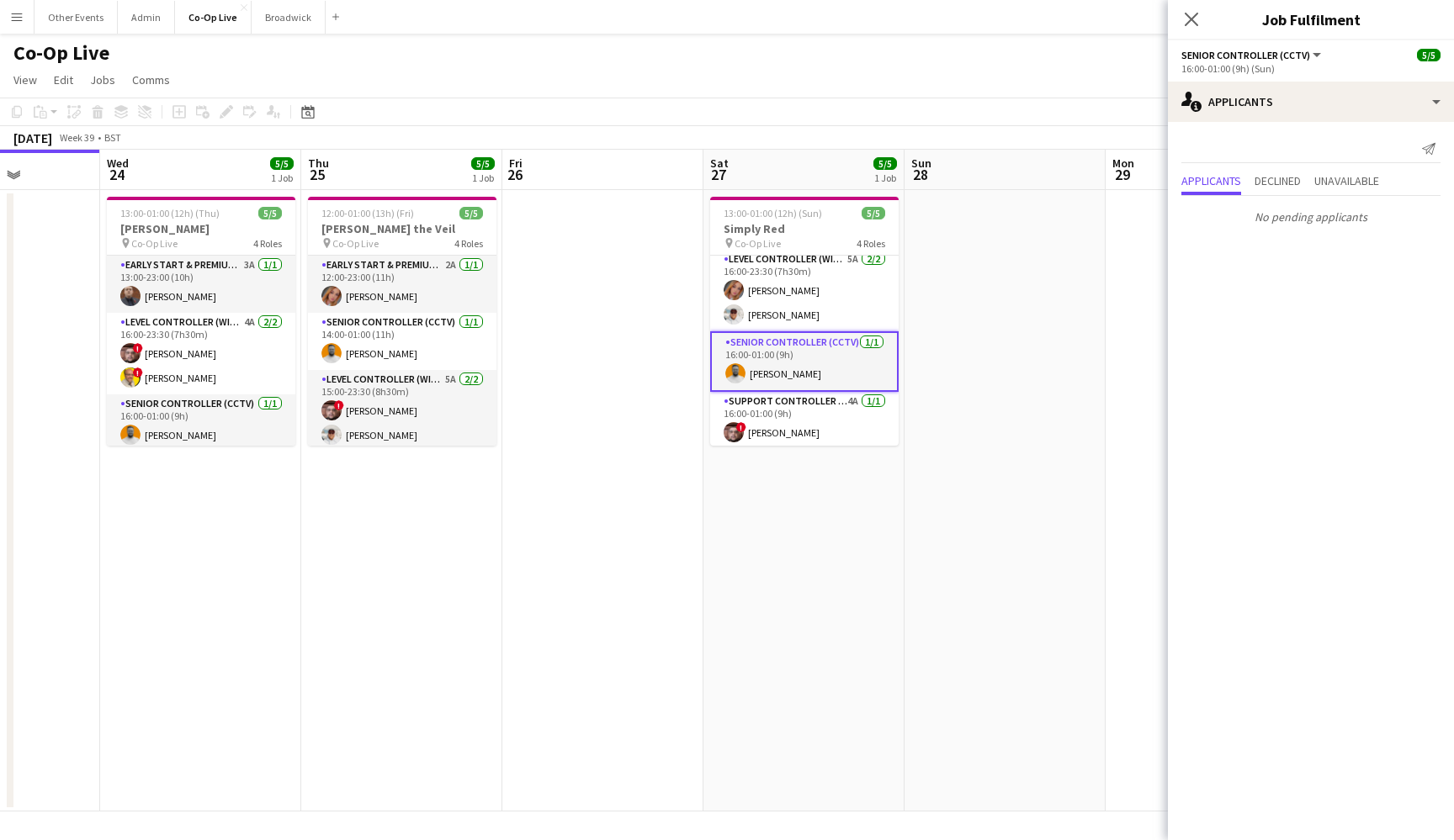
click at [836, 469] on app-date-cell "13:00-01:00 (12h) (Sun) 5/5 Simply Red pin Co-Op Live 4 Roles Early Start & Pre…" at bounding box center [804, 500] width 201 height 621
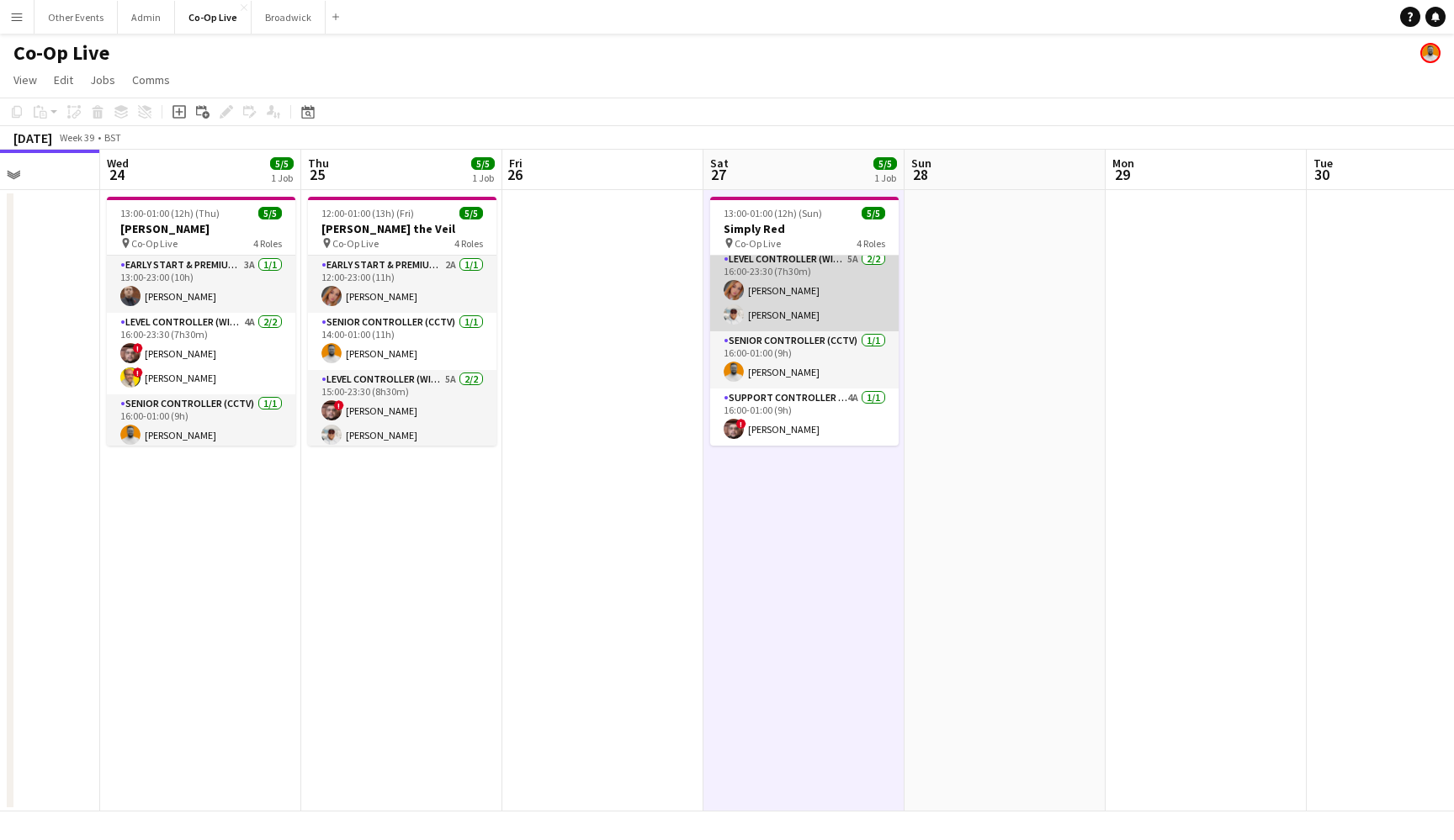
scroll to position [3, 0]
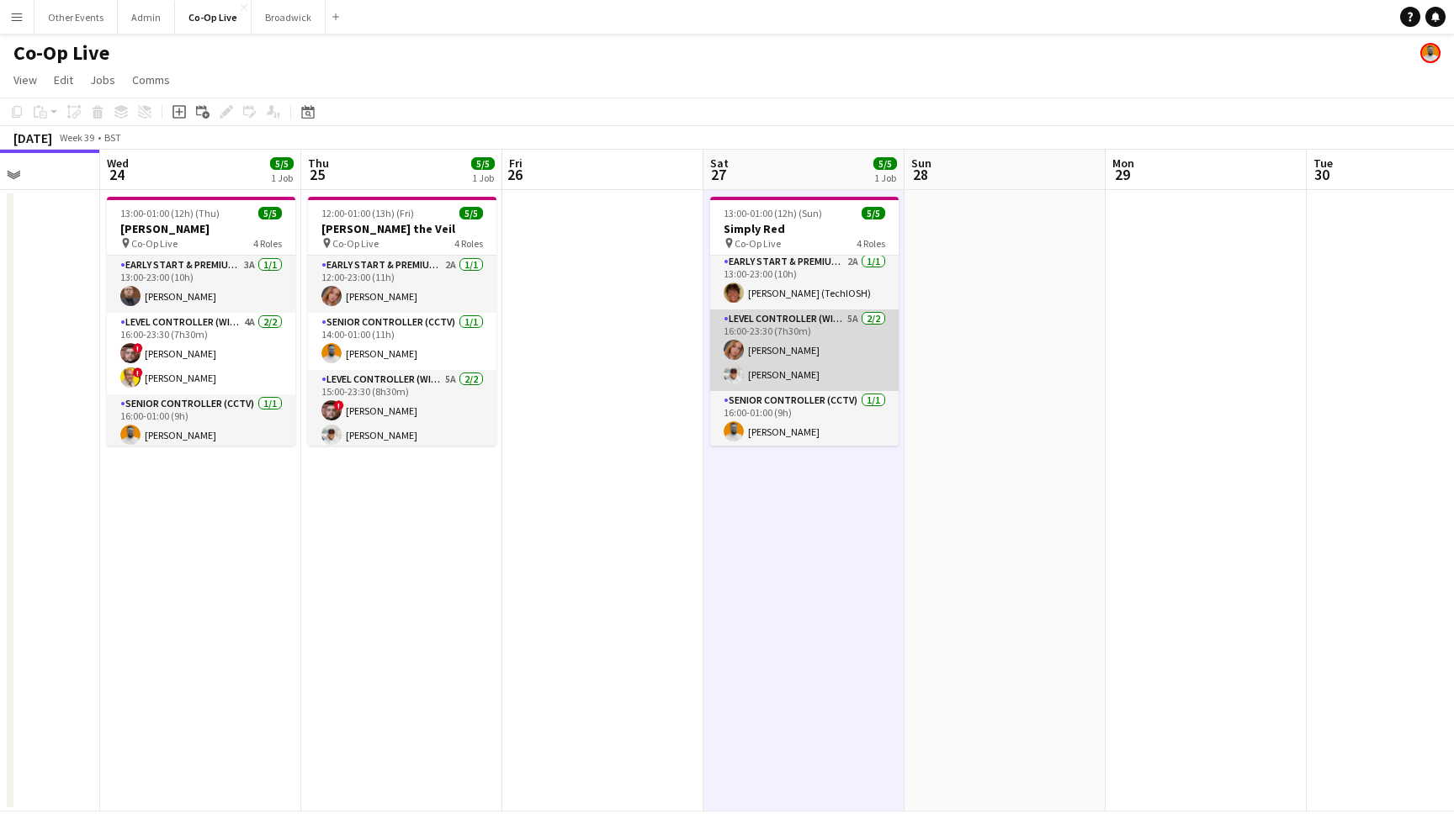
click at [825, 326] on app-card-role "Level Controller (with CCTV) 5A [DATE] 16:00-23:30 (7h30m) [PERSON_NAME] [PERSO…" at bounding box center [804, 350] width 188 height 82
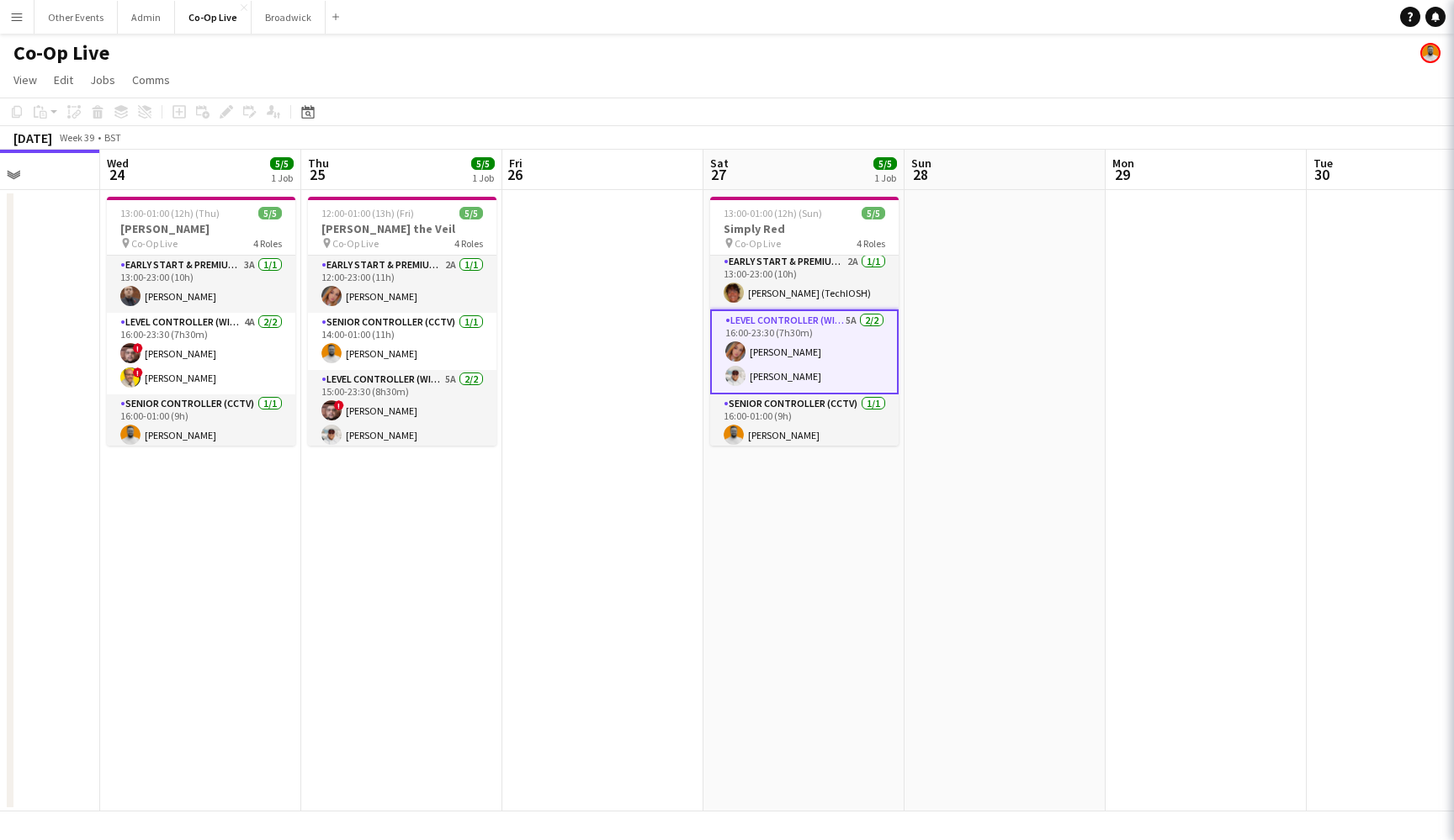
scroll to position [0, 503]
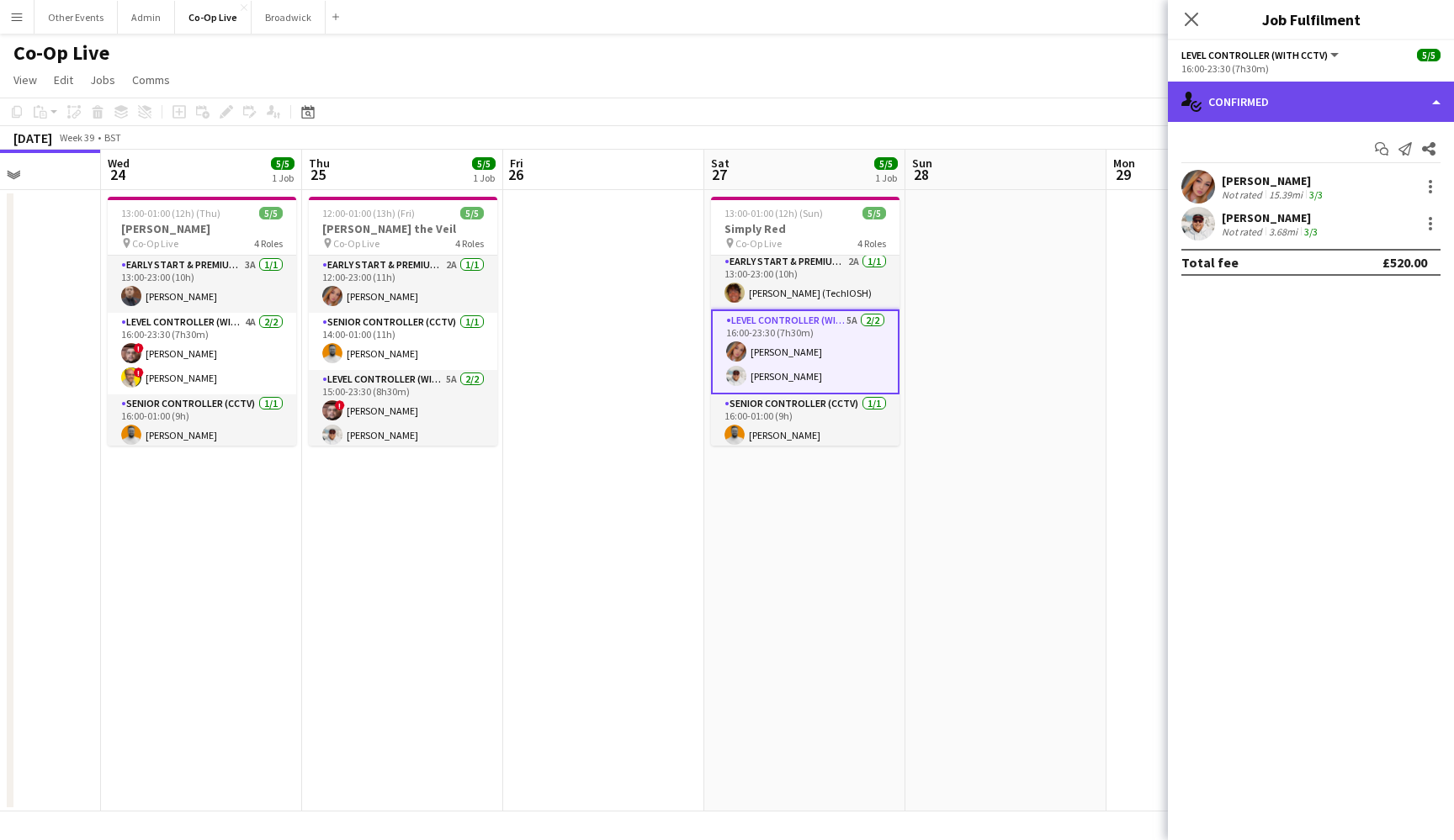
click at [1259, 112] on div "single-neutral-actions-check-2 Confirmed" at bounding box center [1311, 101] width 286 height 40
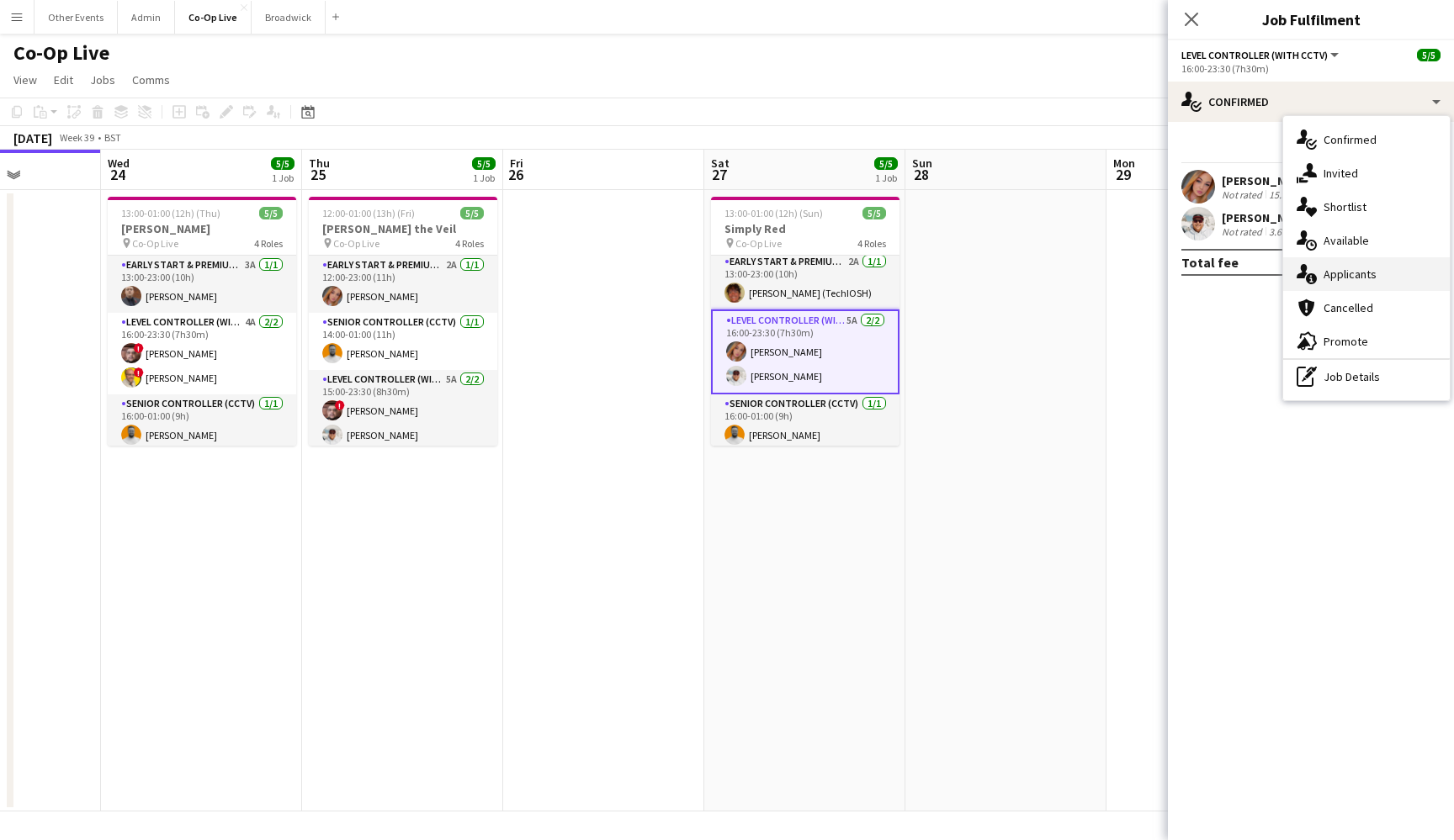
click at [1347, 284] on div "single-neutral-actions-information Applicants" at bounding box center [1366, 274] width 167 height 33
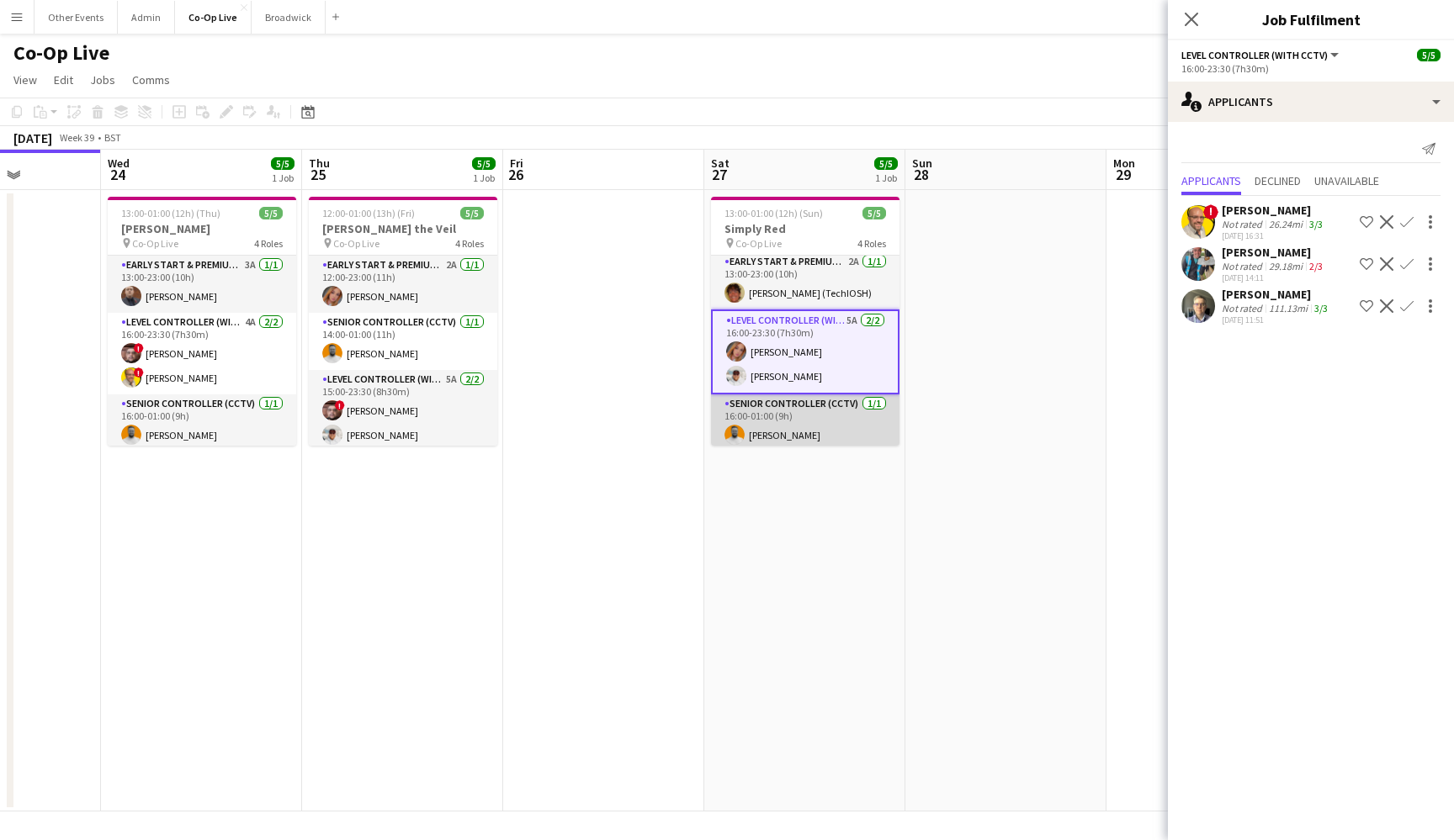
click at [841, 414] on app-card-role "Senior Controller (CCTV) [DATE] 16:00-01:00 (9h) [PERSON_NAME]" at bounding box center [804, 422] width 188 height 58
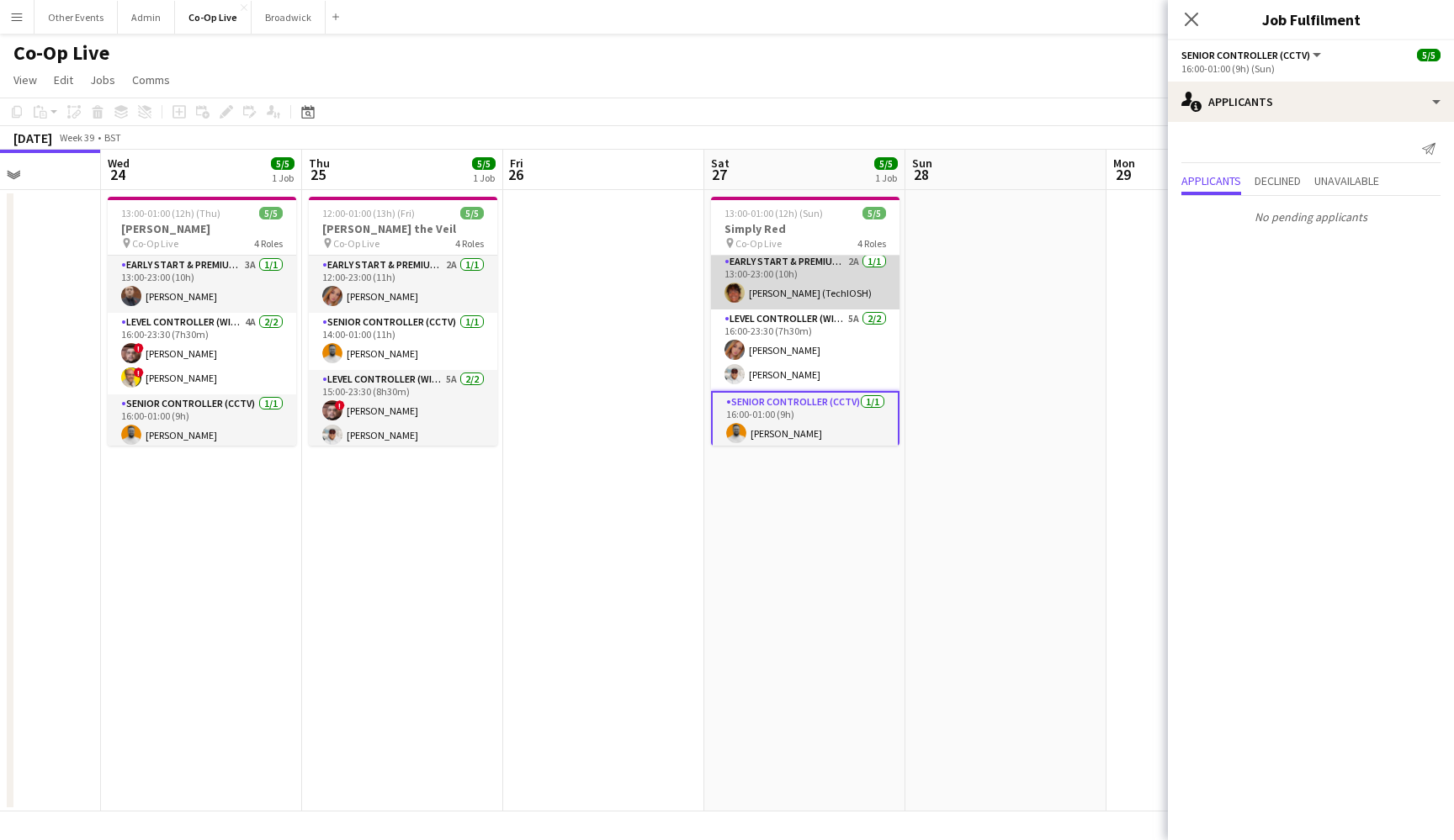
click at [814, 301] on app-card-role "Early Start & Premium Controller (with CCTV) 2A 1/1 13:00-23:00 (10h) Kirsty Ba…" at bounding box center [804, 281] width 188 height 58
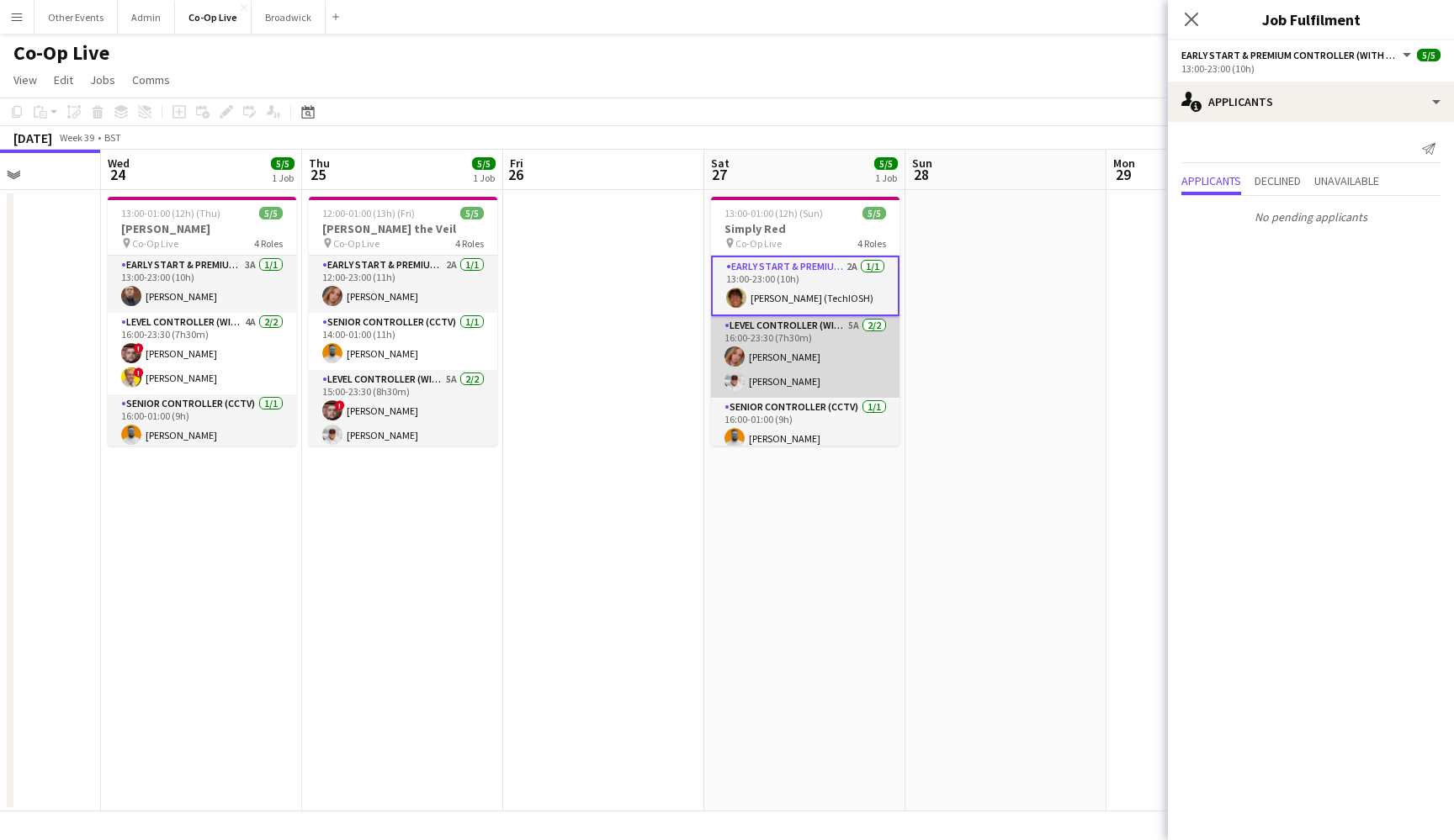
scroll to position [-2, 0]
click at [824, 351] on app-card-role "Level Controller (with CCTV) 5A [DATE] 16:00-23:30 (7h30m) [PERSON_NAME] [PERSO…" at bounding box center [804, 357] width 188 height 82
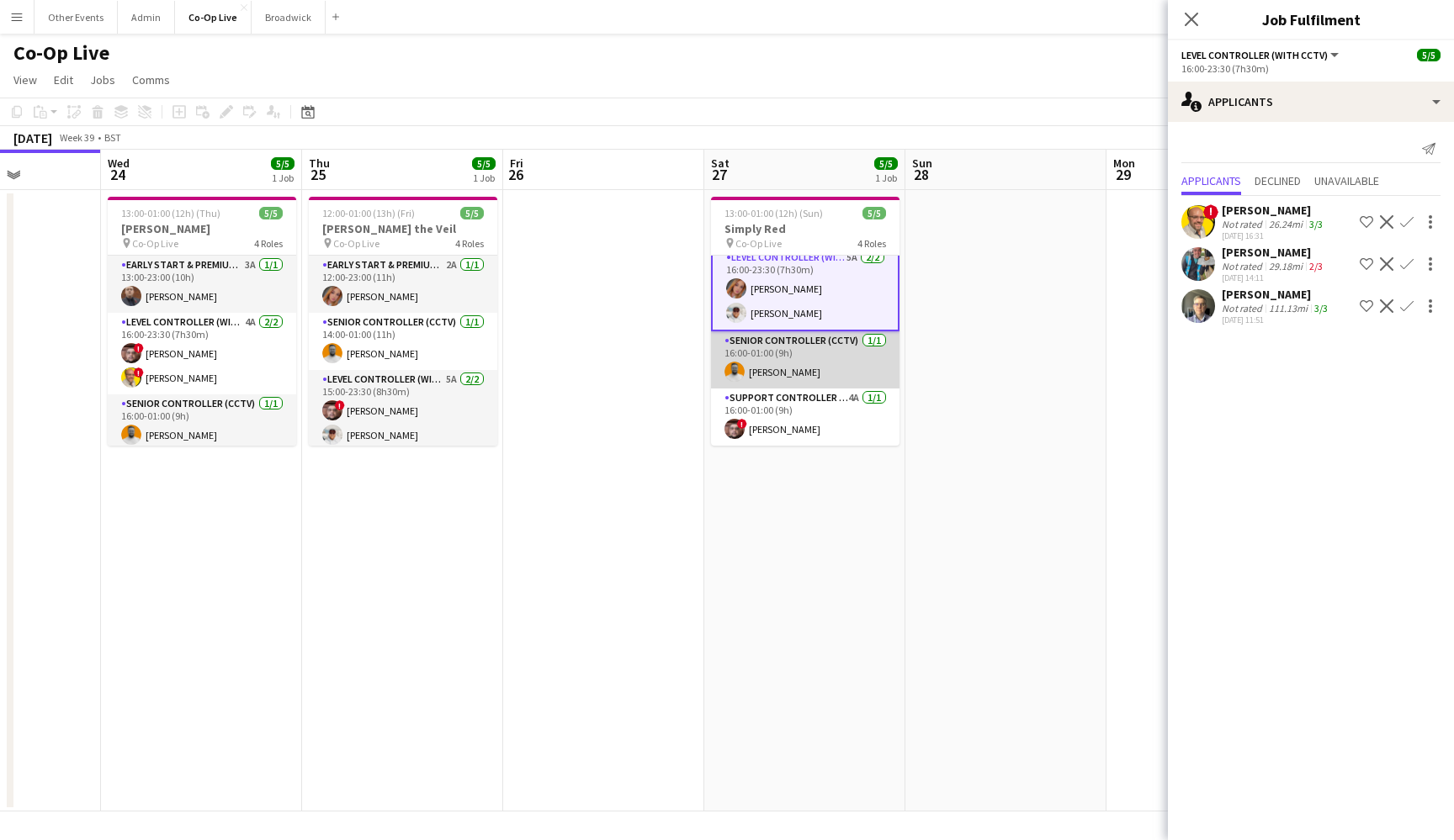
scroll to position [66, 0]
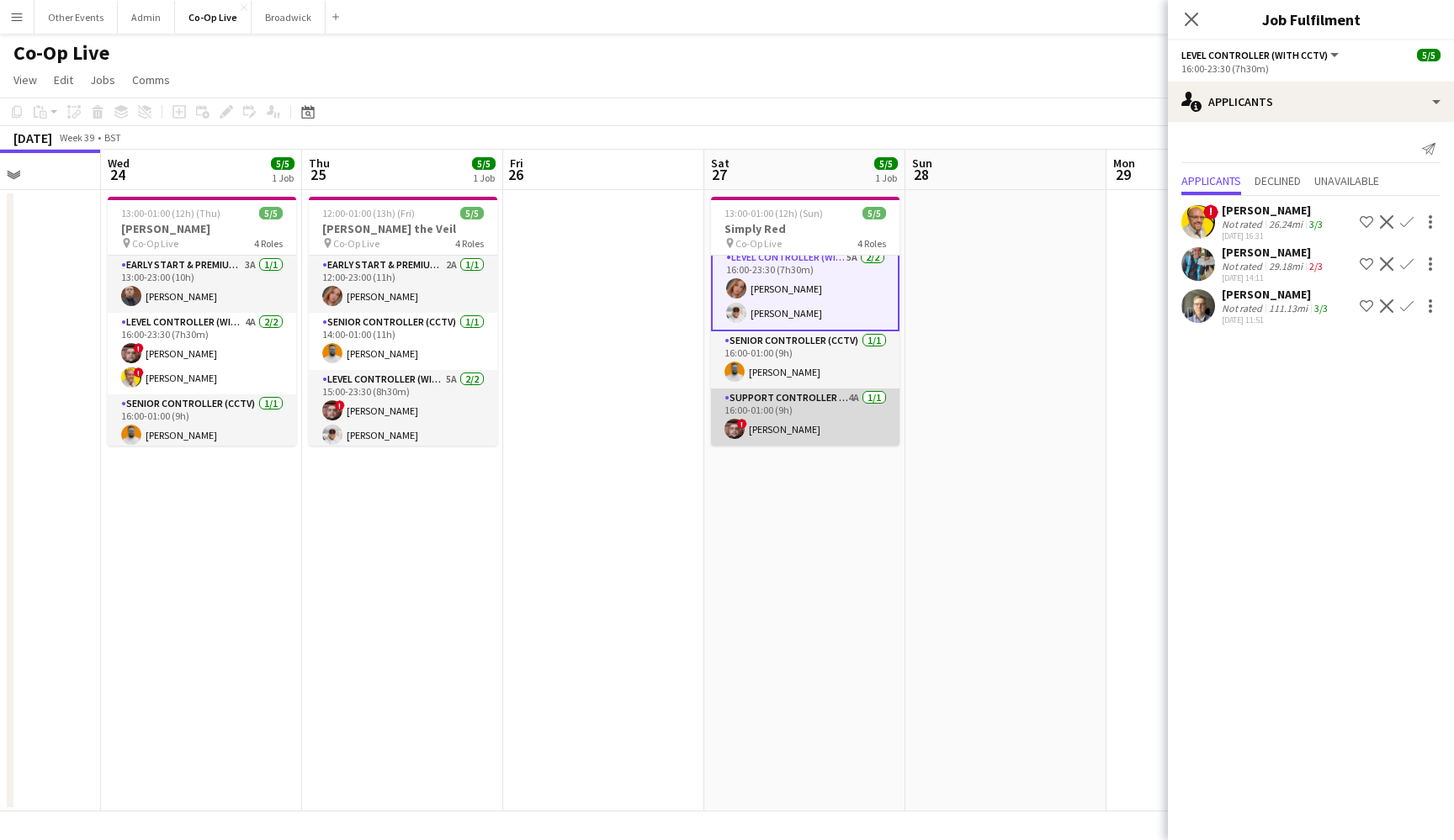
click at [838, 429] on app-card-role "Support Controller (with CCTV) 4A [DATE] 16:00-01:00 (9h) ! [PERSON_NAME]" at bounding box center [804, 417] width 188 height 58
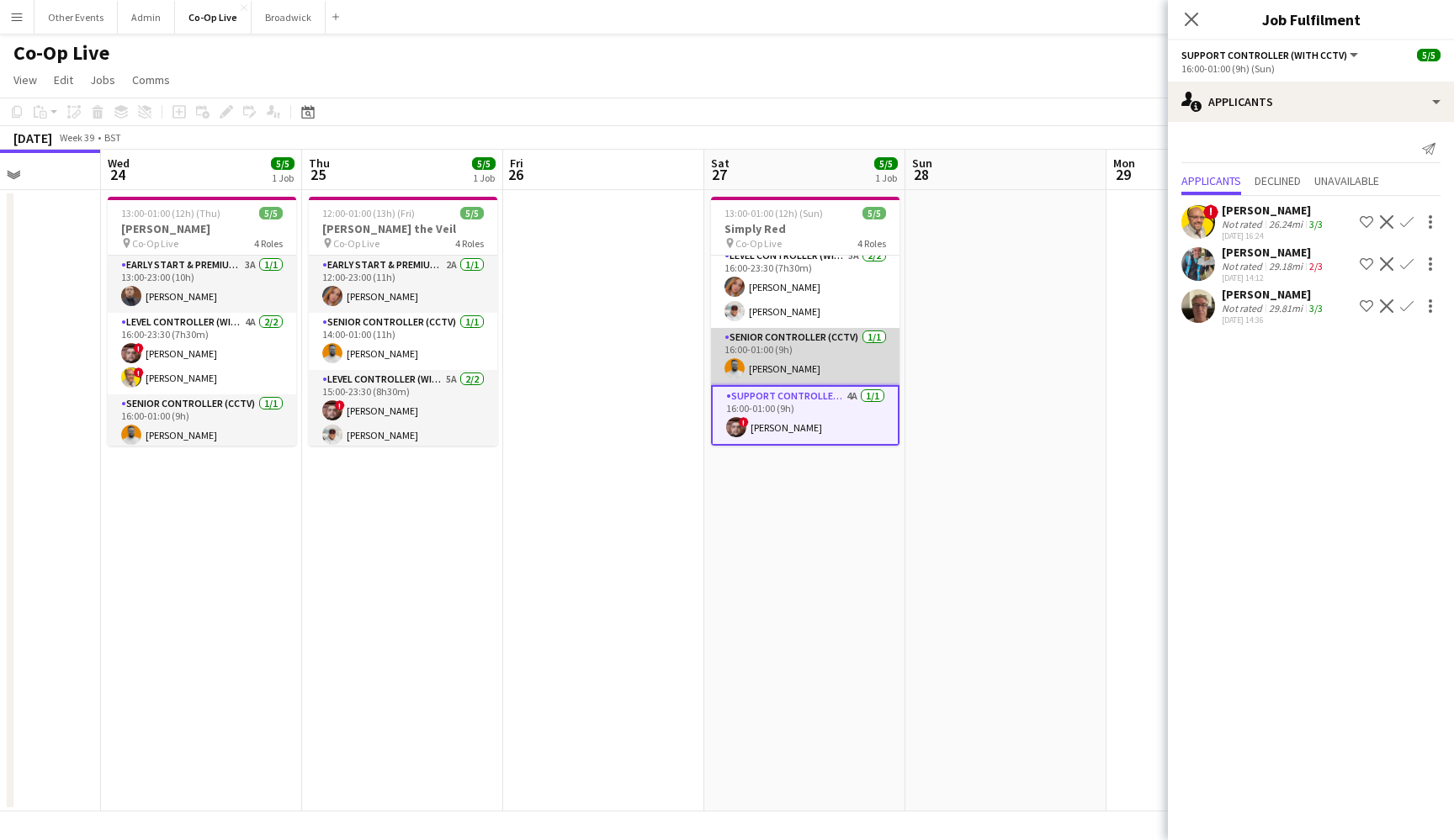
click at [838, 370] on app-card-role "Senior Controller (CCTV) [DATE] 16:00-01:00 (9h) [PERSON_NAME]" at bounding box center [804, 356] width 188 height 58
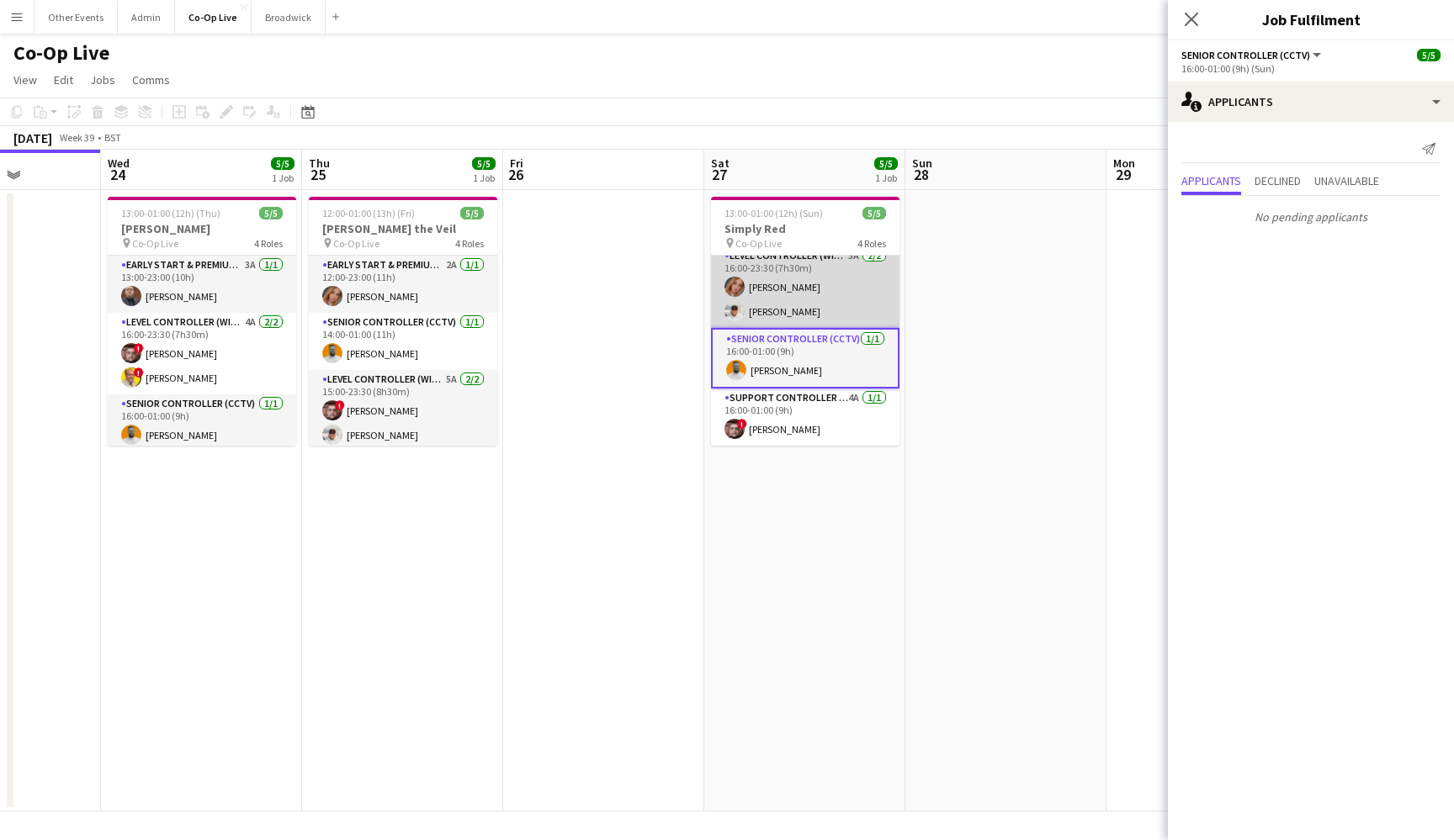
click at [823, 296] on app-card-role "Level Controller (with CCTV) 5A [DATE] 16:00-23:30 (7h30m) [PERSON_NAME] [PERSO…" at bounding box center [804, 288] width 188 height 82
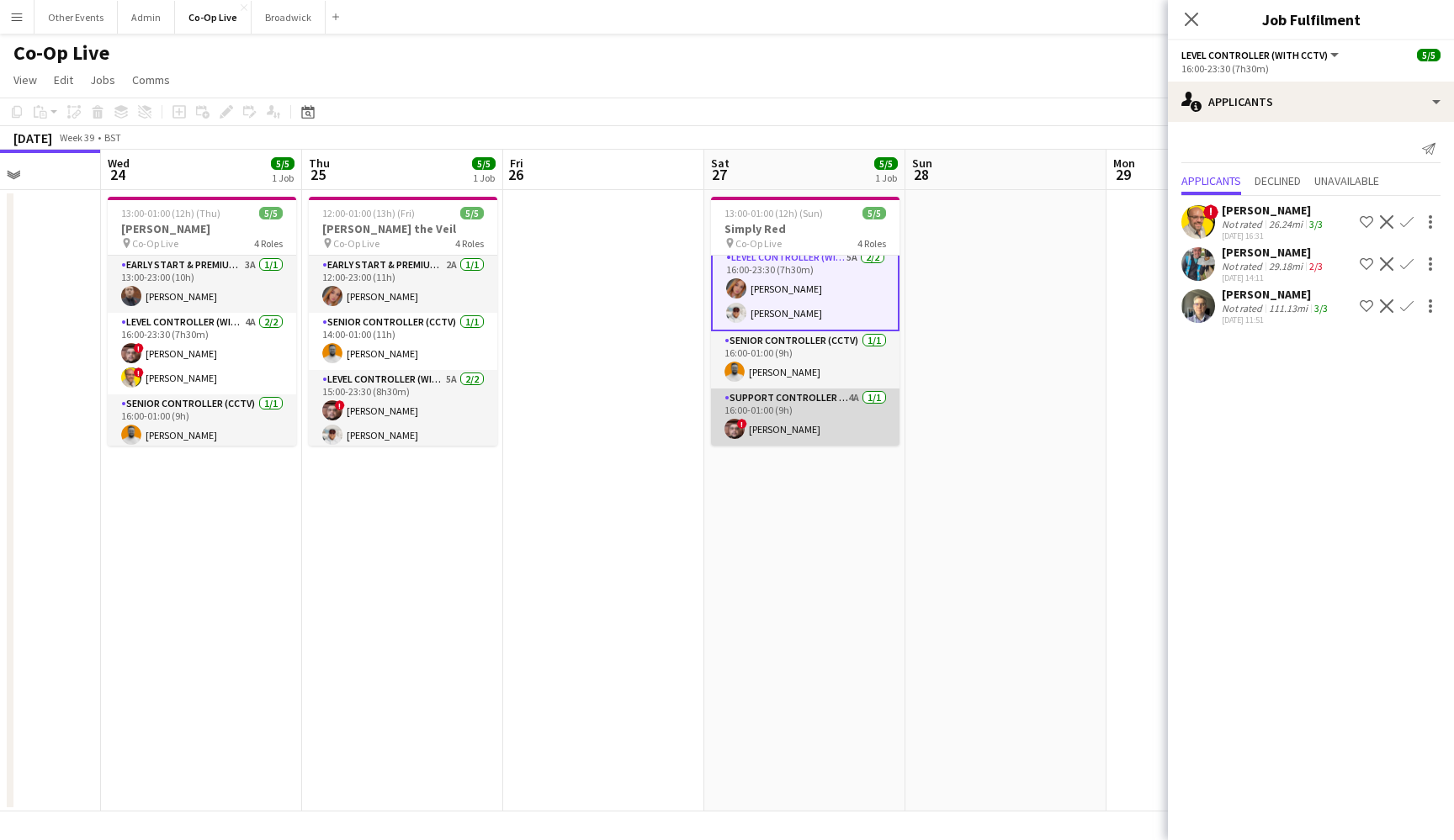
click at [827, 430] on app-card-role "Support Controller (with CCTV) 4A [DATE] 16:00-01:00 (9h) ! [PERSON_NAME]" at bounding box center [804, 417] width 188 height 58
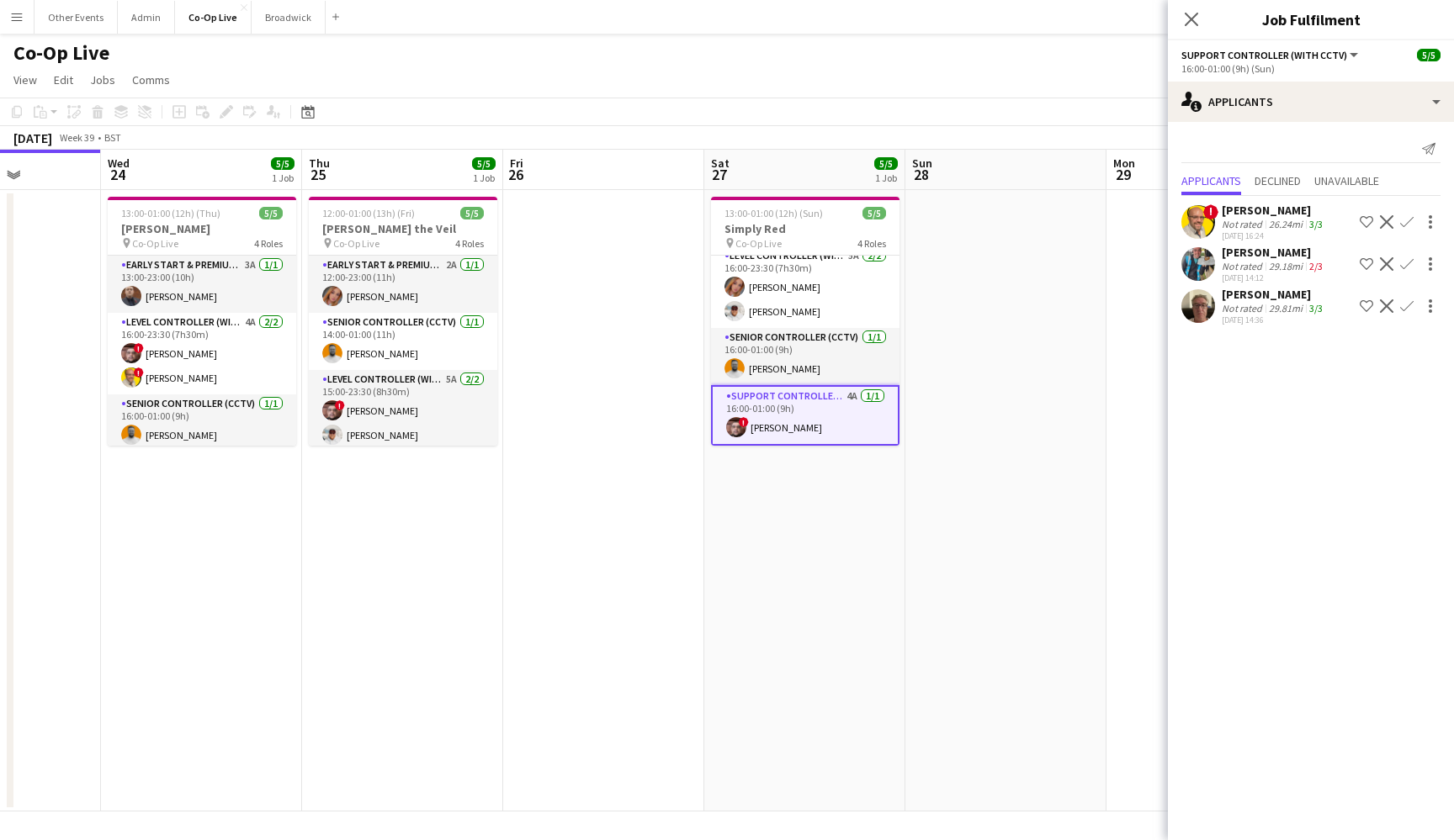
click at [825, 509] on app-date-cell "13:00-01:00 (12h) (Sun) 5/5 Simply Red pin Co-Op Live 4 Roles Early Start & Pre…" at bounding box center [805, 500] width 201 height 621
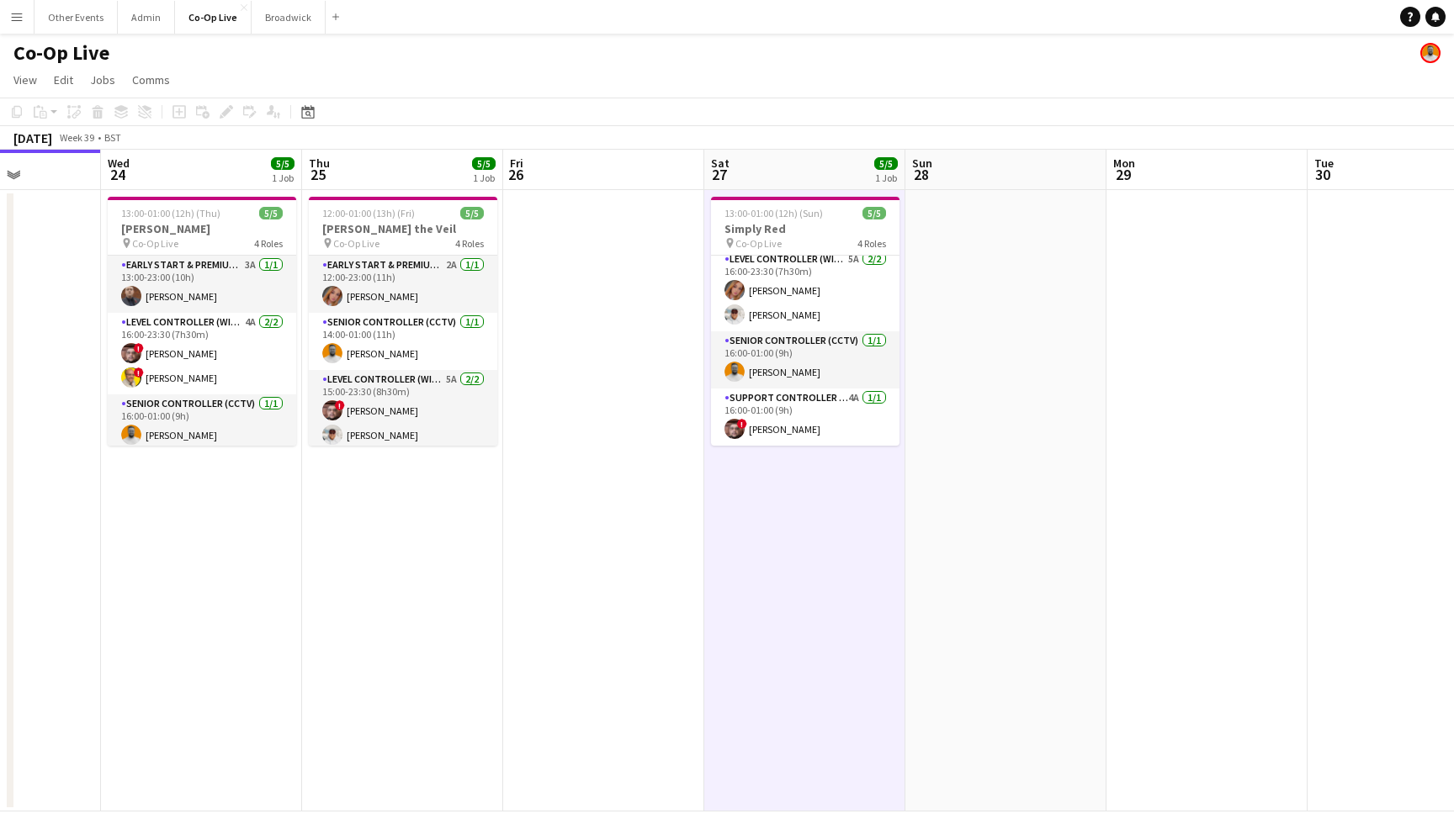
scroll to position [63, 0]
click at [179, 110] on icon "Add job" at bounding box center [180, 112] width 14 height 14
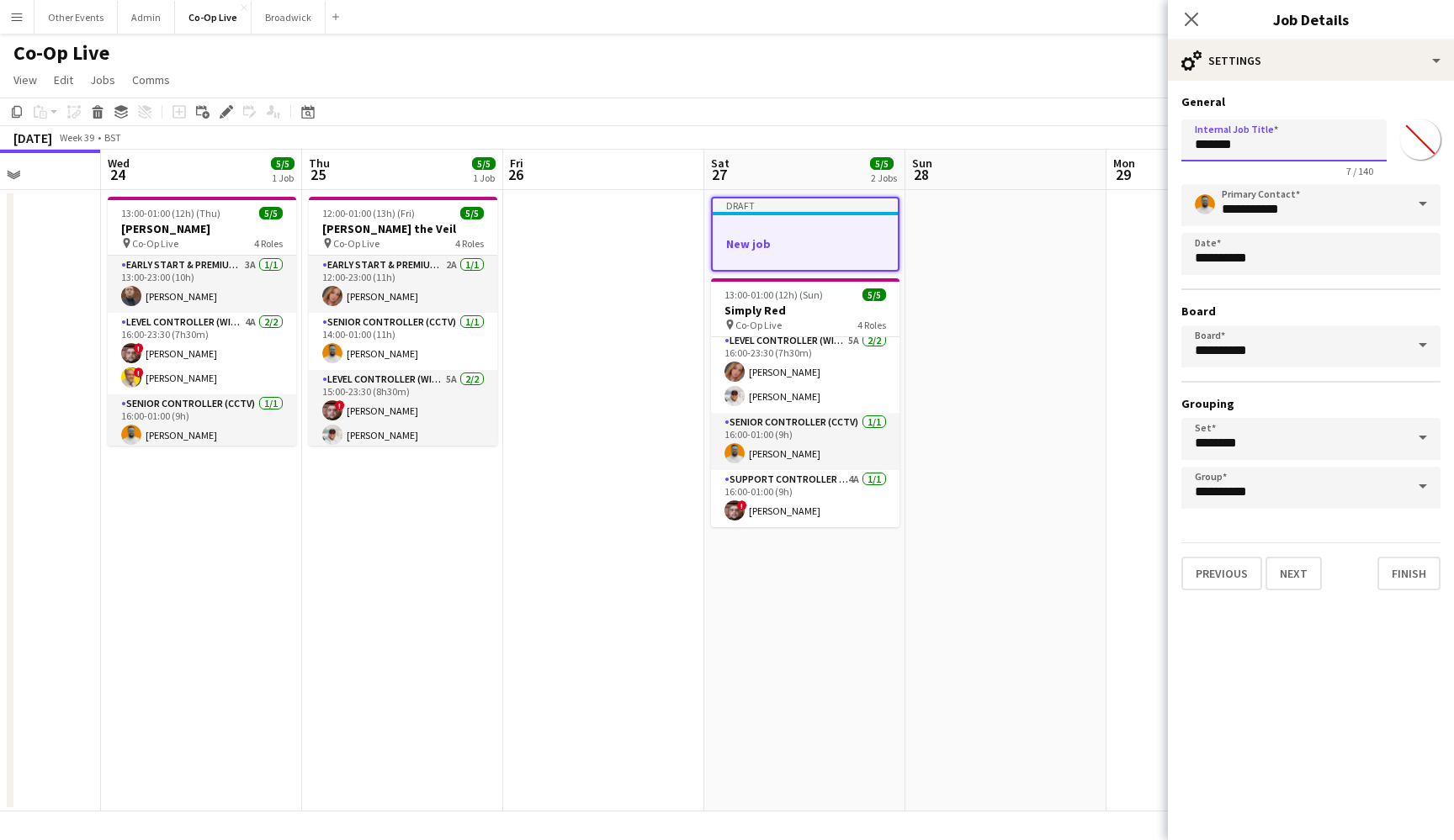
click at [1249, 138] on input "*******" at bounding box center [1283, 140] width 205 height 42
drag, startPoint x: 1255, startPoint y: 148, endPoint x: 1196, endPoint y: 138, distance: 59.8
click at [1196, 138] on input "*******" at bounding box center [1283, 140] width 205 height 42
type input "*"
type input "**********"
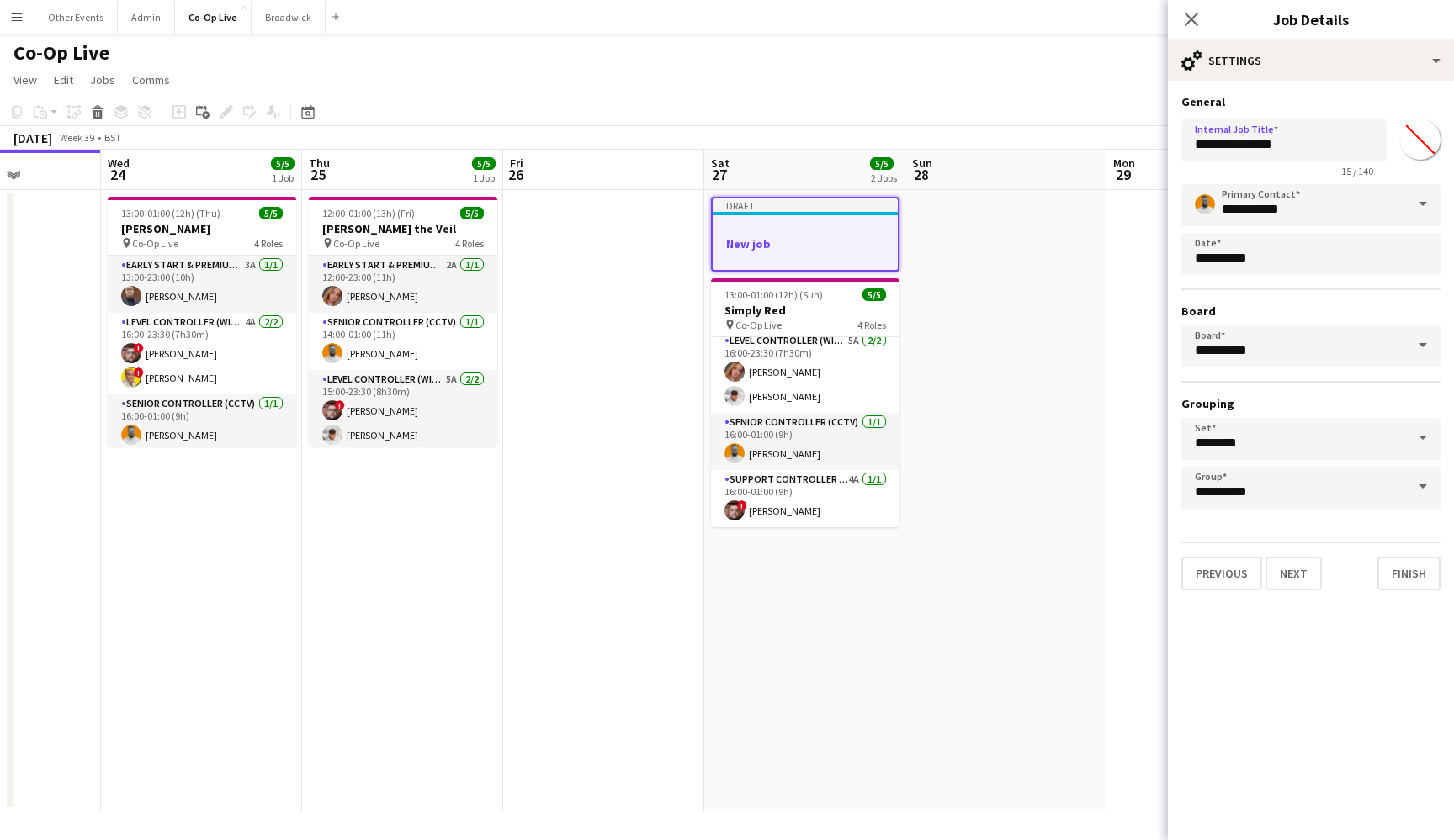
click at [1026, 438] on app-date-cell at bounding box center [1006, 500] width 201 height 621
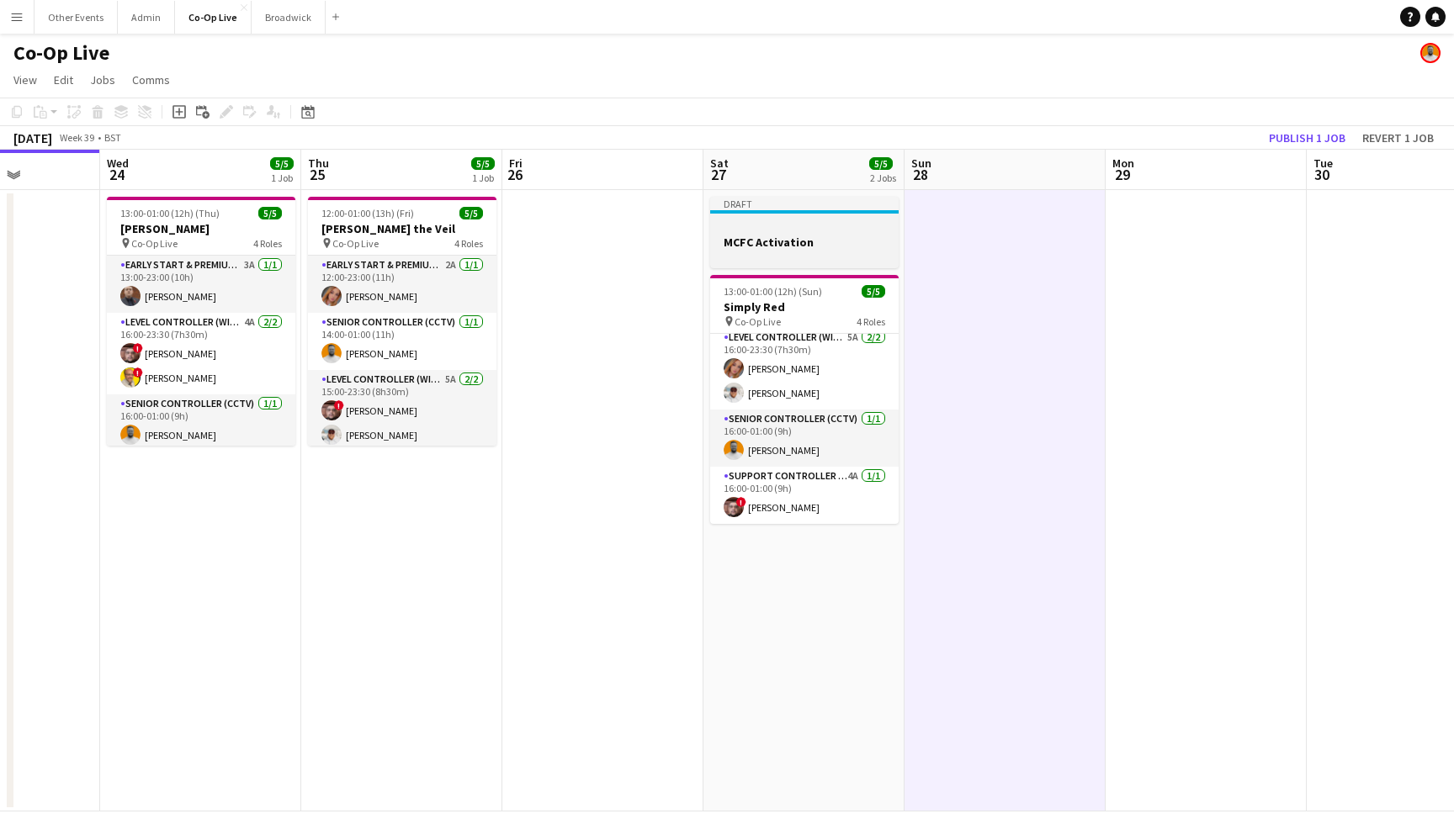
click at [827, 256] on div at bounding box center [804, 257] width 188 height 14
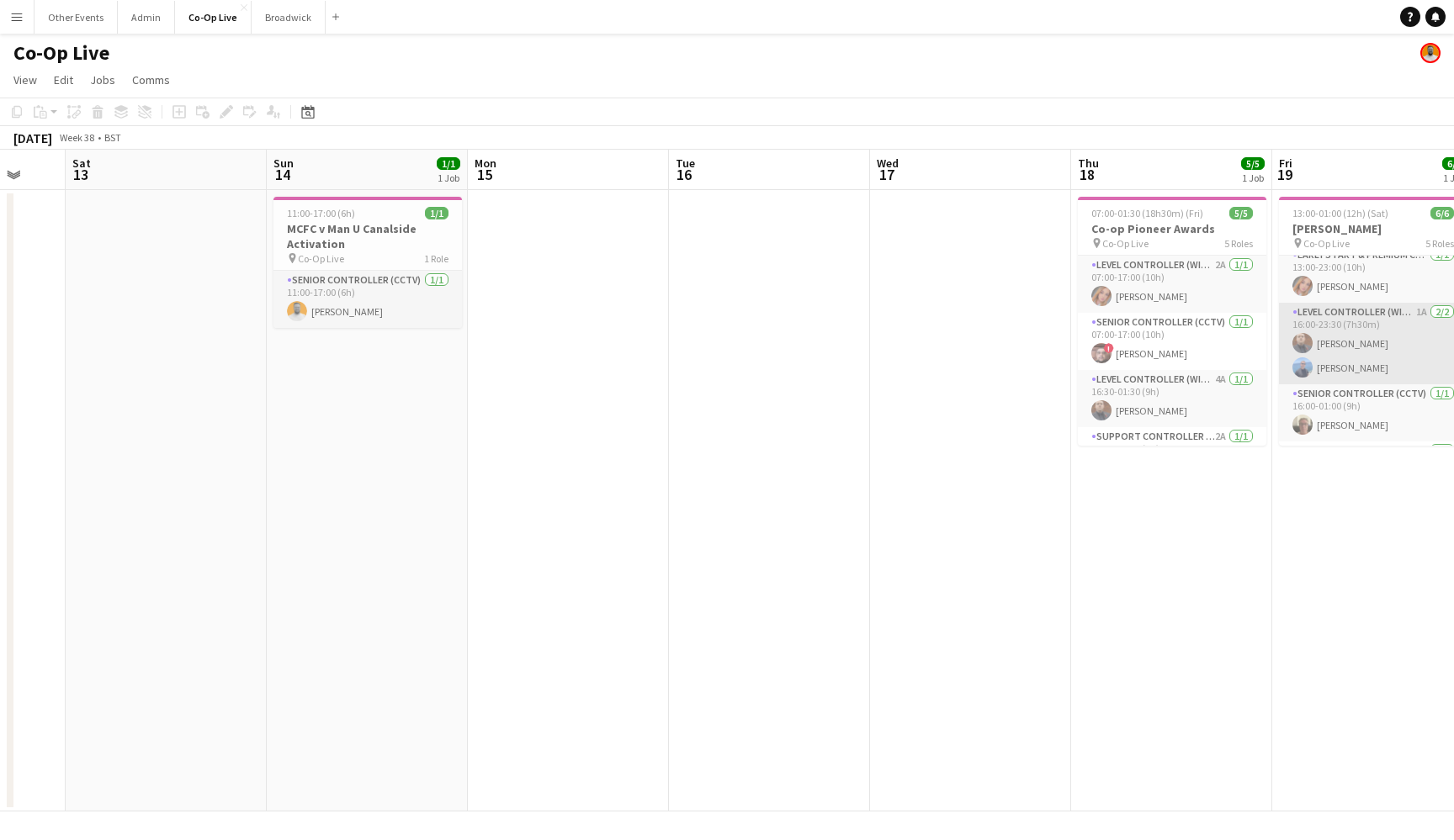
scroll to position [0, 415]
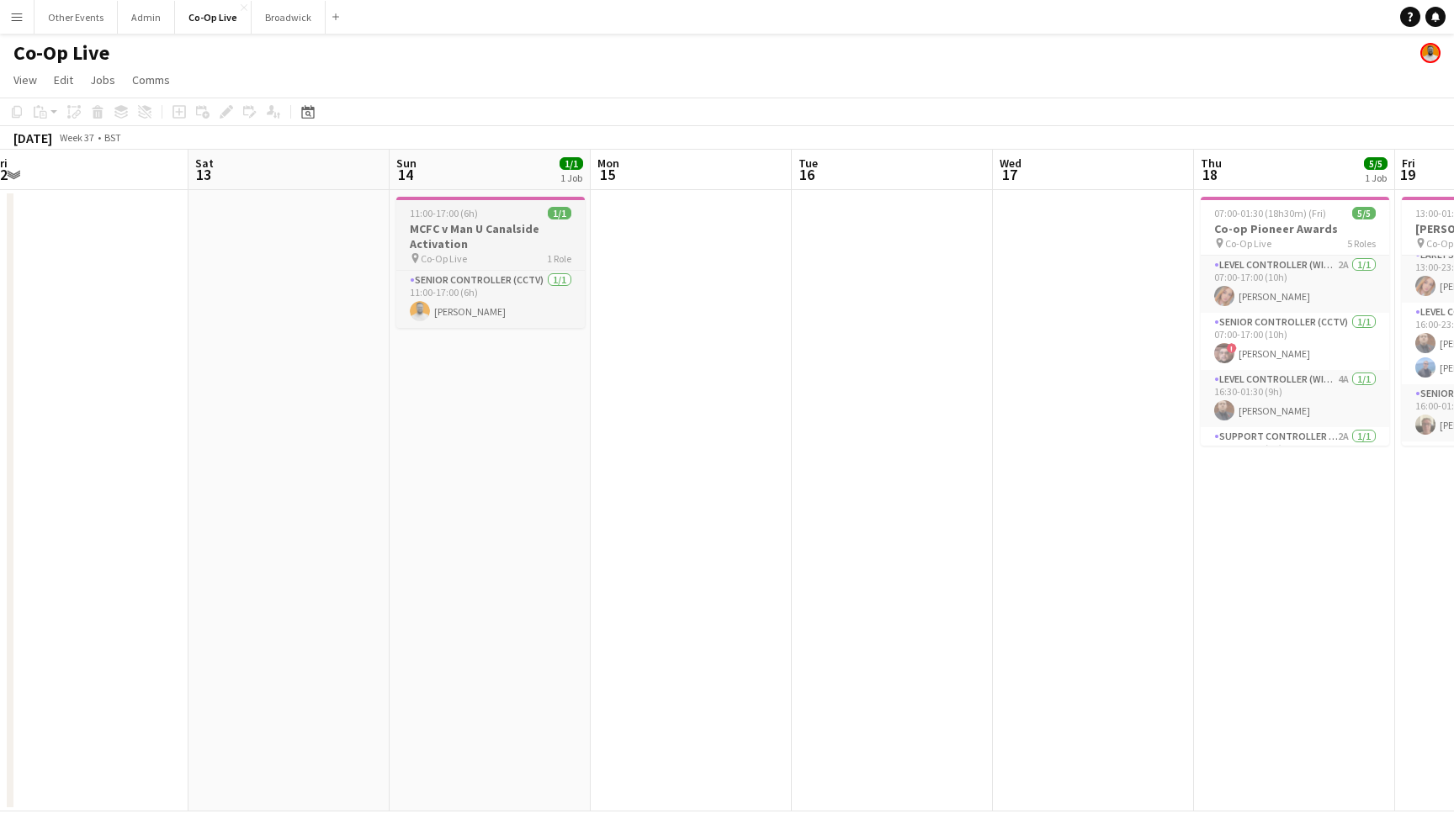
click at [458, 248] on h3 "MCFC v Man U Canalside Activation" at bounding box center [490, 236] width 188 height 30
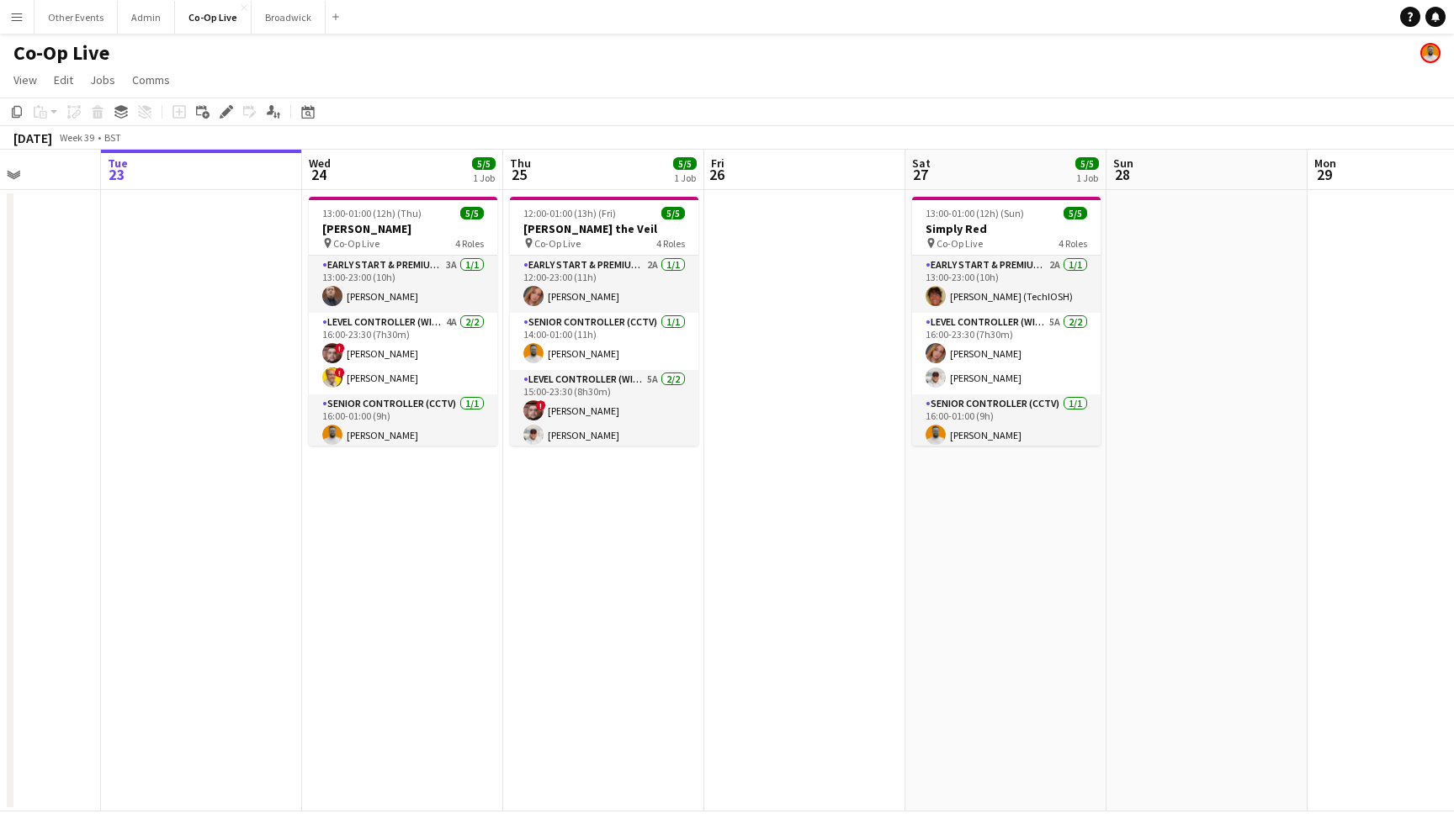
scroll to position [0, 495]
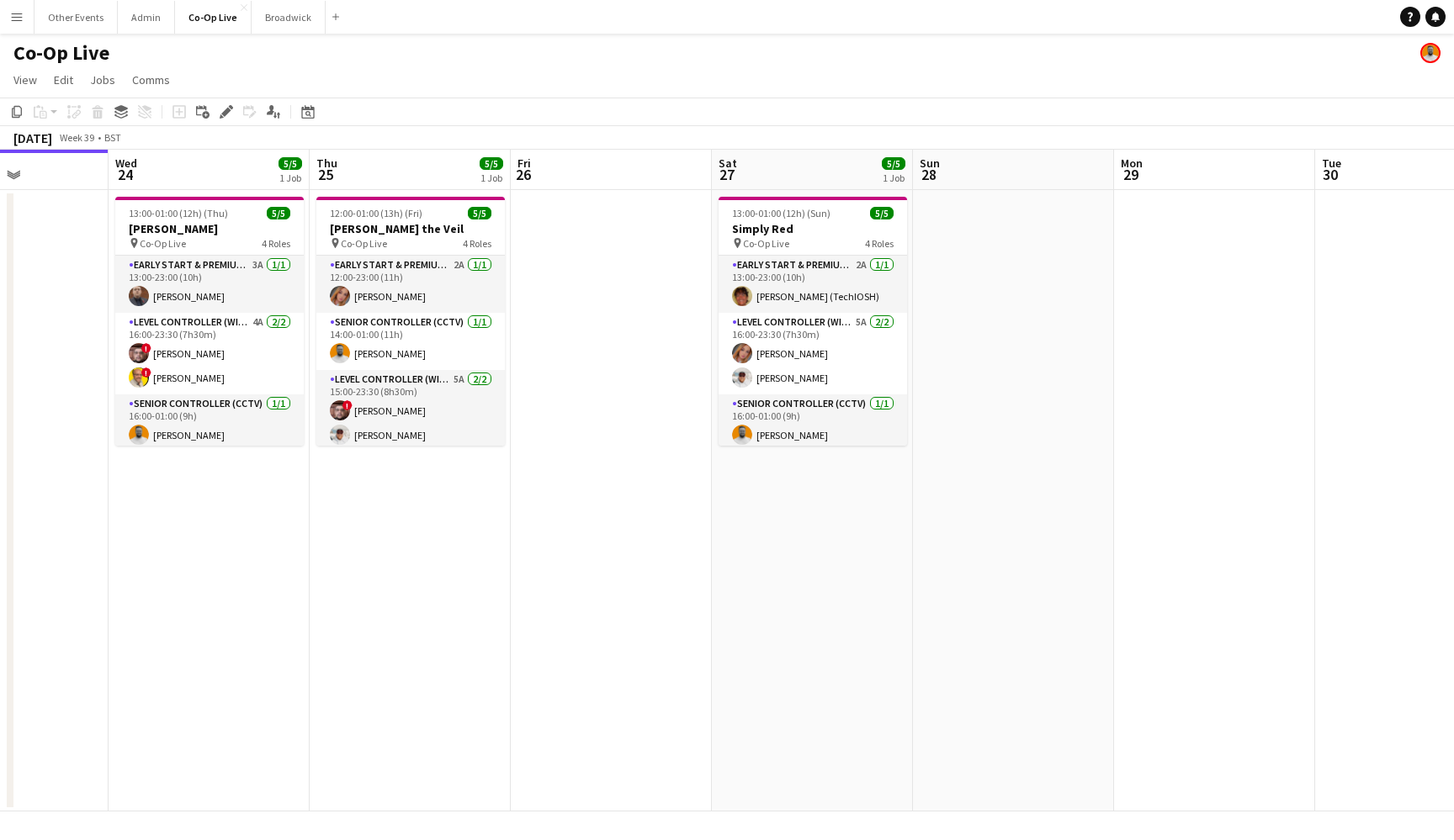
click at [795, 501] on app-date-cell "13:00-01:00 (12h) (Sun) 5/5 Simply Red pin Co-Op Live 4 Roles Early Start & Pre…" at bounding box center [812, 500] width 201 height 621
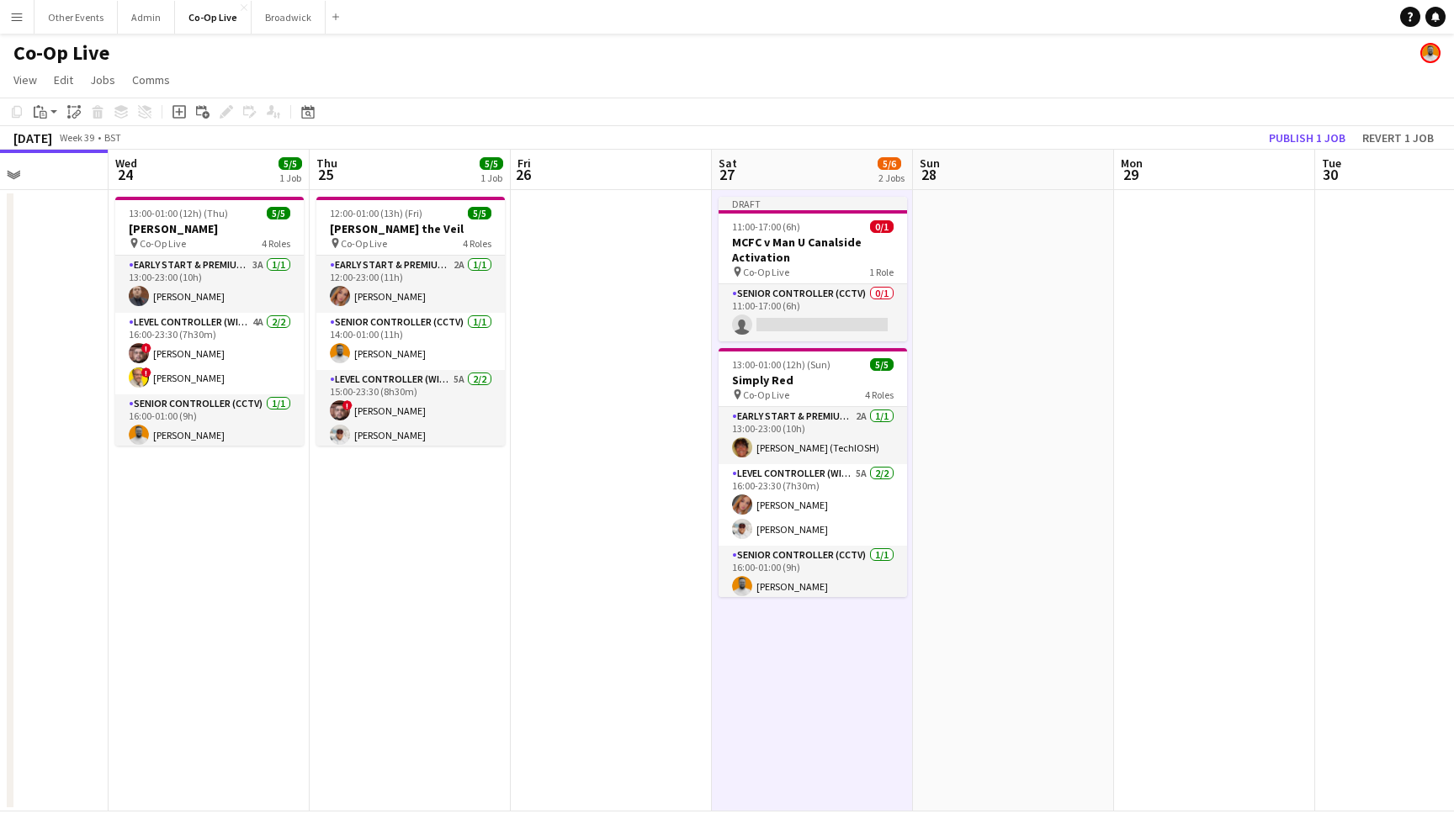
click at [806, 245] on h3 "MCFC v Man U Canalside Activation" at bounding box center [812, 250] width 188 height 30
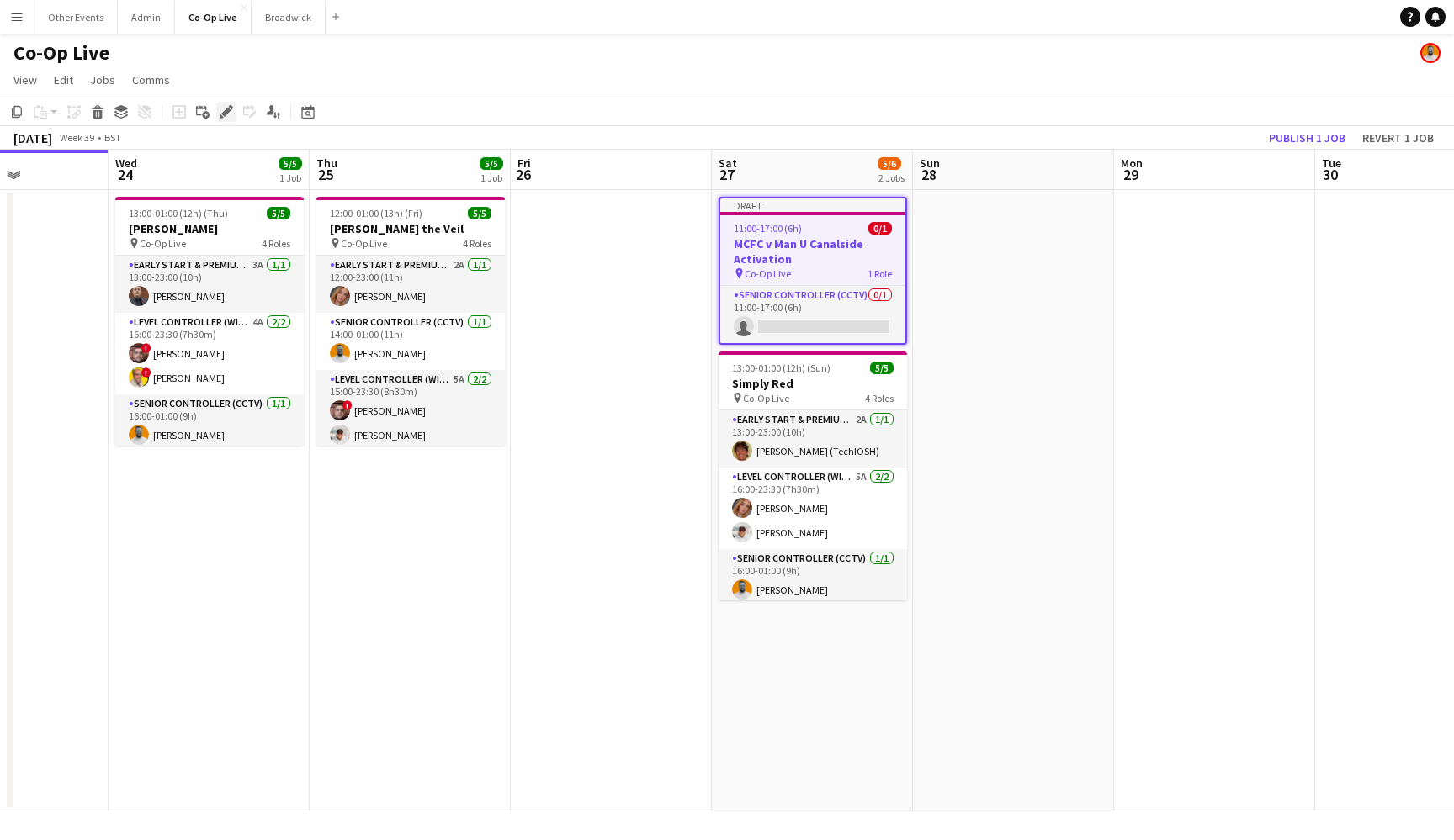
click at [223, 115] on icon at bounding box center [225, 111] width 9 height 9
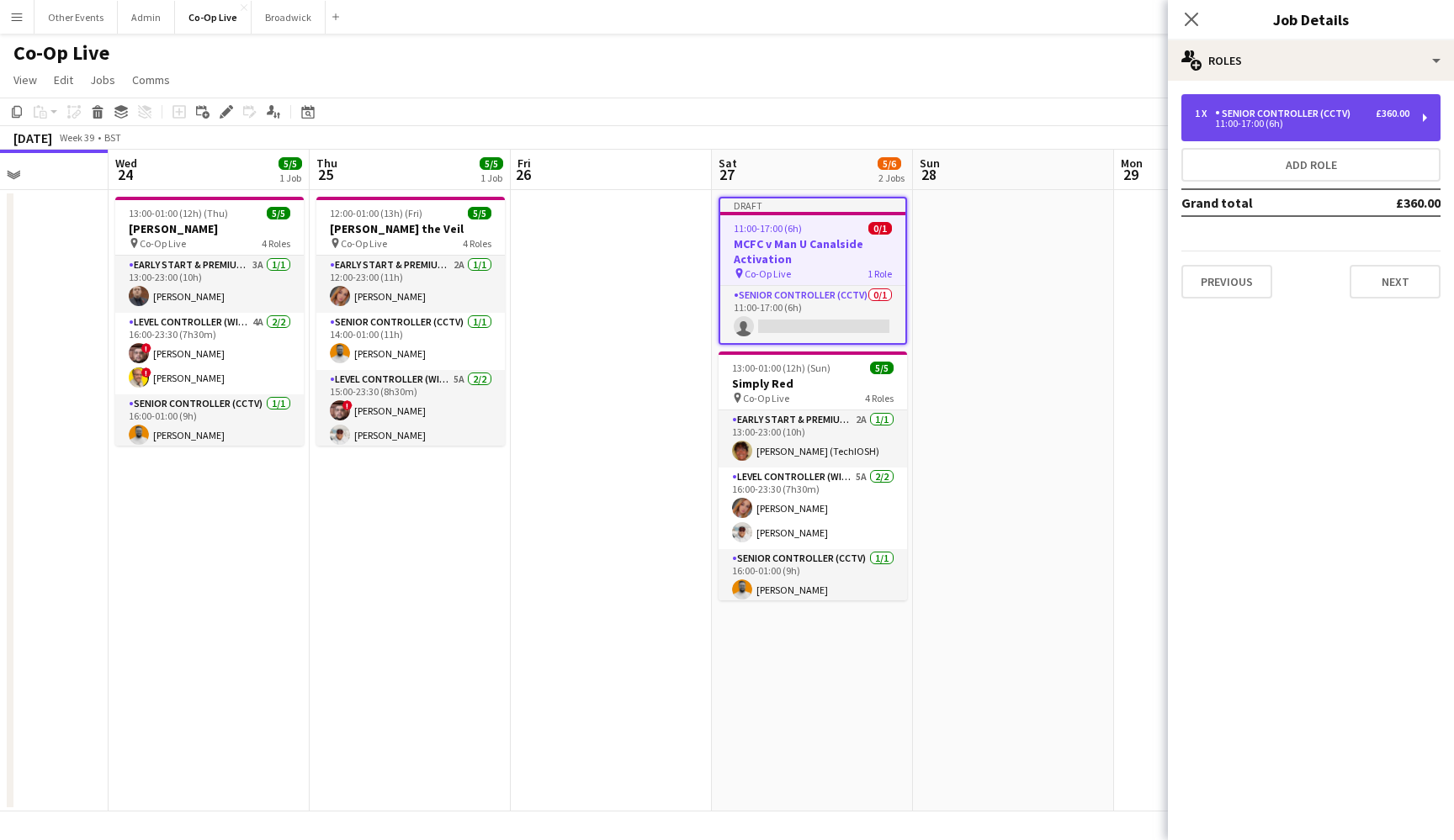
click at [1406, 108] on div "£360.00" at bounding box center [1392, 113] width 33 height 12
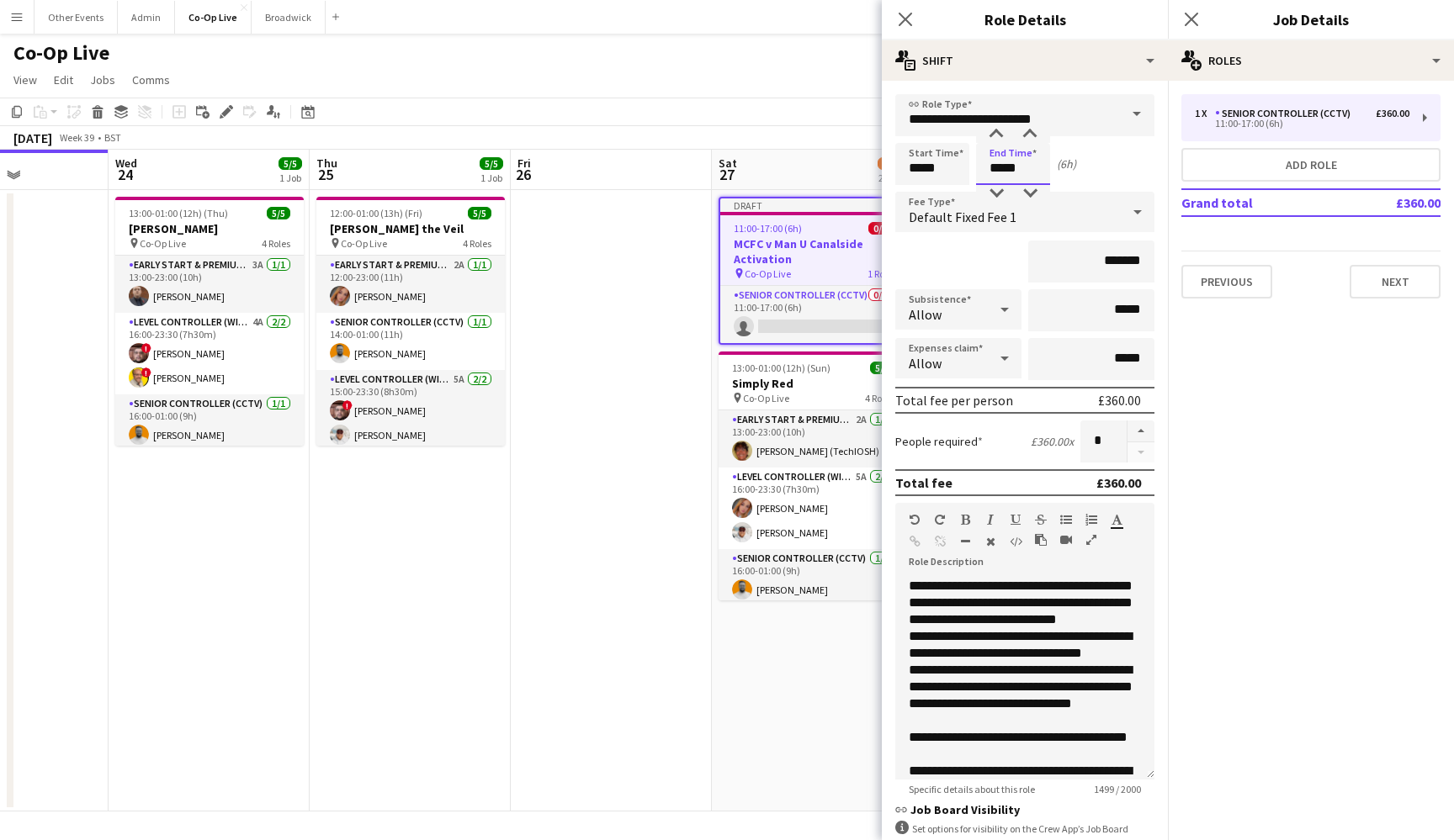
click at [1002, 178] on input "*****" at bounding box center [1013, 164] width 74 height 42
click at [997, 188] on div at bounding box center [995, 193] width 33 height 17
click at [1025, 143] on input "*****" at bounding box center [1013, 164] width 74 height 42
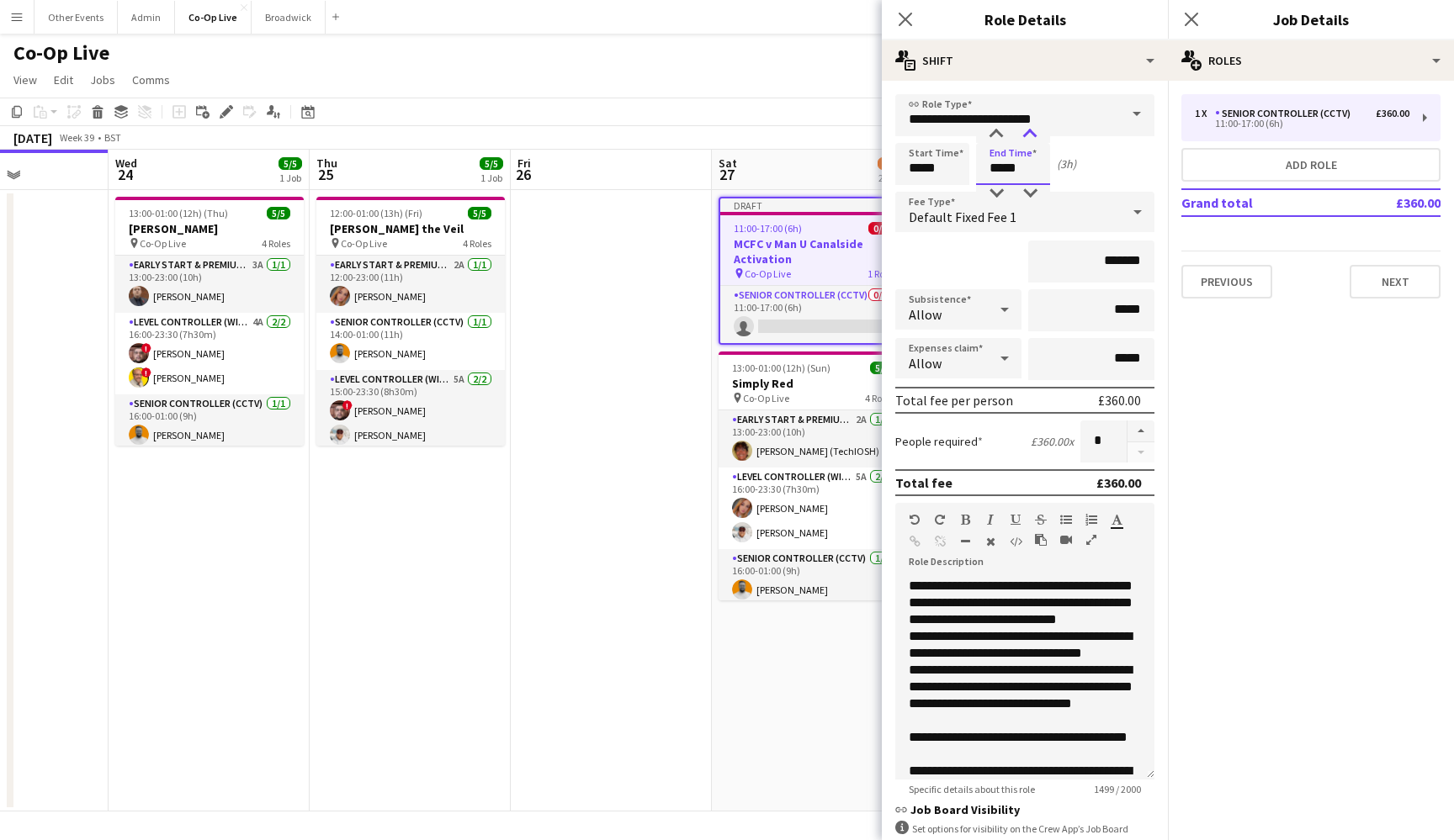
click at [1029, 140] on div at bounding box center [1030, 134] width 33 height 17
click at [1024, 190] on div at bounding box center [1030, 193] width 33 height 17
type input "*****"
click at [1001, 141] on div at bounding box center [995, 134] width 33 height 17
click at [1084, 150] on div "Start Time ***** End Time ***** (4h)" at bounding box center [1025, 164] width 260 height 42
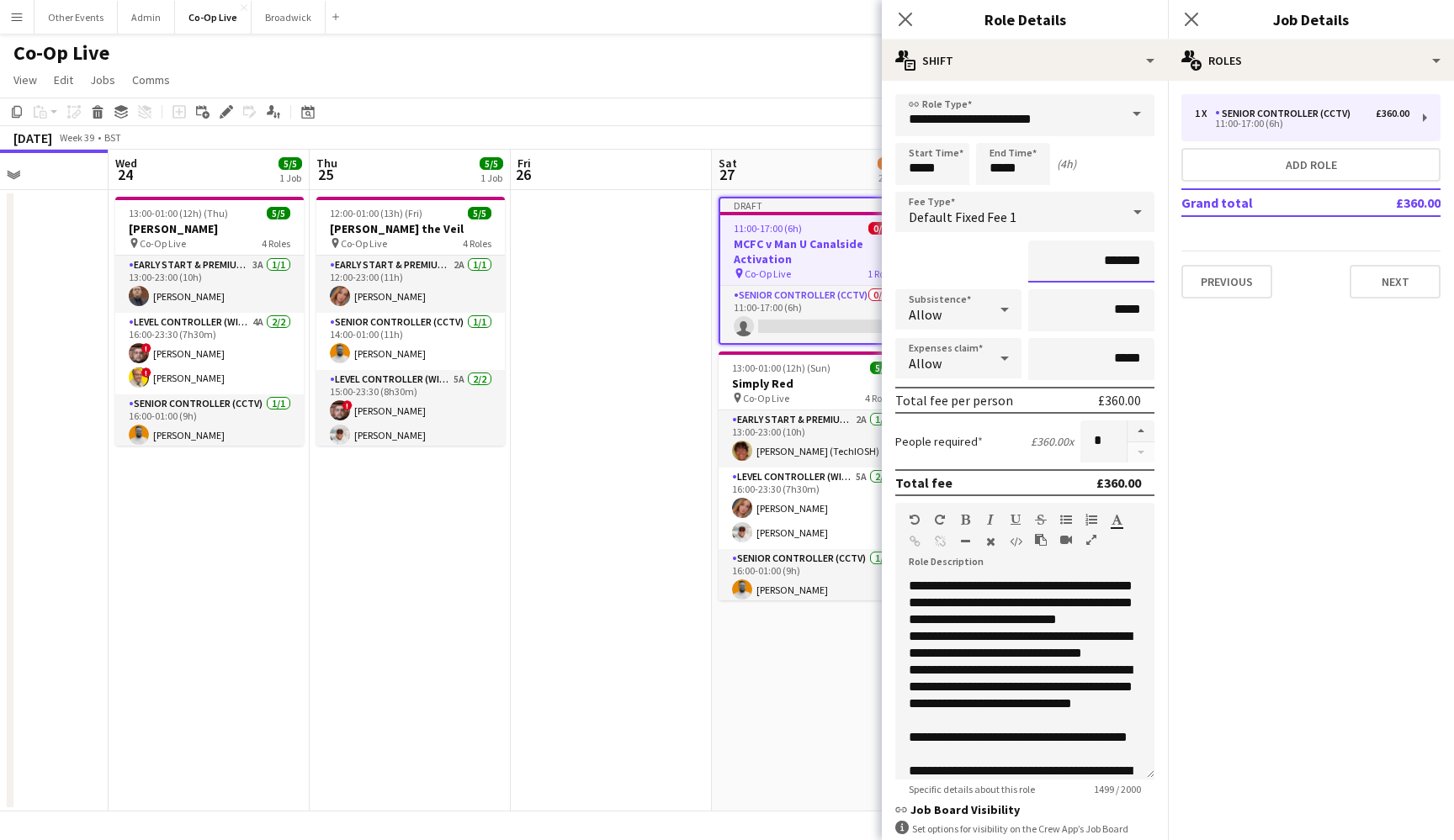
click at [1108, 263] on input "*******" at bounding box center [1090, 261] width 126 height 42
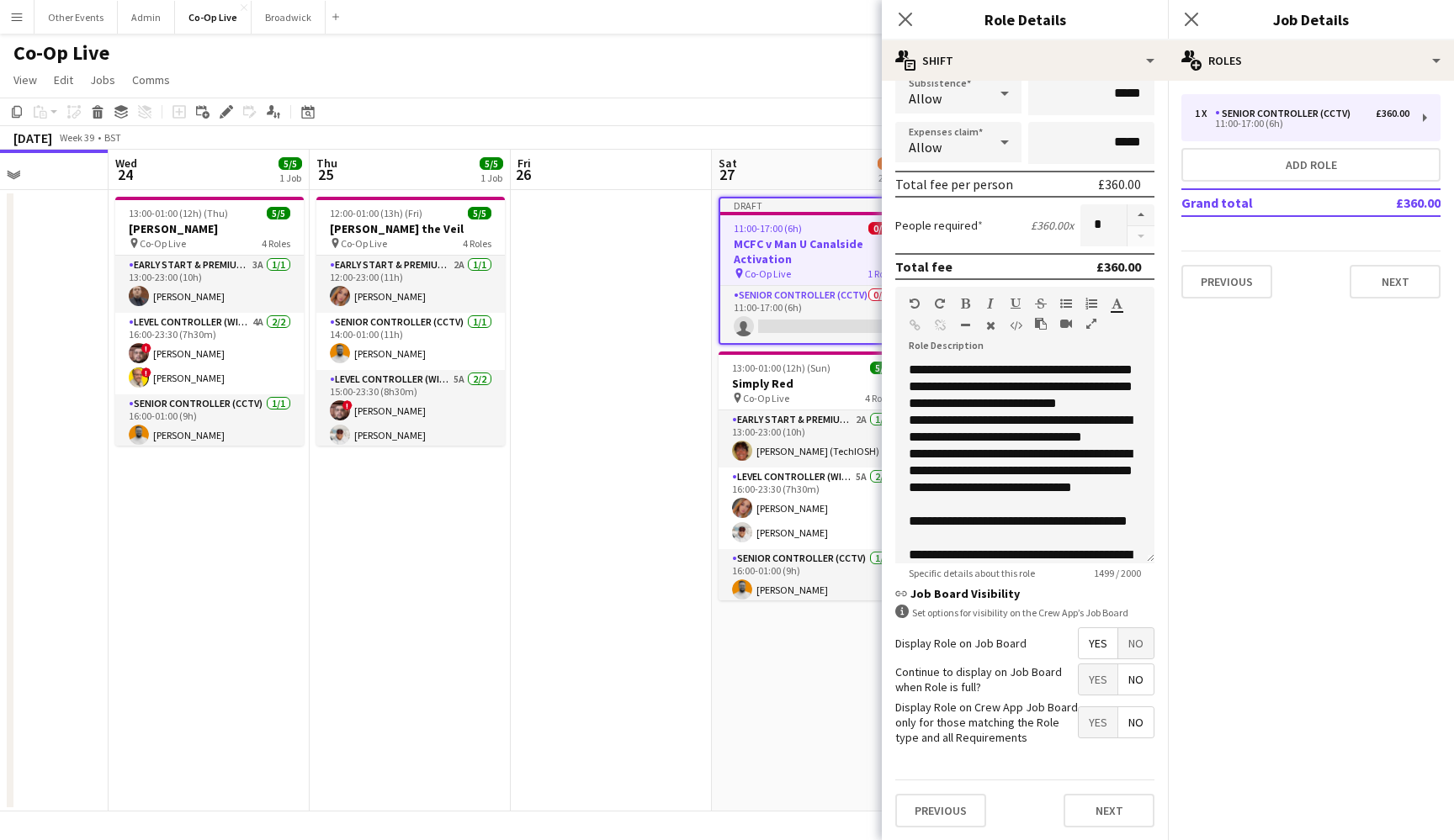
click at [1128, 646] on span "No" at bounding box center [1136, 643] width 35 height 30
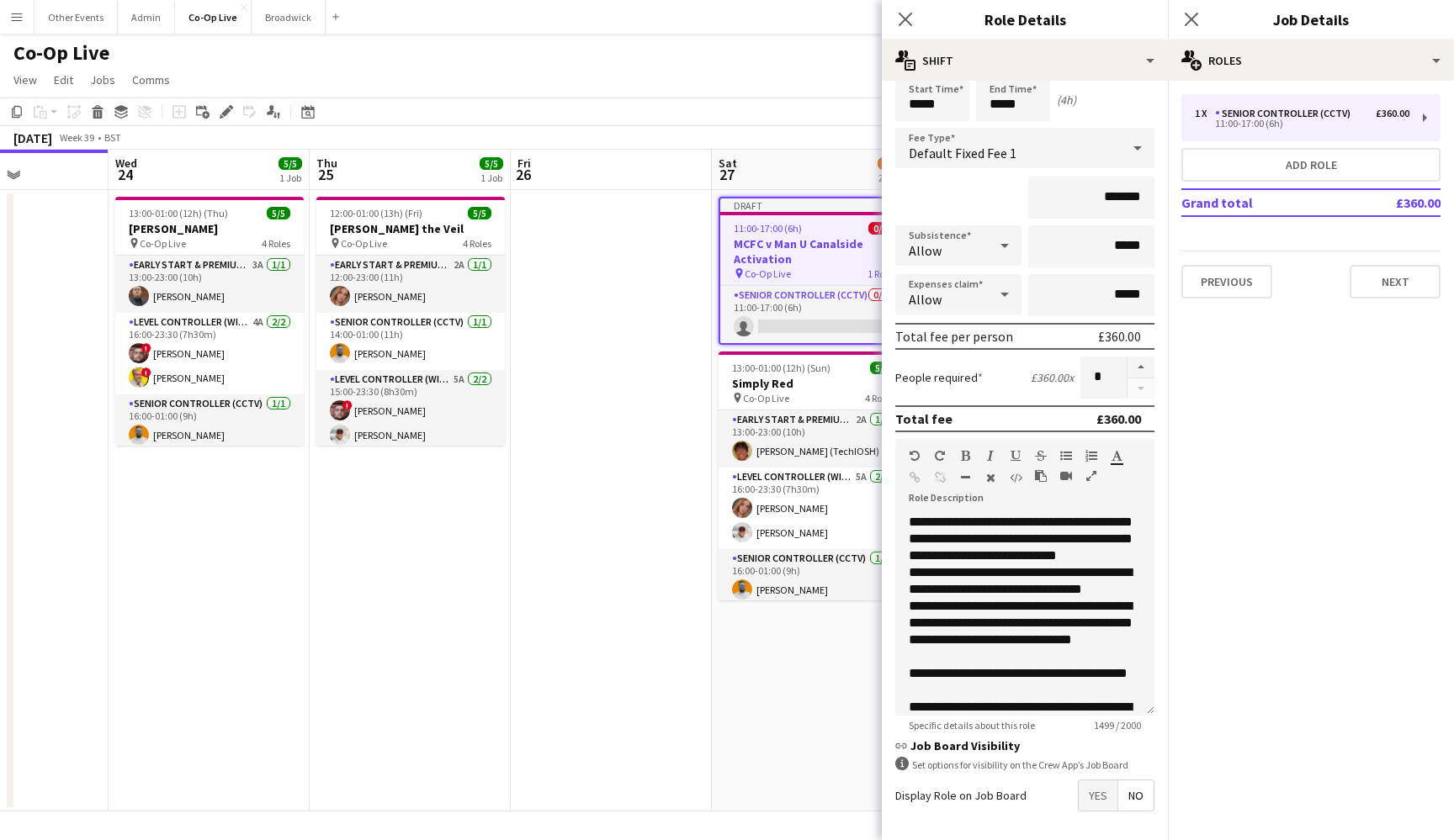
scroll to position [58, 0]
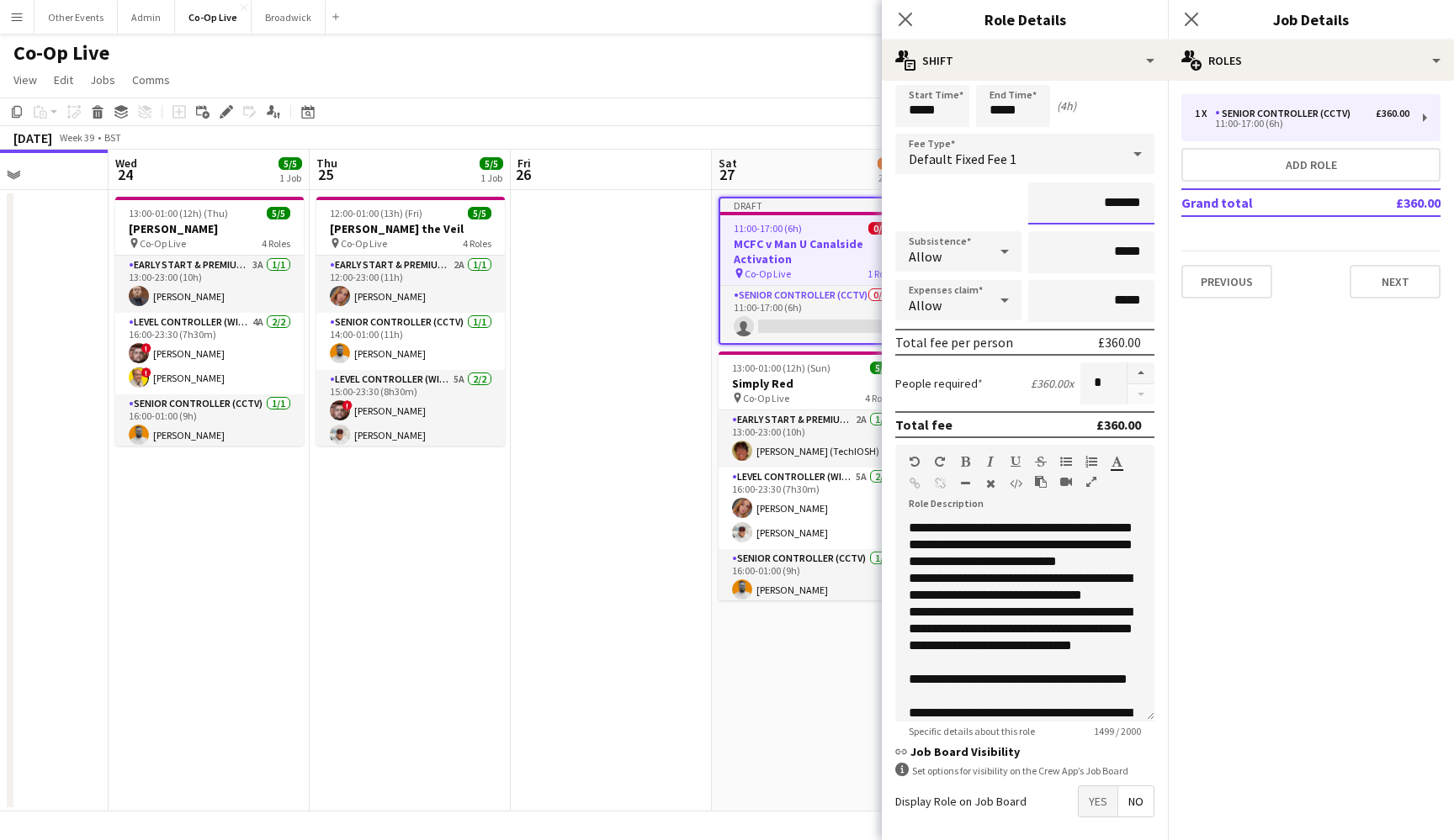
drag, startPoint x: 1107, startPoint y: 207, endPoint x: 1125, endPoint y: 207, distance: 18.0
click at [1125, 207] on input "*******" at bounding box center [1090, 203] width 126 height 42
type input "*******"
click at [965, 219] on div "*******" at bounding box center [1025, 203] width 260 height 42
click at [828, 181] on app-board-header-date "Sat 27 5/6 2 Jobs" at bounding box center [812, 169] width 201 height 40
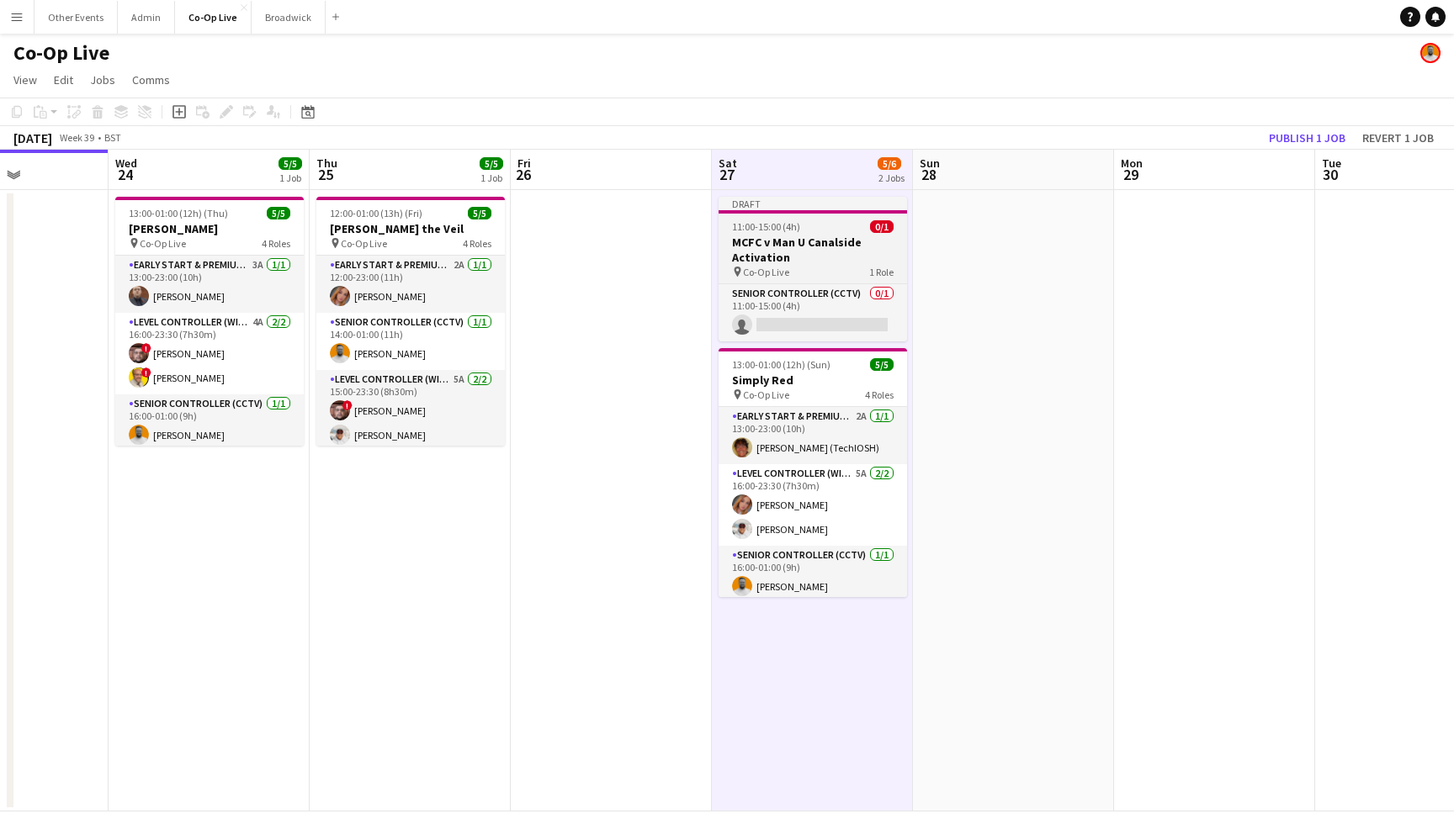
click at [808, 247] on h3 "MCFC v Man U Canalside Activation" at bounding box center [812, 250] width 188 height 30
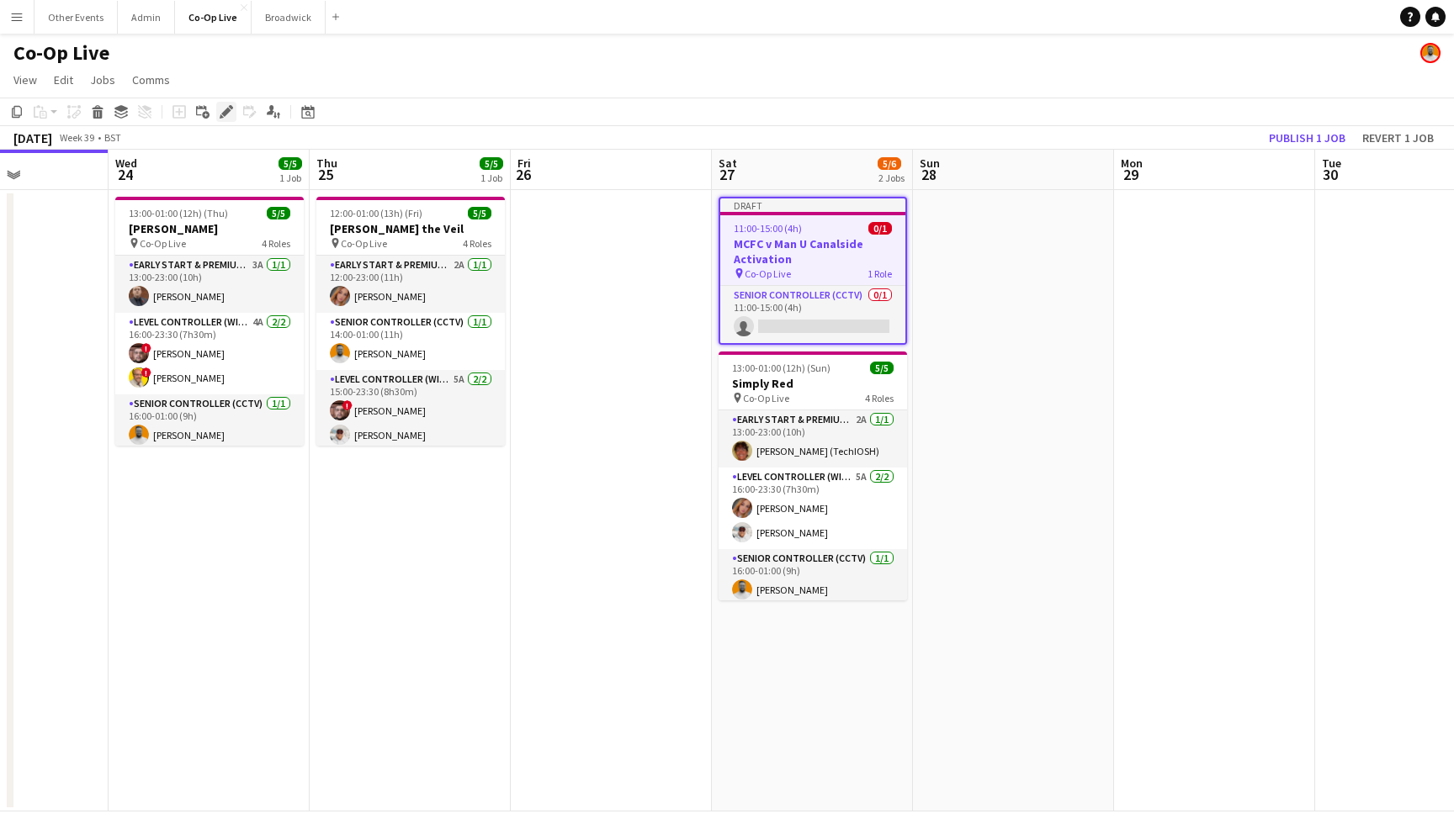
click at [229, 109] on icon at bounding box center [225, 111] width 9 height 9
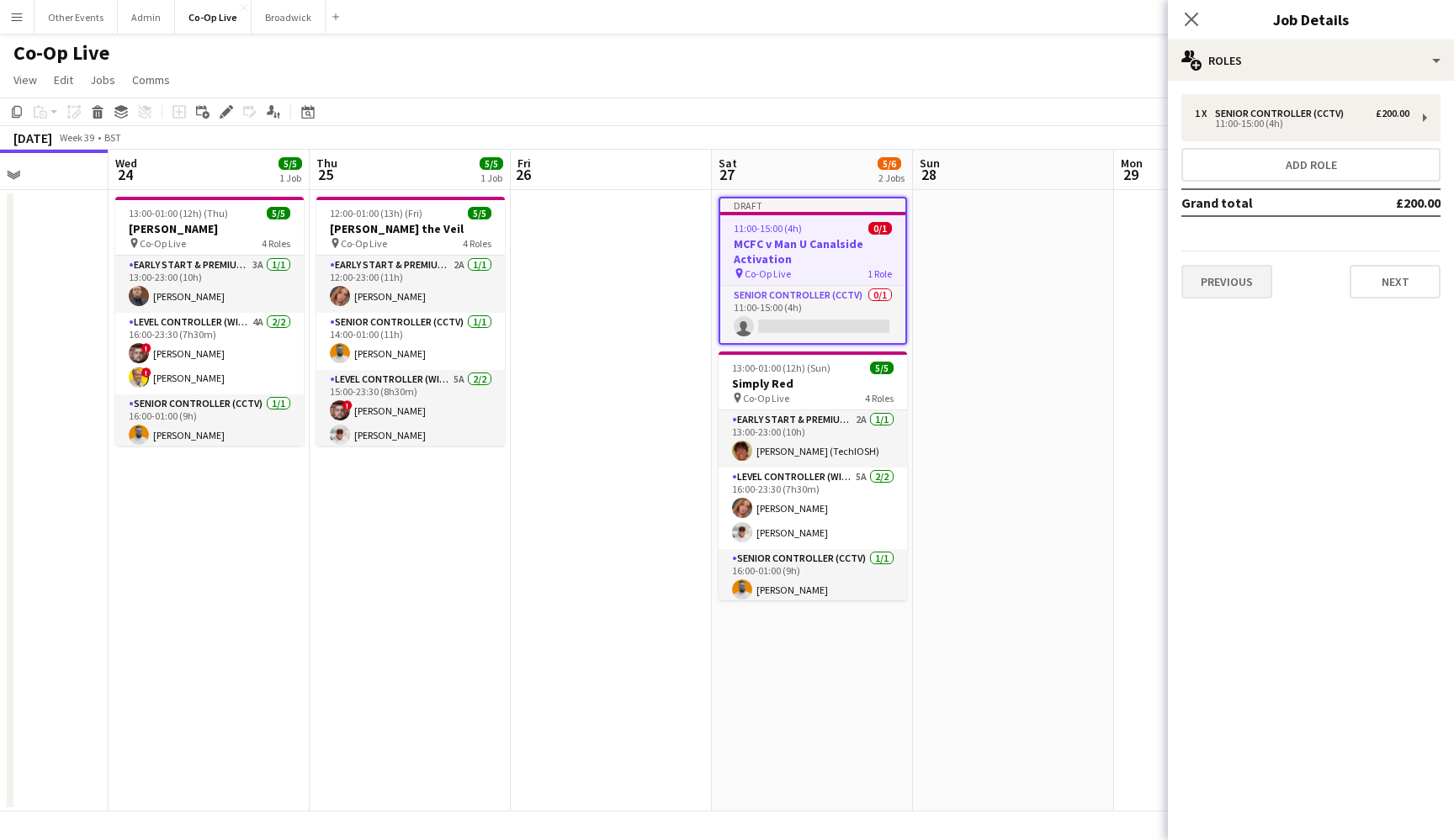
click at [1257, 267] on button "Previous" at bounding box center [1226, 282] width 91 height 33
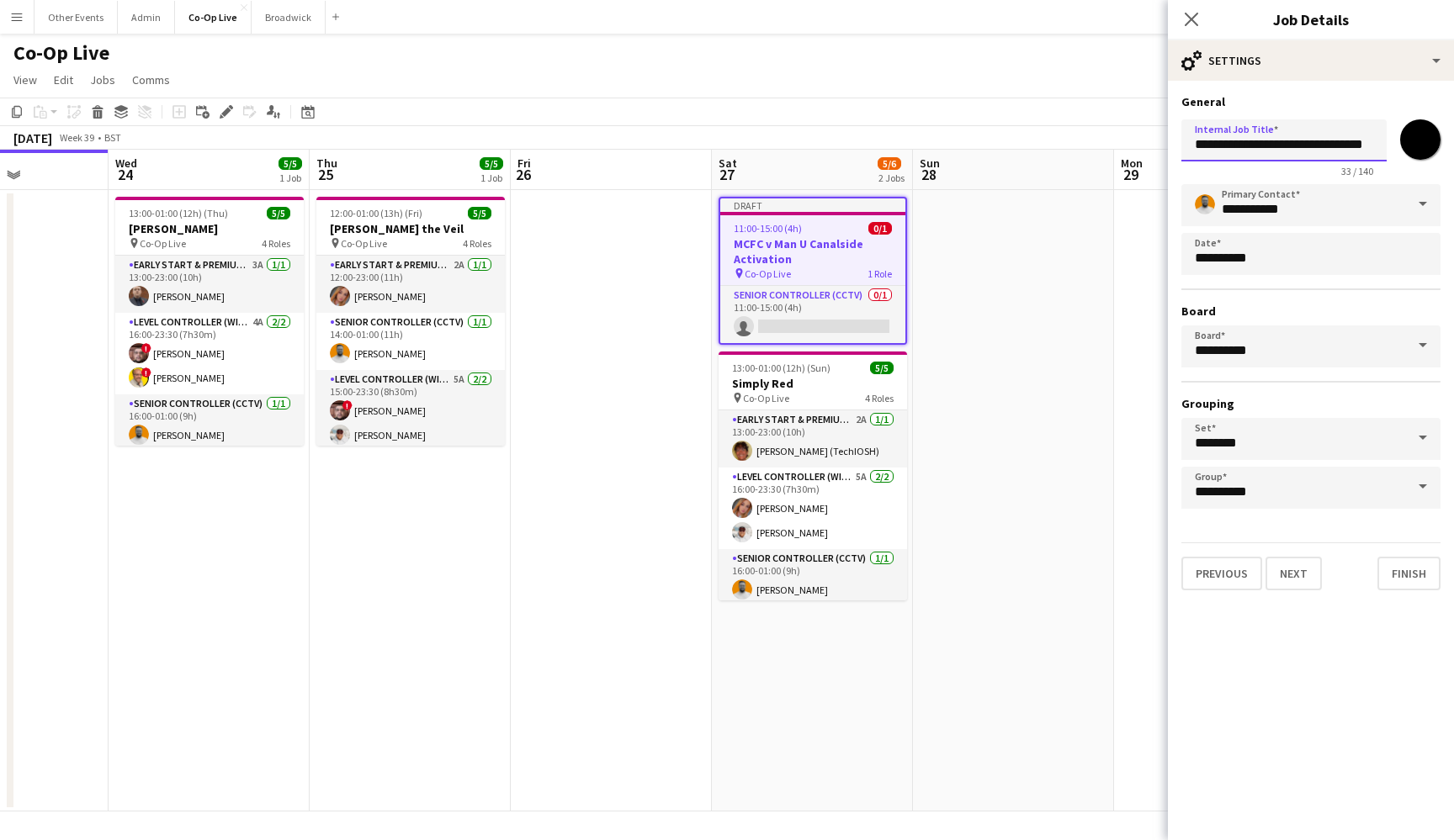
drag, startPoint x: 1277, startPoint y: 147, endPoint x: 1225, endPoint y: 147, distance: 52.0
click at [1225, 147] on input "**********" at bounding box center [1283, 140] width 205 height 42
type input "**********"
click at [1409, 575] on button "Finish" at bounding box center [1408, 574] width 63 height 33
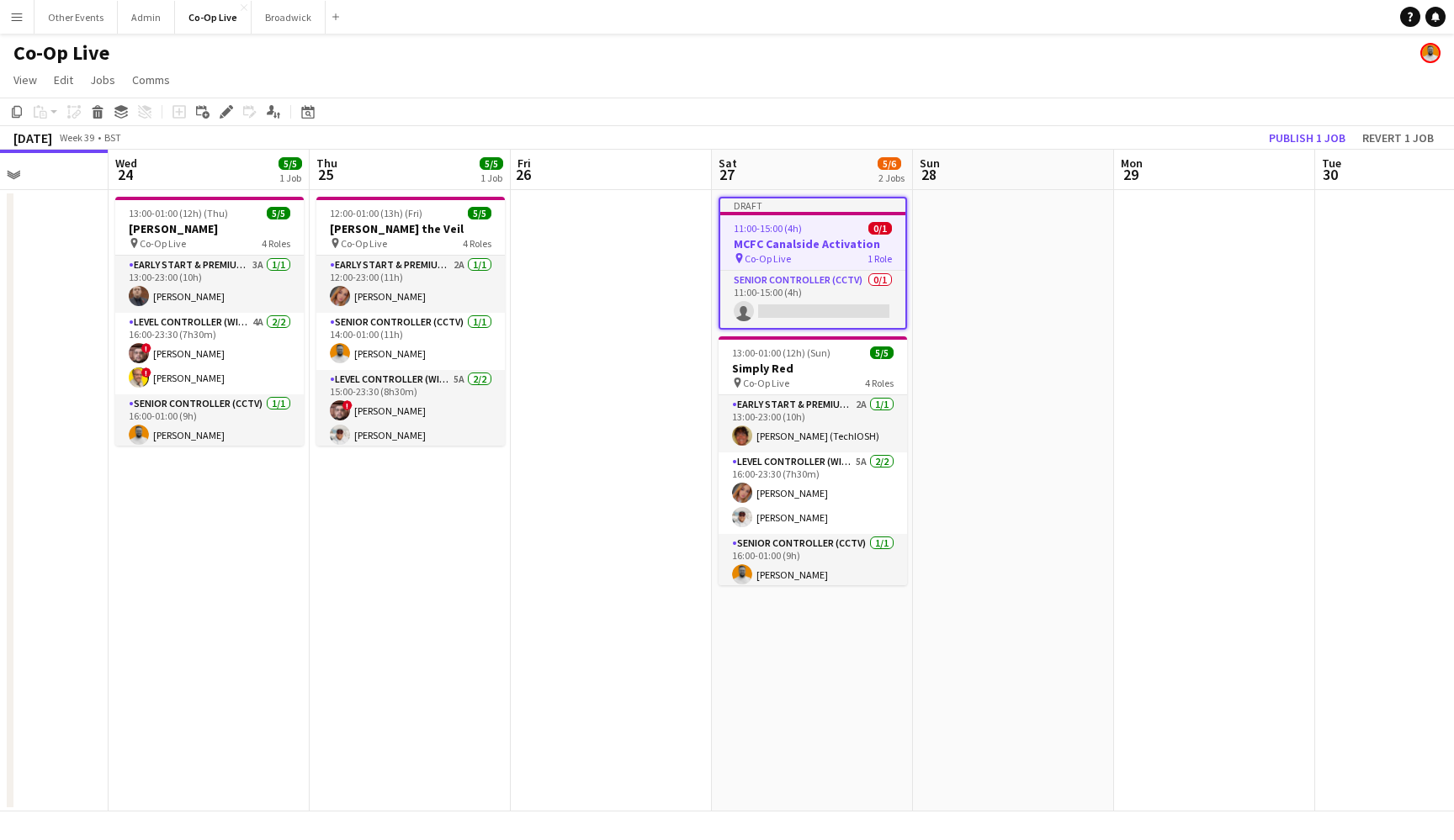
click at [1032, 446] on app-date-cell at bounding box center [1013, 500] width 201 height 621
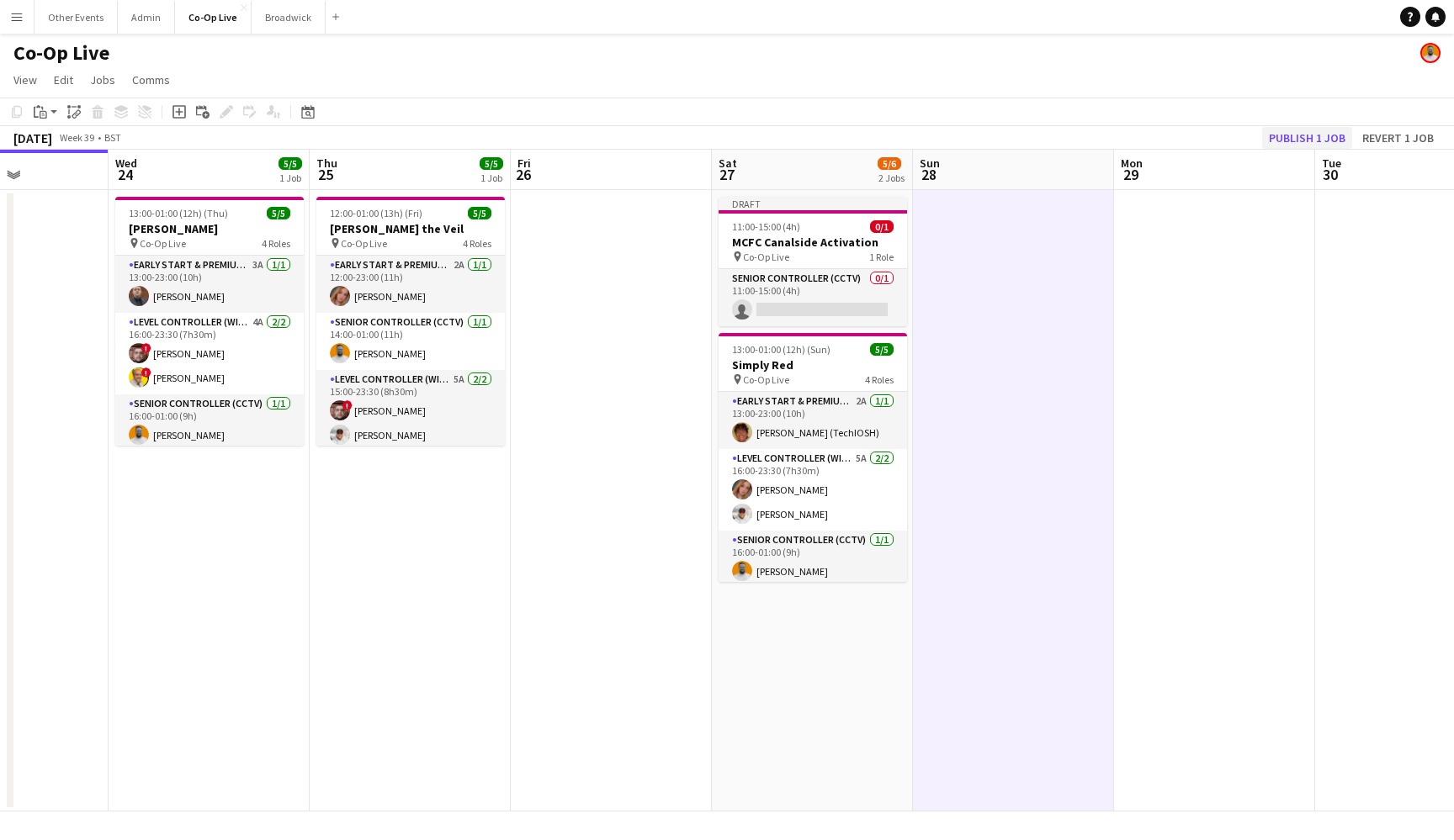
click at [1321, 138] on button "Publish 1 job" at bounding box center [1307, 138] width 90 height 21
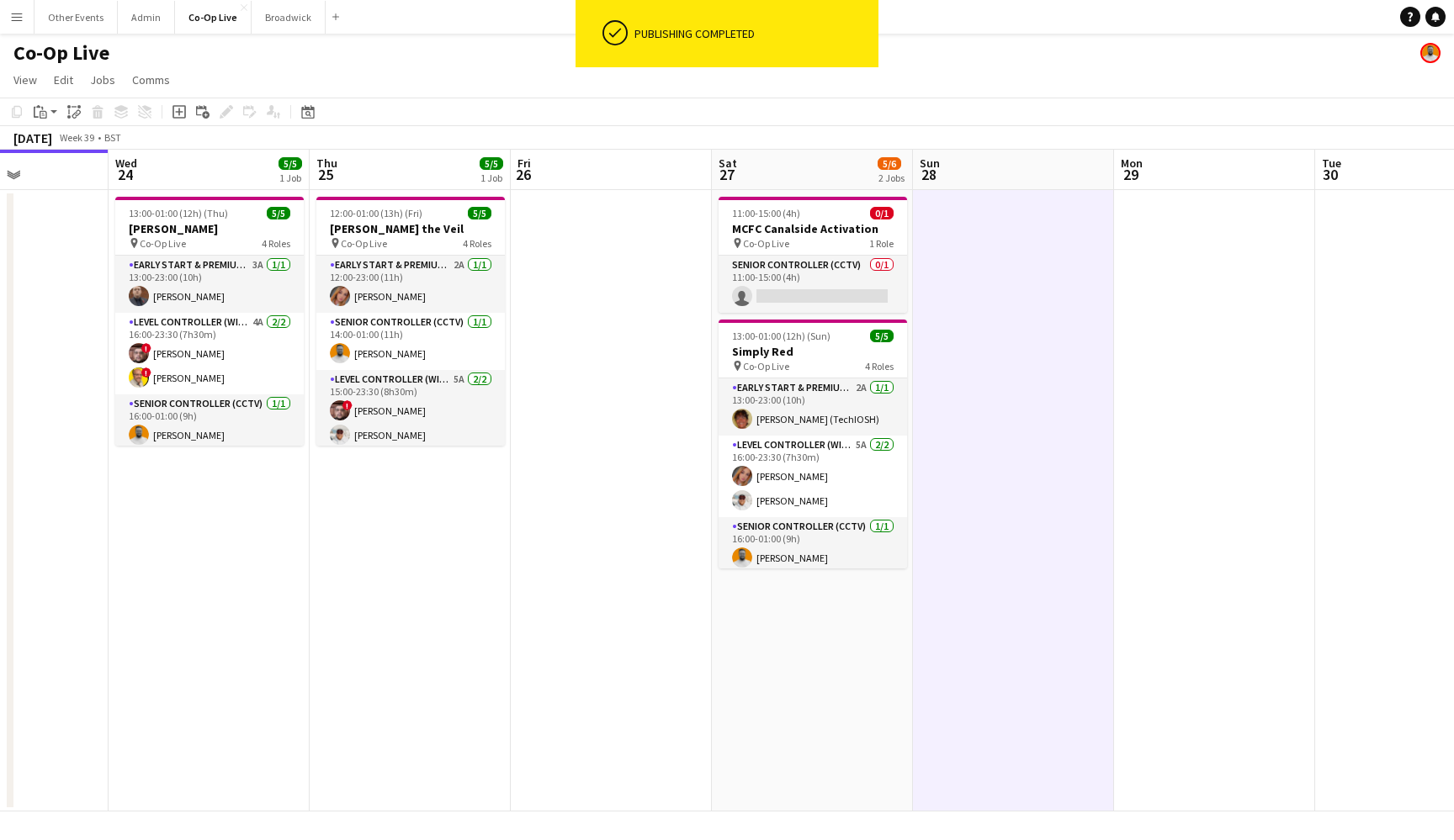
click at [1023, 372] on app-date-cell at bounding box center [1013, 500] width 201 height 621
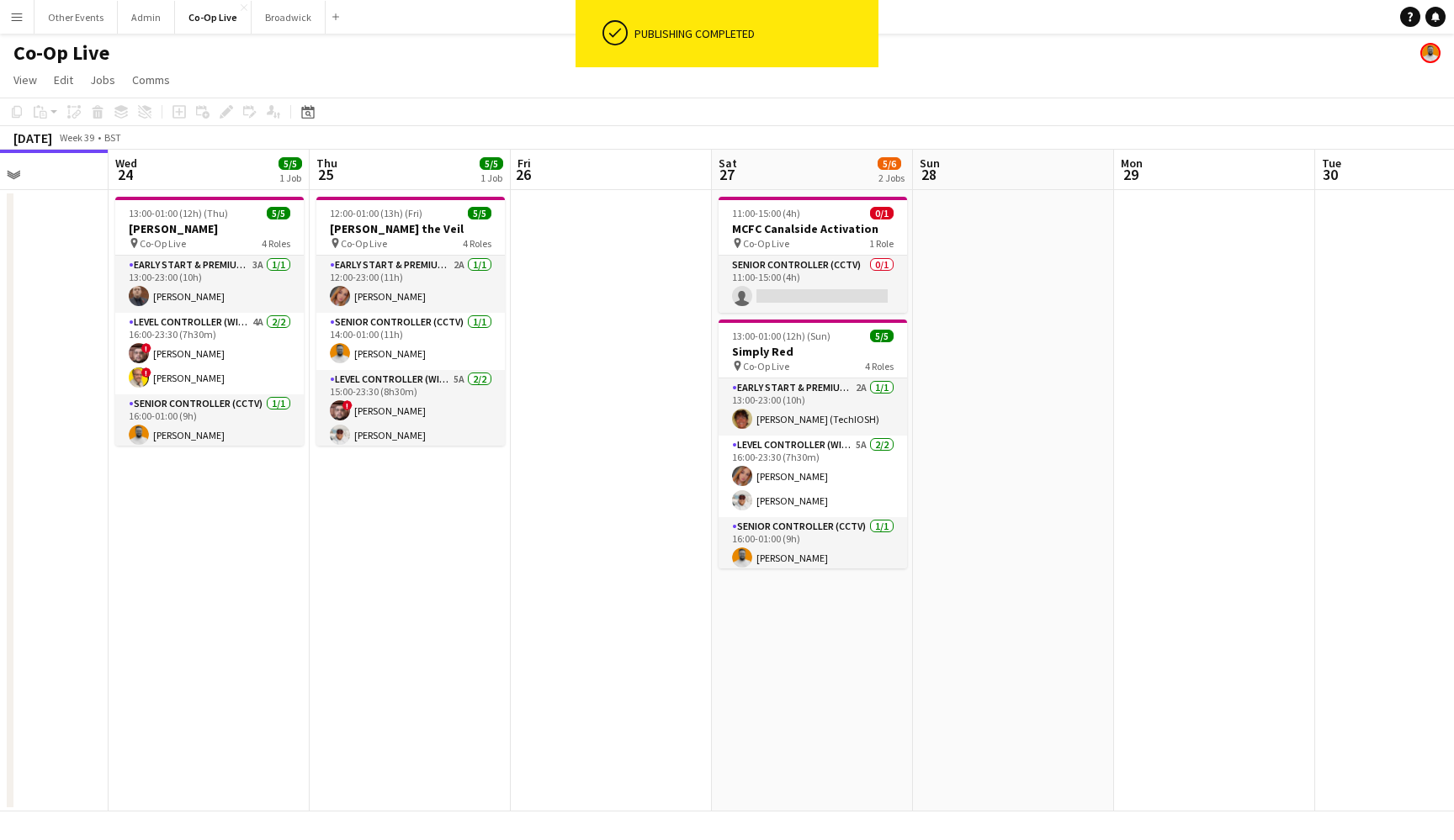
click at [1036, 466] on app-date-cell at bounding box center [1013, 500] width 201 height 621
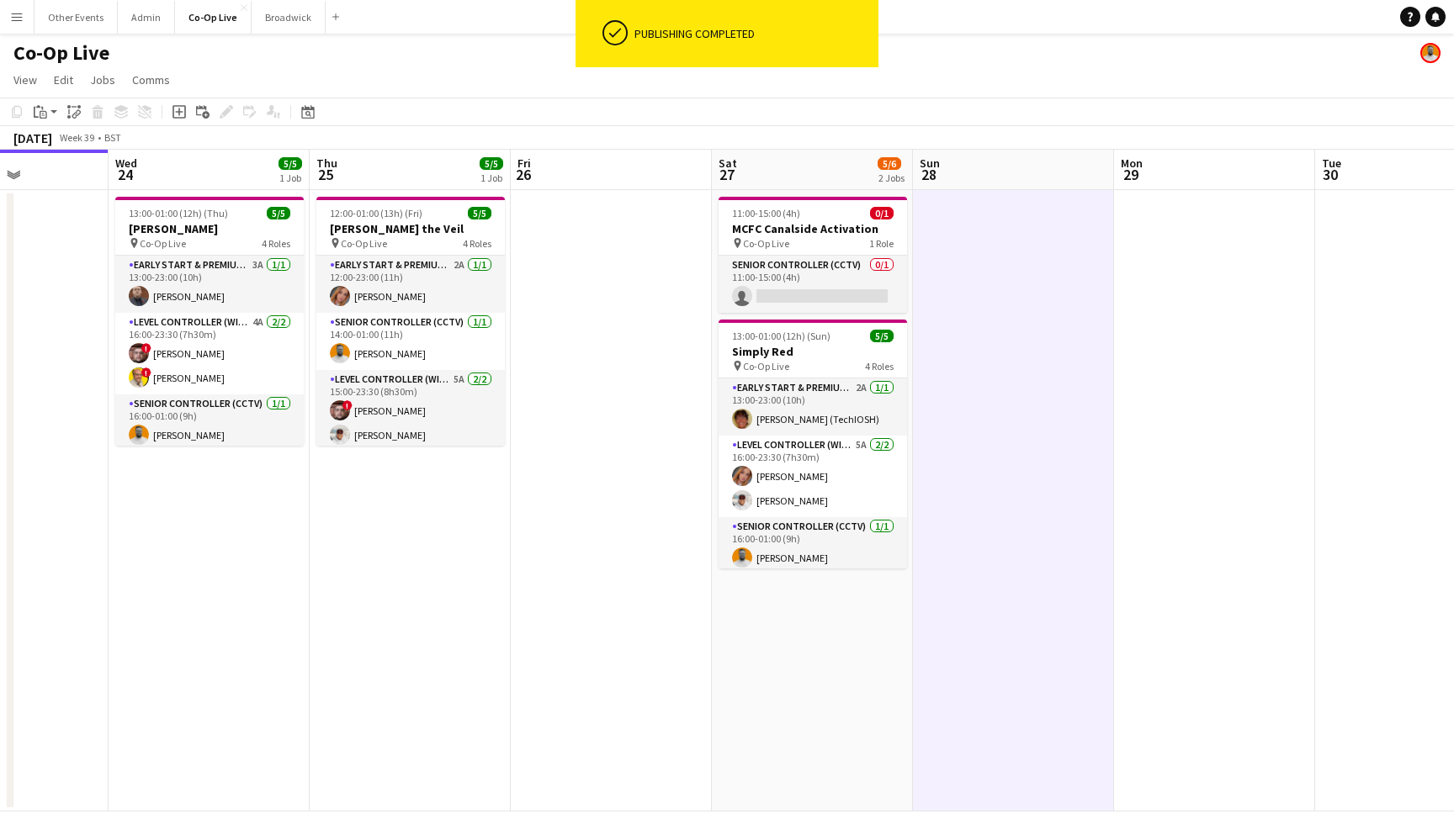
click at [999, 348] on app-date-cell at bounding box center [1013, 500] width 201 height 621
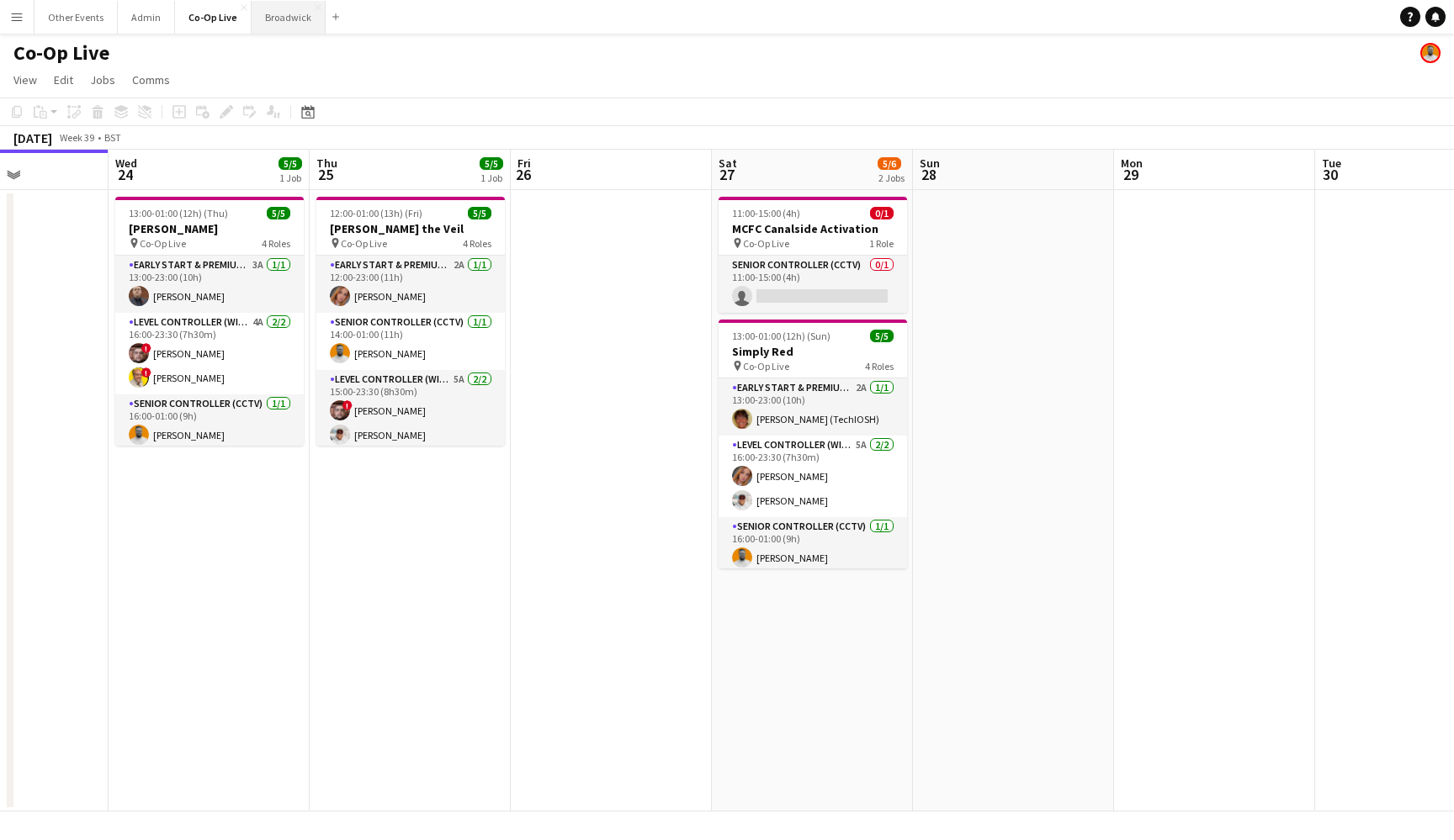
click at [276, 14] on button "Broadwick Close" at bounding box center [289, 18] width 74 height 33
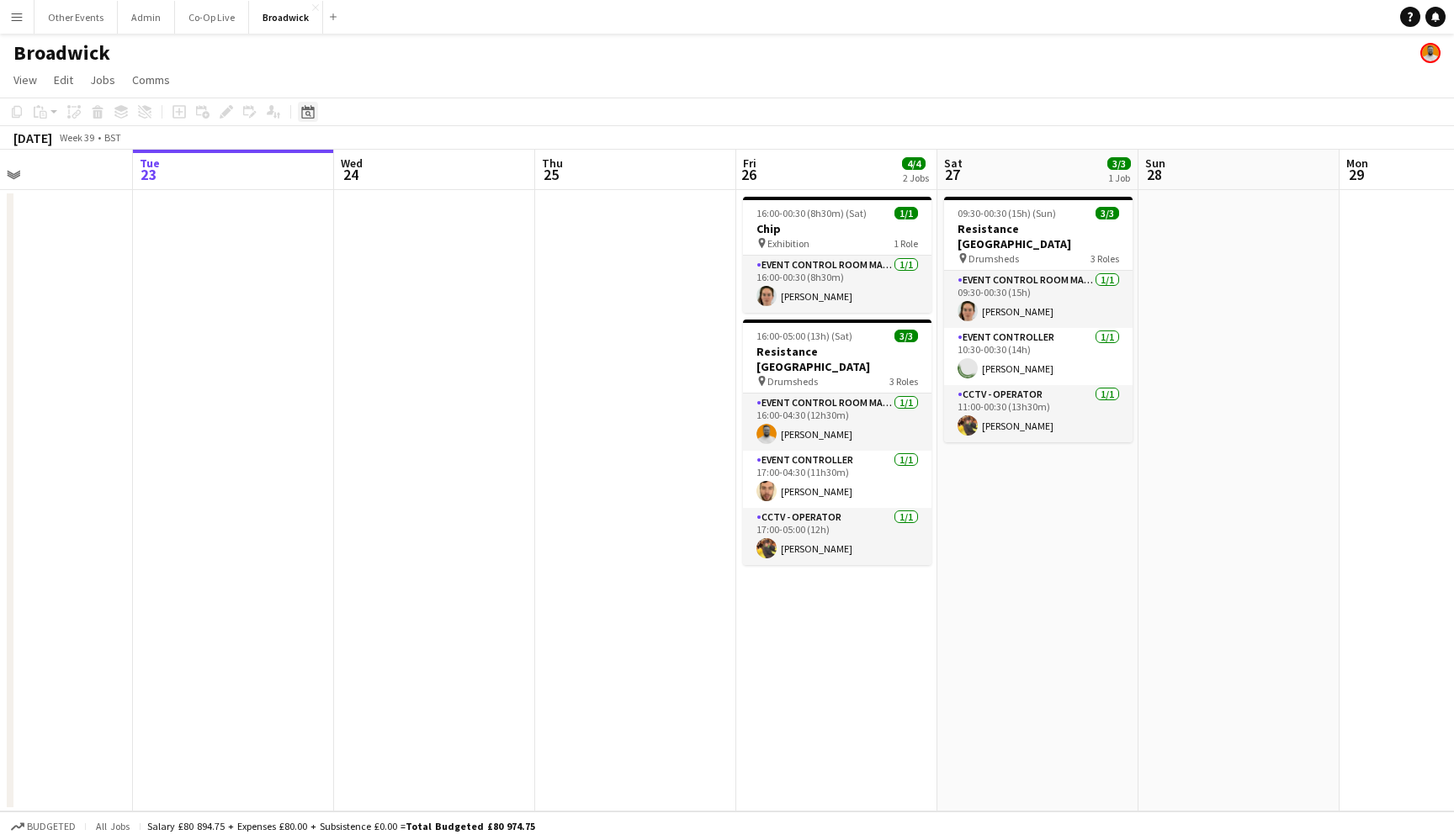
click at [305, 113] on icon at bounding box center [308, 114] width 6 height 6
click at [434, 372] on button "[DATE]" at bounding box center [427, 377] width 49 height 27
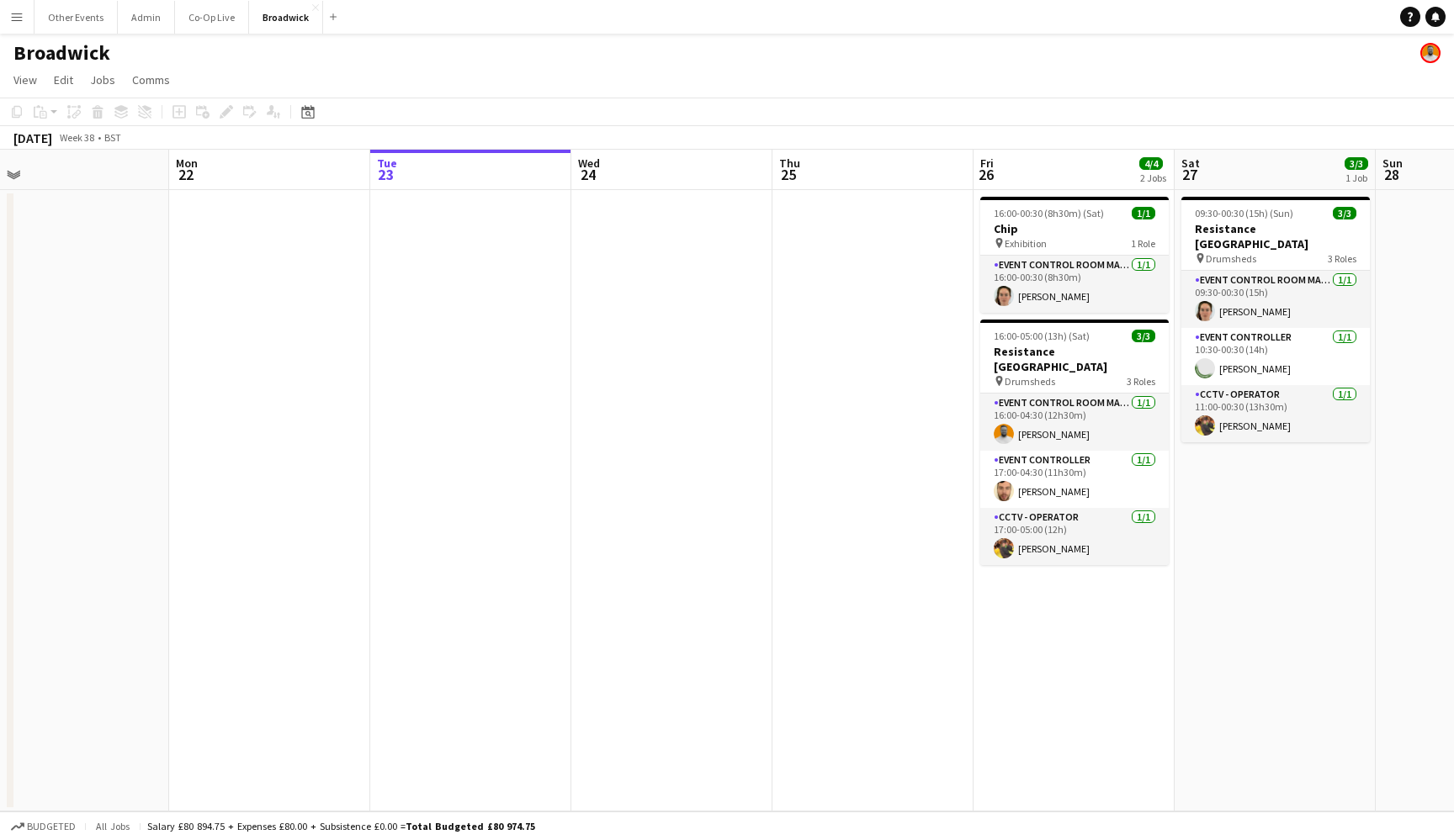
scroll to position [0, 644]
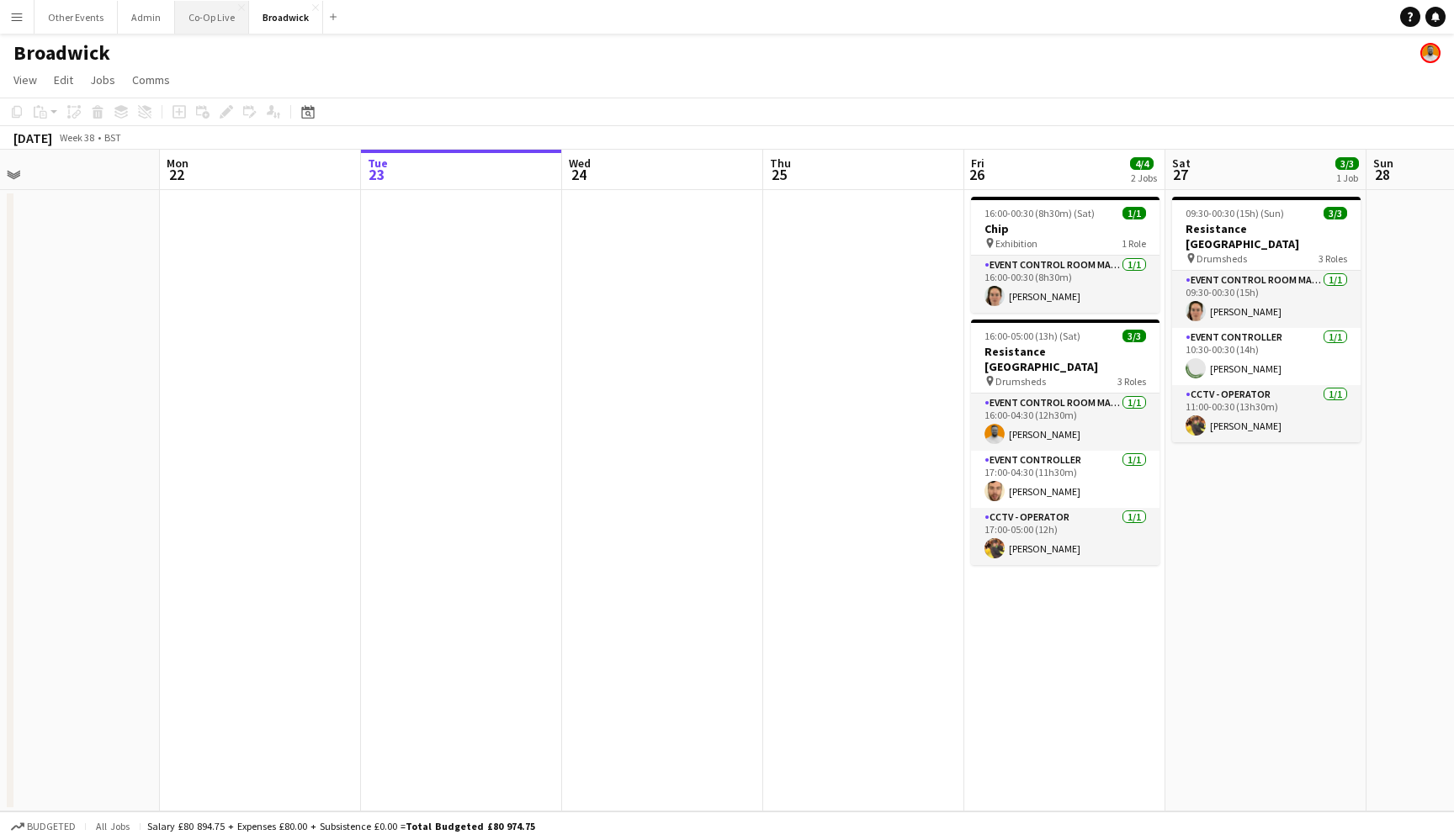
click at [198, 13] on button "Co-Op Live Close" at bounding box center [212, 18] width 74 height 33
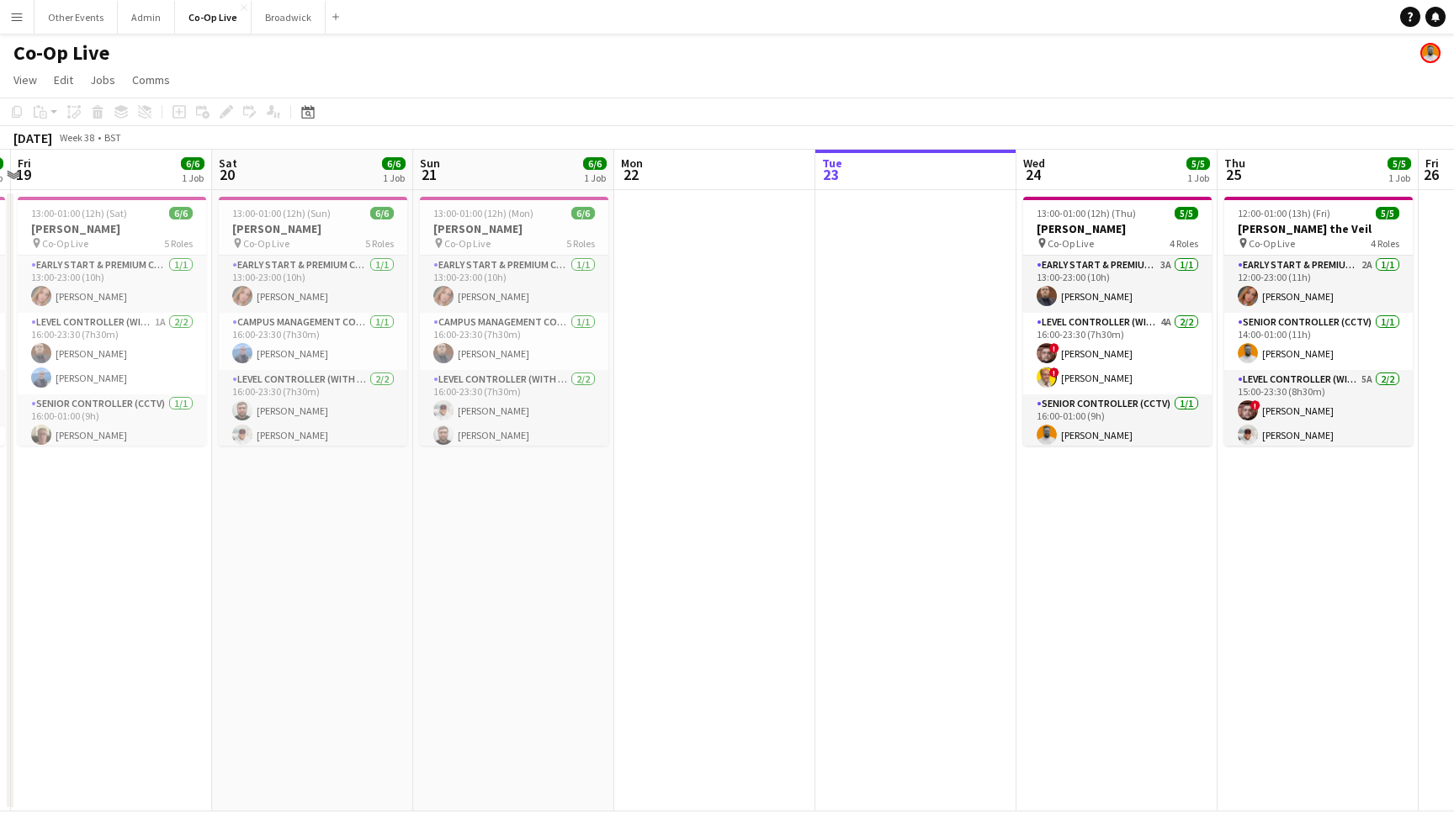
scroll to position [0, 382]
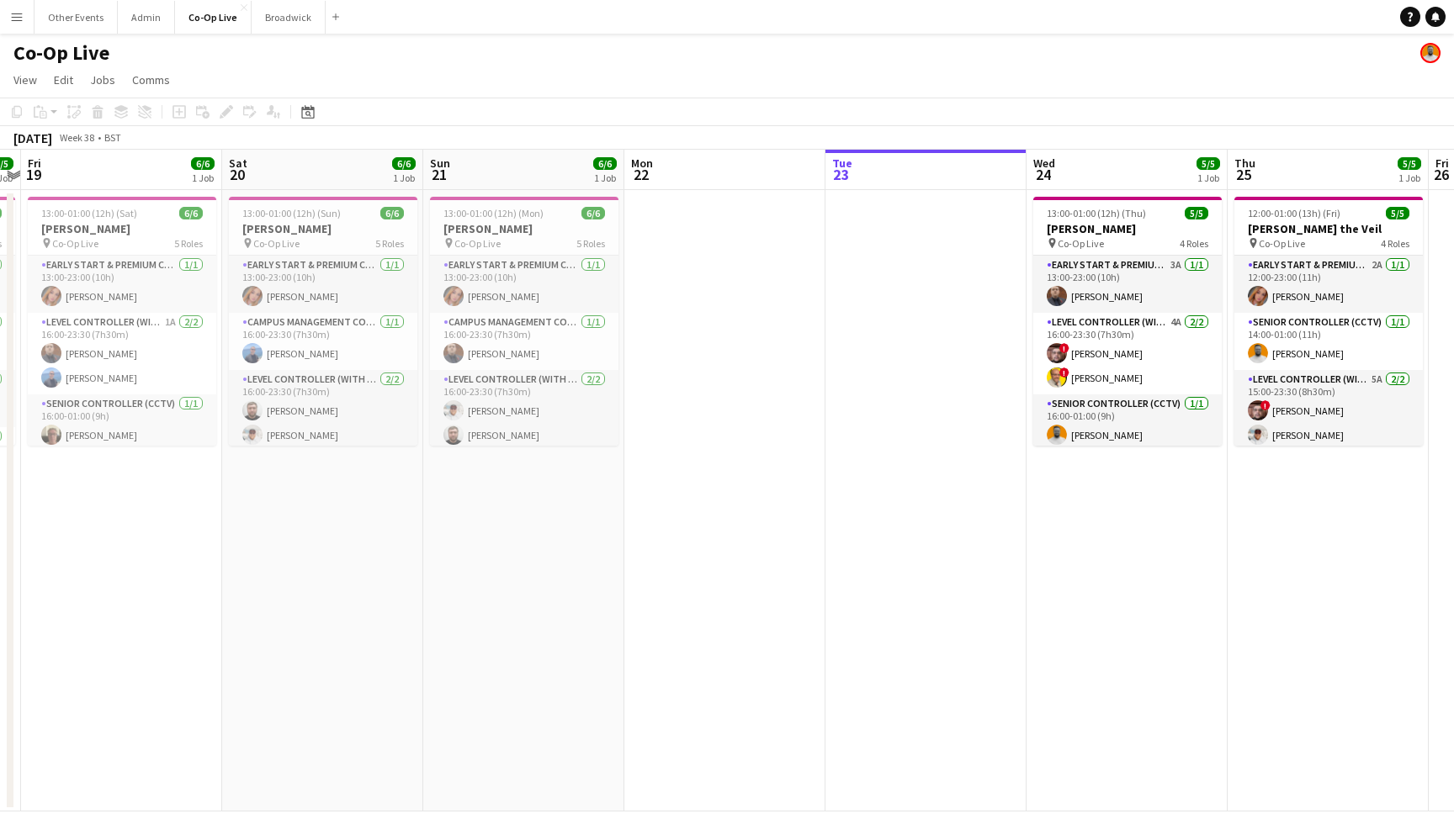
click at [789, 468] on app-date-cell at bounding box center [725, 500] width 201 height 621
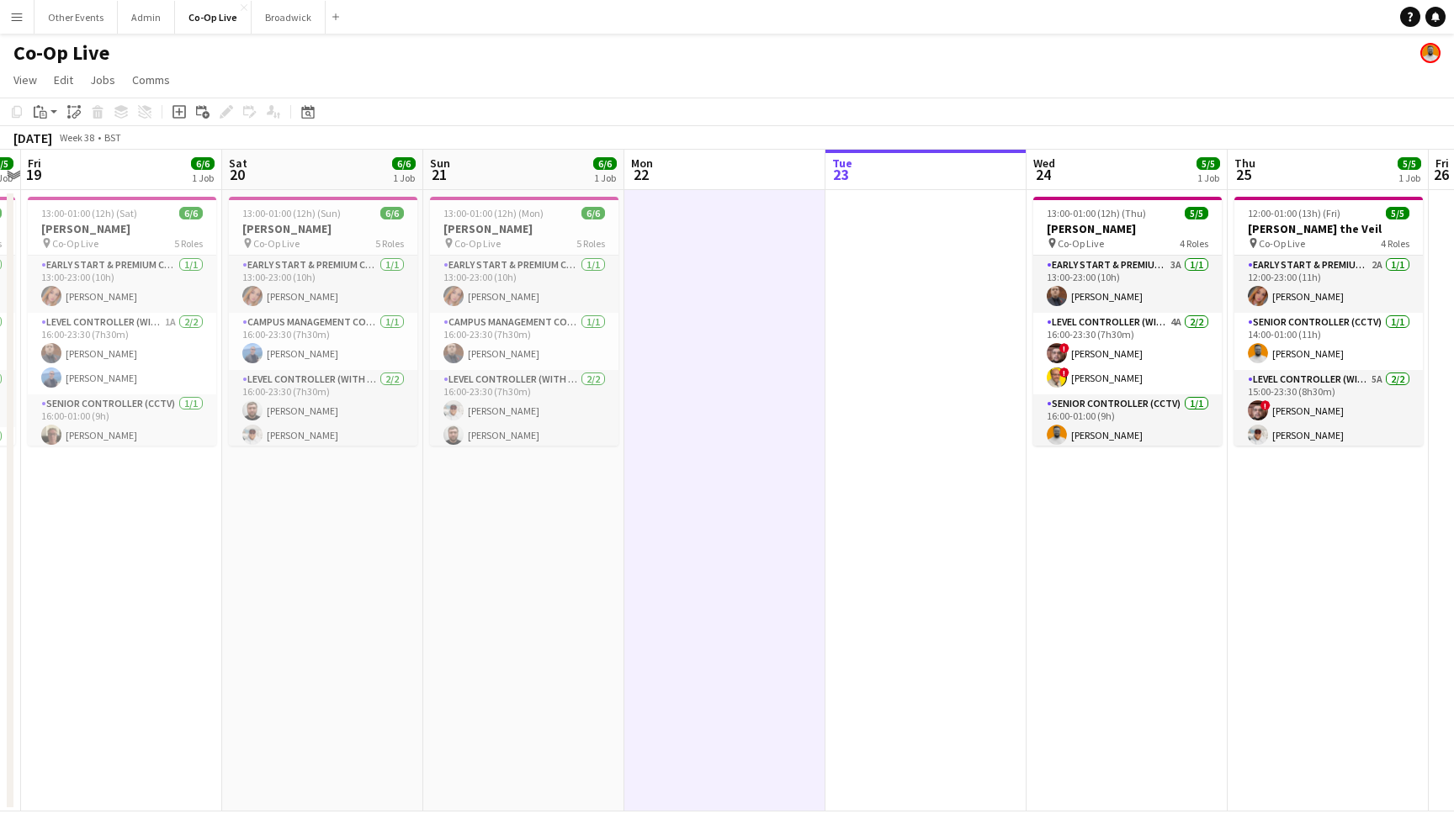
click at [668, 460] on app-date-cell at bounding box center [725, 500] width 201 height 621
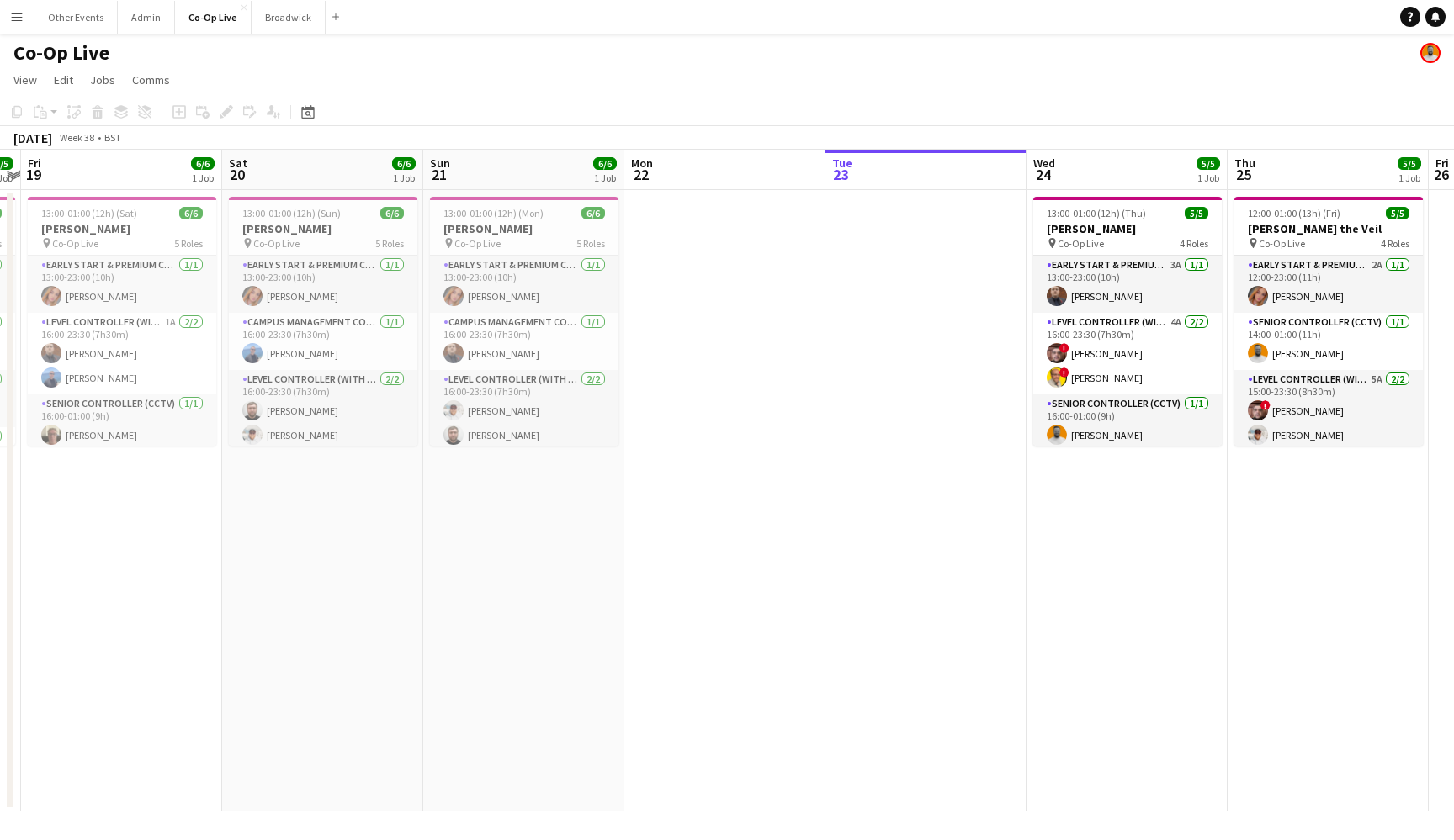
click at [737, 454] on app-date-cell at bounding box center [725, 500] width 201 height 621
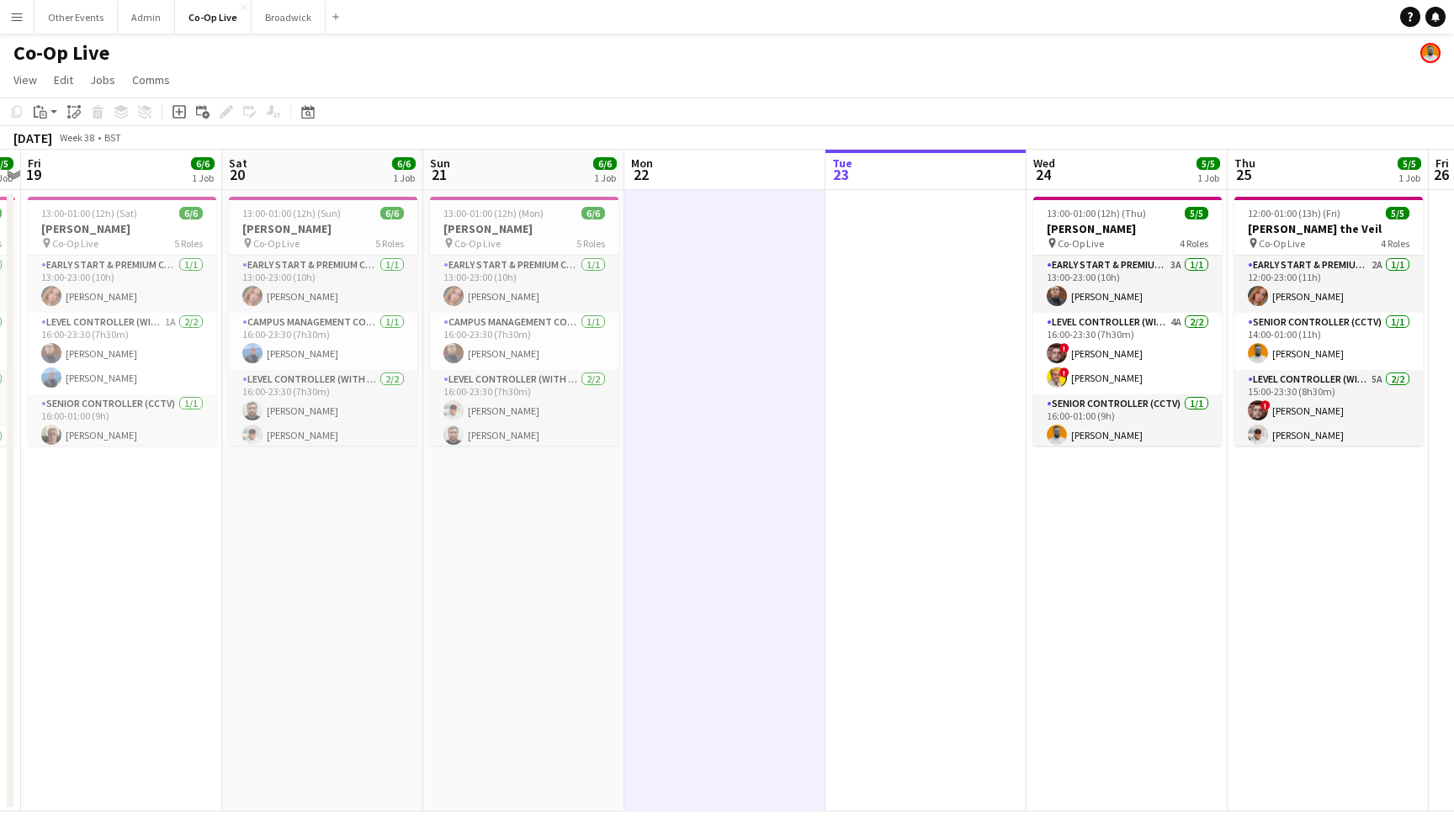
click at [720, 448] on app-date-cell at bounding box center [725, 500] width 201 height 621
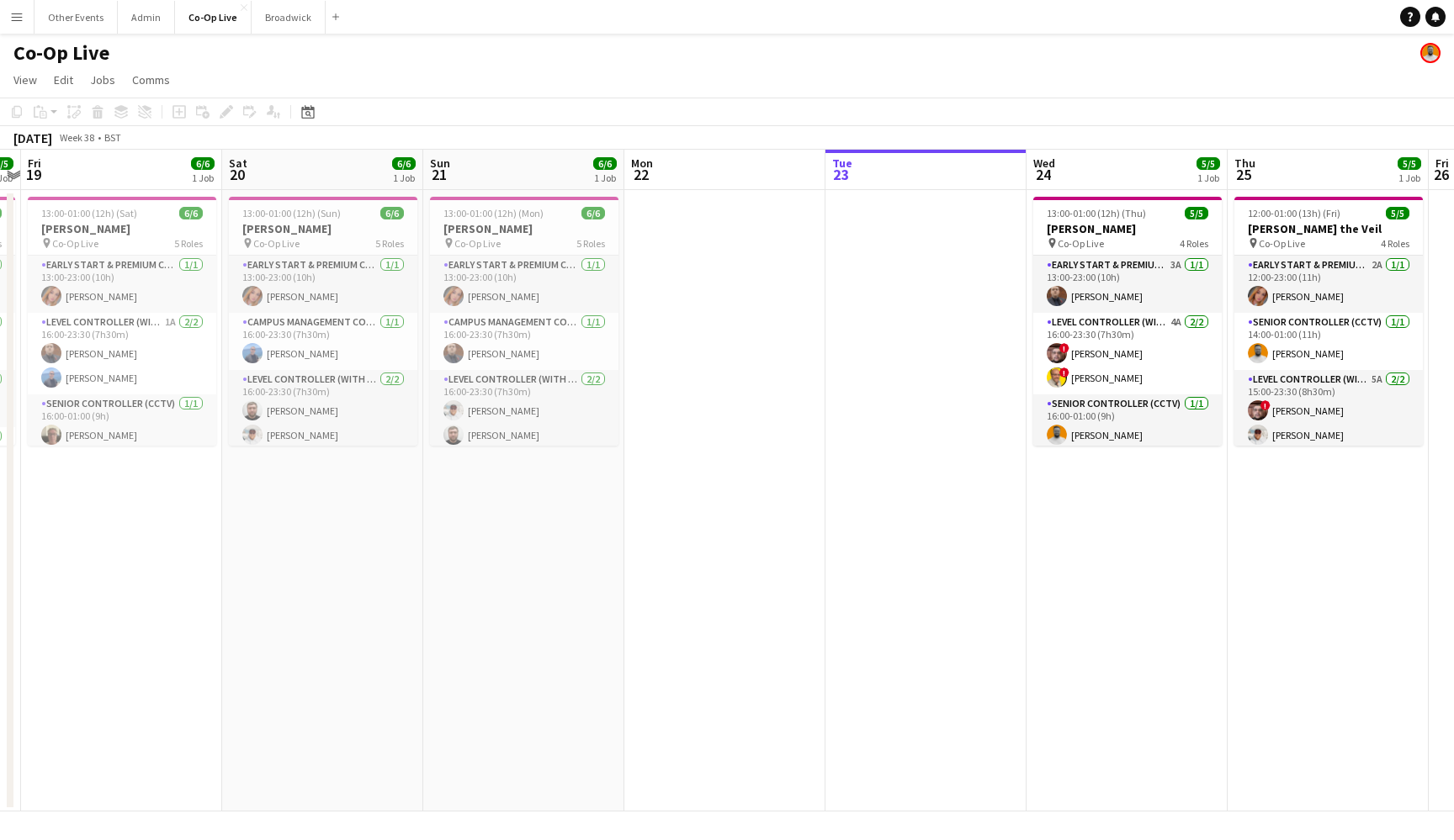
click at [737, 335] on app-date-cell at bounding box center [725, 500] width 201 height 621
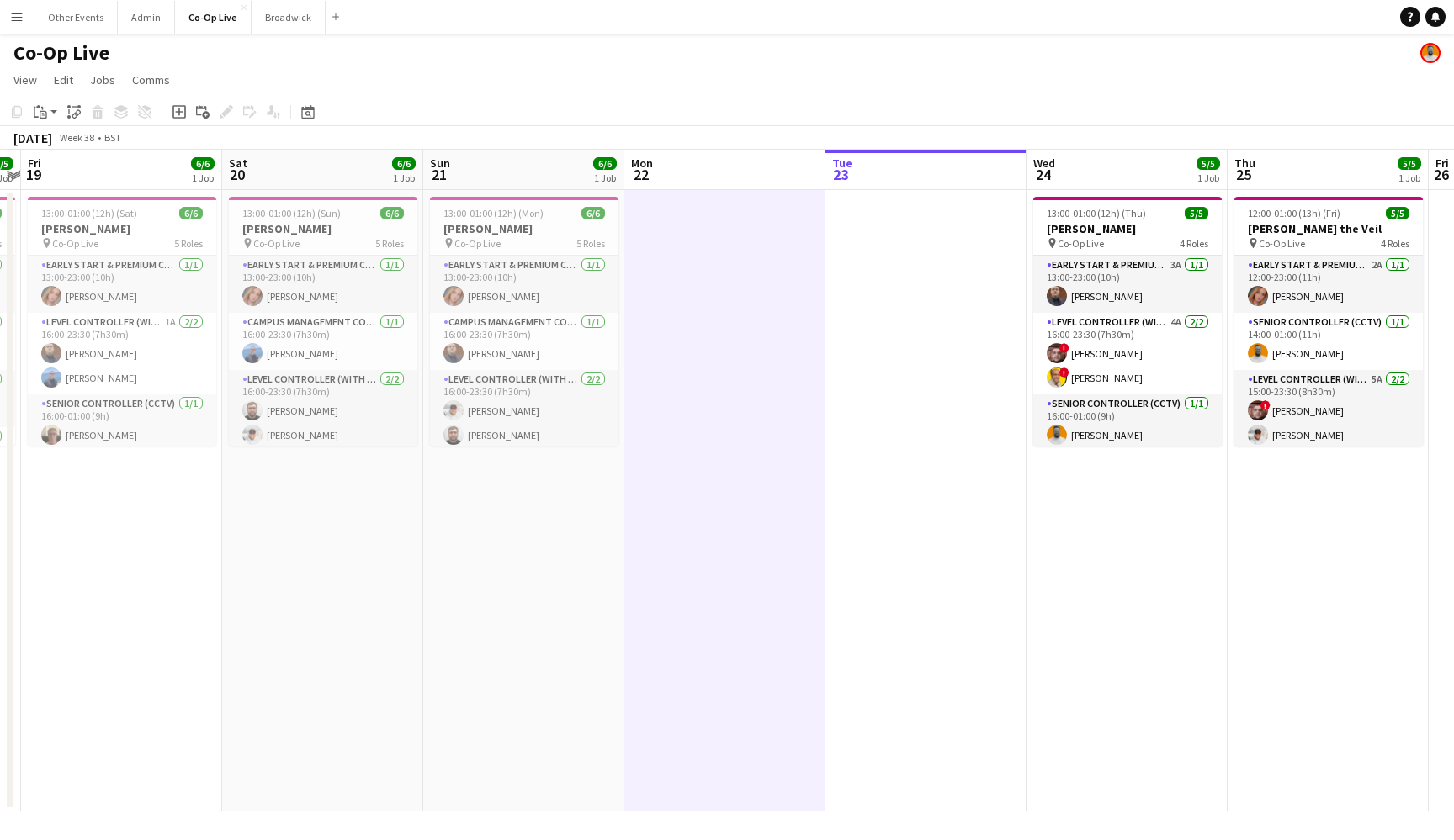
click at [717, 333] on app-date-cell at bounding box center [725, 500] width 201 height 621
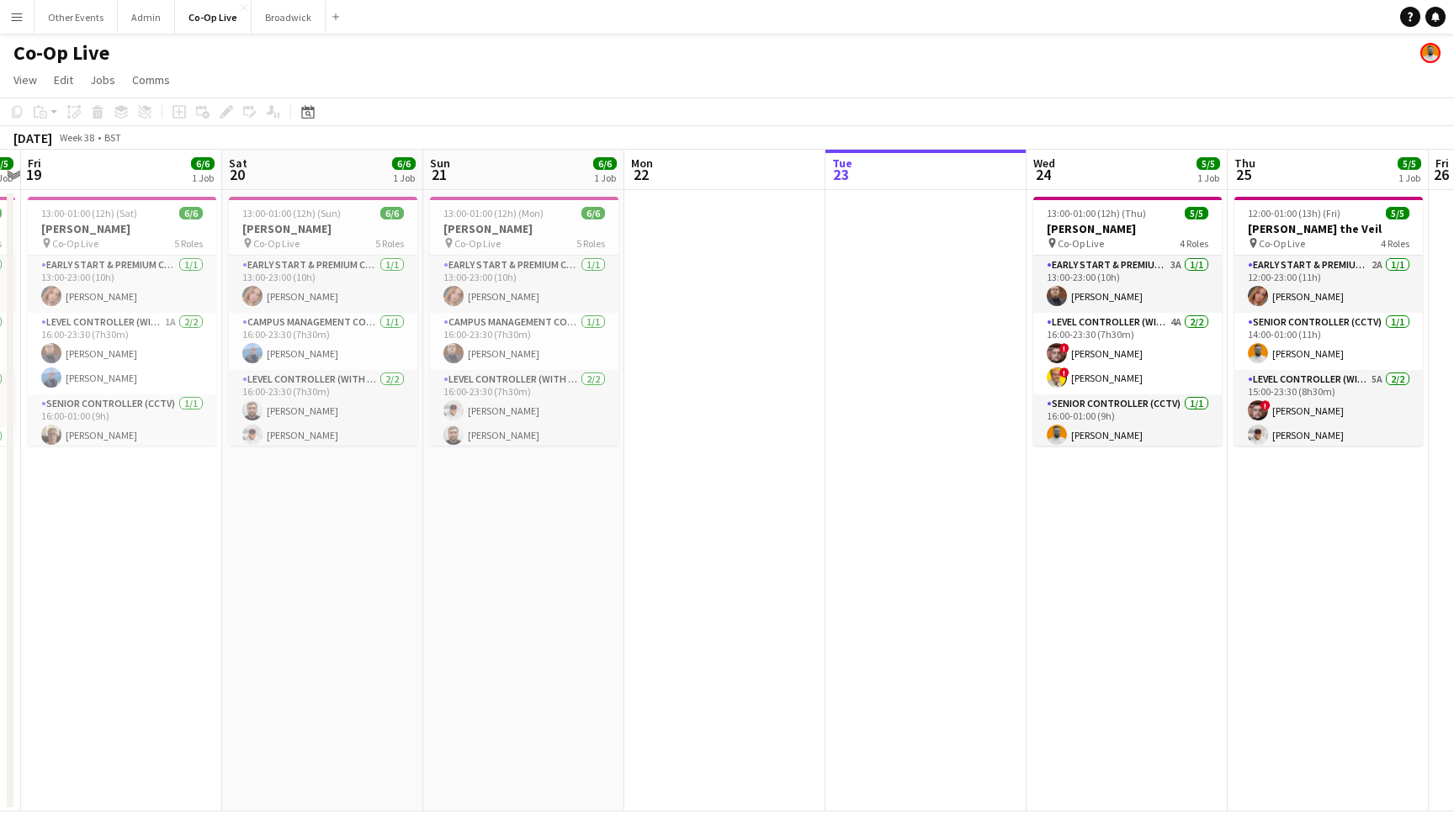
click at [711, 278] on app-date-cell at bounding box center [725, 500] width 201 height 621
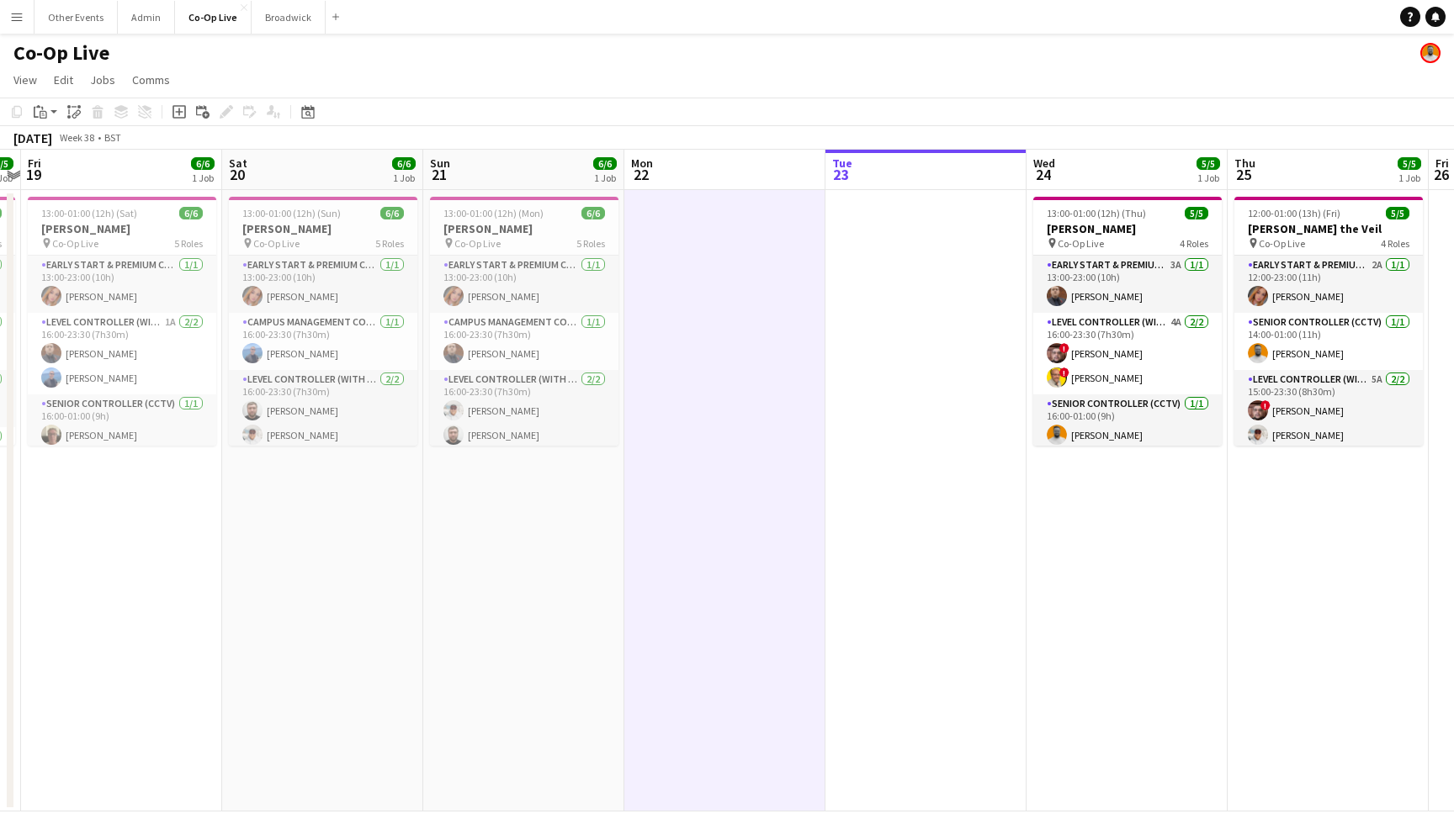
click at [723, 299] on app-date-cell at bounding box center [725, 500] width 201 height 621
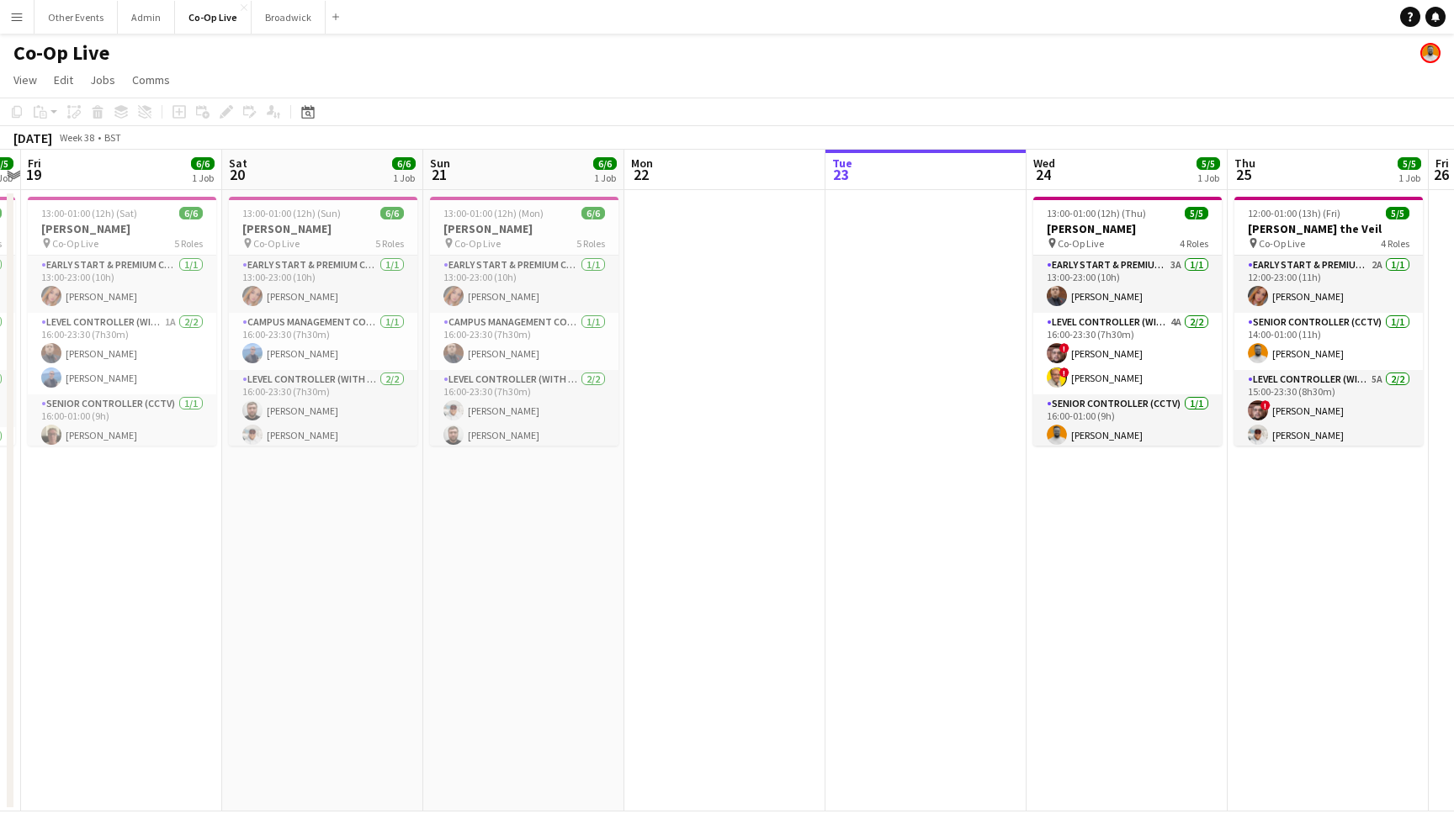
click at [723, 308] on app-date-cell at bounding box center [725, 500] width 201 height 621
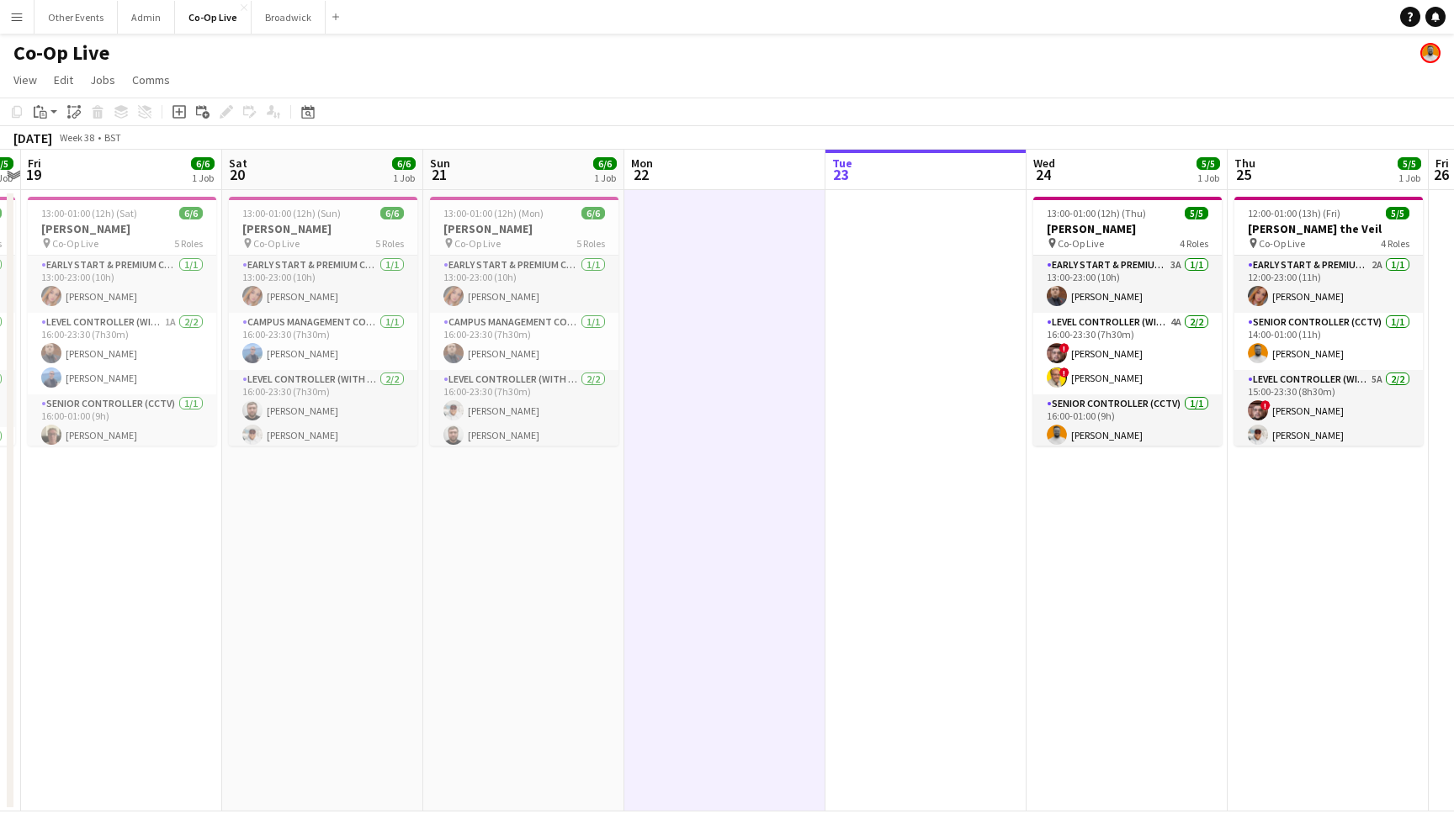
click at [719, 332] on app-date-cell at bounding box center [725, 500] width 201 height 621
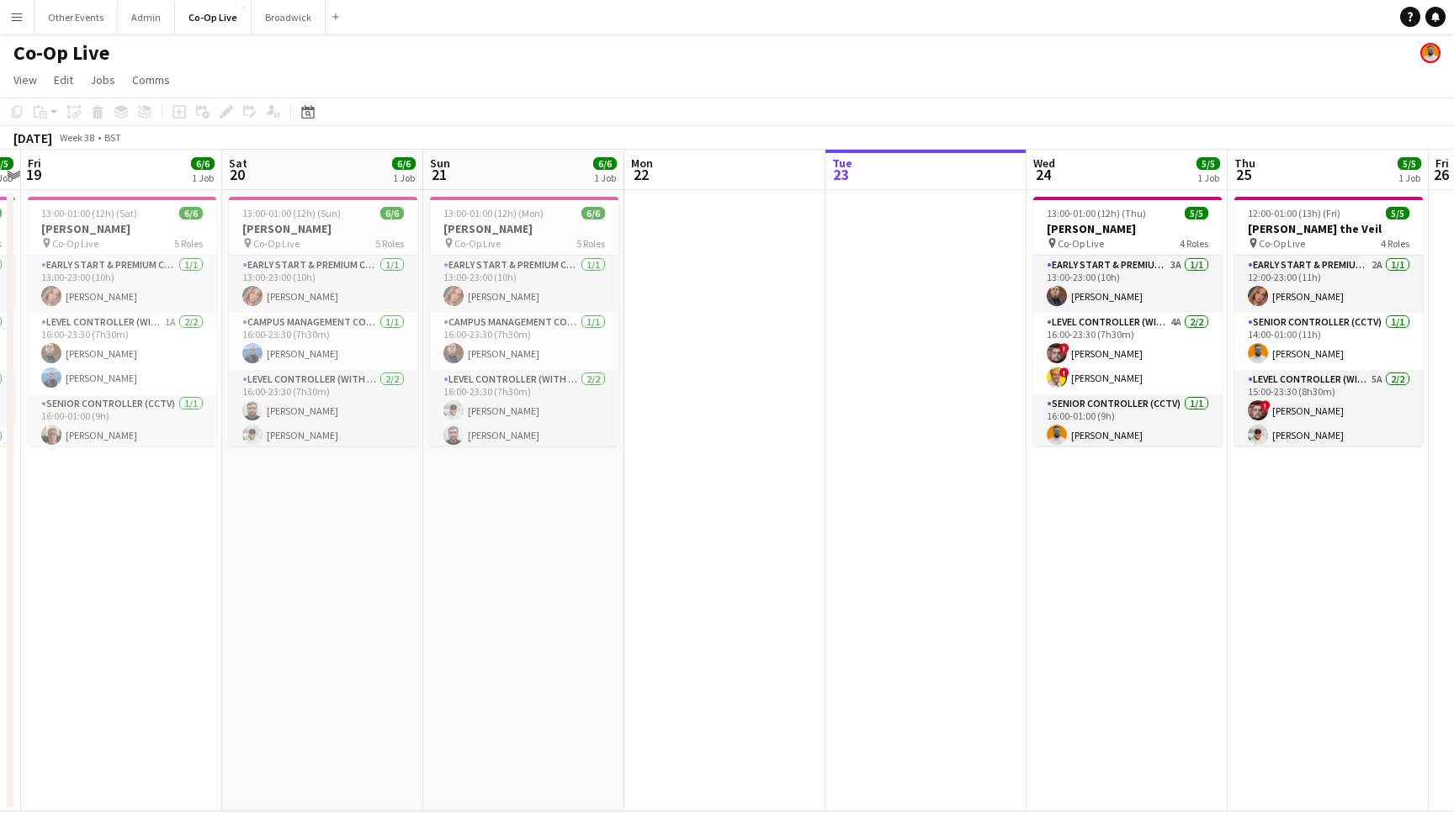
click at [746, 326] on app-date-cell at bounding box center [725, 500] width 201 height 621
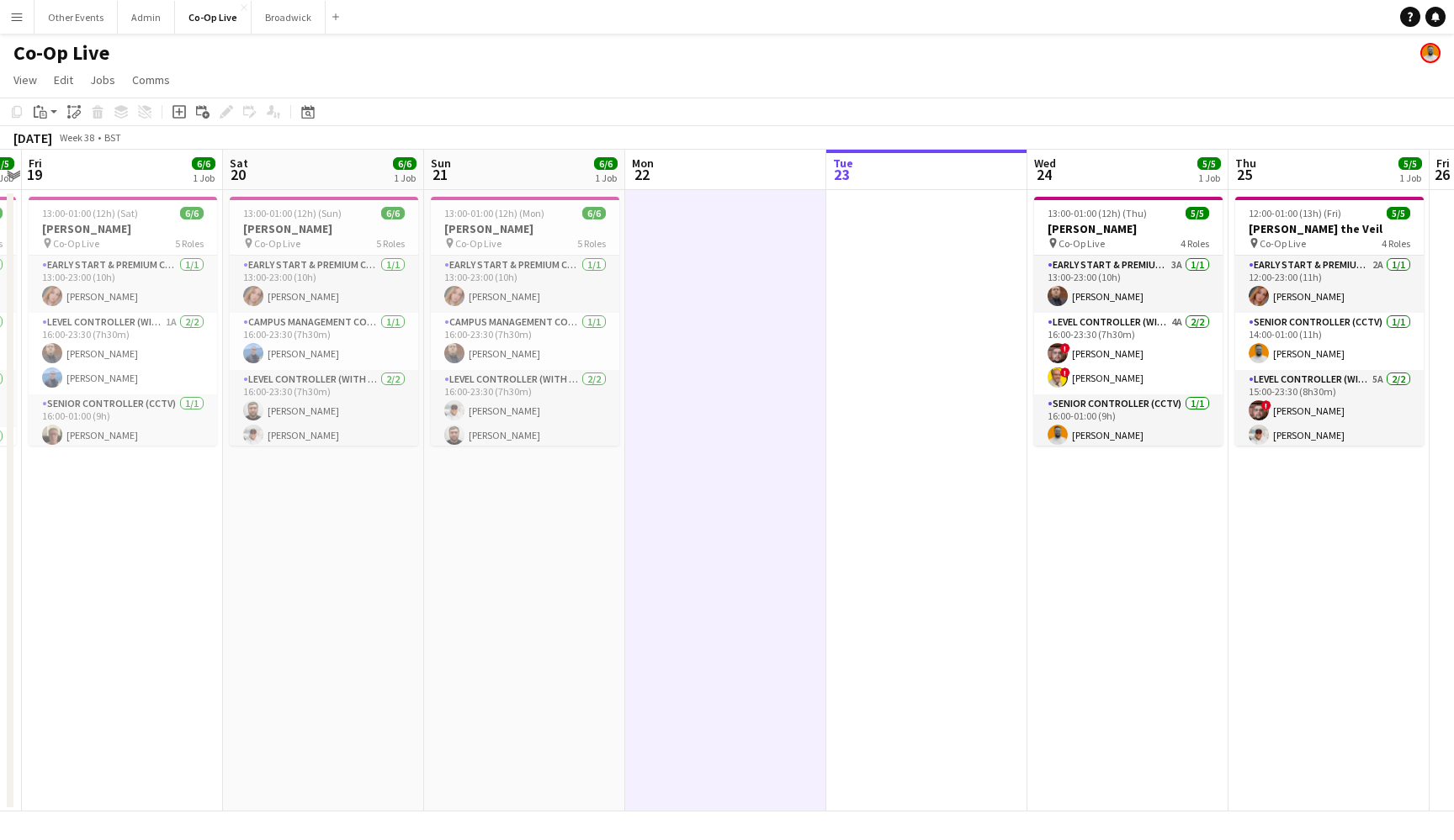
scroll to position [0, 0]
click at [909, 427] on app-date-cell at bounding box center [927, 500] width 201 height 621
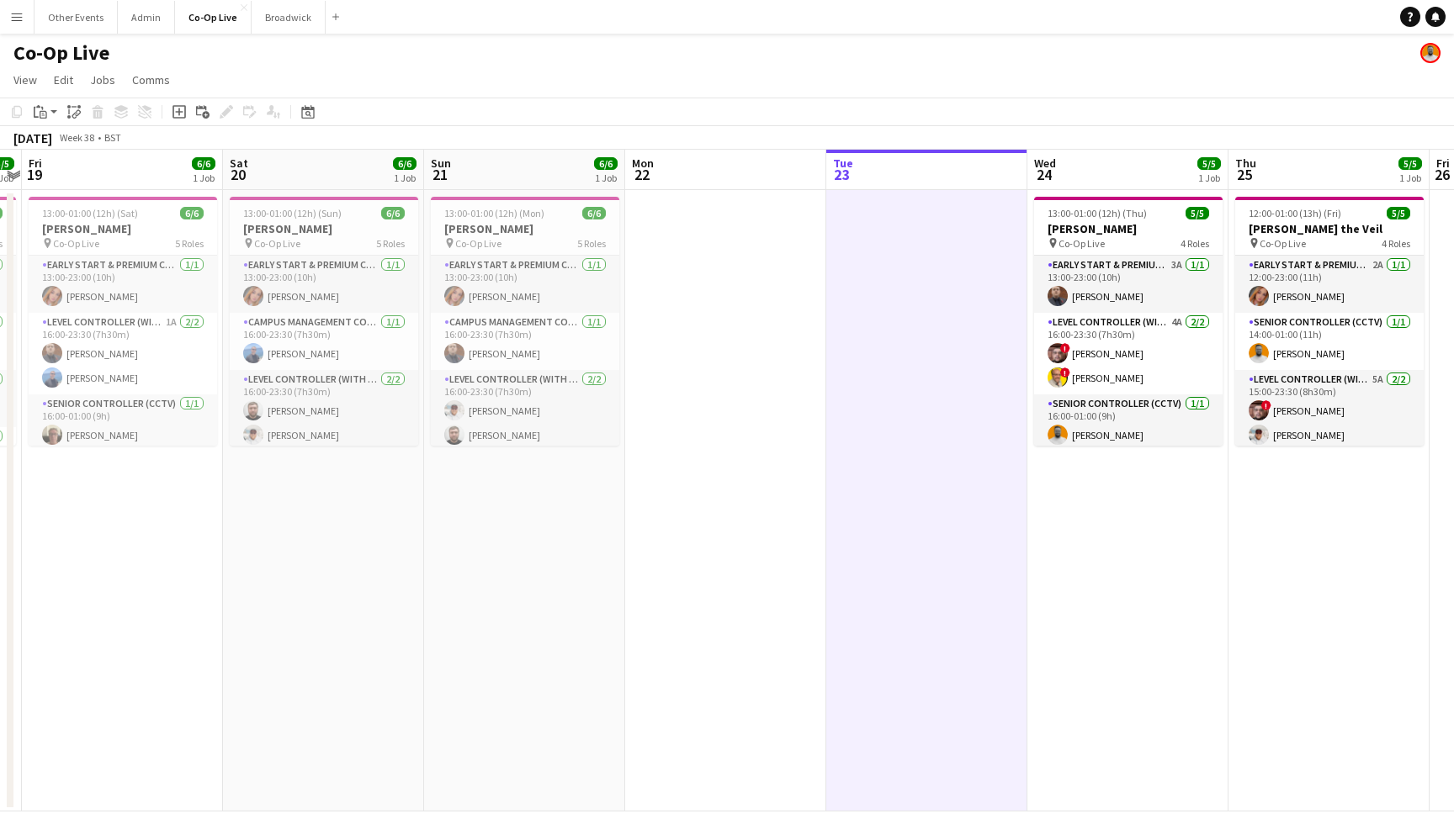
click at [744, 421] on app-date-cell at bounding box center [725, 500] width 201 height 621
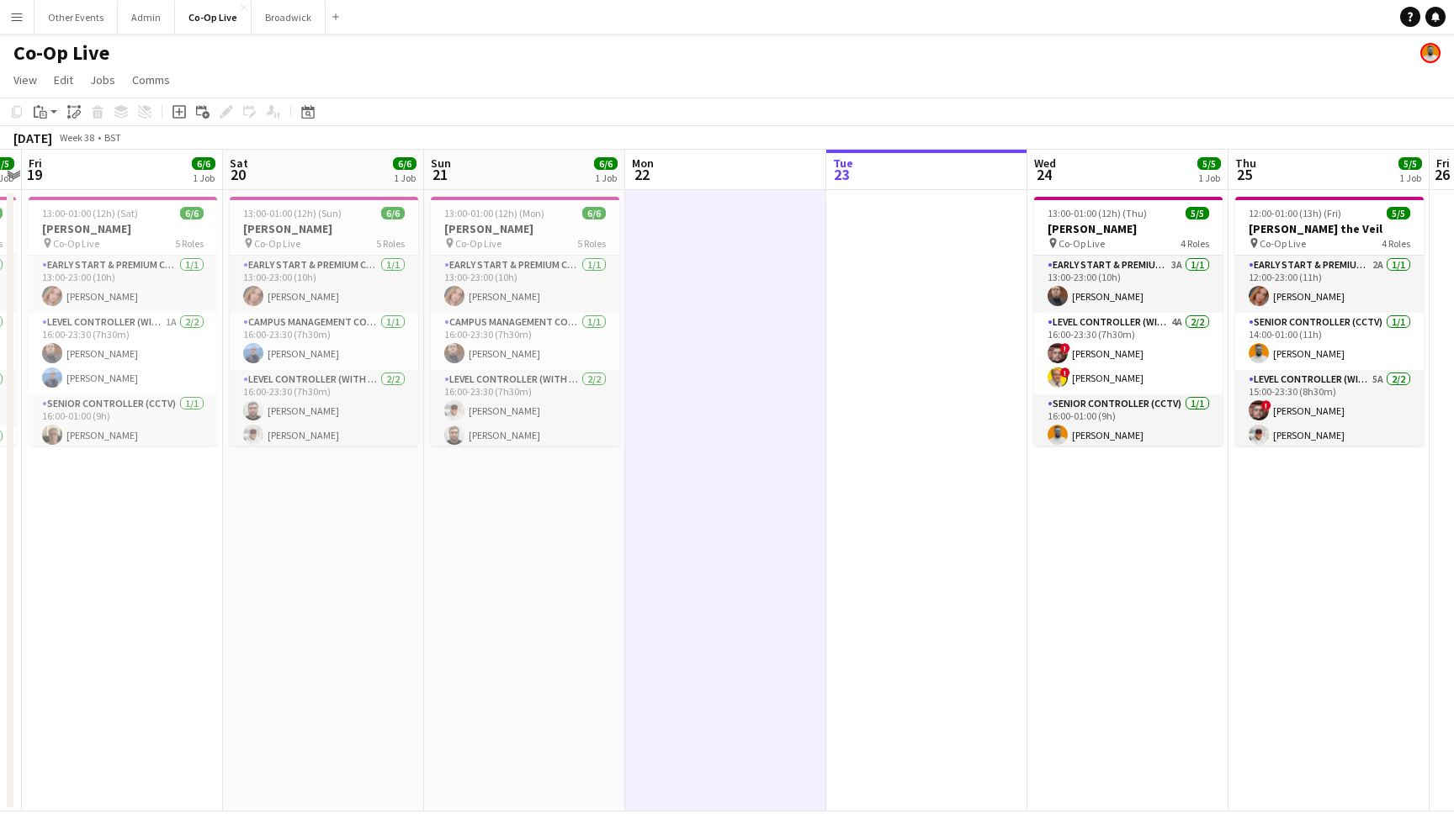
click at [493, 499] on app-date-cell "13:00-01:00 (12h) (Mon) 6/6 Lewis Capaldi pin Co-Op Live 5 Roles Early Start & …" at bounding box center [524, 500] width 201 height 621
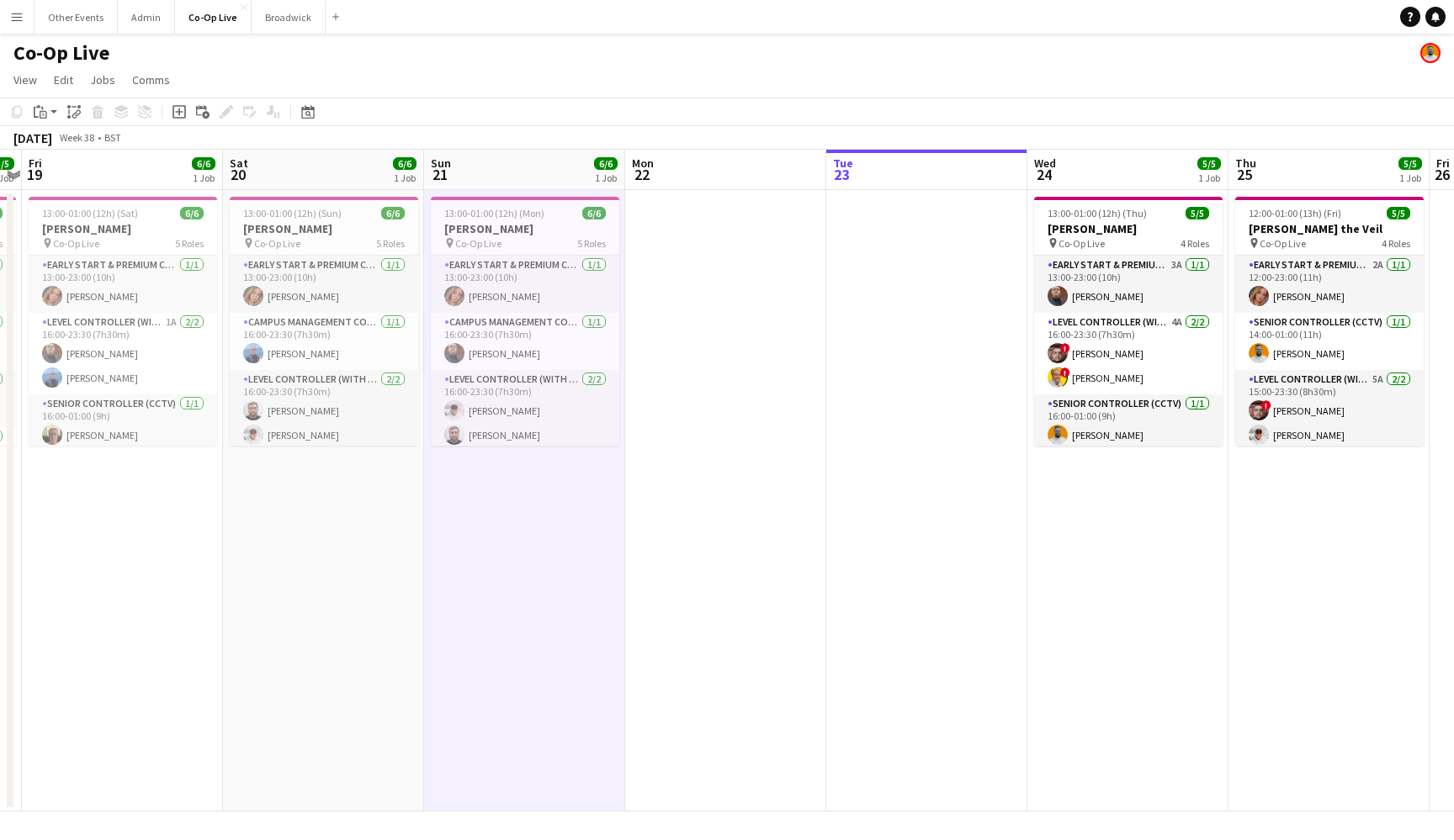
click at [699, 515] on app-date-cell at bounding box center [725, 500] width 201 height 621
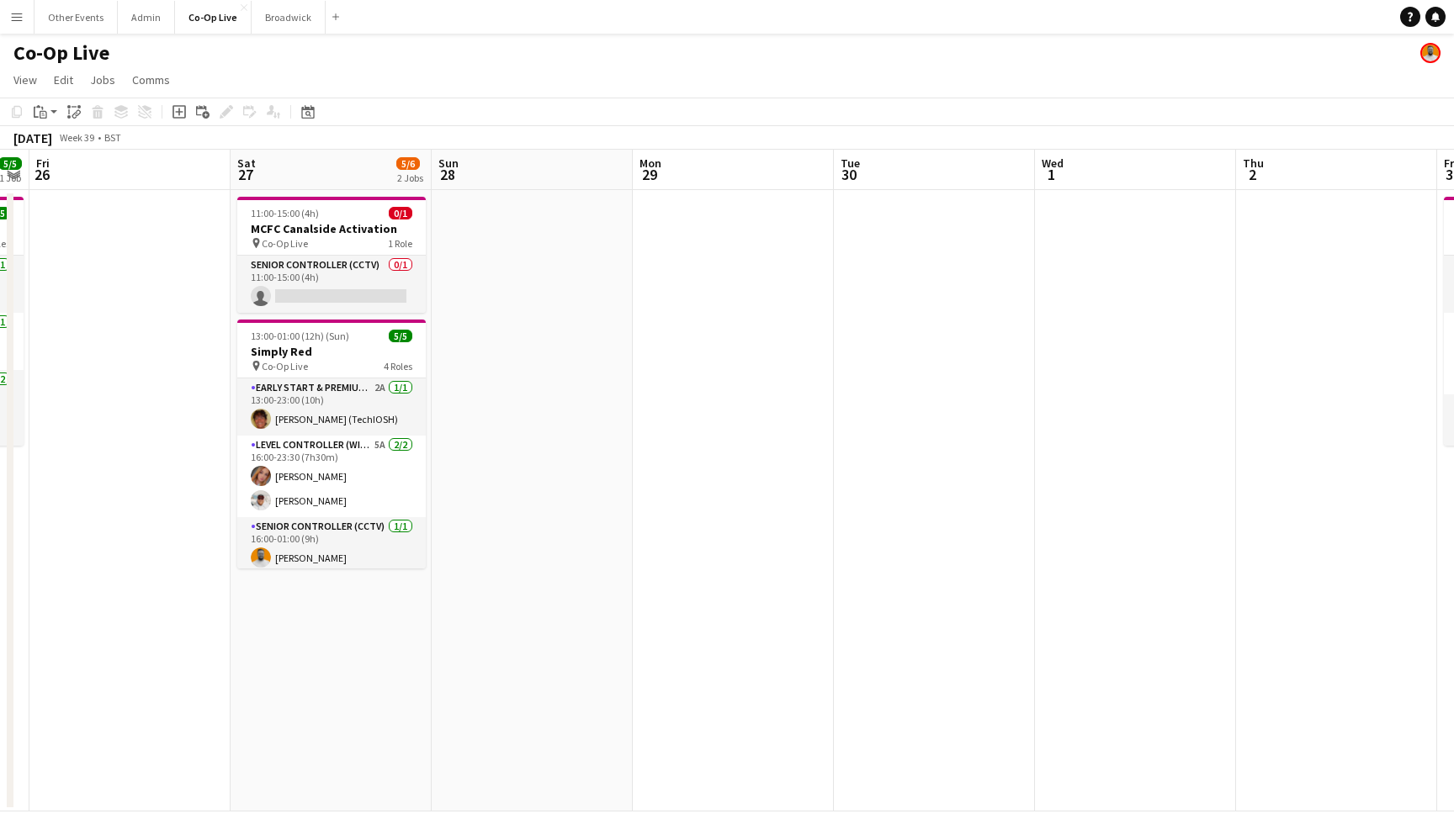
scroll to position [0, 590]
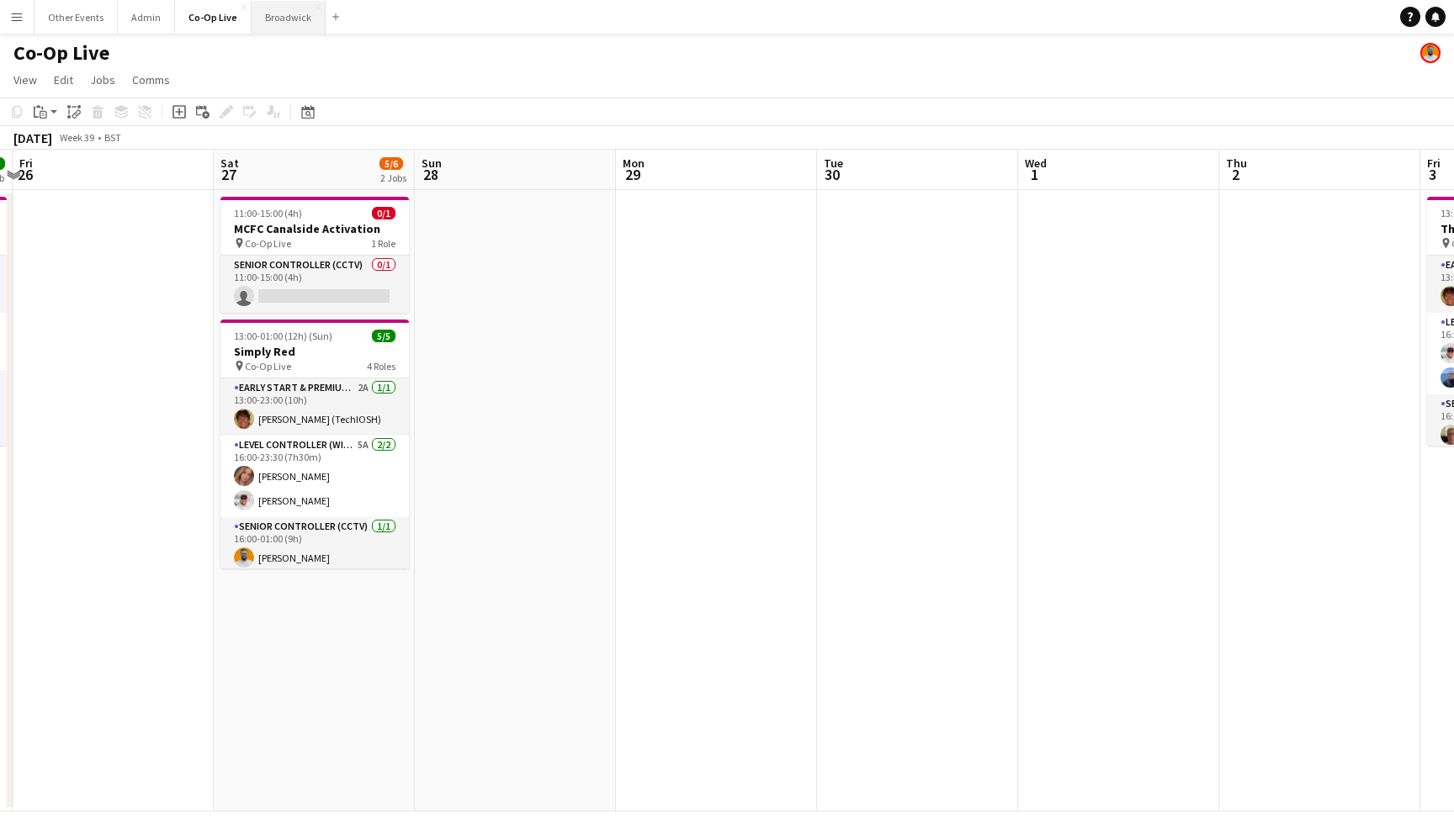
click at [286, 23] on button "Broadwick Close" at bounding box center [289, 18] width 74 height 33
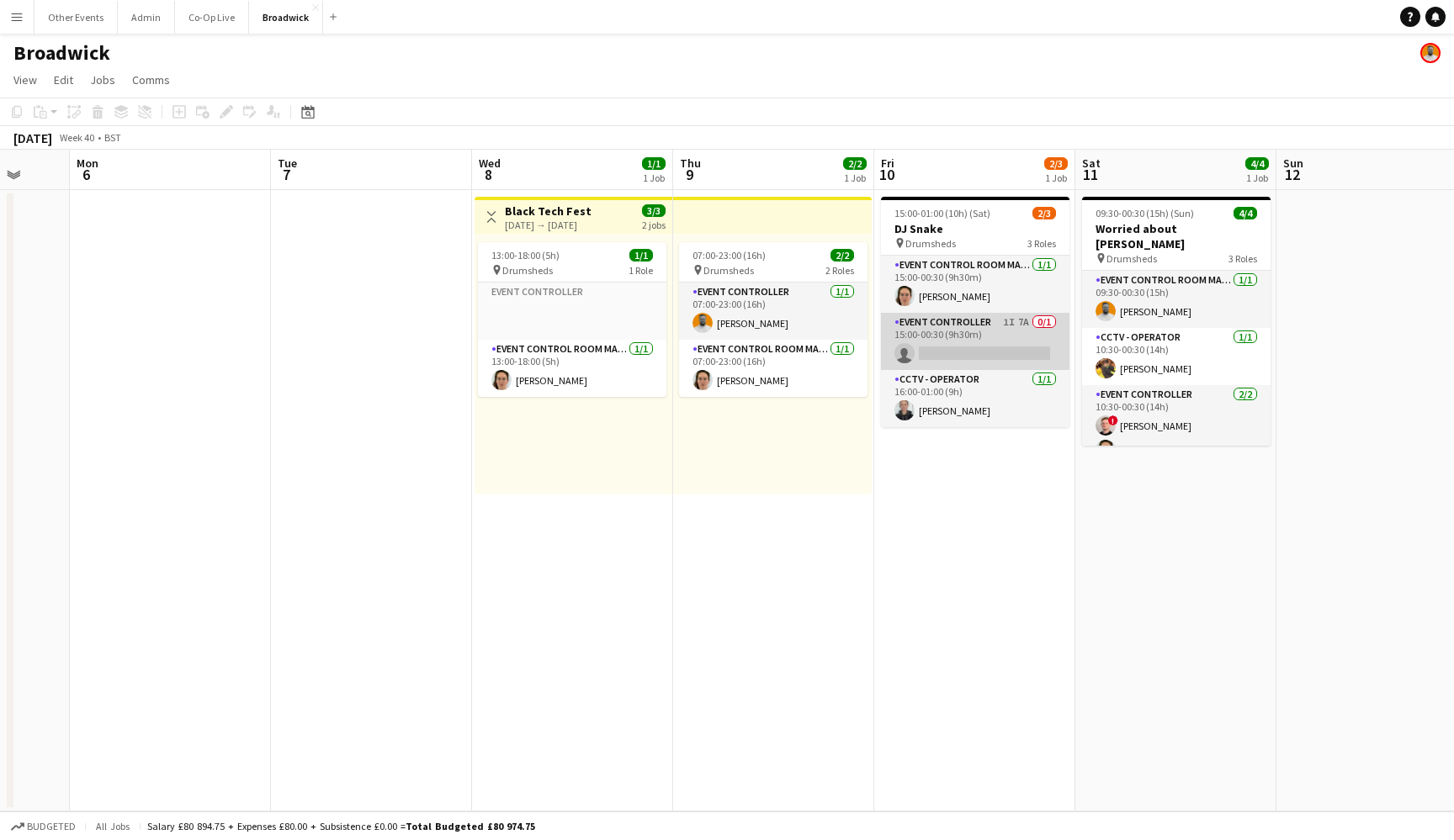
click at [1006, 349] on app-card-role "Event Controller 1I 7A 0/1 15:00-00:30 (9h30m) single-neutral-actions" at bounding box center [975, 341] width 188 height 58
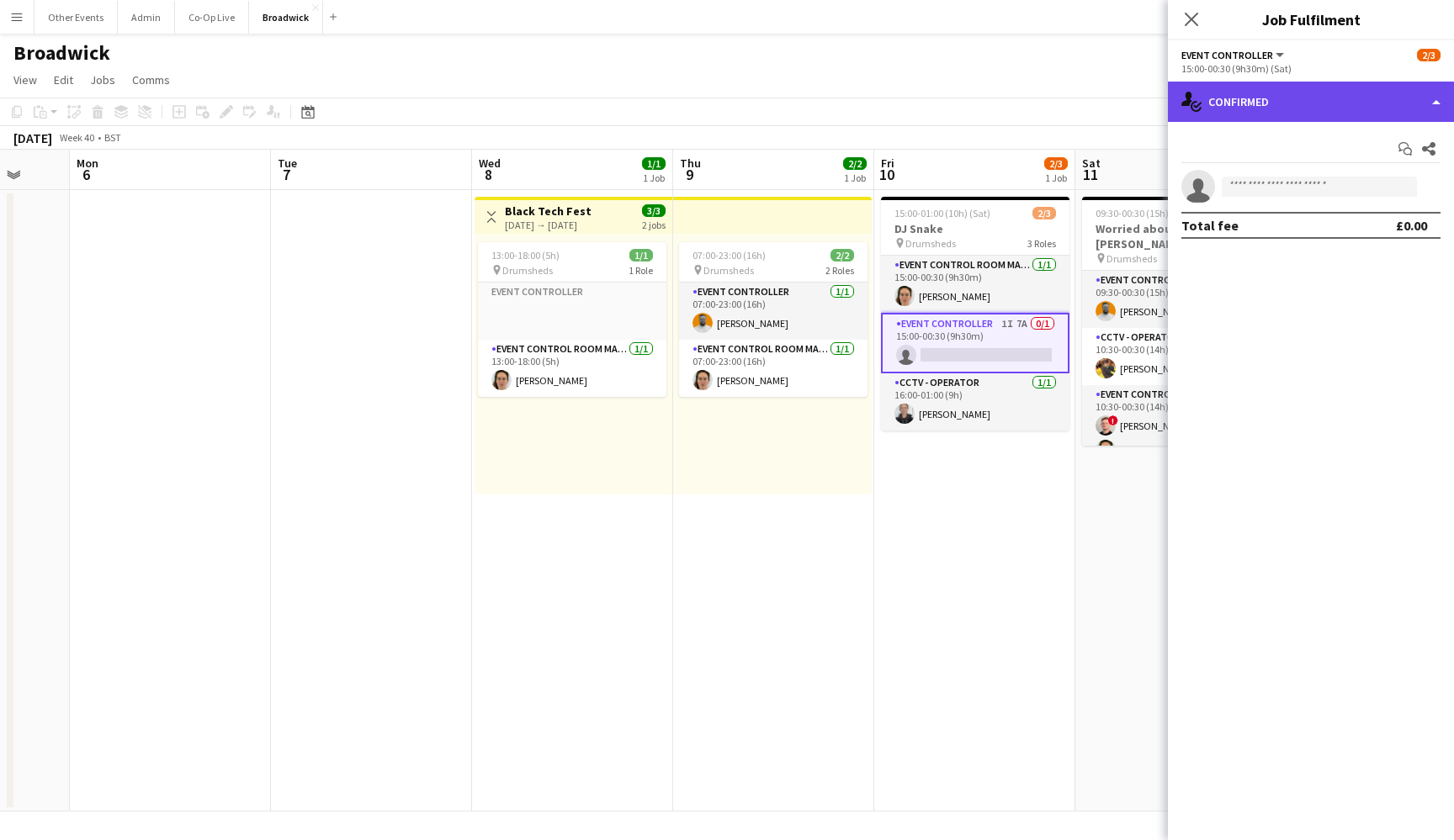
click at [1393, 101] on div "single-neutral-actions-check-2 Confirmed" at bounding box center [1311, 101] width 286 height 40
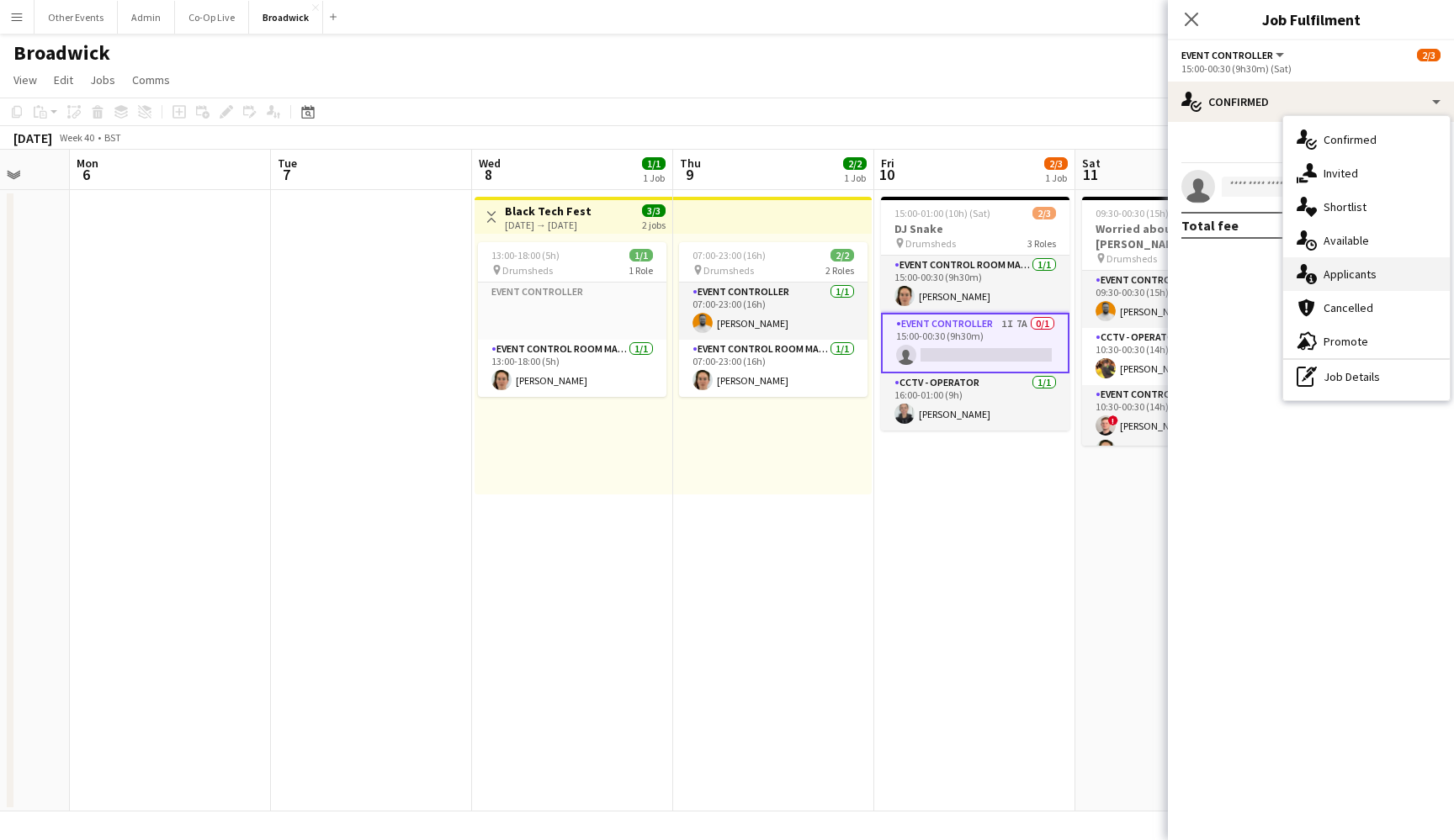
click at [1384, 271] on div "single-neutral-actions-information Applicants" at bounding box center [1366, 274] width 167 height 33
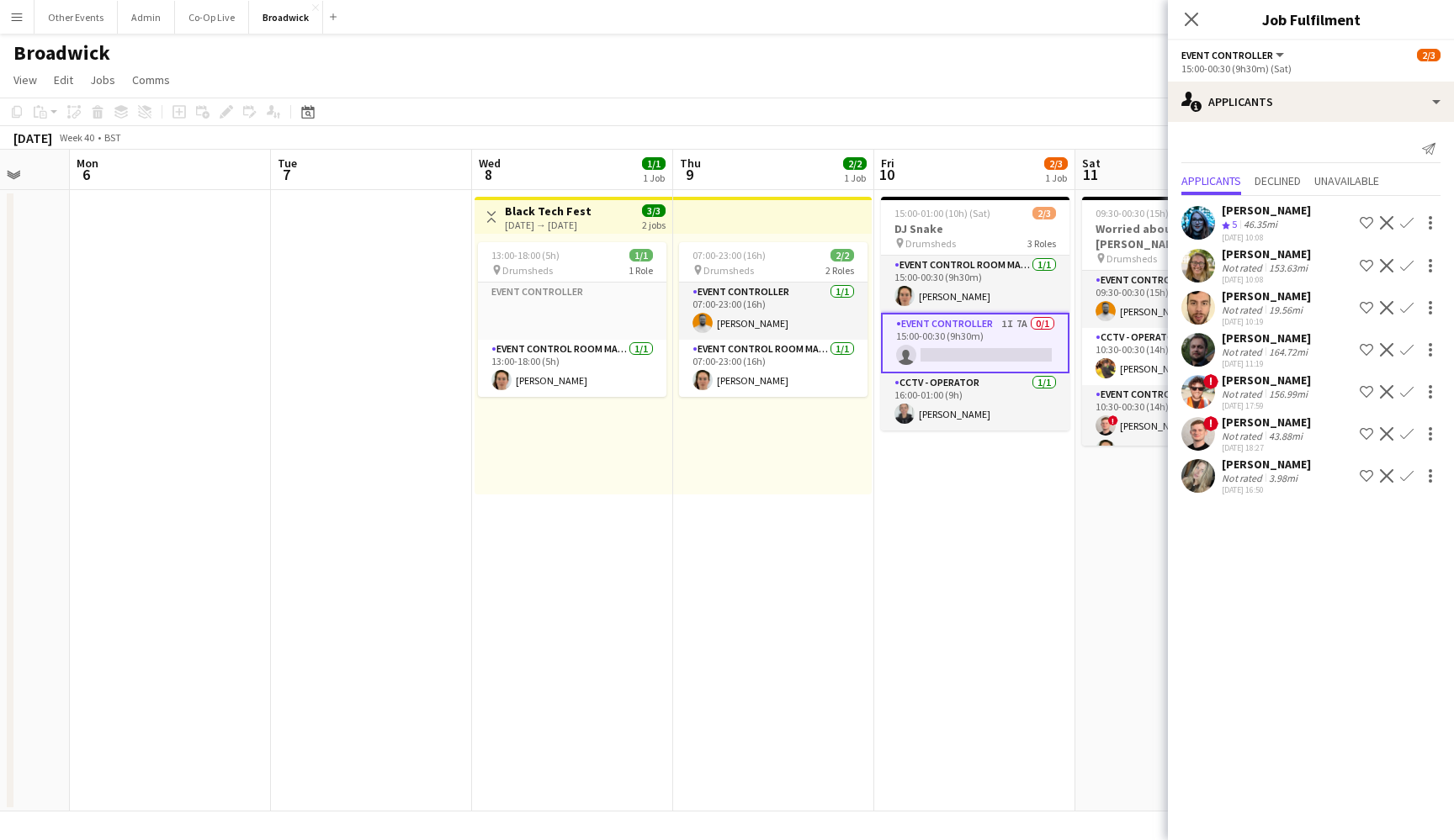
click at [1118, 560] on app-date-cell "09:30-00:30 (15h) (Sun) 4/4 Worried about Henry pin Drumsheds 3 Roles Event Con…" at bounding box center [1176, 500] width 201 height 621
